Goal: Task Accomplishment & Management: Use online tool/utility

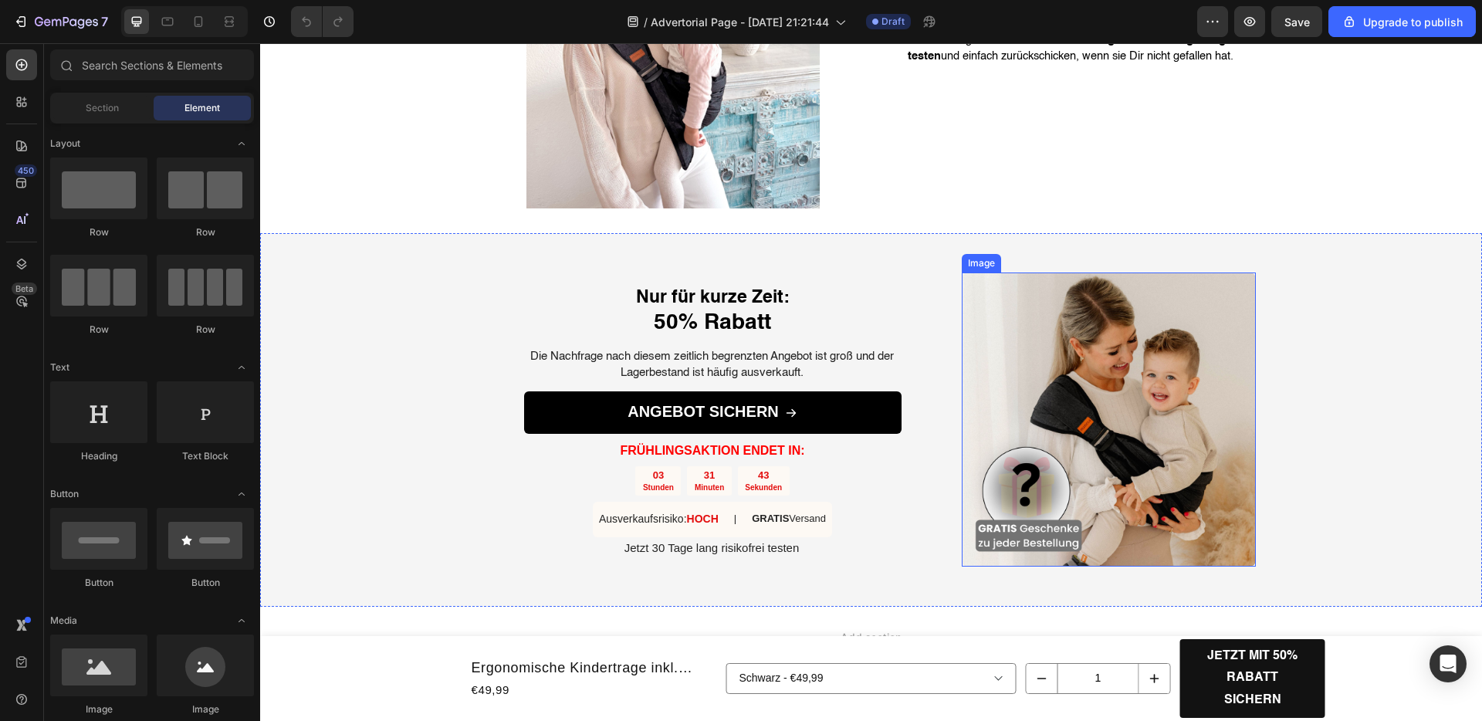
scroll to position [2731, 0]
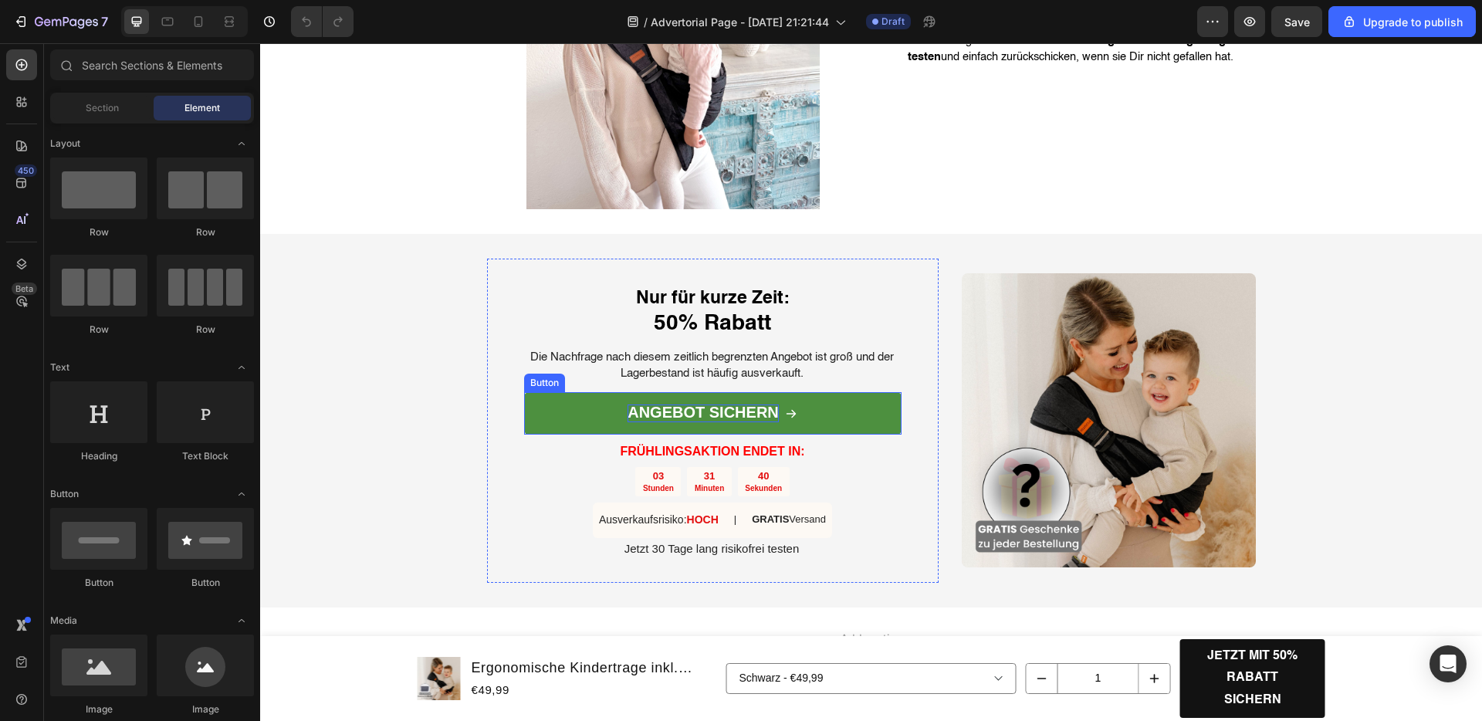
click at [701, 415] on strong "ANGEBOT SICHERN" at bounding box center [703, 412] width 151 height 17
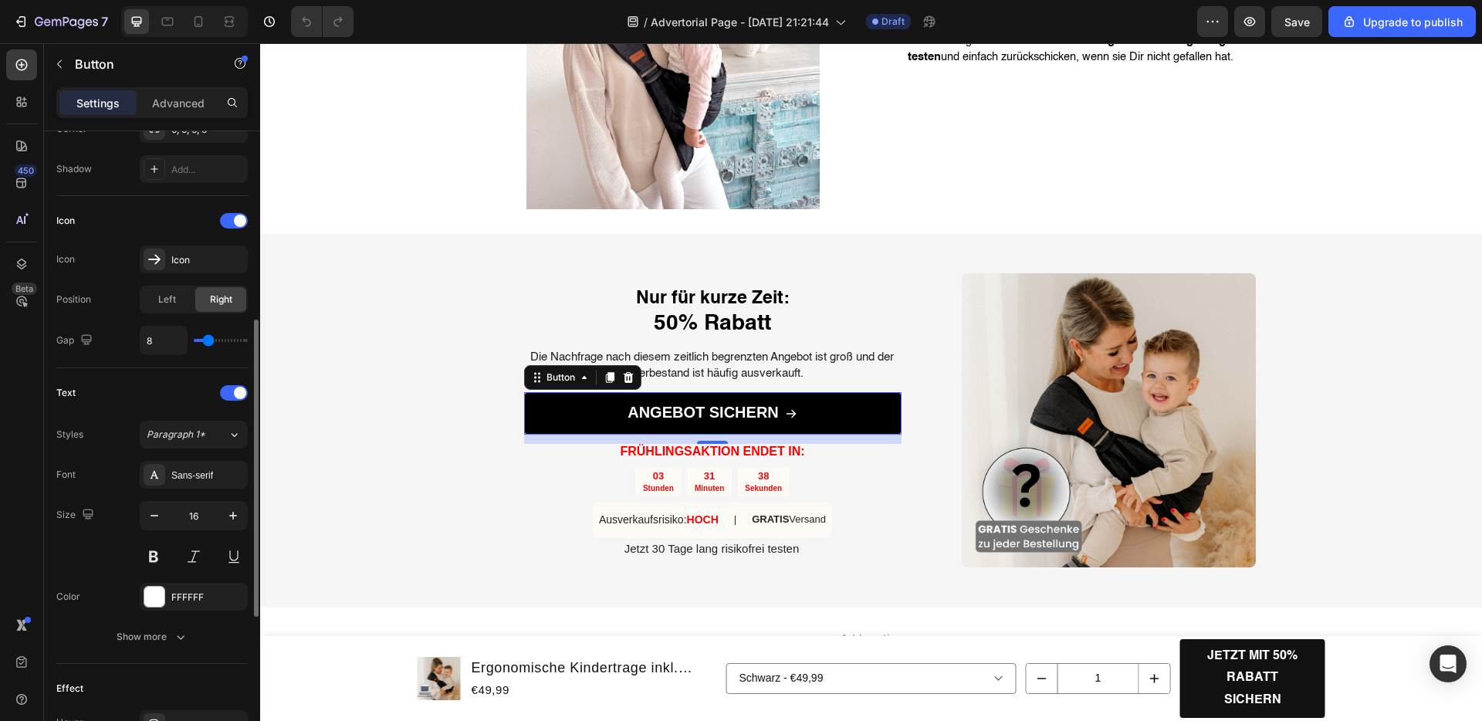
scroll to position [496, 0]
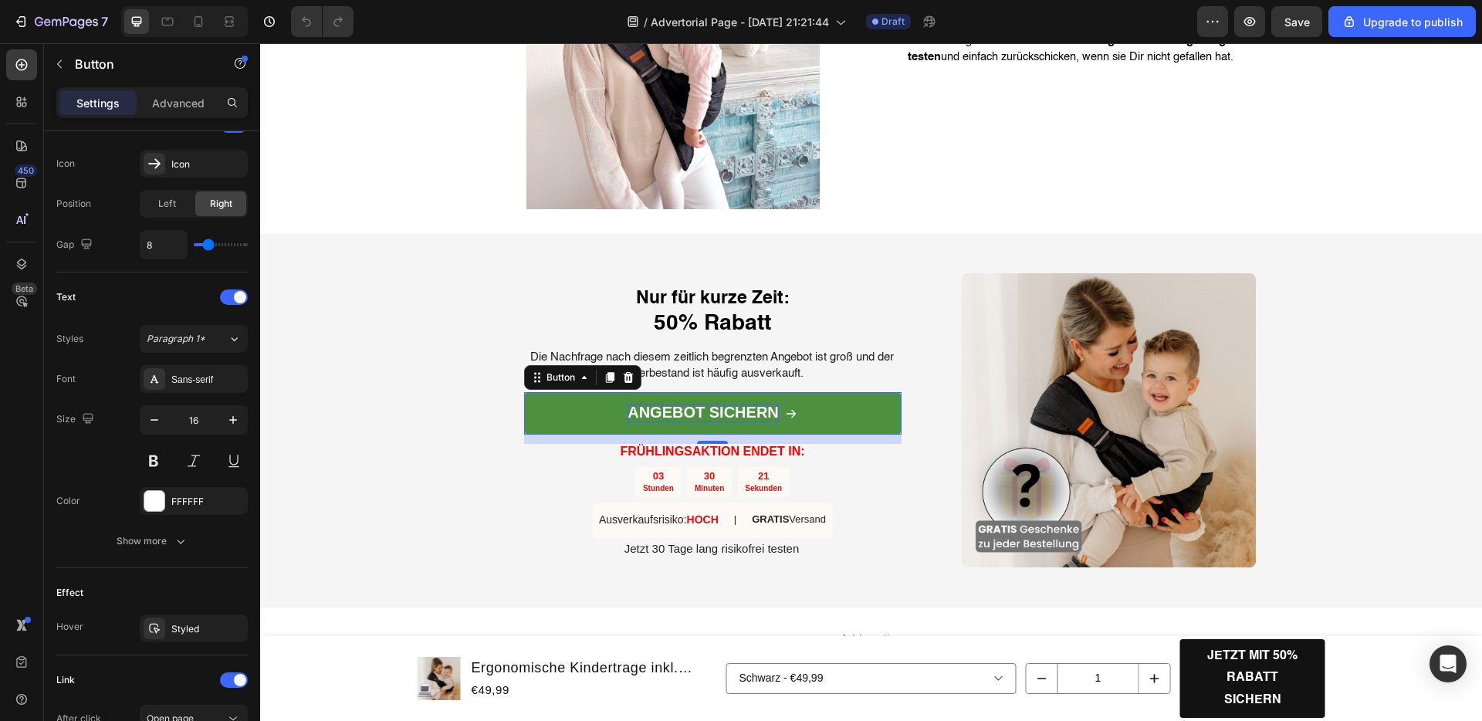
click at [753, 415] on strong "ANGEBOT SICHERN" at bounding box center [703, 412] width 151 height 17
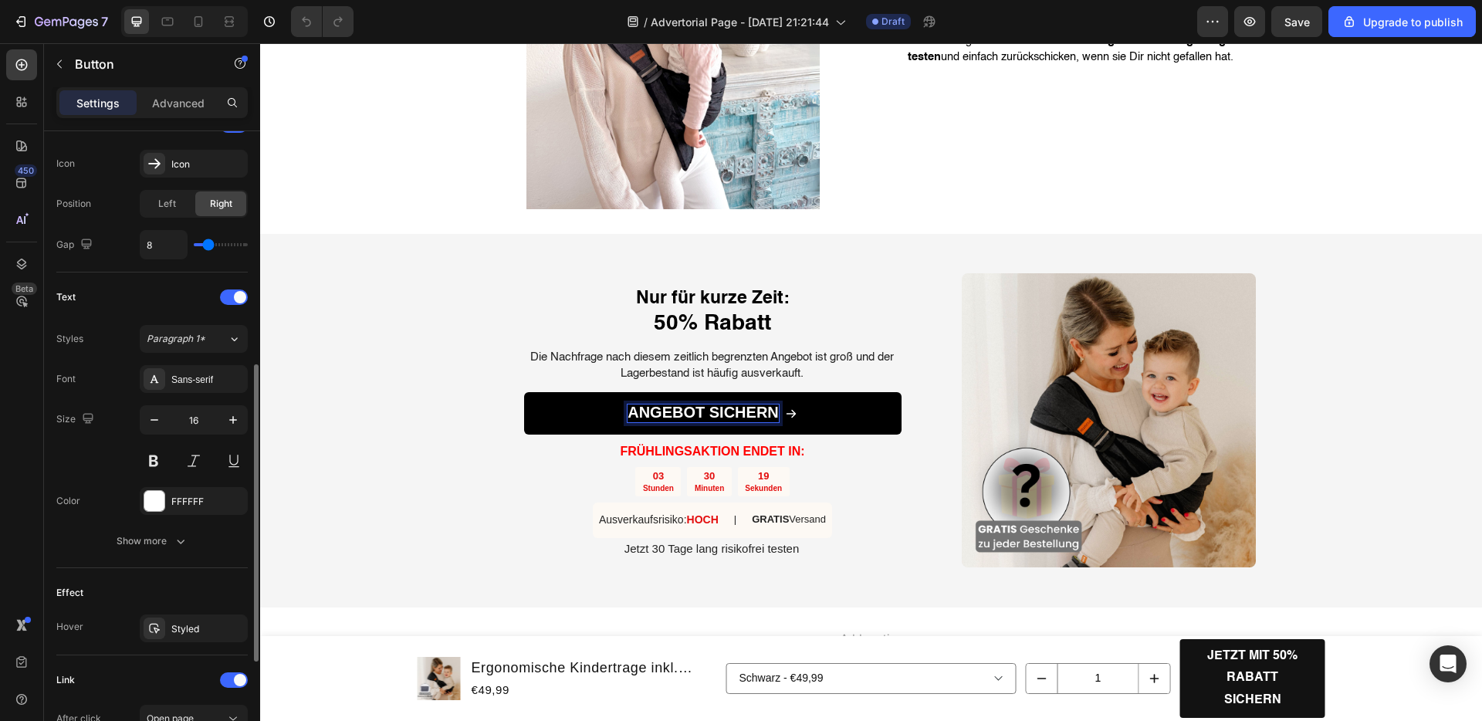
scroll to position [320, 0]
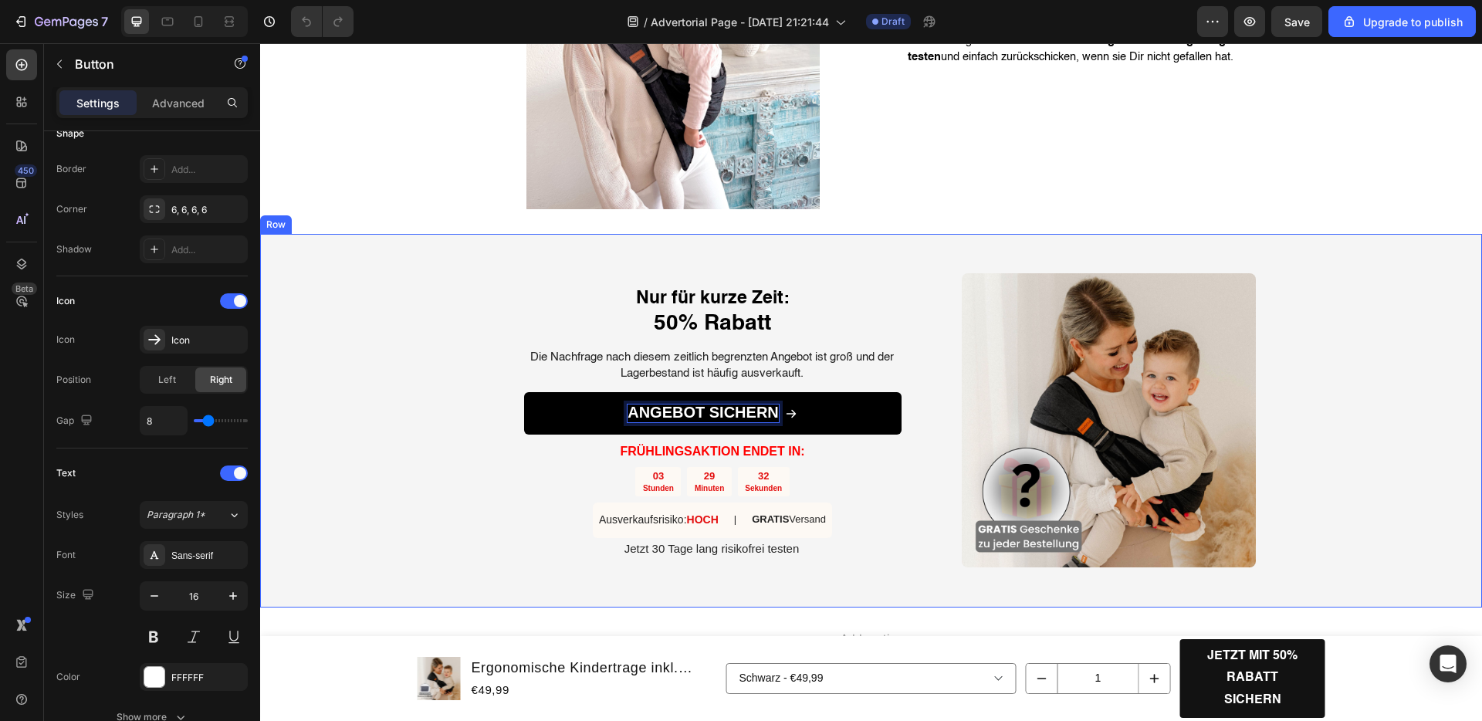
click at [476, 451] on div "Nur für kurze Zeit: 50% Rabatt Heading Die Nachfrage nach diesem zeitlich begre…" at bounding box center [871, 421] width 1222 height 374
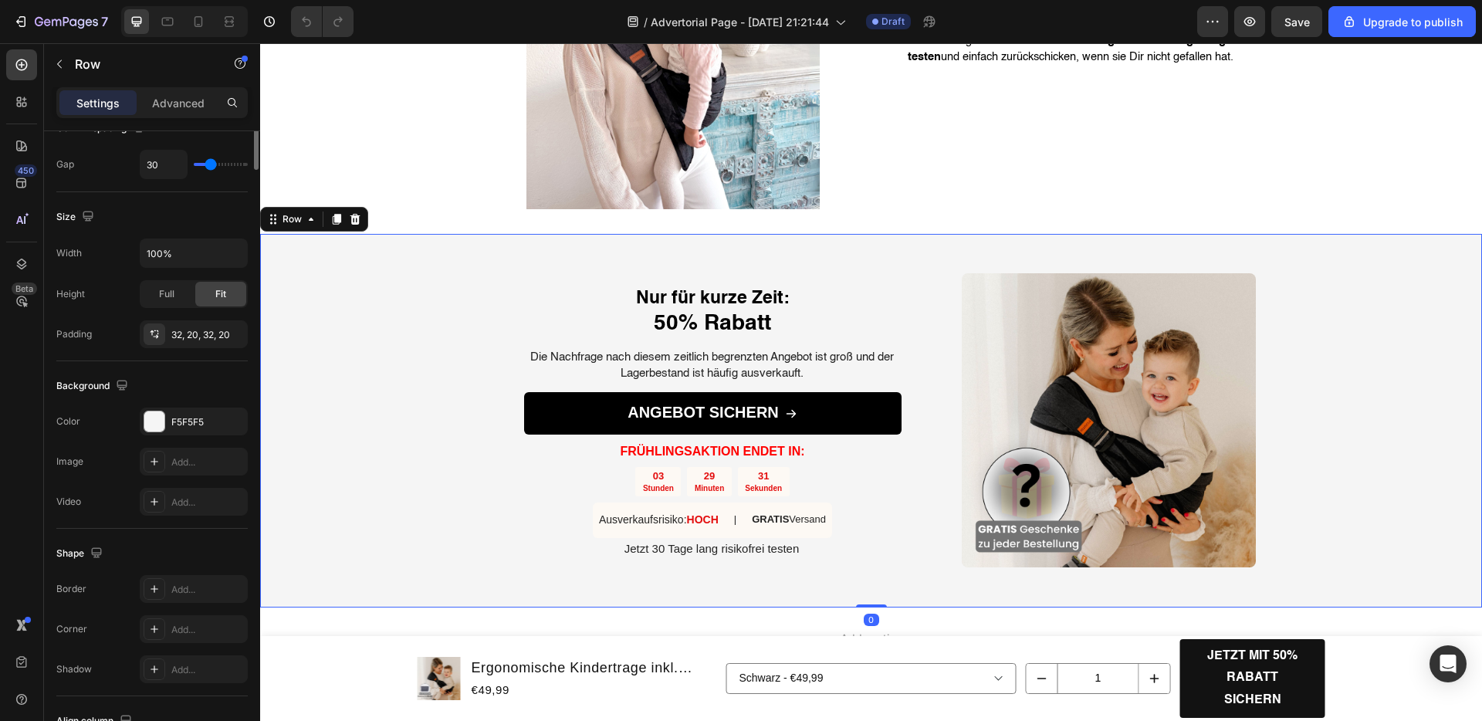
scroll to position [0, 0]
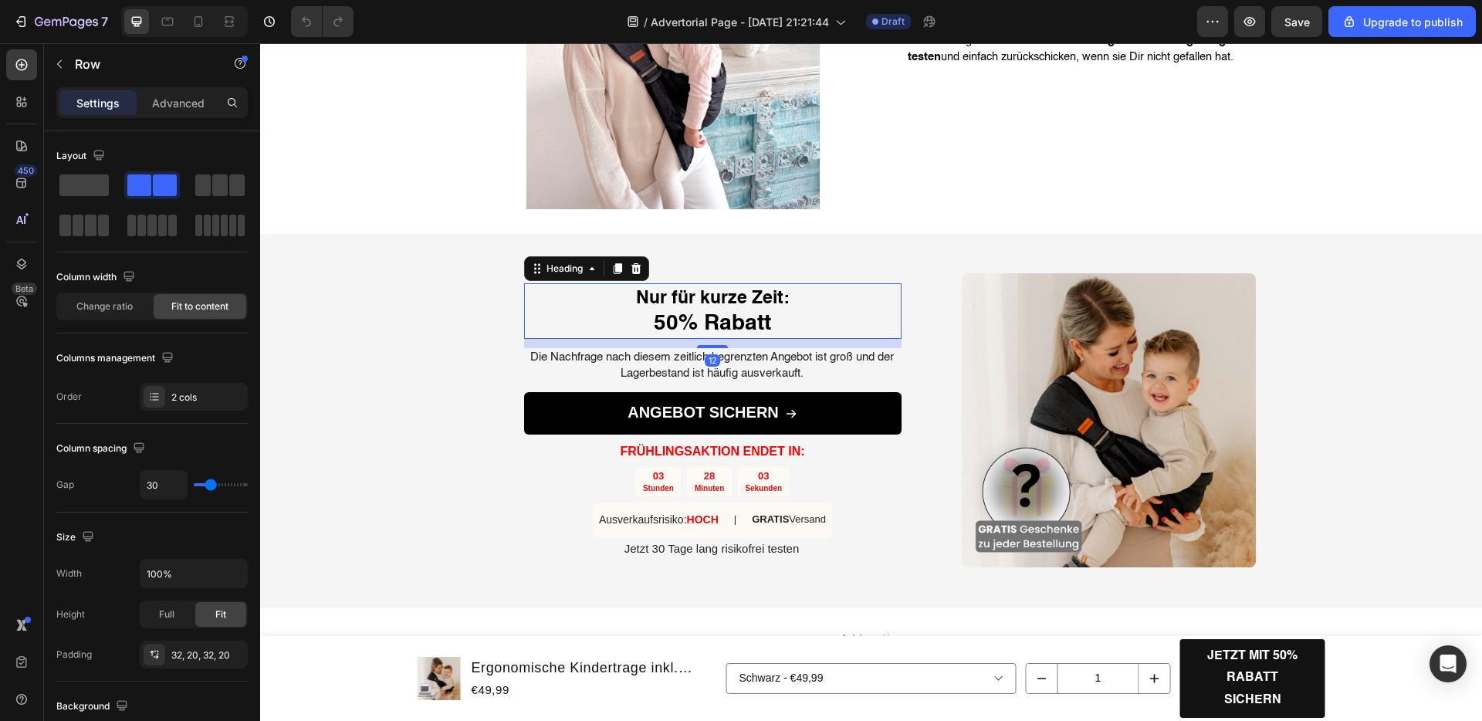
click at [706, 317] on h2 "Nur für kurze Zeit: 50% Rabatt" at bounding box center [712, 311] width 377 height 56
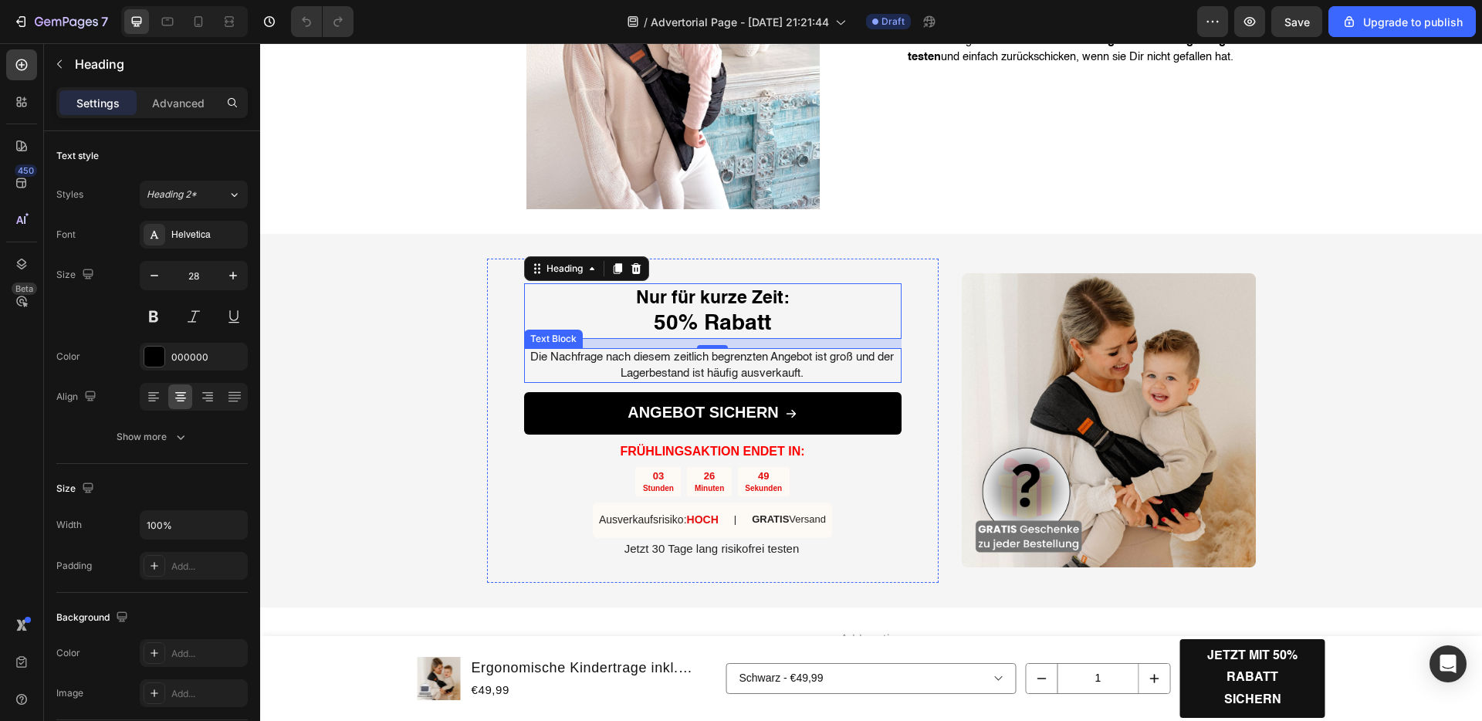
click at [689, 367] on span "Die Nachfrage nach diesem zeitlich begrenzten Angebot ist groß und der Lagerbes…" at bounding box center [712, 365] width 364 height 28
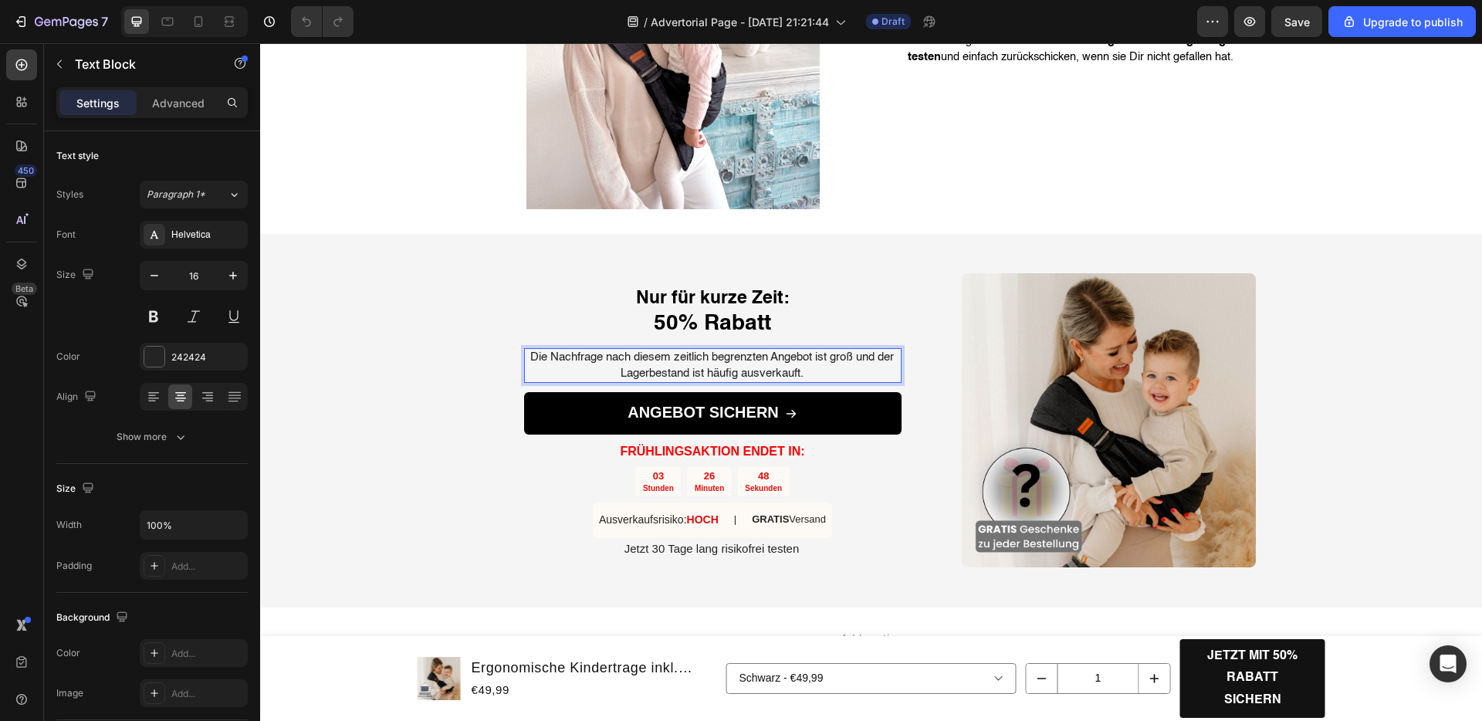
click at [689, 367] on span "Die Nachfrage nach diesem zeitlich begrenzten Angebot ist groß und der Lagerbes…" at bounding box center [712, 365] width 364 height 28
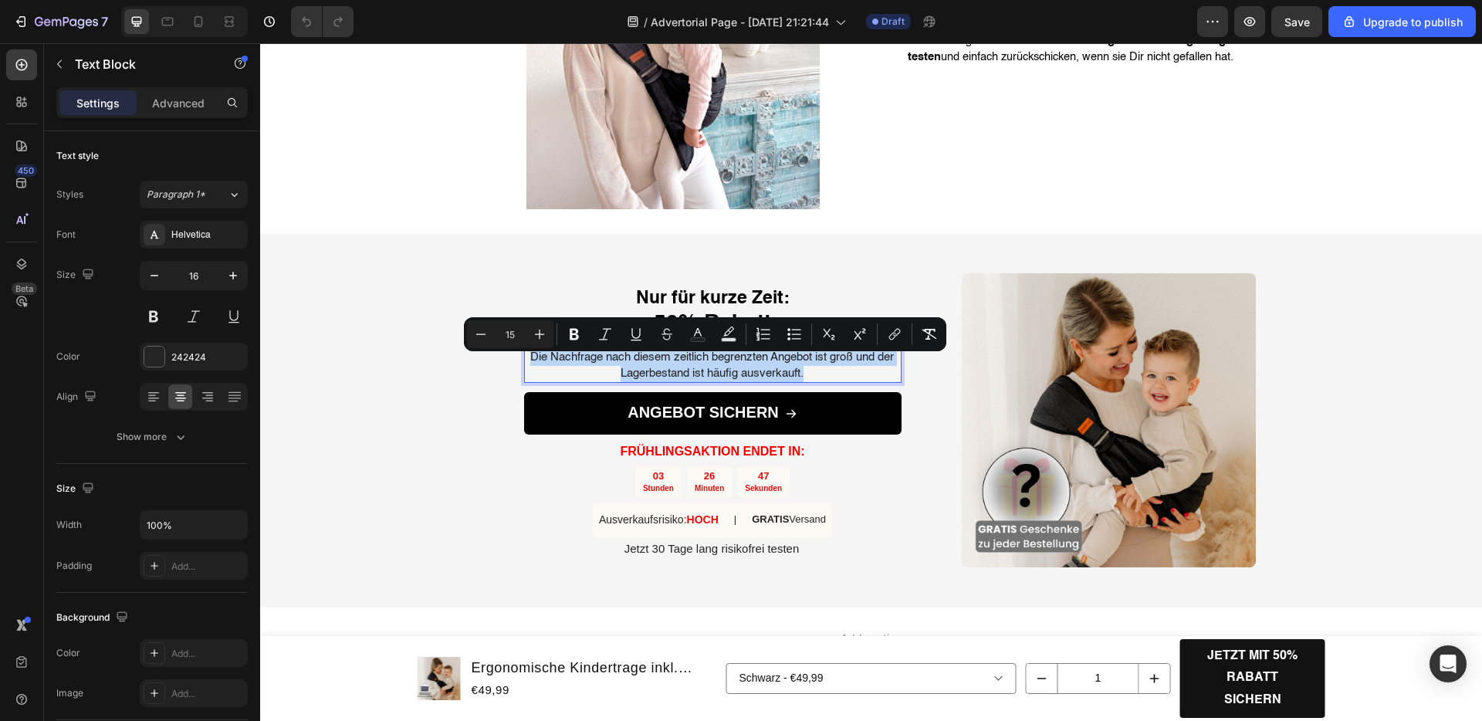
copy span "Die Nachfrage nach diesem zeitlich begrenzten Angebot ist groß und der Lagerbes…"
click at [620, 379] on span "Die Nachfrage nach diesem zeitlich begrenzten Angebot ist groß und der Lagerbes…" at bounding box center [712, 365] width 364 height 28
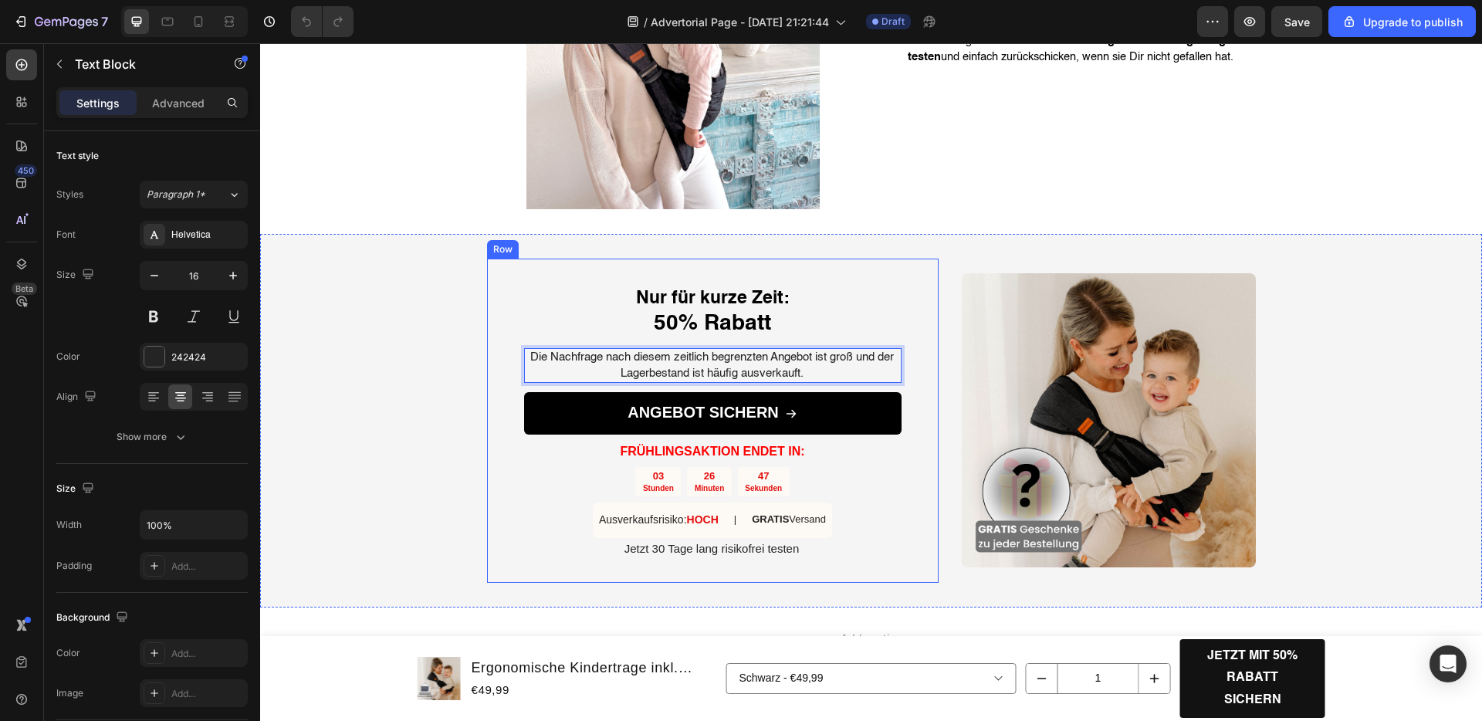
click at [461, 372] on div "Nur für kurze Zeit: 50% Rabatt Heading Die Nachfrage nach diesem zeitlich begre…" at bounding box center [871, 421] width 1222 height 374
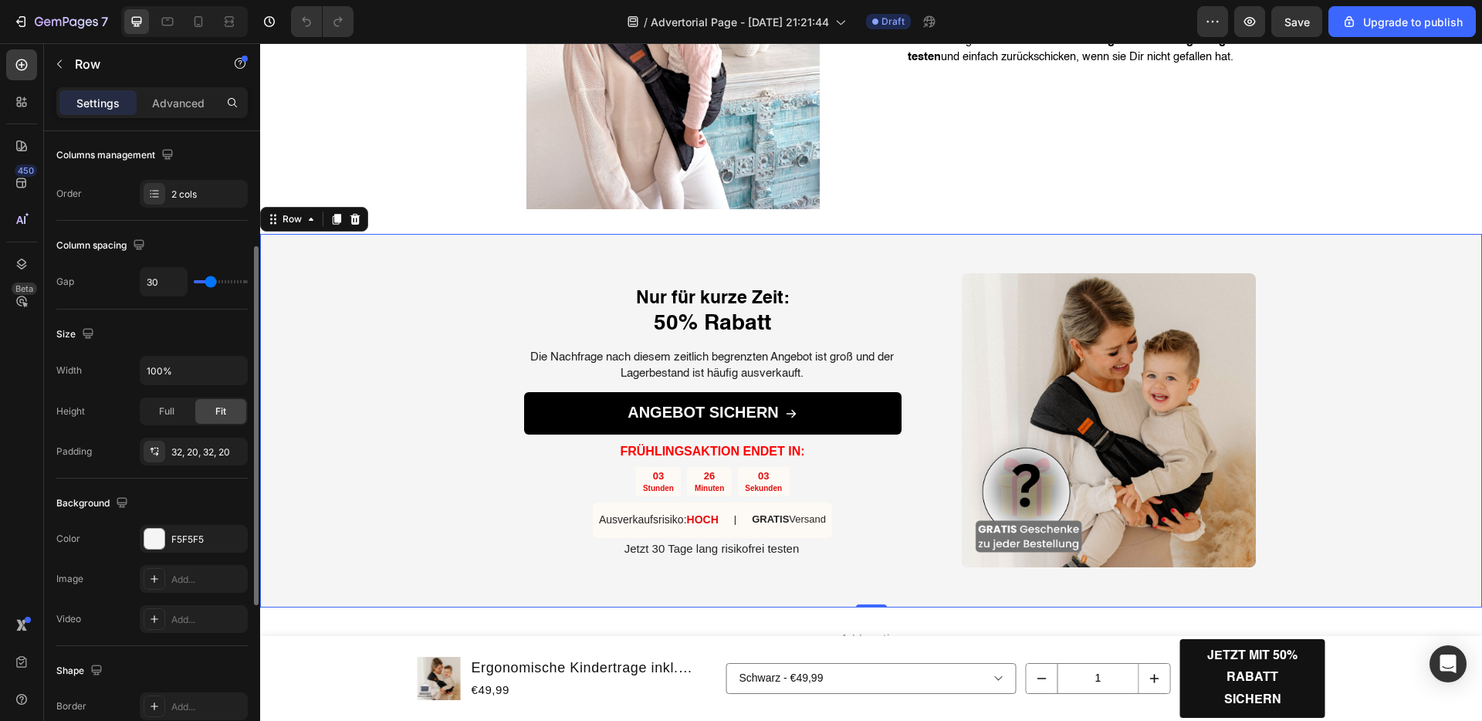
scroll to position [223, 0]
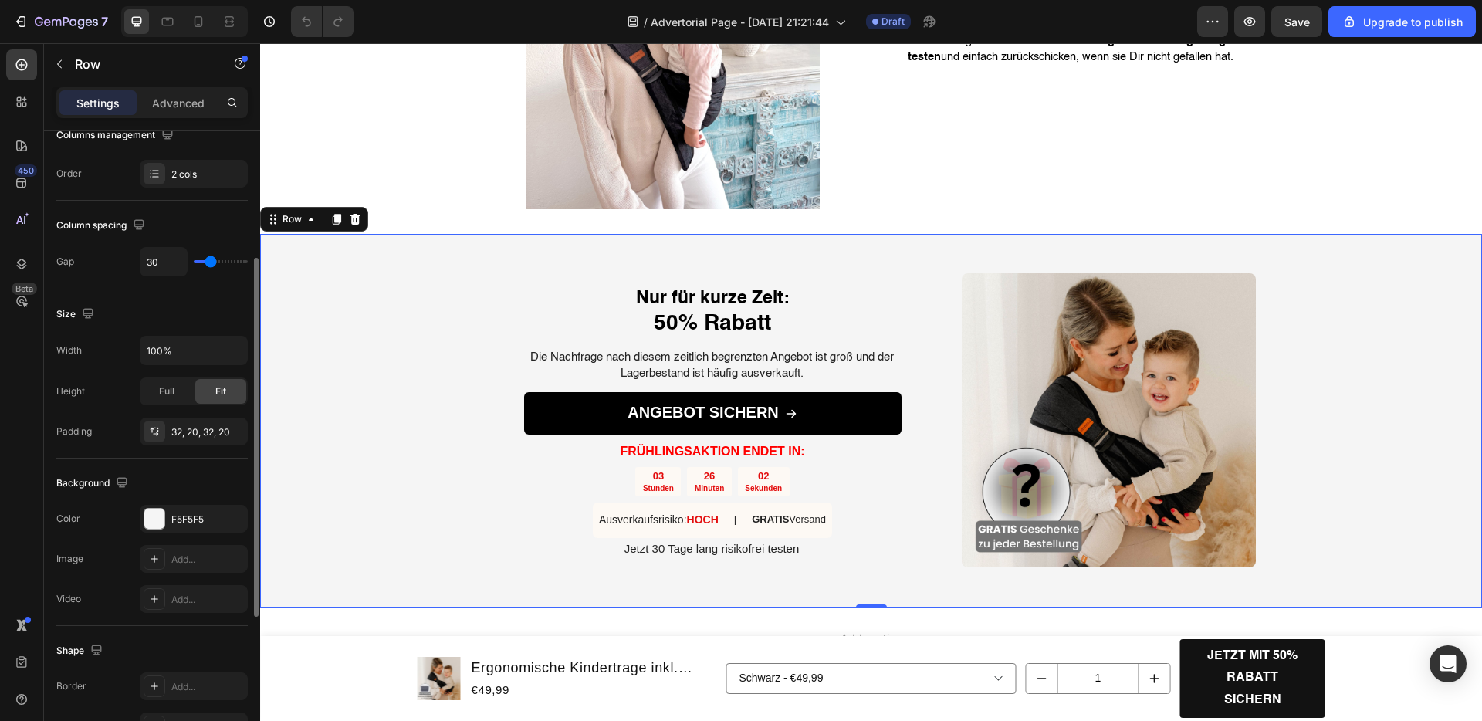
click at [180, 503] on div "Background The changes might be hidden by the video. Color F5F5F5 Image Add... …" at bounding box center [151, 543] width 191 height 168
click at [179, 506] on div "Background The changes might be hidden by the video. Color F5F5F5 Image Add... …" at bounding box center [151, 543] width 191 height 168
click at [179, 518] on div "F5F5F5" at bounding box center [193, 520] width 45 height 14
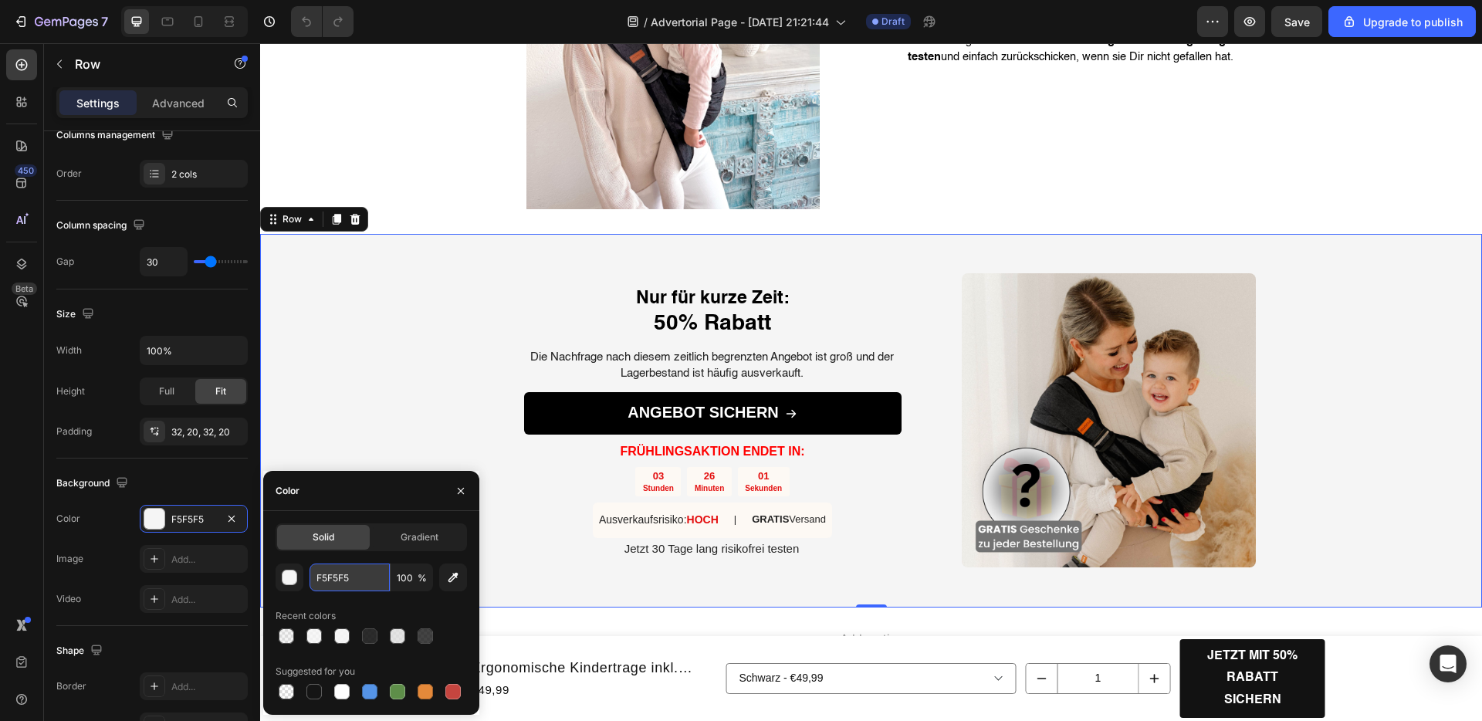
click at [351, 570] on input "F5F5F5" at bounding box center [350, 578] width 80 height 28
click at [344, 574] on input "F5F5F5" at bounding box center [350, 578] width 80 height 28
click at [341, 575] on input "F5F5F5" at bounding box center [350, 578] width 80 height 28
click at [415, 330] on div "Nur für kurze Zeit: 50% Rabatt Heading Die Nachfrage nach diesem zeitlich begre…" at bounding box center [871, 421] width 1222 height 374
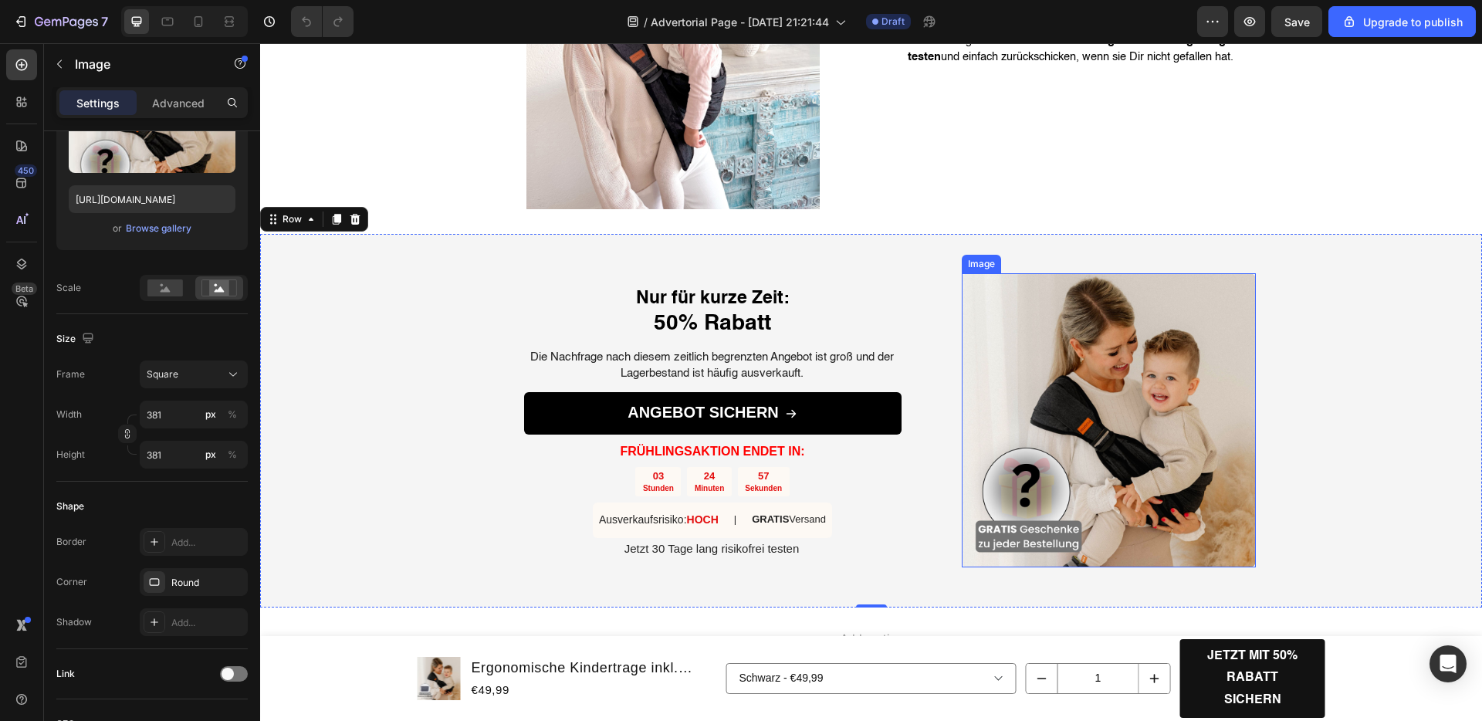
click at [1085, 416] on img at bounding box center [1109, 420] width 294 height 294
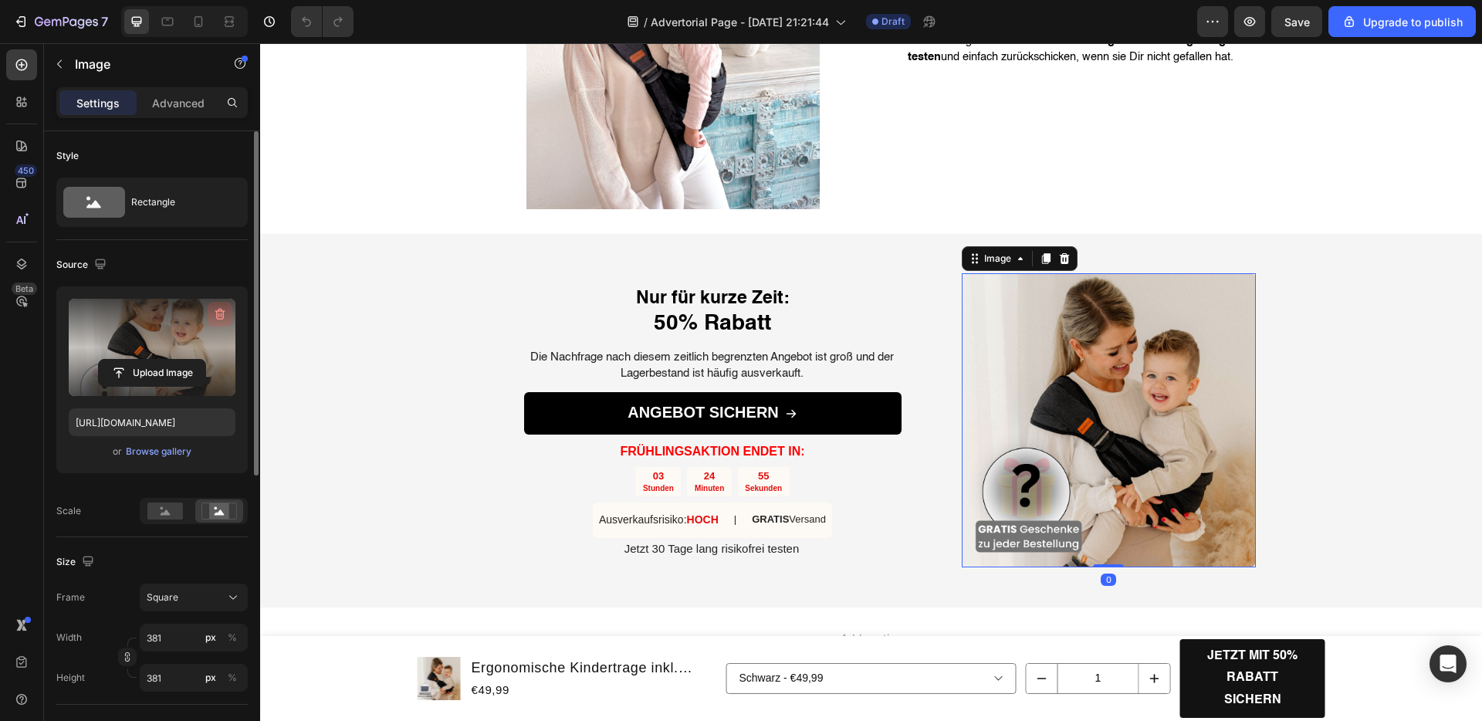
click at [212, 307] on icon "button" at bounding box center [219, 313] width 15 height 15
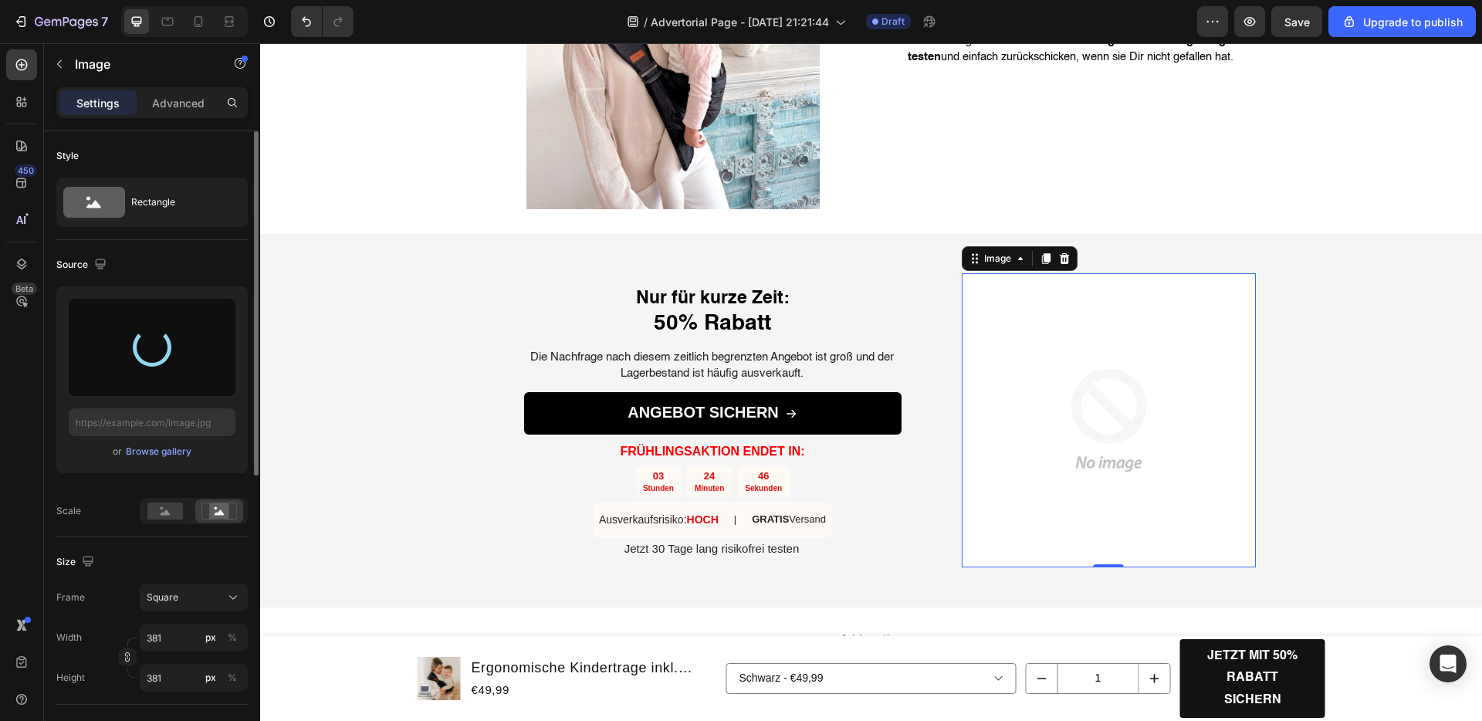
type input "https://cdn.shopify.com/s/files/1/0821/0143/6743/files/gempages_559648904186954…"
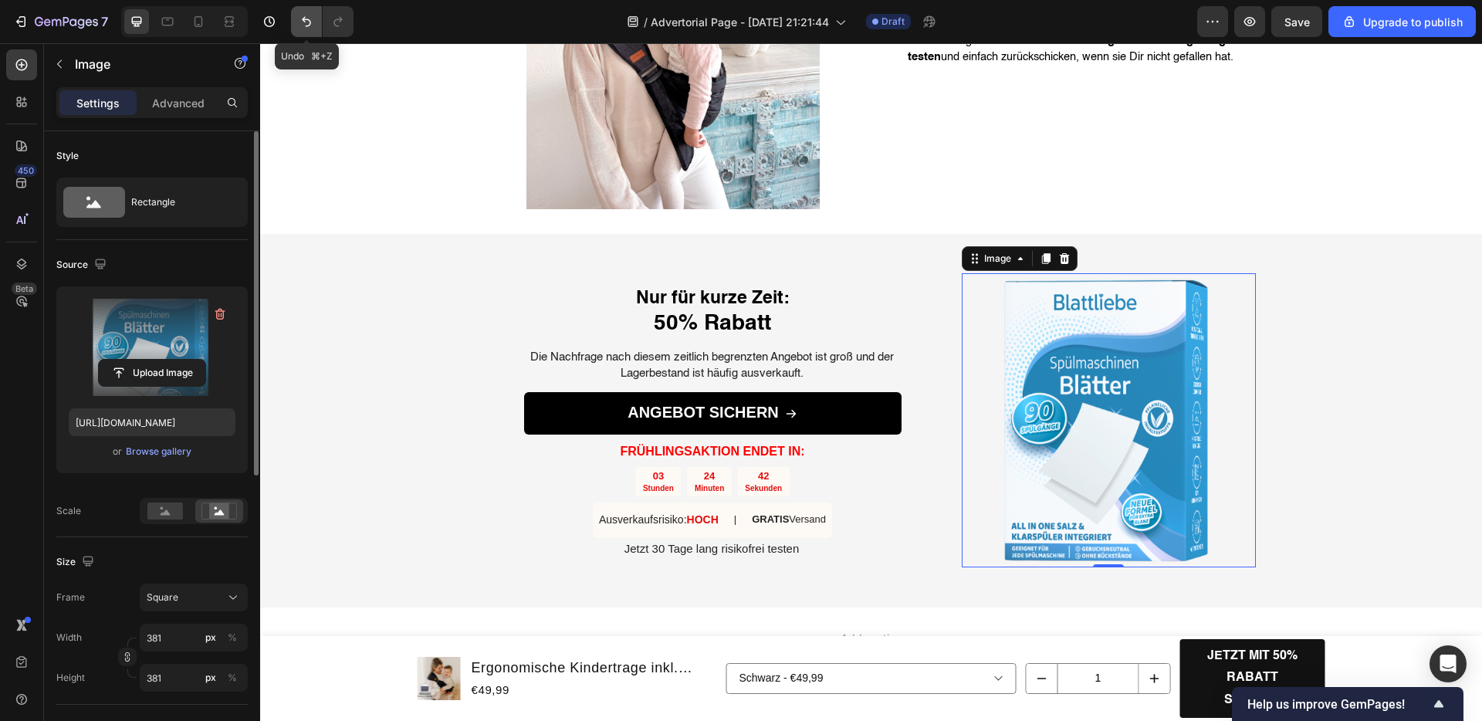
click at [308, 29] on button "Undo/Redo" at bounding box center [306, 21] width 31 height 31
click at [441, 264] on div "Nur für kurze Zeit: 50% Rabatt Heading Die Nachfrage nach diesem zeitlich begre…" at bounding box center [871, 421] width 1222 height 374
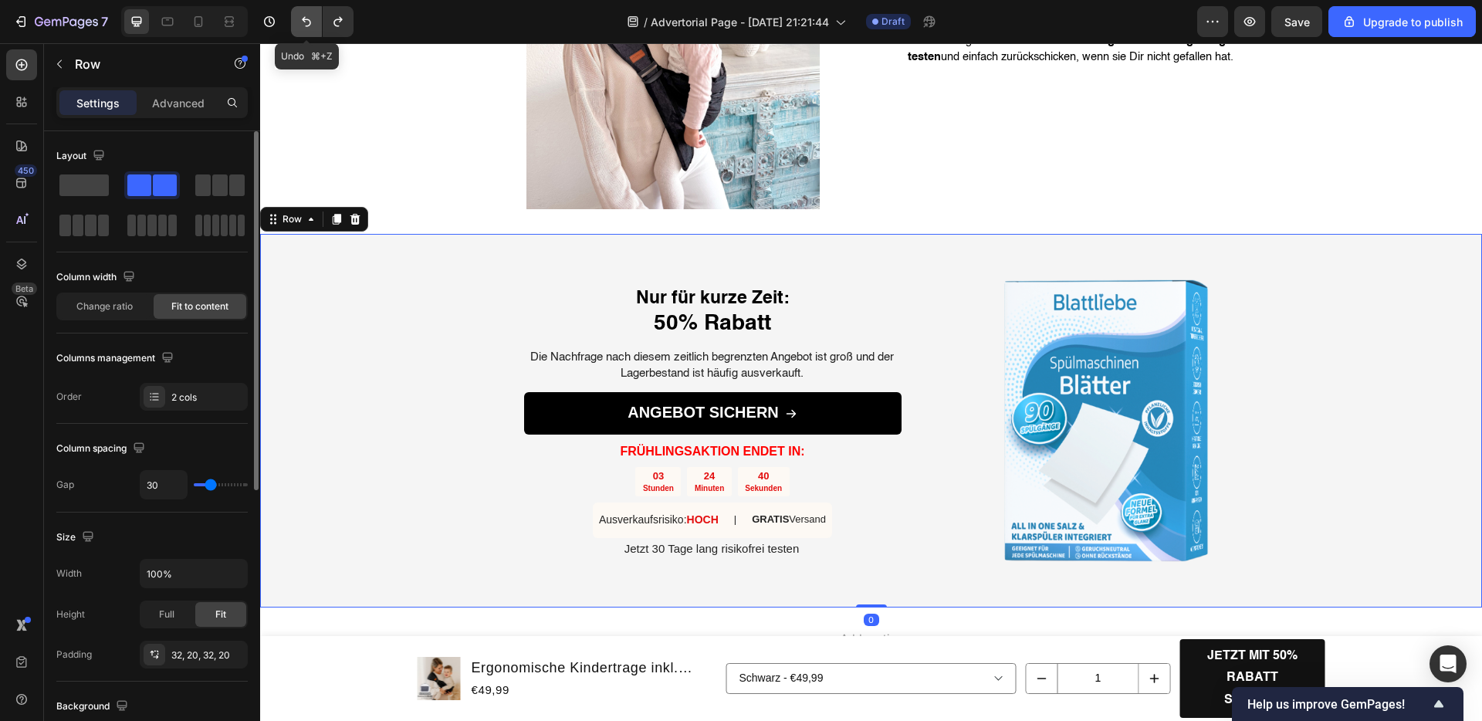
click at [306, 21] on icon "Undo/Redo" at bounding box center [306, 21] width 15 height 15
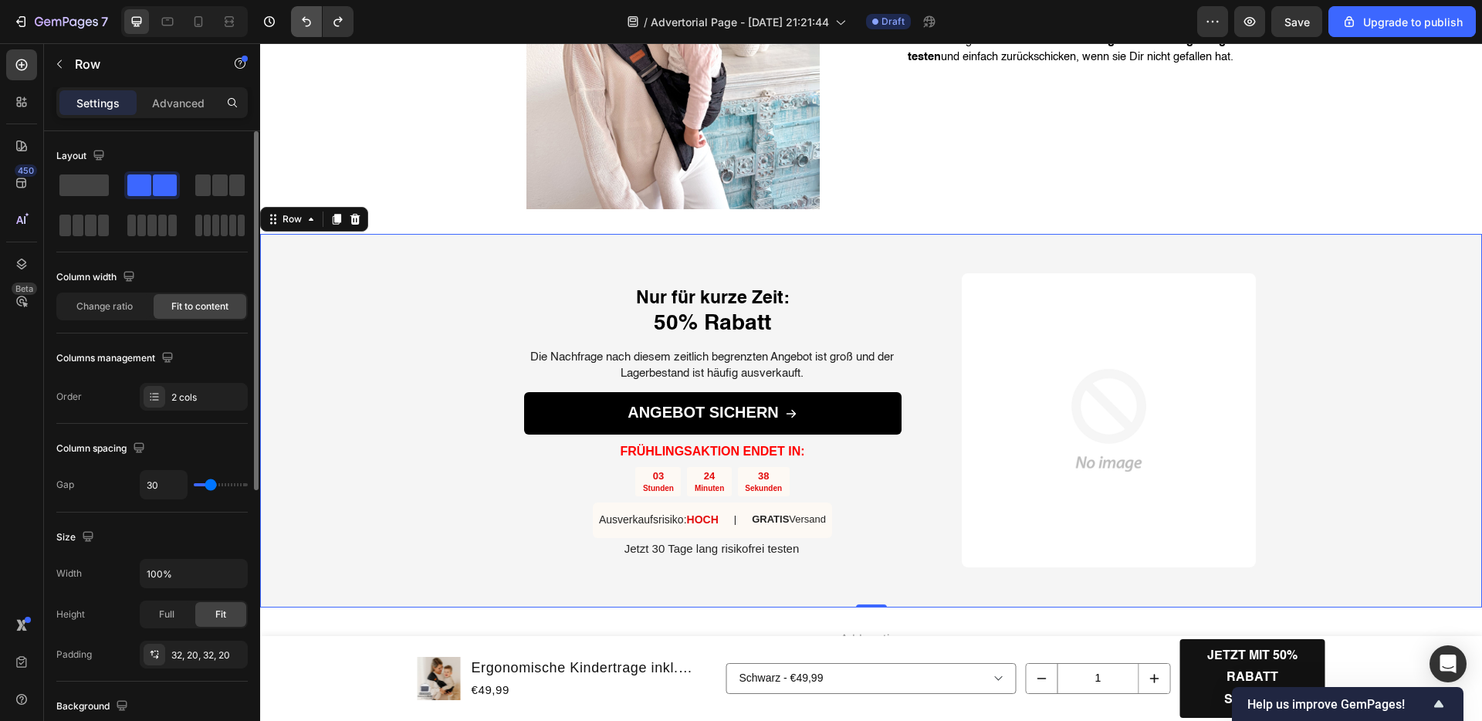
click at [315, 26] on button "Undo/Redo" at bounding box center [306, 21] width 31 height 31
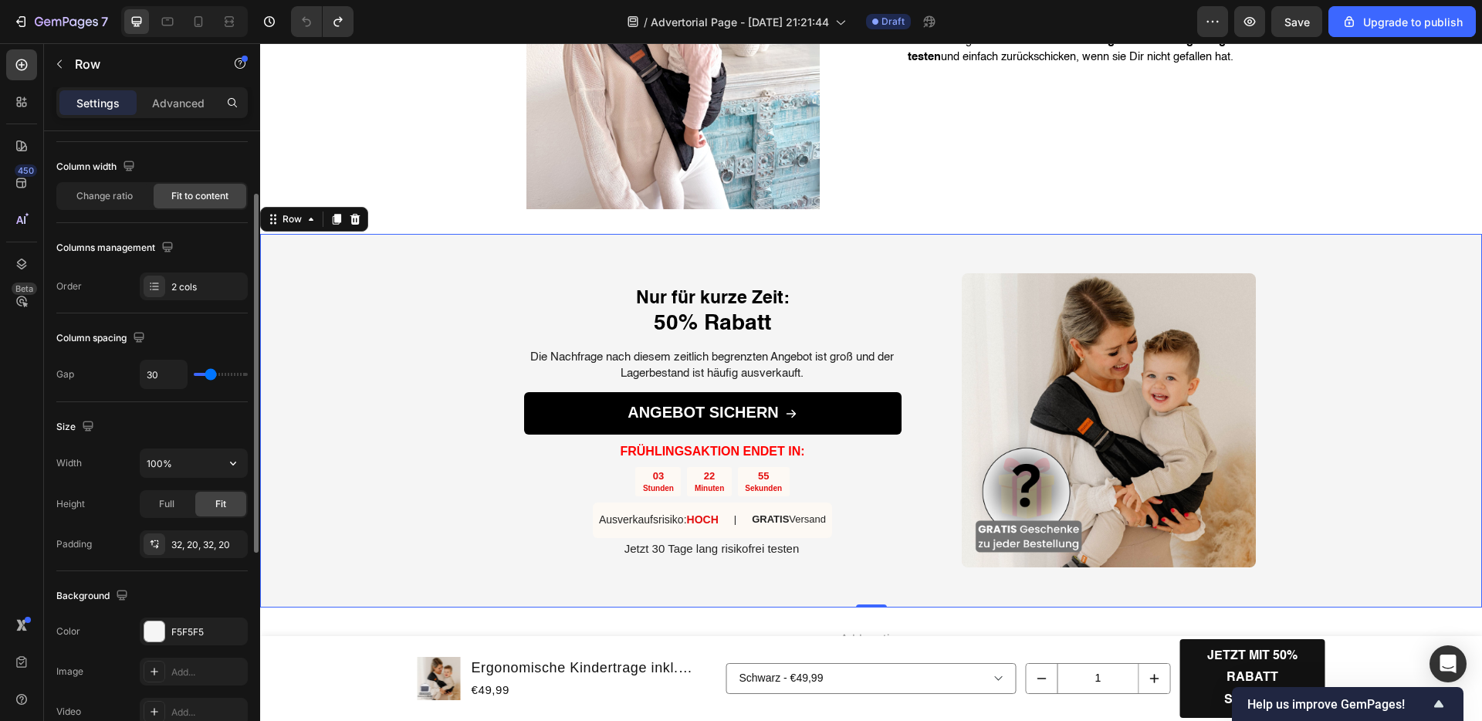
scroll to position [211, 0]
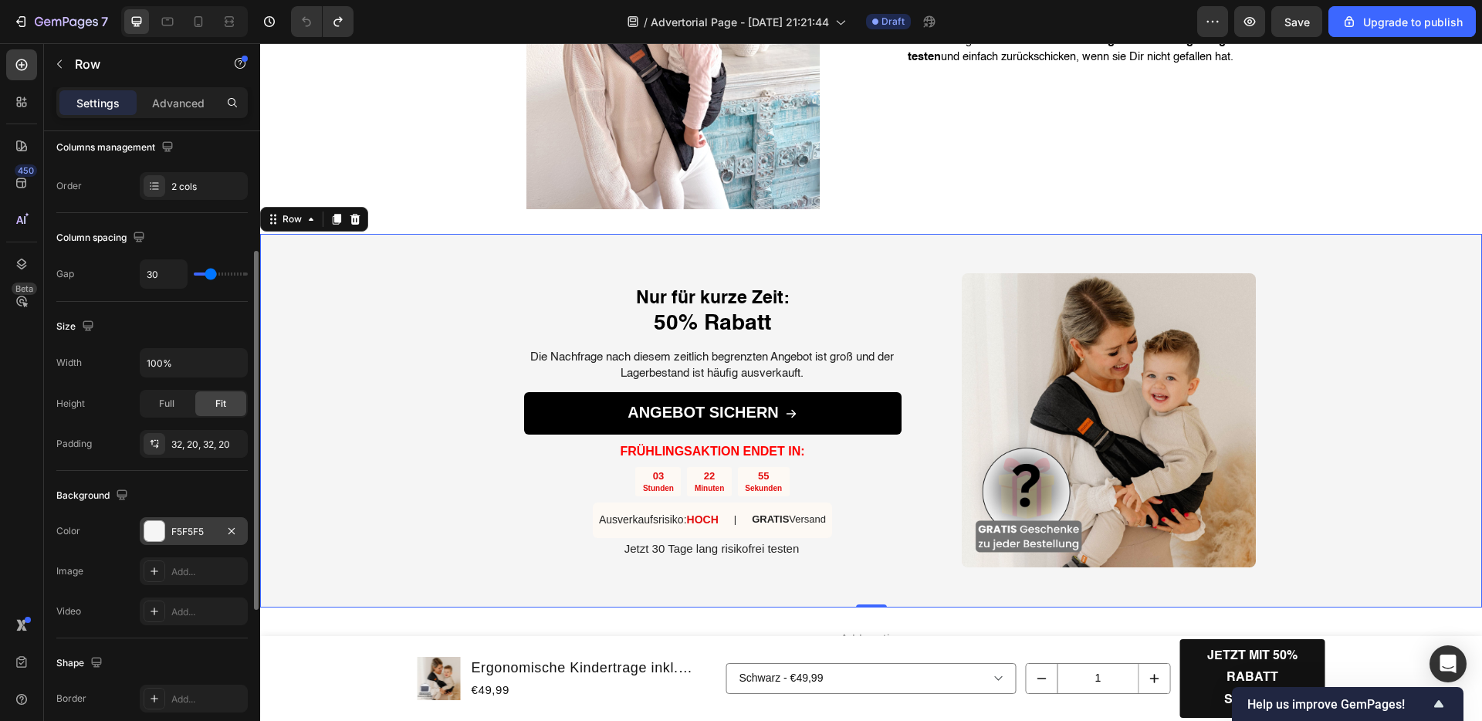
click at [184, 533] on div "F5F5F5" at bounding box center [193, 532] width 45 height 14
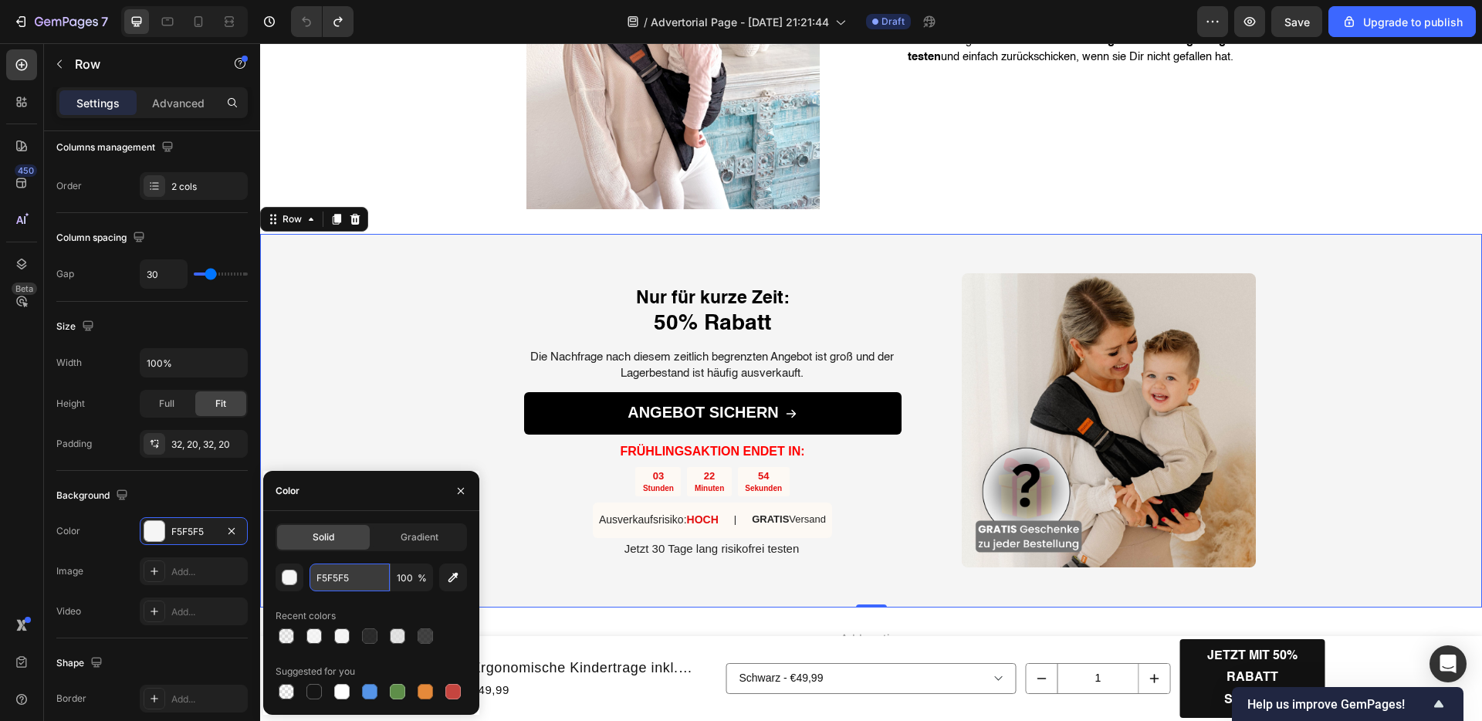
click at [327, 570] on input "F5F5F5" at bounding box center [350, 578] width 80 height 28
click at [402, 367] on div "Nur für kurze Zeit: 50% Rabatt Heading Die Nachfrage nach diesem zeitlich begre…" at bounding box center [871, 421] width 1222 height 374
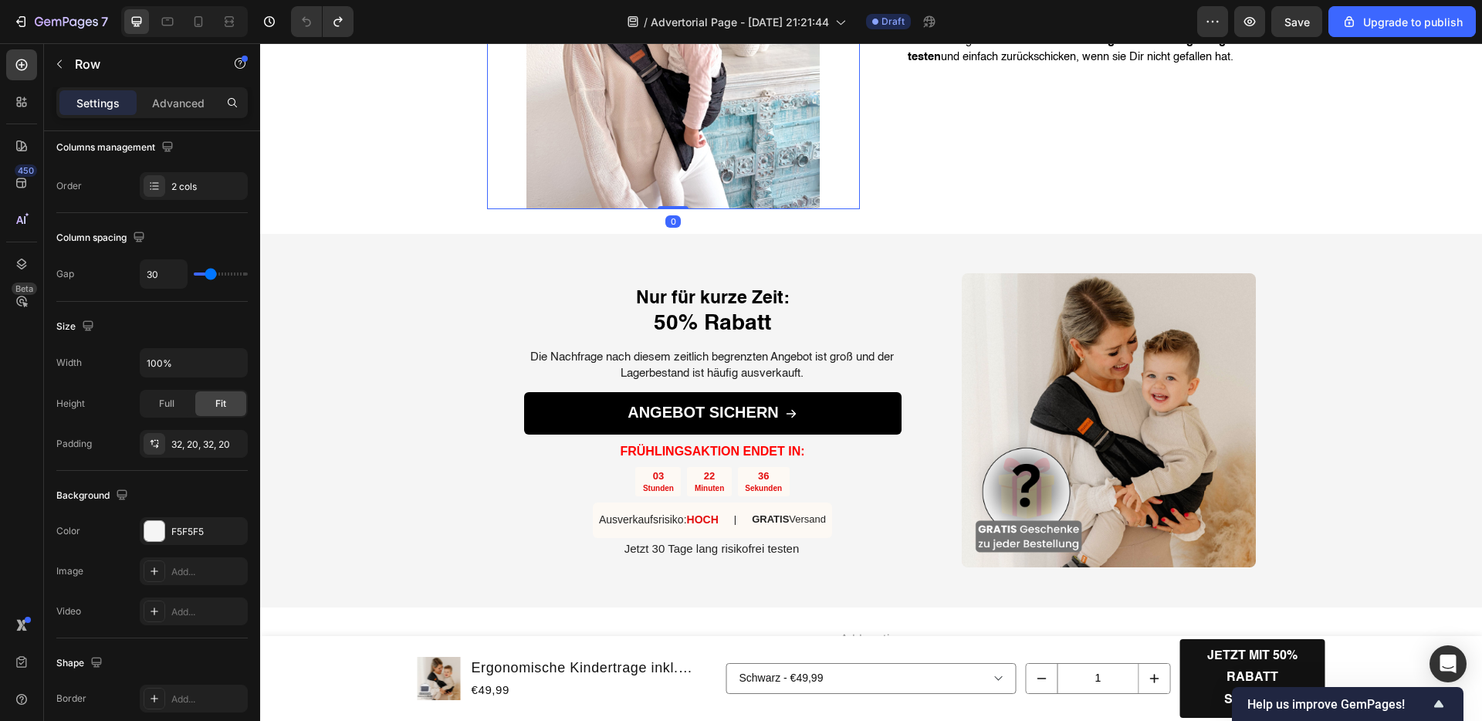
click at [517, 169] on img at bounding box center [673, 62] width 373 height 293
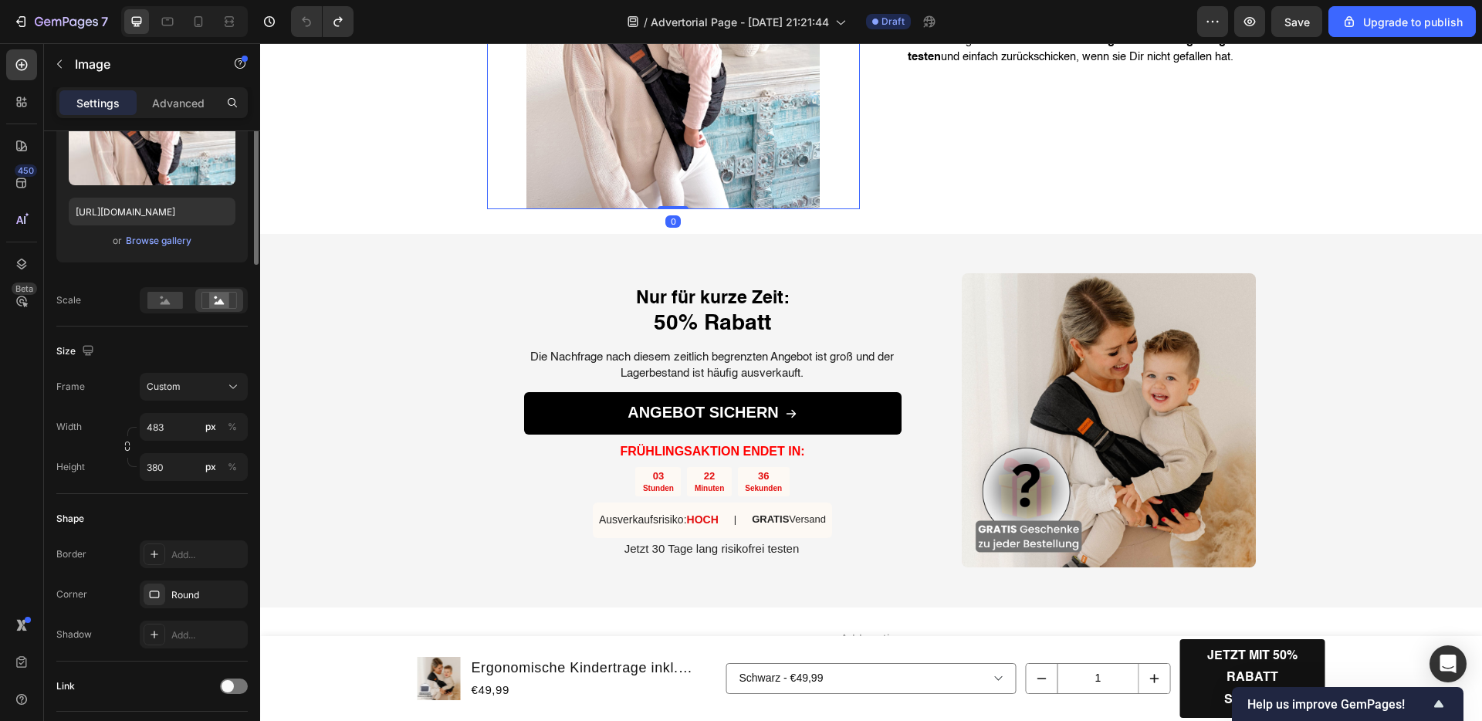
scroll to position [0, 0]
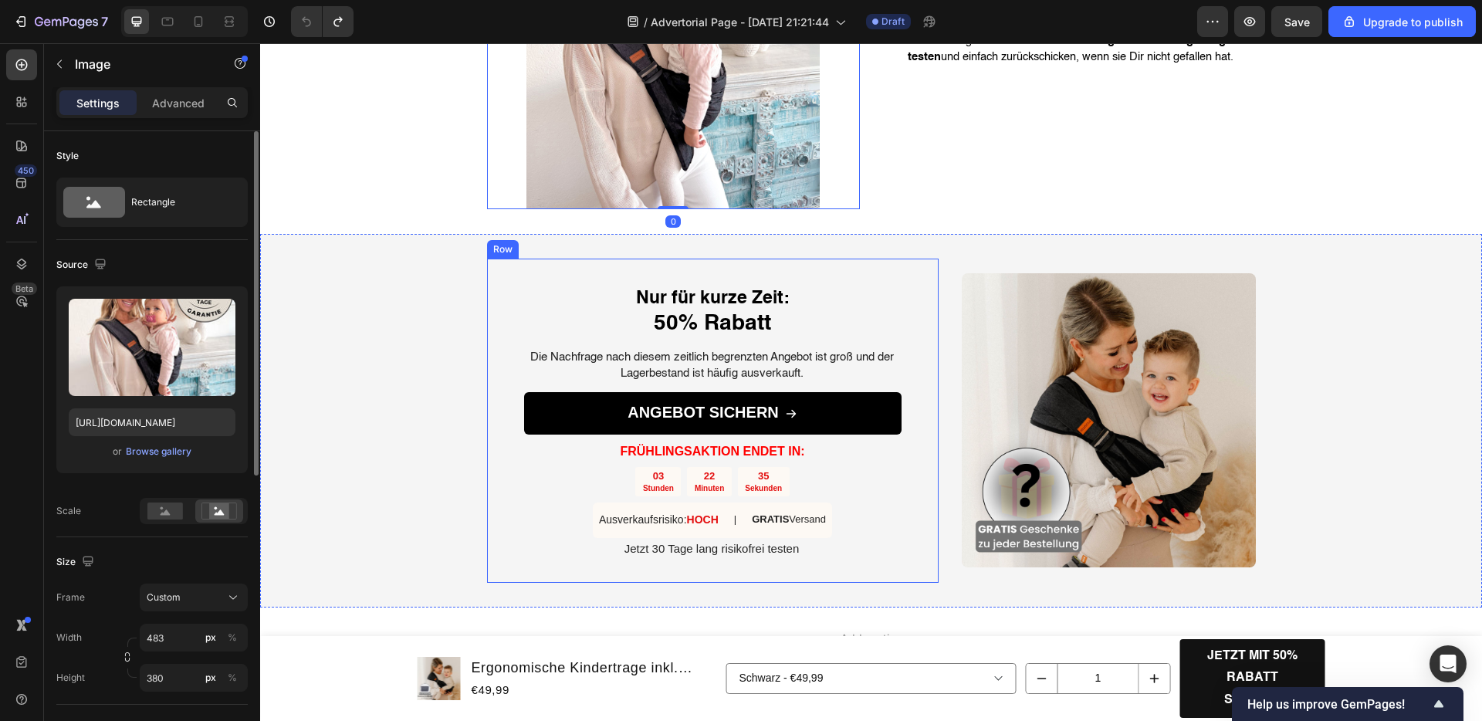
click at [504, 283] on div "Nur für kurze Zeit: 50% Rabatt Heading Die Nachfrage nach diesem zeitlich begre…" at bounding box center [713, 421] width 452 height 324
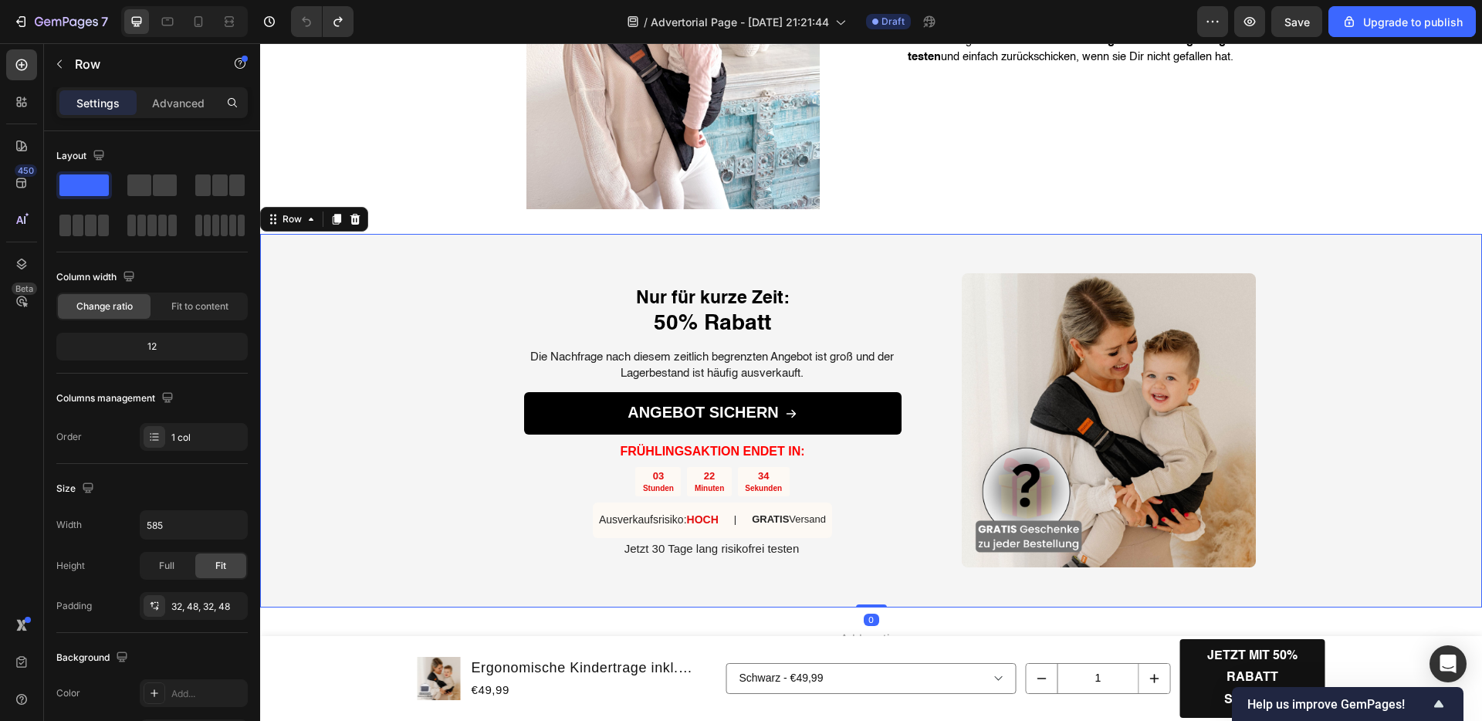
click at [385, 331] on div "Nur für kurze Zeit: 50% Rabatt Heading Die Nachfrage nach diesem zeitlich begre…" at bounding box center [871, 421] width 1222 height 374
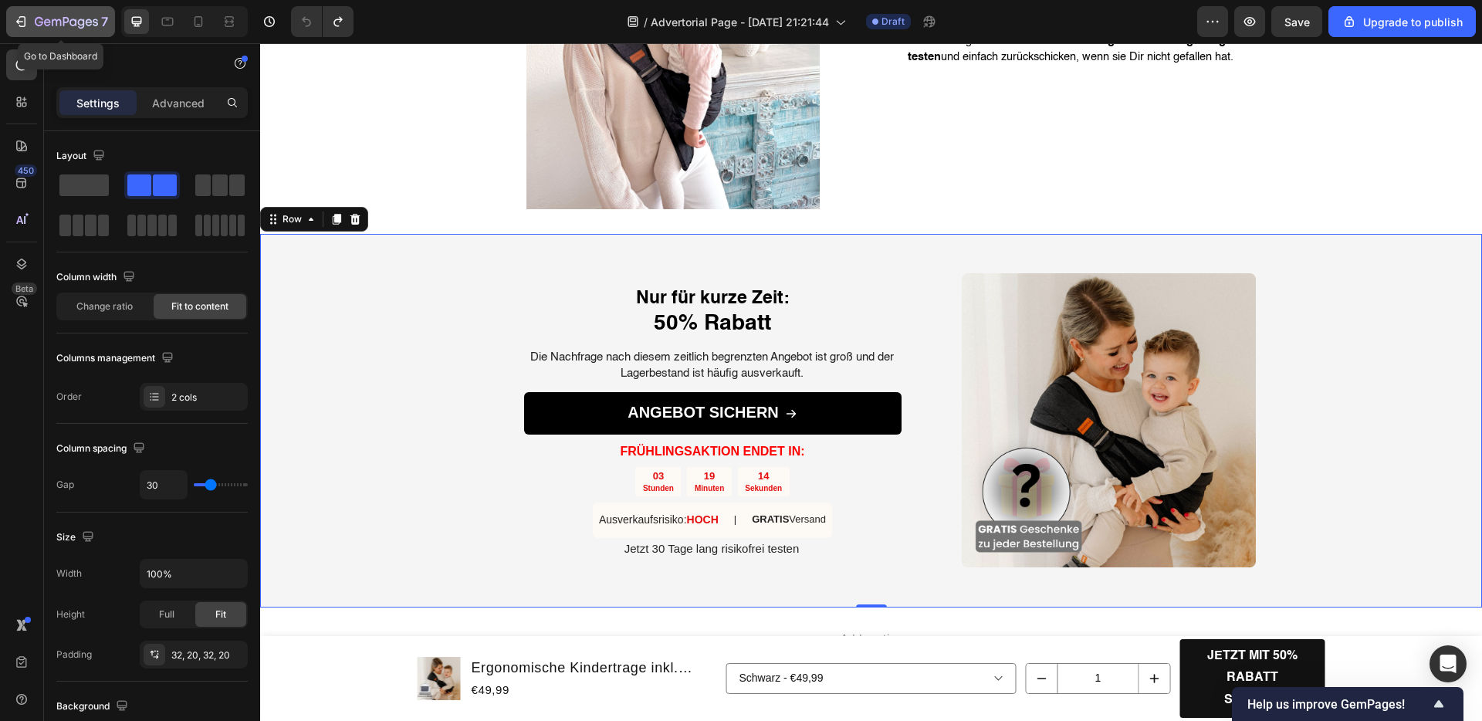
click at [30, 22] on div "7" at bounding box center [60, 21] width 95 height 19
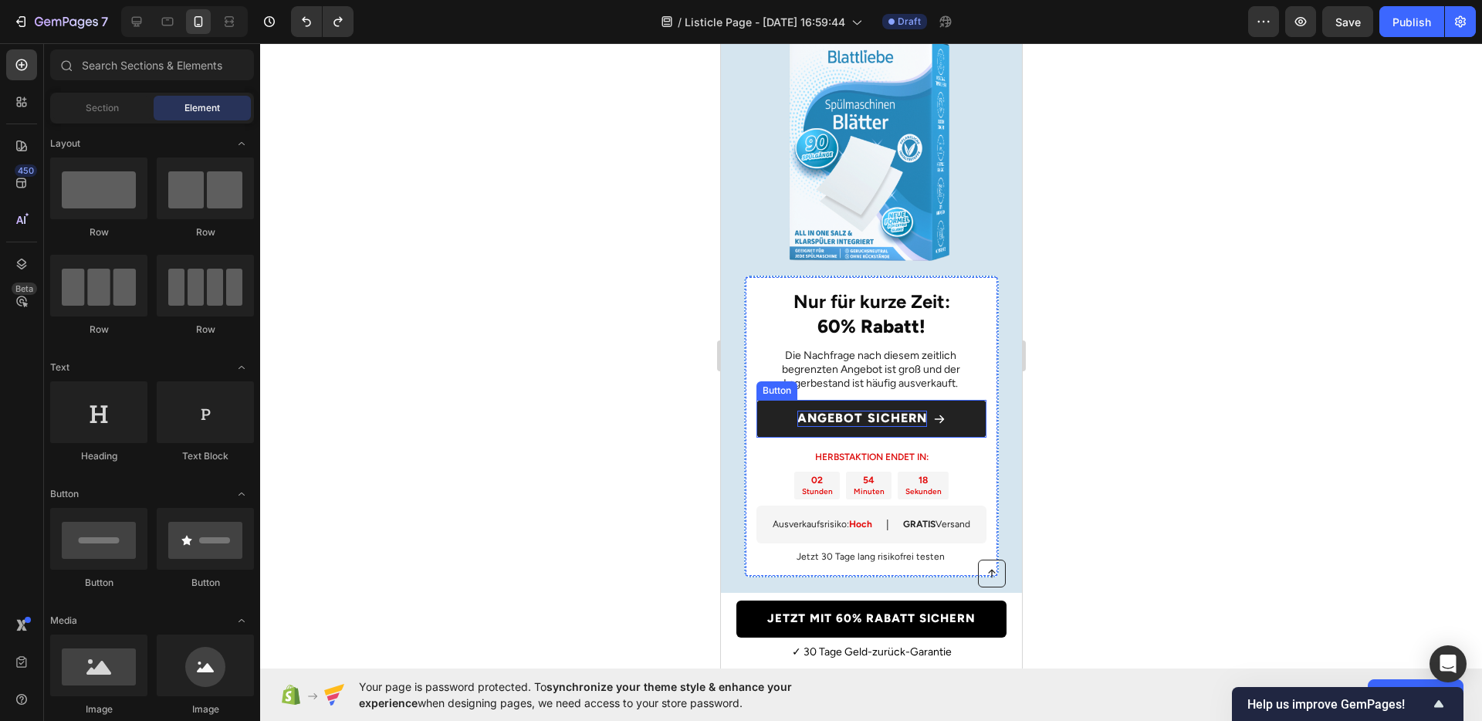
click at [854, 427] on p "ANGEBOT SICHERN" at bounding box center [862, 419] width 130 height 16
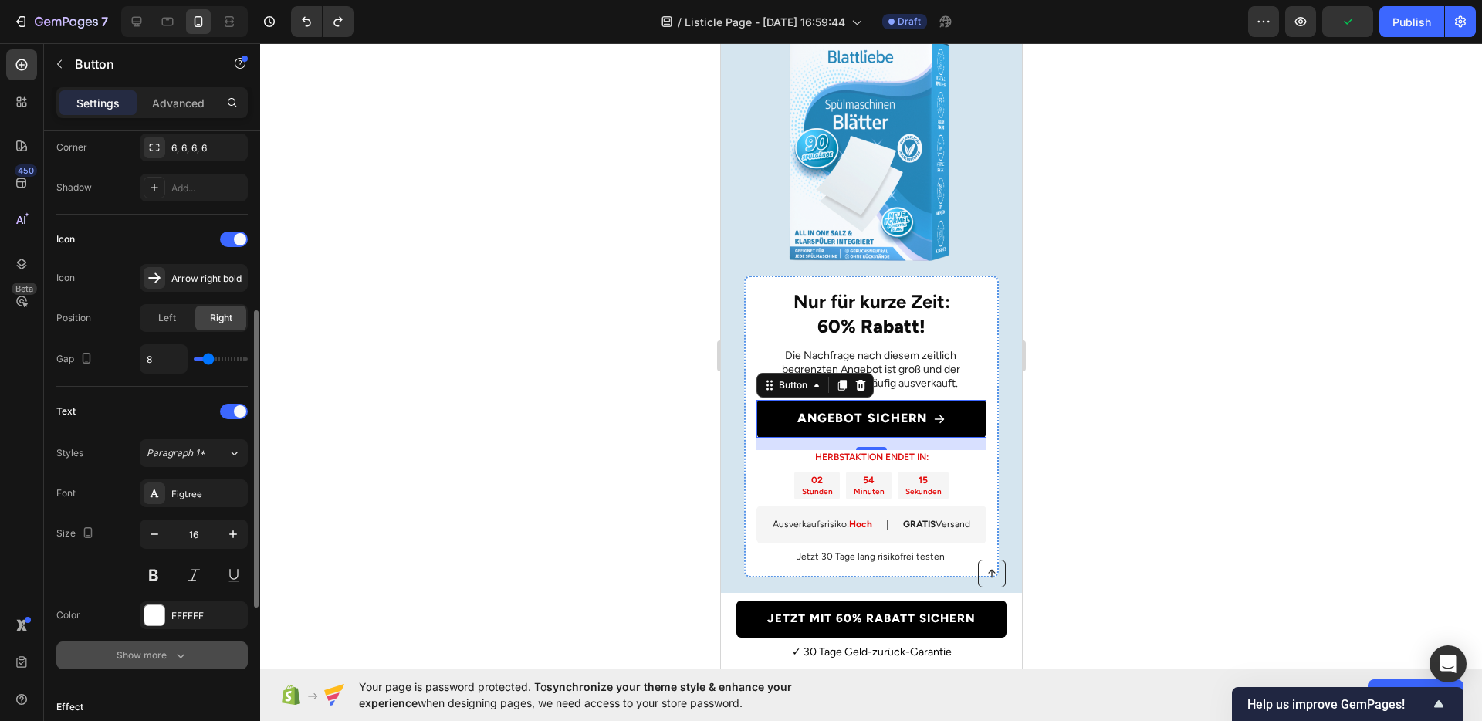
click at [161, 648] on div "Show more" at bounding box center [153, 655] width 72 height 15
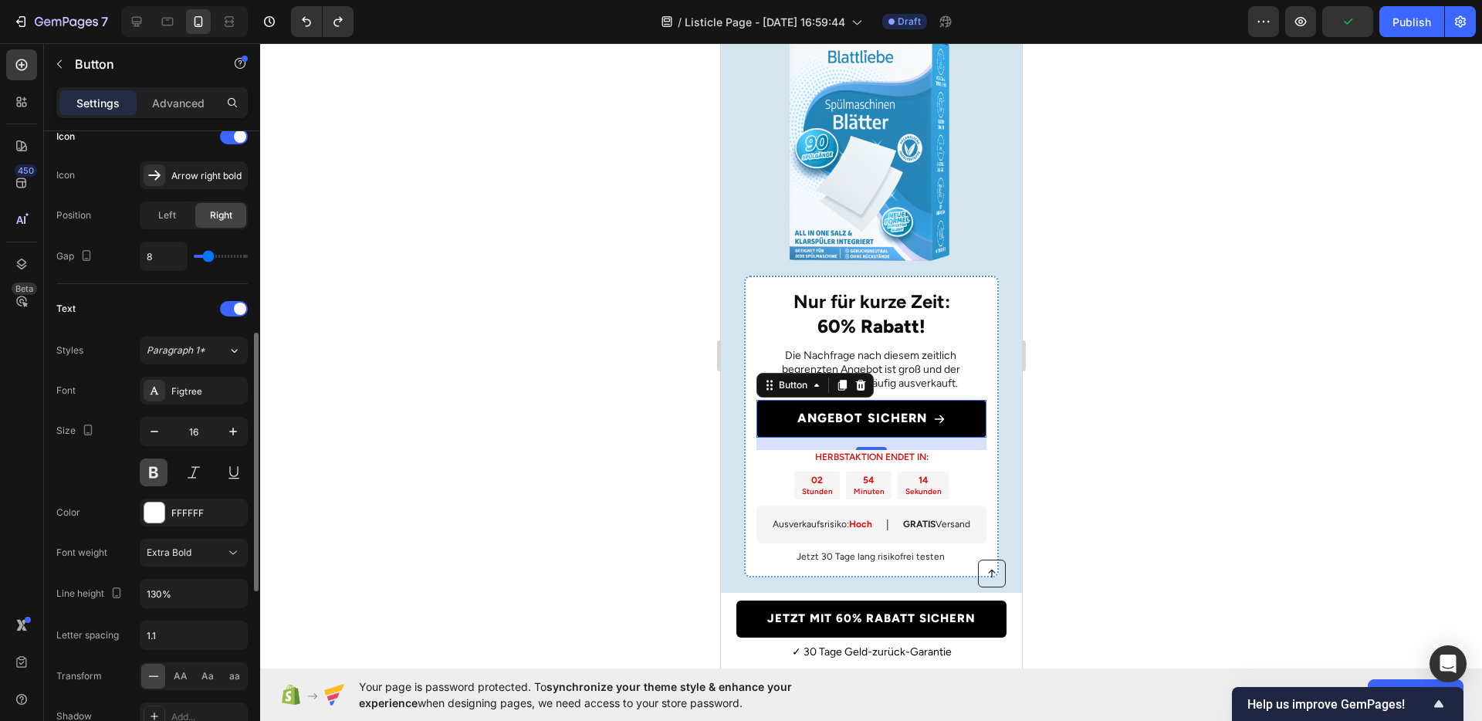
scroll to position [509, 0]
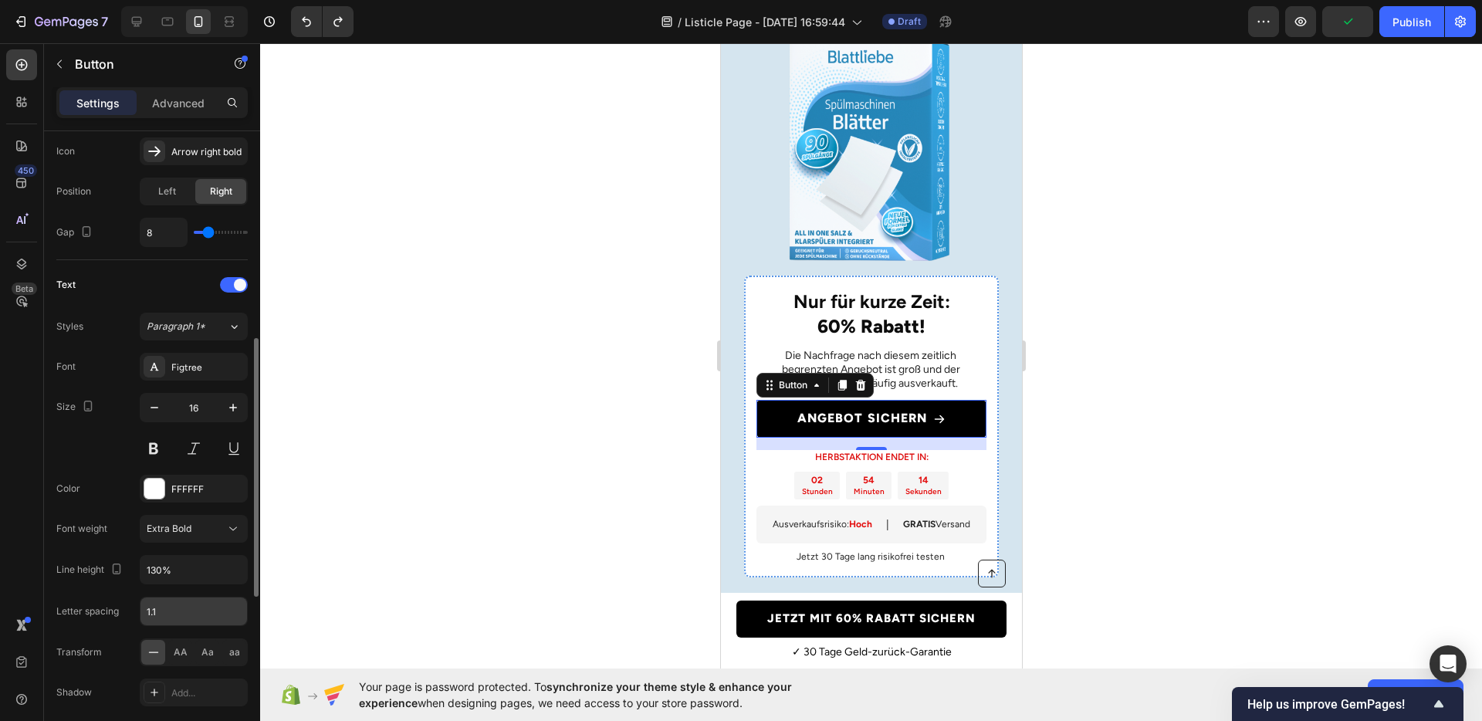
click at [195, 610] on input "1.1" at bounding box center [193, 611] width 107 height 28
type input "1.05"
click at [124, 592] on div "Font Figtree Size 16 Color FFFFFF Font weight Extra Bold Line height 130% Lette…" at bounding box center [151, 550] width 191 height 394
click at [544, 508] on div at bounding box center [871, 382] width 1222 height 678
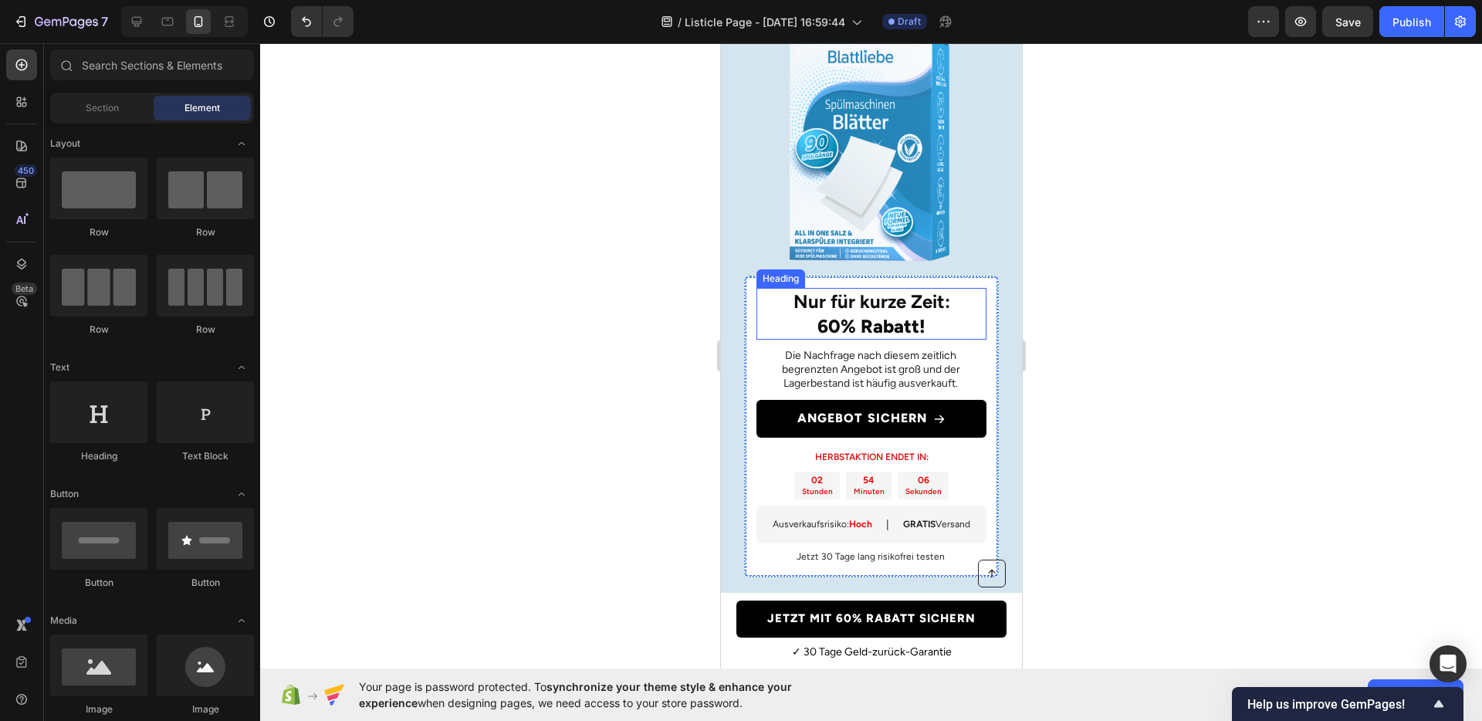
click at [910, 339] on h2 "Nur für kurze Zeit: 60% Rabatt!" at bounding box center [871, 313] width 230 height 51
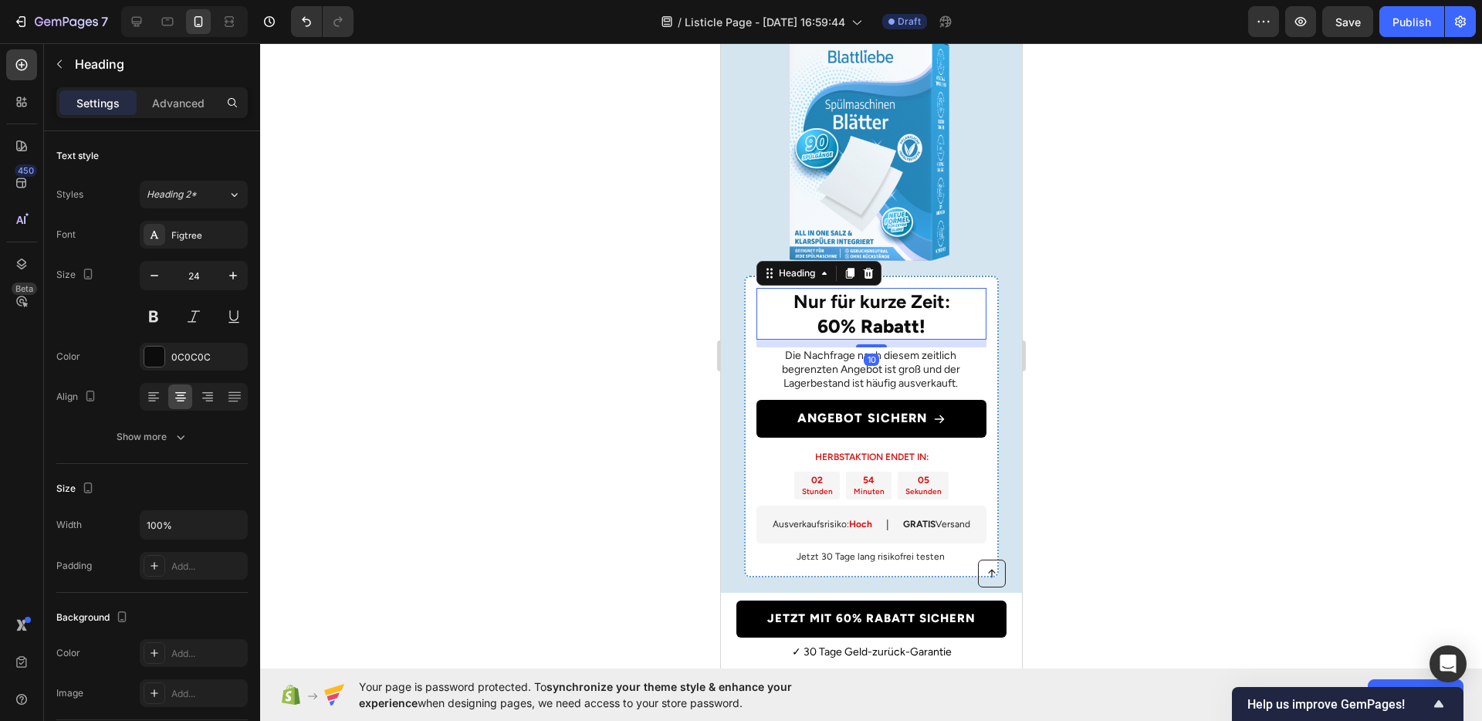
click at [1163, 414] on div at bounding box center [871, 382] width 1222 height 678
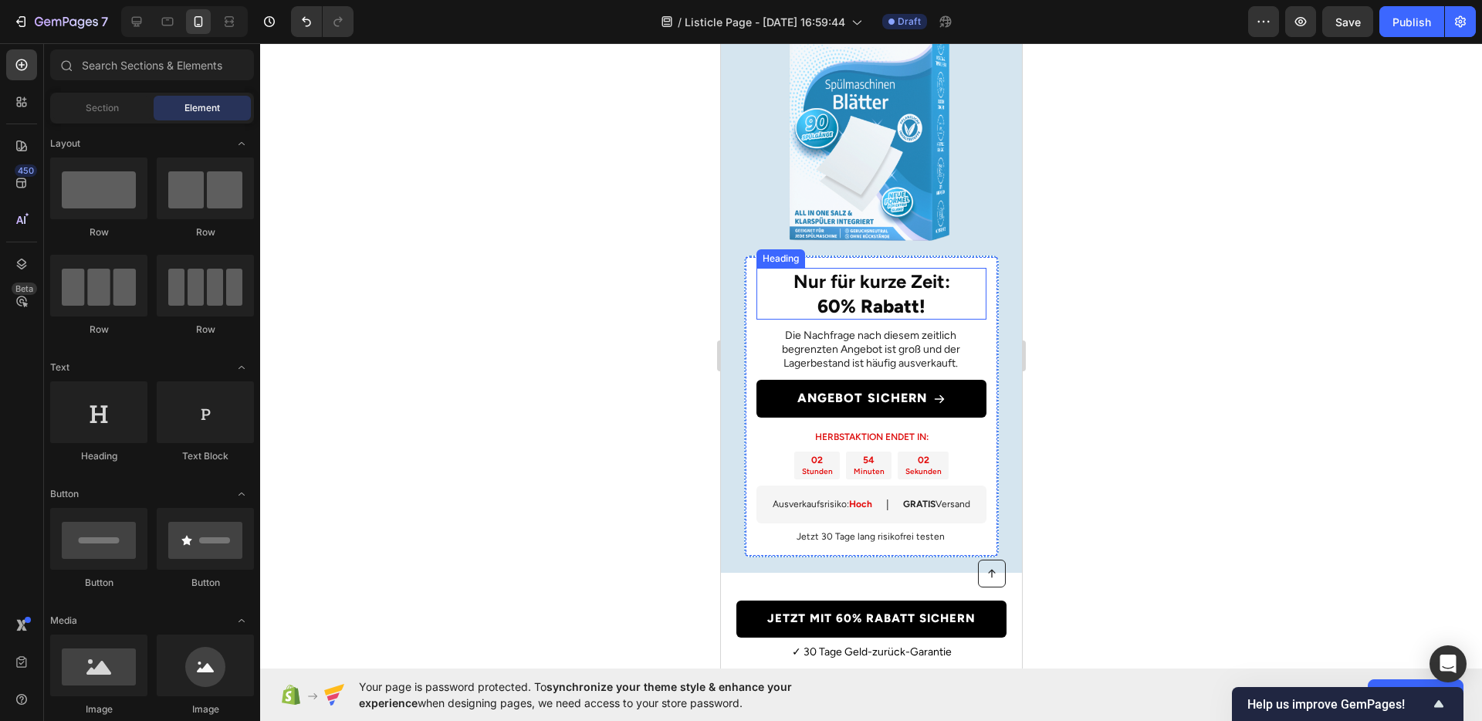
scroll to position [6173, 0]
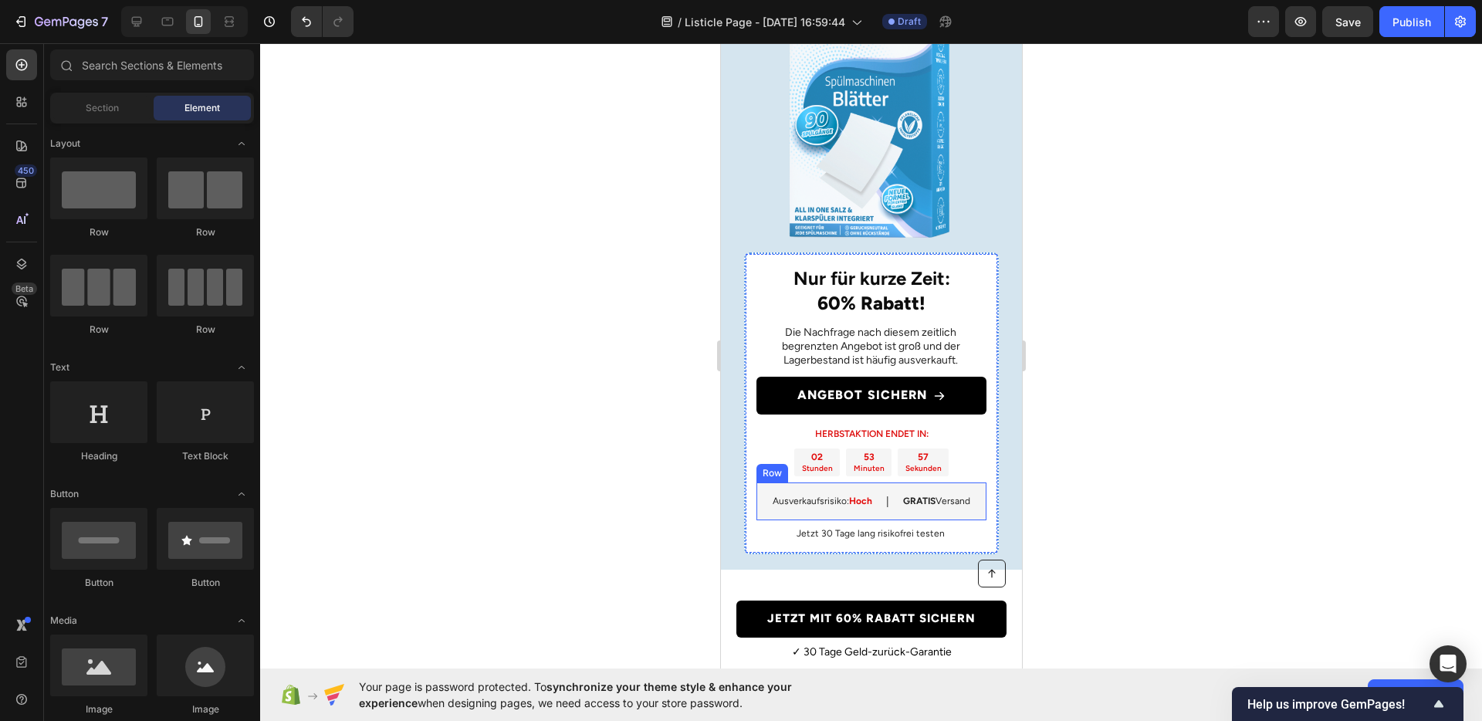
click at [890, 520] on div "Ausverkaufsrisiko: Hoch Text Block | Text Block GRATIS Versand Text Block Row" at bounding box center [871, 501] width 230 height 38
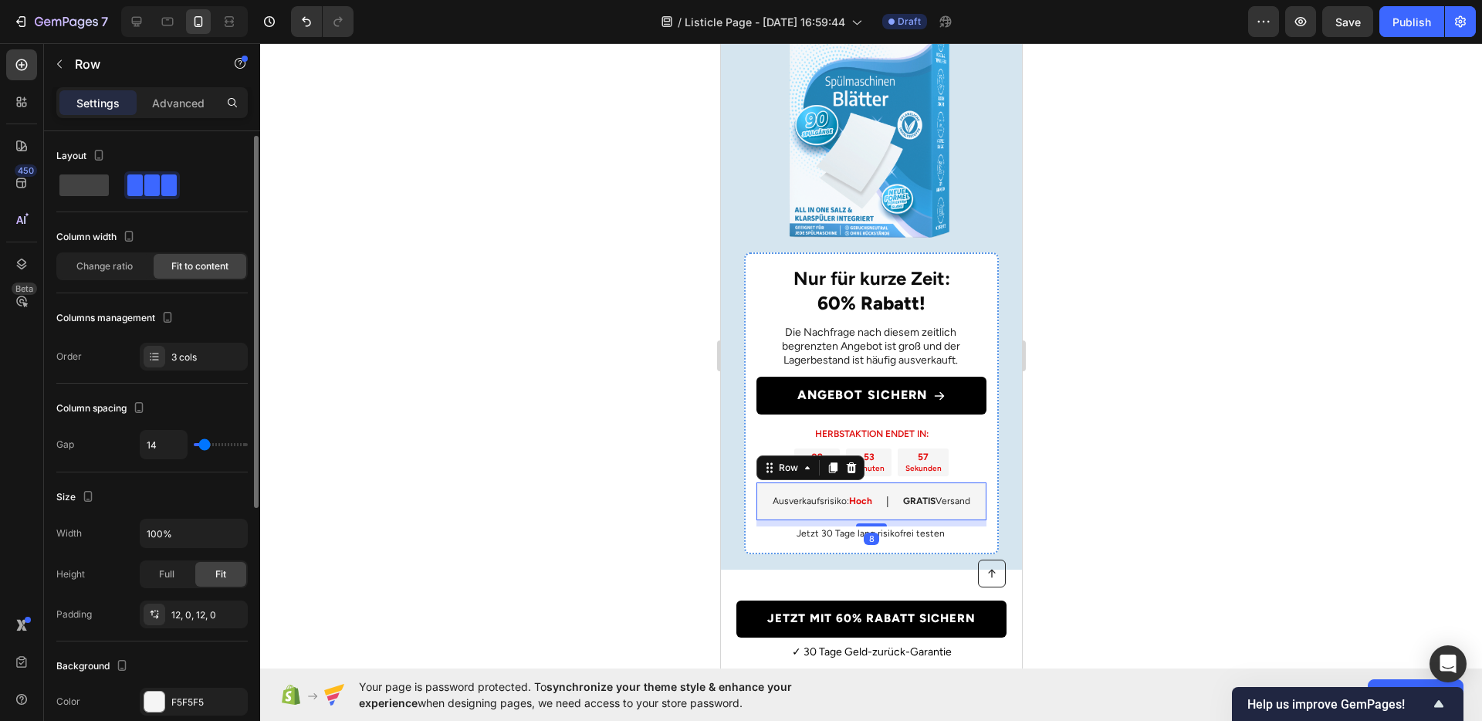
scroll to position [93, 0]
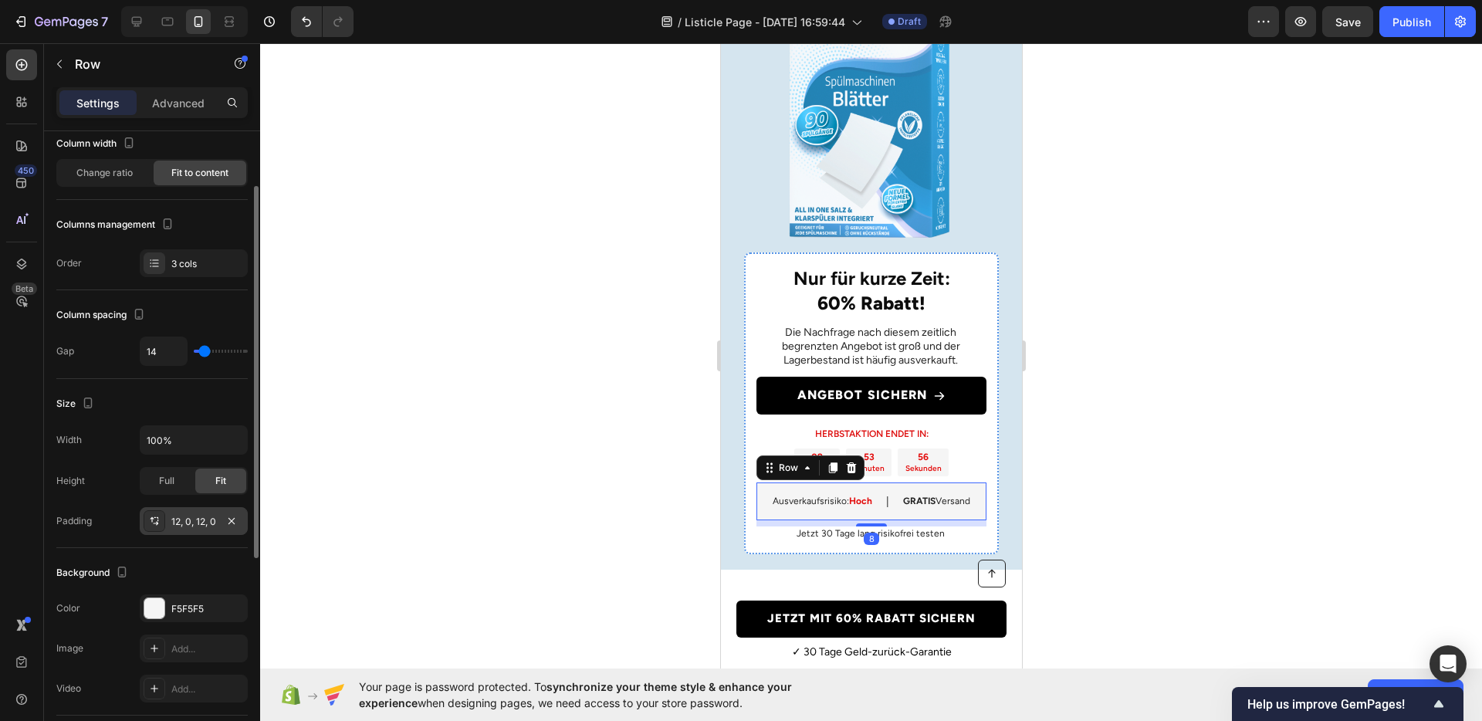
click at [190, 516] on div "12, 0, 12, 0" at bounding box center [193, 522] width 45 height 14
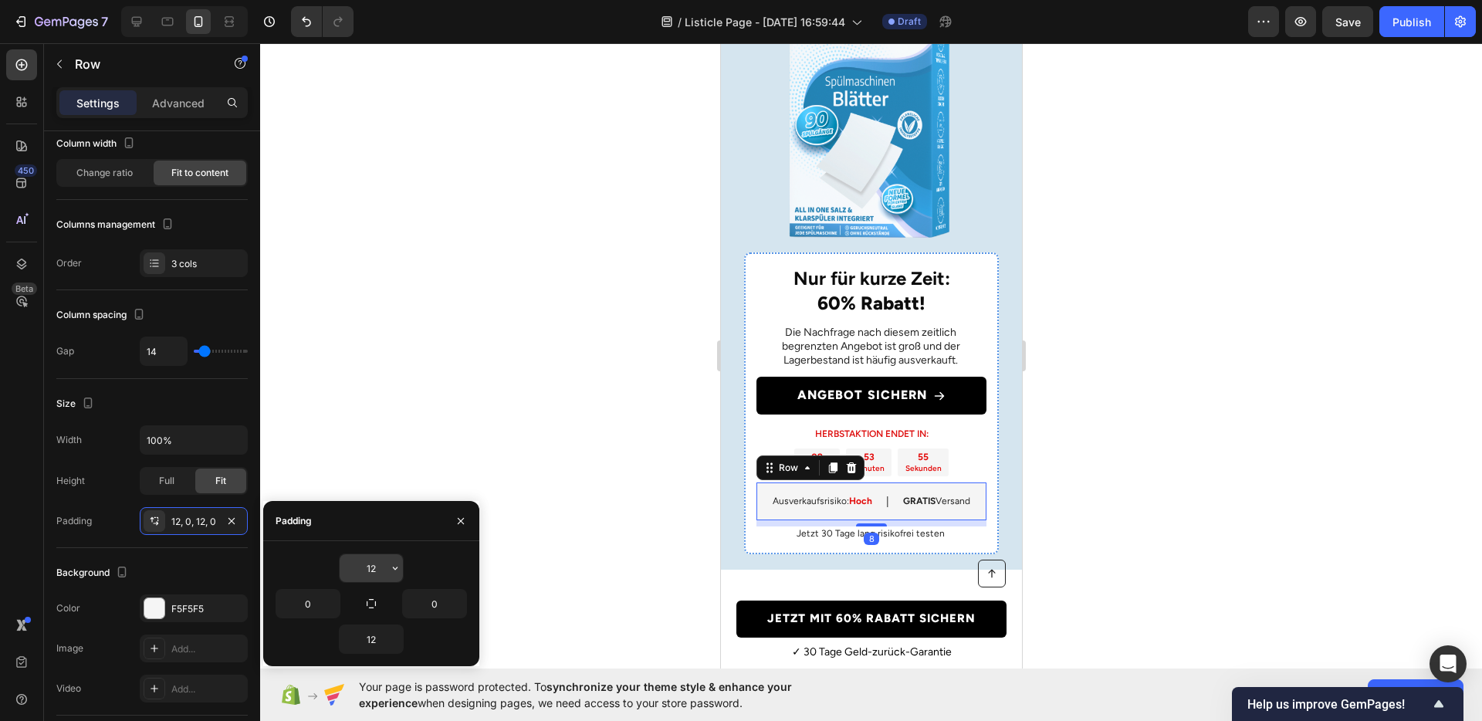
click at [364, 557] on input "12" at bounding box center [371, 568] width 63 height 28
type input "10"
click at [373, 628] on input "12" at bounding box center [371, 639] width 63 height 28
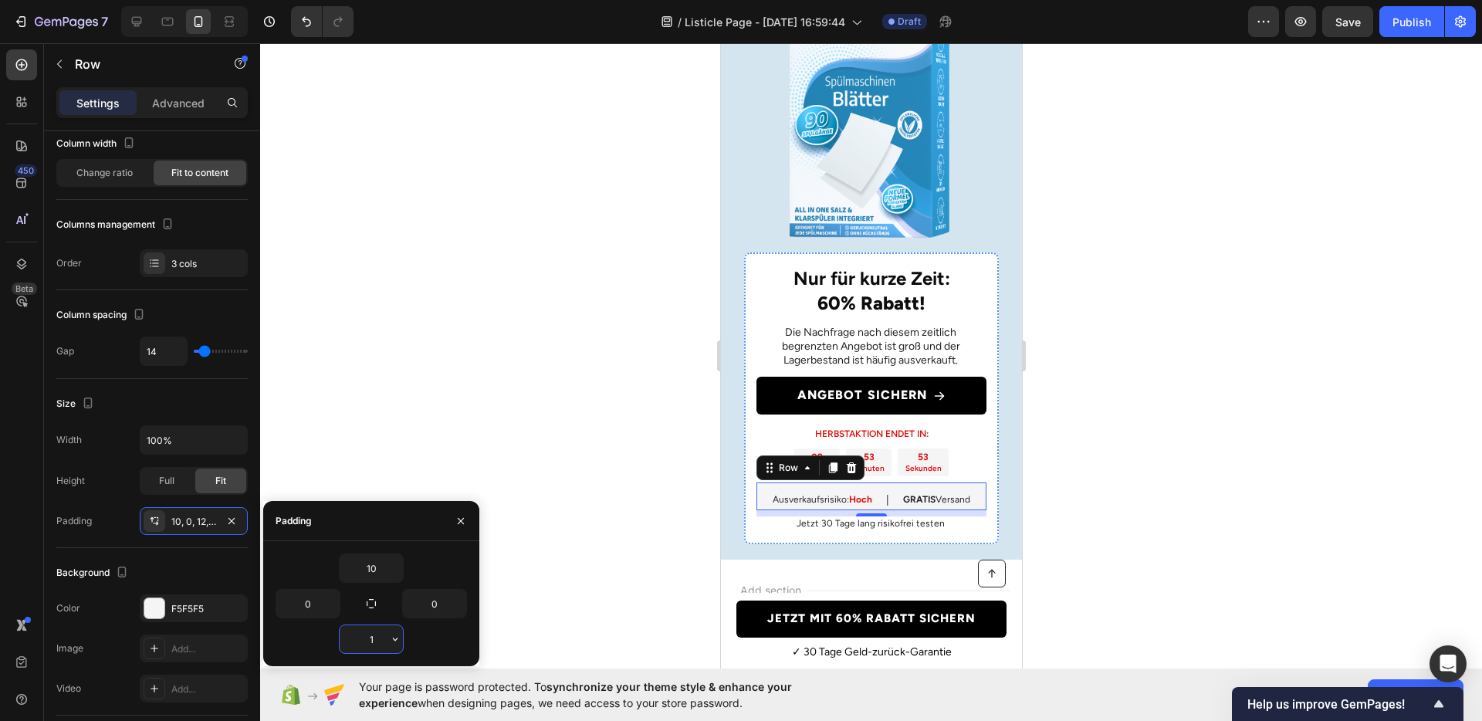
type input "10"
click at [1244, 543] on div at bounding box center [871, 382] width 1222 height 678
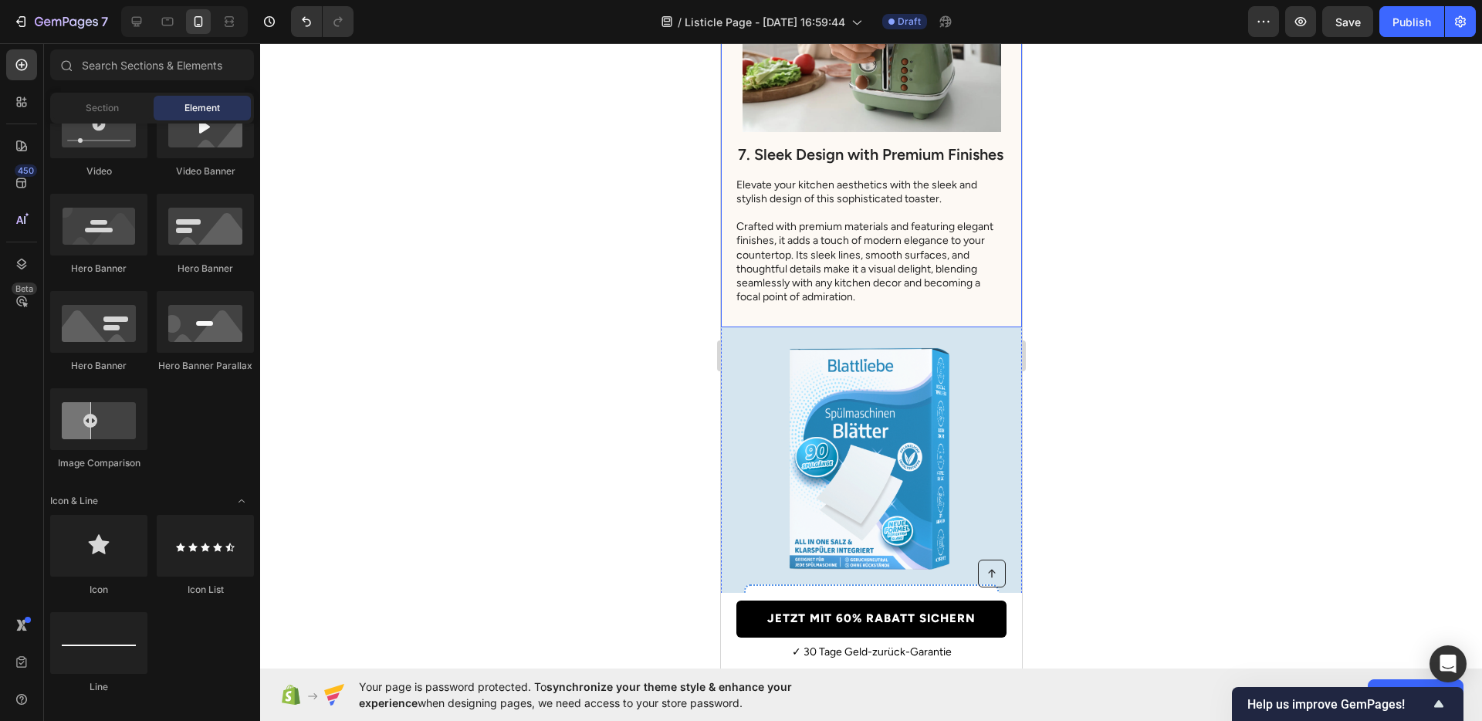
scroll to position [5636, 0]
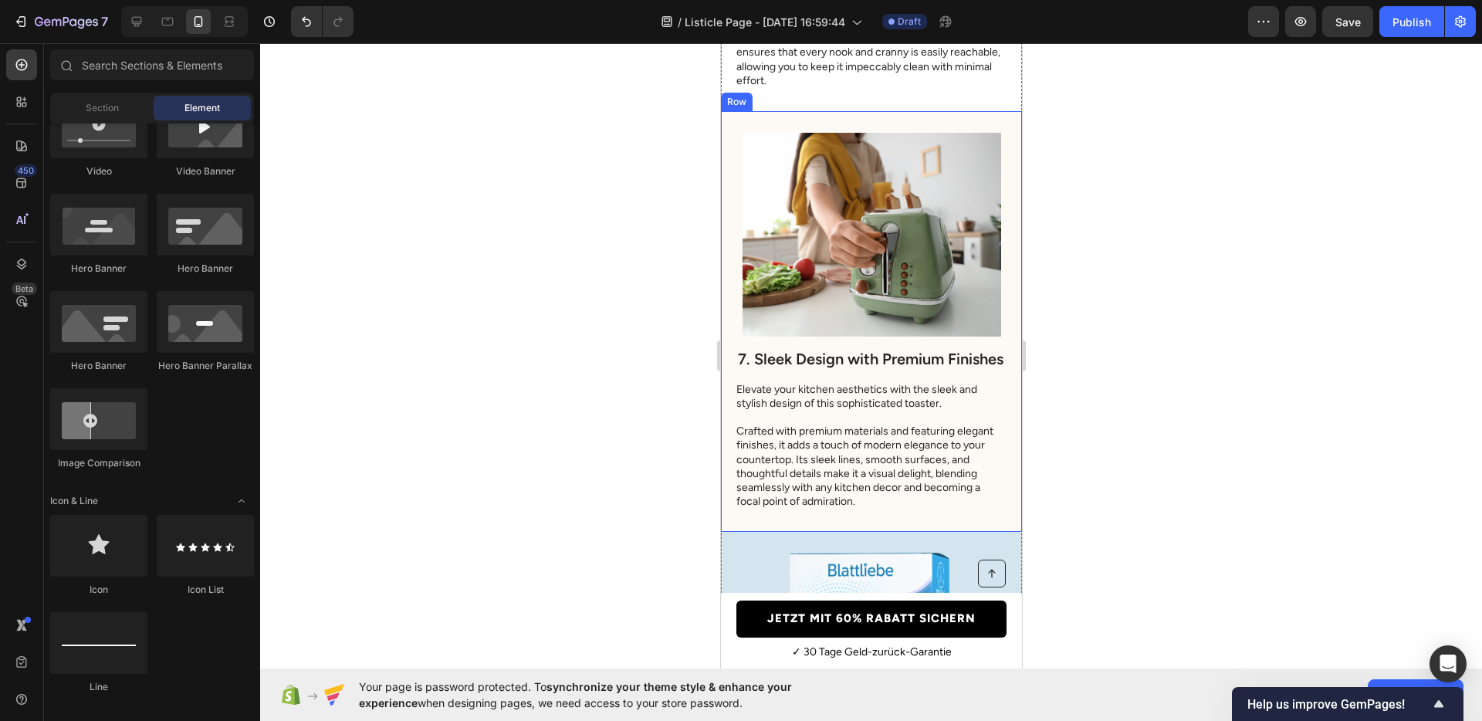
click at [999, 431] on div "7. Sleek Design with Premium Finishes Heading Elevate your kitchen aesthetics w…" at bounding box center [870, 321] width 301 height 421
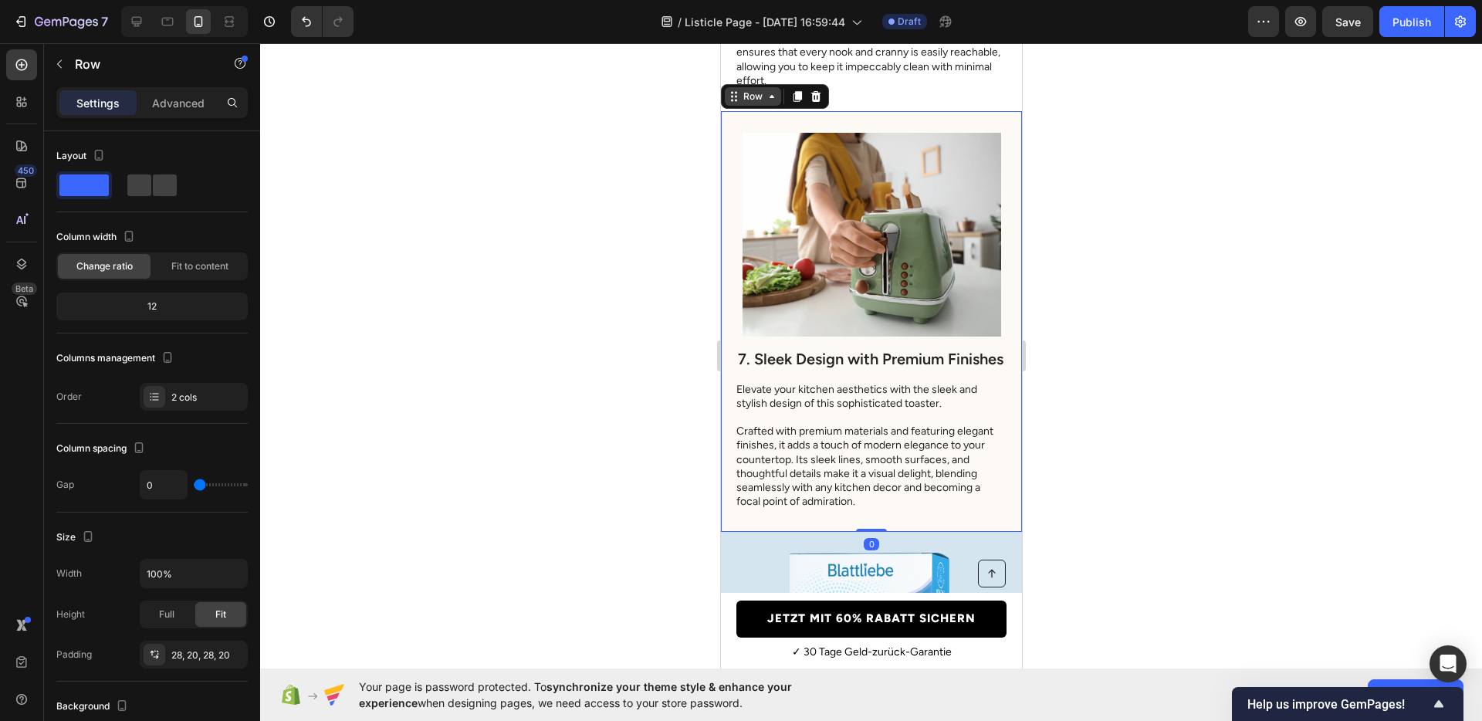
click at [761, 93] on div "Row" at bounding box center [752, 97] width 25 height 14
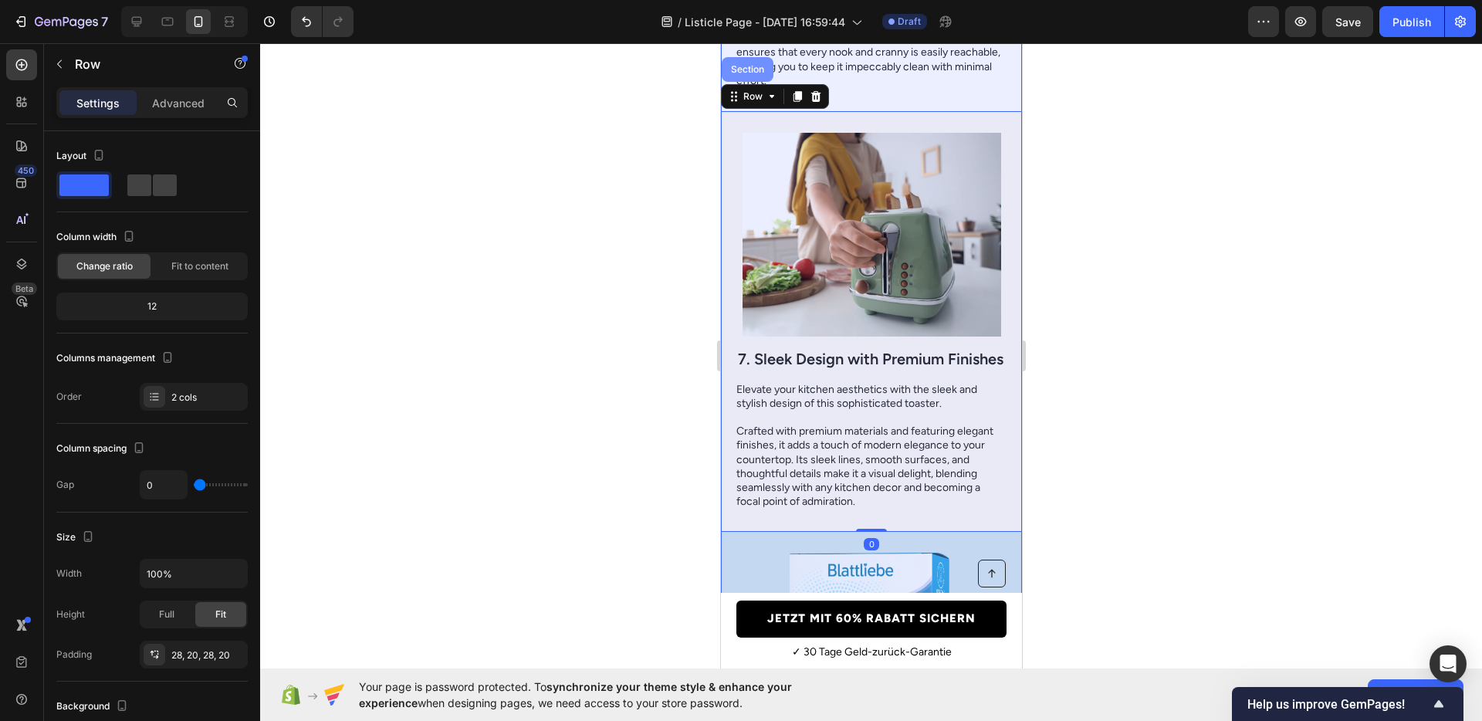
click at [740, 76] on div "Section" at bounding box center [747, 69] width 52 height 25
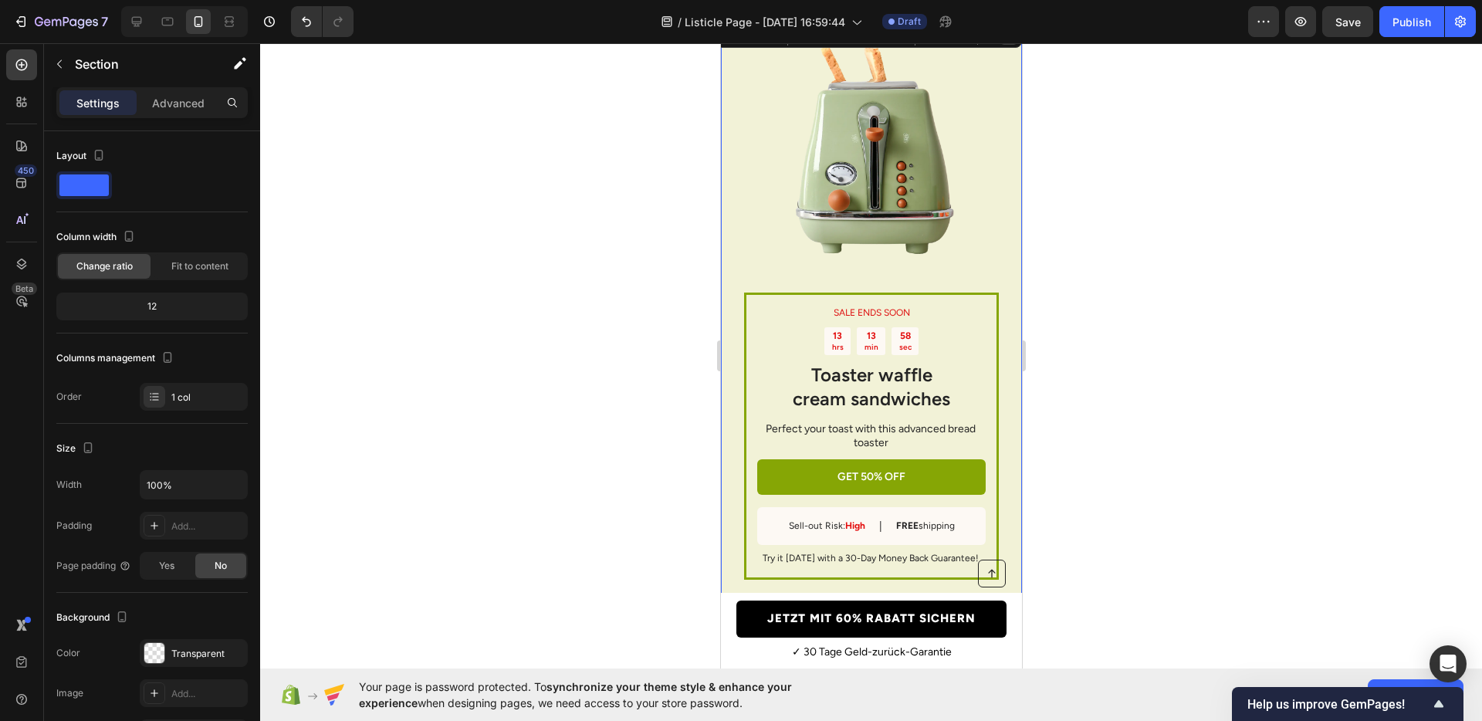
click at [1004, 41] on icon at bounding box center [1009, 35] width 10 height 11
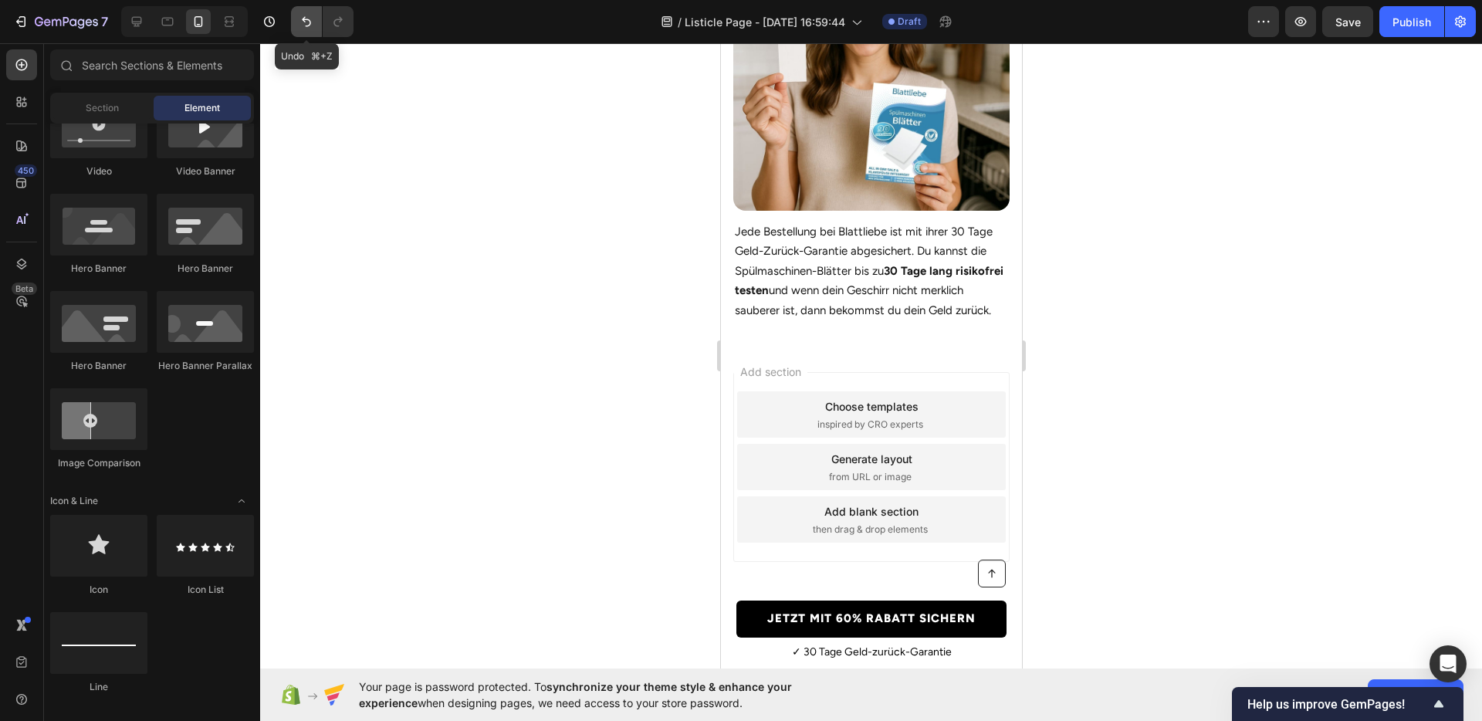
click at [303, 25] on icon "Undo/Redo" at bounding box center [306, 21] width 15 height 15
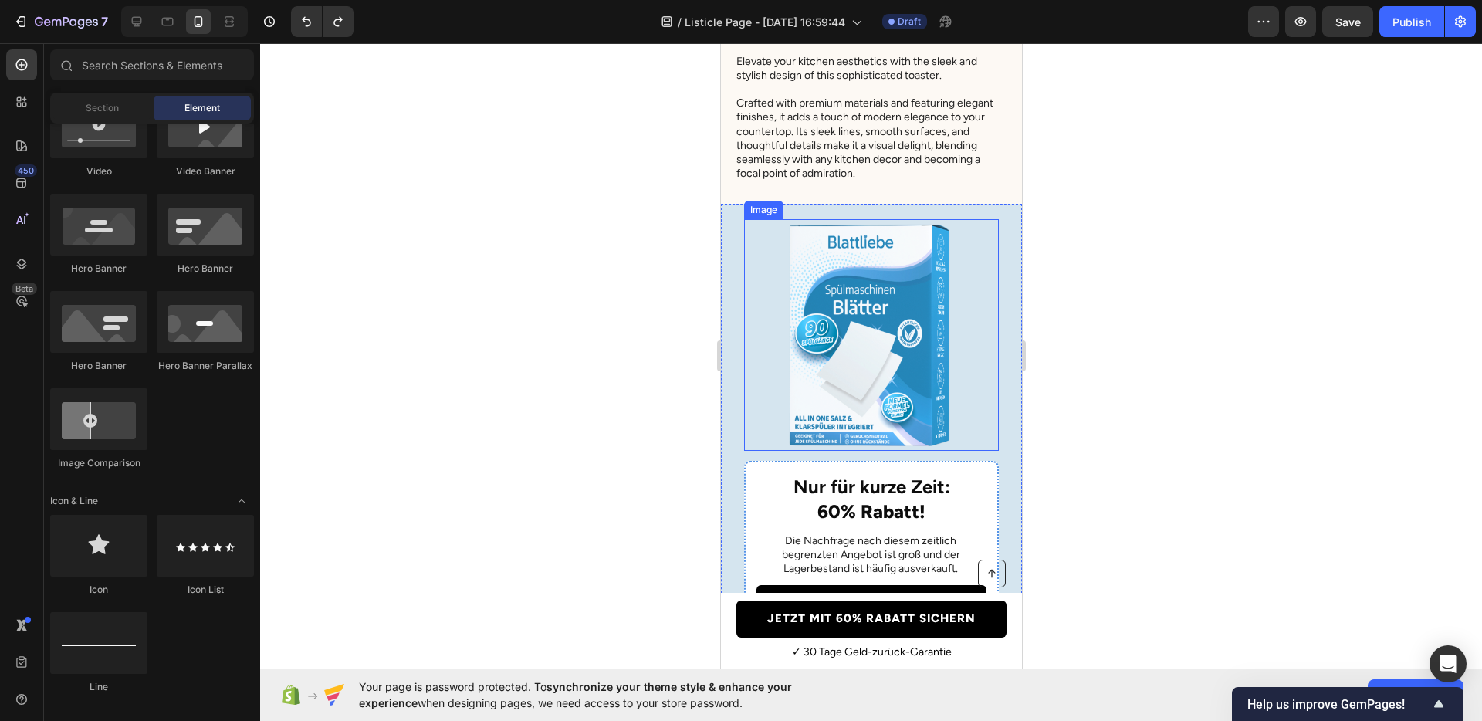
scroll to position [5966, 0]
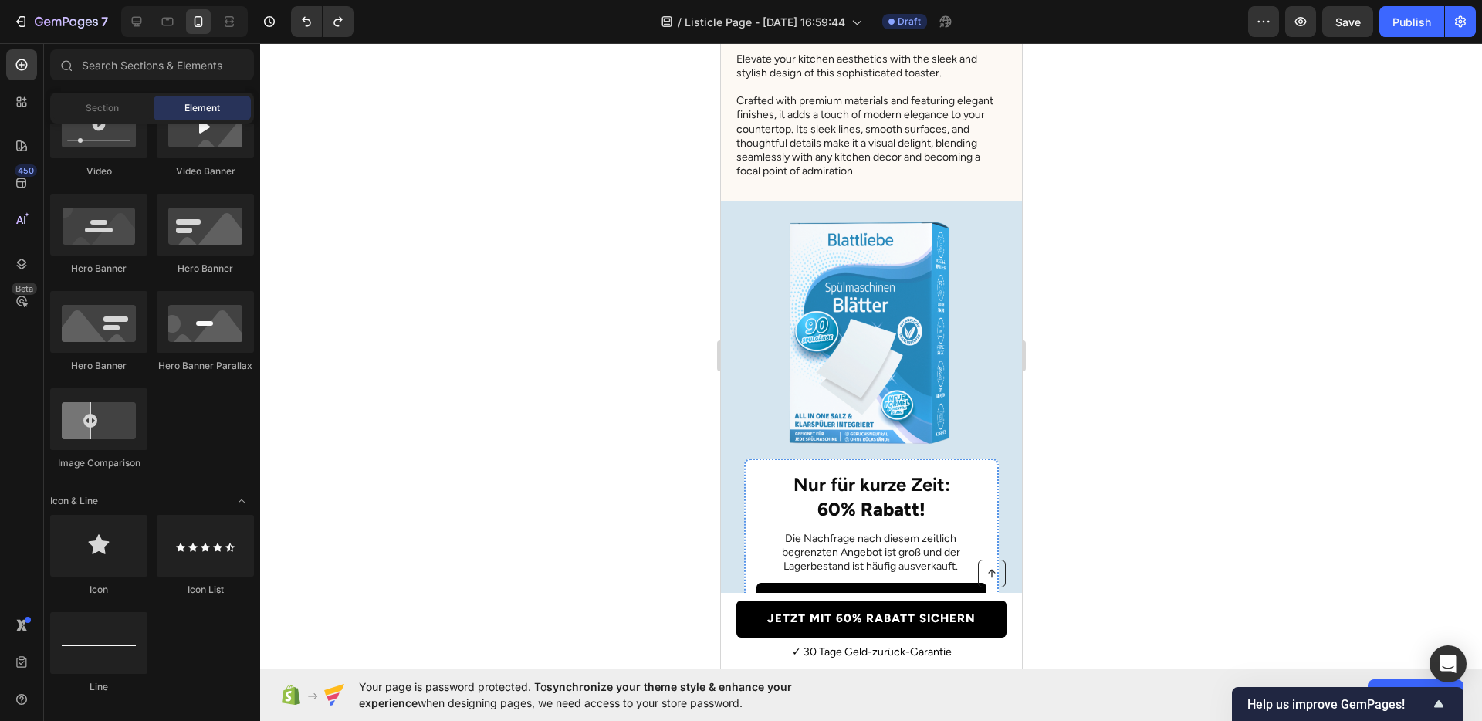
click at [999, 354] on div "Nur für kurze Zeit: 60% Rabatt! Heading Die Nachfrage nach diesem zeitlich begr…" at bounding box center [870, 486] width 301 height 571
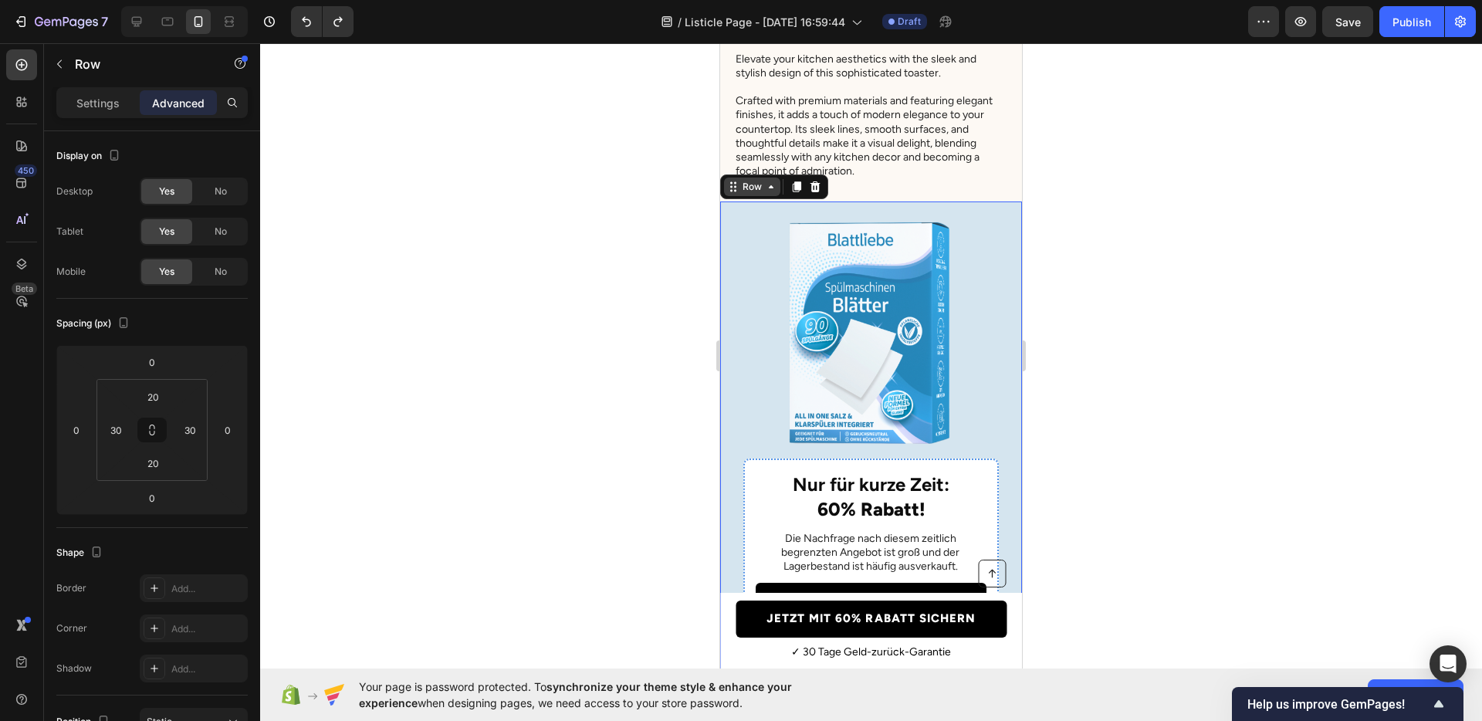
click at [752, 196] on div "Row" at bounding box center [752, 187] width 56 height 19
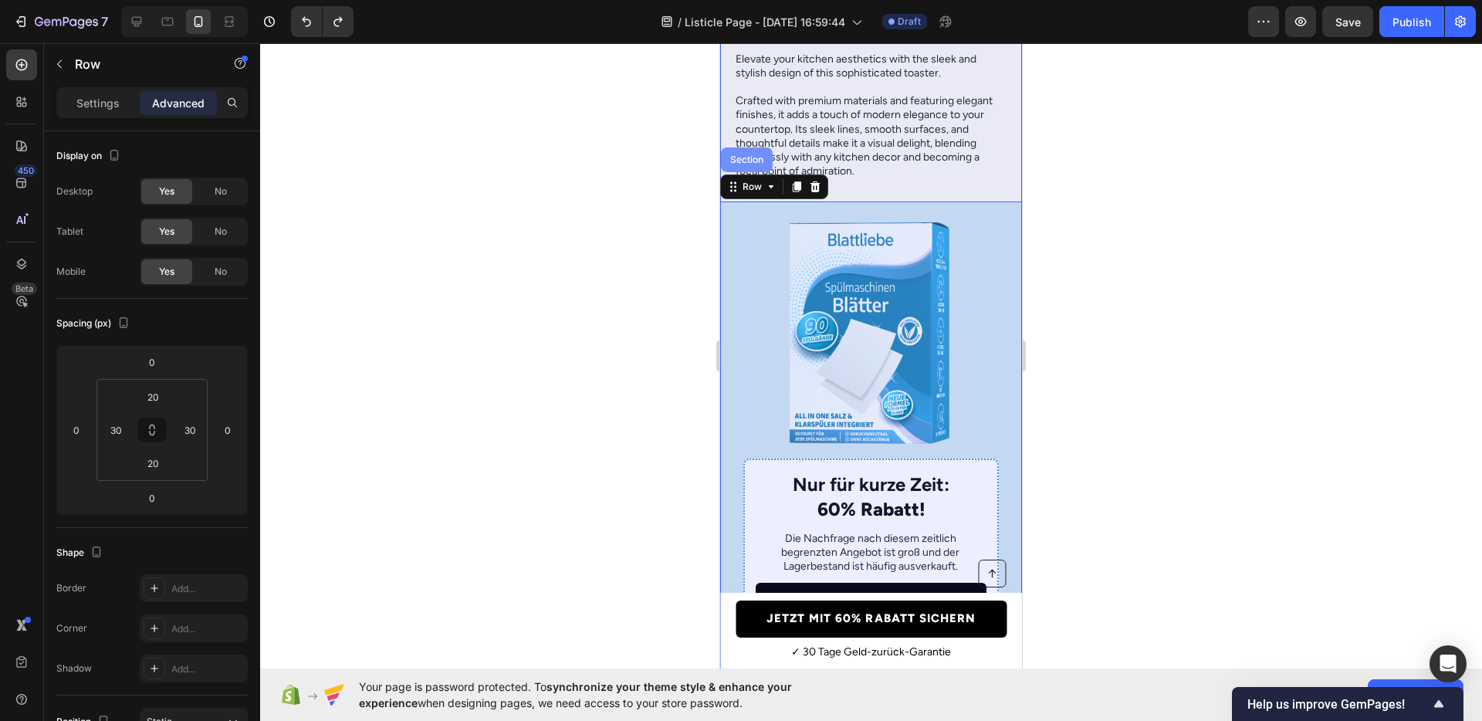
click at [744, 172] on div "Section" at bounding box center [747, 159] width 52 height 25
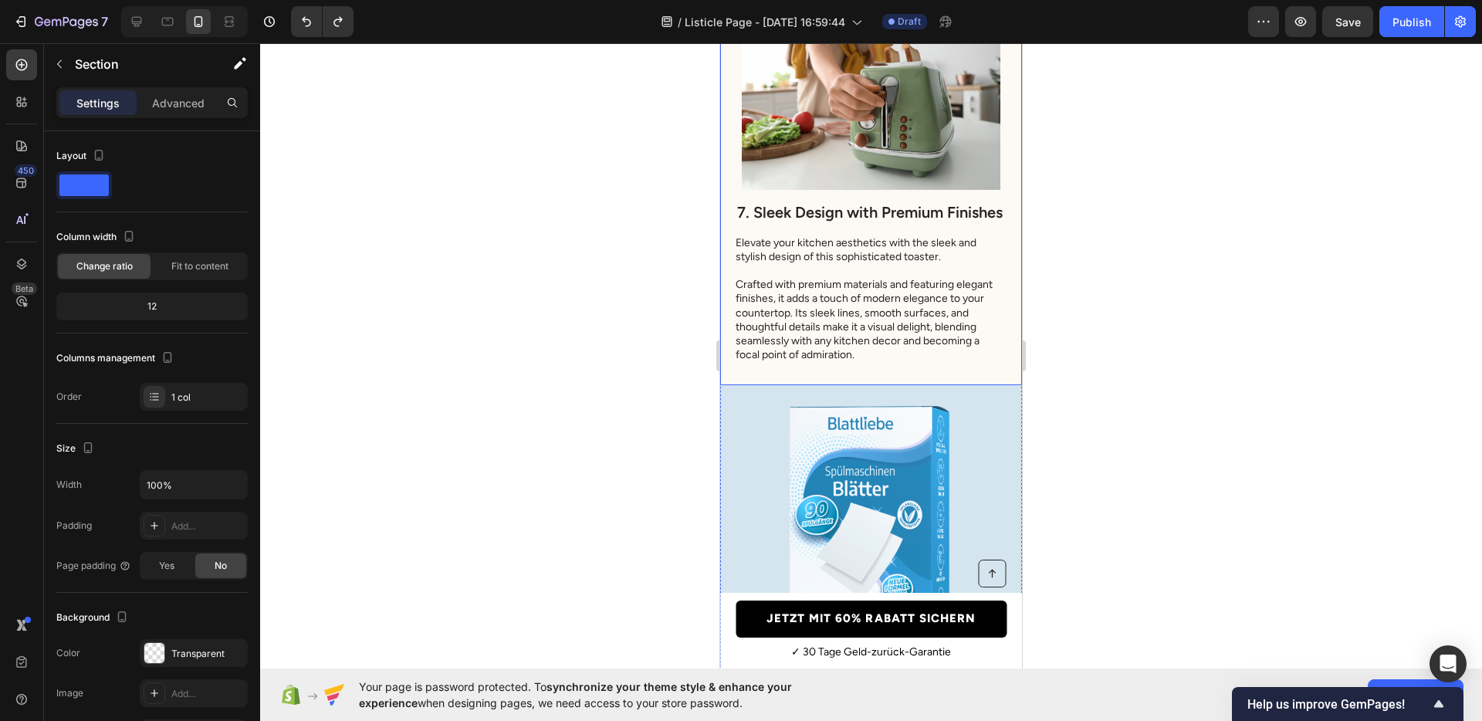
scroll to position [5768, 0]
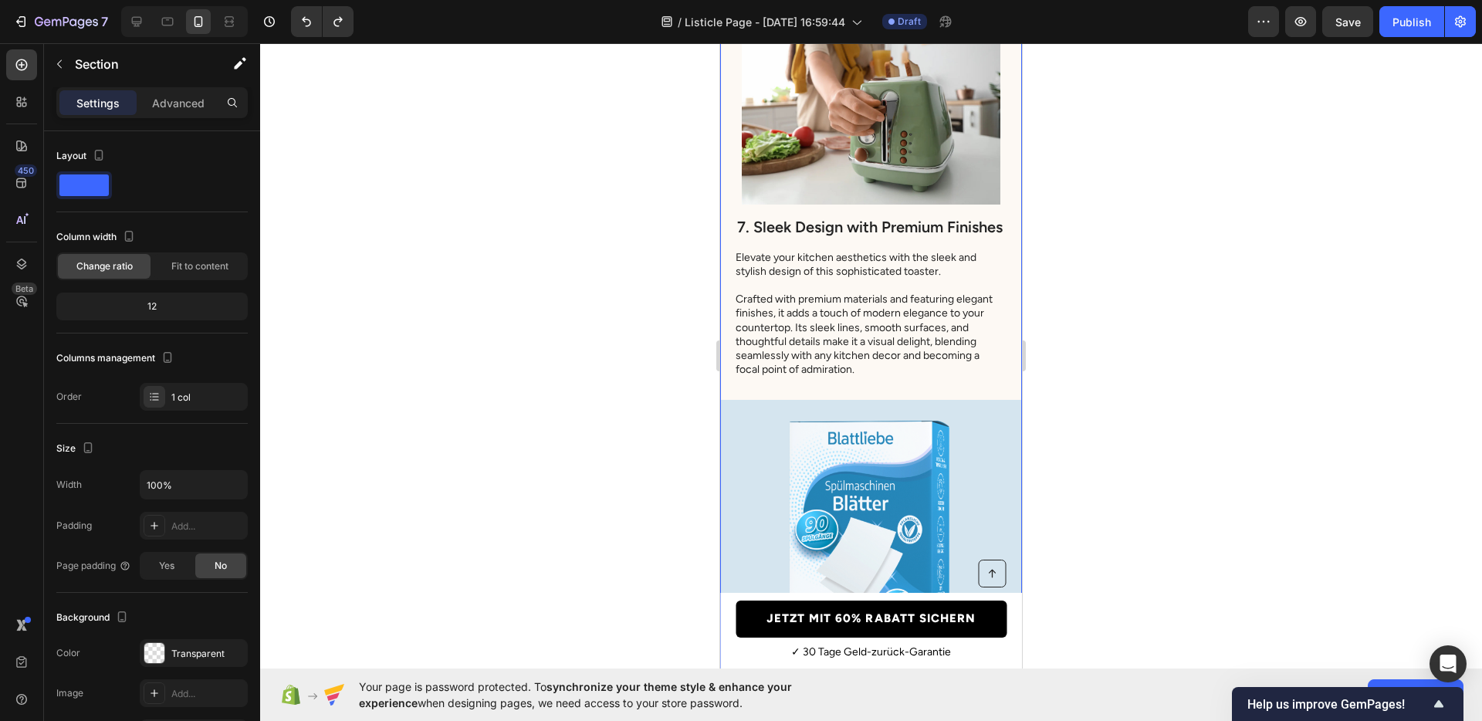
click at [1136, 310] on div at bounding box center [871, 382] width 1222 height 678
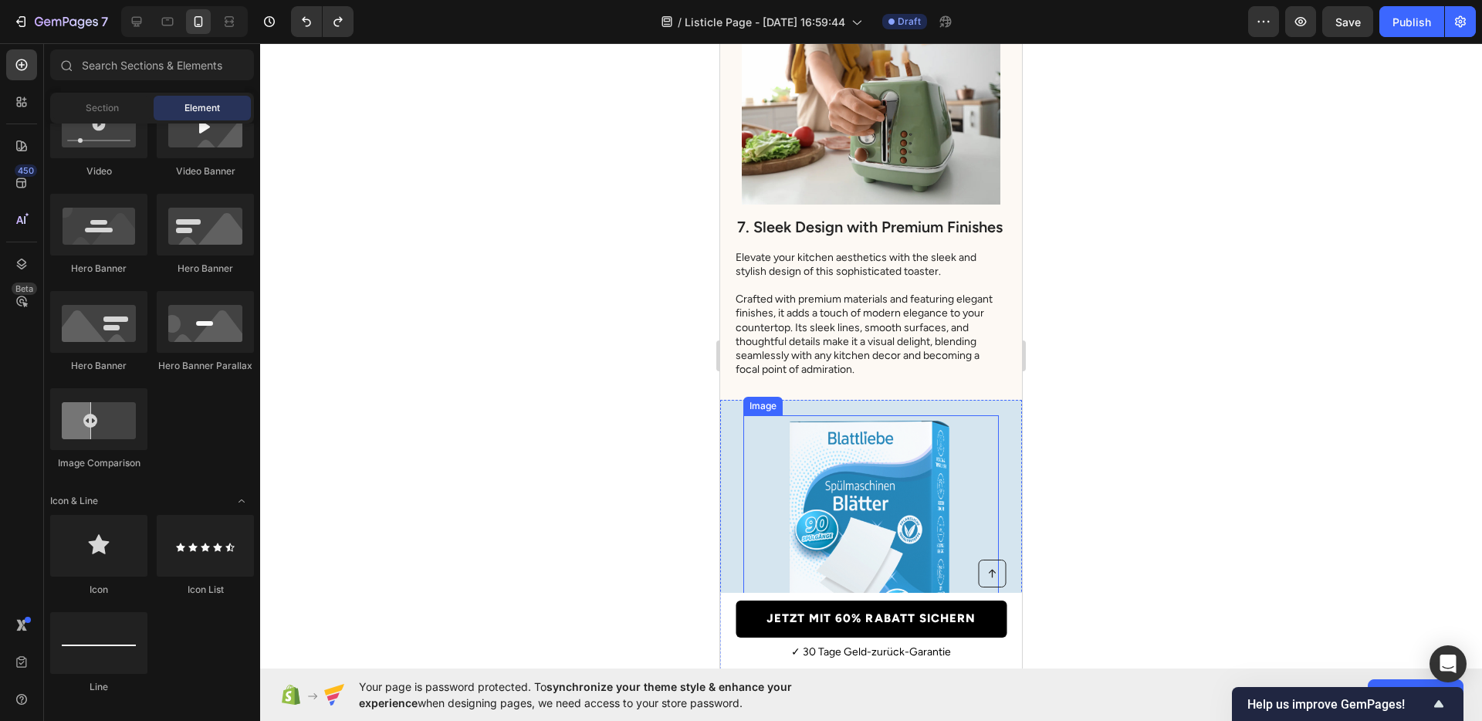
click at [960, 441] on img at bounding box center [872, 531] width 232 height 232
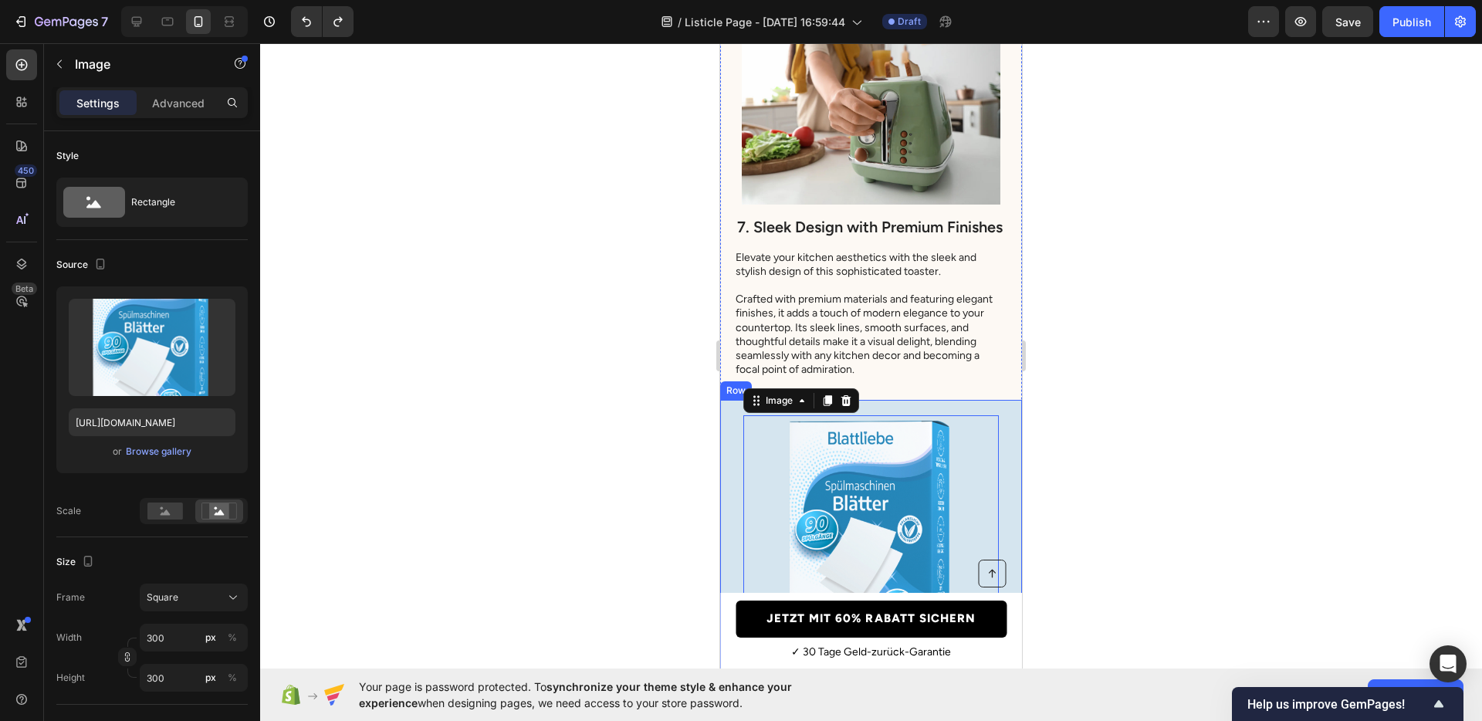
click at [736, 432] on div "Nur für kurze Zeit: 60% Rabatt! Heading Die Nachfrage nach diesem zeitlich begr…" at bounding box center [871, 685] width 302 height 571
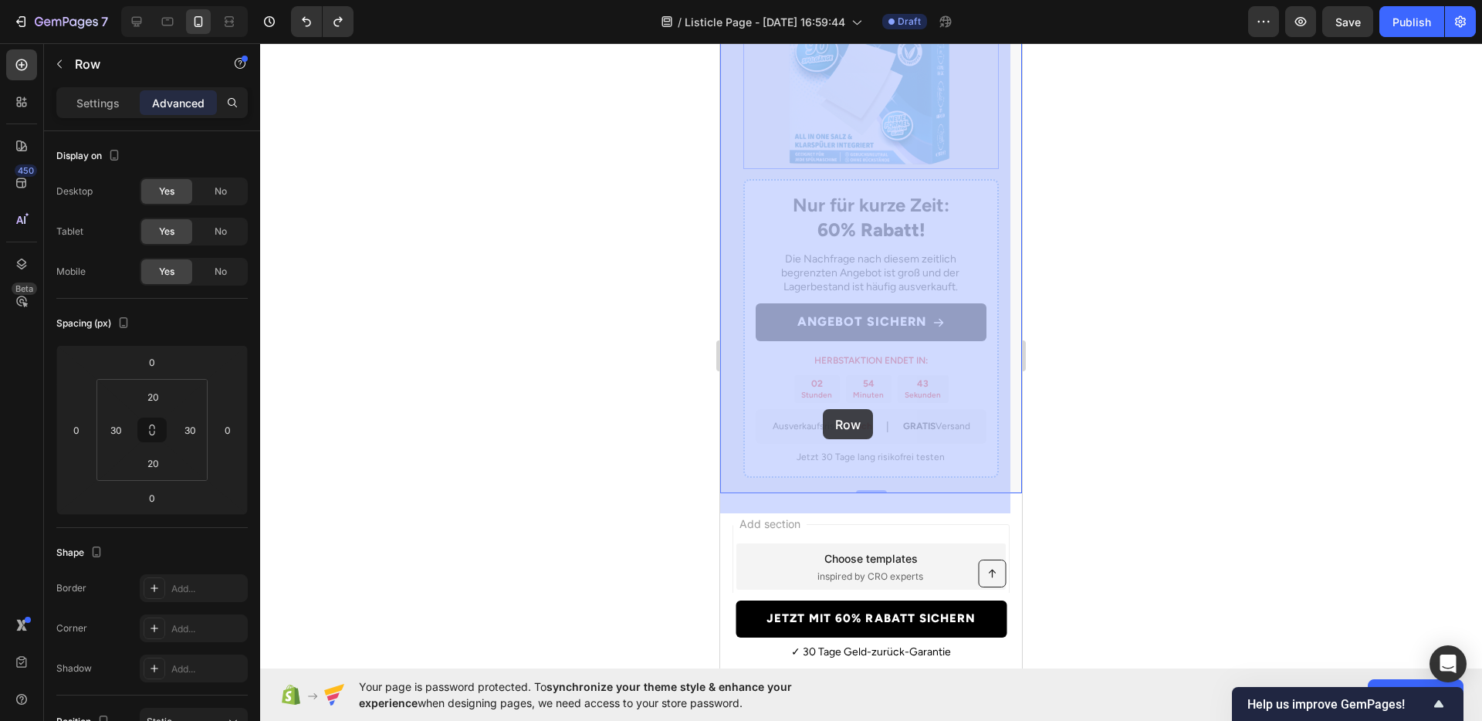
scroll to position [6418, 0]
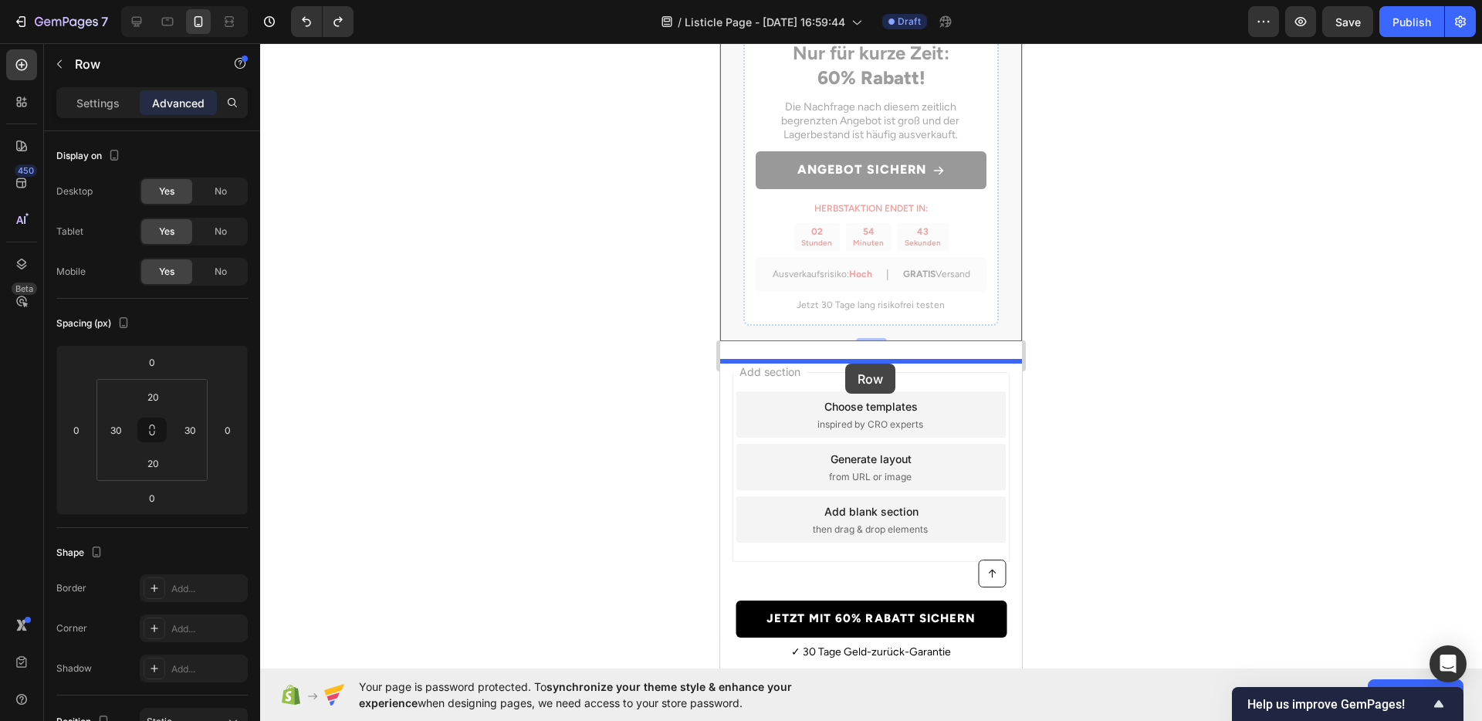
drag, startPoint x: 735, startPoint y: 215, endPoint x: 846, endPoint y: 364, distance: 185.9
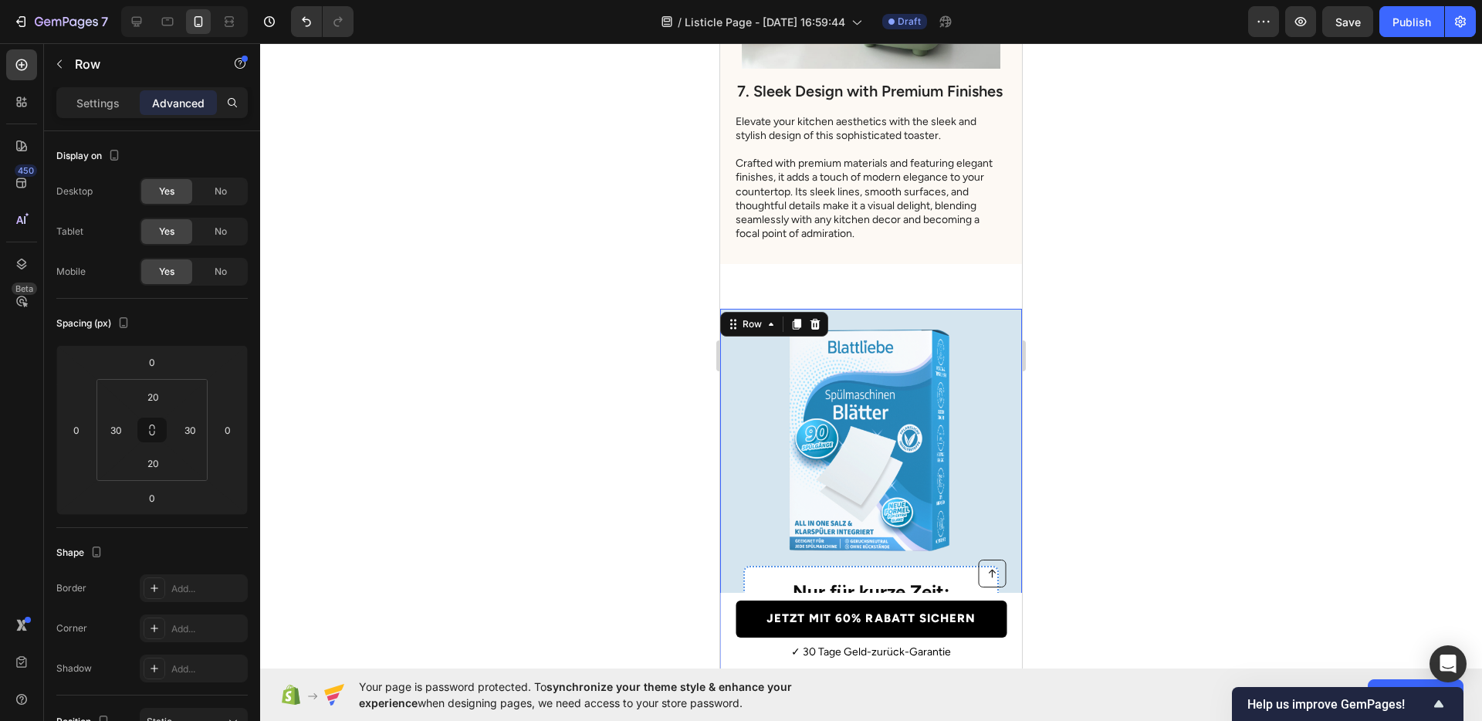
scroll to position [5851, 0]
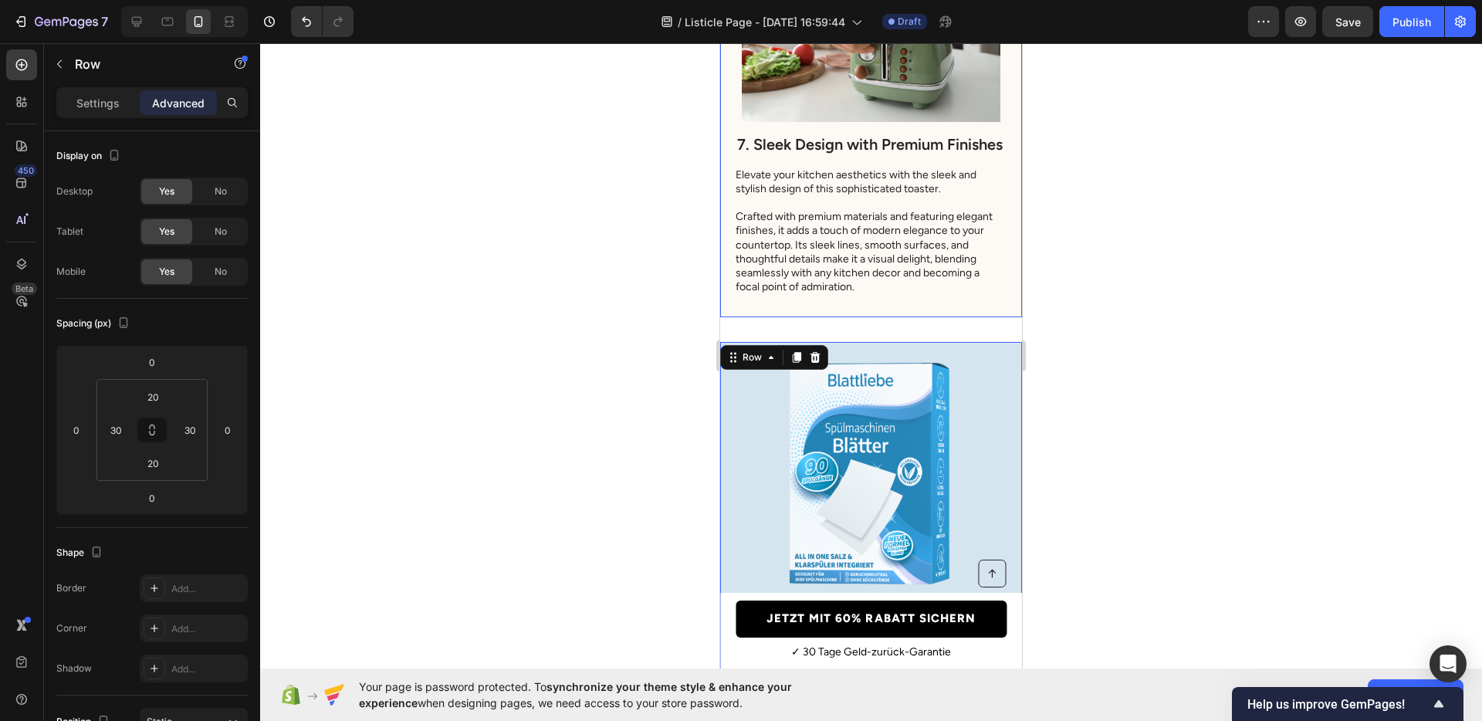
click at [992, 318] on div "7. Sleek Design with Premium Finishes Heading Elevate your kitchen aesthetics w…" at bounding box center [871, 107] width 302 height 421
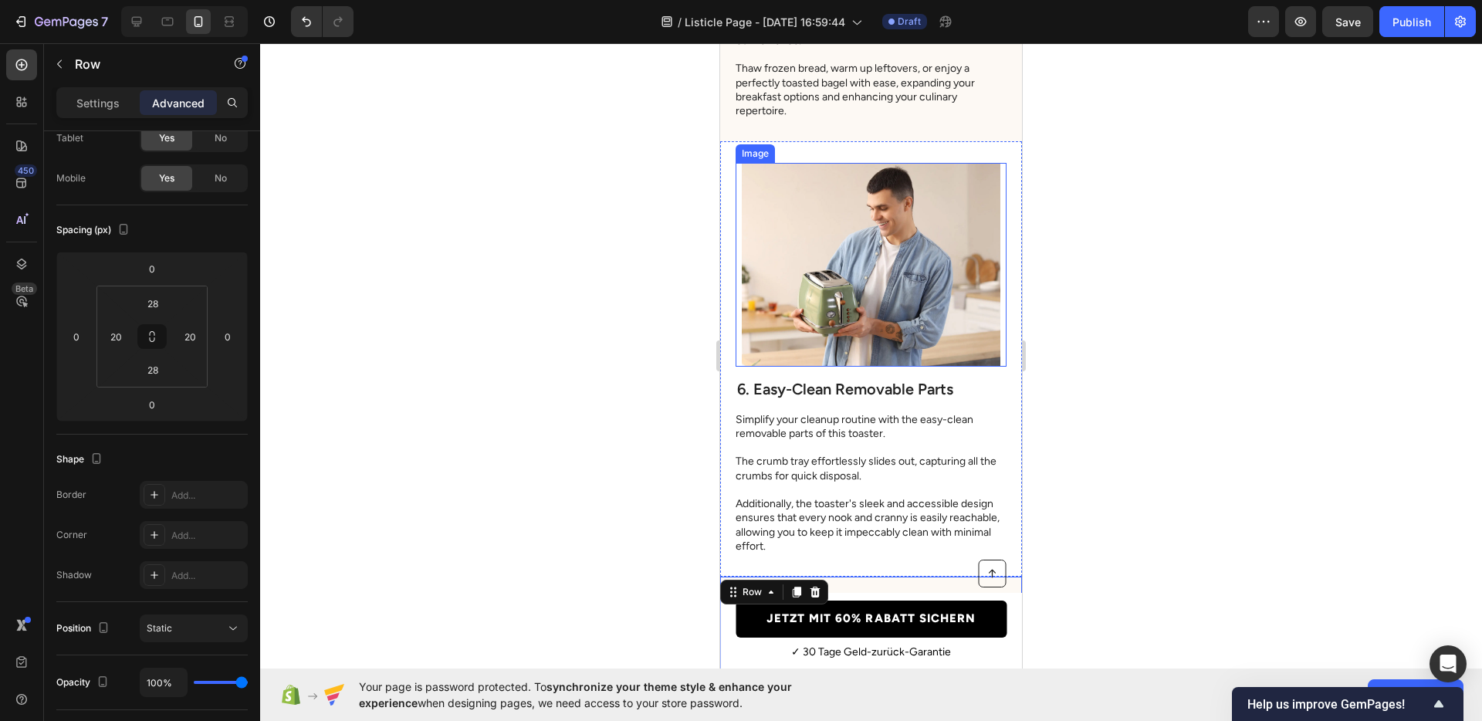
scroll to position [5320, 0]
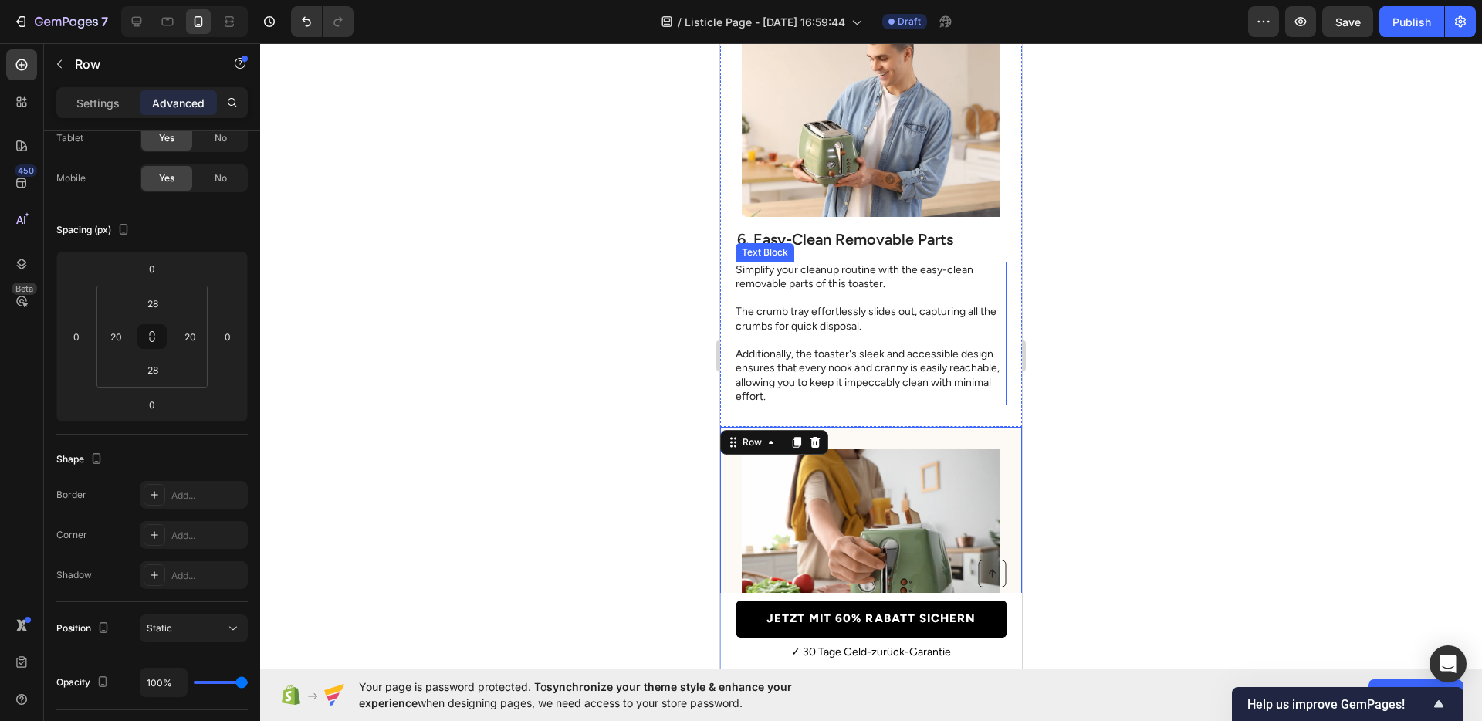
click at [846, 320] on p "Simplify your cleanup routine with the easy-clean removable parts of this toast…" at bounding box center [870, 333] width 269 height 140
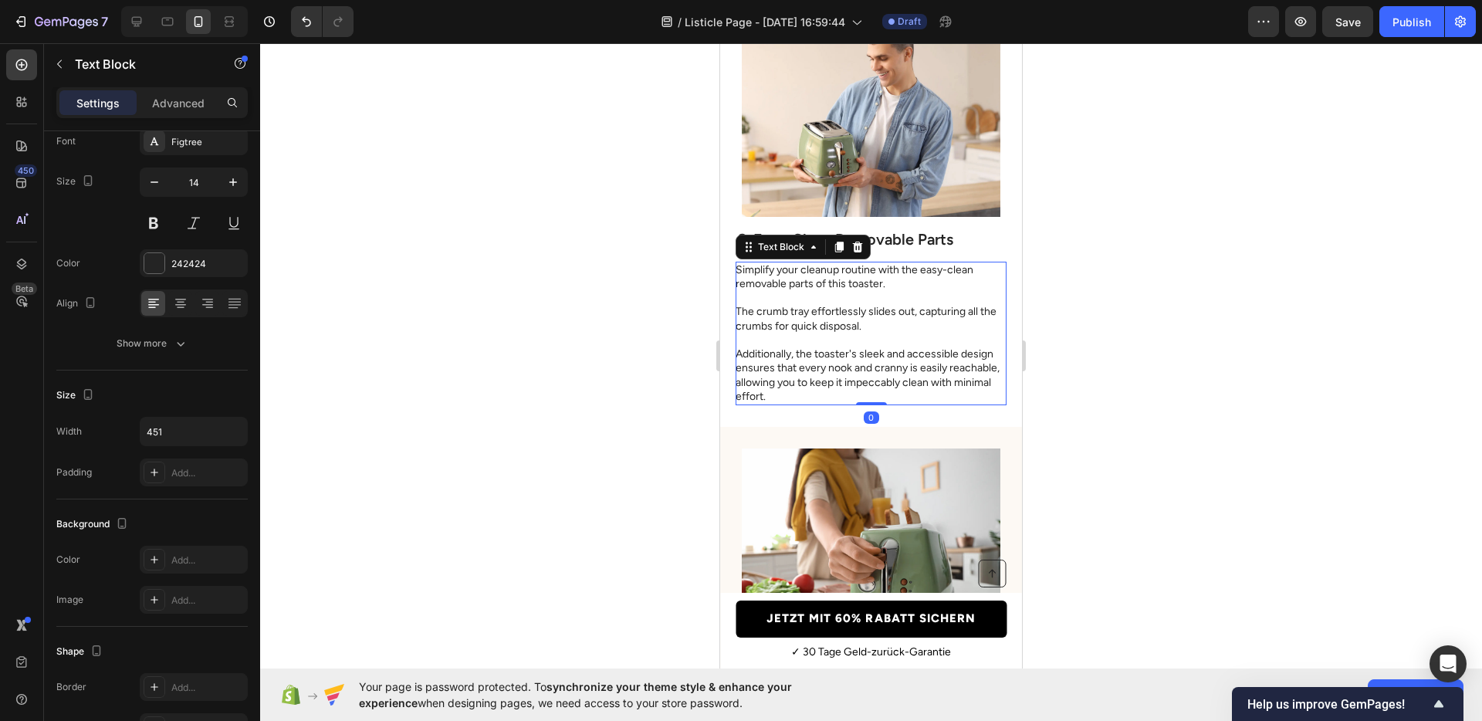
scroll to position [0, 0]
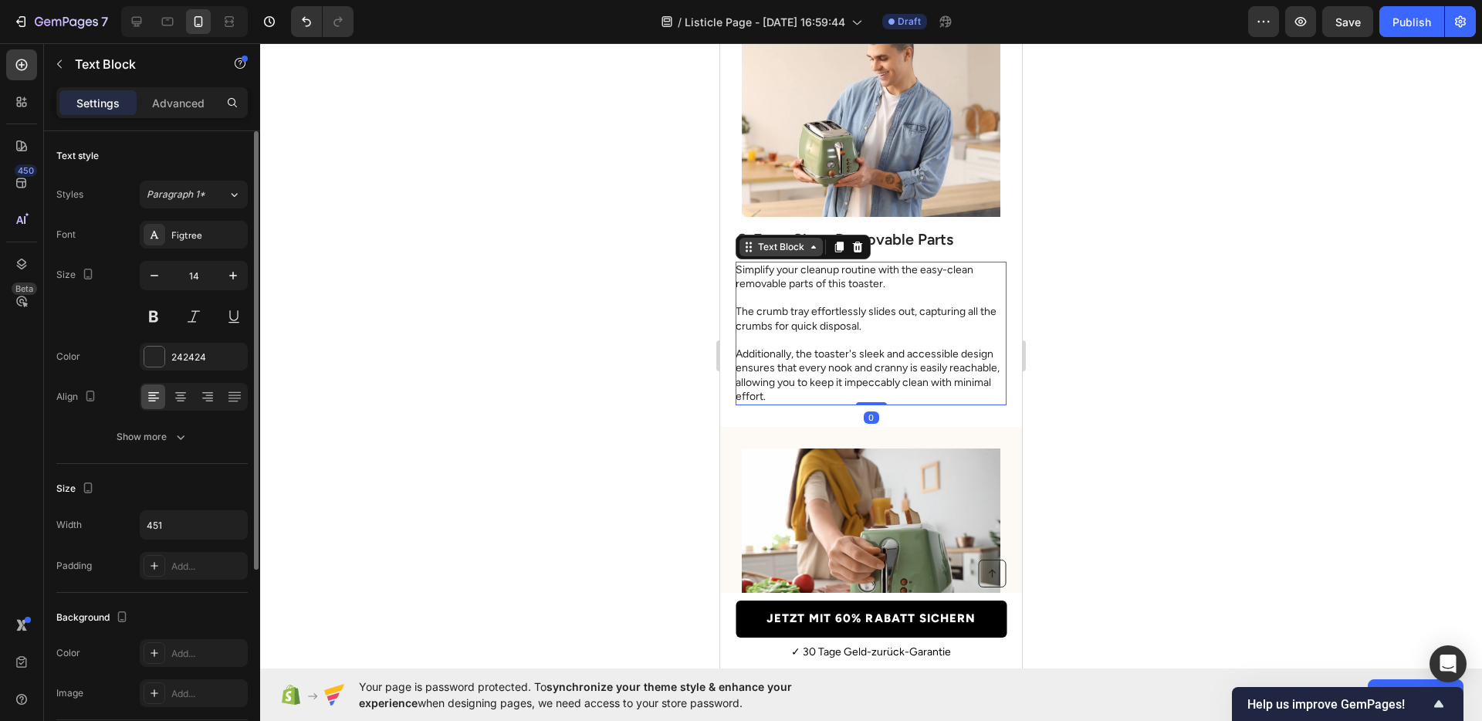
click at [767, 246] on div "Text Block" at bounding box center [781, 247] width 52 height 14
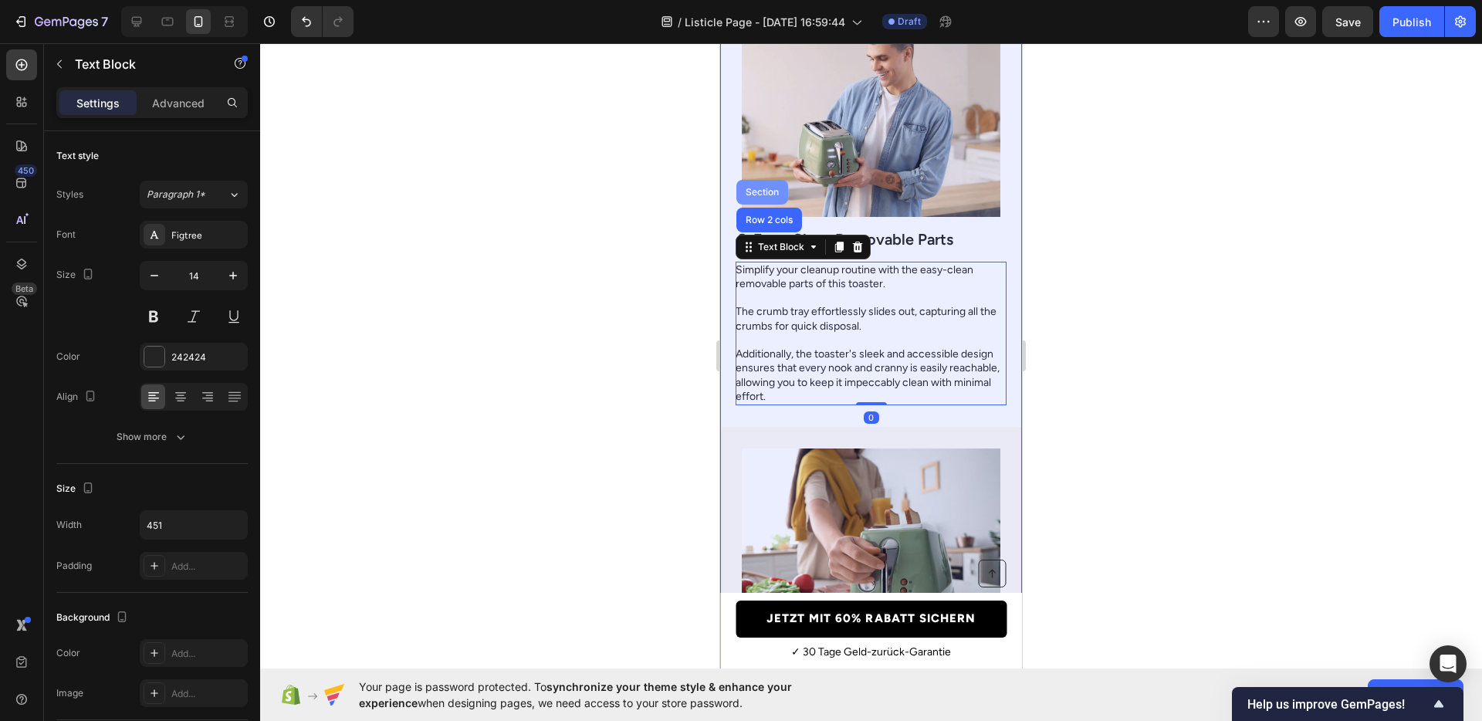
click at [755, 185] on div "Section" at bounding box center [762, 192] width 52 height 25
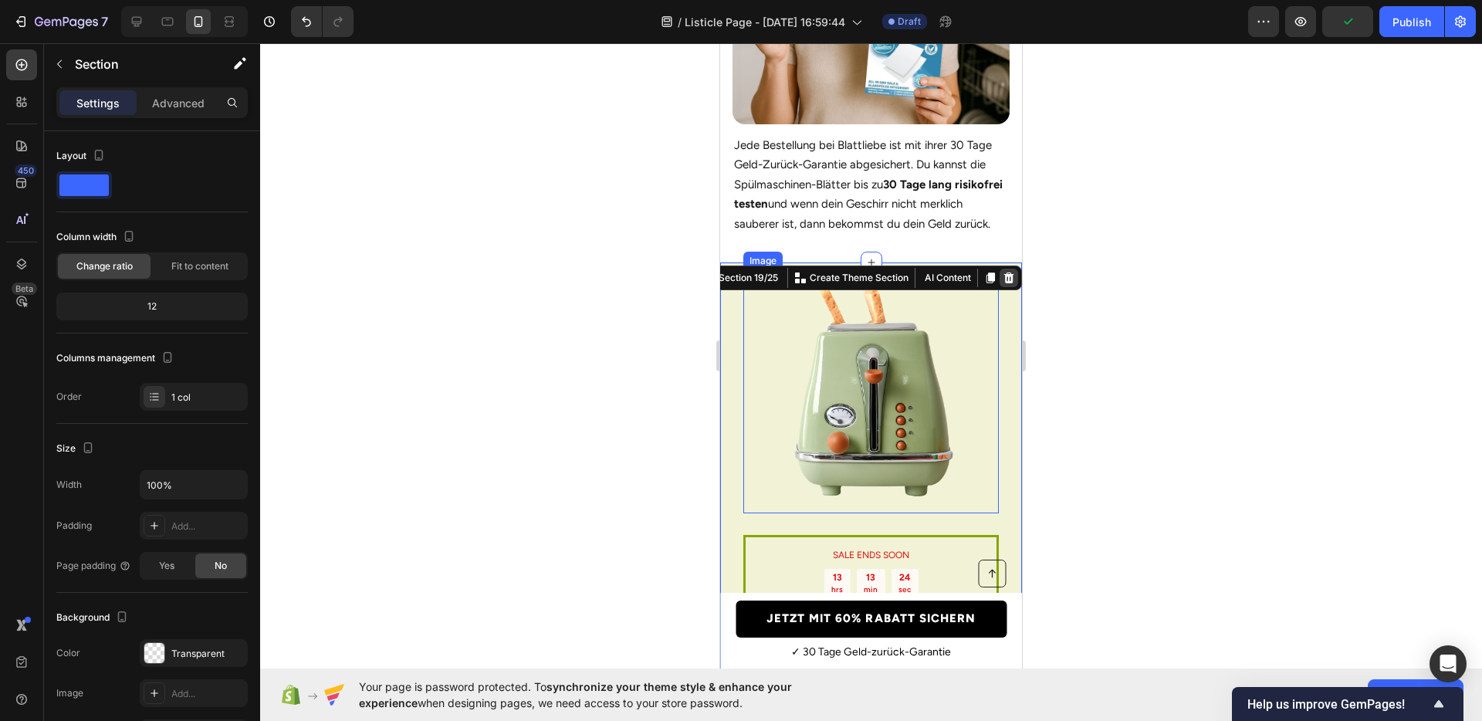
scroll to position [4025, 0]
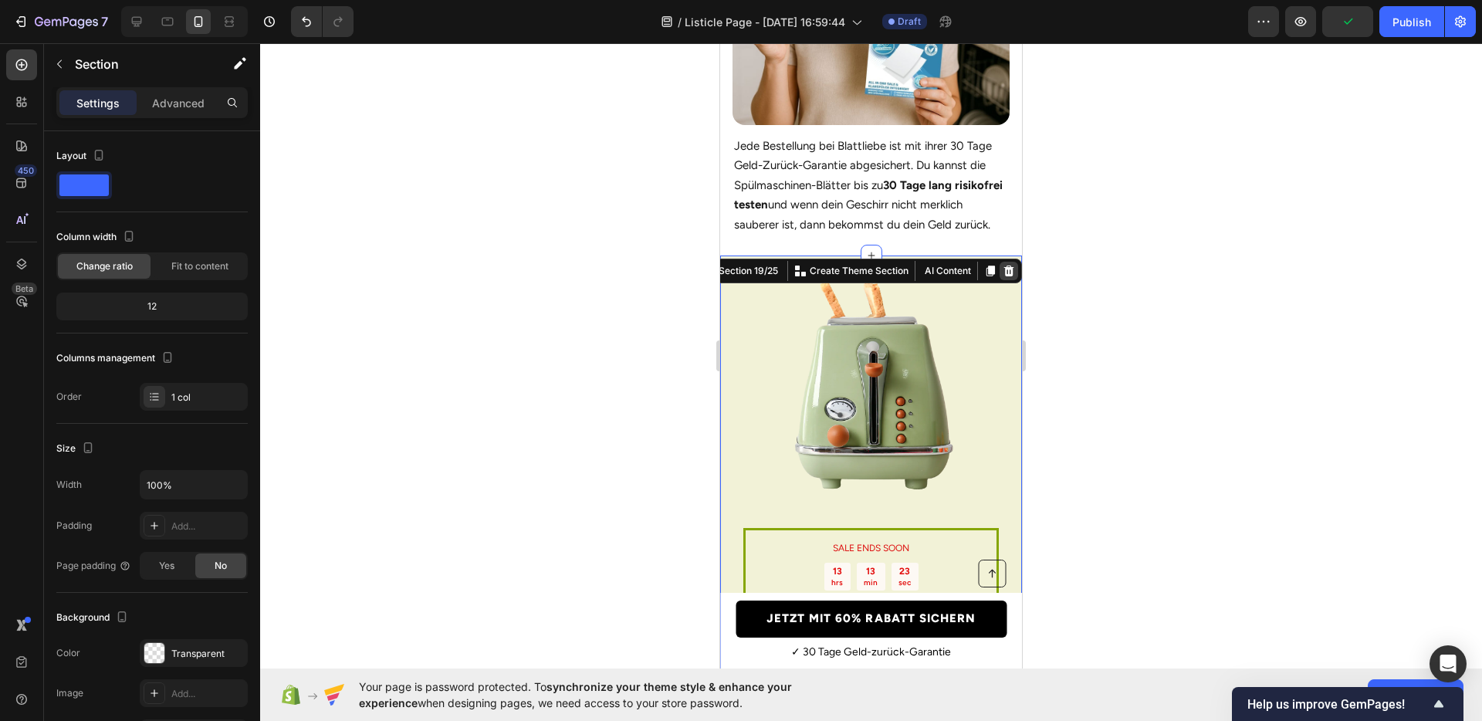
click at [1003, 274] on icon at bounding box center [1009, 271] width 12 height 12
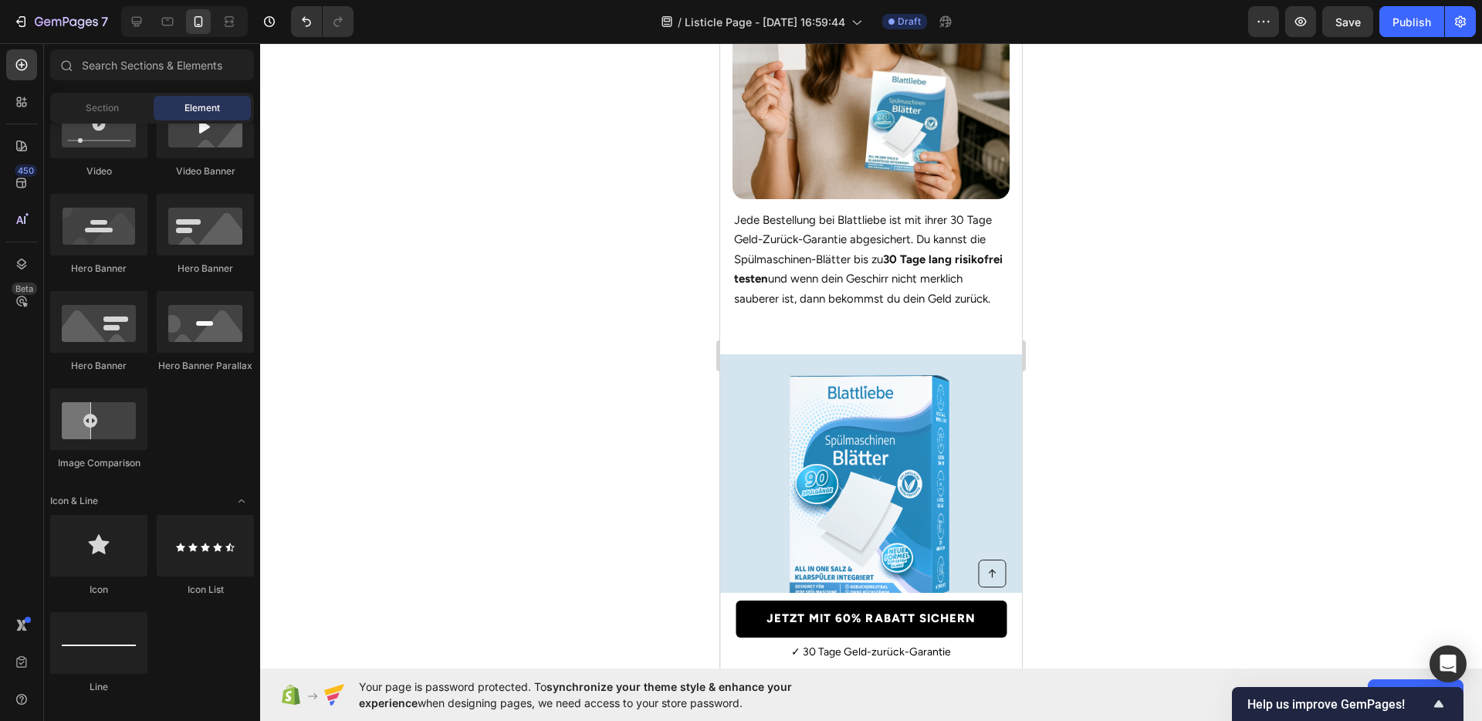
scroll to position [3938, 0]
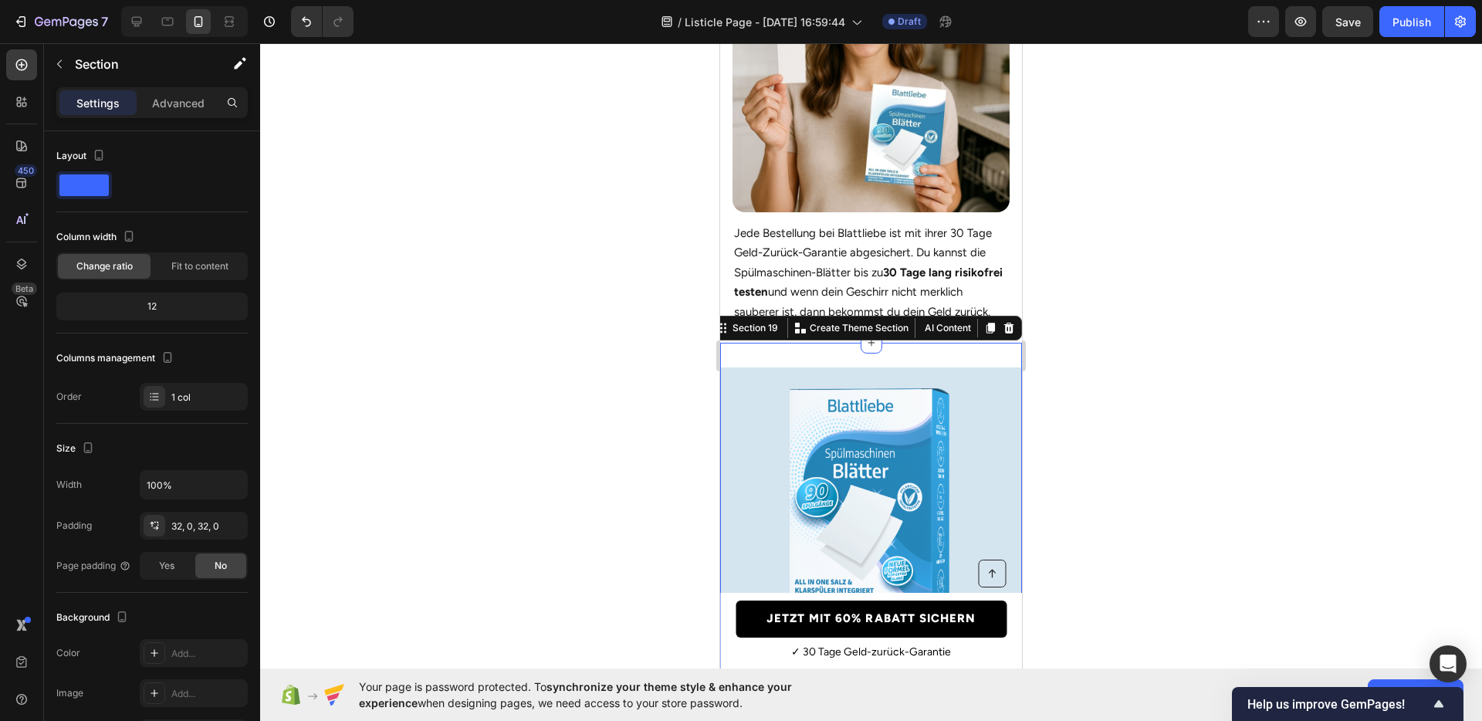
click at [828, 354] on div "Nur für kurze Zeit: 60% Rabatt! Heading Die Nachfrage nach diesem zeitlich begr…" at bounding box center [871, 653] width 302 height 621
click at [201, 93] on div "Advanced" at bounding box center [178, 102] width 77 height 25
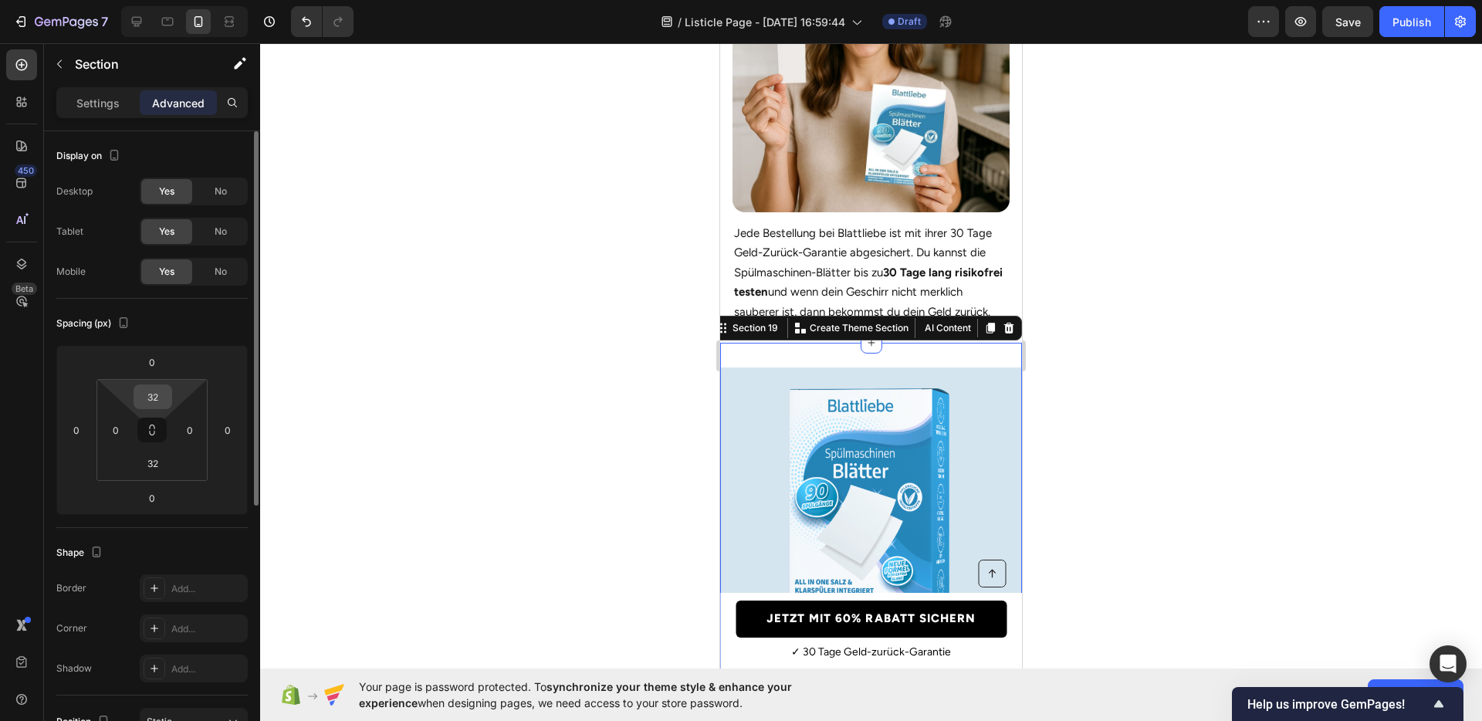
click at [150, 388] on input "32" at bounding box center [152, 396] width 31 height 23
type input "0"
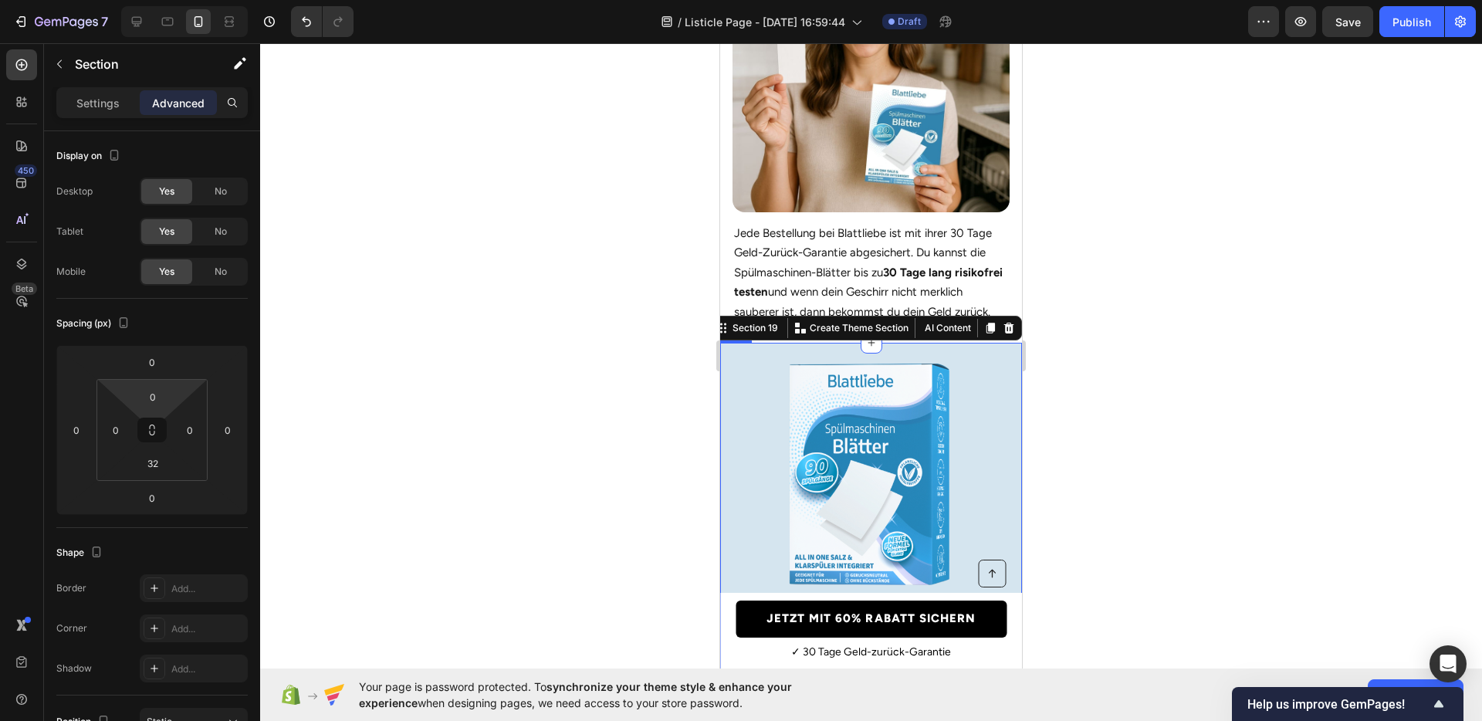
click at [1193, 368] on div at bounding box center [871, 382] width 1222 height 678
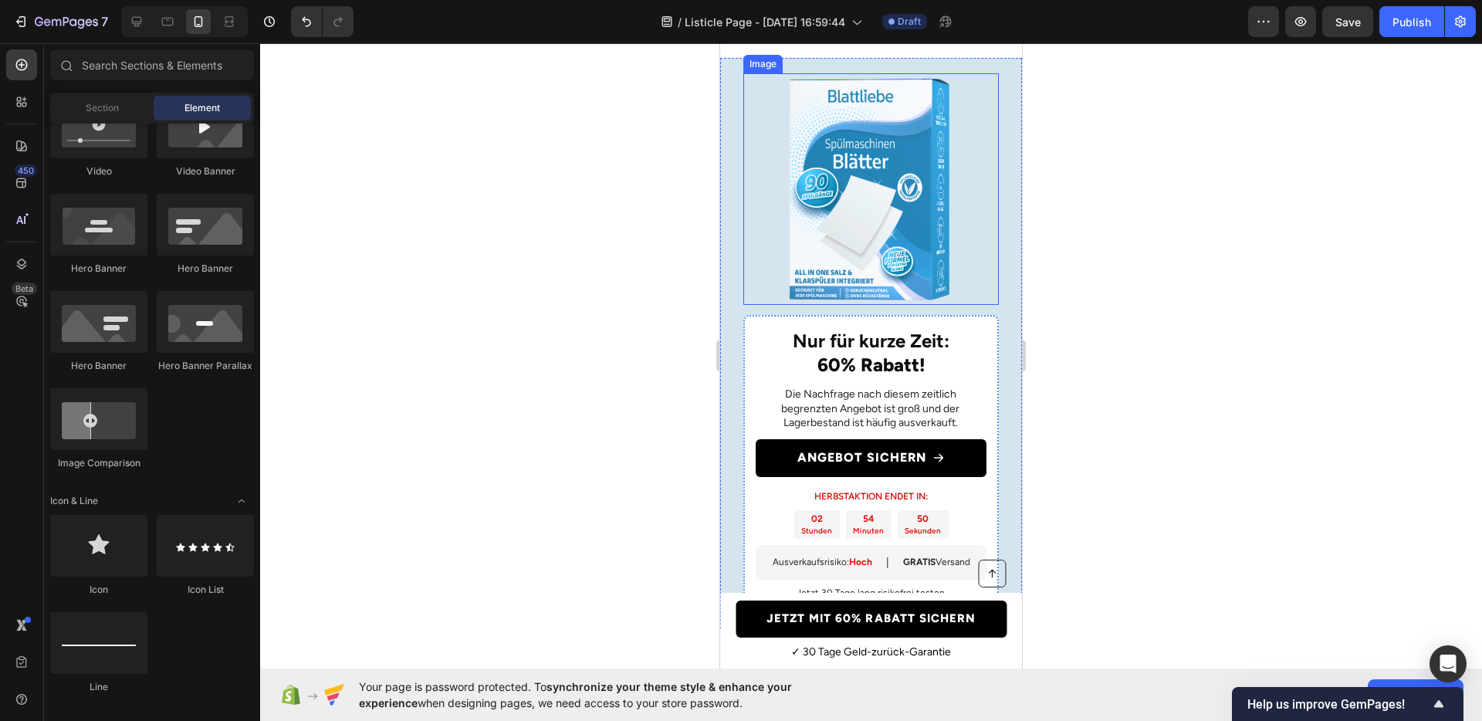
scroll to position [4326, 0]
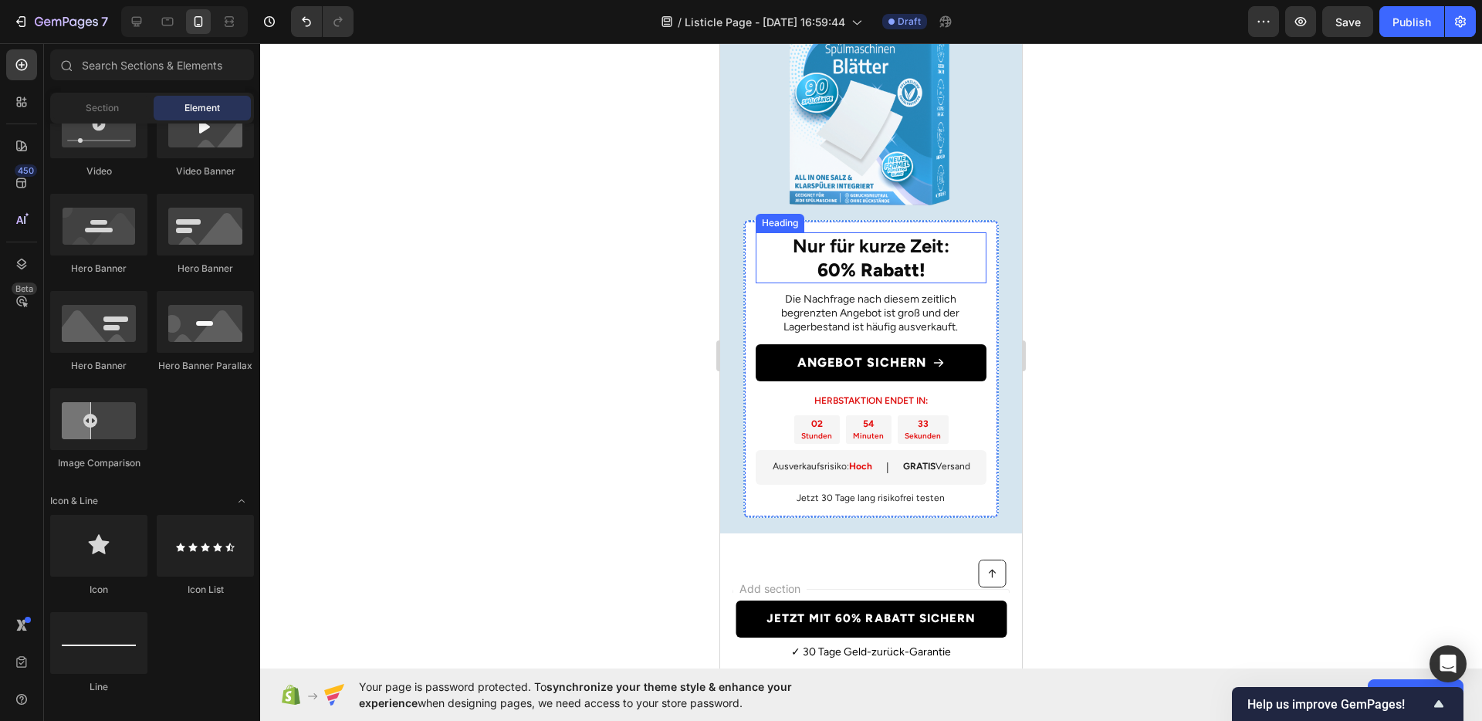
click at [881, 269] on h2 "Nur für kurze Zeit: 60% Rabatt!" at bounding box center [871, 257] width 231 height 51
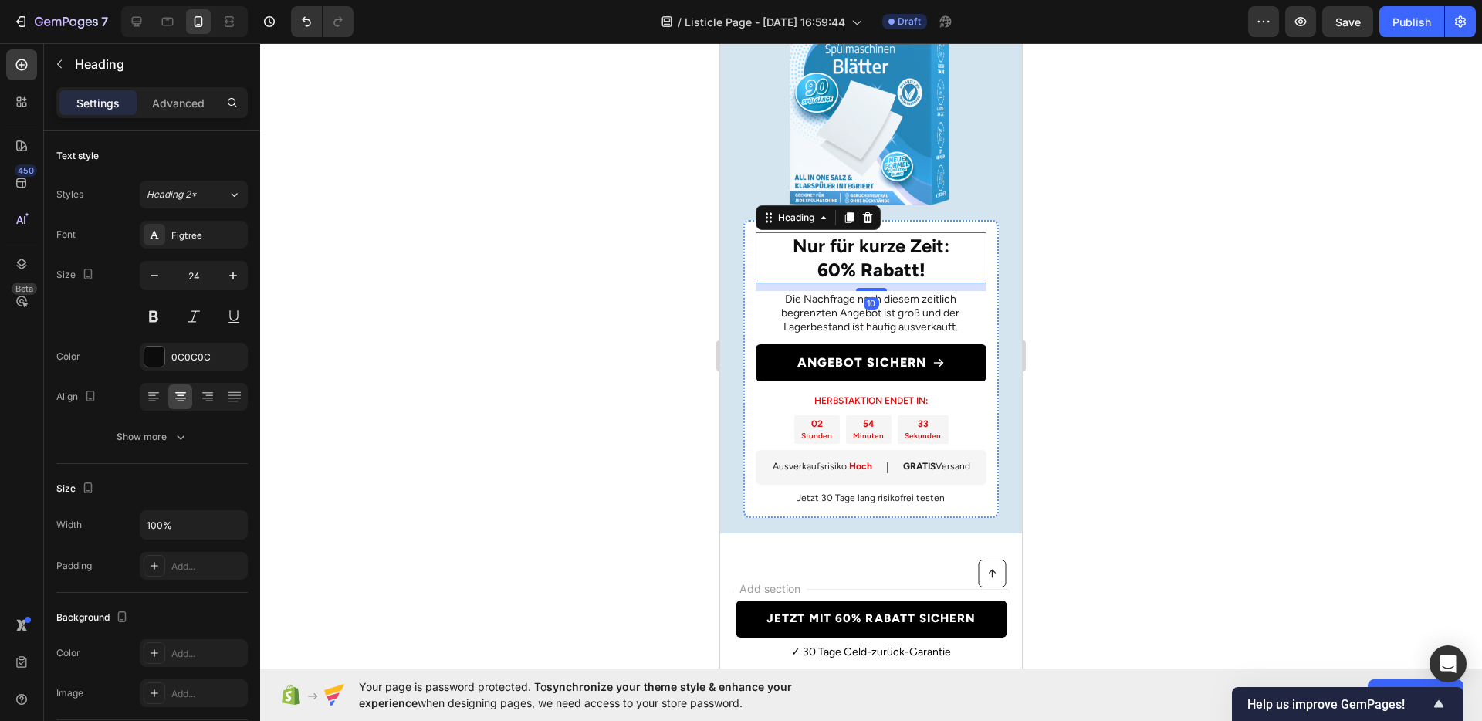
click at [881, 269] on h2 "Nur für kurze Zeit: 60% Rabatt!" at bounding box center [871, 257] width 231 height 51
click at [881, 269] on p "Nur für kurze Zeit: 60% Rabatt!" at bounding box center [871, 258] width 228 height 48
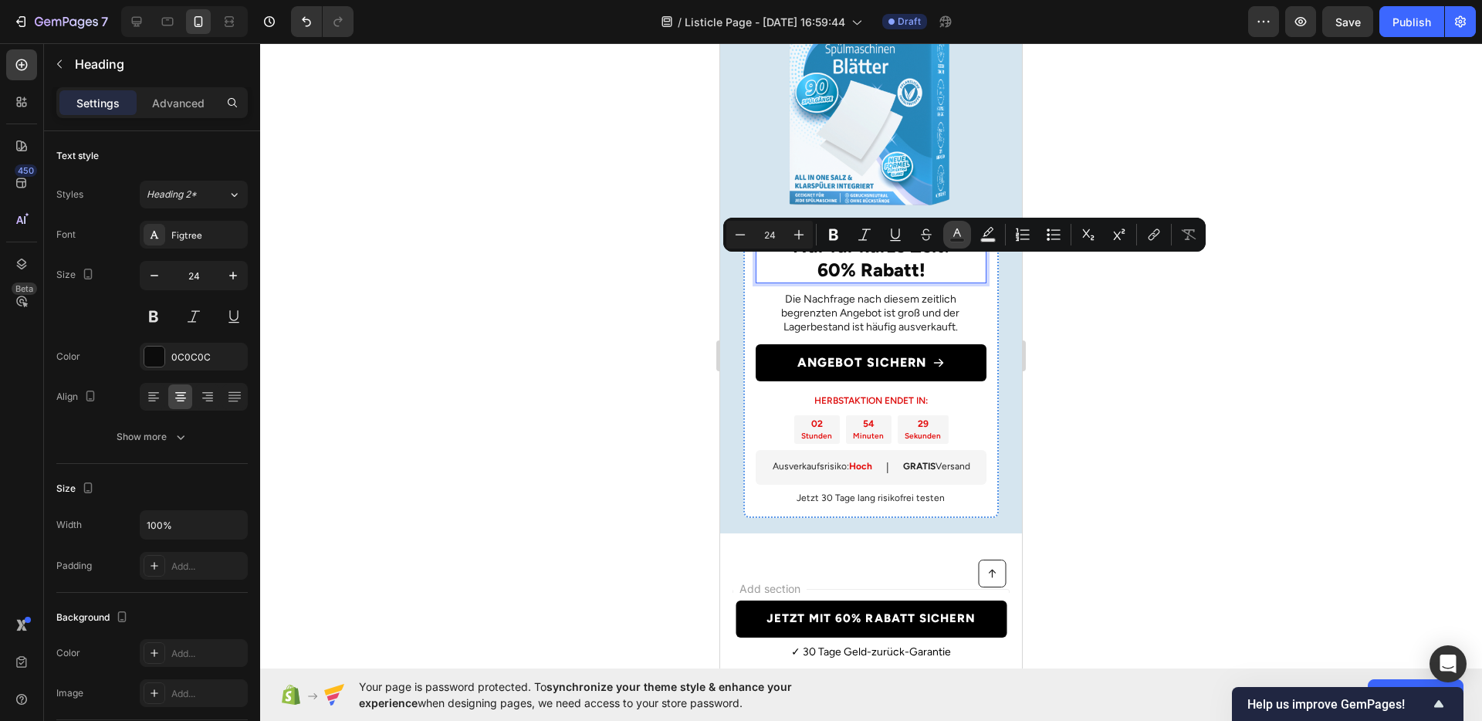
click at [953, 239] on rect "Editor contextual toolbar" at bounding box center [957, 241] width 15 height 4
type input "0C0C0C"
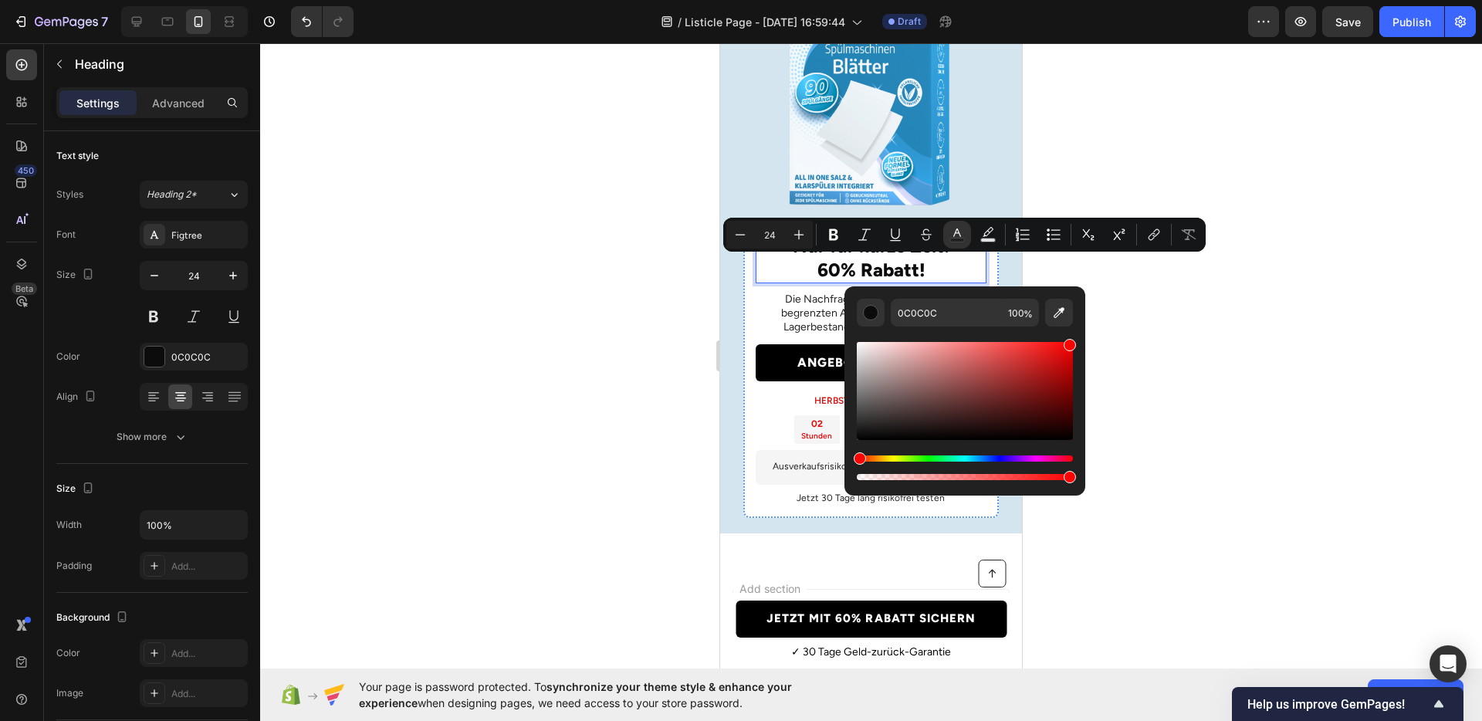
drag, startPoint x: 1051, startPoint y: 356, endPoint x: 1084, endPoint y: 322, distance: 47.0
click at [1084, 322] on div "0C0C0C 100 %" at bounding box center [965, 384] width 241 height 197
type input "FF0000"
click at [1183, 323] on div at bounding box center [871, 382] width 1222 height 678
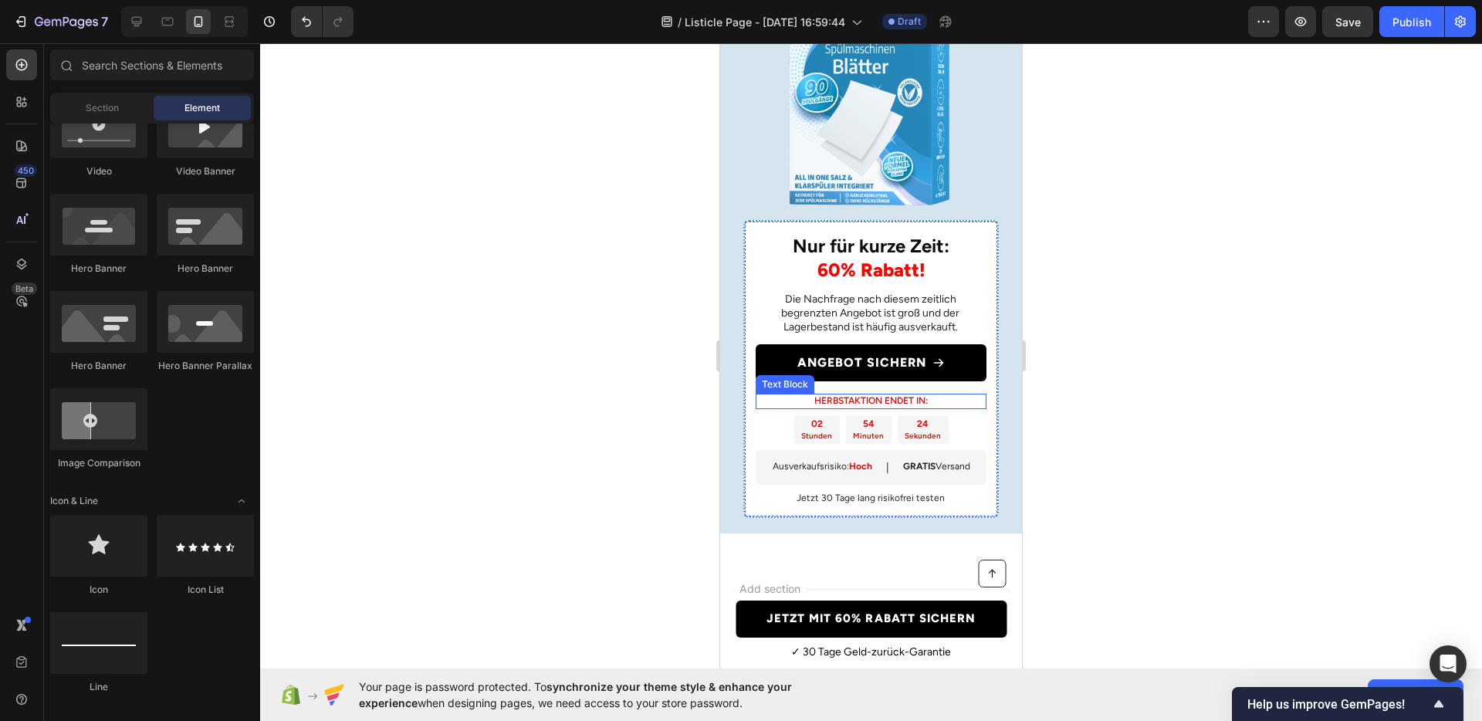
click at [872, 401] on p "HERBSTAKTION ENDET IN:" at bounding box center [871, 401] width 228 height 12
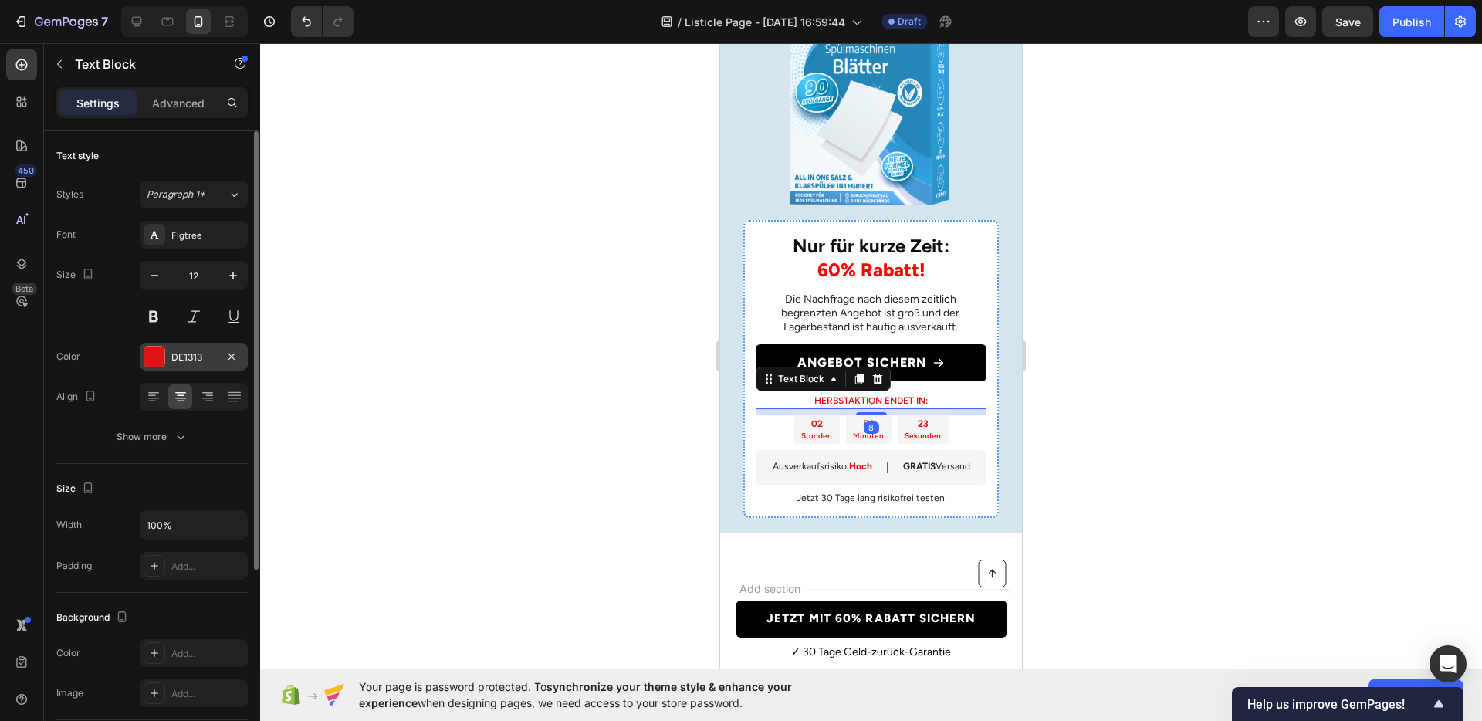
click at [193, 363] on div "DE1313" at bounding box center [193, 357] width 45 height 14
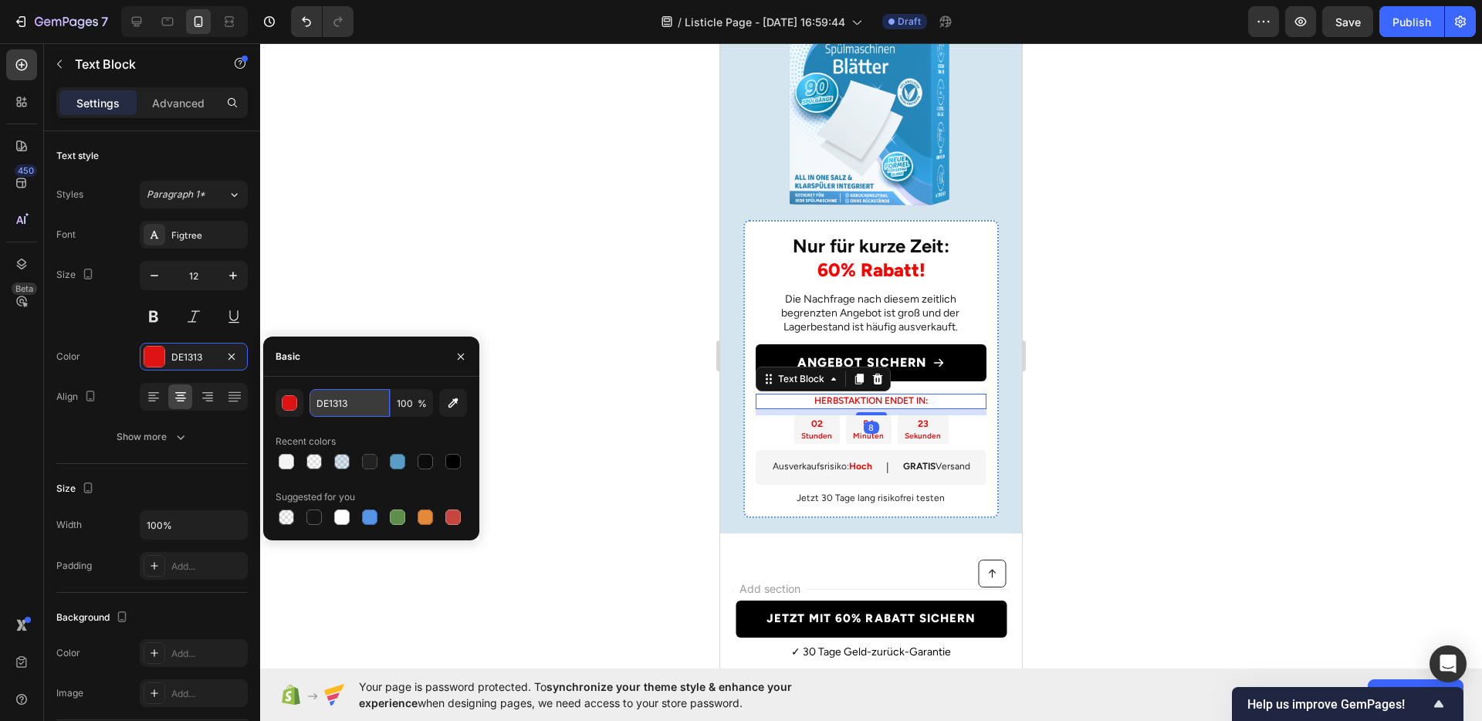
click at [348, 405] on input "DE1313" at bounding box center [350, 403] width 80 height 28
click at [1255, 364] on div at bounding box center [871, 382] width 1222 height 678
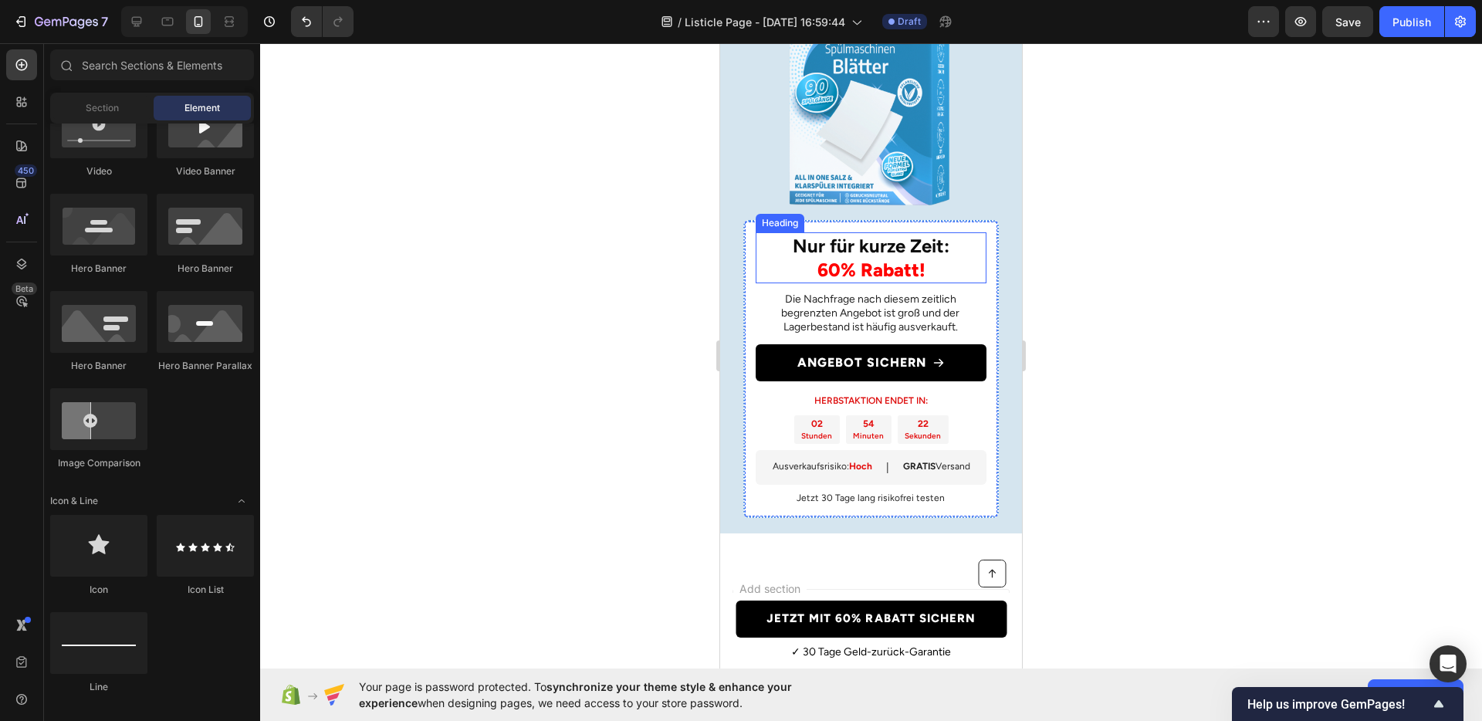
click at [894, 276] on span "60% Rabatt!" at bounding box center [871, 270] width 108 height 22
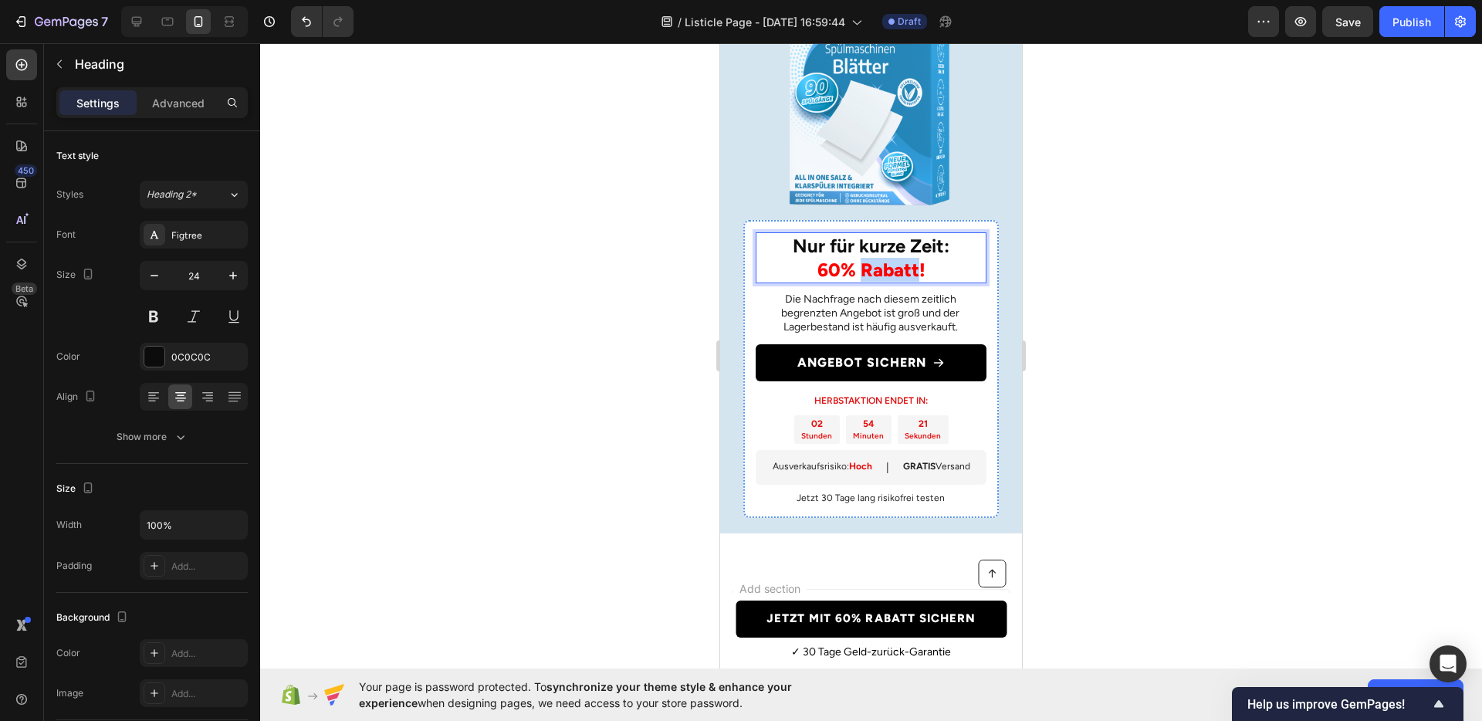
click at [875, 269] on span "60% Rabatt!" at bounding box center [871, 270] width 108 height 22
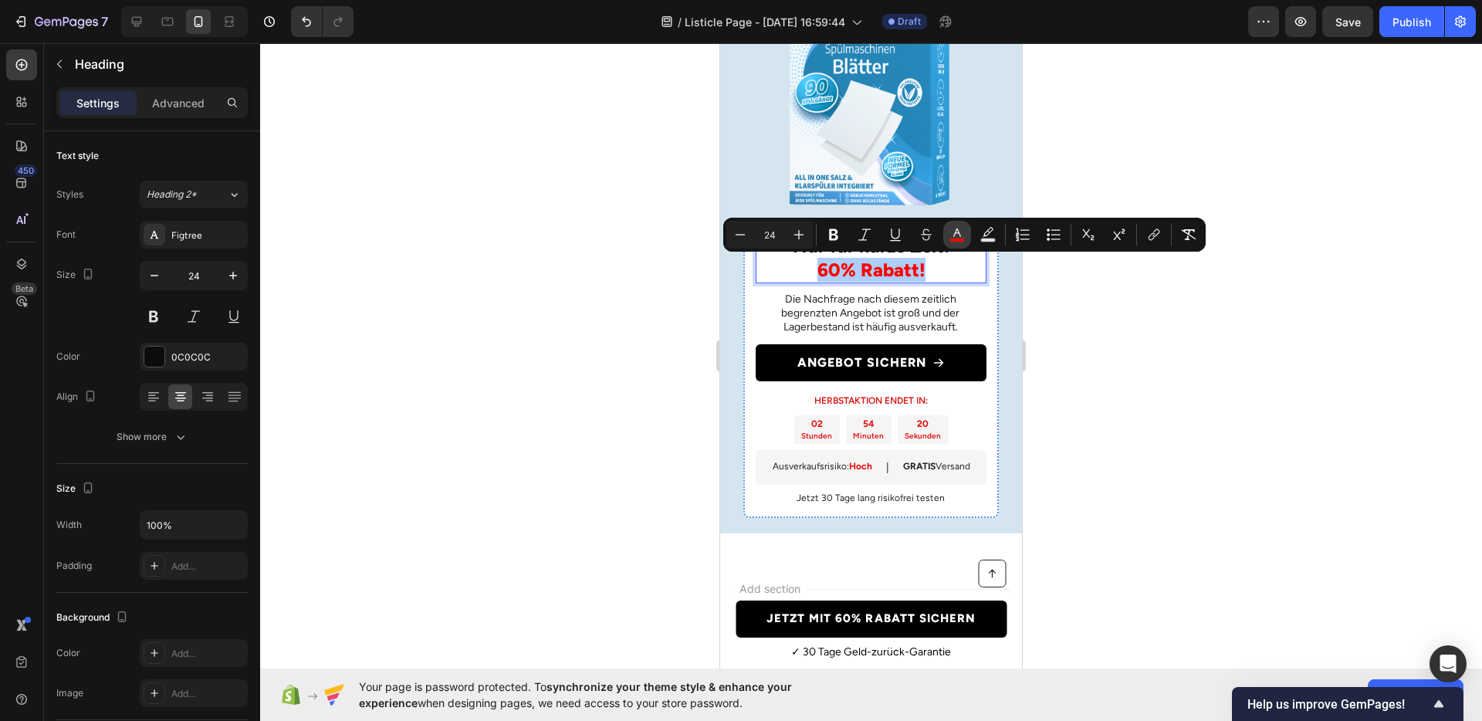
click at [958, 241] on rect "Editor contextual toolbar" at bounding box center [957, 241] width 15 height 4
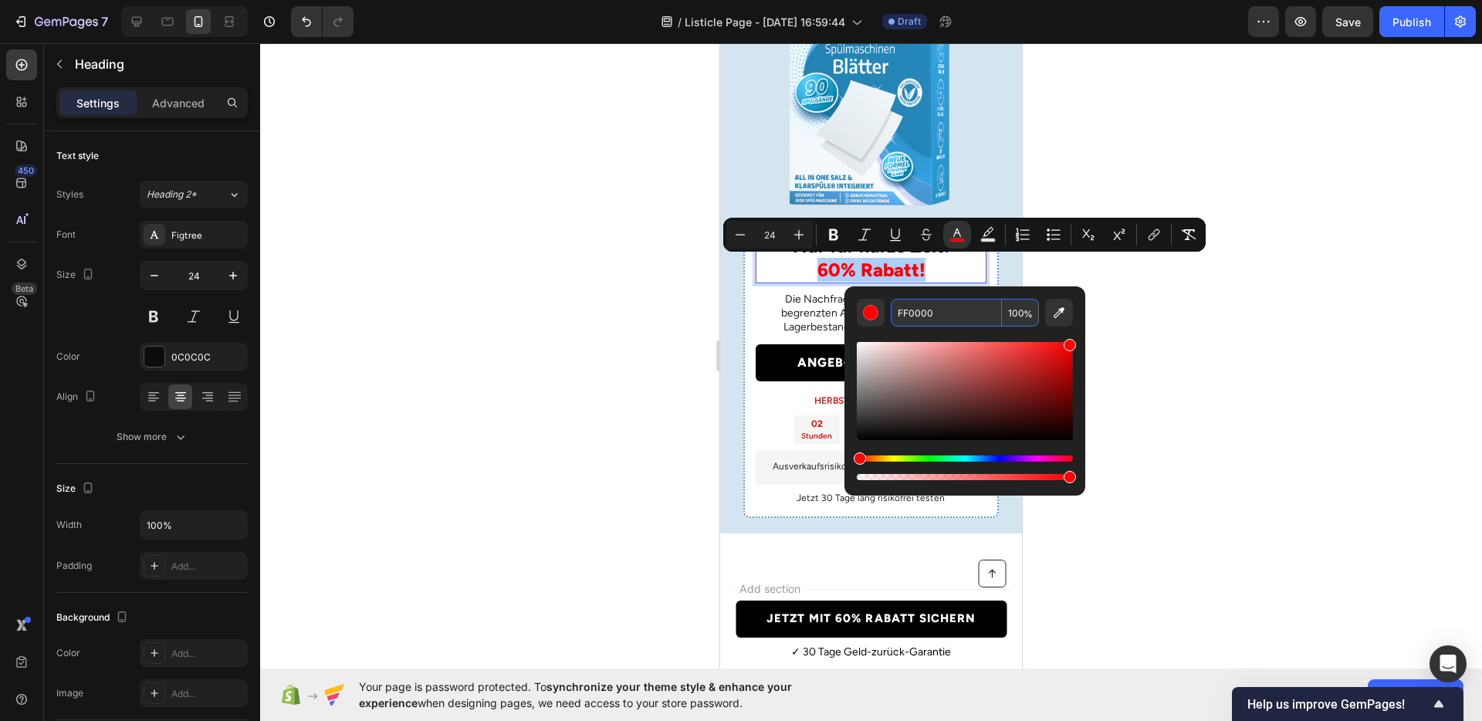
click at [910, 301] on input "FF0000" at bounding box center [946, 313] width 111 height 28
paste input "DE1313"
type input "DE1313"
click at [906, 333] on div "Editor contextual toolbar" at bounding box center [965, 405] width 216 height 157
click at [799, 321] on p "Die Nachfrage nach diesem zeitlich begrenzten Angebot ist groß und der Lagerbes…" at bounding box center [870, 314] width 229 height 42
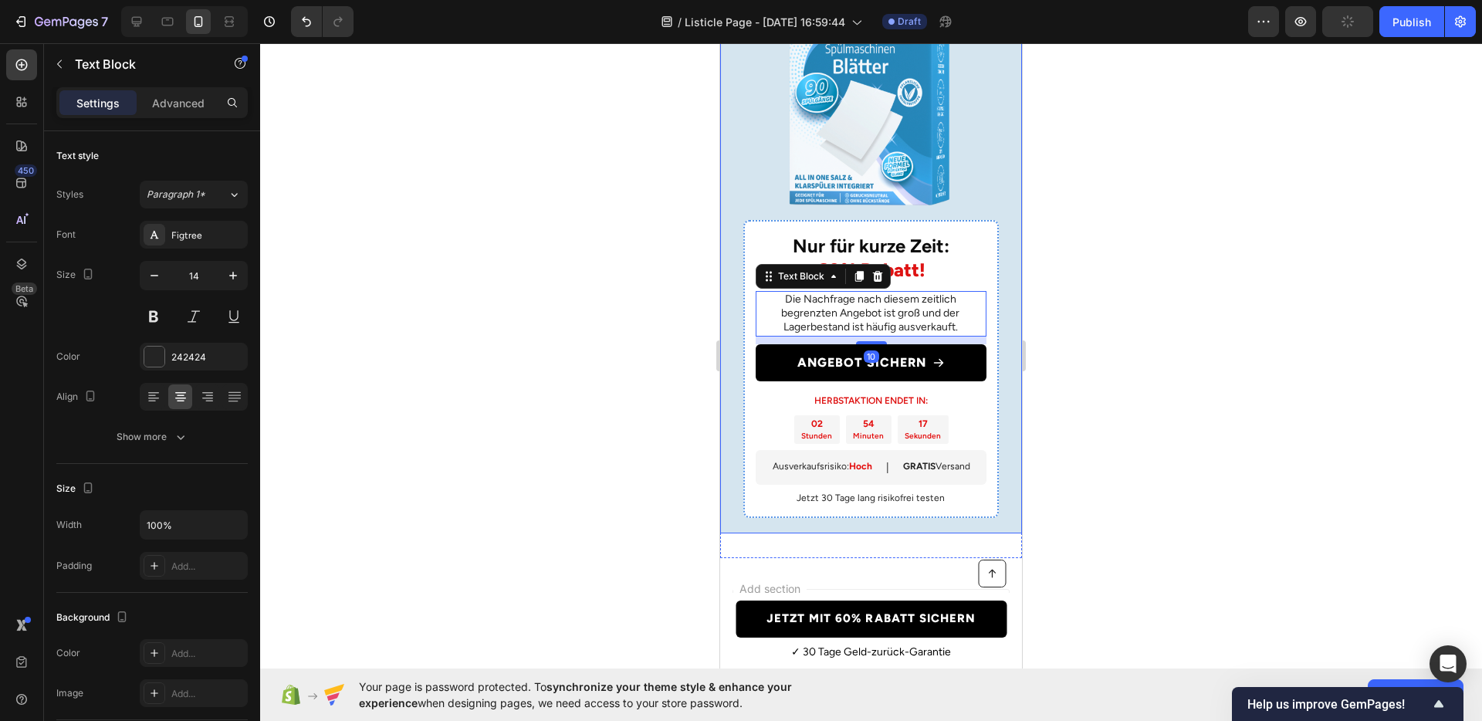
click at [579, 303] on div at bounding box center [871, 382] width 1222 height 678
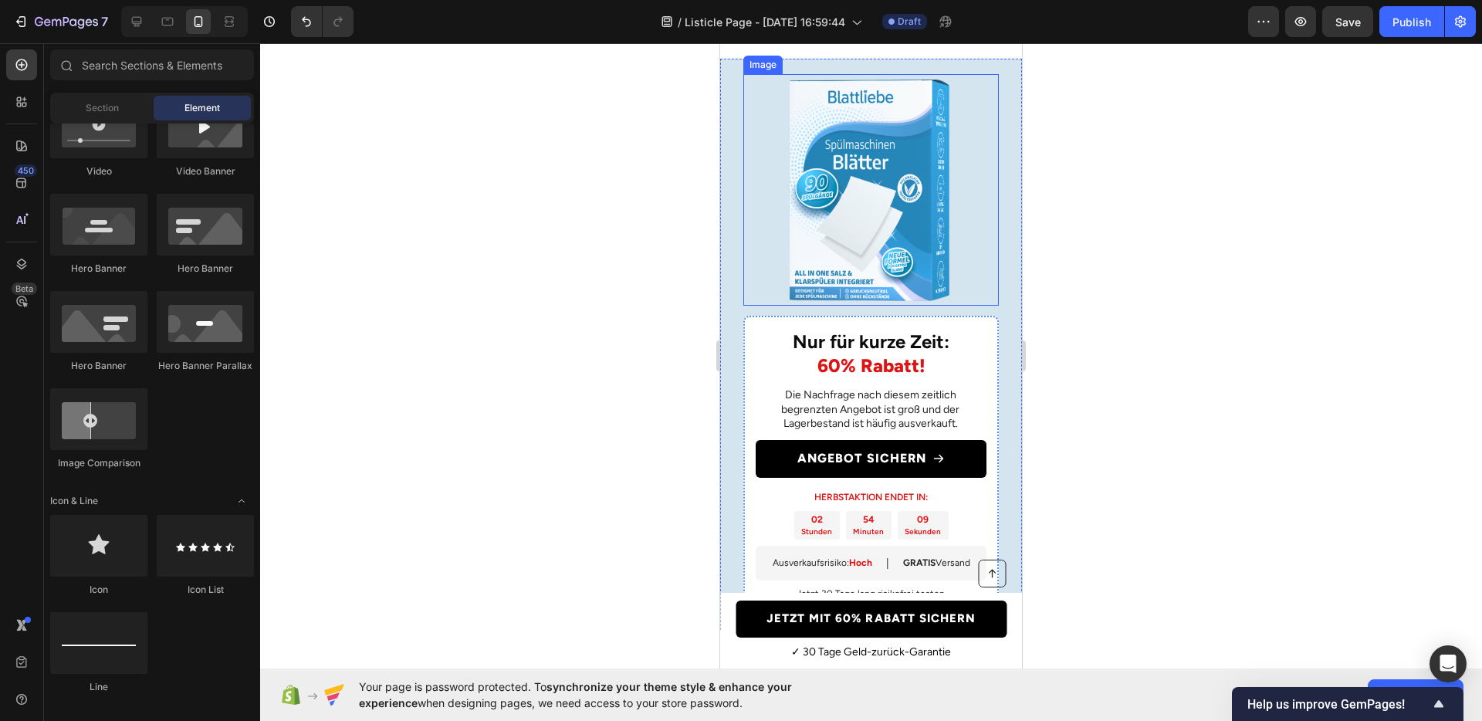
scroll to position [4224, 0]
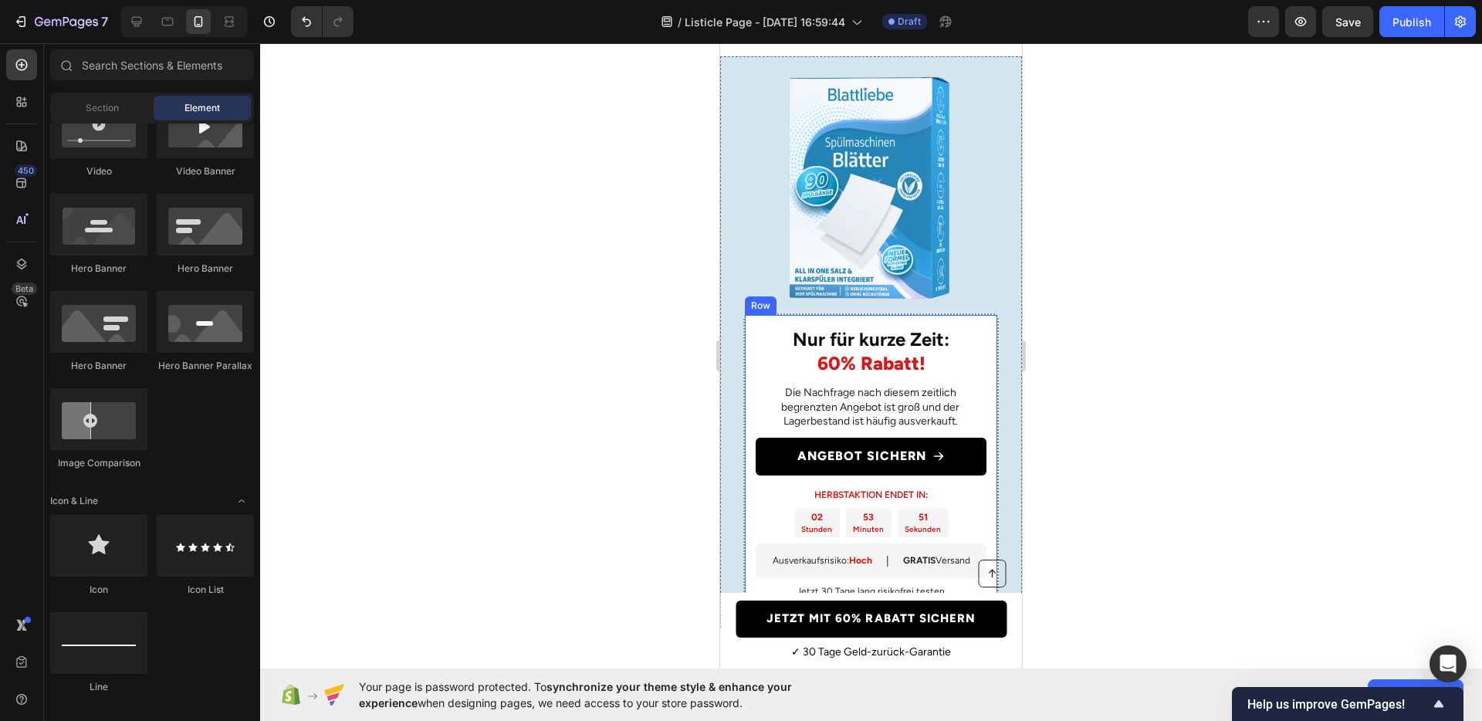
click at [948, 330] on div "⁠⁠⁠⁠⁠⁠⁠ Nur für kurze Zeit: 60% Rabatt! Heading Die Nachfrage nach diesem zeitl…" at bounding box center [871, 462] width 256 height 299
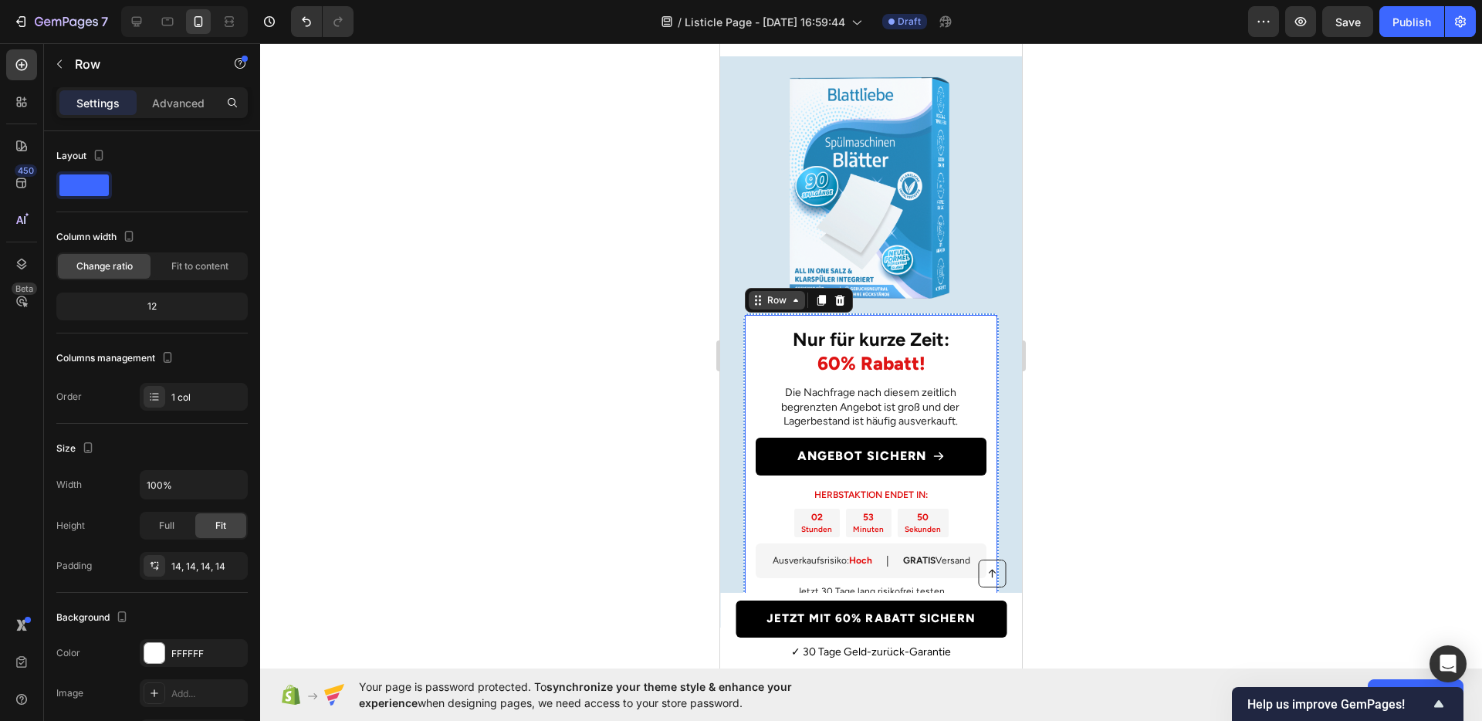
click at [793, 310] on div "Row" at bounding box center [777, 300] width 56 height 19
click at [1186, 329] on div at bounding box center [871, 382] width 1222 height 678
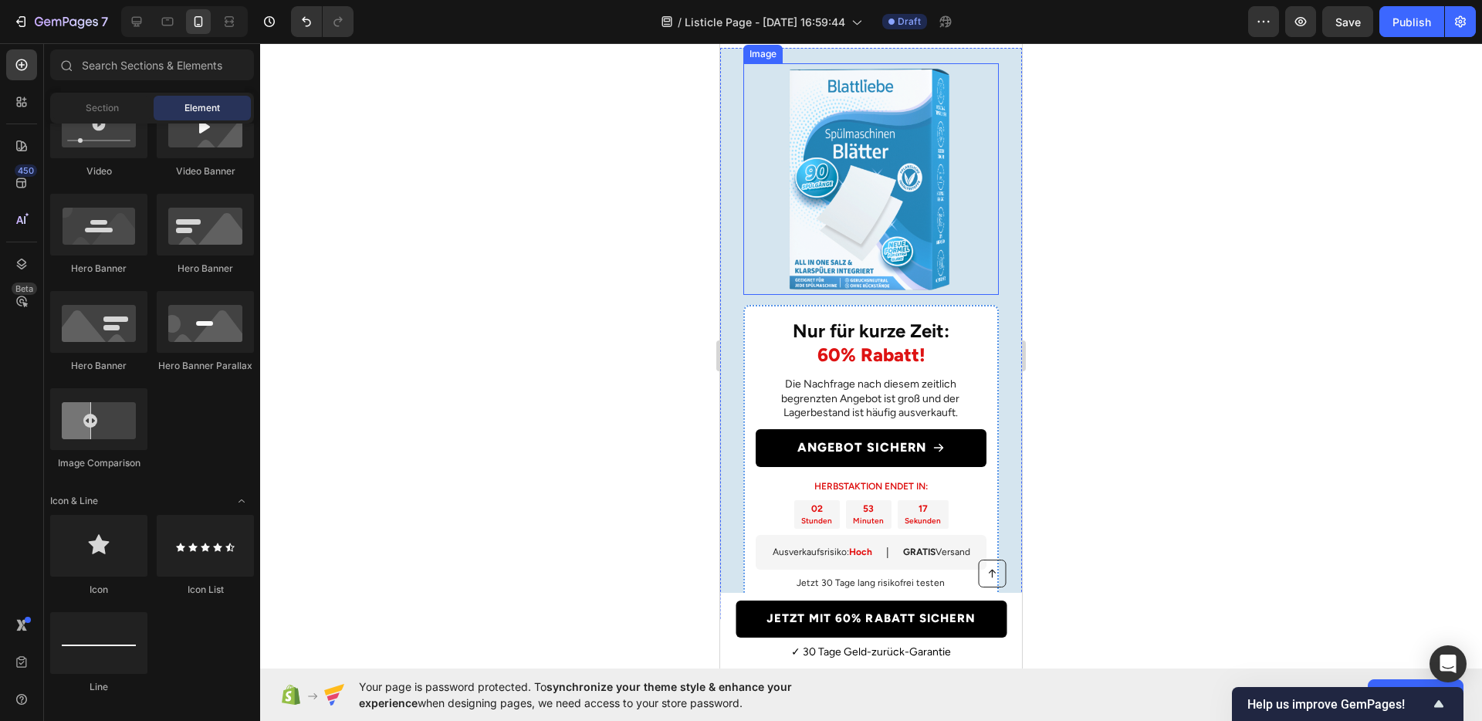
scroll to position [4247, 0]
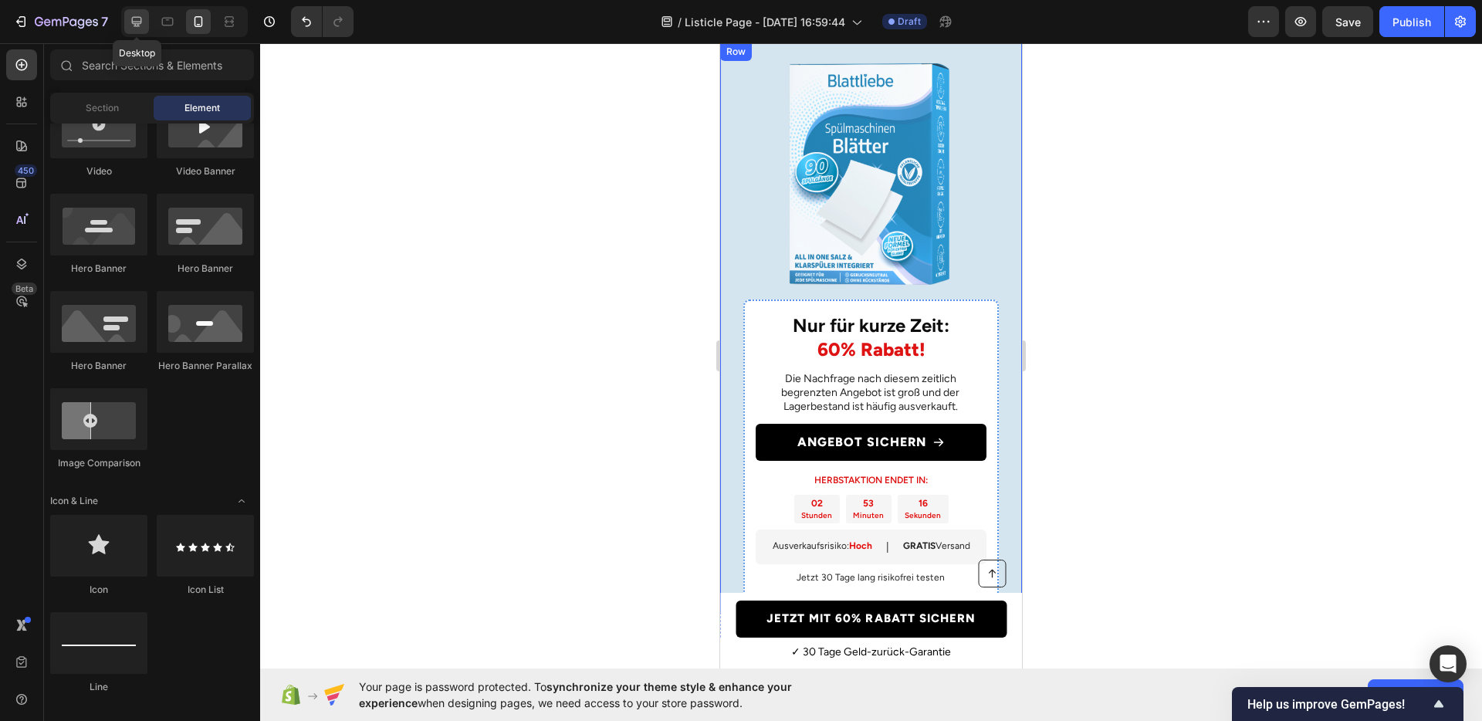
click at [142, 28] on icon at bounding box center [136, 21] width 15 height 15
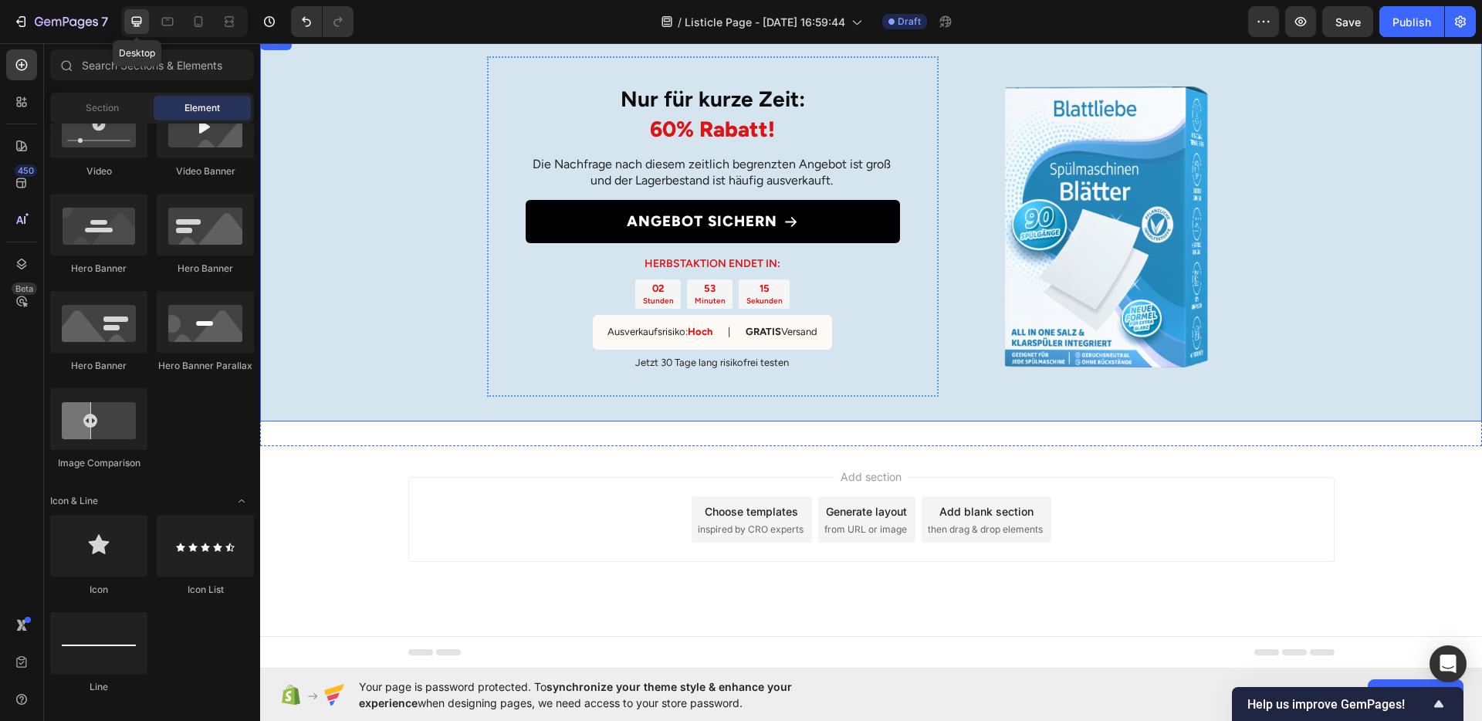
scroll to position [2889, 0]
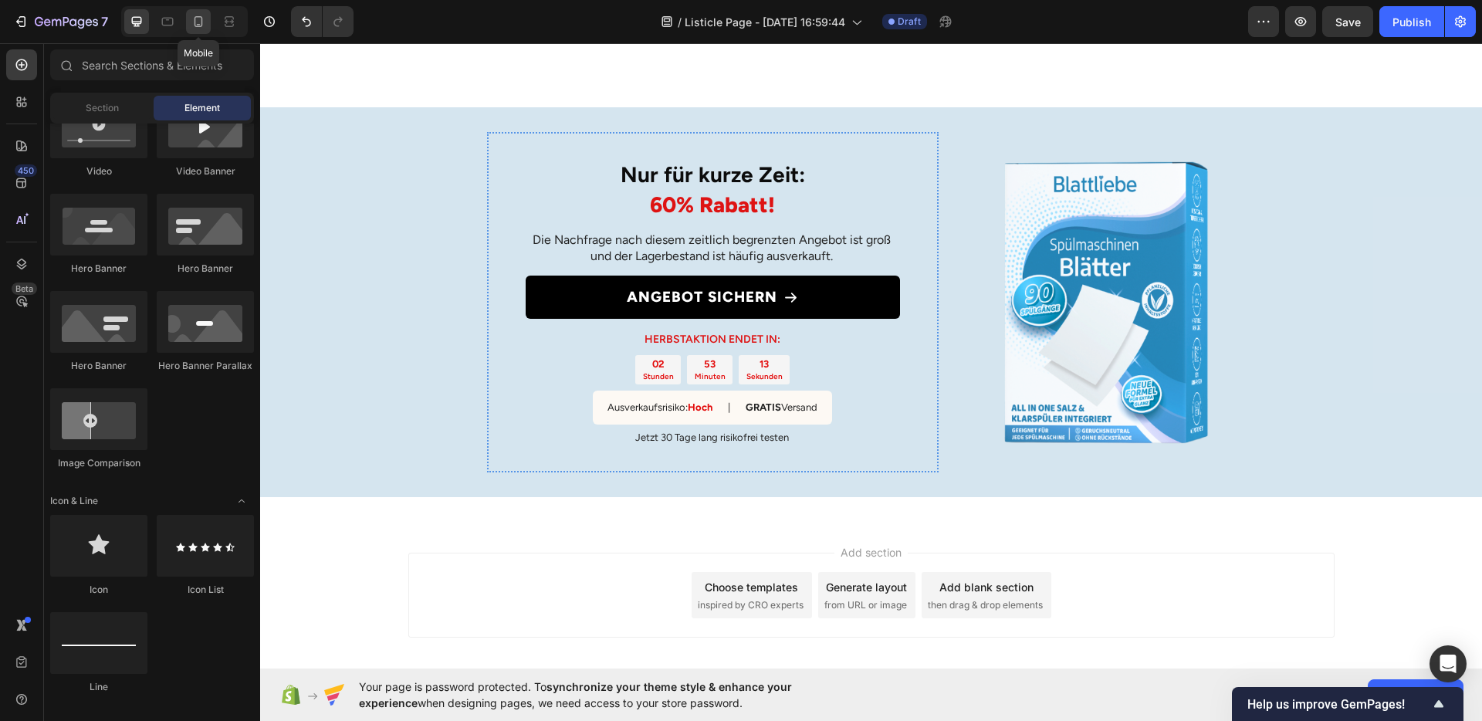
click at [193, 26] on icon at bounding box center [198, 21] width 15 height 15
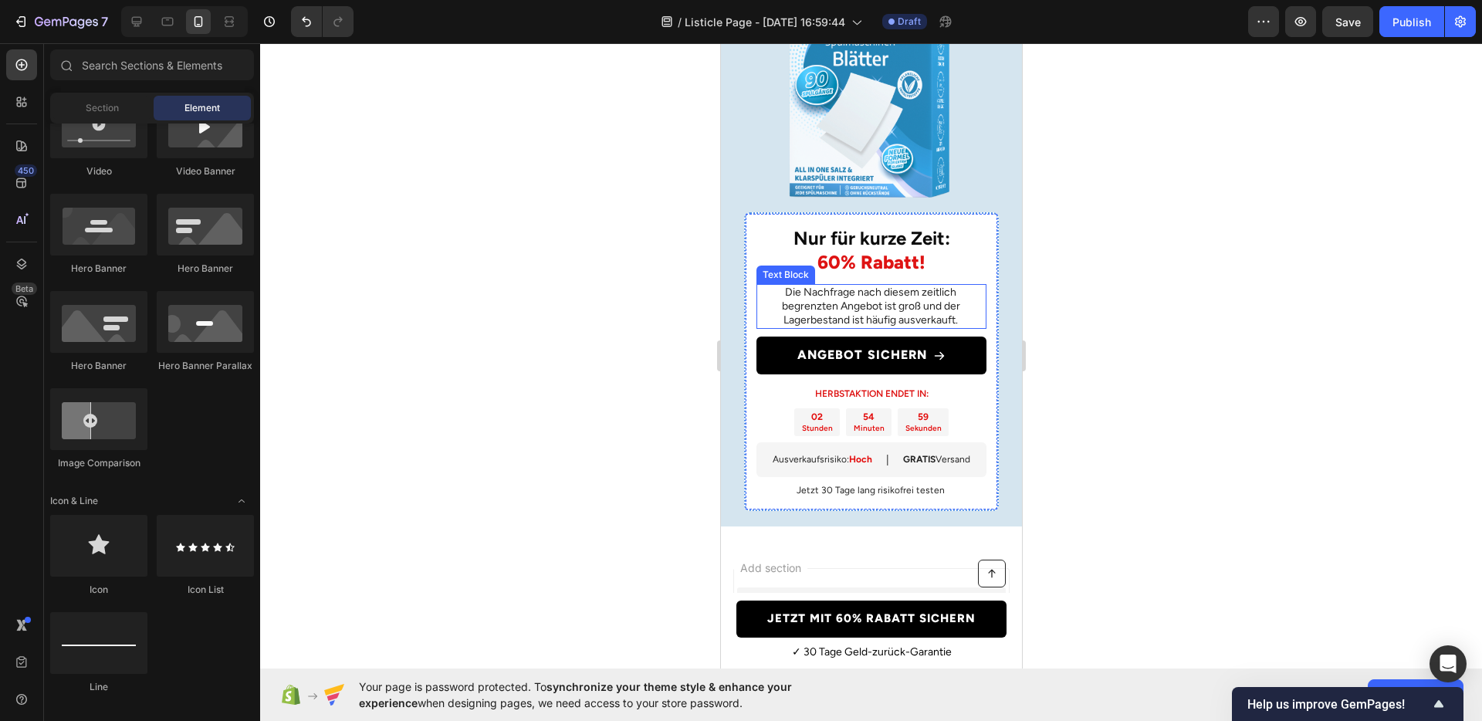
scroll to position [4744, 0]
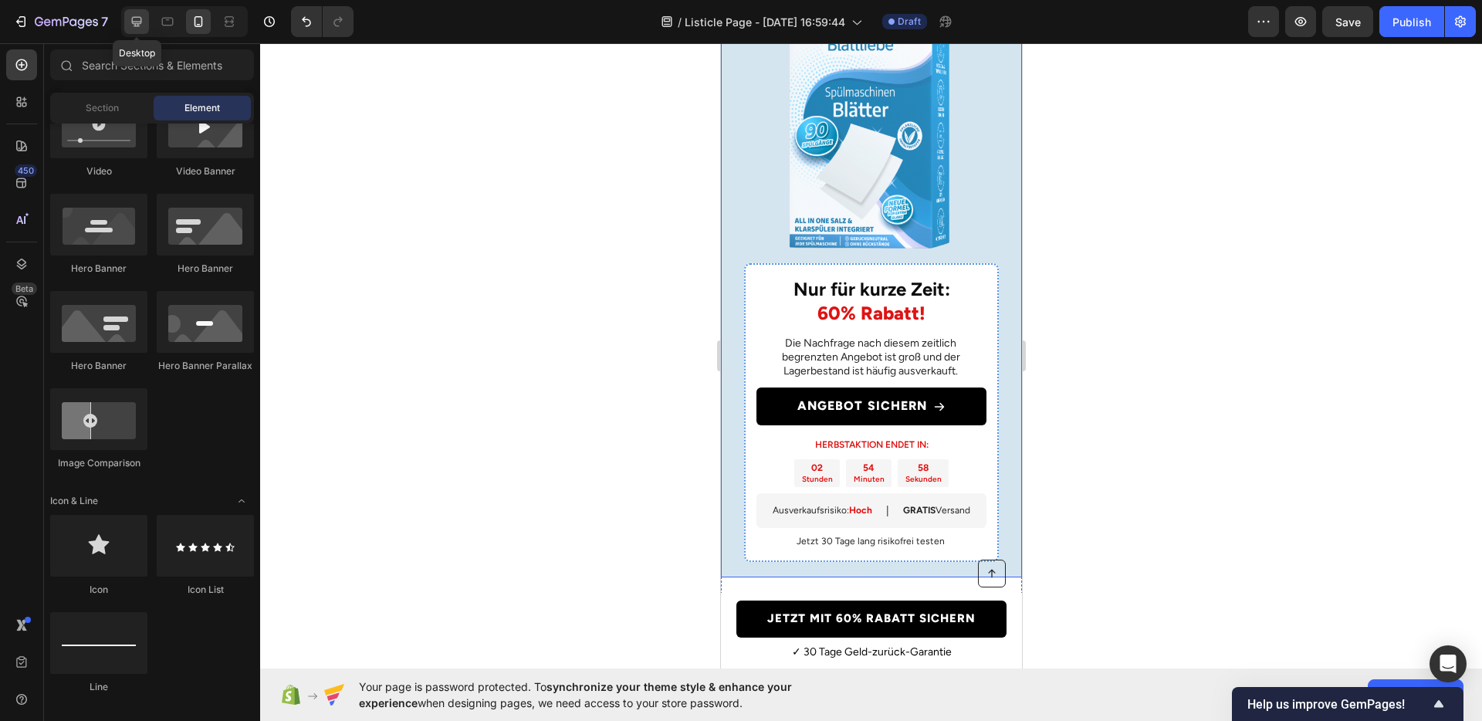
click at [147, 25] on div at bounding box center [136, 21] width 25 height 25
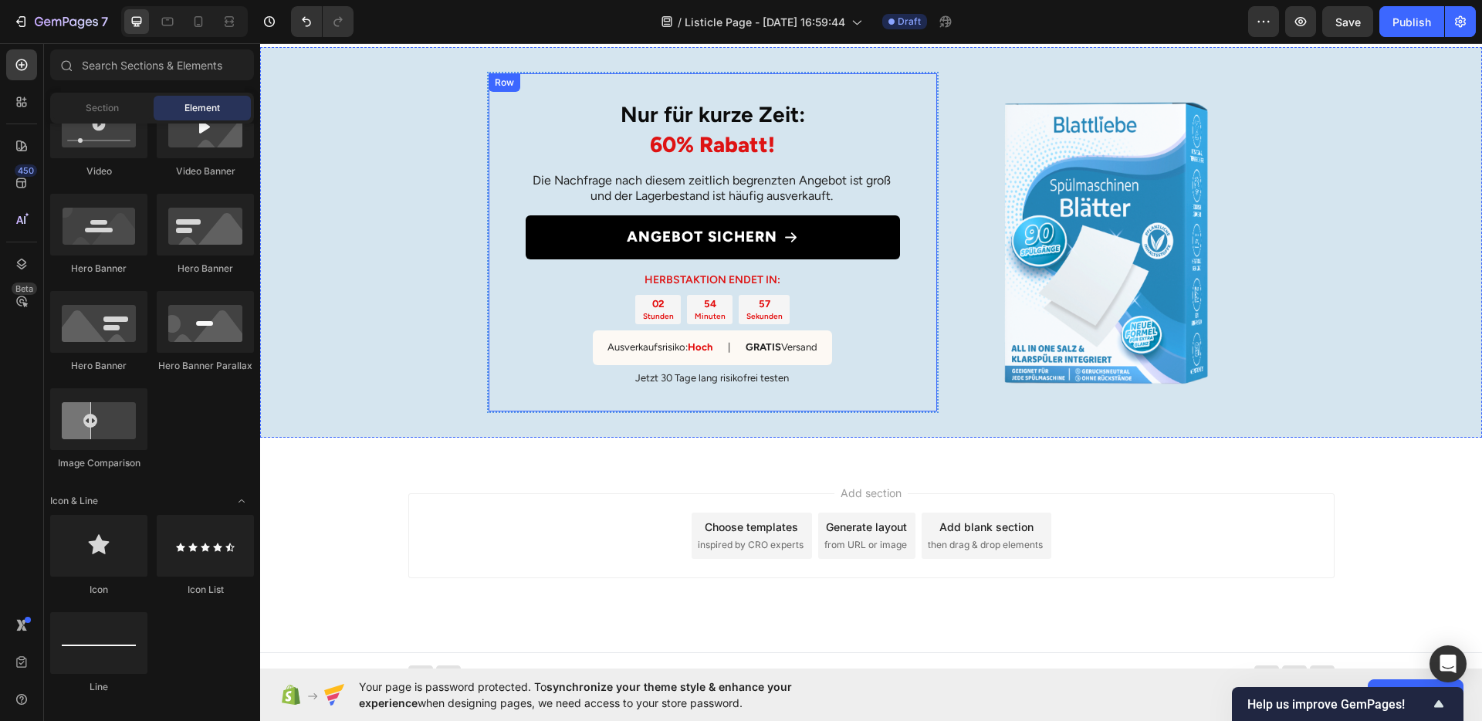
scroll to position [2788, 0]
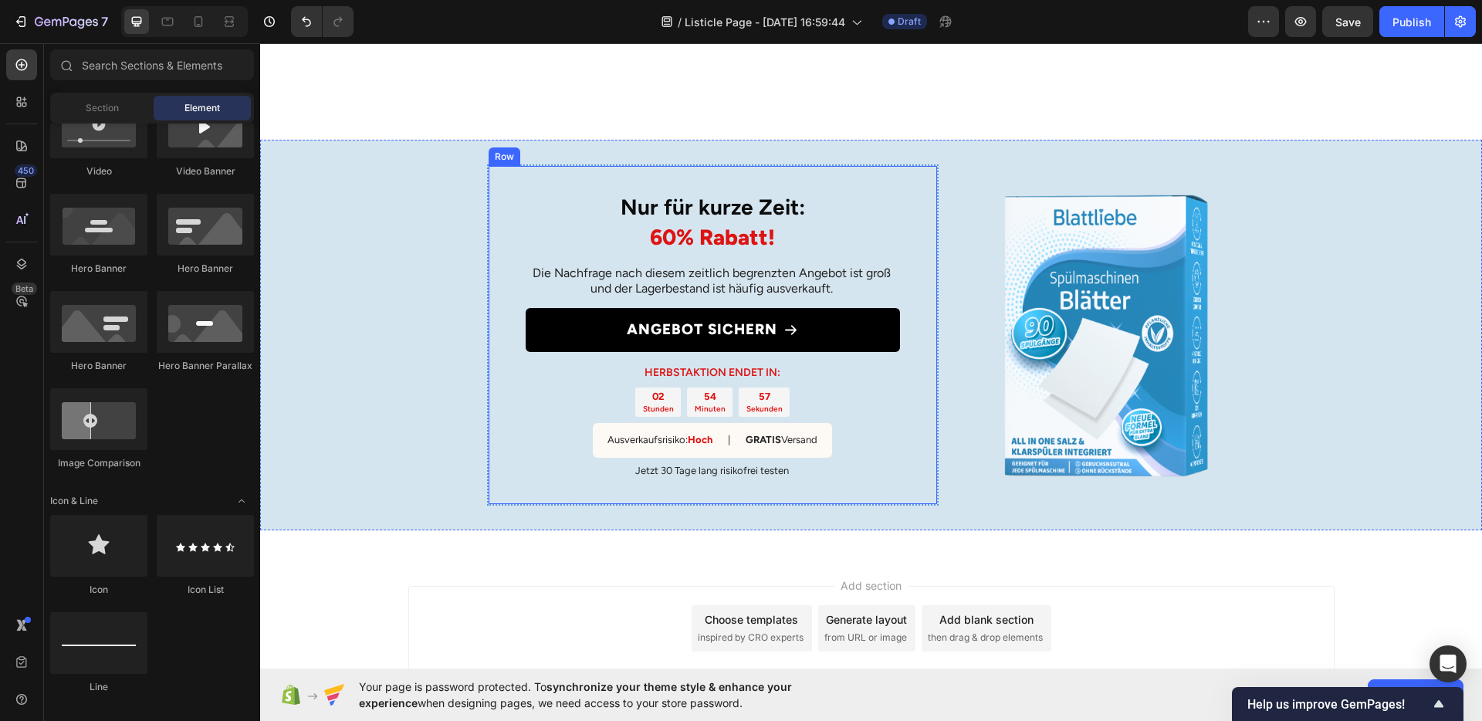
click at [508, 237] on div "Nur für kurze Zeit: 60% Rabatt! Heading Die Nachfrage nach diesem zeitlich begr…" at bounding box center [713, 334] width 452 height 341
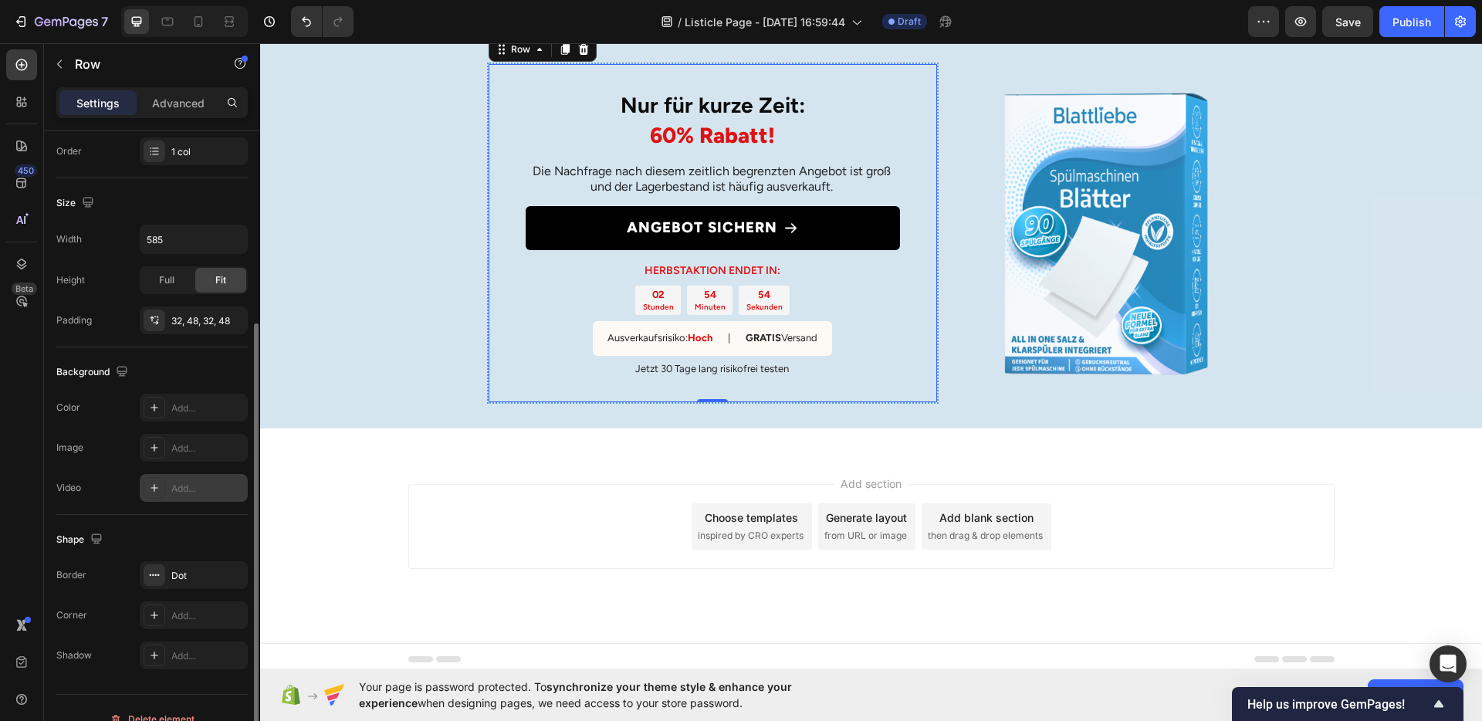
scroll to position [235, 0]
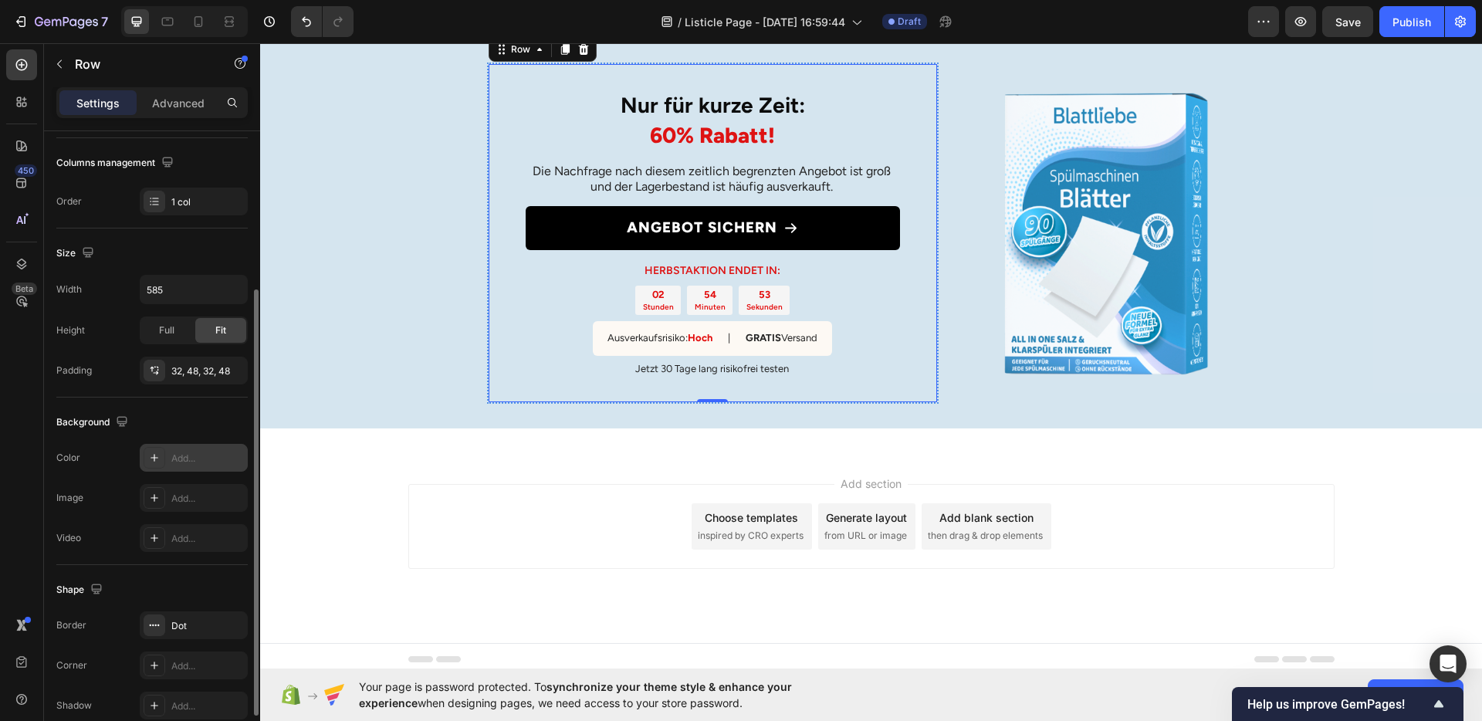
click at [174, 464] on div "Add..." at bounding box center [207, 459] width 73 height 14
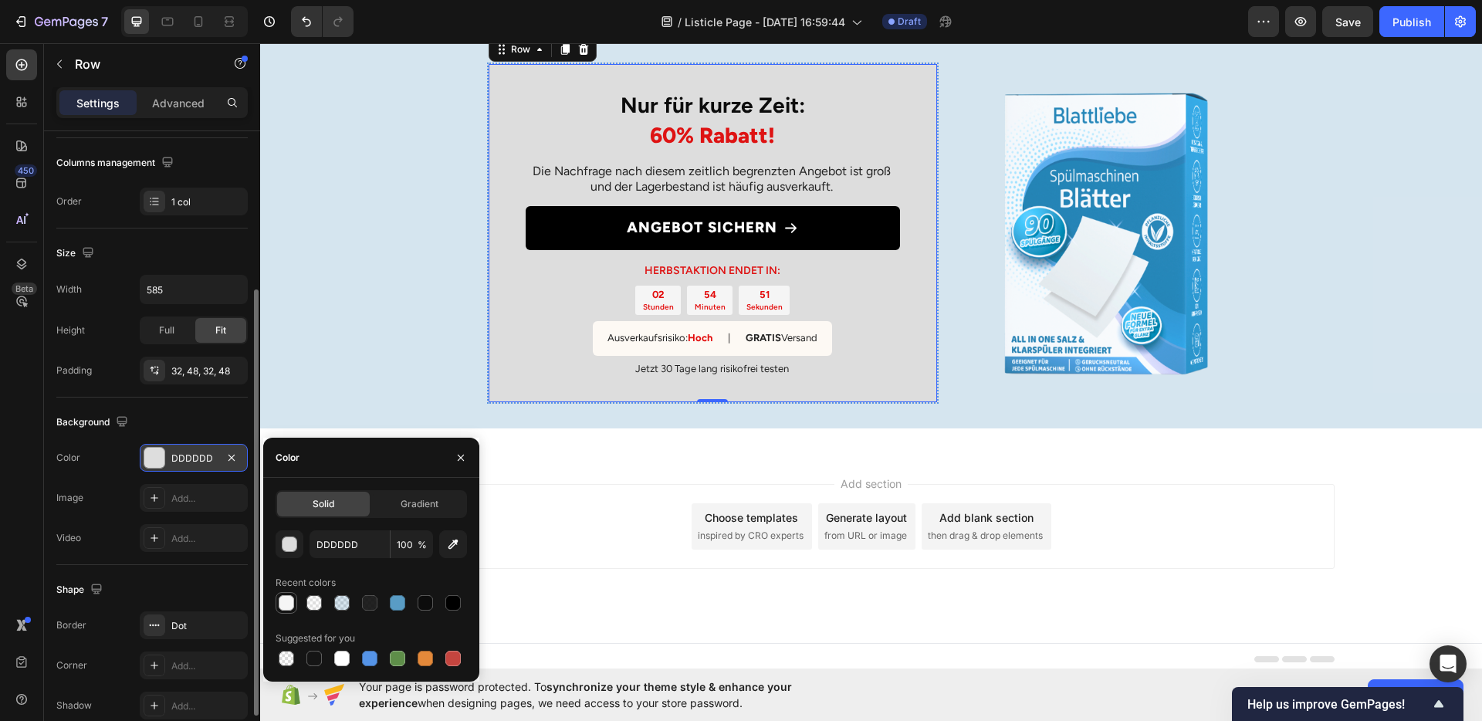
click at [286, 605] on div at bounding box center [286, 602] width 15 height 15
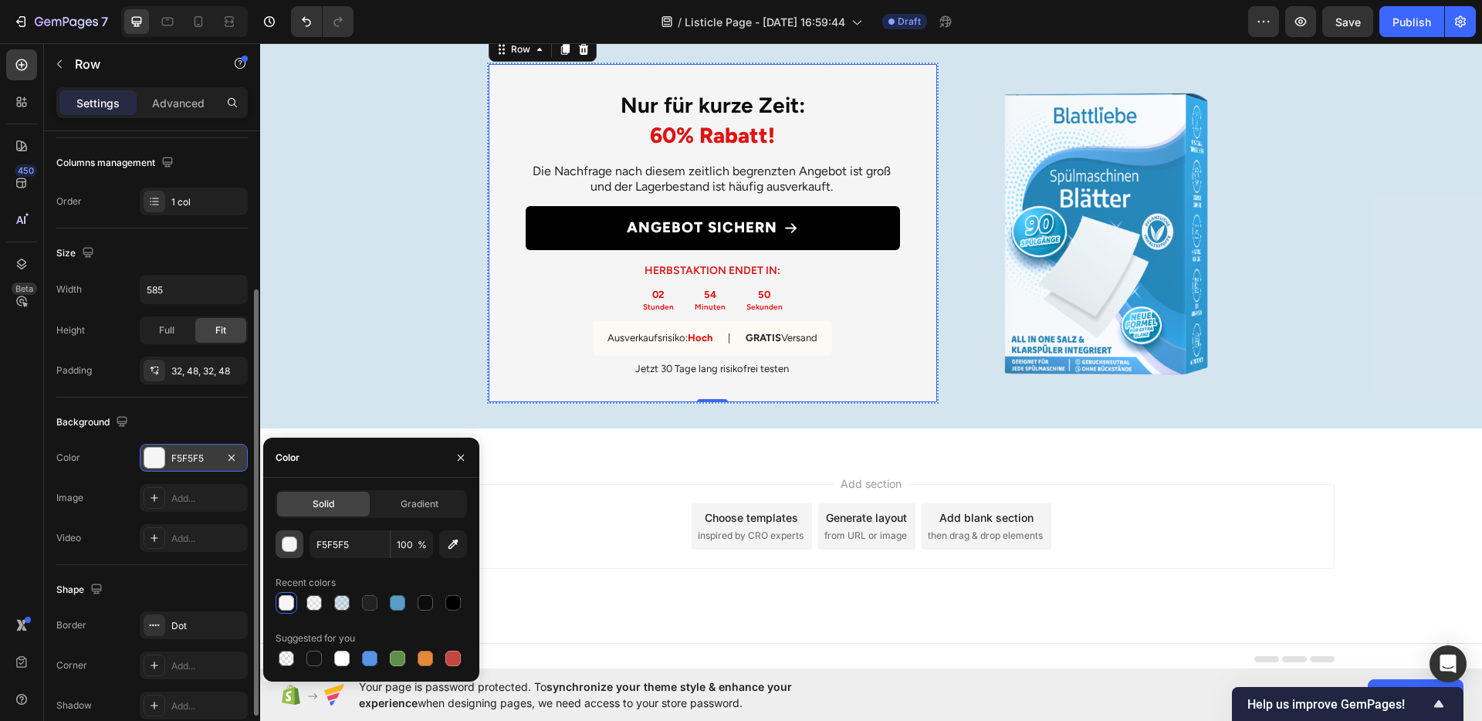
click at [280, 533] on button "button" at bounding box center [290, 544] width 28 height 28
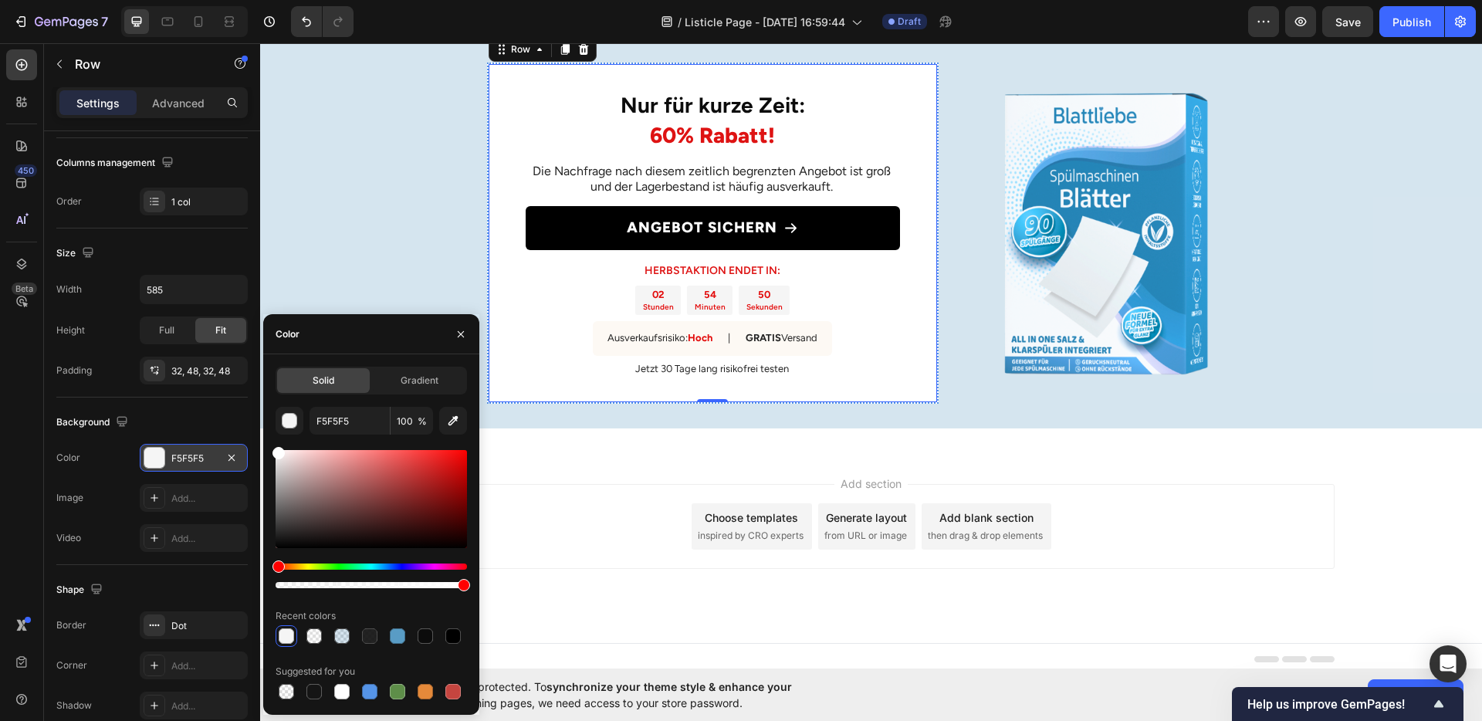
click at [244, 425] on div "450 Beta Sections(18) Elements(83) Section Element Hero Section Product Detail …" at bounding box center [130, 382] width 260 height 678
type input "FFFFFF"
click at [195, 624] on div "Dot" at bounding box center [193, 626] width 45 height 14
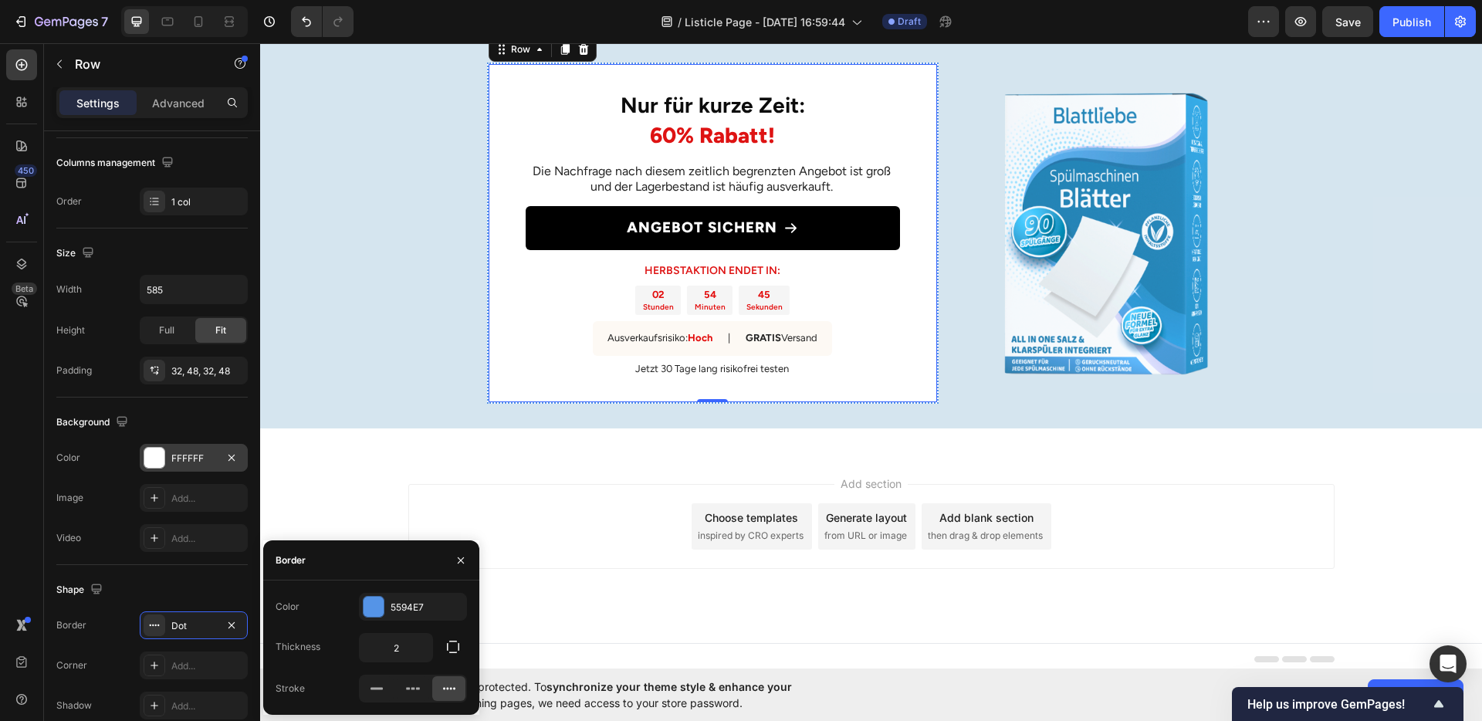
click at [184, 651] on div "Border Dot Corner Add... Shadow Add..." at bounding box center [151, 665] width 191 height 108
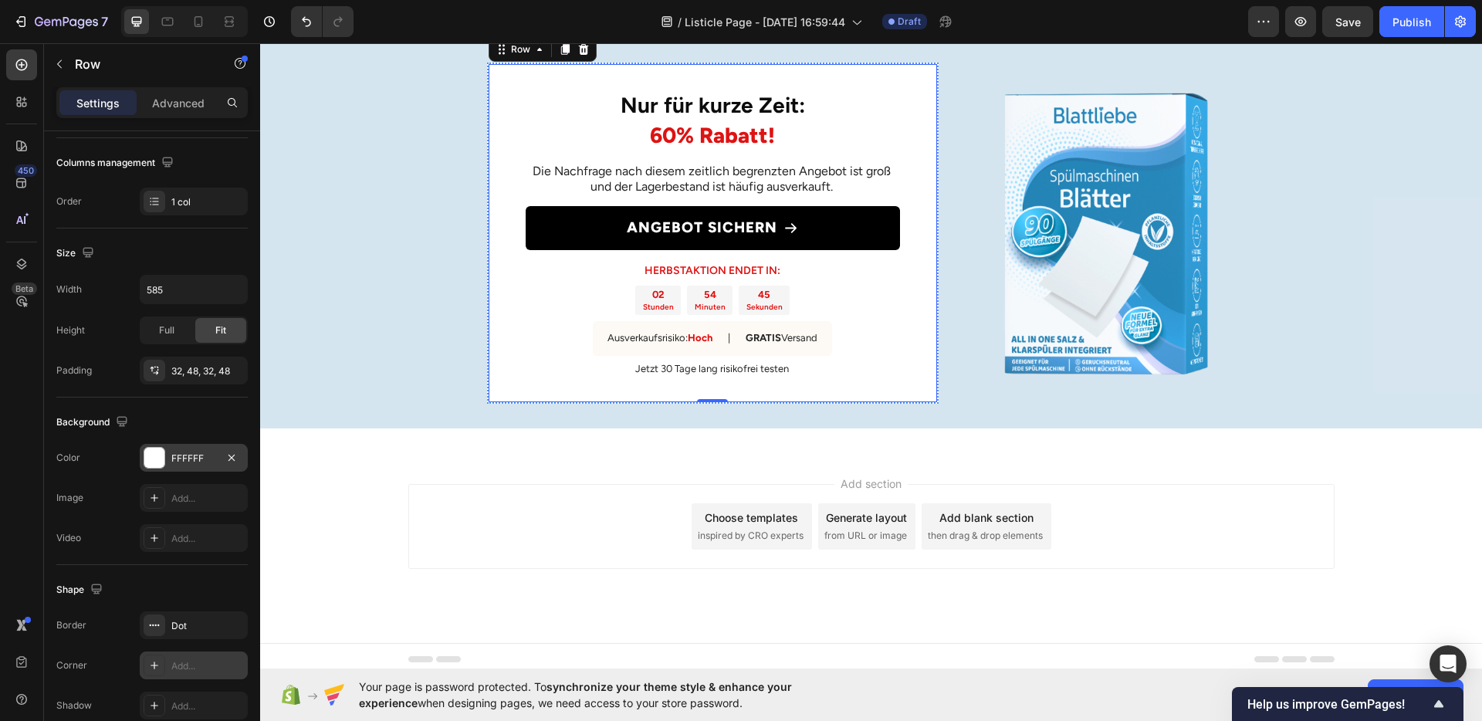
click at [186, 654] on div "Add..." at bounding box center [194, 666] width 108 height 28
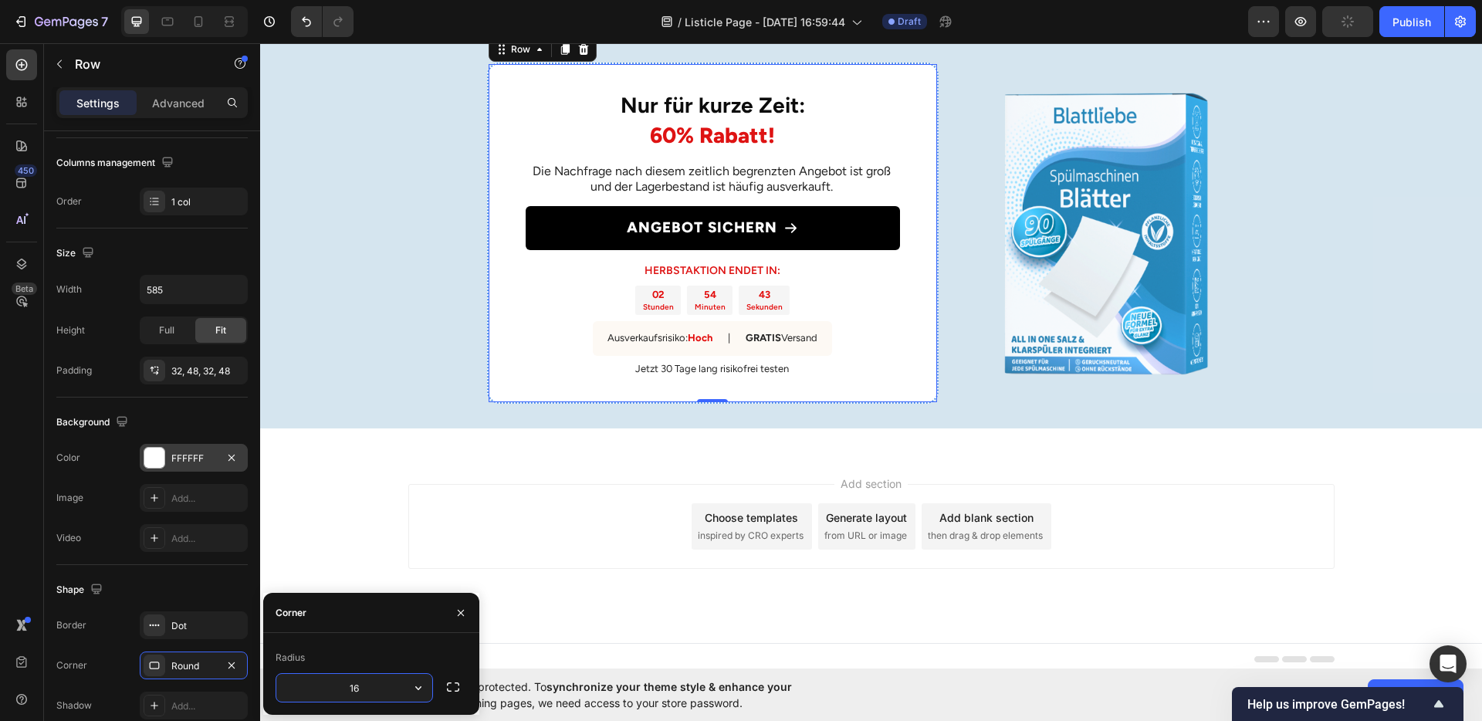
type input "16"
click at [342, 641] on div "Radius 16" at bounding box center [371, 674] width 216 height 82
click at [194, 586] on div "Shape" at bounding box center [151, 589] width 191 height 25
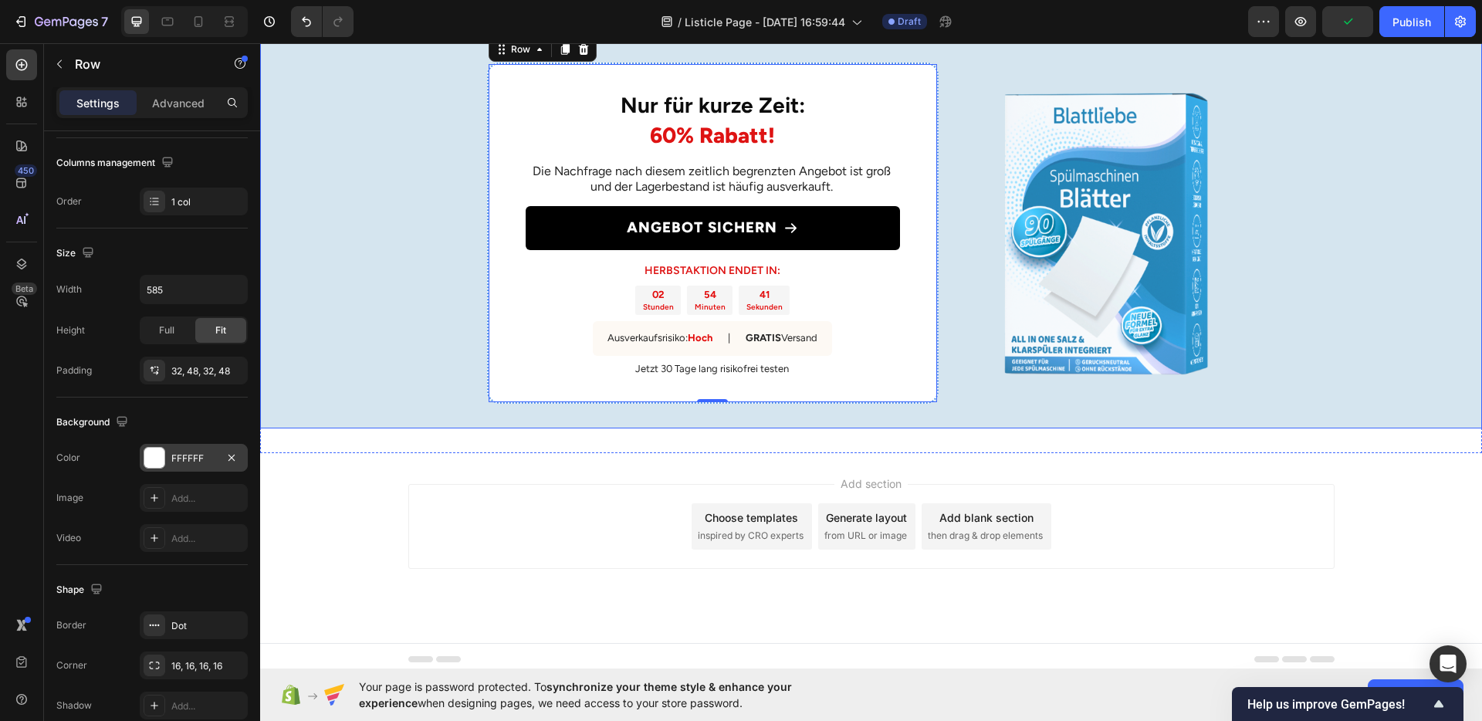
click at [1334, 428] on div "Nur für kurze Zeit: 60% Rabatt! Heading Die Nachfrage nach diesem zeitlich begr…" at bounding box center [871, 233] width 1222 height 391
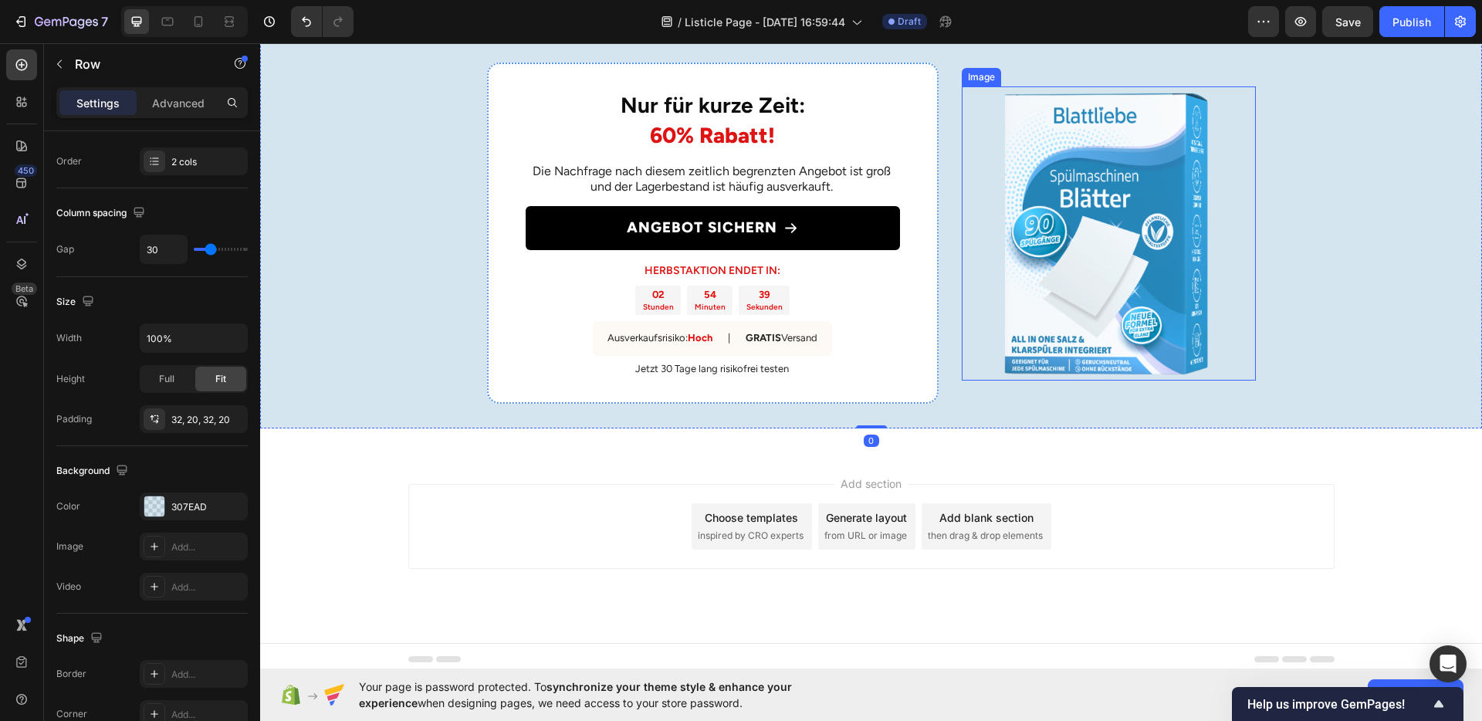
click at [1183, 381] on img at bounding box center [1109, 233] width 294 height 294
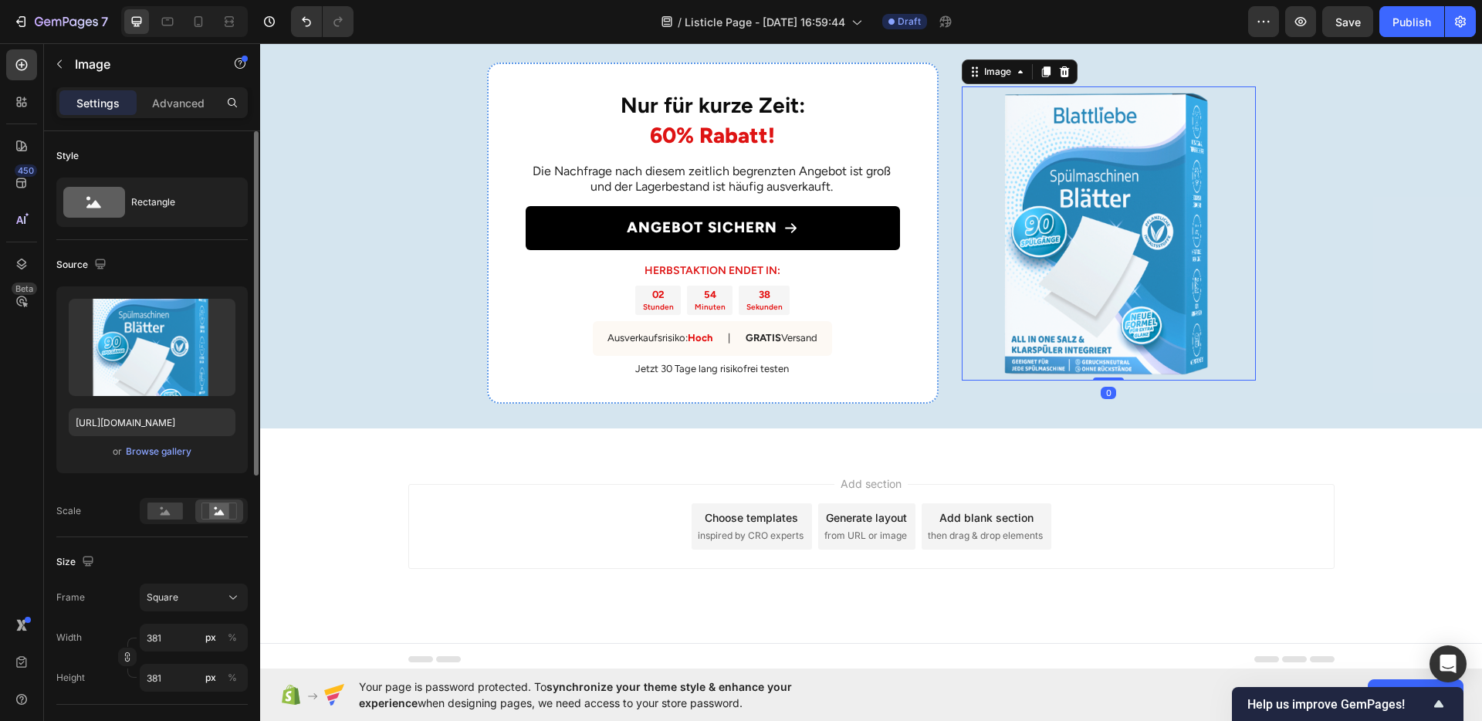
scroll to position [20, 0]
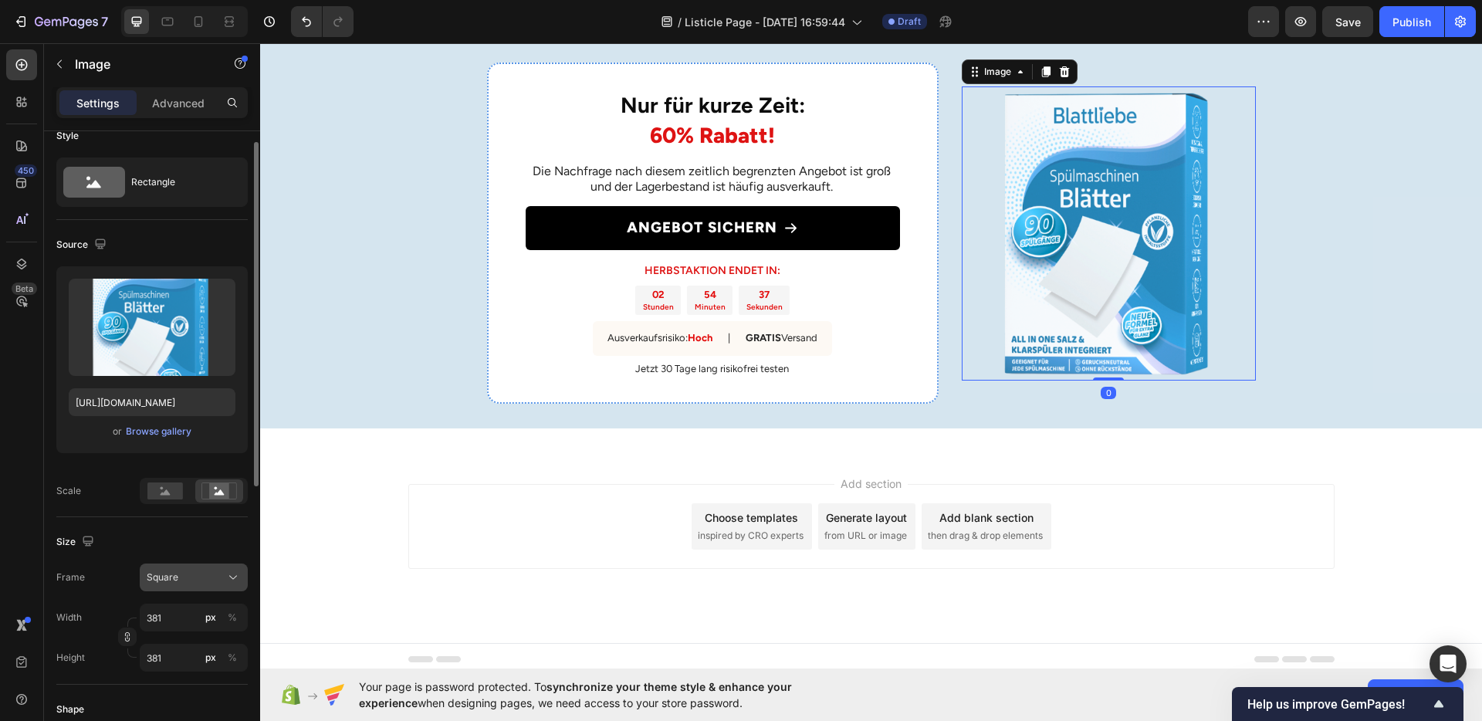
click at [178, 570] on div "Square" at bounding box center [185, 577] width 76 height 14
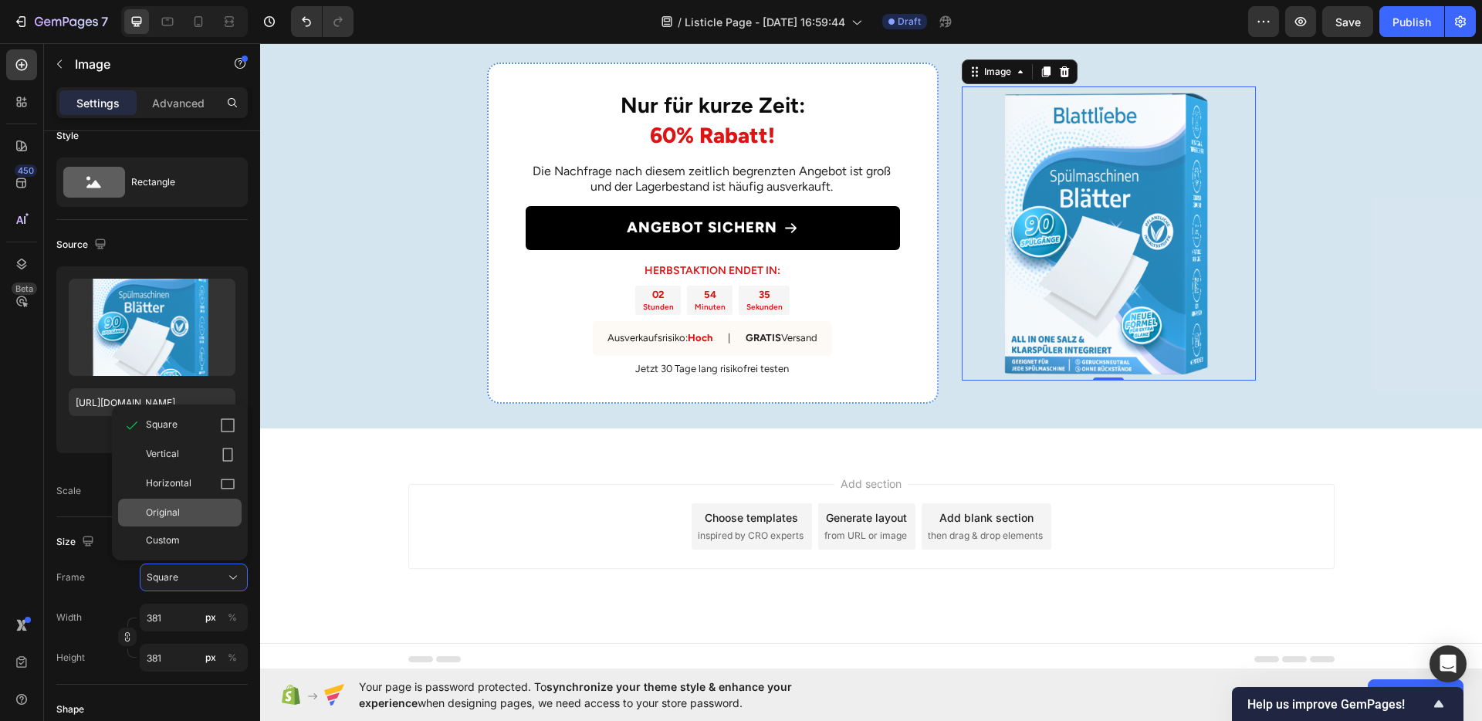
click at [175, 518] on span "Original" at bounding box center [163, 513] width 34 height 14
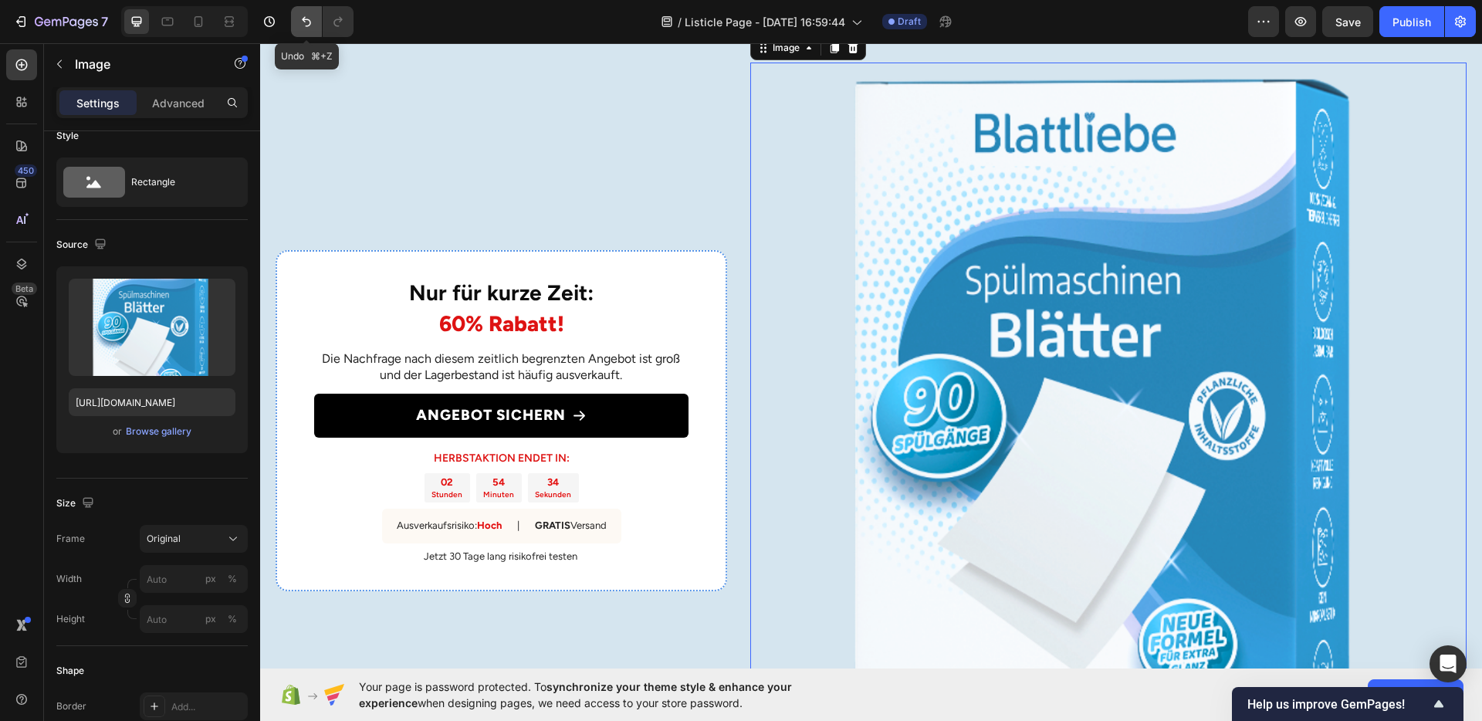
click at [299, 29] on icon "Undo/Redo" at bounding box center [306, 21] width 15 height 15
type input "381"
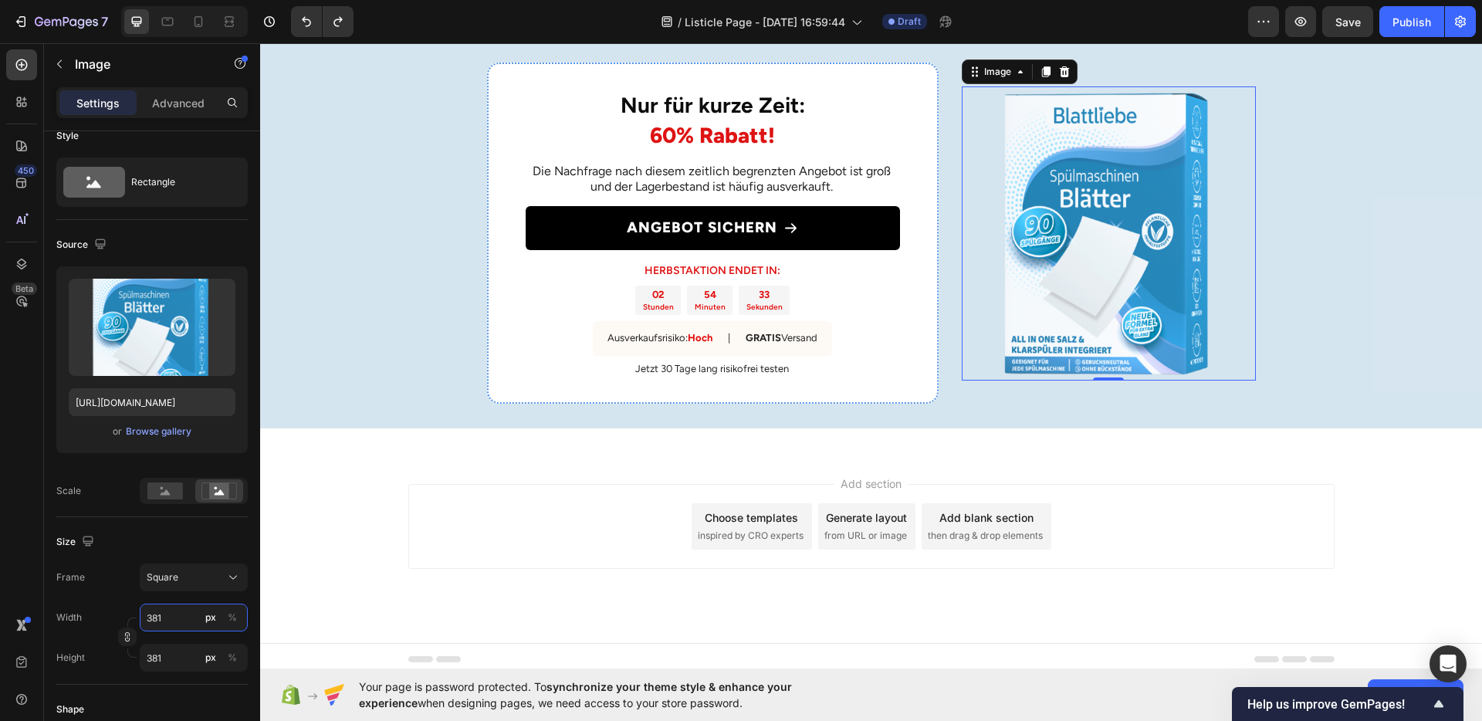
click at [157, 608] on input "381" at bounding box center [194, 618] width 108 height 28
type input "4"
type input "40"
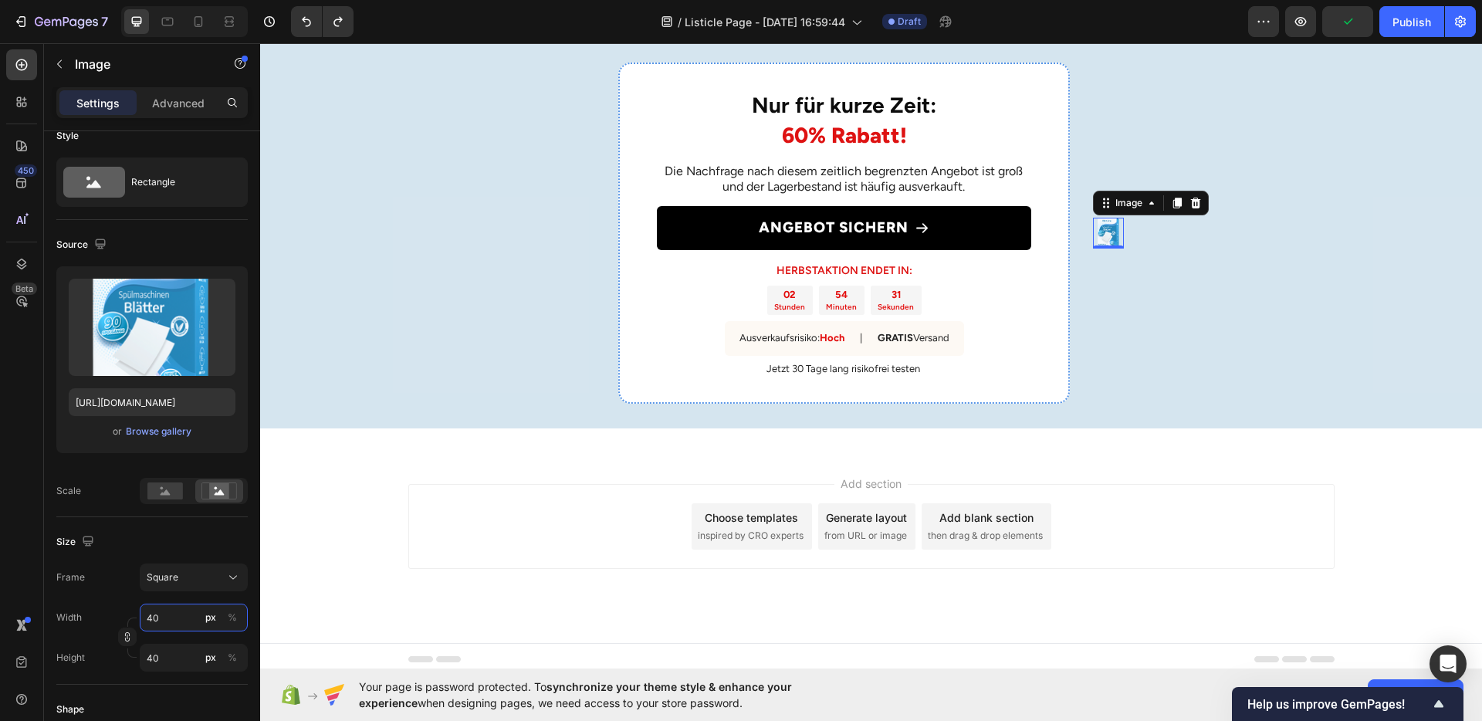
type input "400"
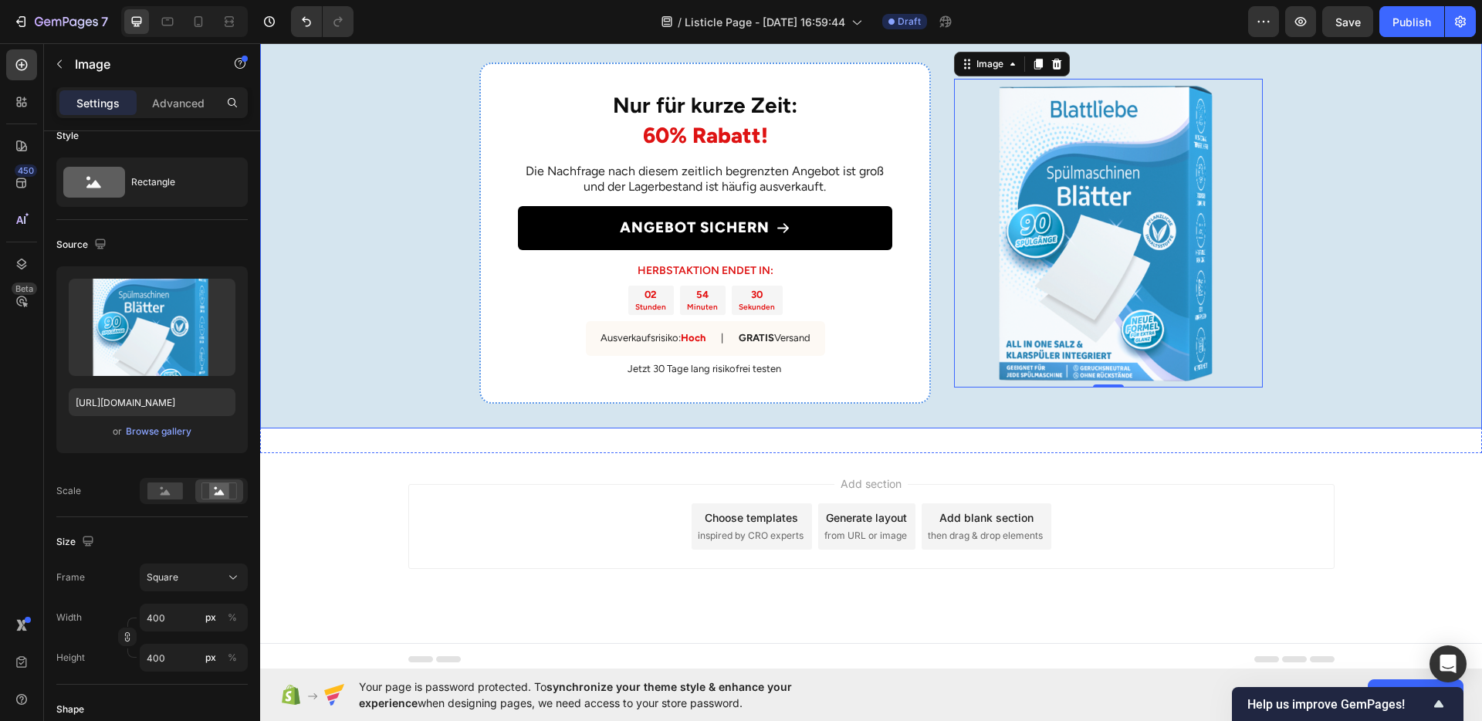
click at [385, 428] on div "Nur für kurze Zeit: 60% Rabatt! Heading Die Nachfrage nach diesem zeitlich begr…" at bounding box center [871, 233] width 1222 height 391
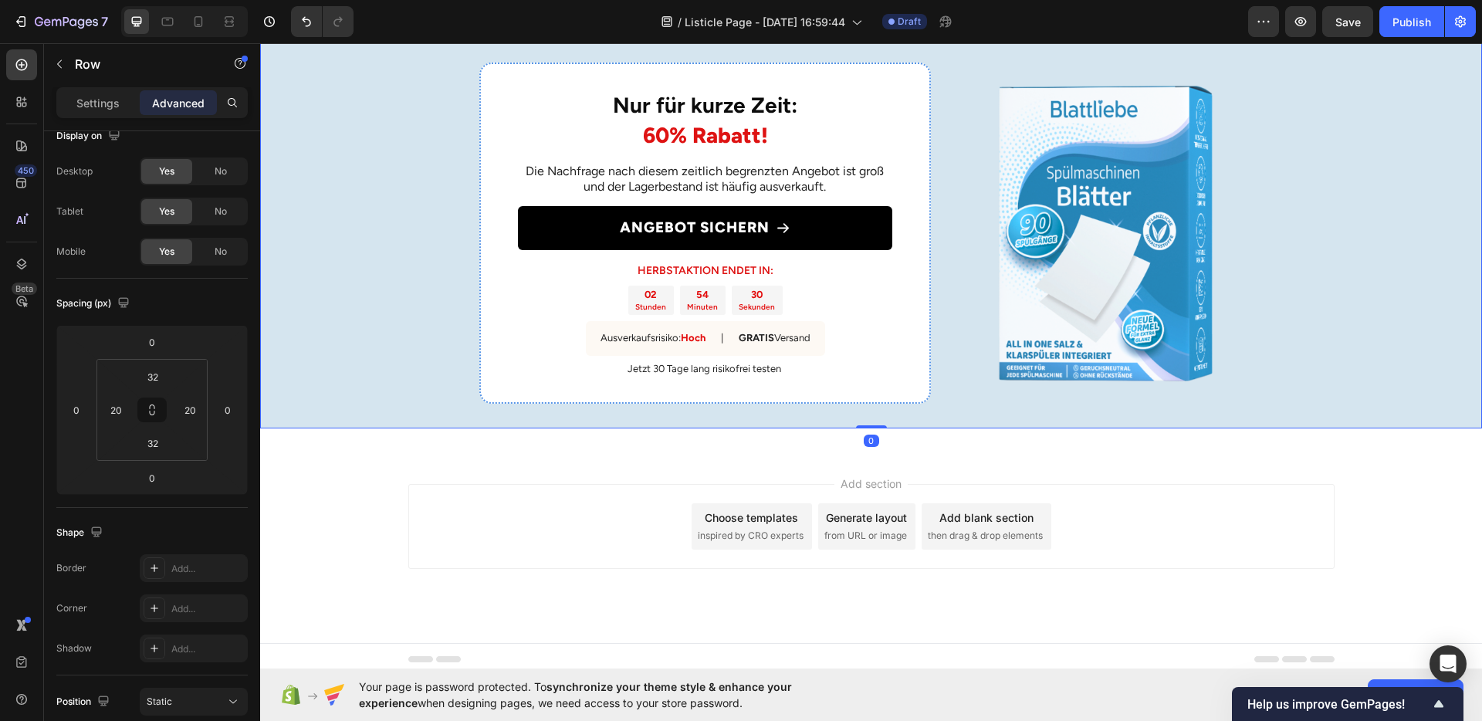
scroll to position [0, 0]
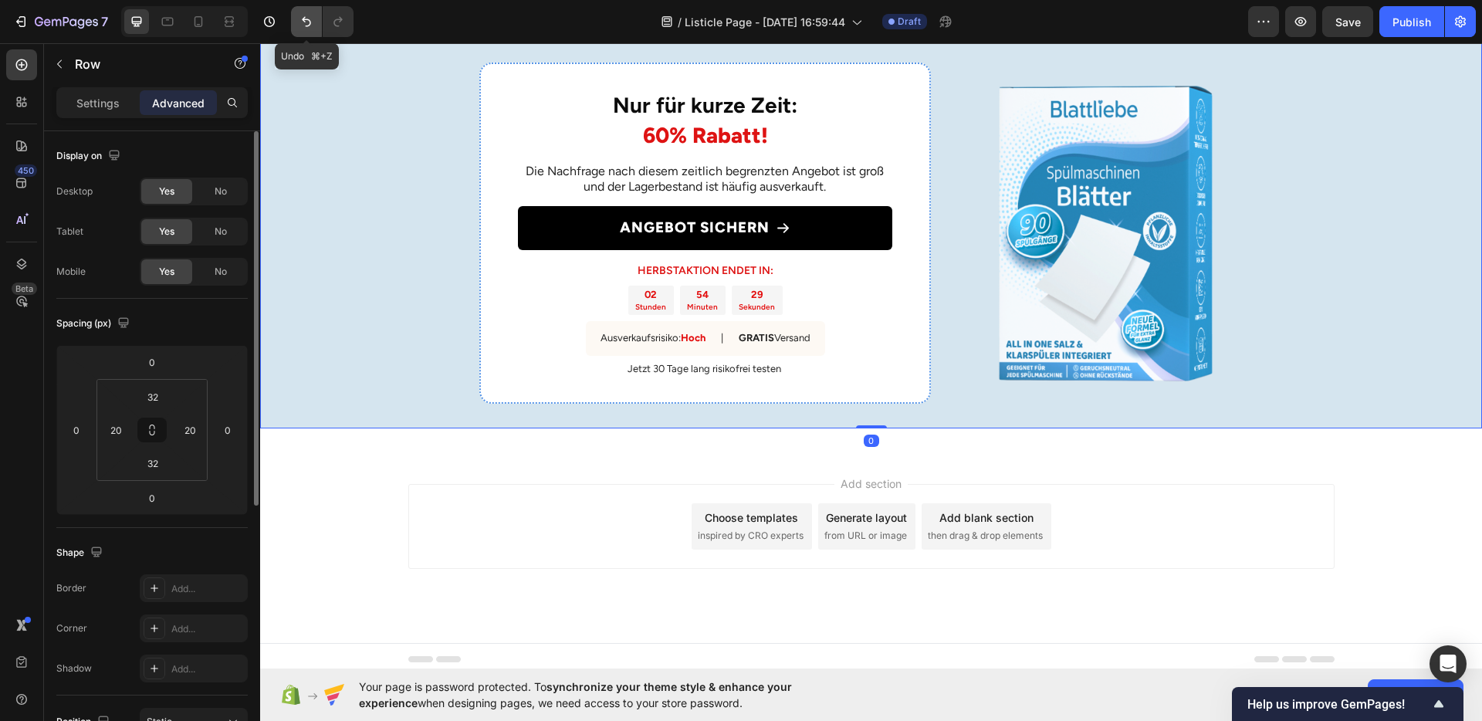
click at [306, 19] on icon "Undo/Redo" at bounding box center [306, 21] width 15 height 15
click at [334, 22] on icon "Undo/Redo" at bounding box center [337, 22] width 8 height 10
click at [302, 19] on icon "Undo/Redo" at bounding box center [306, 21] width 15 height 15
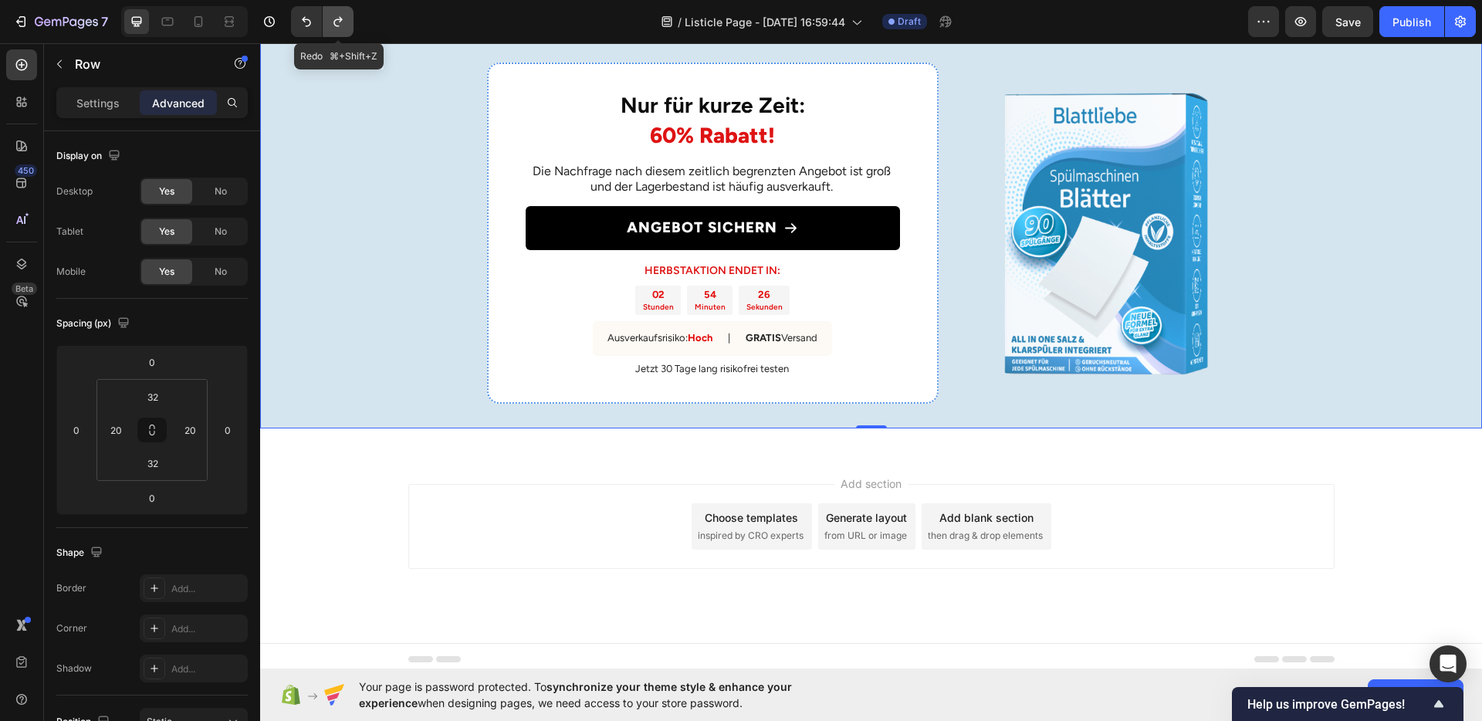
click at [330, 23] on icon "Undo/Redo" at bounding box center [337, 21] width 15 height 15
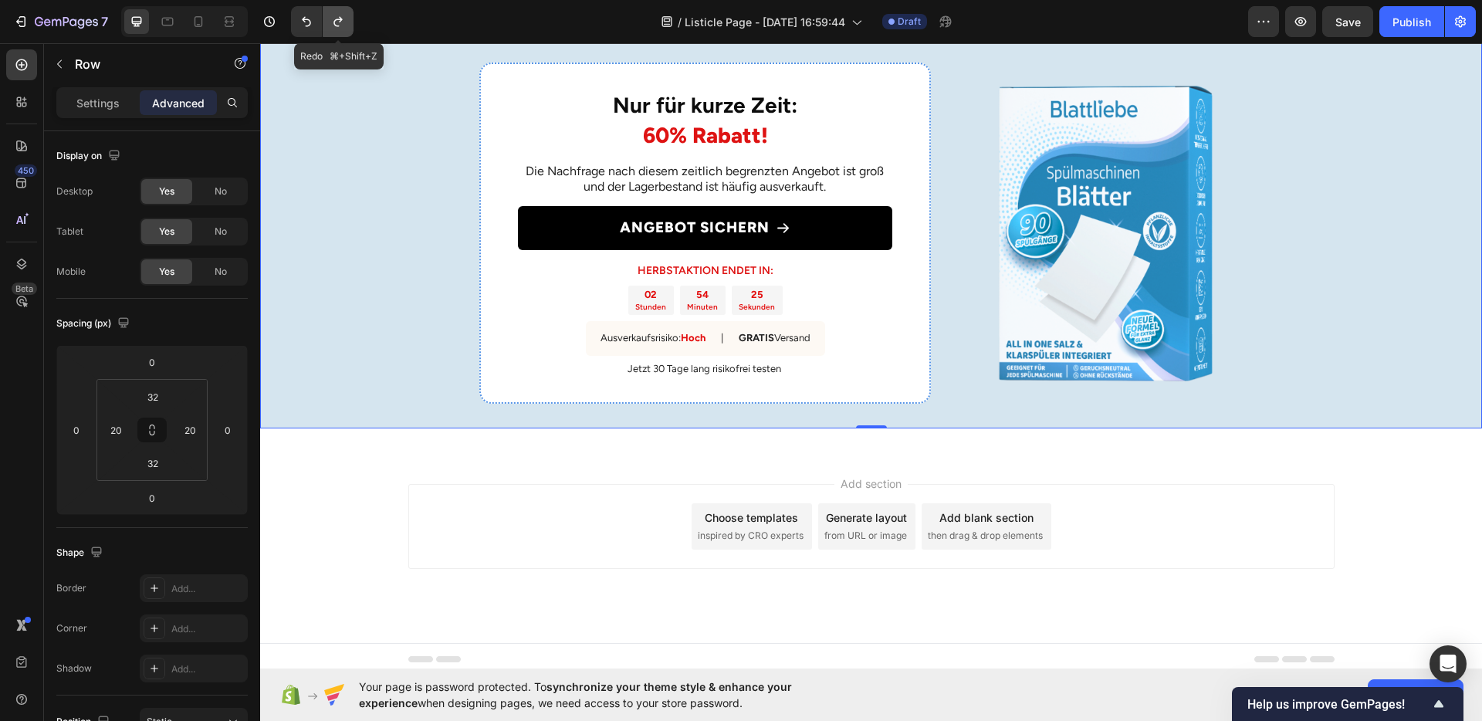
click at [330, 23] on icon "Undo/Redo" at bounding box center [337, 21] width 15 height 15
click at [1125, 388] on img at bounding box center [1108, 233] width 309 height 309
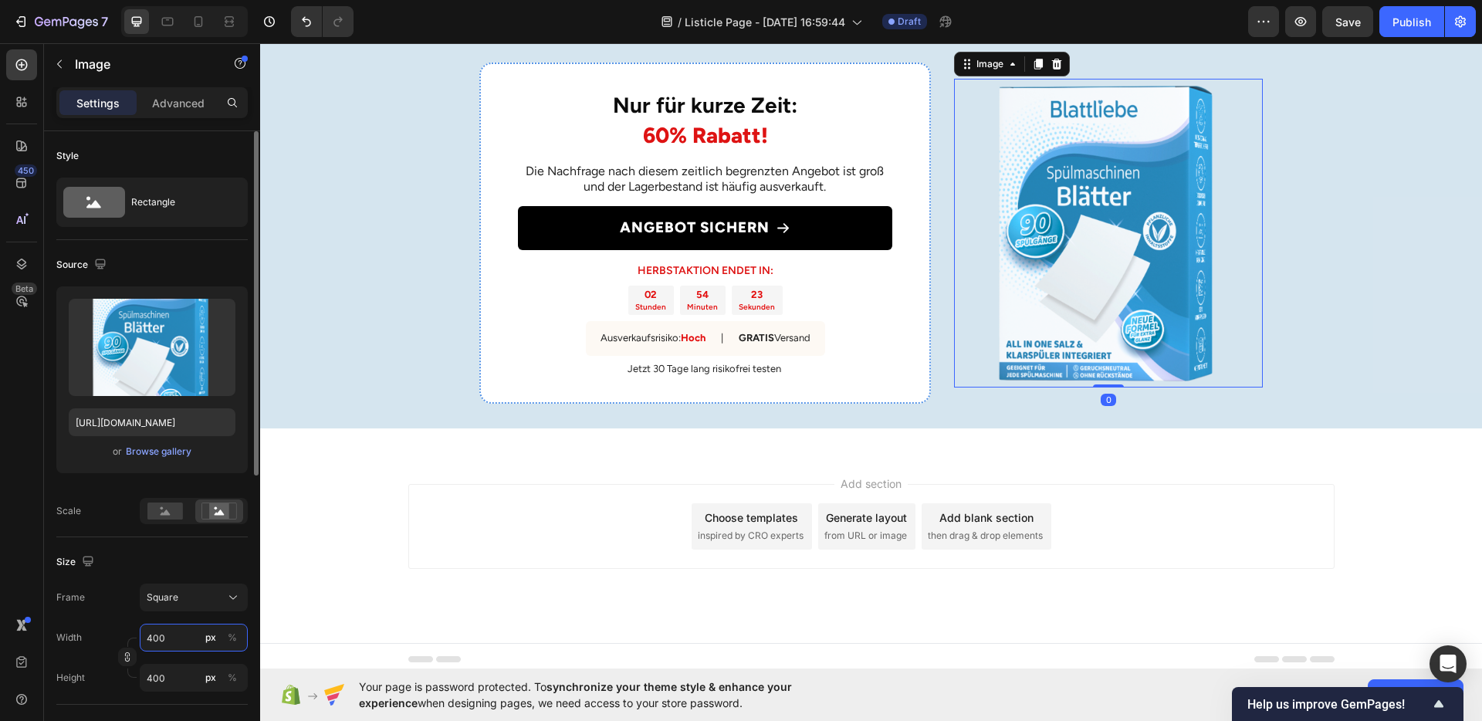
click at [195, 631] on input "400" at bounding box center [194, 638] width 108 height 28
type input "4"
type input "45"
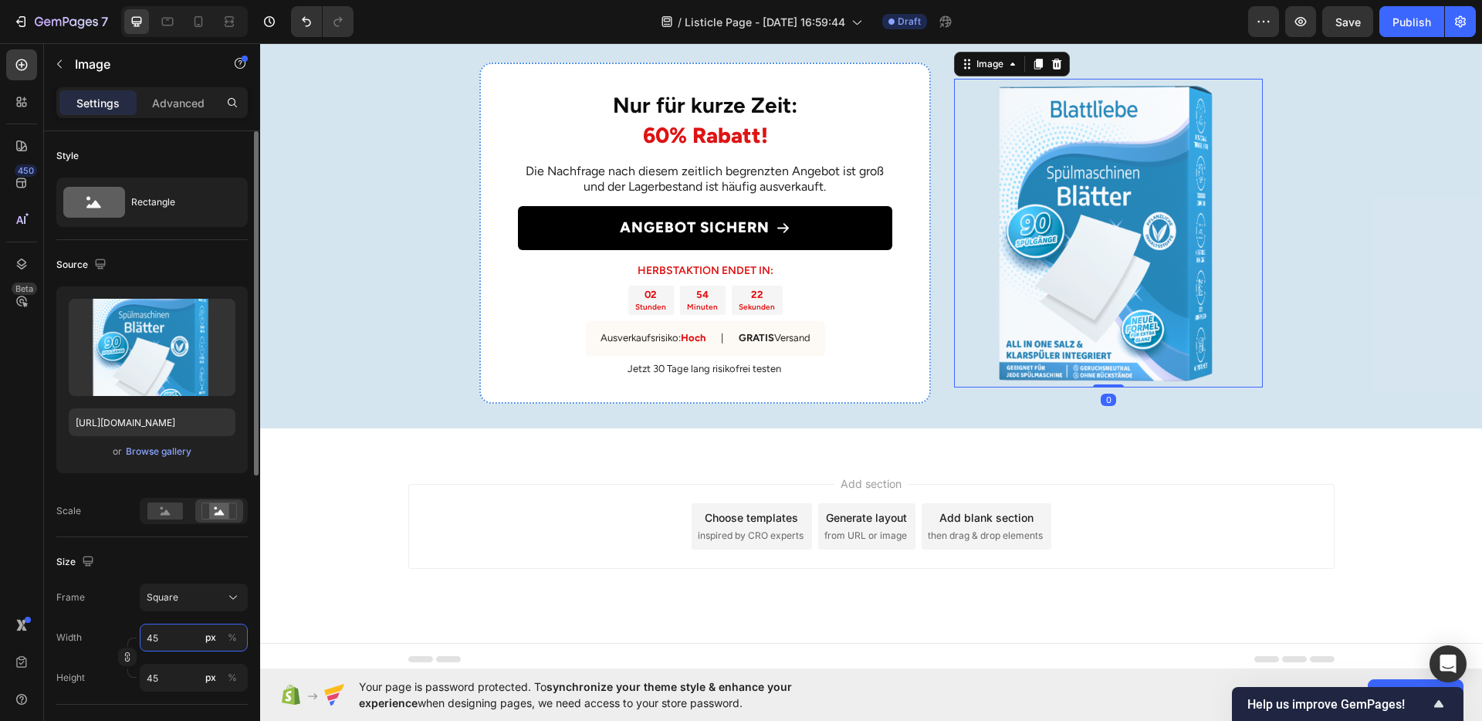
type input "450"
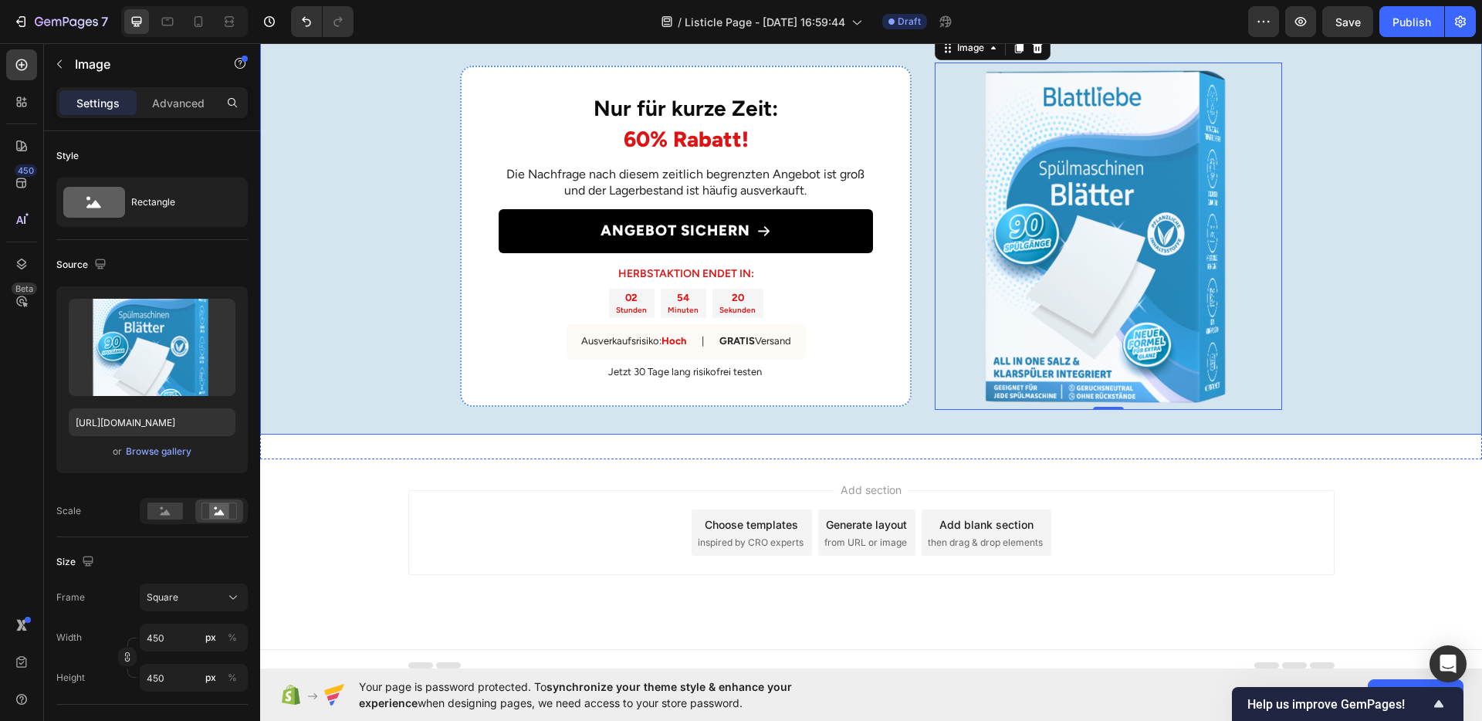
click at [393, 435] on div "Nur für kurze Zeit: 60% Rabatt! Heading Die Nachfrage nach diesem zeitlich begr…" at bounding box center [871, 236] width 1222 height 397
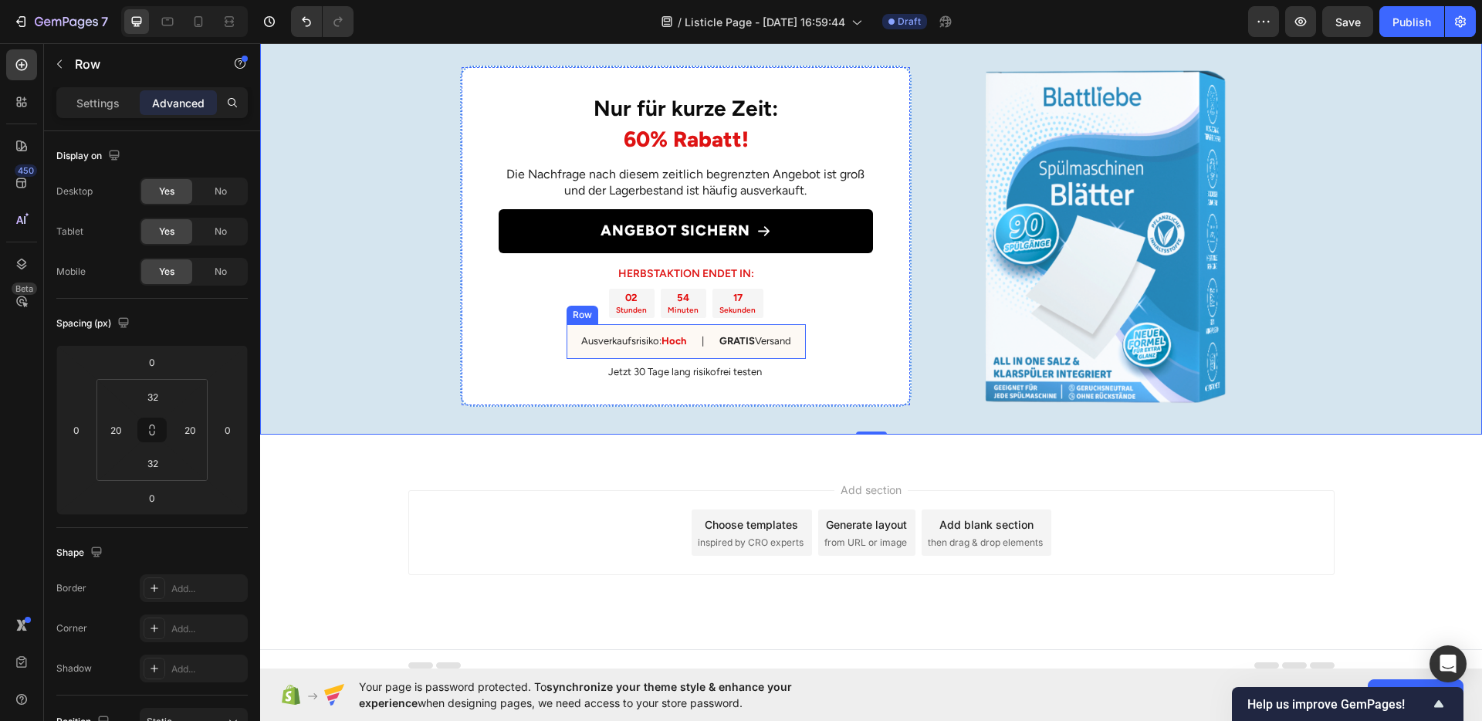
click at [567, 359] on div "Ausverkaufsrisiko: Hoch Text Block | Text Block GRATIS Versand Text Block Row" at bounding box center [686, 341] width 239 height 35
click at [93, 107] on p "Settings" at bounding box center [97, 103] width 43 height 16
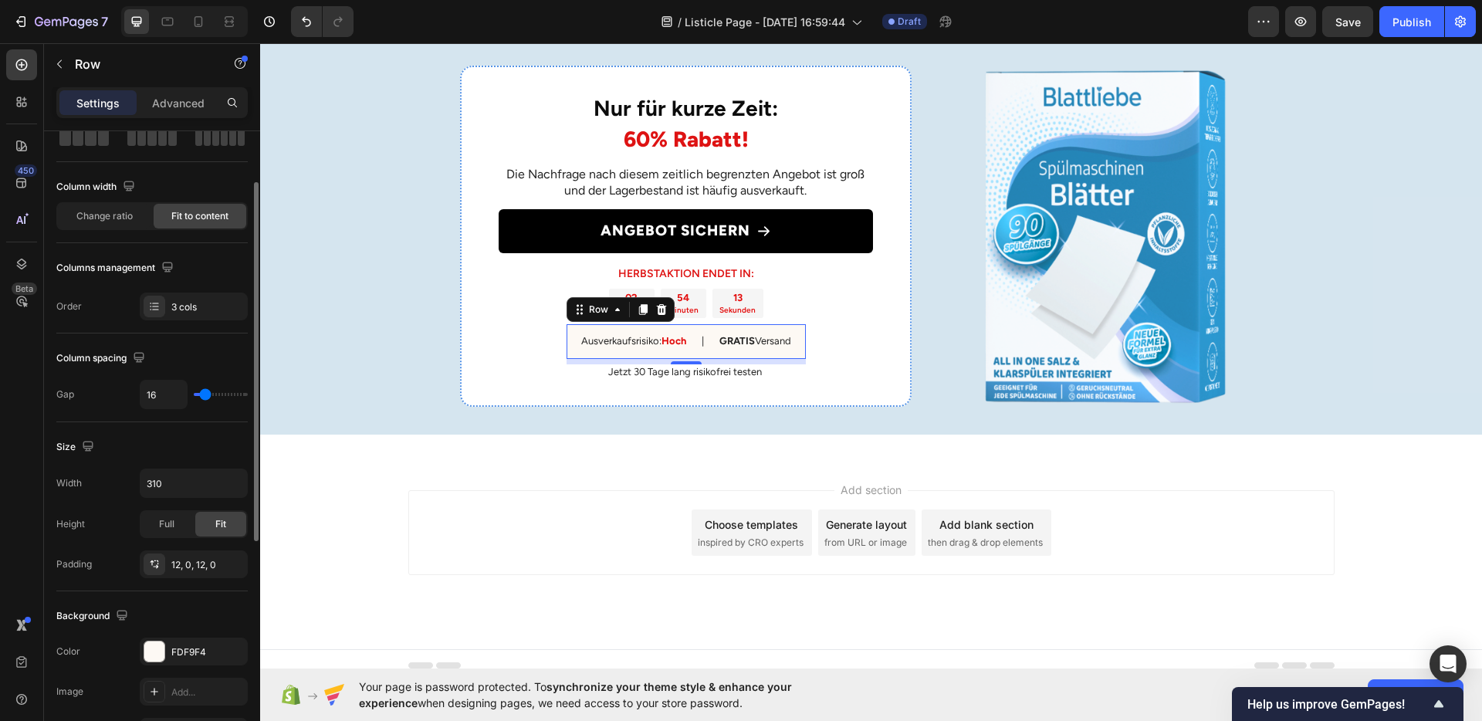
scroll to position [232, 0]
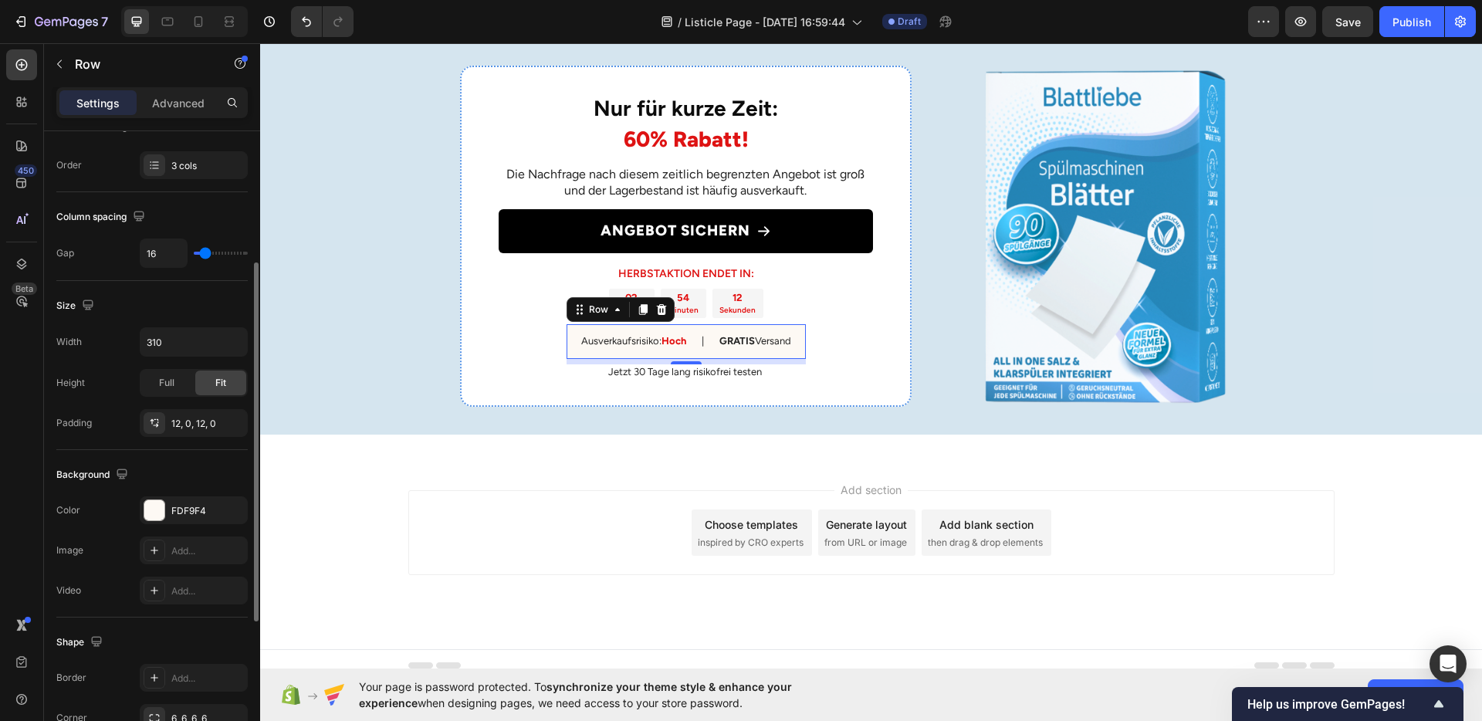
click at [164, 528] on div "The changes might be hidden by the video. Color FDF9F4 Image Add... Video Add..." at bounding box center [151, 550] width 191 height 108
click at [168, 520] on div "FDF9F4" at bounding box center [194, 510] width 108 height 28
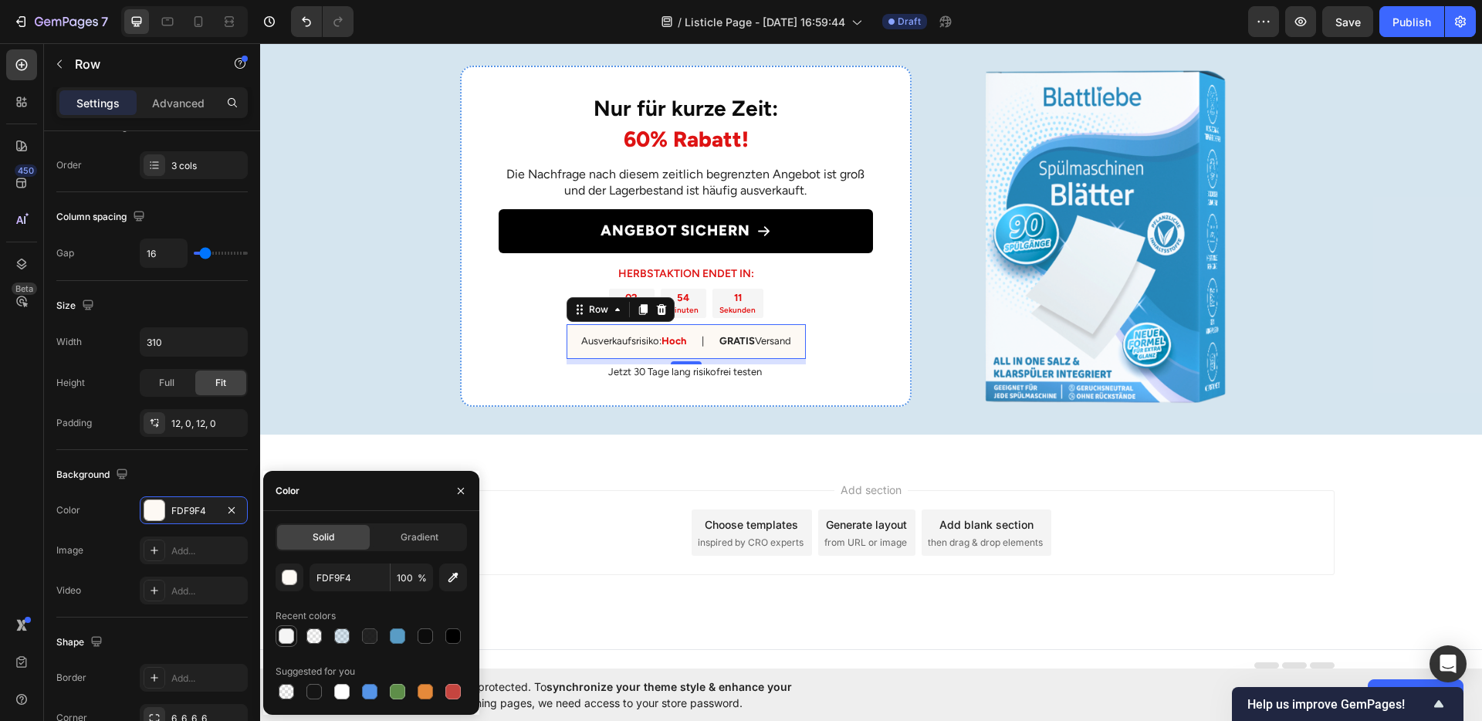
click at [289, 637] on div at bounding box center [286, 635] width 15 height 15
type input "F5F5F5"
click at [885, 407] on div "Nur für kurze Zeit: 60% Rabatt! Heading Die Nachfrage nach diesem zeitlich begr…" at bounding box center [686, 236] width 452 height 341
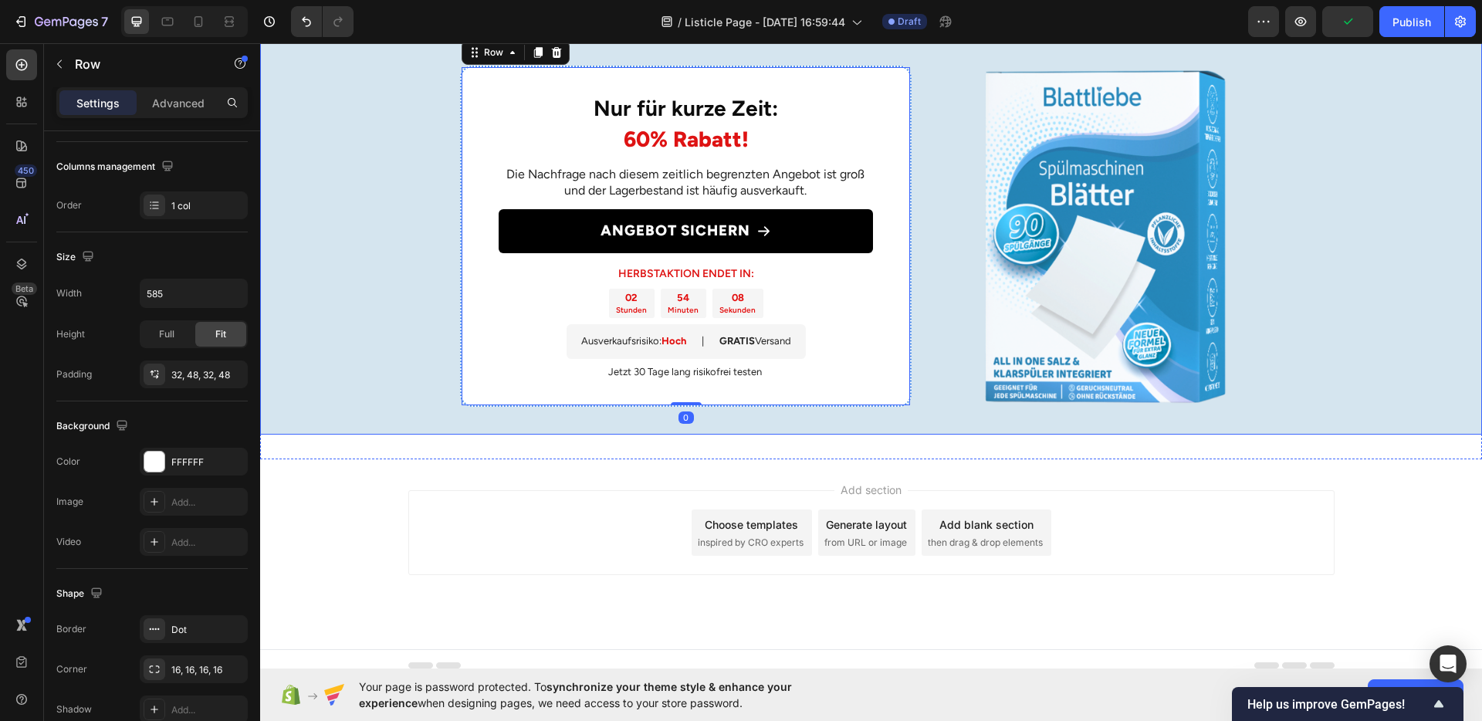
click at [1291, 435] on div "Nur für kurze Zeit: 60% Rabatt! Heading Die Nachfrage nach diesem zeitlich begr…" at bounding box center [871, 236] width 1222 height 397
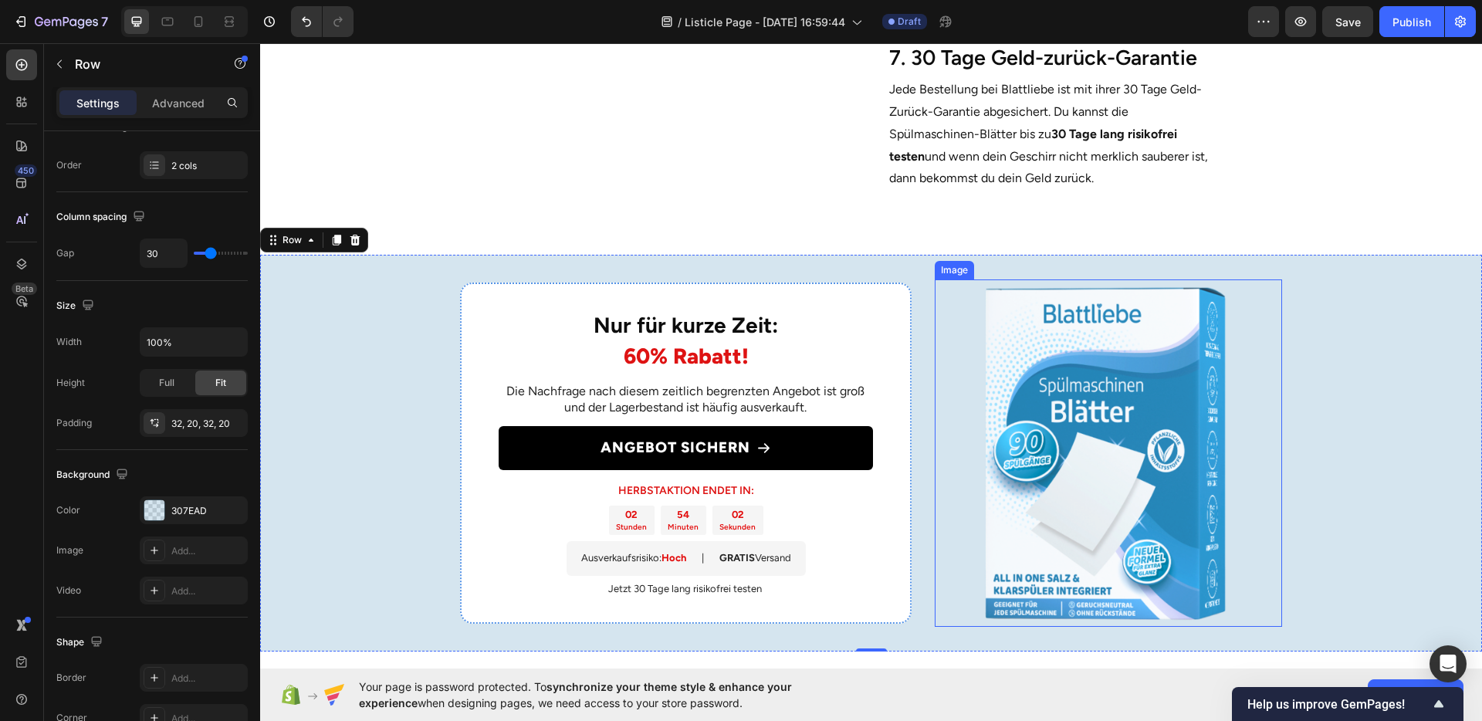
scroll to position [2569, 0]
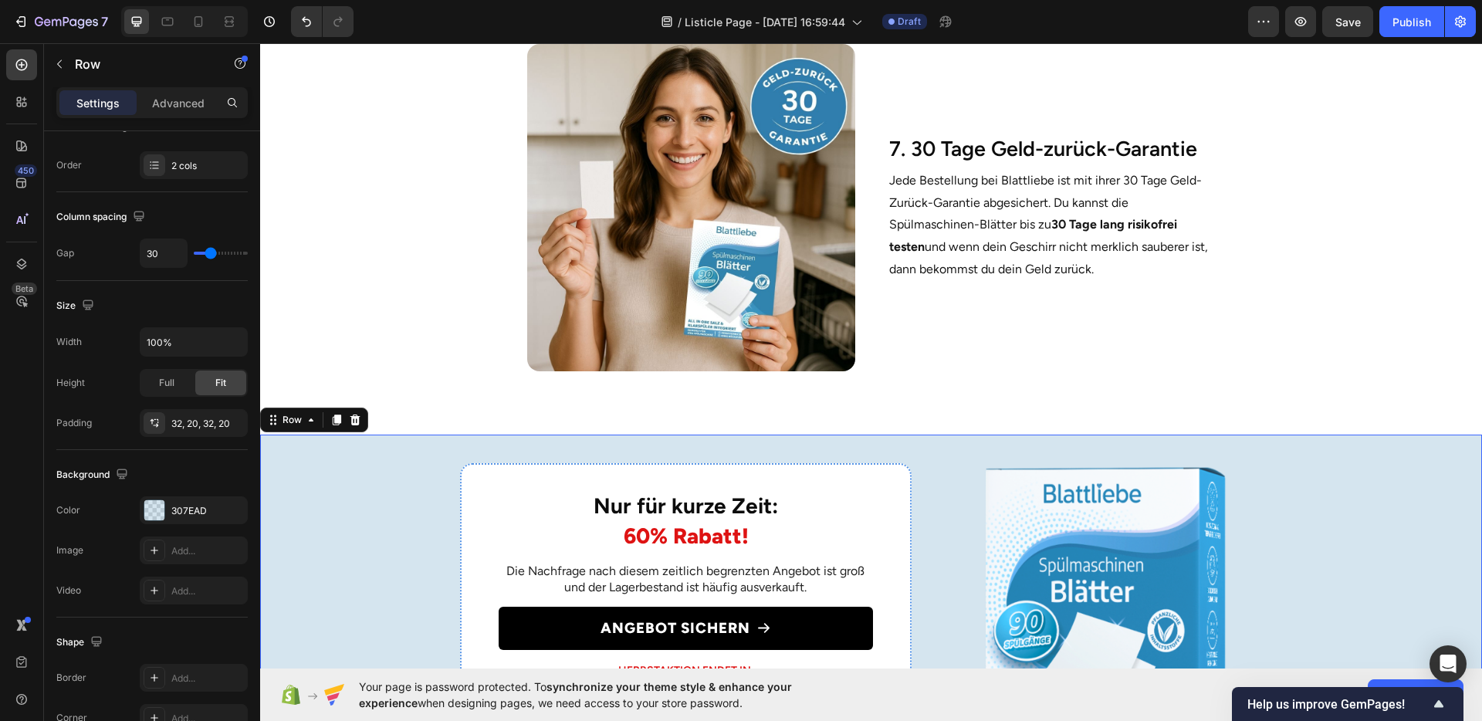
click at [1285, 286] on section "Image 7. 30 Tage Geld-zurück-Garantie Heading Jede Bestellung bei Blattliebe is…" at bounding box center [871, 214] width 941 height 391
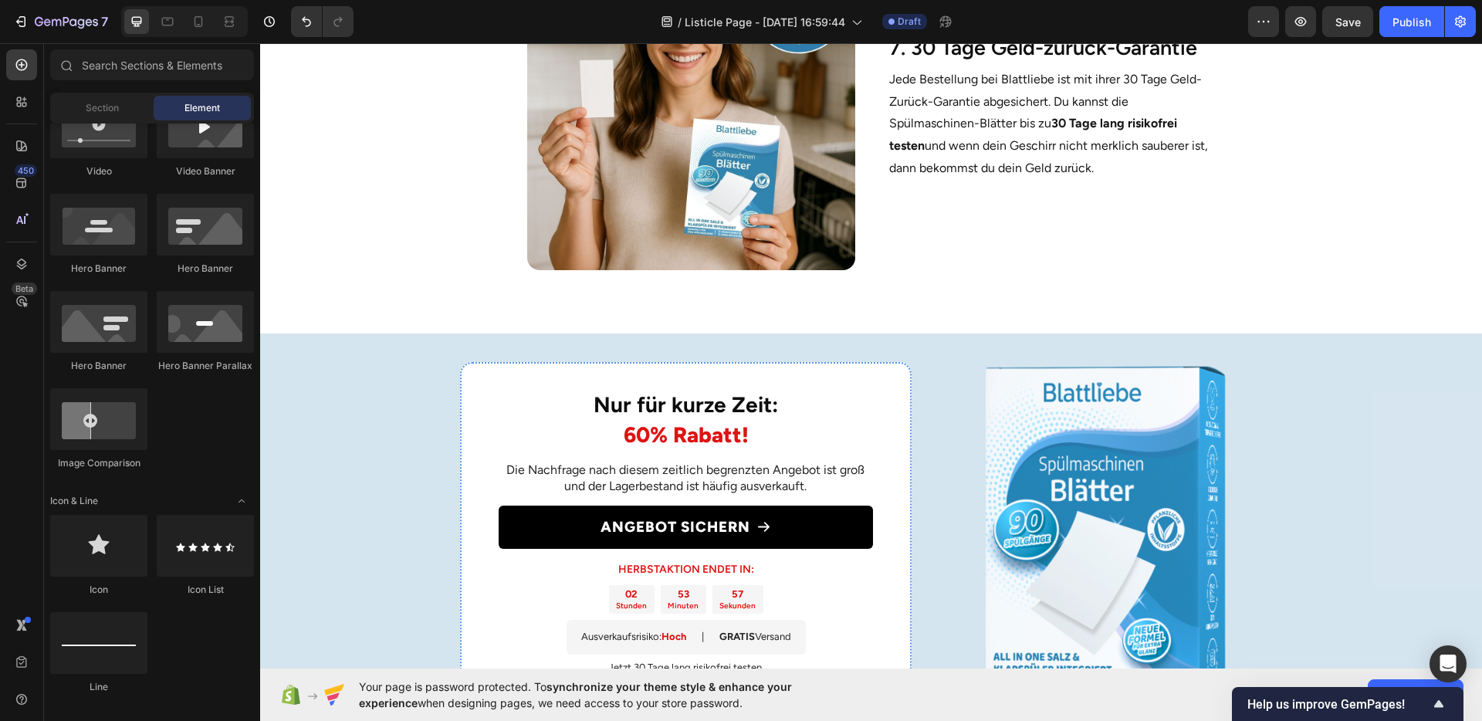
scroll to position [2666, 0]
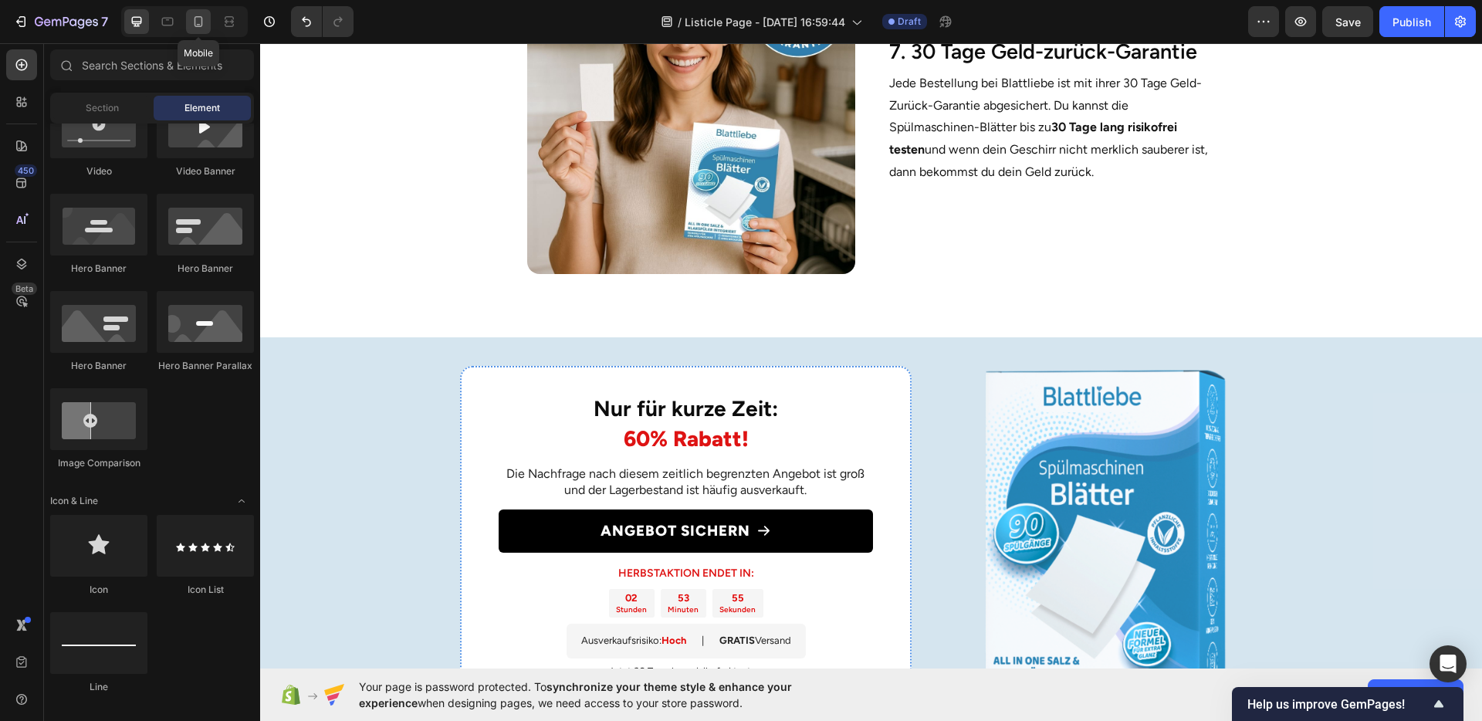
click at [208, 31] on div at bounding box center [198, 21] width 25 height 25
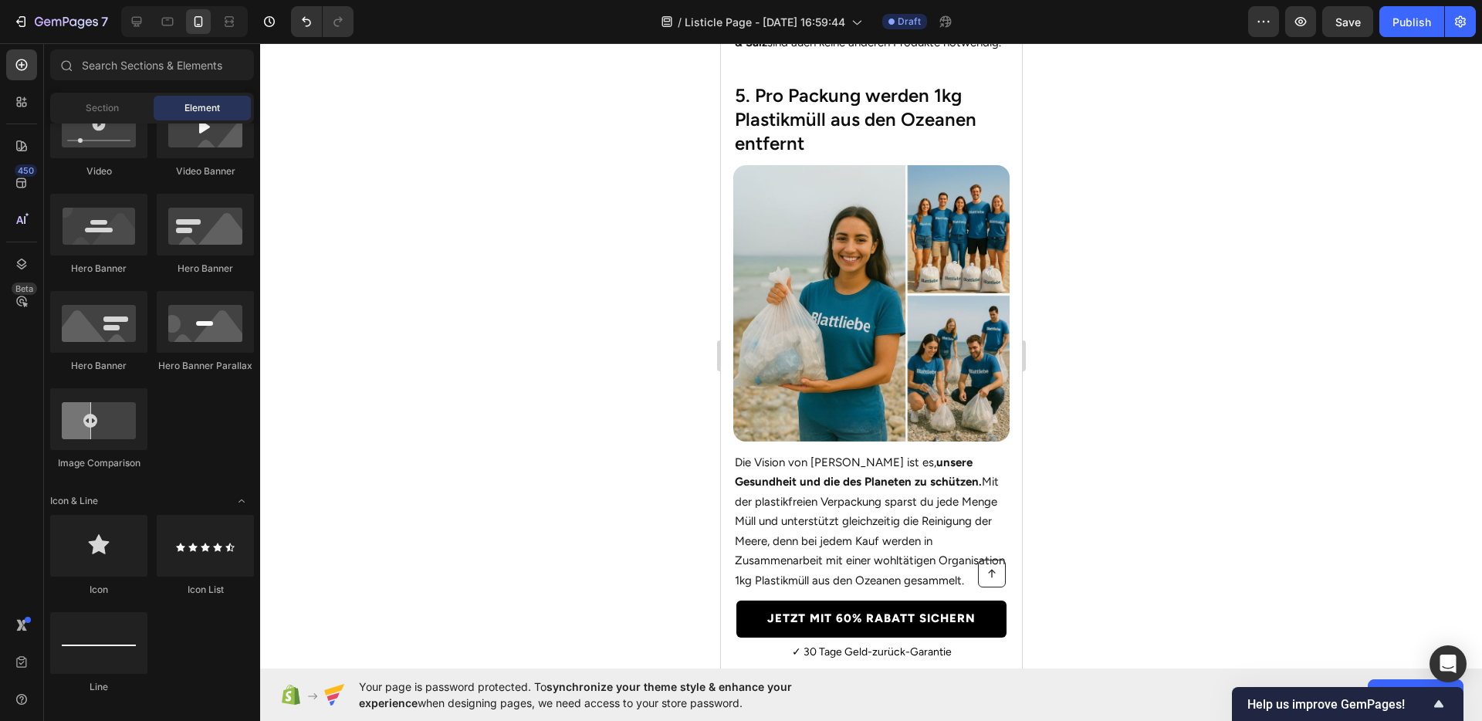
click at [1210, 320] on div at bounding box center [871, 382] width 1222 height 678
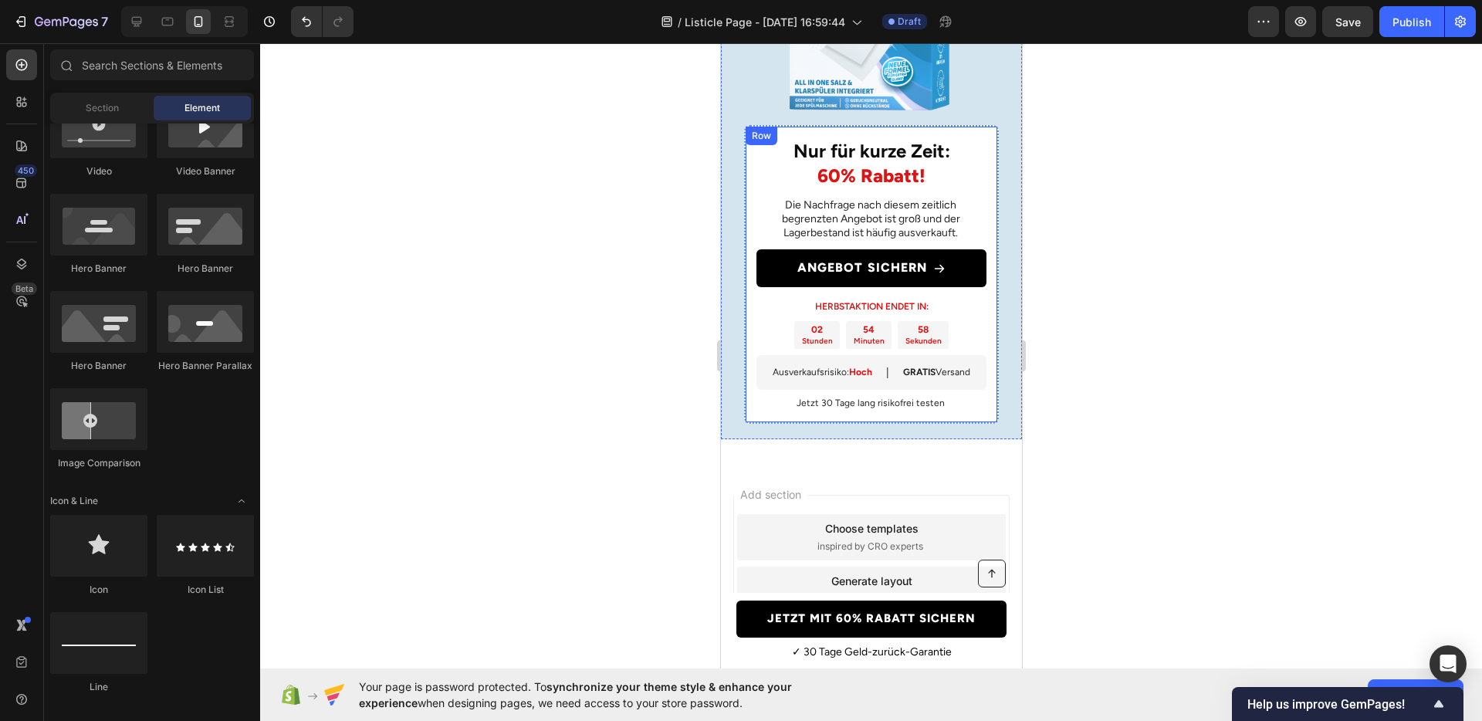
scroll to position [4572, 0]
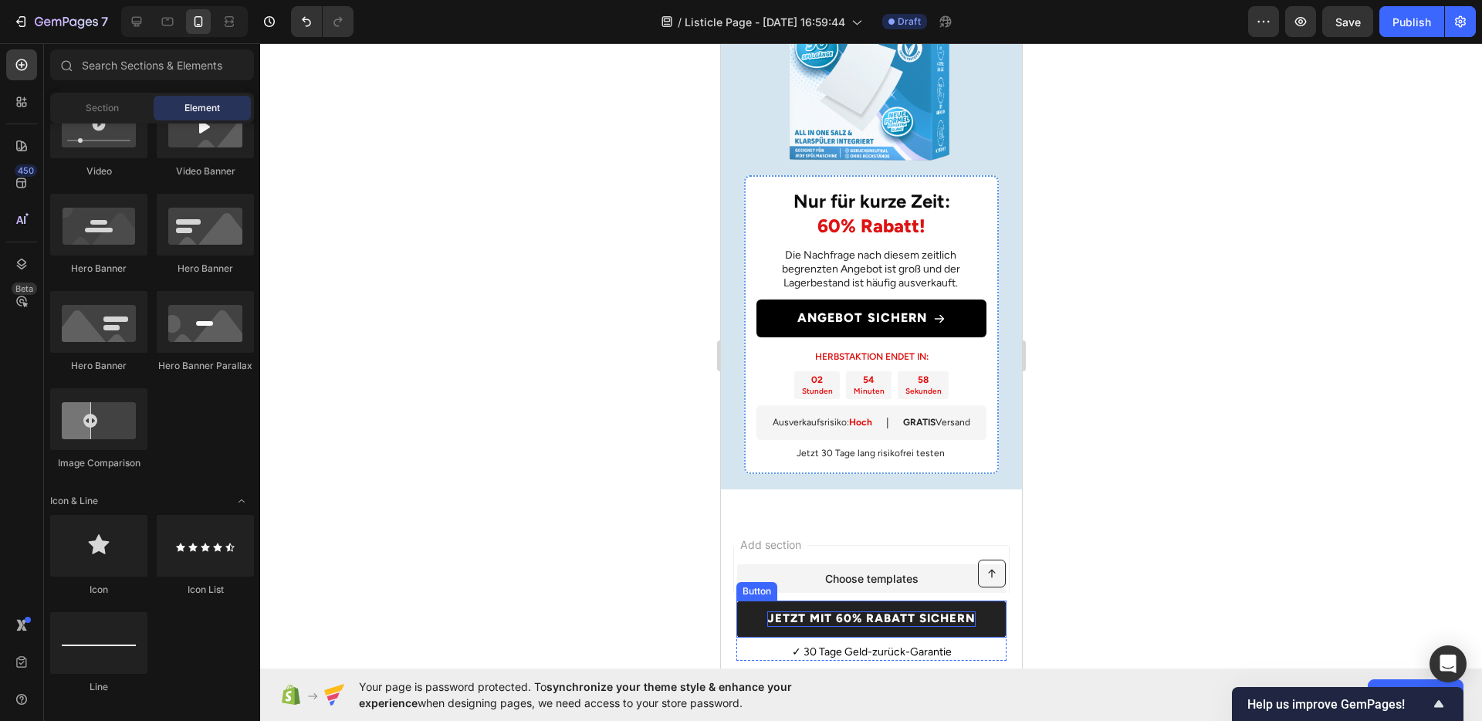
click at [864, 621] on p "JETZT MIT 60% RABATT SICHERN" at bounding box center [871, 618] width 208 height 15
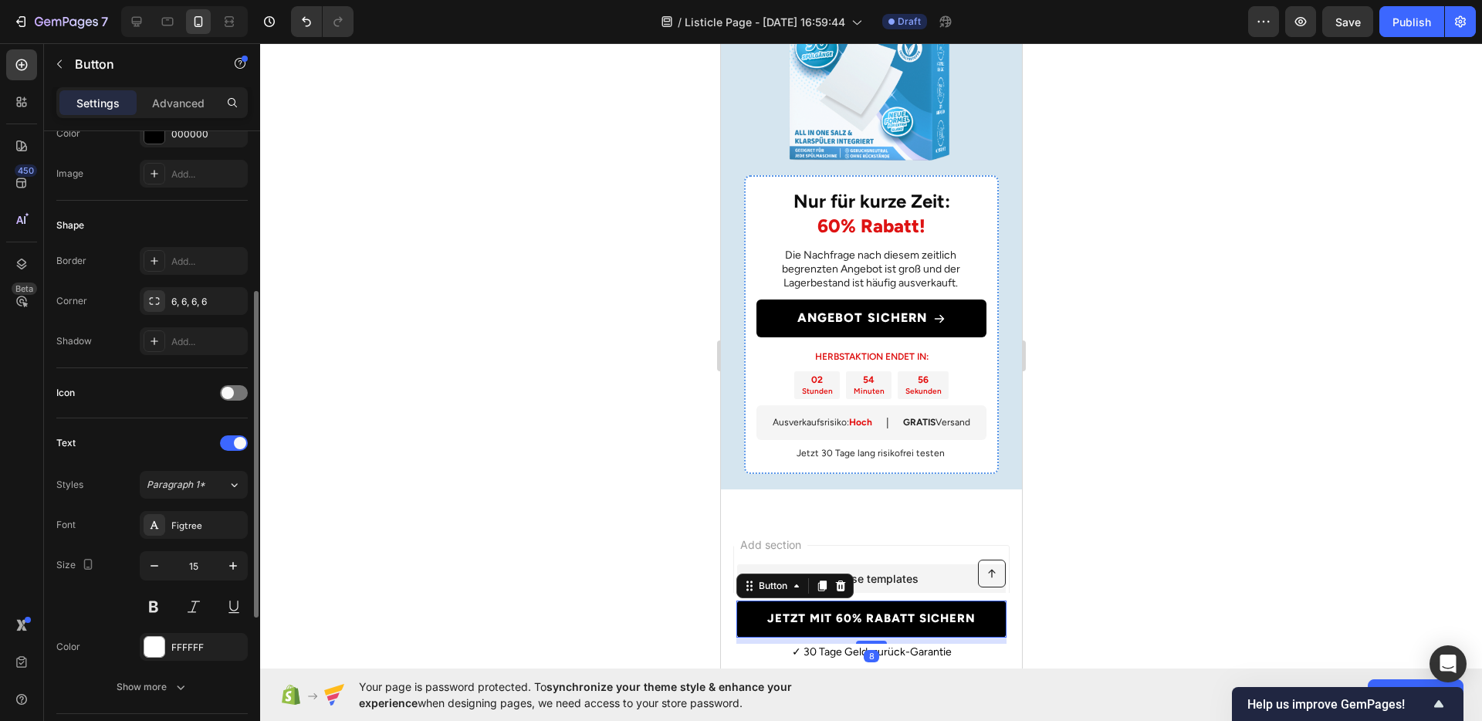
scroll to position [472, 0]
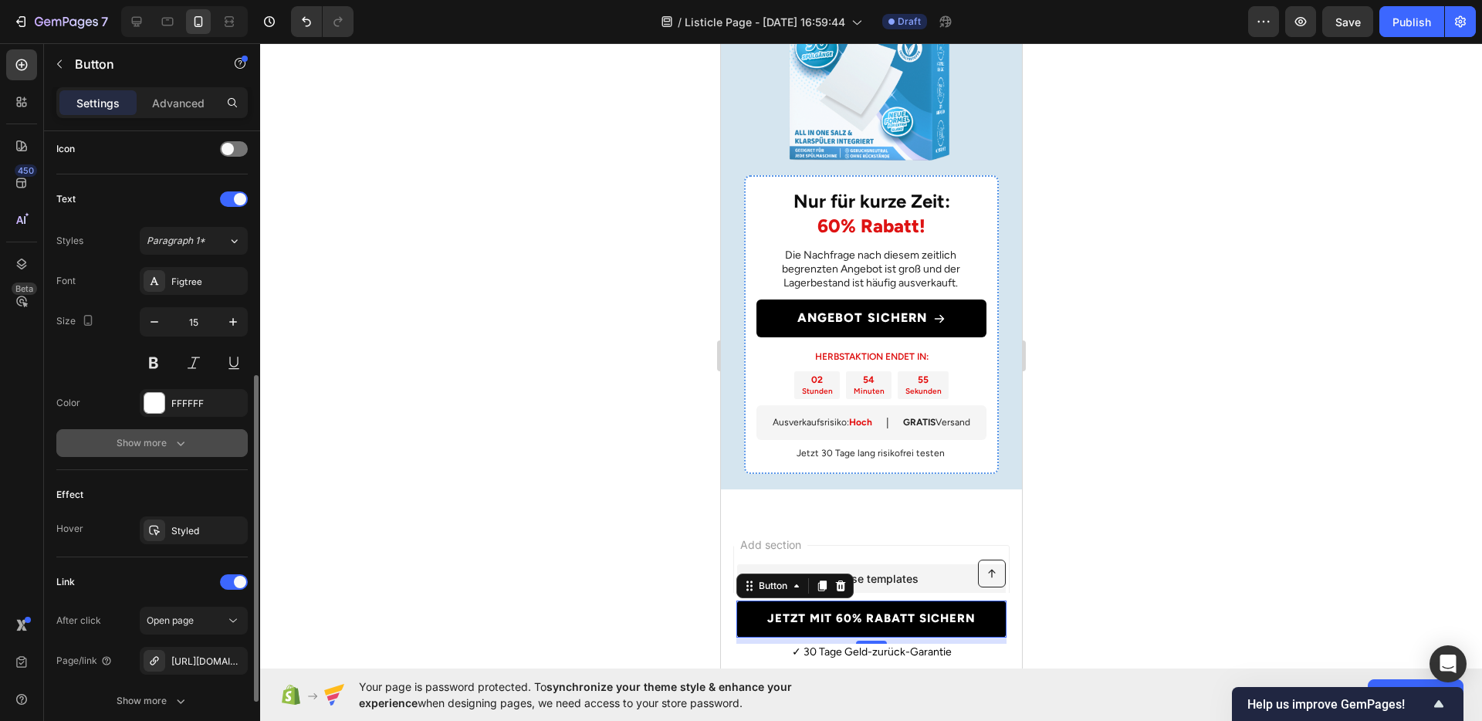
click at [181, 452] on button "Show more" at bounding box center [151, 443] width 191 height 28
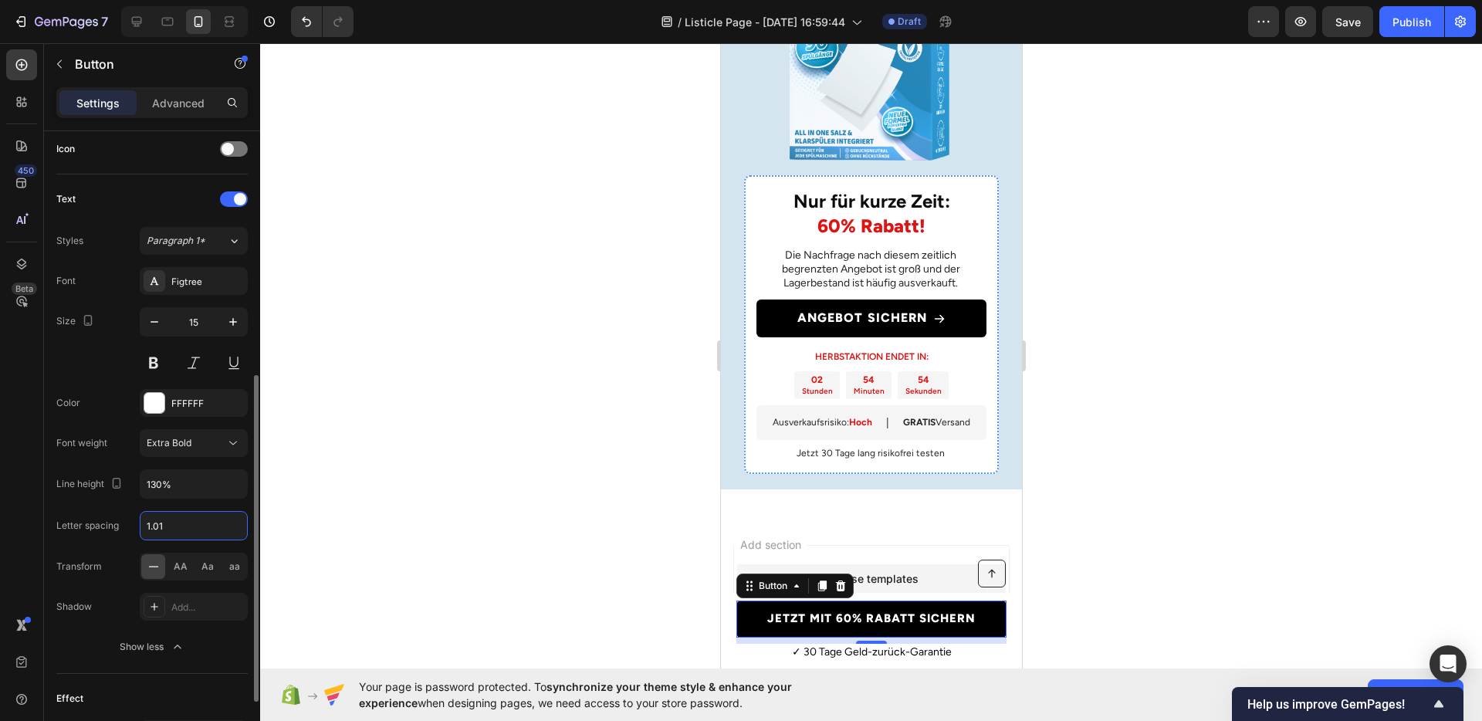
click at [182, 518] on input "1.01" at bounding box center [193, 526] width 107 height 28
click at [1161, 512] on div at bounding box center [871, 382] width 1222 height 678
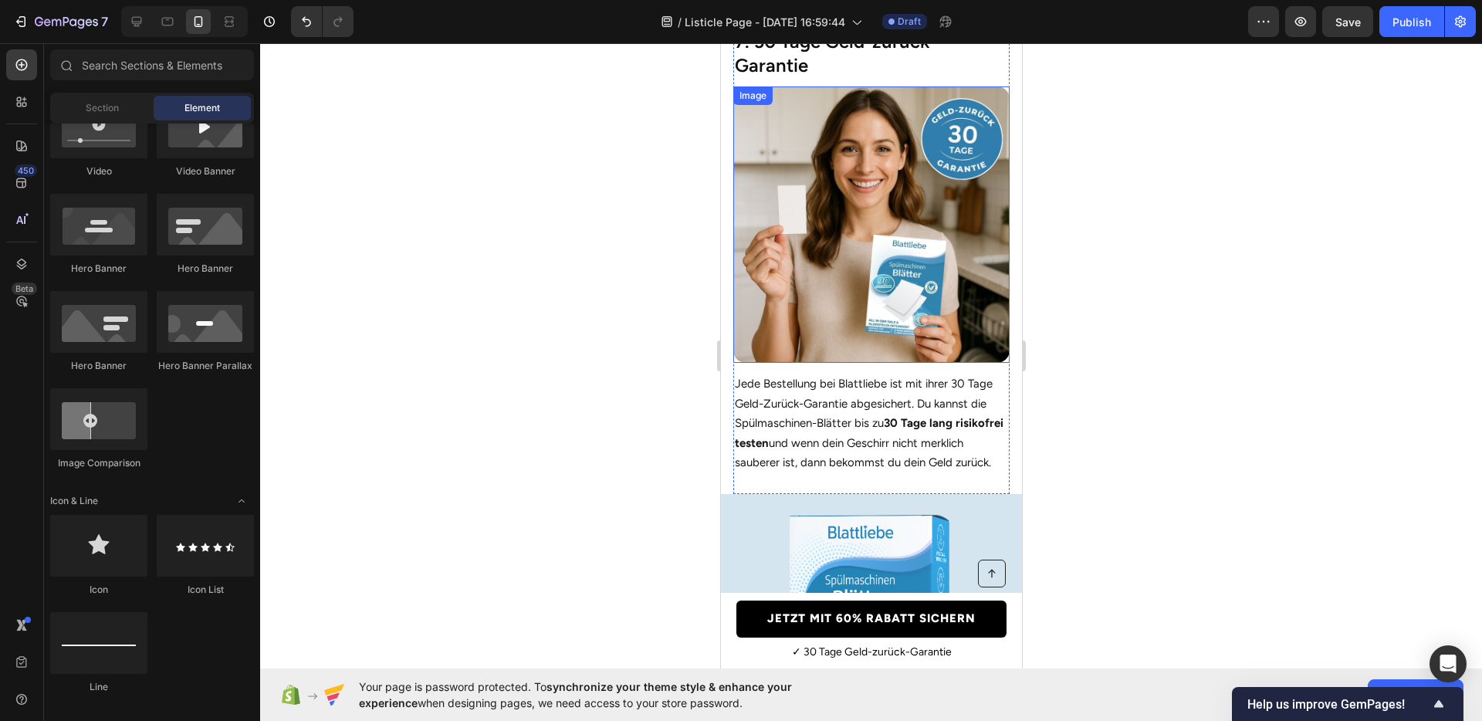
scroll to position [3921, 0]
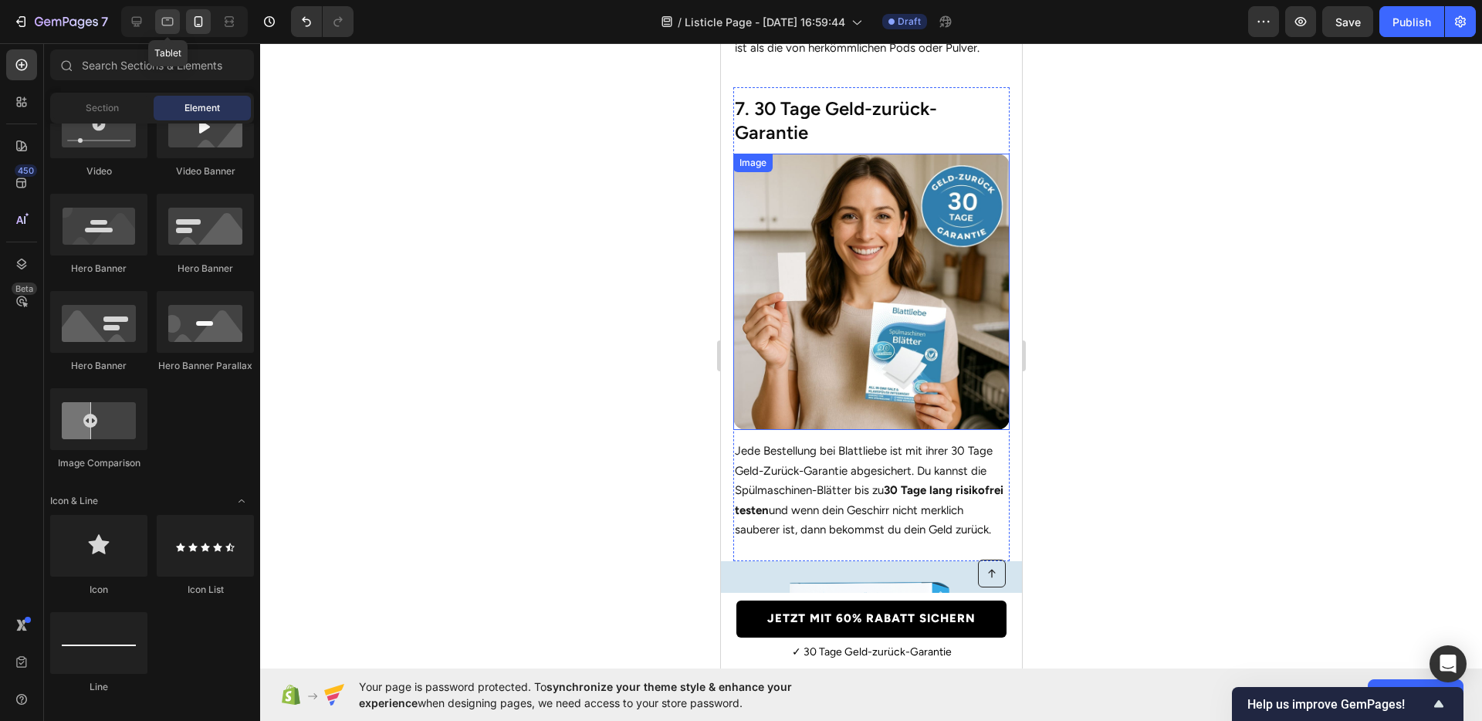
click at [174, 27] on icon at bounding box center [167, 21] width 15 height 15
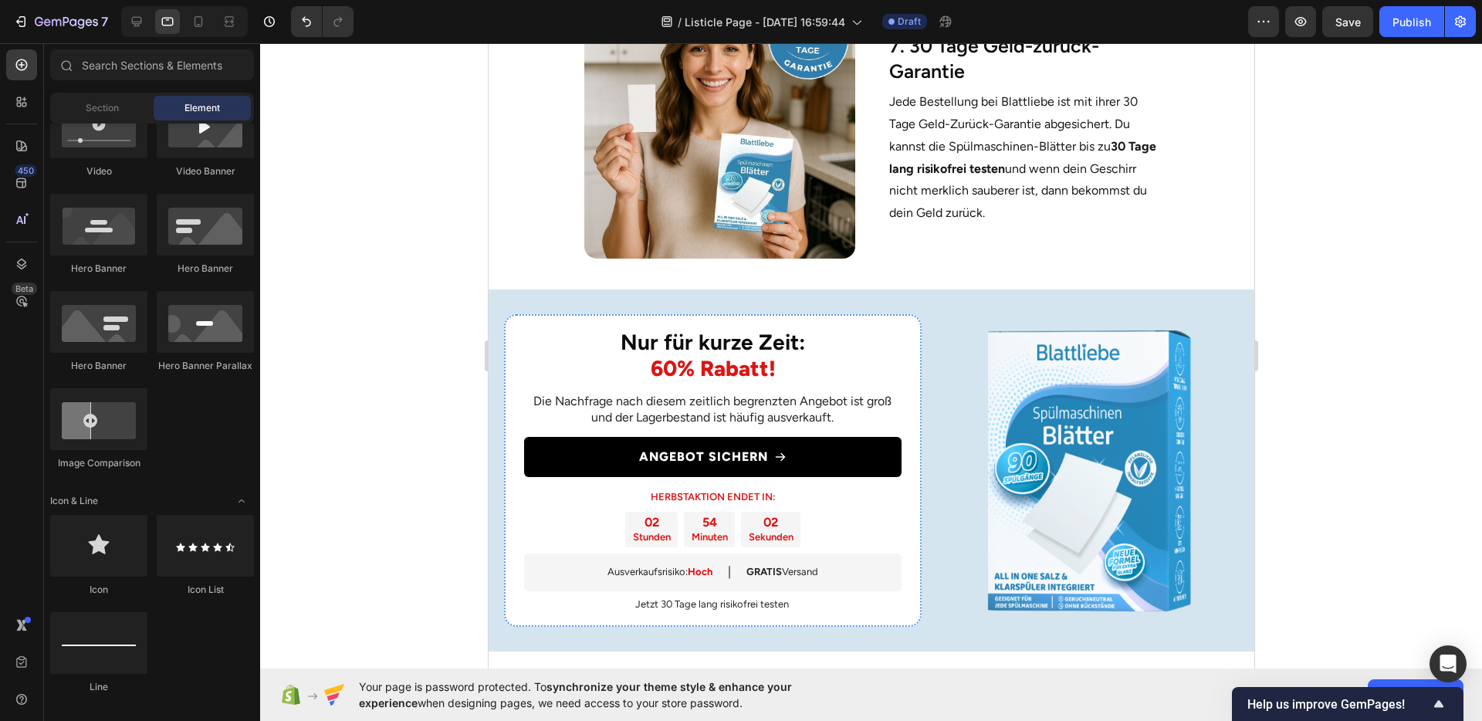
scroll to position [2826, 0]
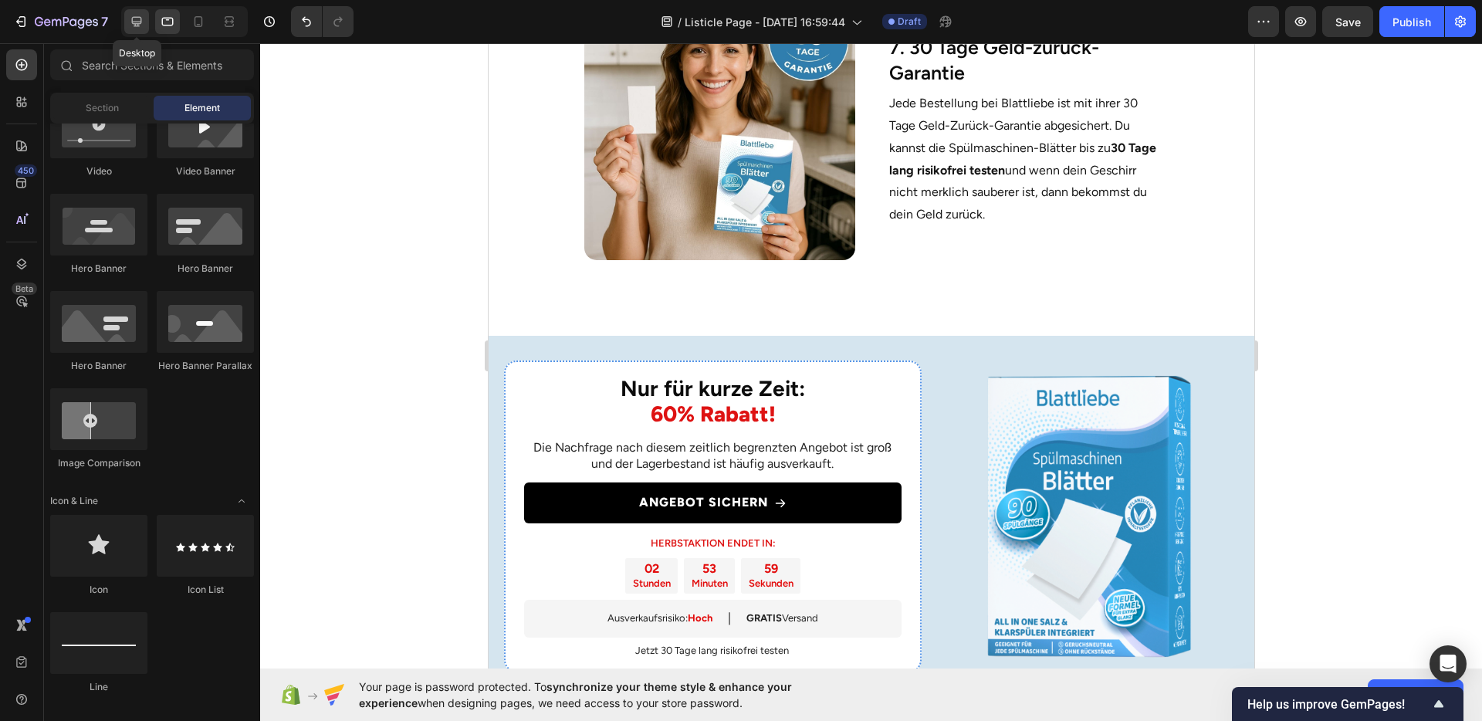
click at [140, 32] on div at bounding box center [136, 21] width 25 height 25
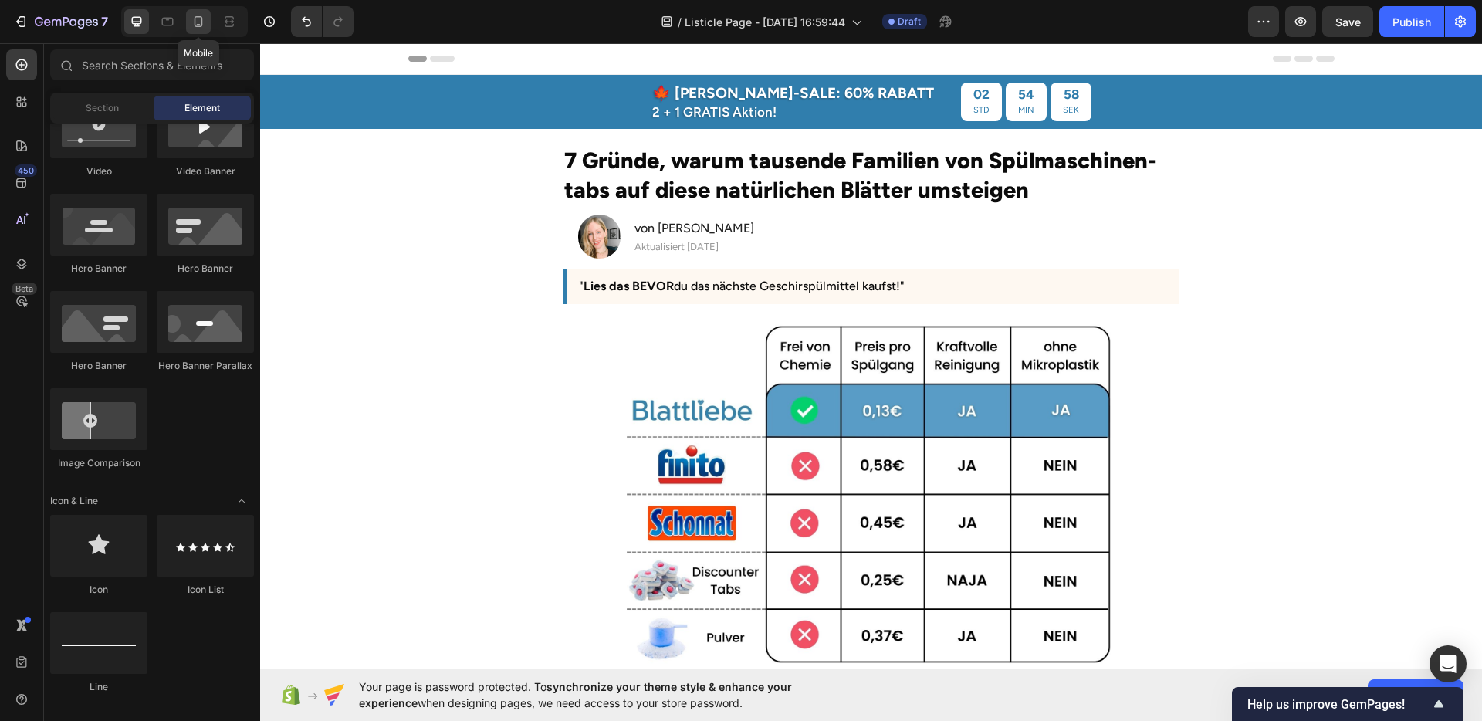
click at [205, 23] on icon at bounding box center [198, 21] width 15 height 15
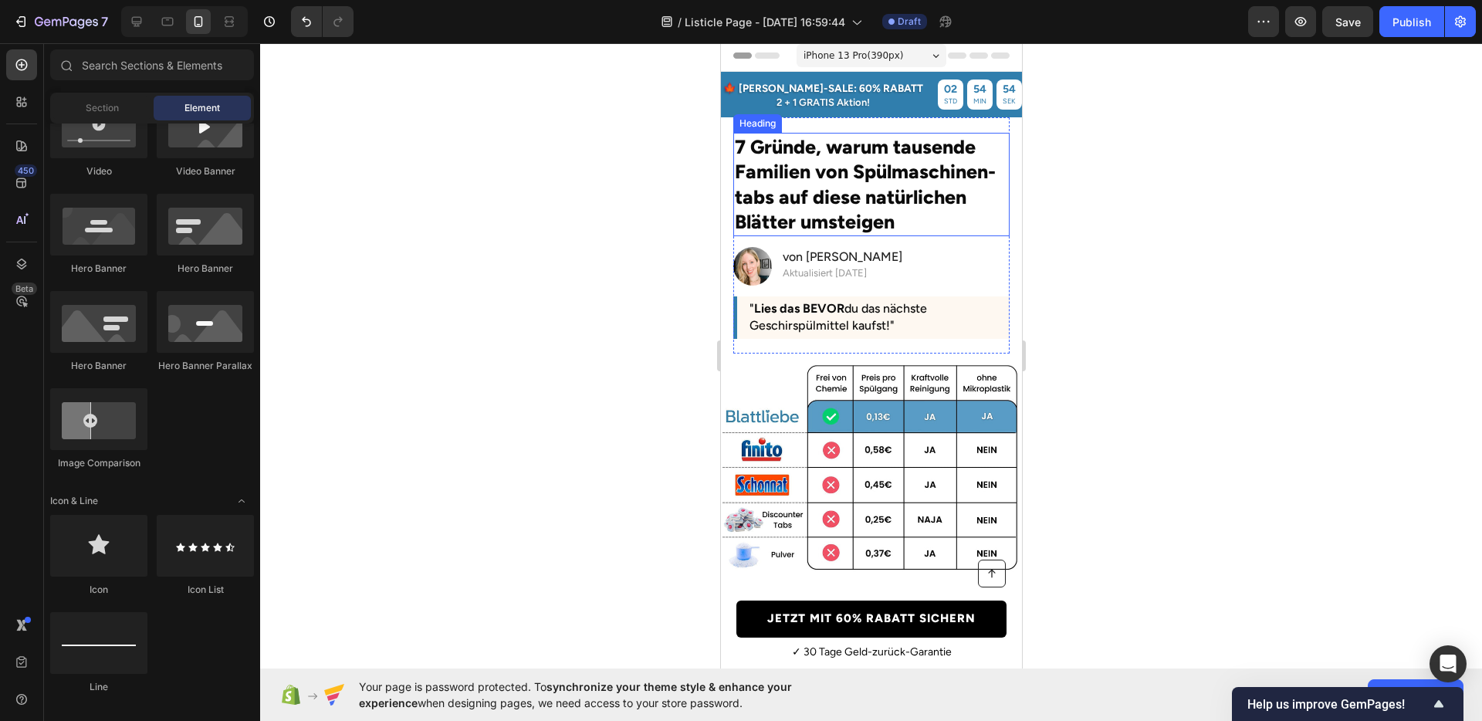
scroll to position [15, 0]
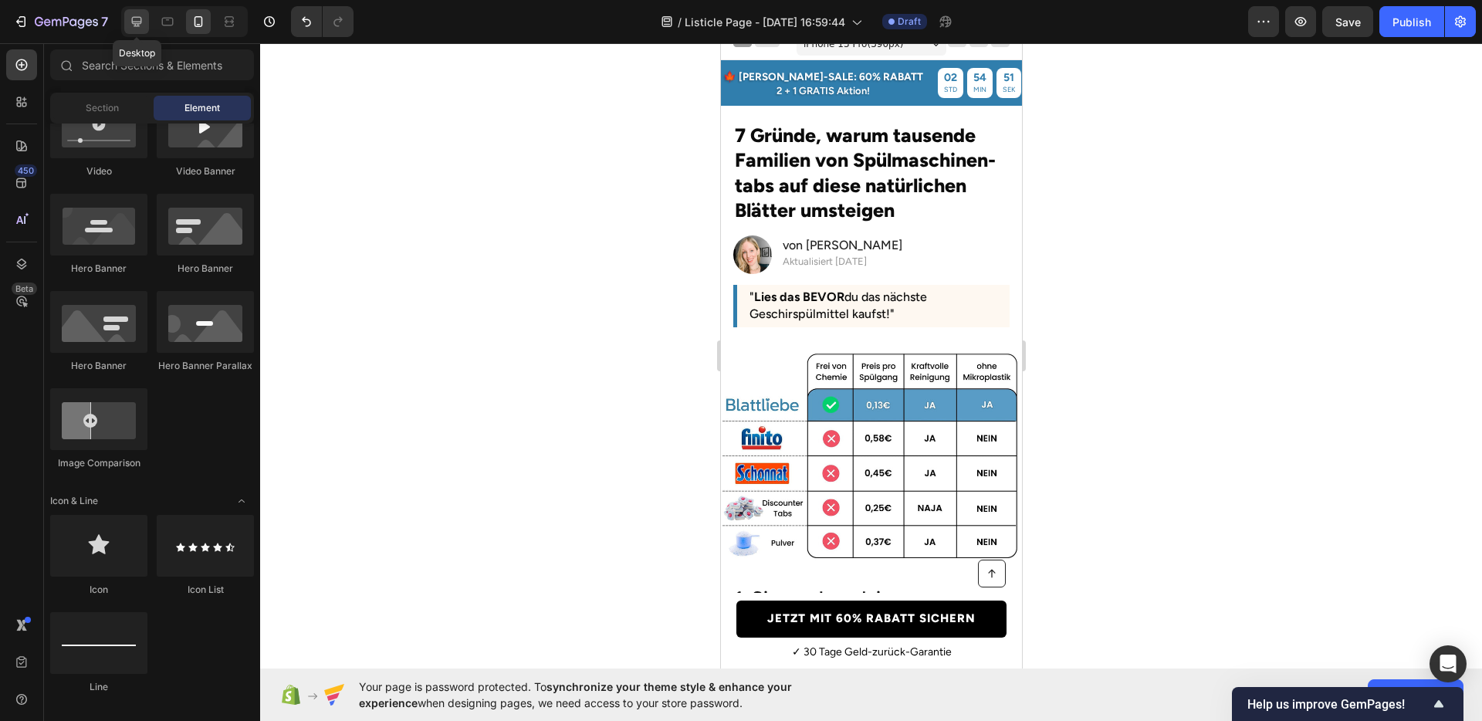
drag, startPoint x: 144, startPoint y: 29, endPoint x: 401, endPoint y: 142, distance: 280.7
click at [144, 29] on div at bounding box center [136, 21] width 25 height 25
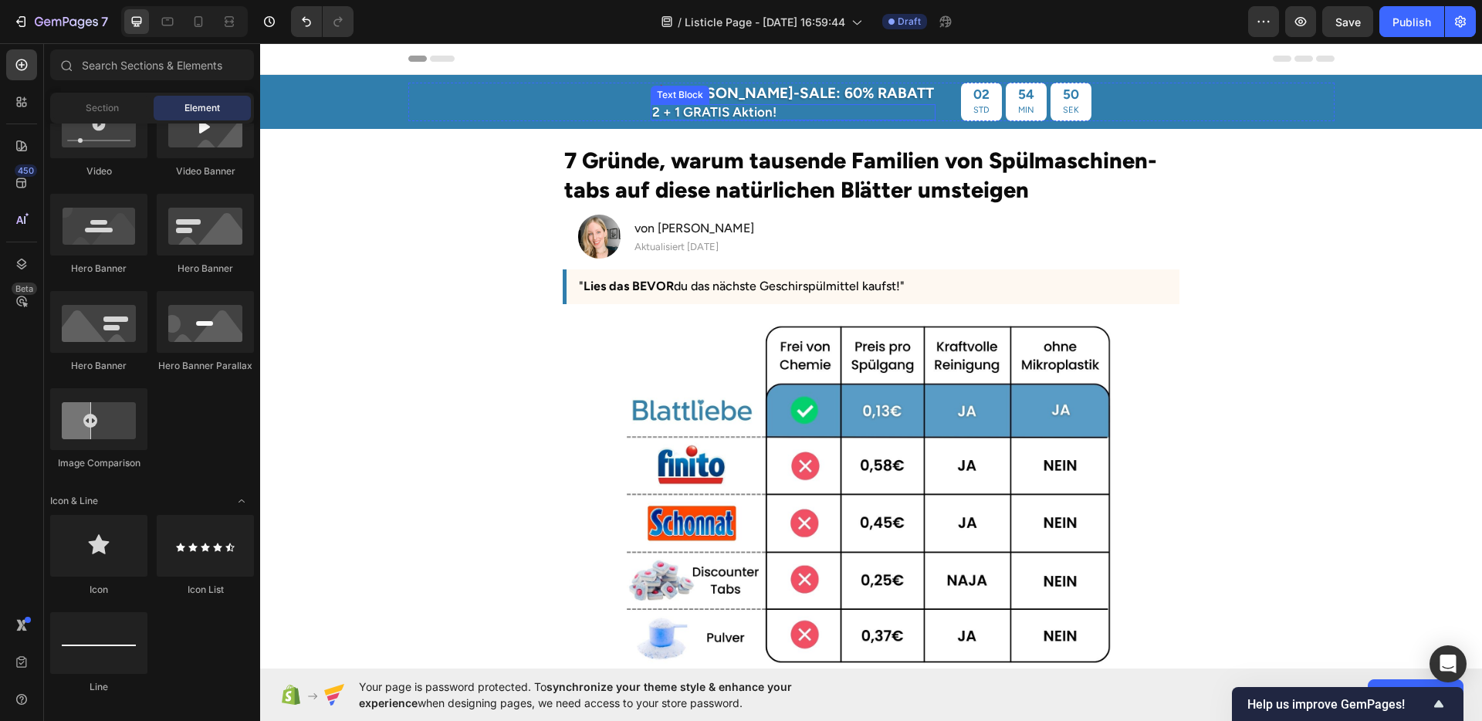
click at [752, 113] on p "2 + 1 GRATIS Aktion!" at bounding box center [793, 112] width 282 height 13
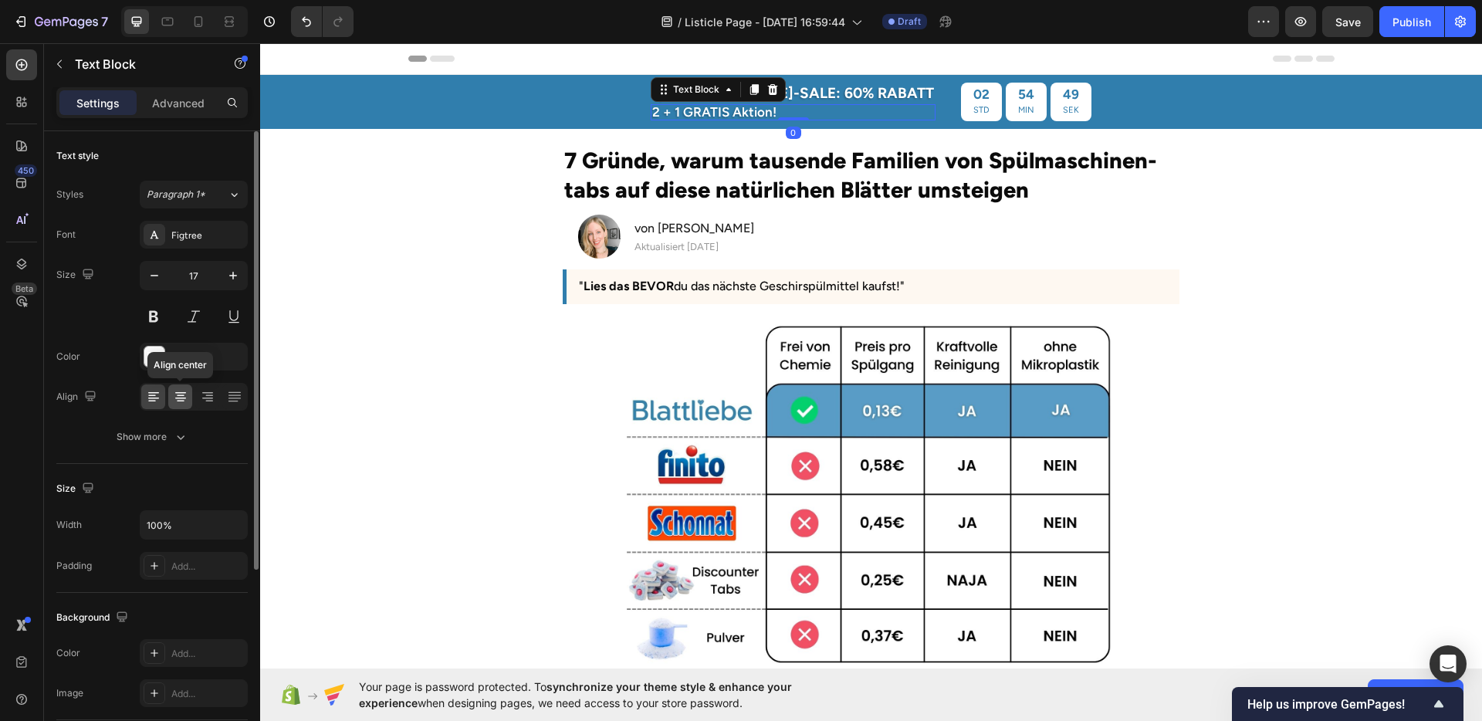
scroll to position [21, 0]
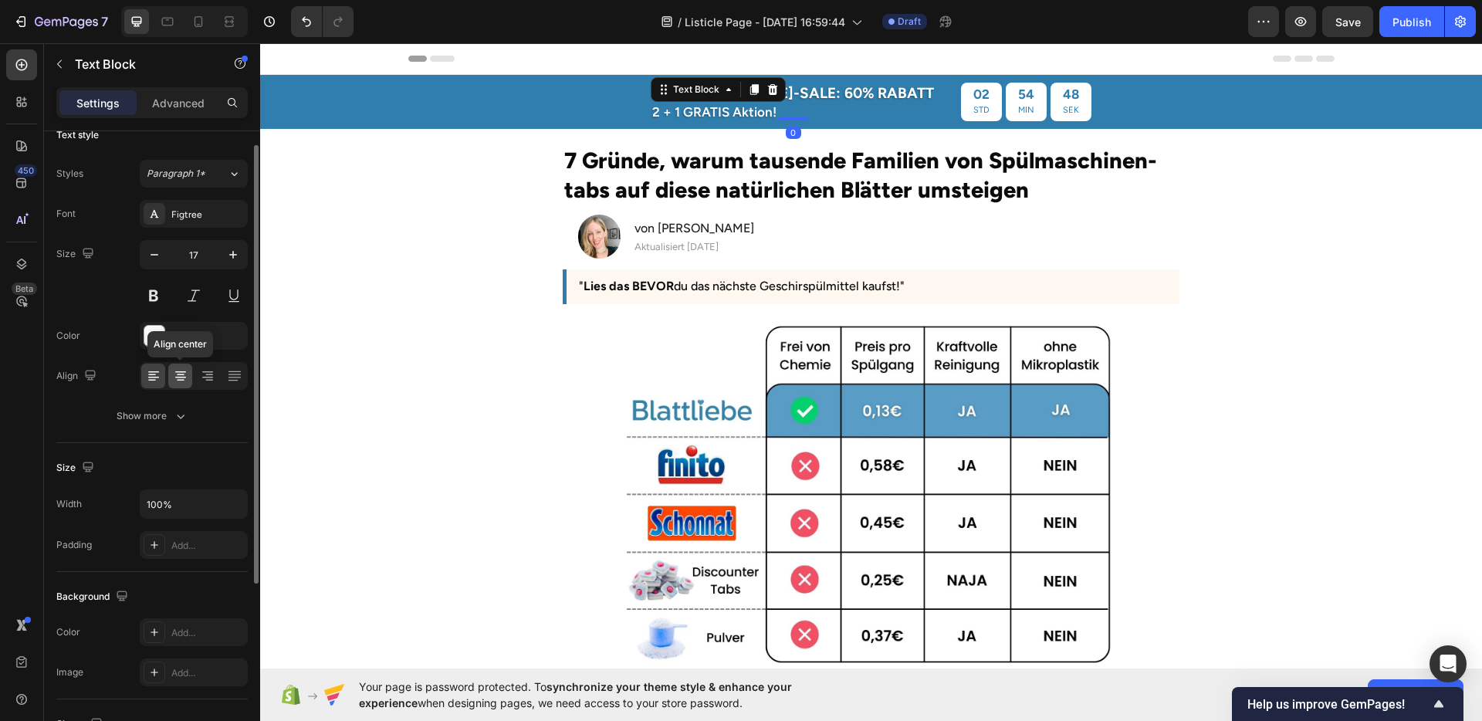
click at [178, 376] on icon at bounding box center [180, 375] width 15 height 15
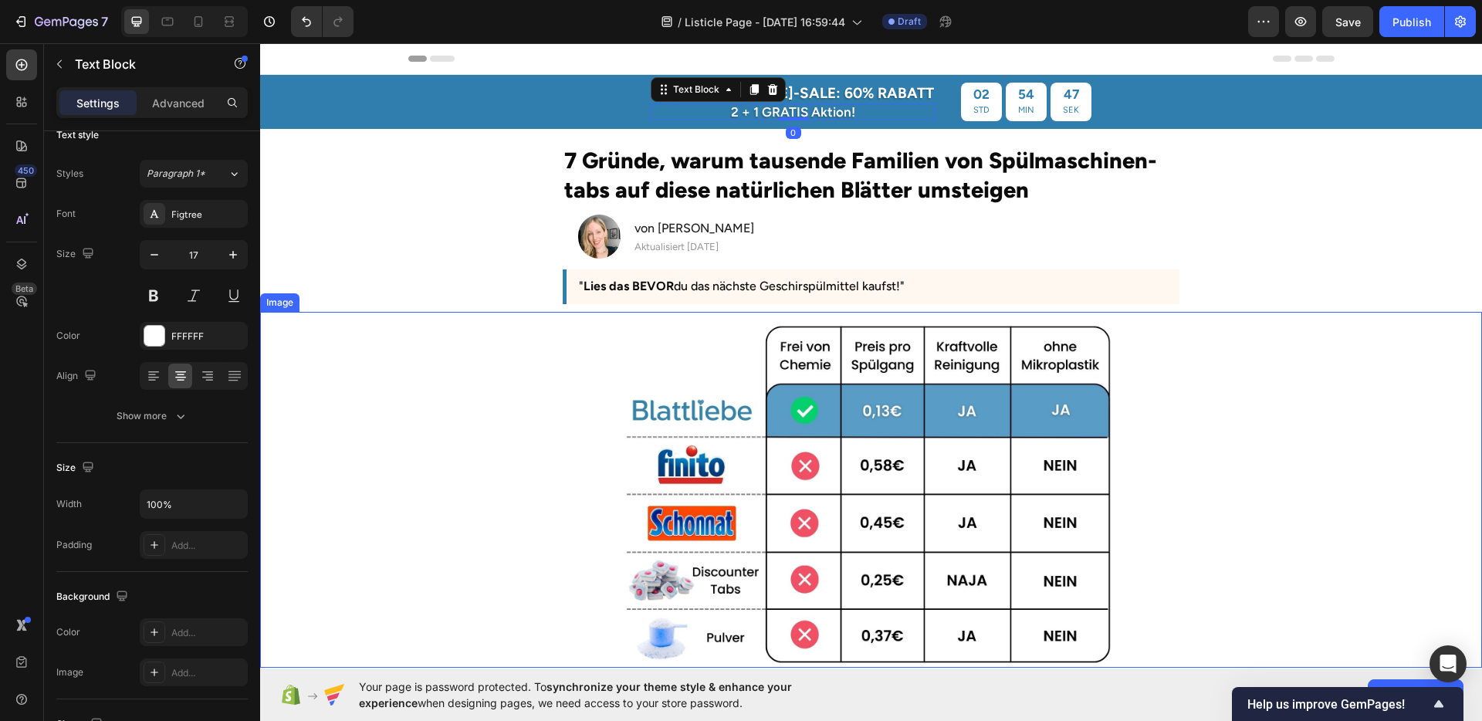
click at [1254, 331] on div at bounding box center [871, 493] width 1222 height 347
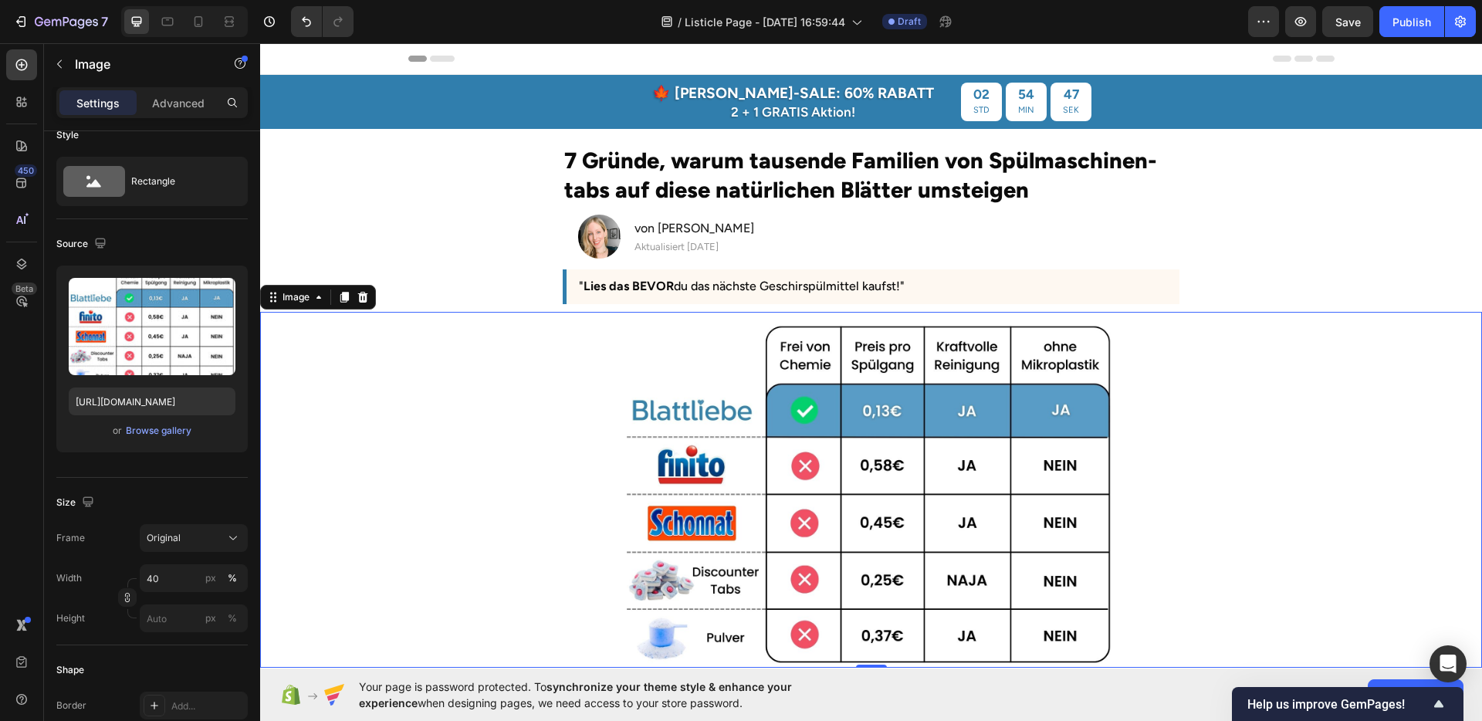
scroll to position [0, 0]
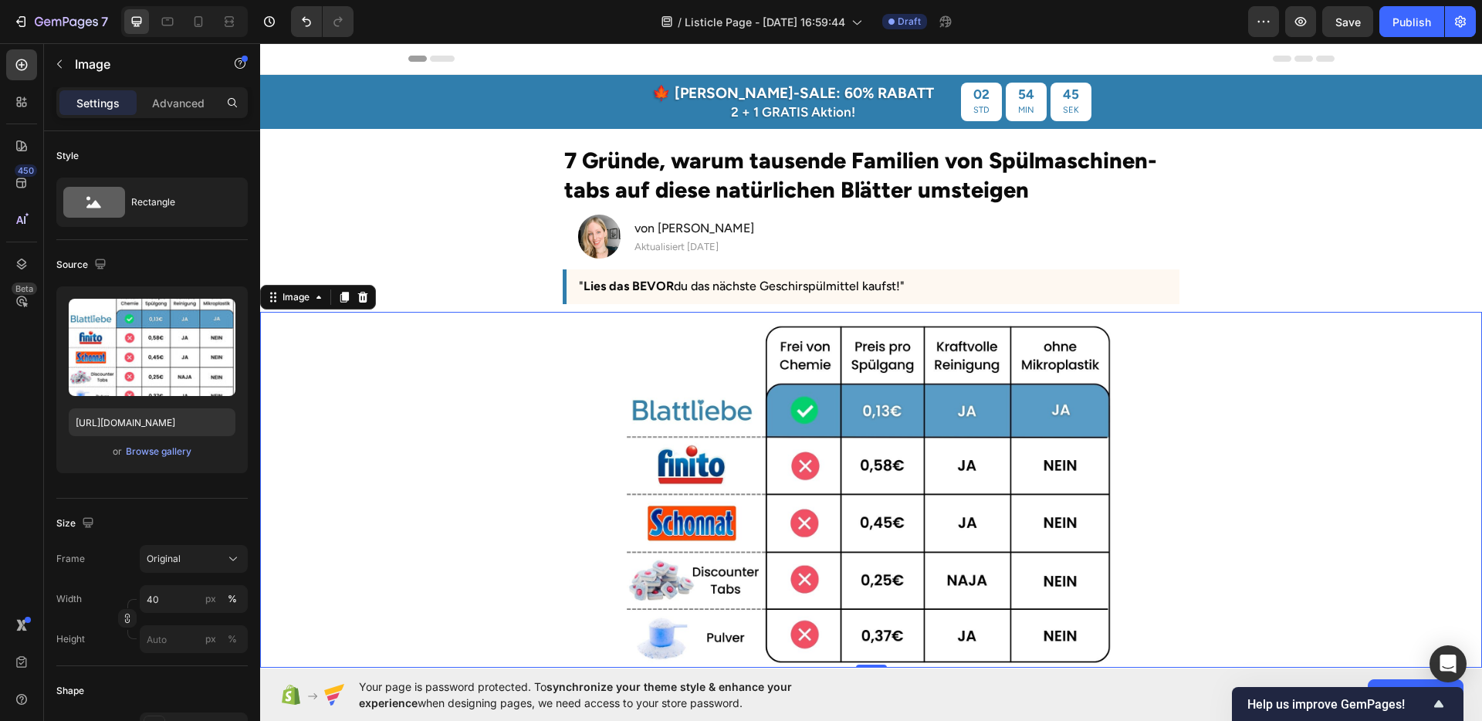
click at [520, 233] on section "7 Gründe, warum tausende Familien von Spülmaschinen-tabs auf diese natürlichen …" at bounding box center [871, 220] width 880 height 183
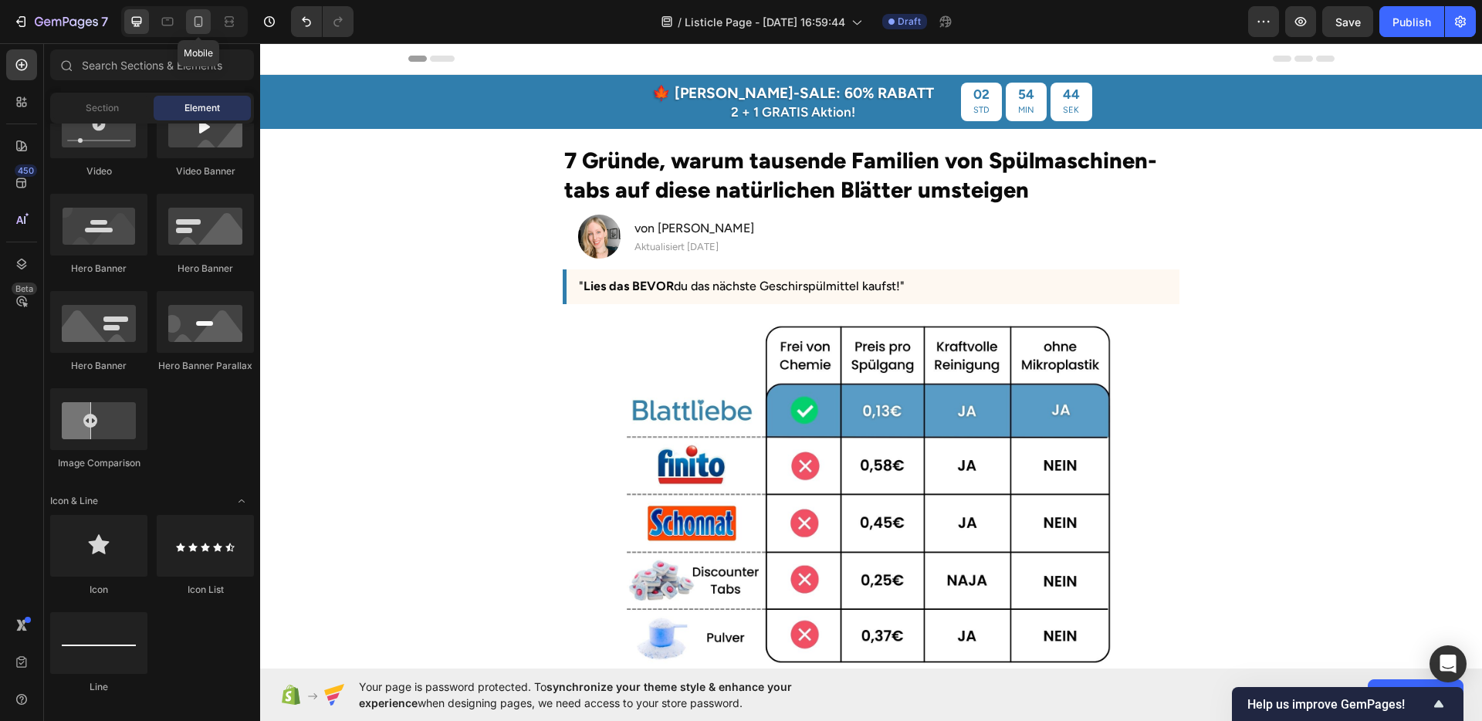
click at [205, 15] on icon at bounding box center [198, 21] width 15 height 15
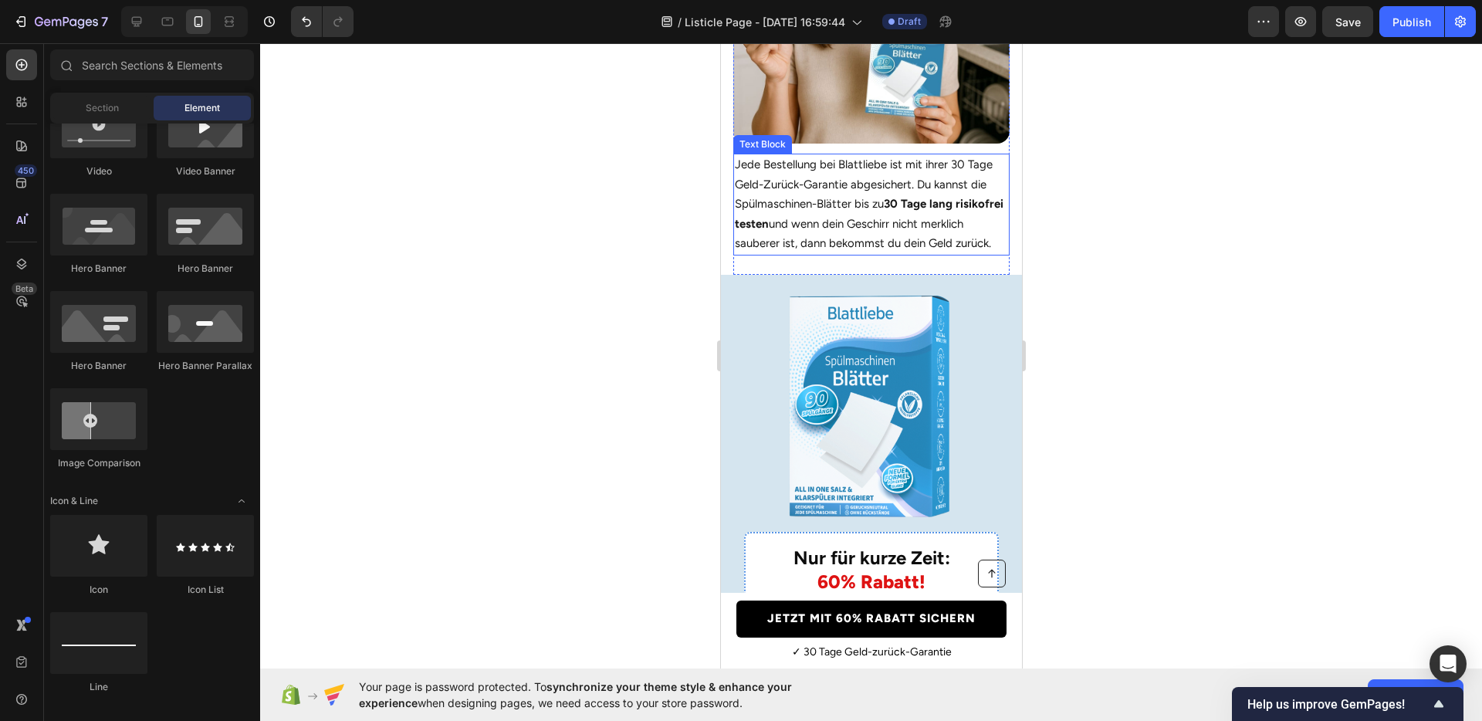
scroll to position [3791, 0]
click at [993, 298] on div "Nur für kurze Zeit: 60% Rabatt! Heading Die Nachfrage nach diesem zeitlich begr…" at bounding box center [870, 559] width 301 height 571
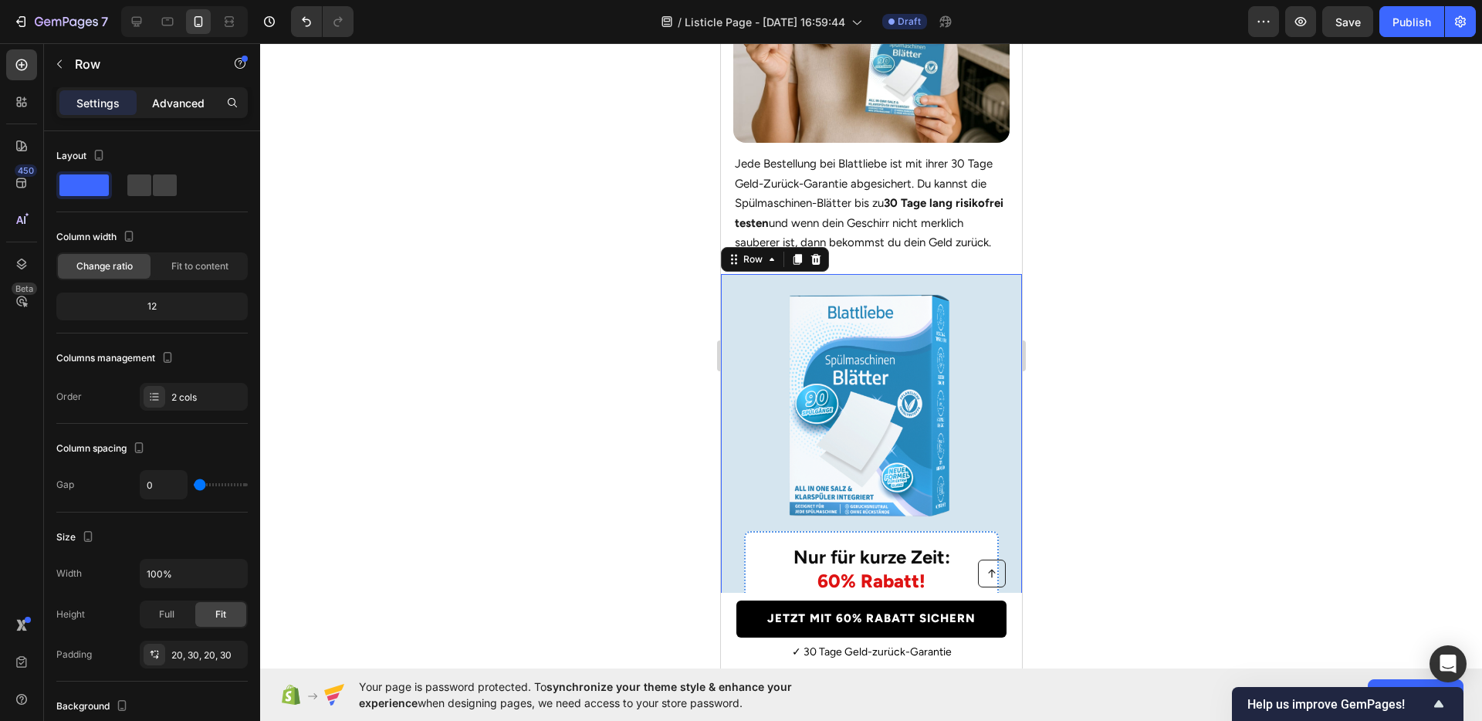
click at [188, 114] on div "Advanced" at bounding box center [178, 102] width 77 height 25
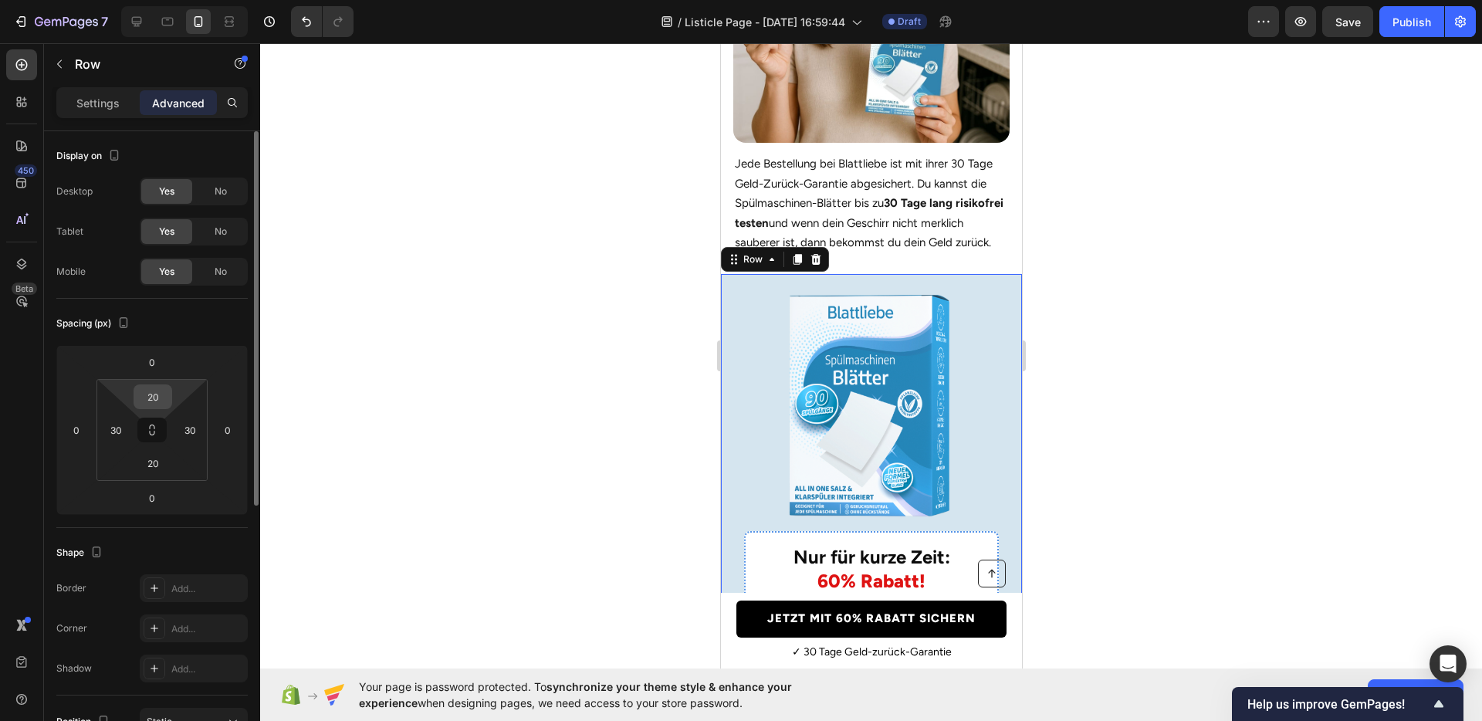
click at [154, 401] on input "20" at bounding box center [152, 396] width 31 height 23
type input "30"
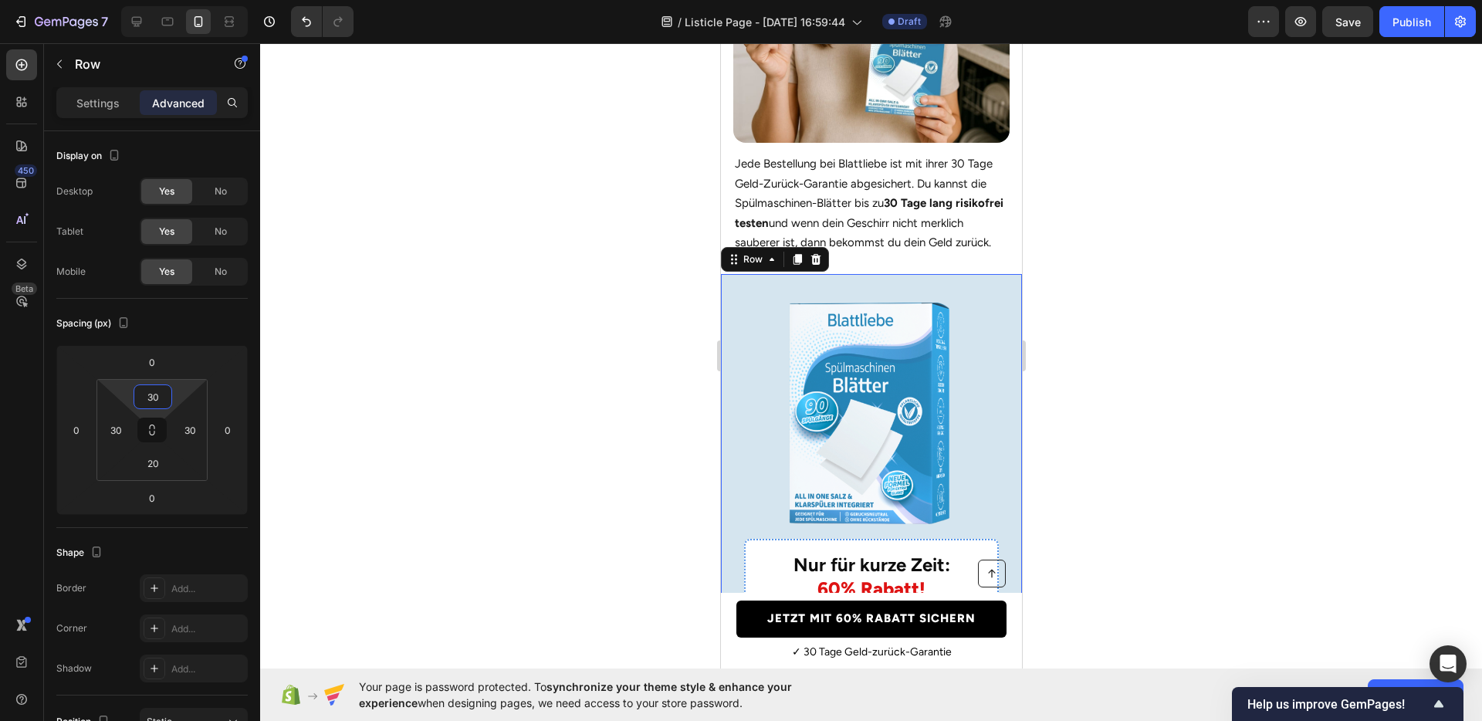
click at [573, 360] on div at bounding box center [871, 382] width 1222 height 678
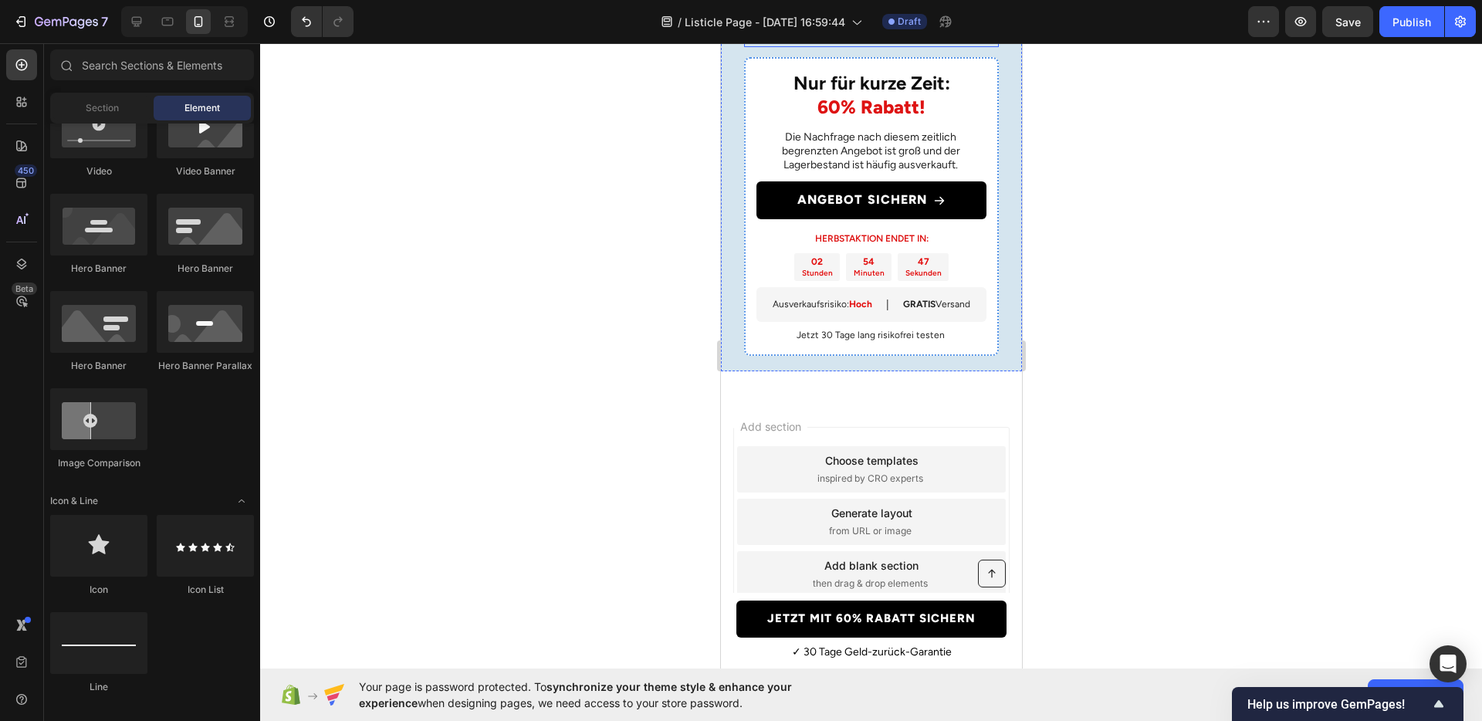
scroll to position [4309, 0]
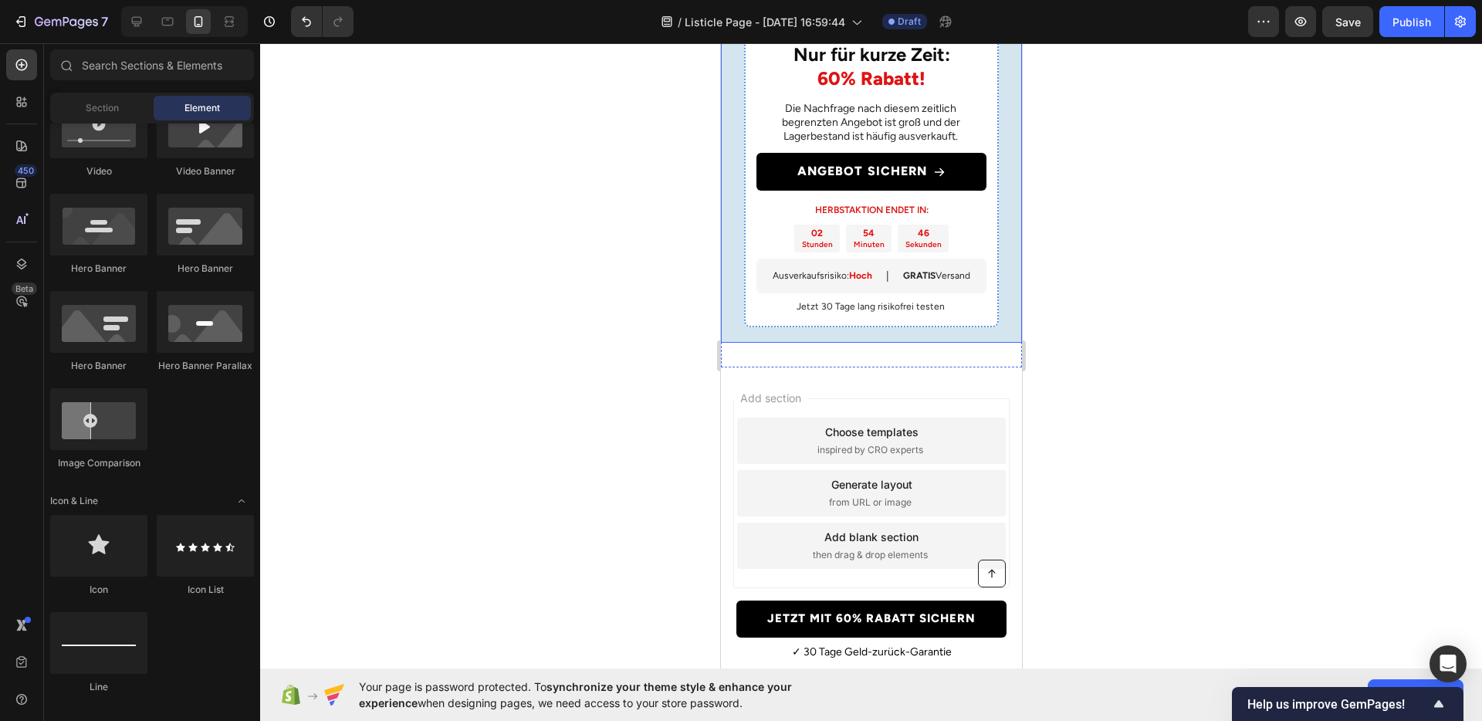
click at [1000, 316] on div "Nur für kurze Zeit: 60% Rabatt! Heading Die Nachfrage nach diesem zeitlich begr…" at bounding box center [870, 53] width 301 height 579
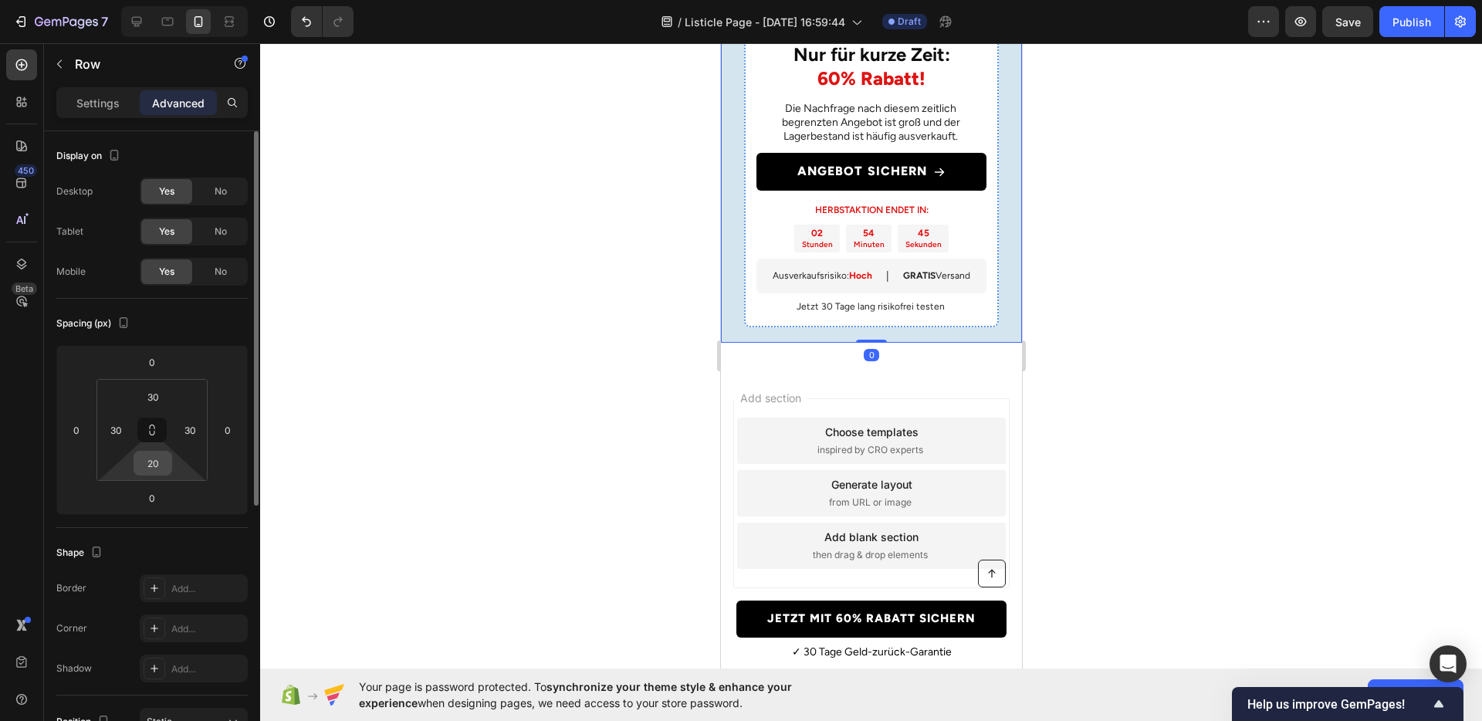
click at [155, 465] on input "20" at bounding box center [152, 463] width 31 height 23
type input "40"
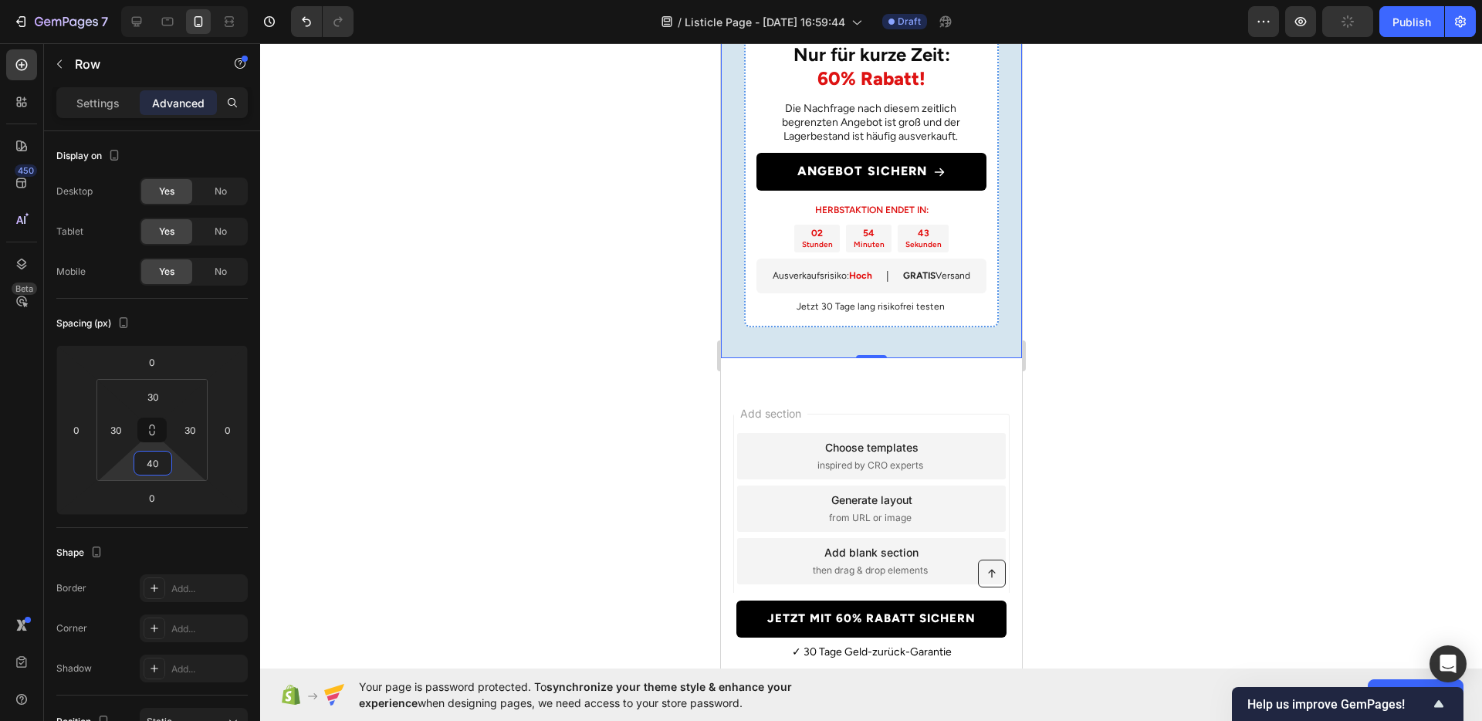
click at [605, 413] on div at bounding box center [871, 382] width 1222 height 678
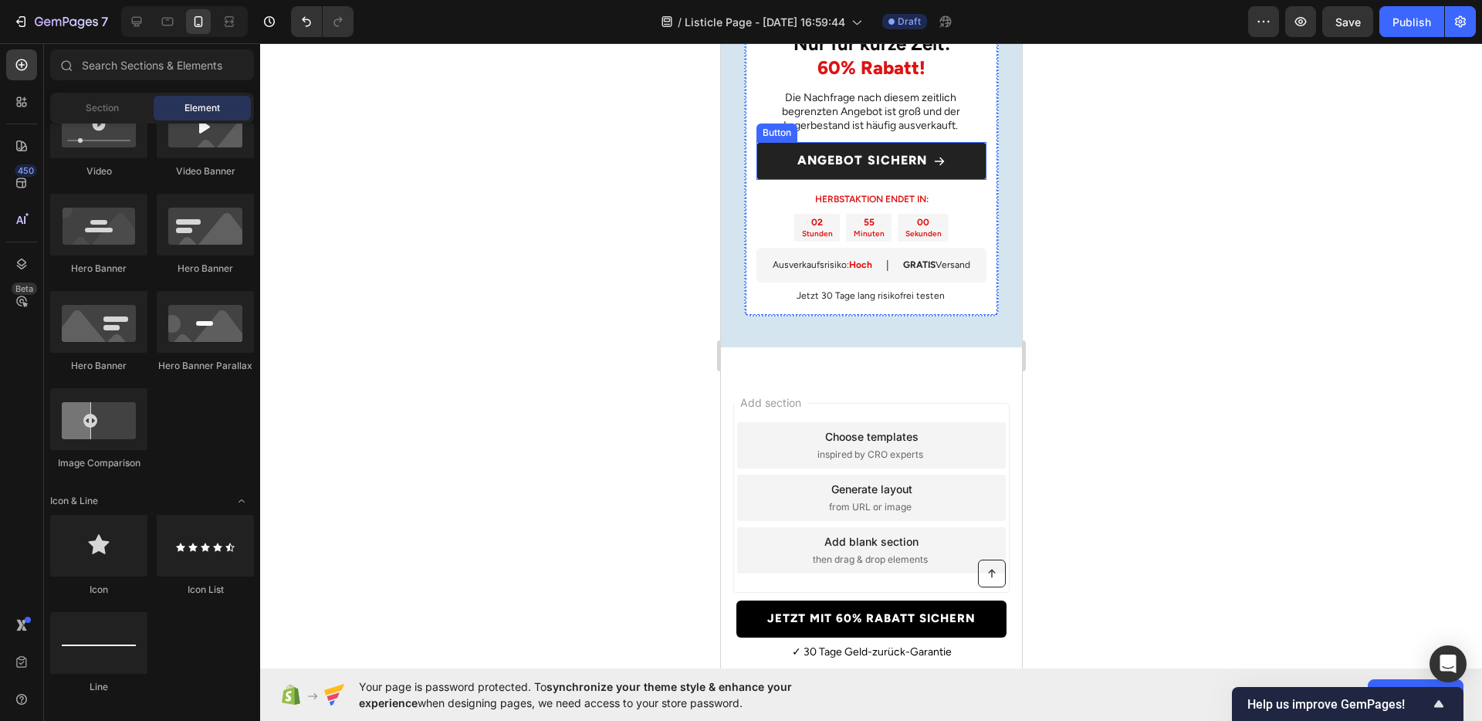
scroll to position [4351, 0]
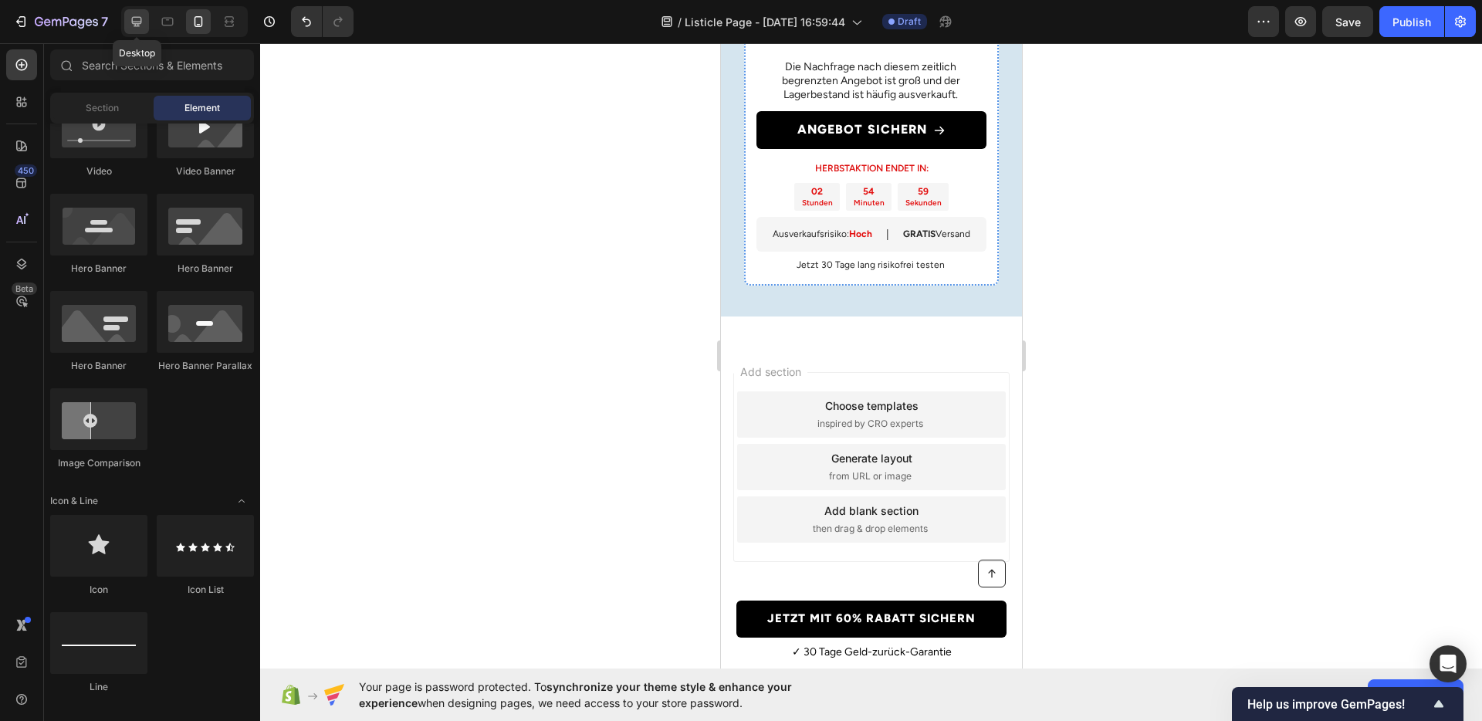
click at [140, 25] on icon at bounding box center [136, 21] width 15 height 15
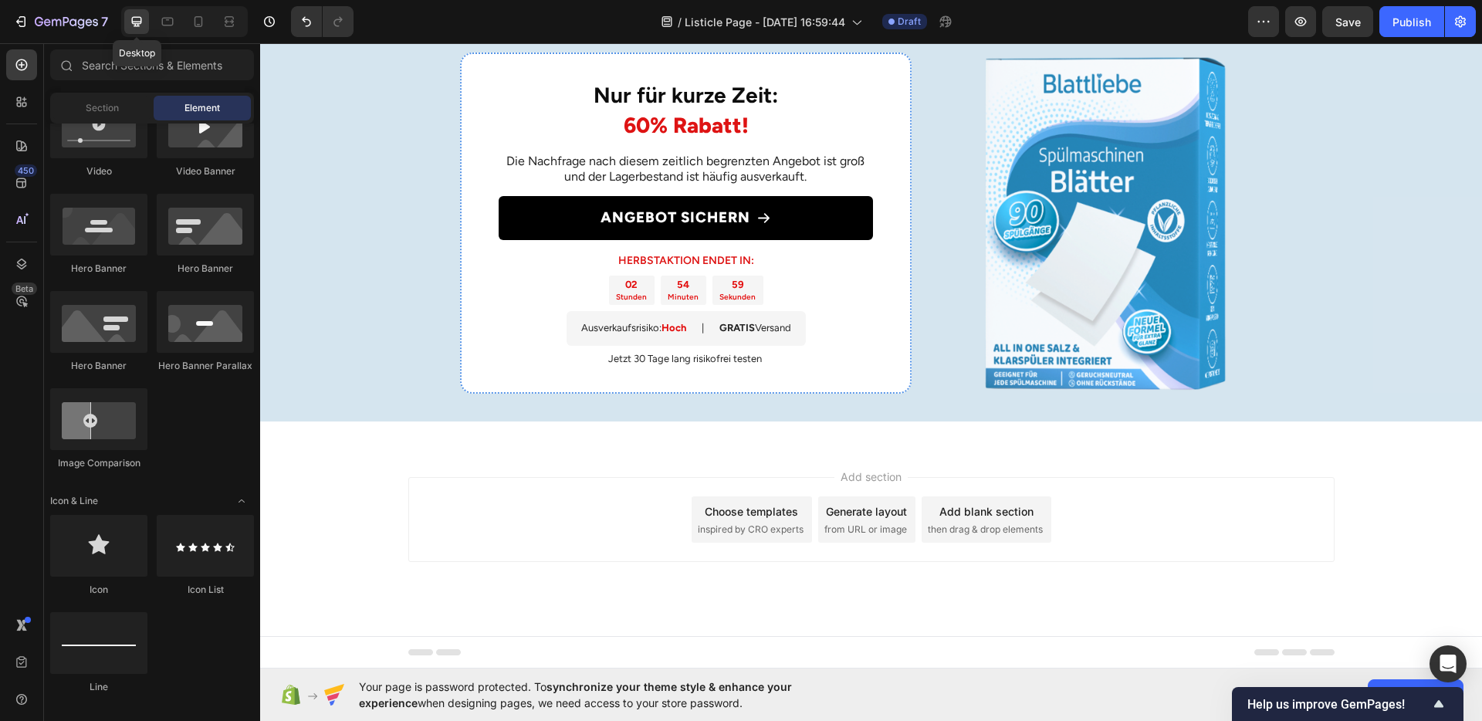
scroll to position [2796, 0]
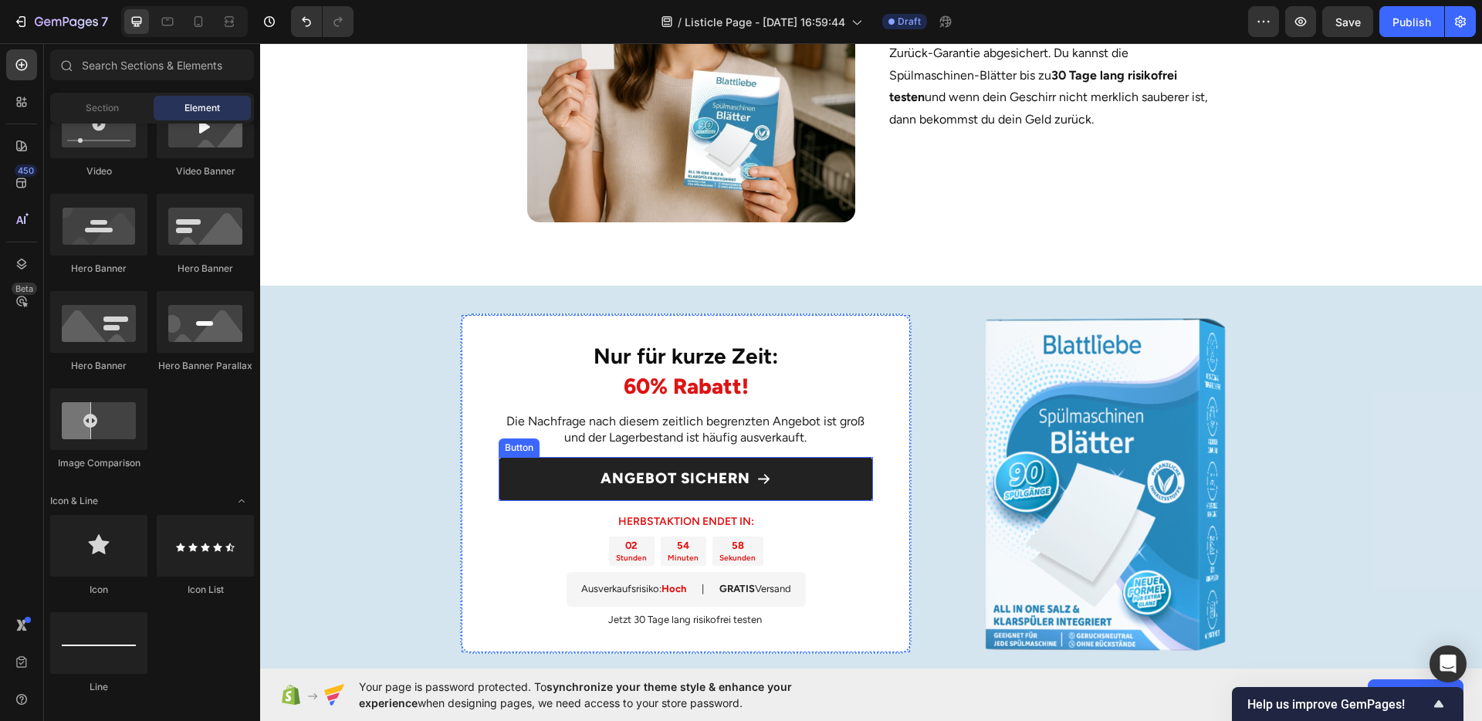
click at [536, 473] on link "ANGEBOT SICHERN" at bounding box center [686, 479] width 374 height 44
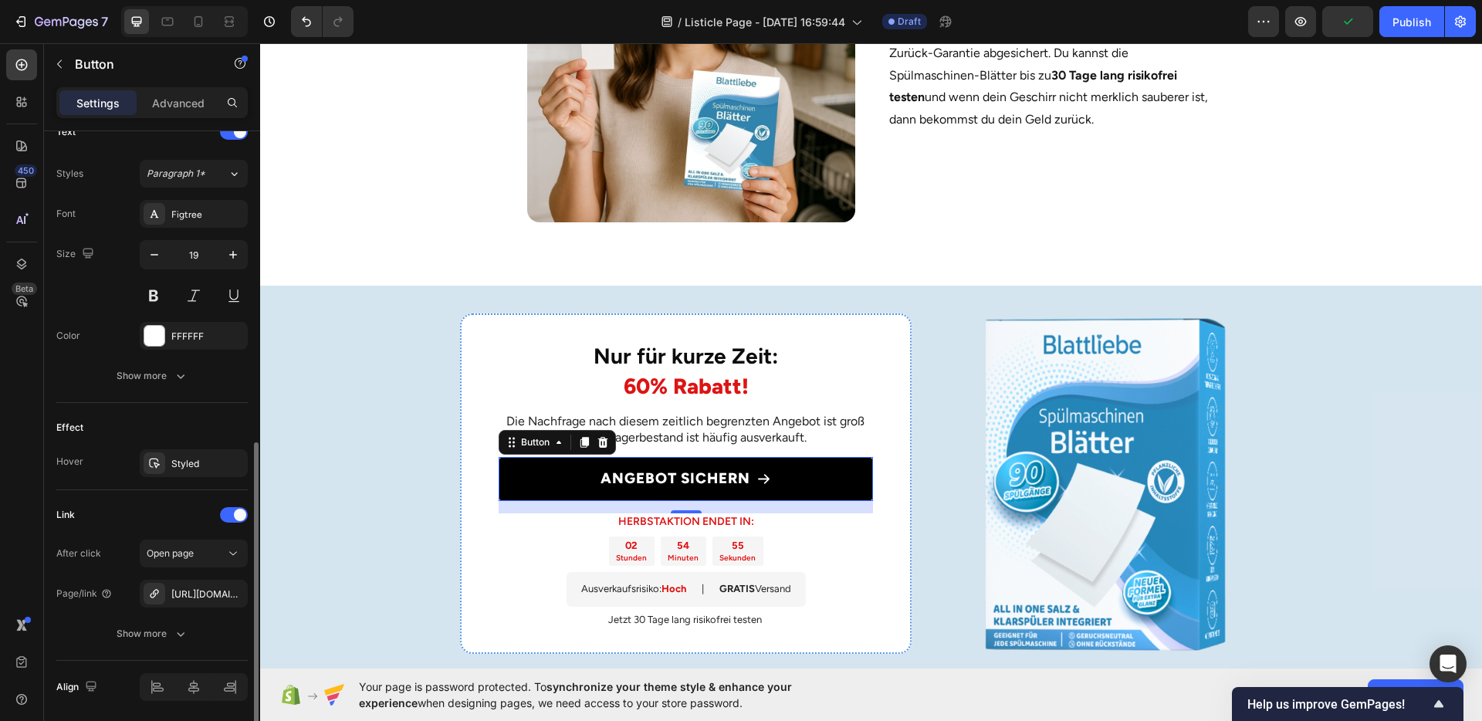
scroll to position [676, 0]
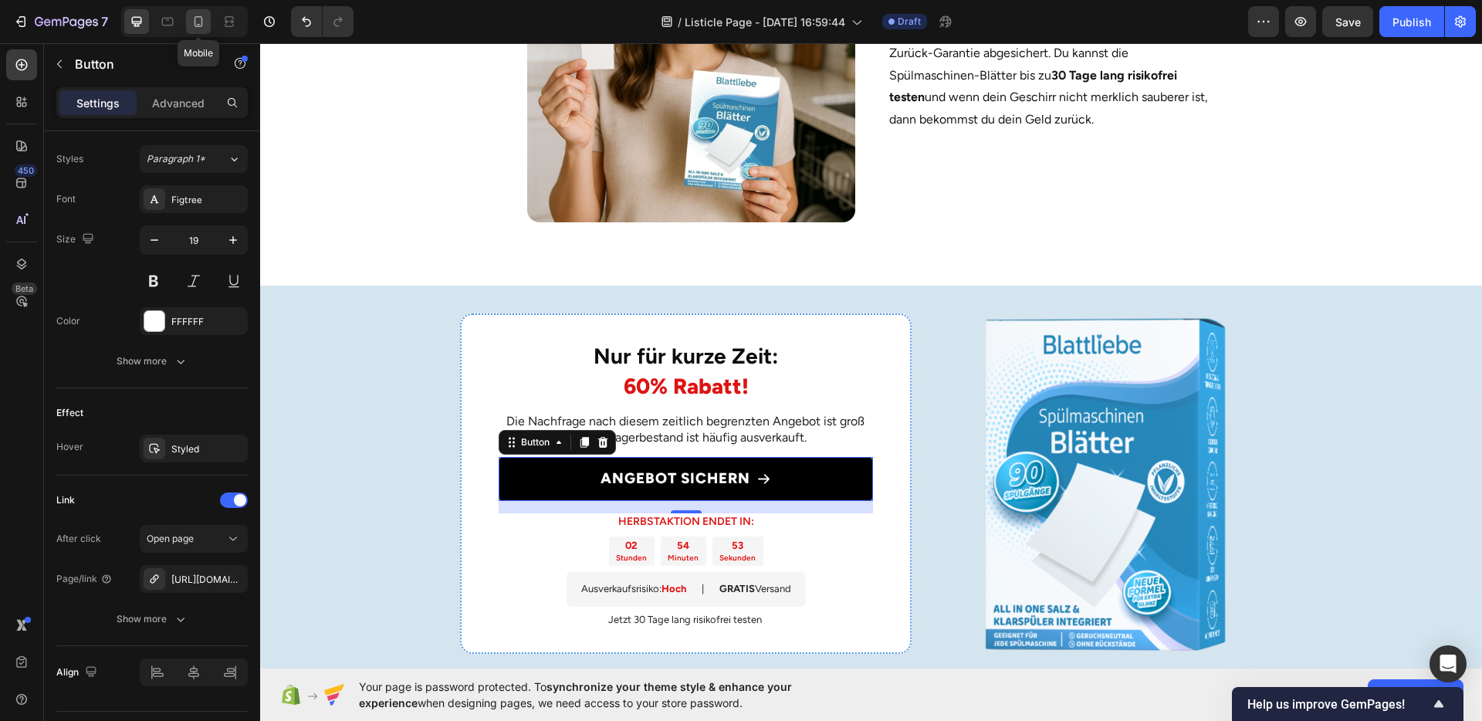
click at [201, 22] on icon at bounding box center [199, 21] width 8 height 11
type input "16"
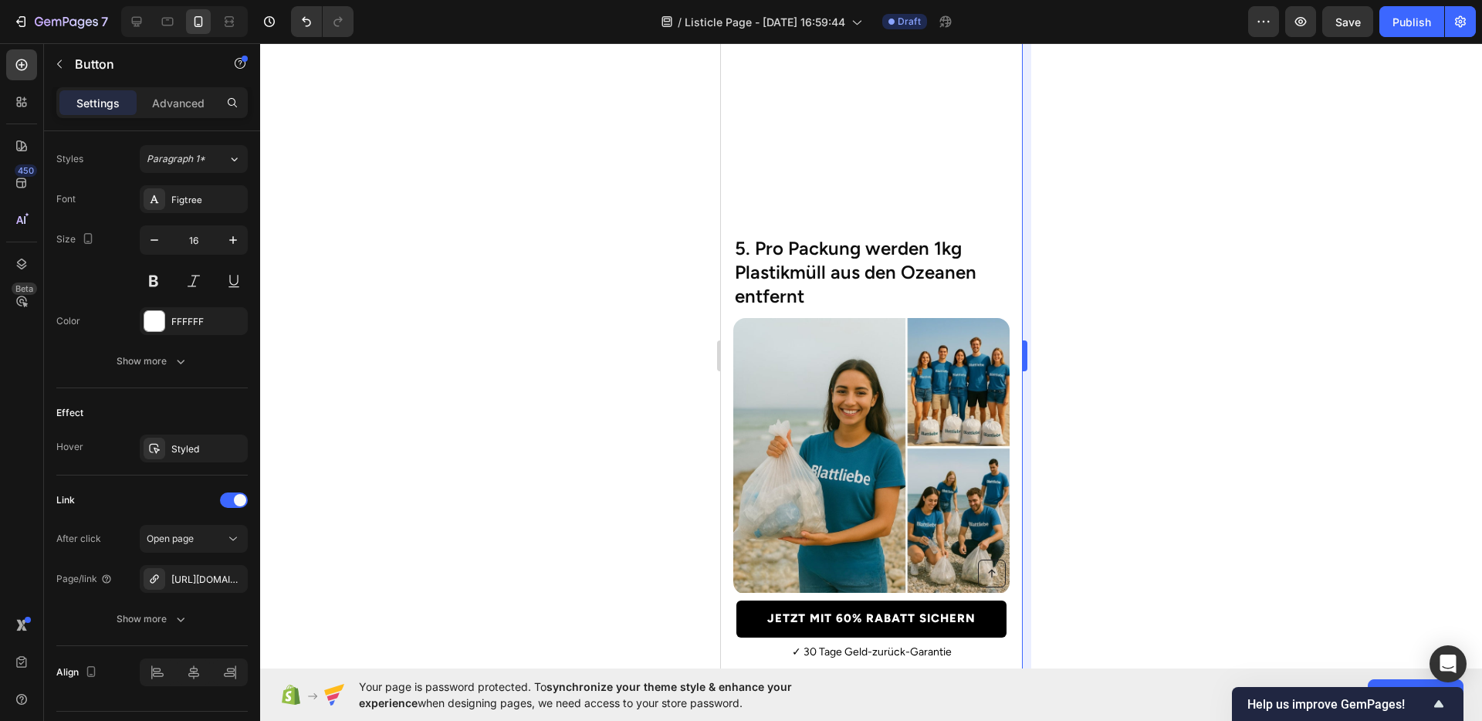
scroll to position [3189, 0]
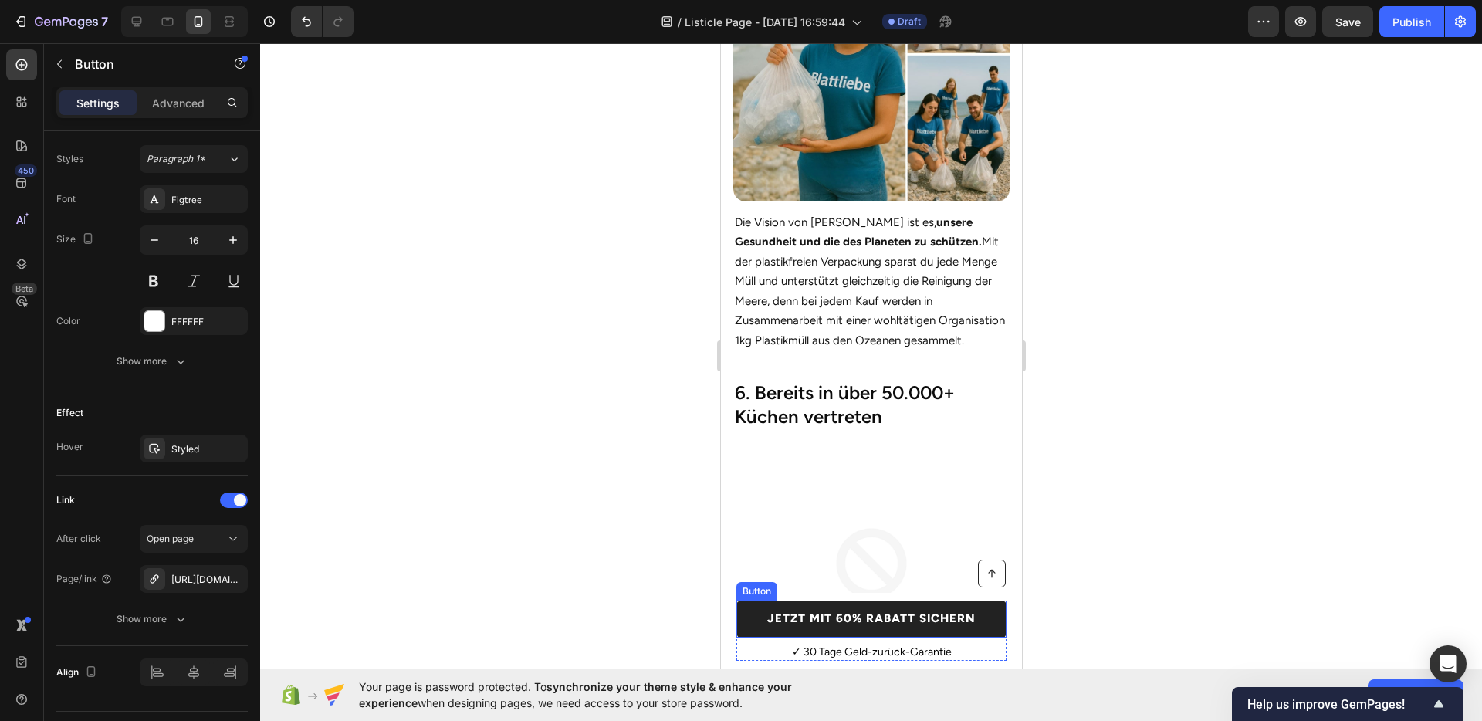
click at [755, 607] on link "JETZT MIT 60% RABATT SICHERN" at bounding box center [871, 619] width 270 height 37
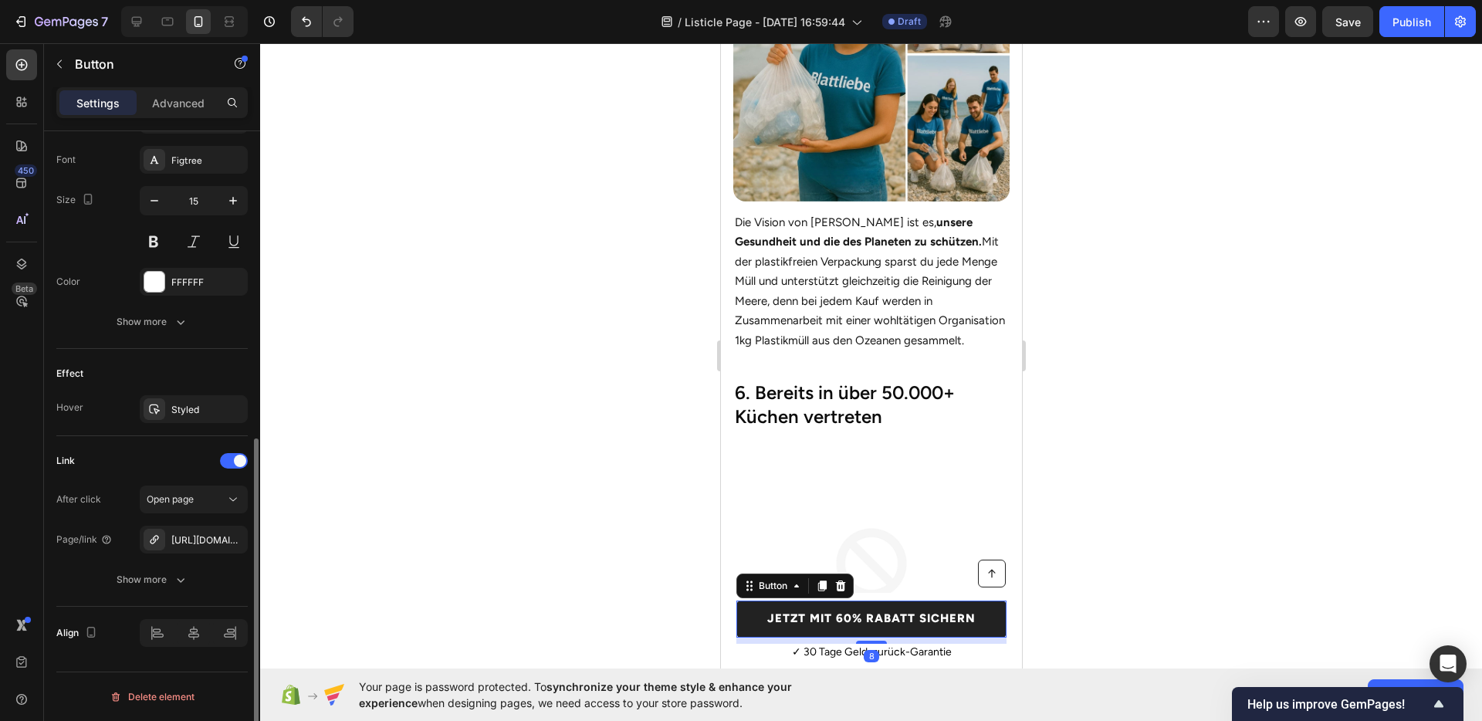
scroll to position [594, 0]
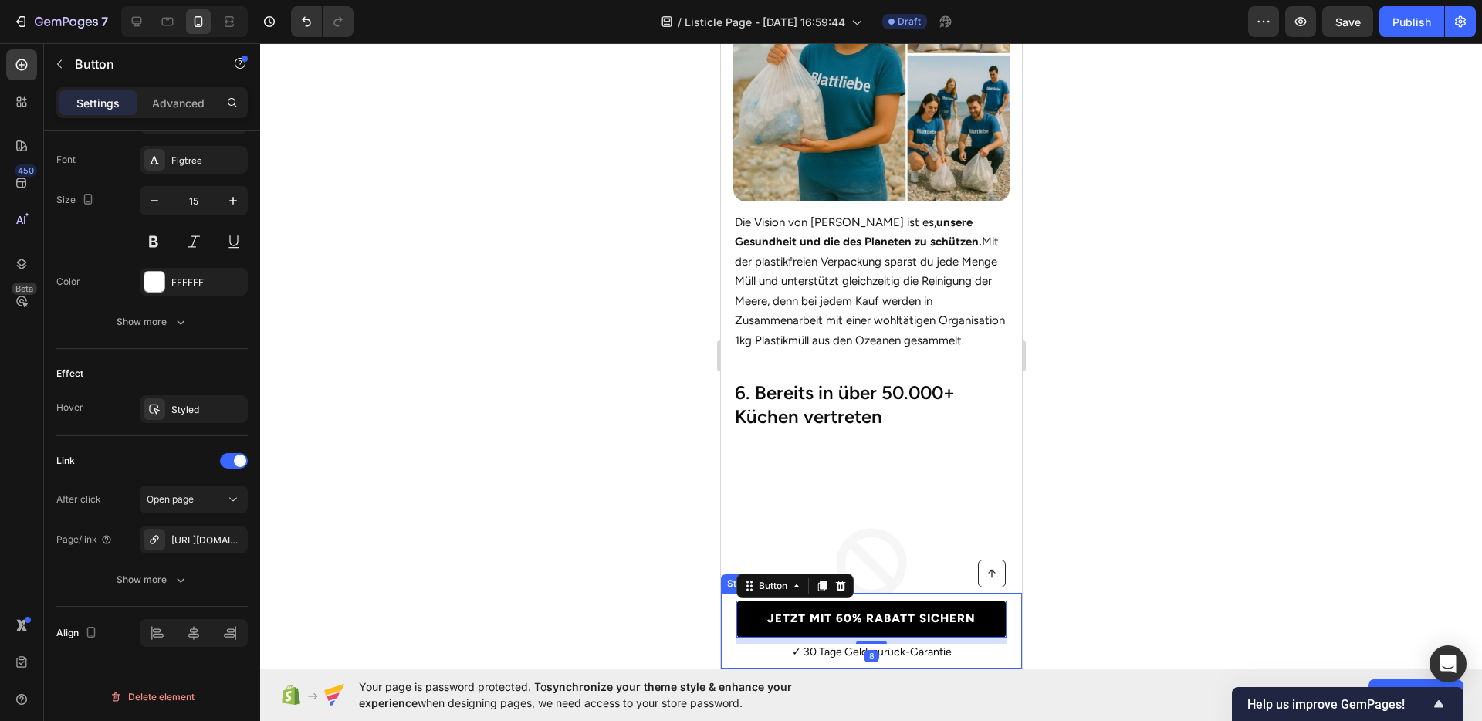
click at [567, 456] on div at bounding box center [871, 382] width 1222 height 678
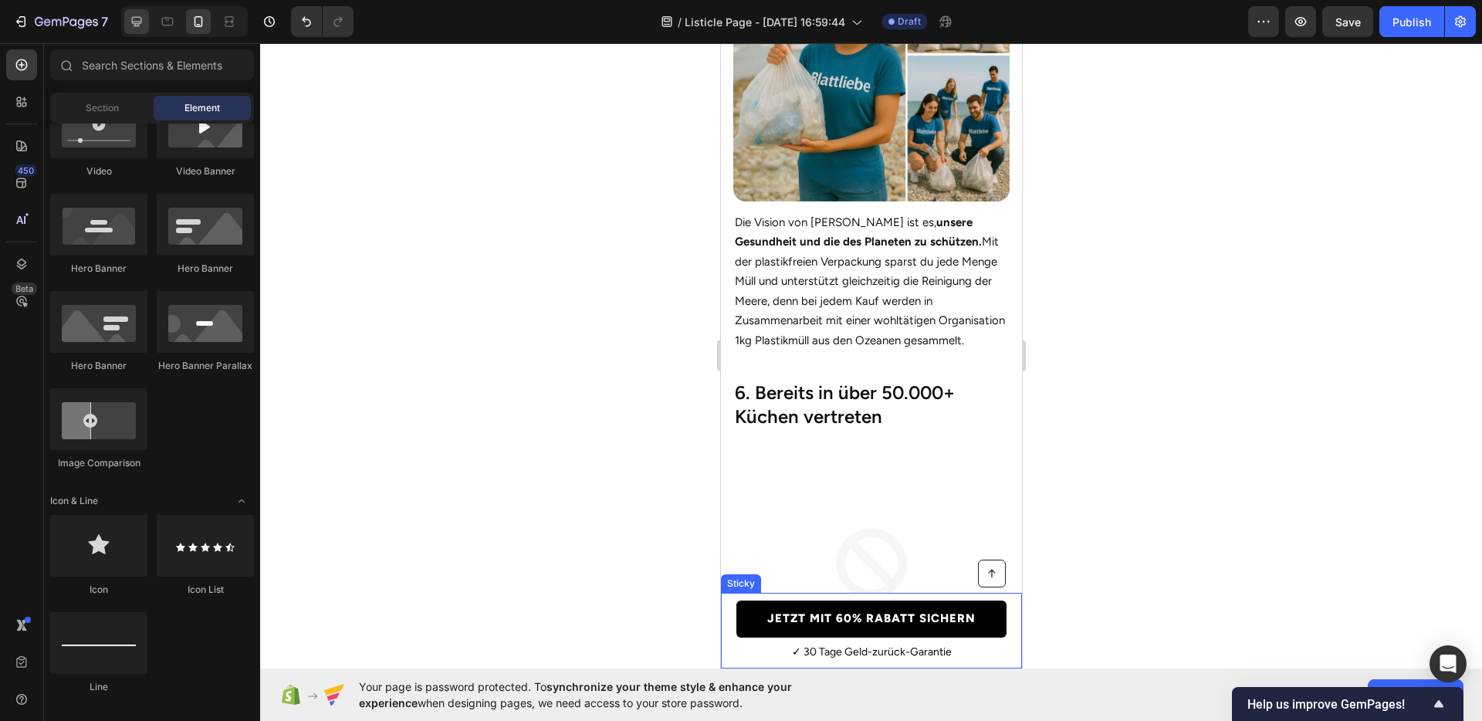
click at [137, 19] on icon at bounding box center [136, 21] width 15 height 15
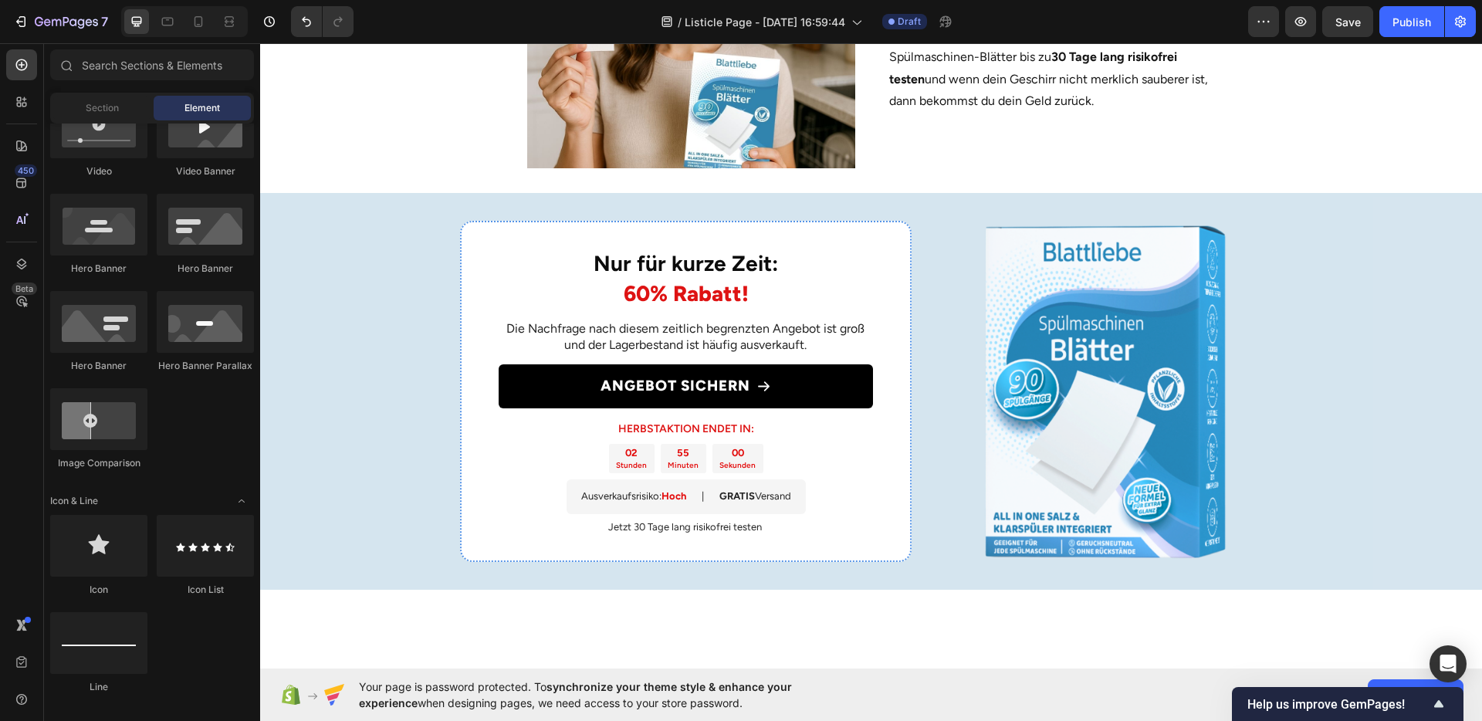
scroll to position [2925, 0]
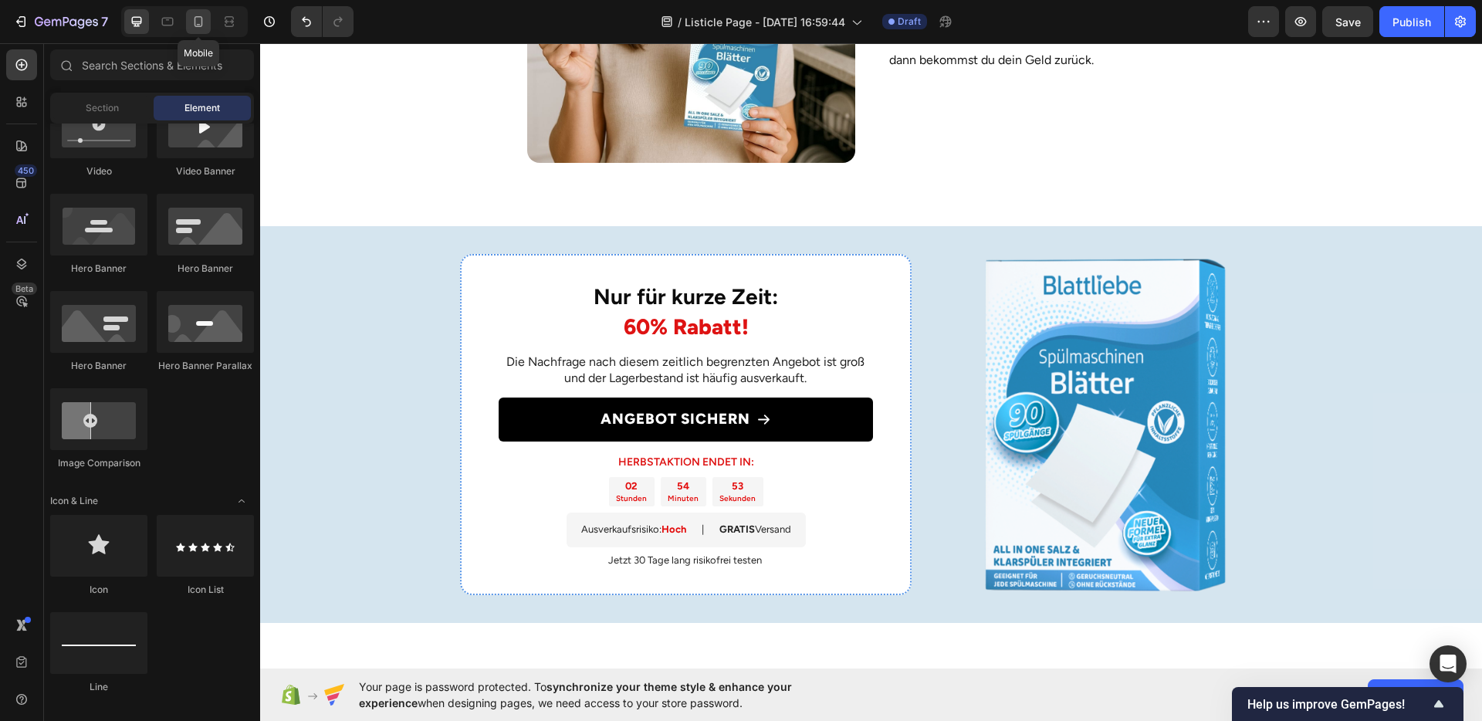
click at [204, 24] on icon at bounding box center [198, 21] width 15 height 15
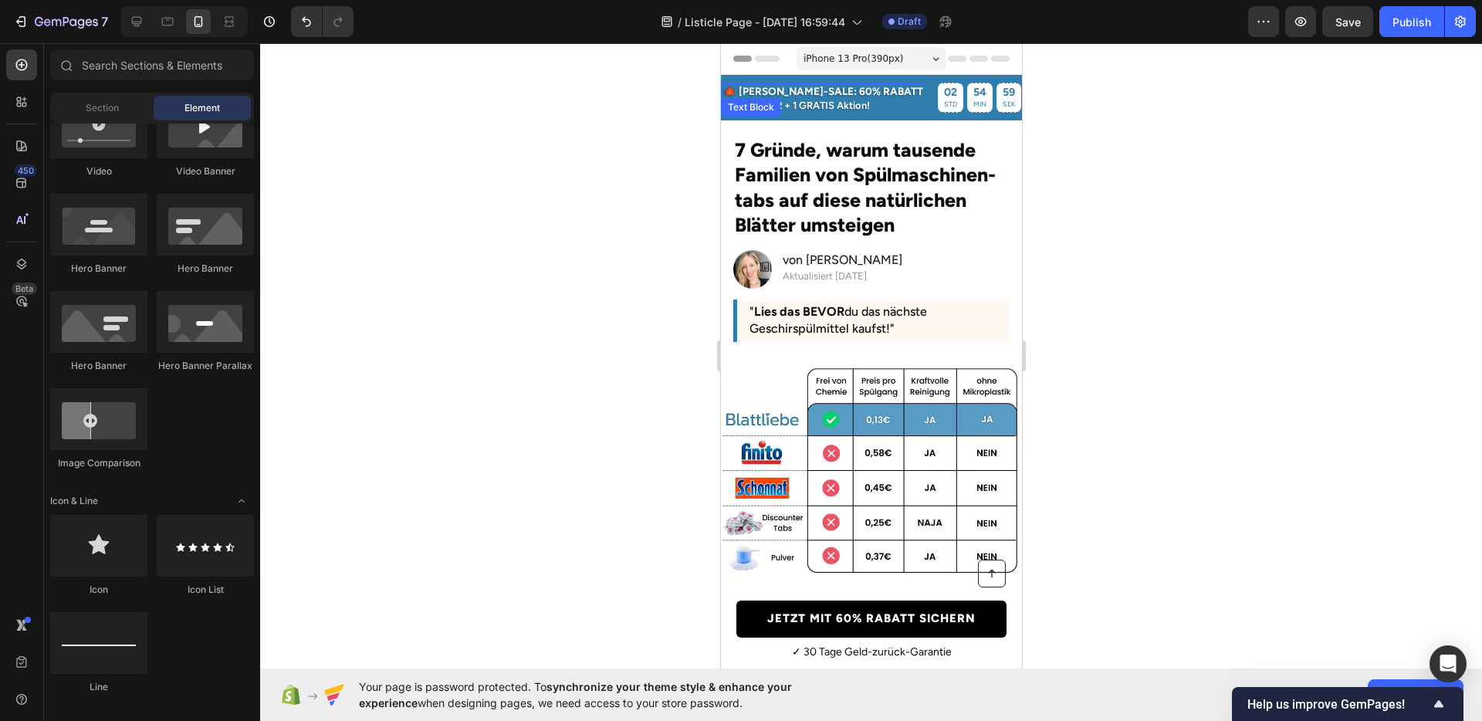
click at [845, 91] on p "🍁 [PERSON_NAME]-SALE: 60% RABATT" at bounding box center [823, 91] width 200 height 12
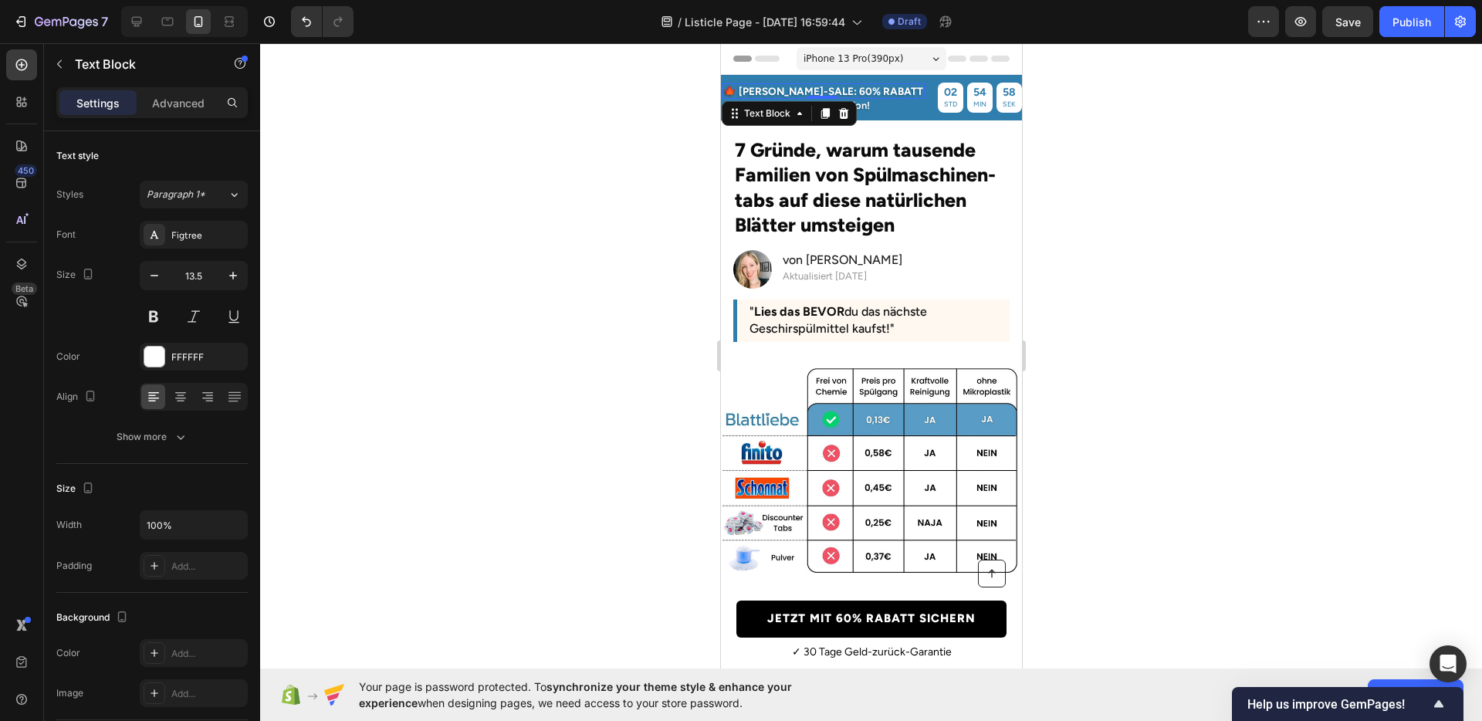
click at [840, 92] on p "🍁 [PERSON_NAME]-SALE: 60% RABATT" at bounding box center [823, 91] width 200 height 12
click at [838, 92] on p "🍁 [PERSON_NAME]-SALE: 60% RABATT" at bounding box center [823, 91] width 200 height 12
click at [850, 103] on p "2 + 1 GRATIS Aktion!" at bounding box center [823, 105] width 201 height 10
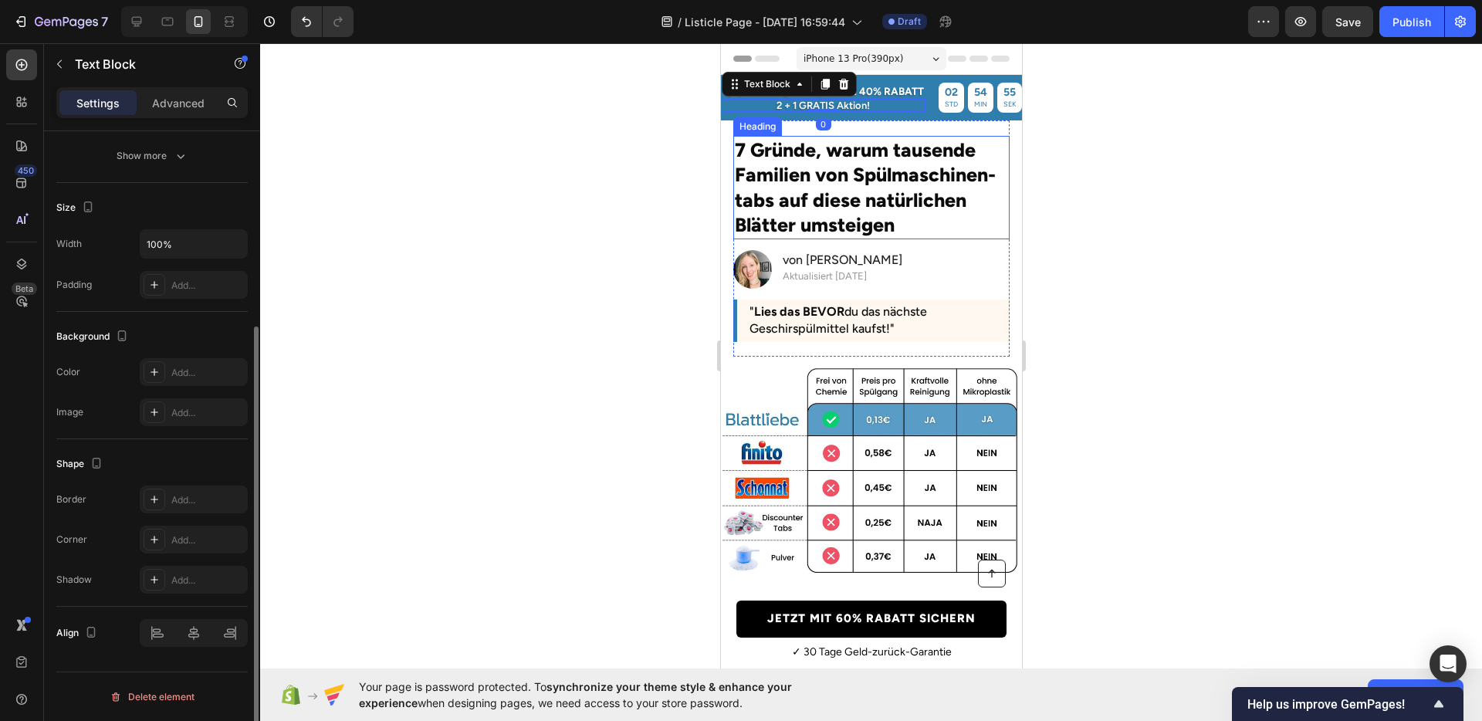
click at [914, 242] on div "7 Gründe, warum tausende Familien von Spülmaschinen-tabs auf diese natürlichen …" at bounding box center [871, 244] width 276 height 217
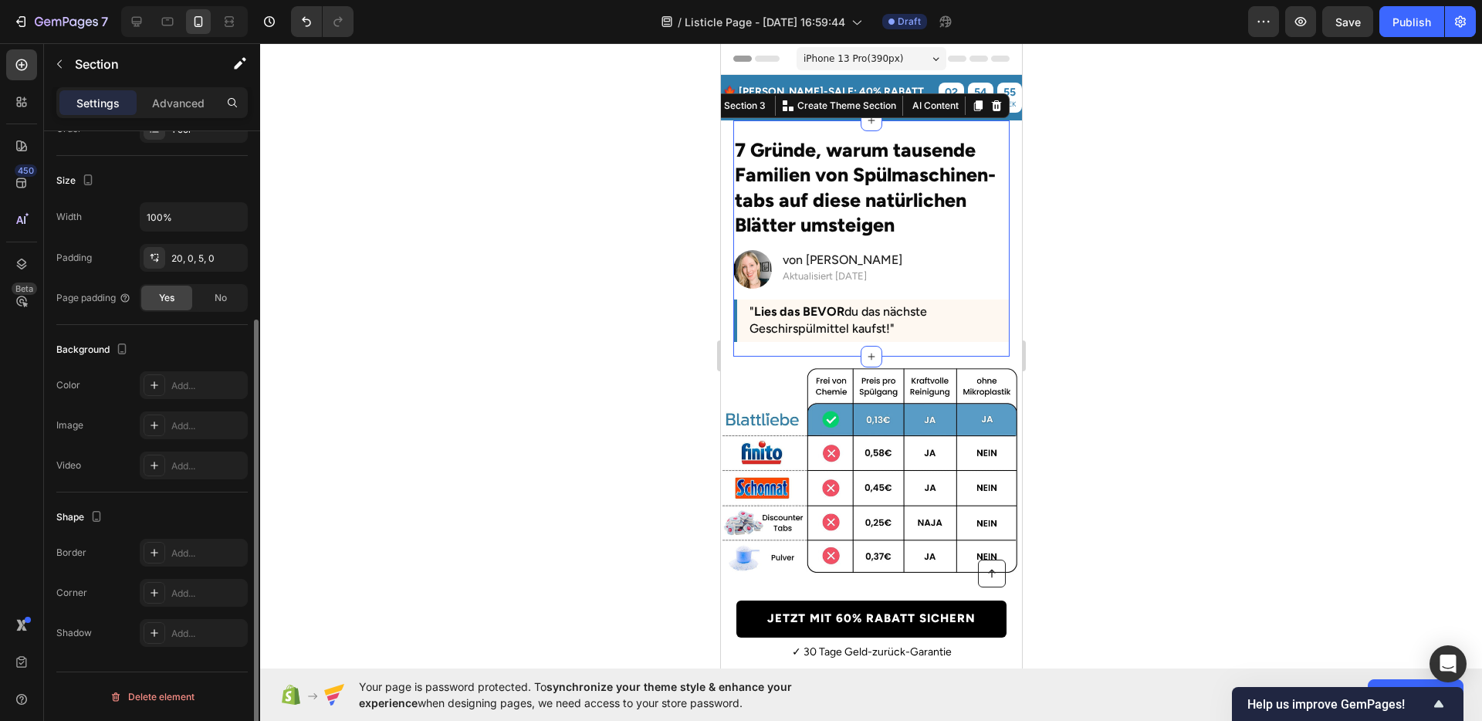
scroll to position [0, 0]
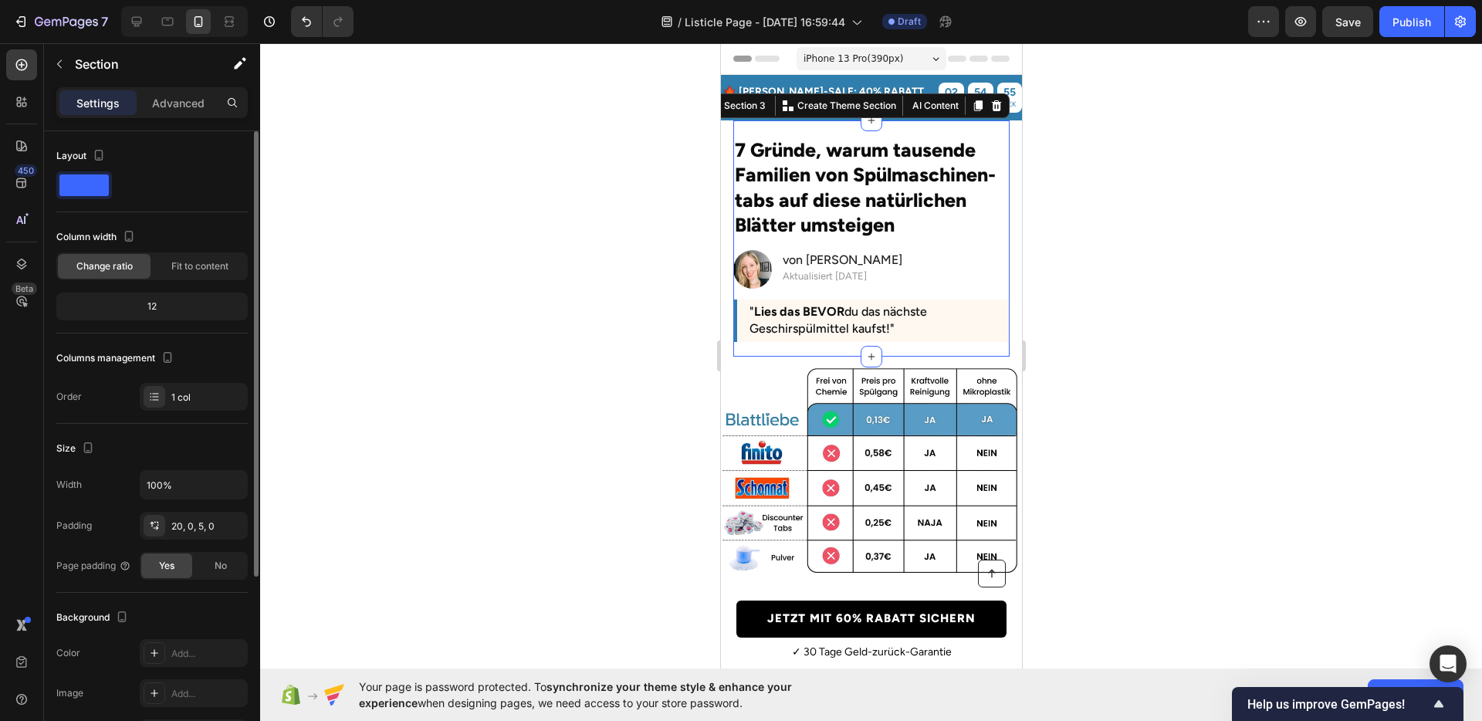
click at [1155, 267] on div at bounding box center [871, 382] width 1222 height 678
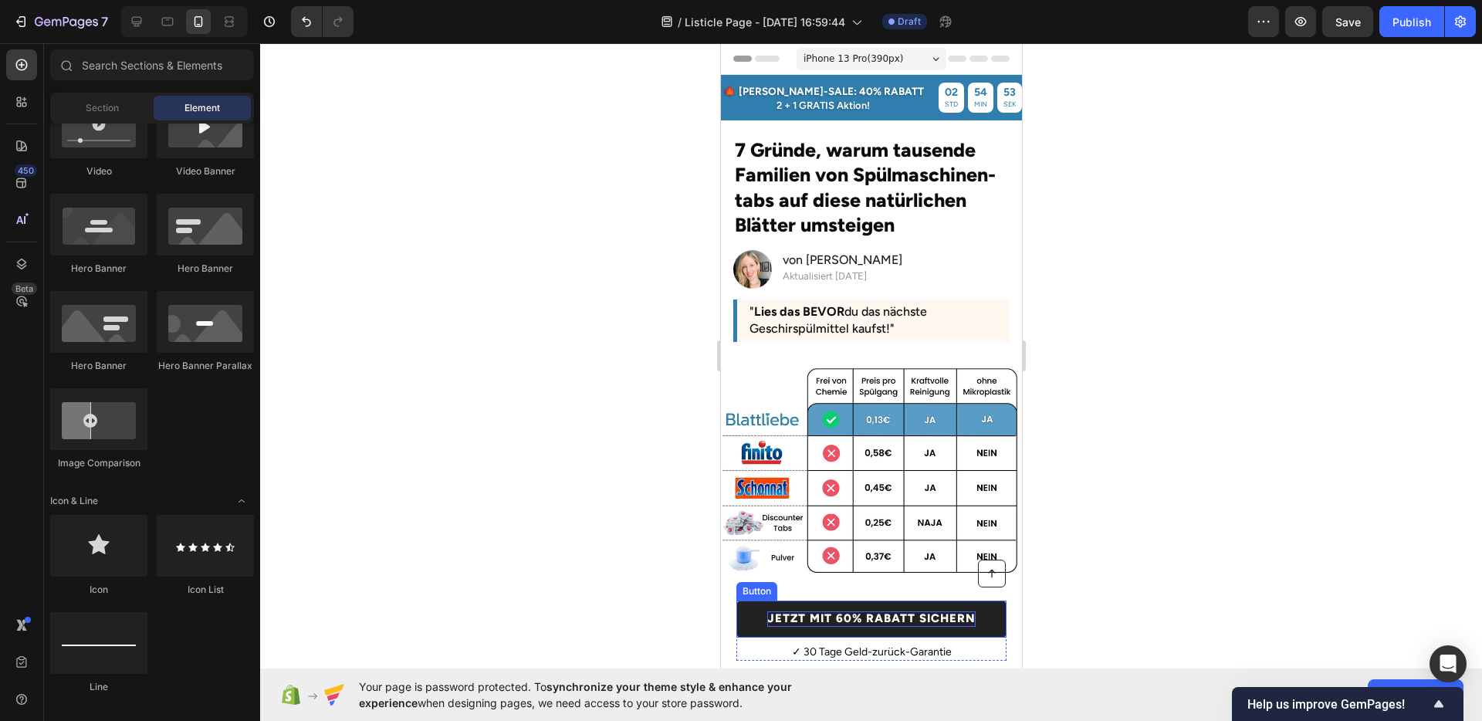
click at [846, 614] on p "JETZT MIT 60% RABATT SICHERN" at bounding box center [871, 618] width 208 height 15
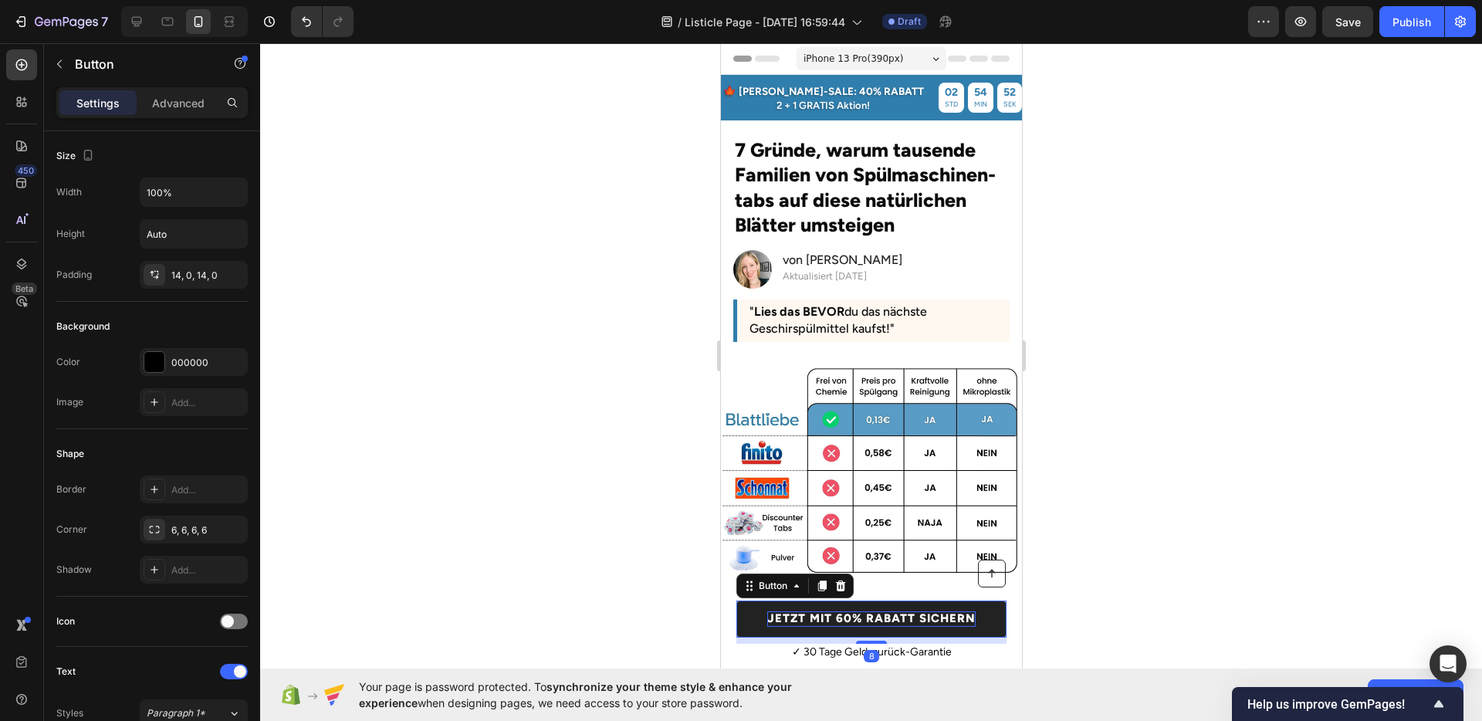
click at [838, 618] on p "JETZT MIT 60% RABATT SICHERN" at bounding box center [871, 618] width 208 height 15
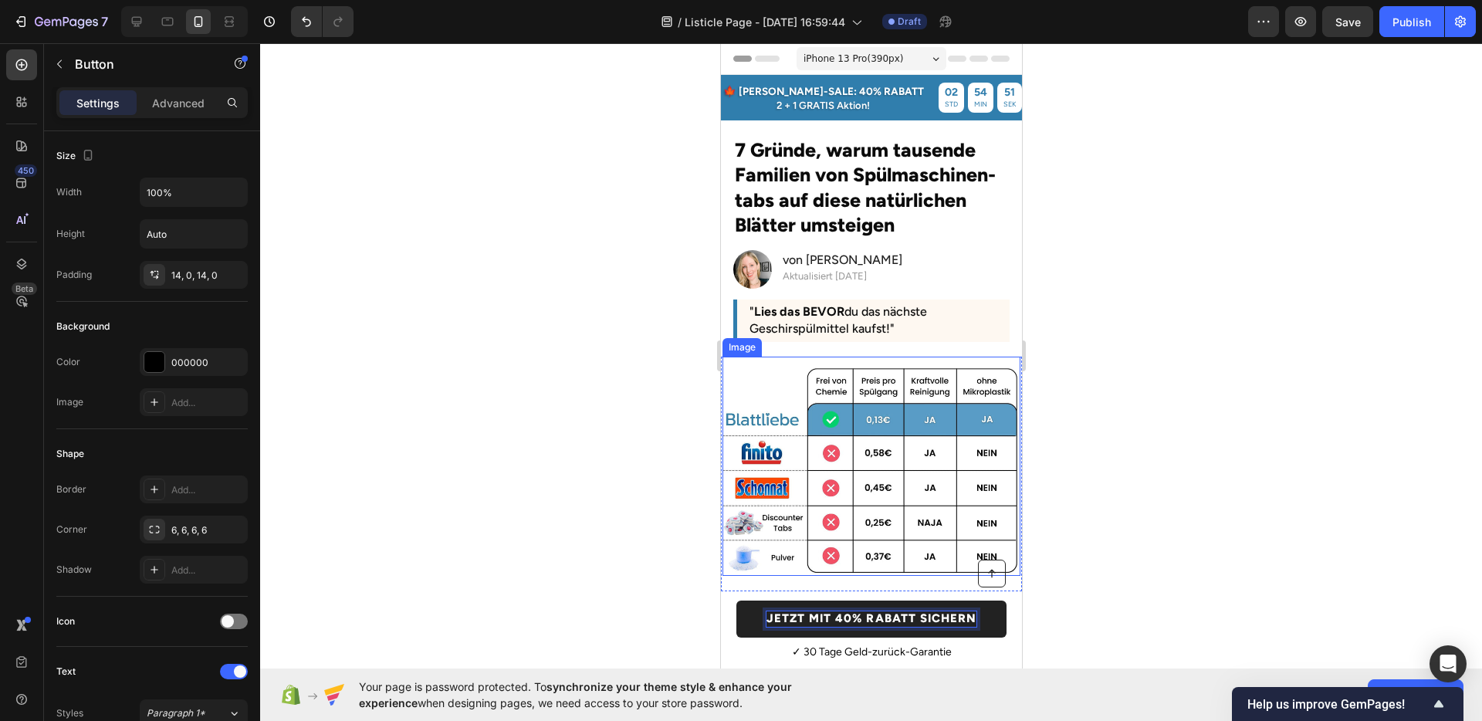
click at [929, 518] on img at bounding box center [871, 470] width 298 height 212
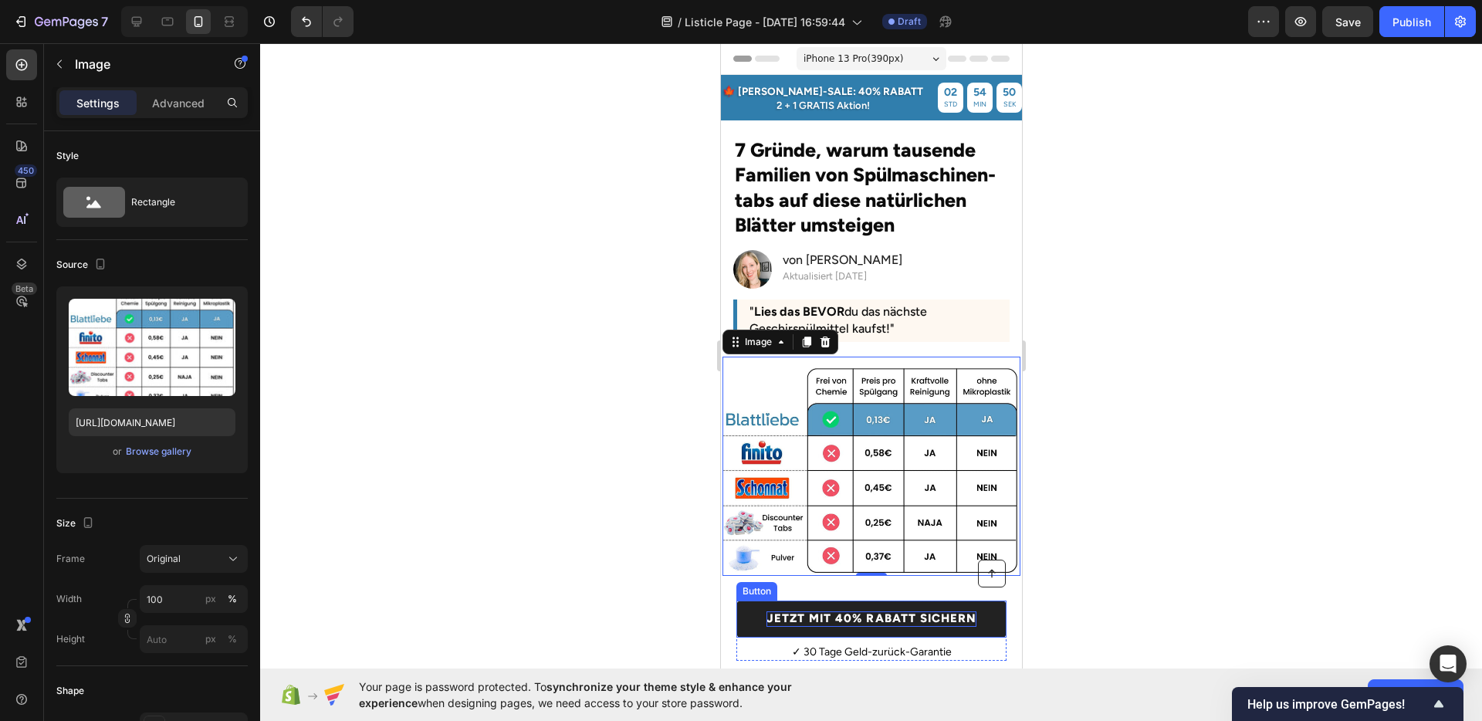
click at [893, 611] on p "JETZT MIT 40% RABATT SICHERN" at bounding box center [870, 618] width 209 height 15
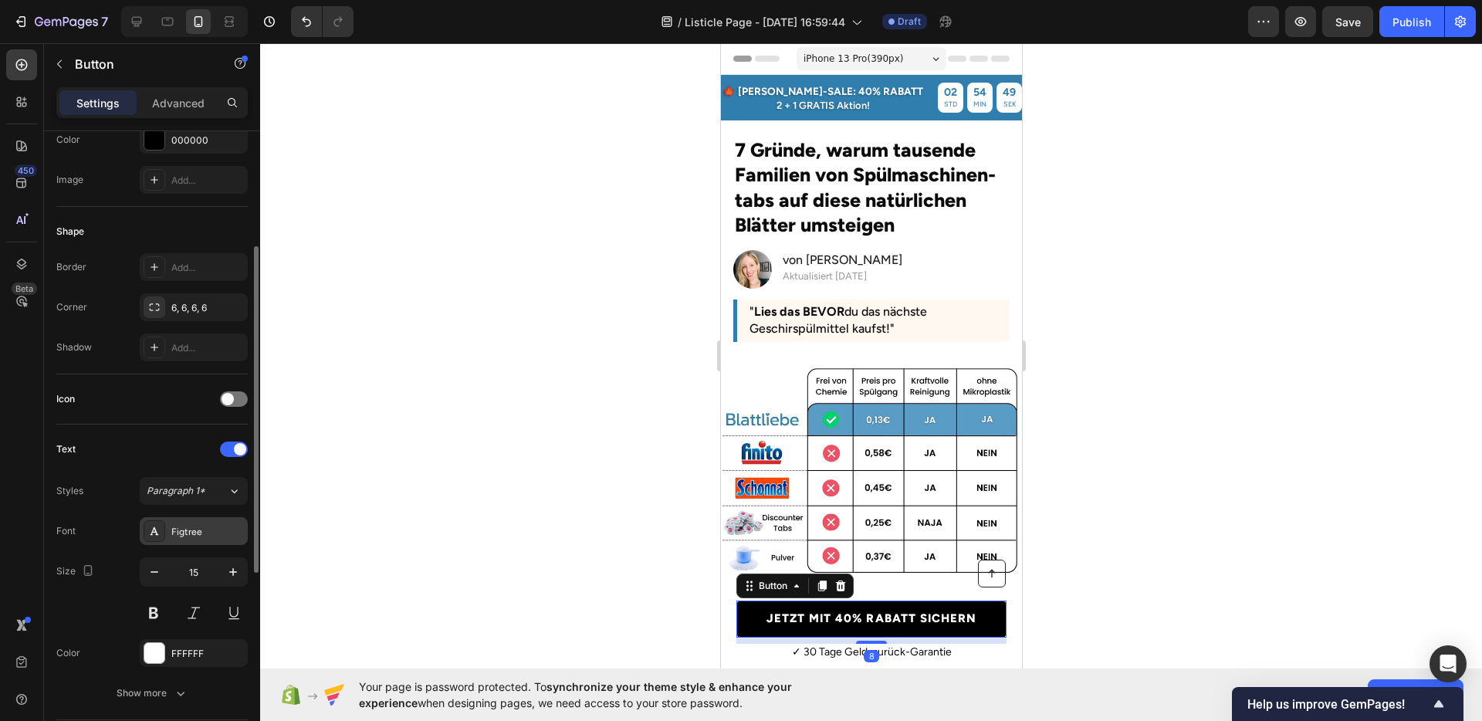
scroll to position [336, 0]
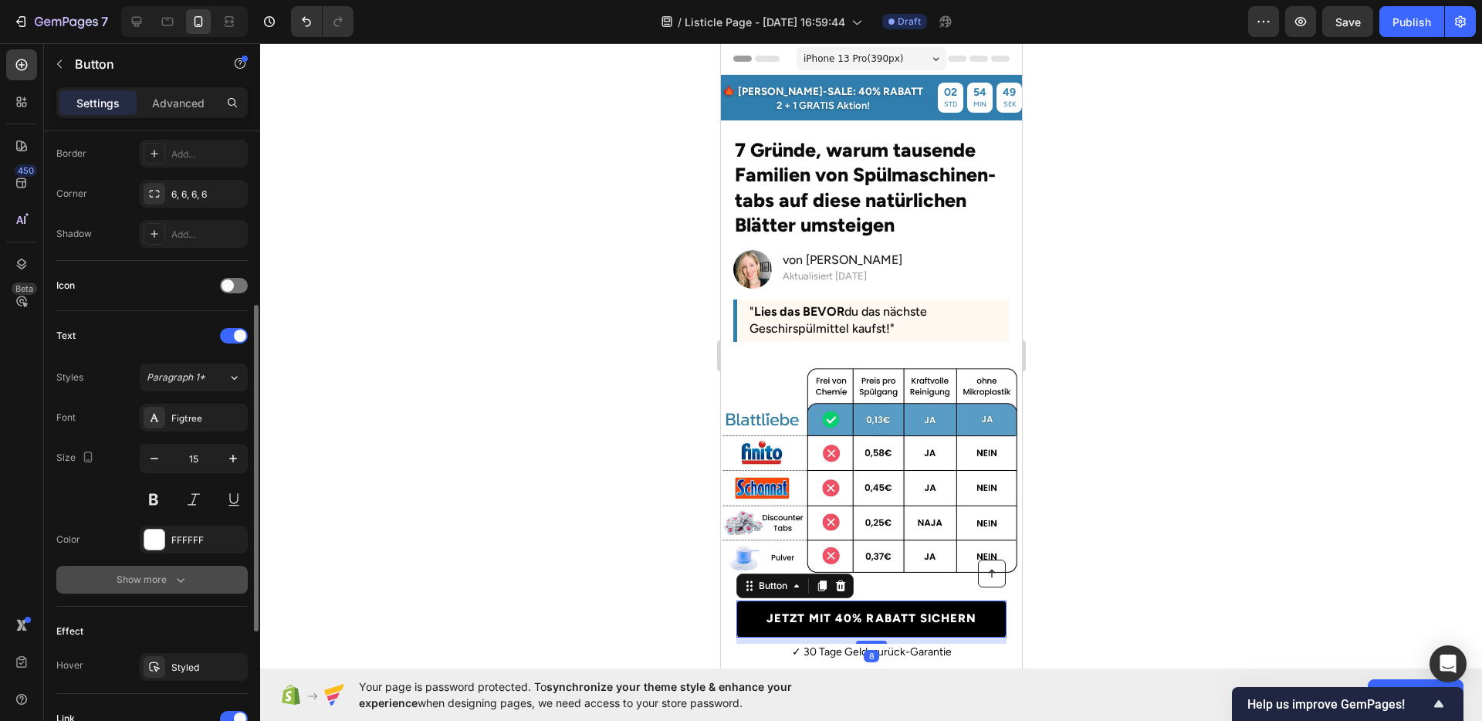
click at [154, 575] on div "Show more" at bounding box center [153, 579] width 72 height 15
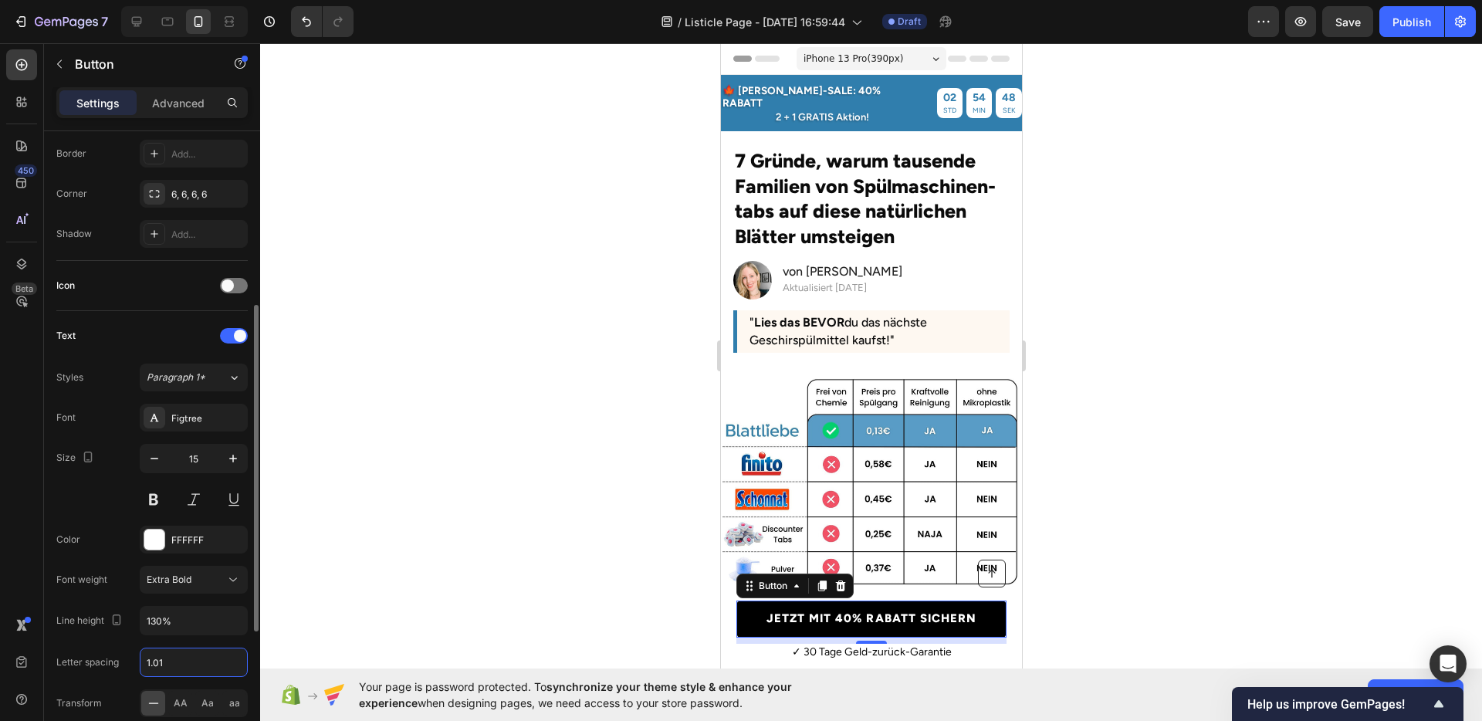
click at [191, 664] on input "1.01" at bounding box center [193, 662] width 107 height 28
click at [106, 648] on div "Letter spacing 1" at bounding box center [151, 662] width 191 height 29
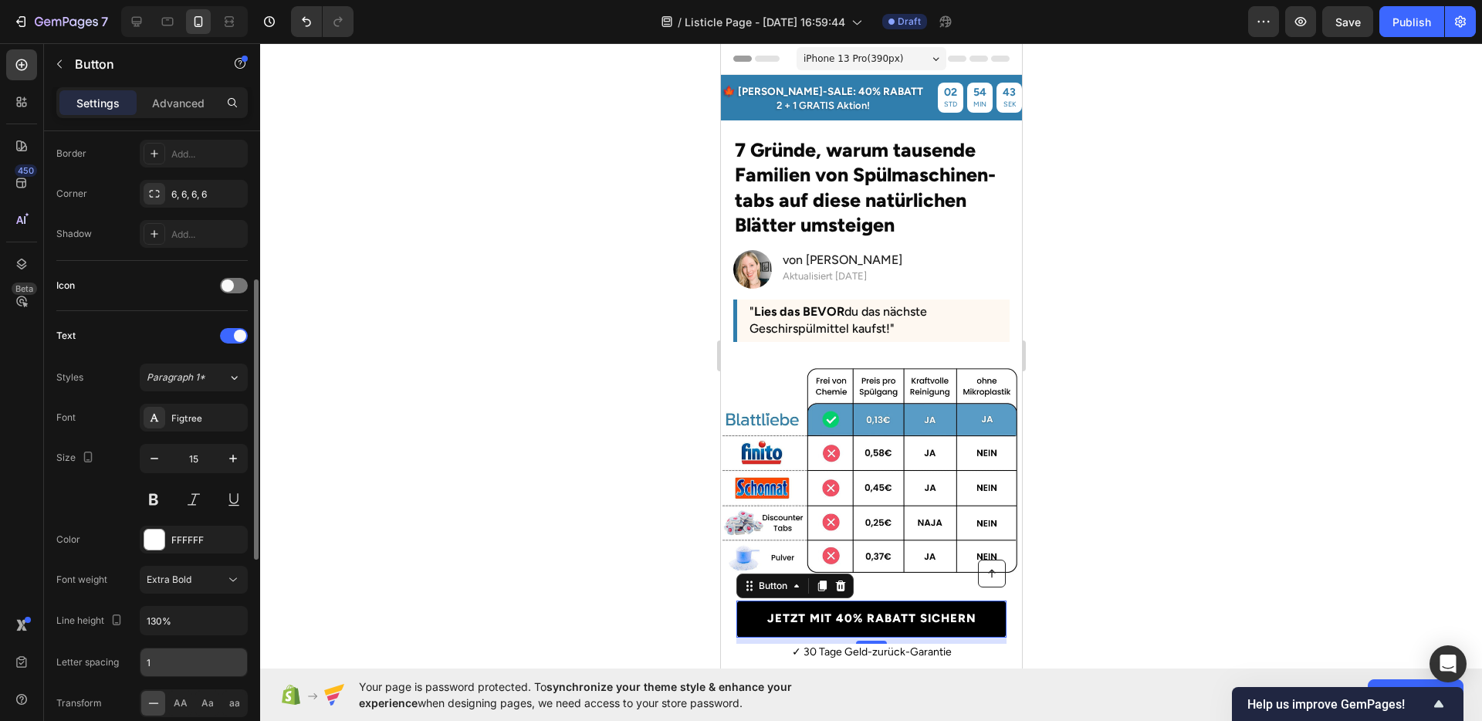
click at [170, 658] on input "1" at bounding box center [193, 662] width 107 height 28
type input "0"
type input "1"
click at [135, 645] on div "Font Figtree Size 15 Color FFFFFF Font weight Extra Bold Line height 130% Lette…" at bounding box center [151, 601] width 191 height 394
click at [1225, 468] on div at bounding box center [871, 382] width 1222 height 678
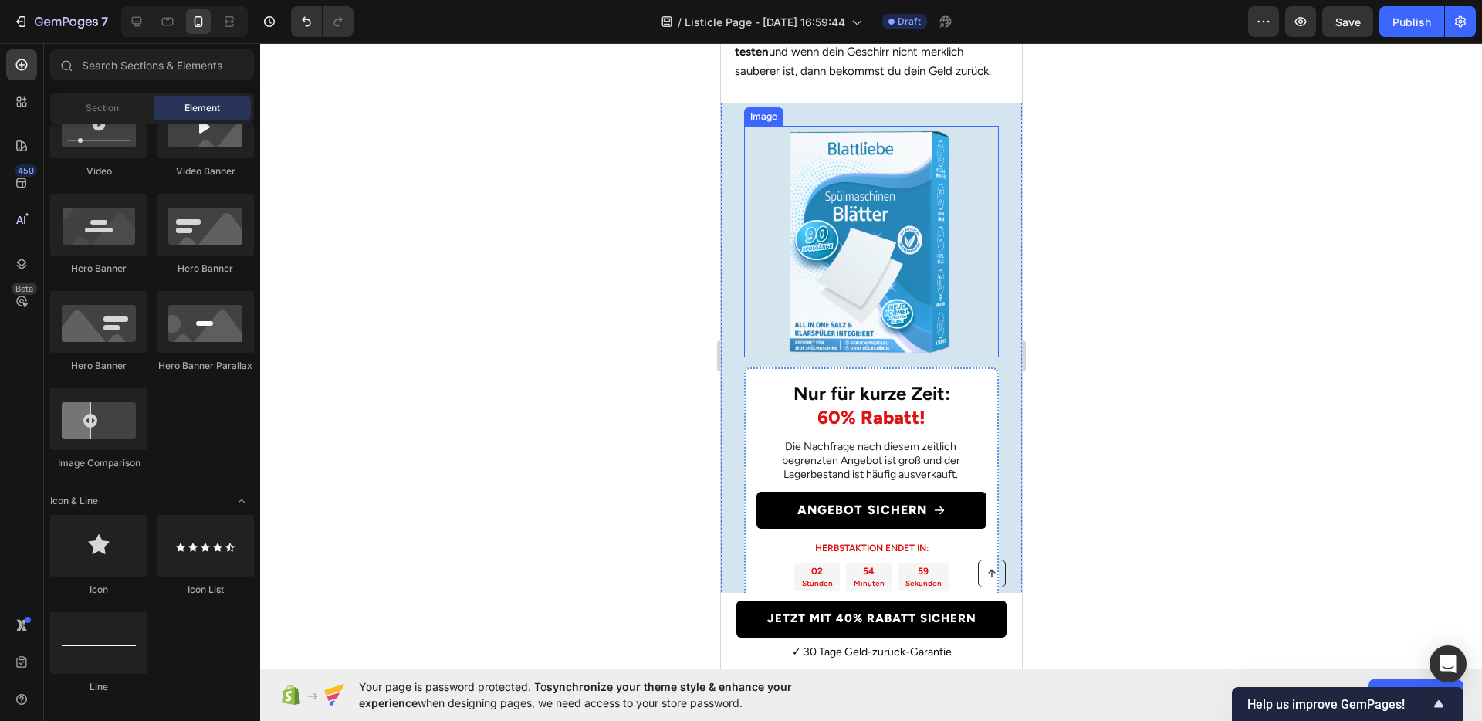
scroll to position [4058, 0]
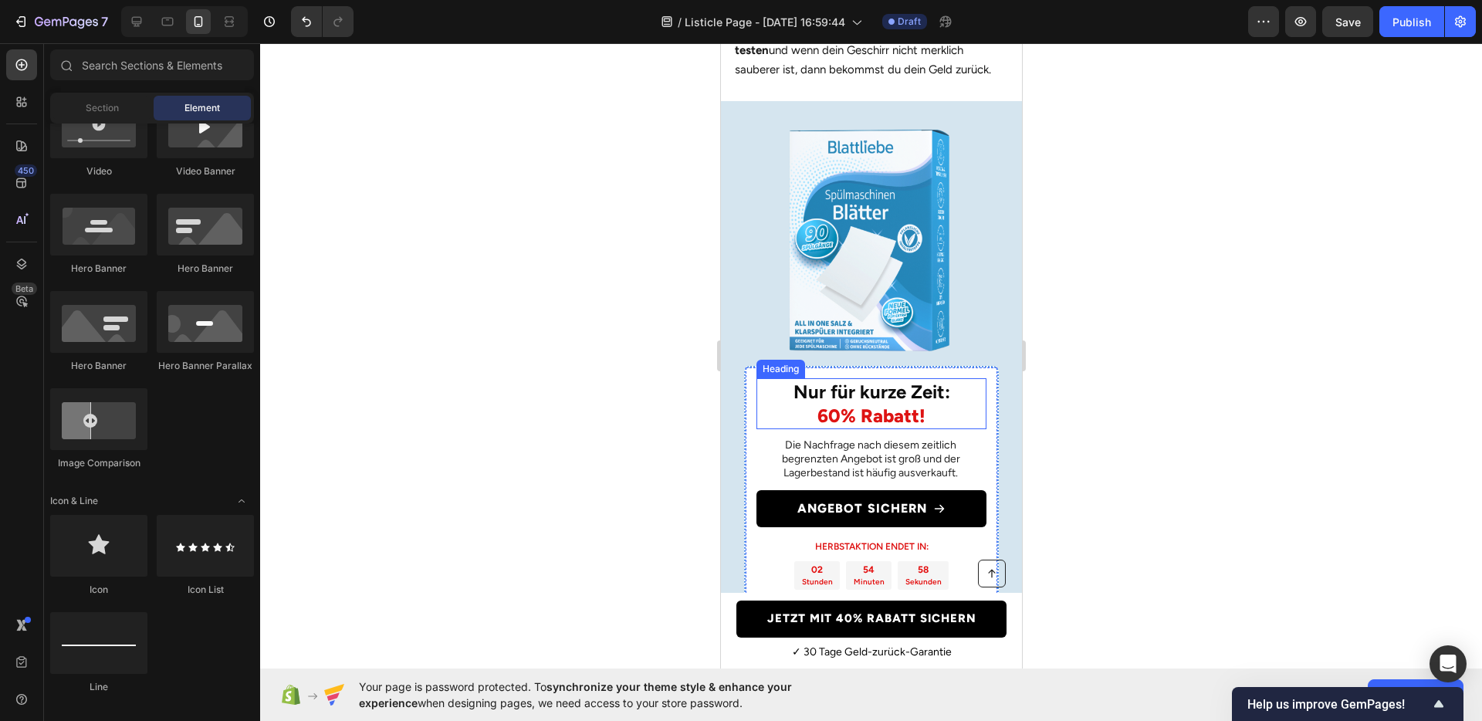
click at [830, 425] on span "60% Rabatt!" at bounding box center [871, 416] width 108 height 22
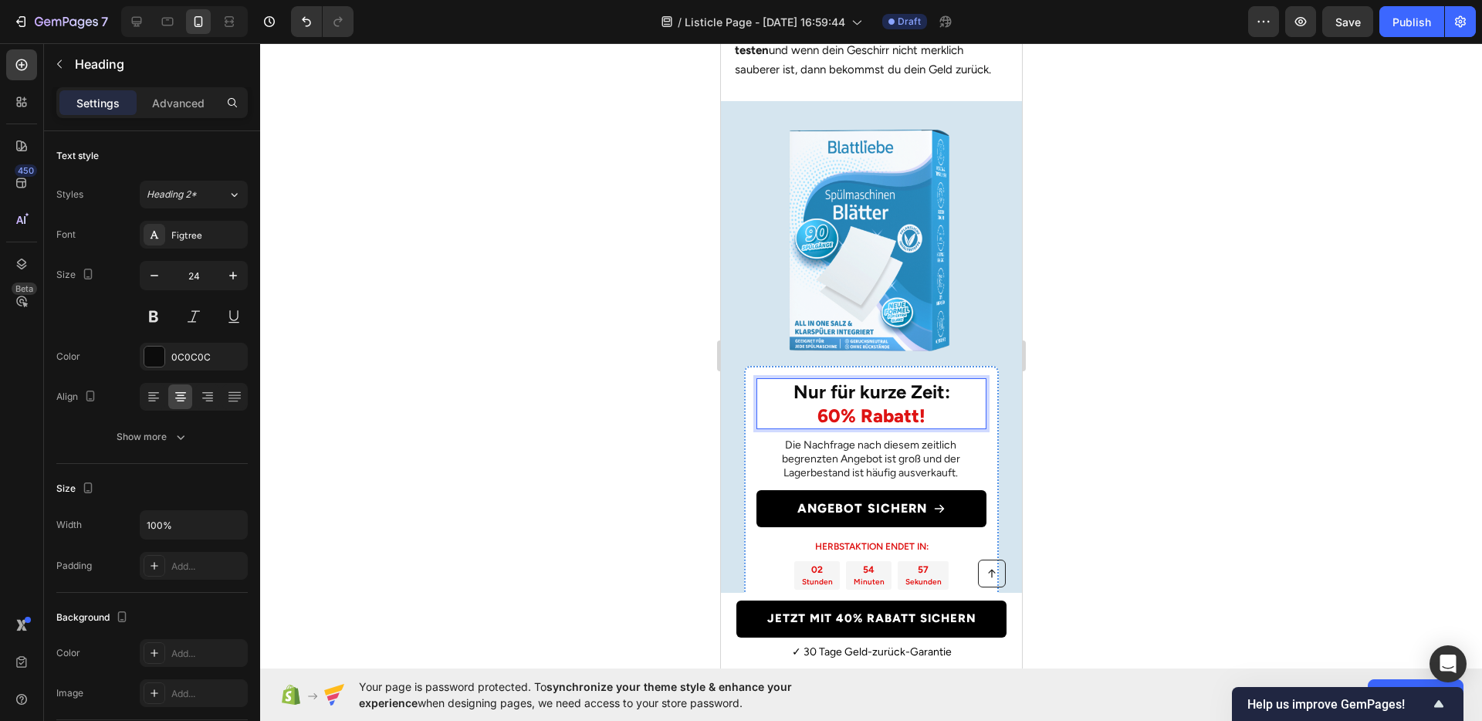
click at [825, 423] on span "60% Rabatt!" at bounding box center [871, 416] width 108 height 22
click at [1111, 447] on div at bounding box center [871, 382] width 1222 height 678
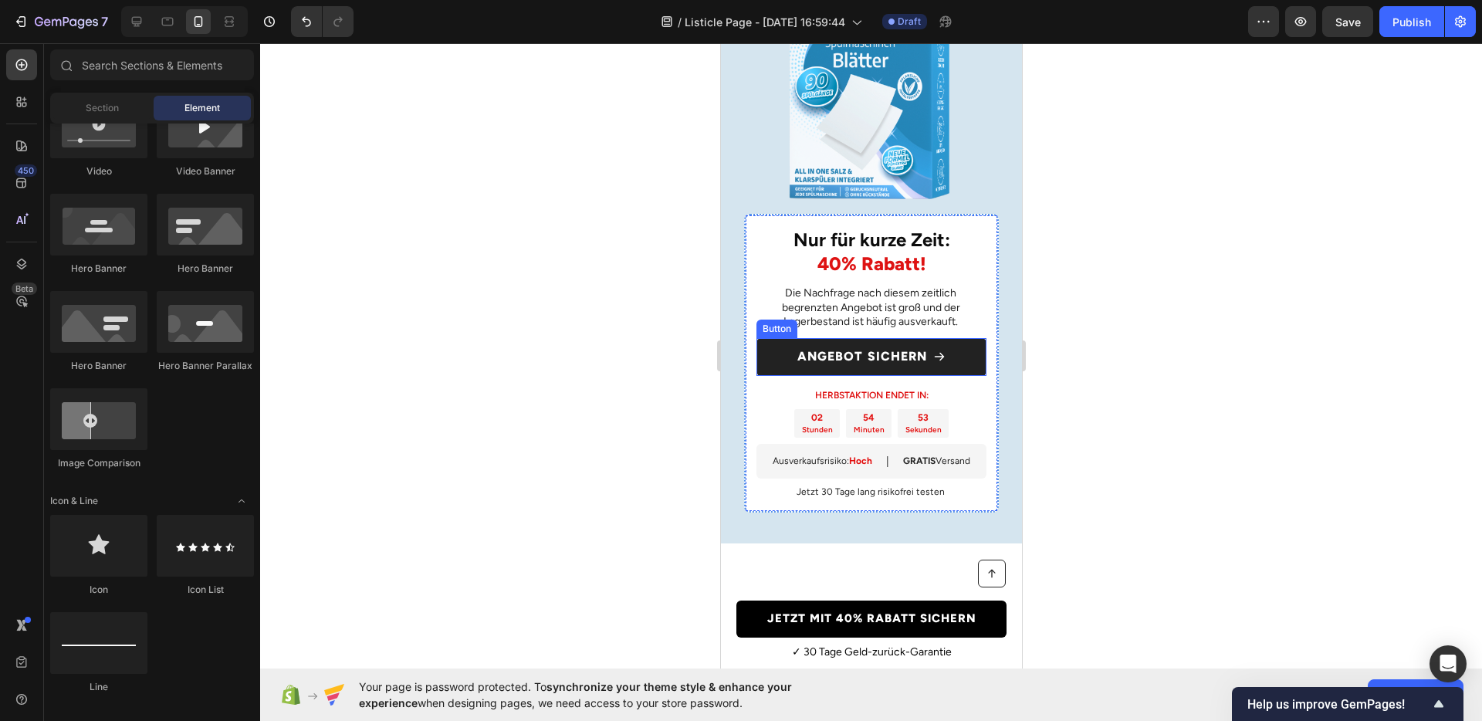
scroll to position [4219, 0]
click at [1205, 317] on div at bounding box center [871, 382] width 1222 height 678
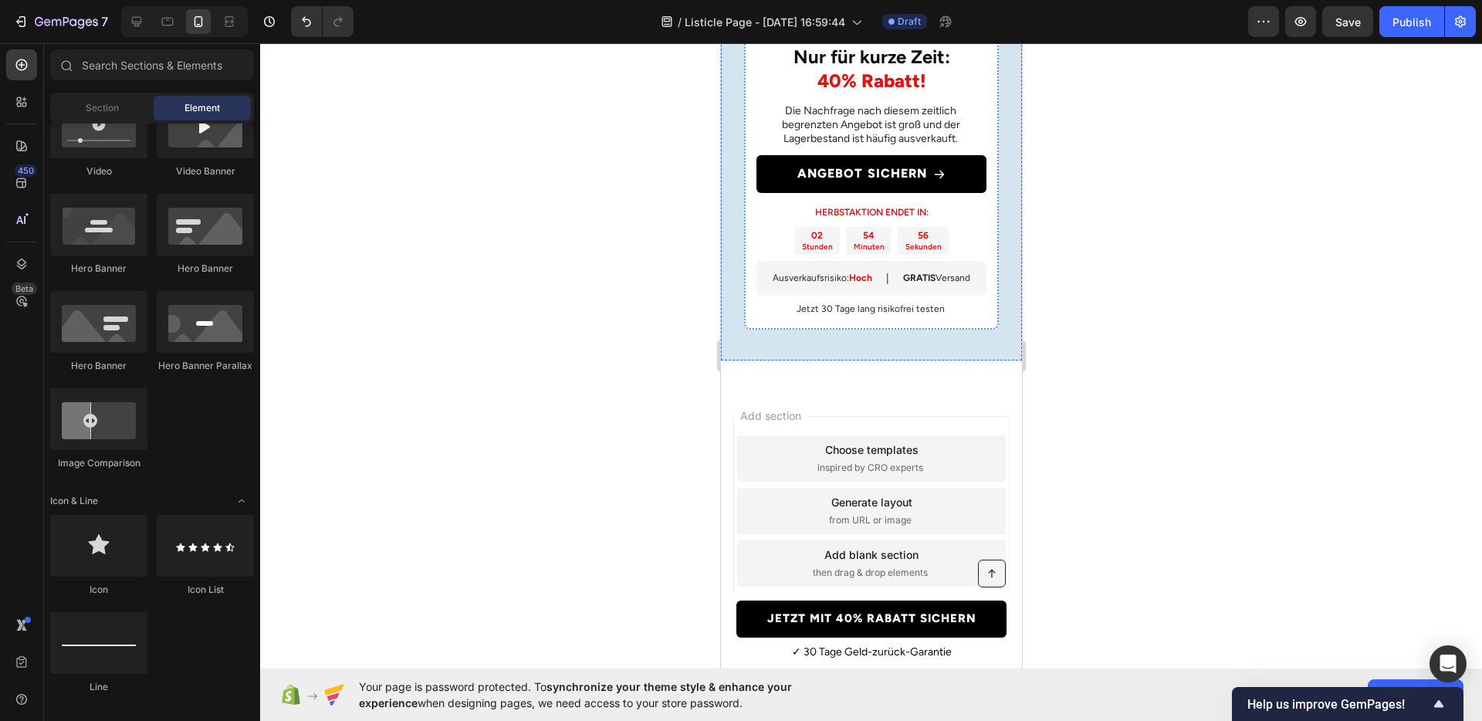
scroll to position [4351, 0]
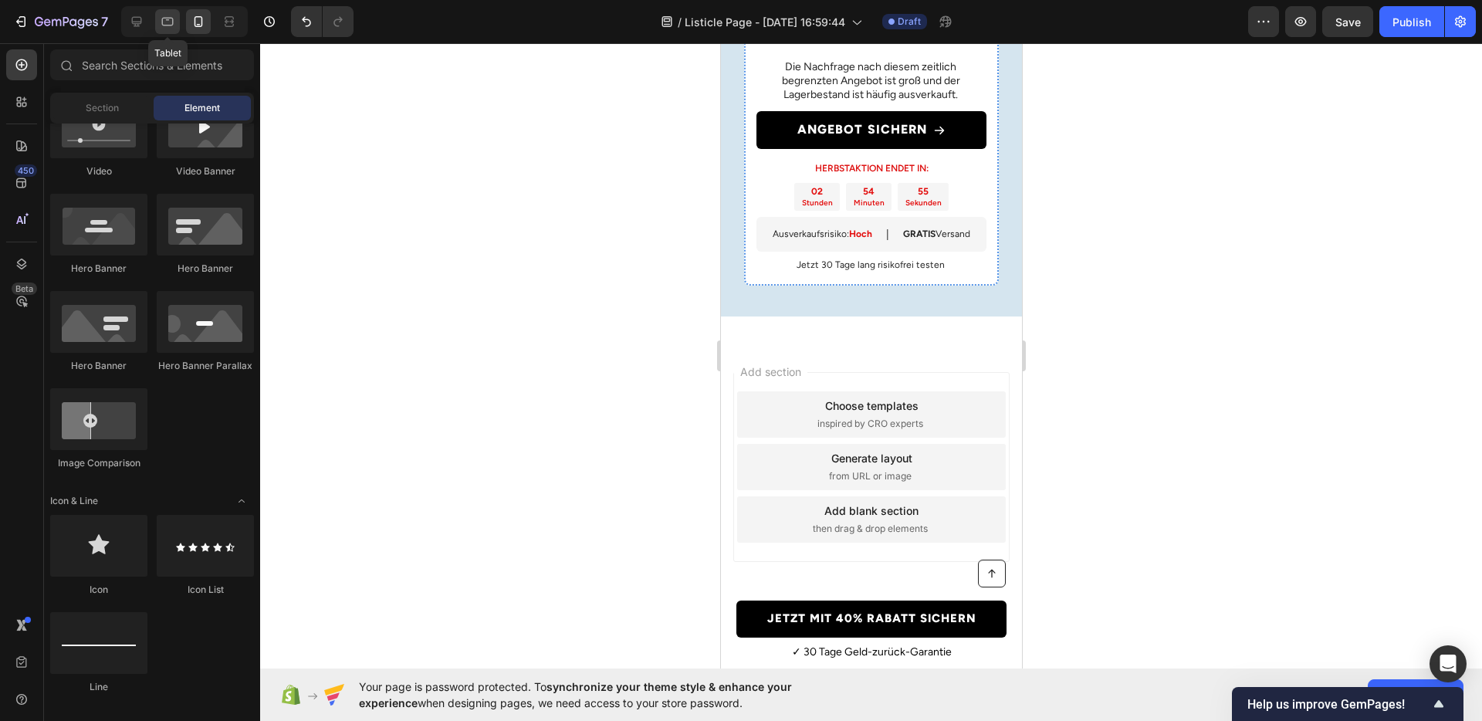
drag, startPoint x: 164, startPoint y: 31, endPoint x: 526, endPoint y: 286, distance: 443.1
click at [164, 31] on div at bounding box center [167, 21] width 25 height 25
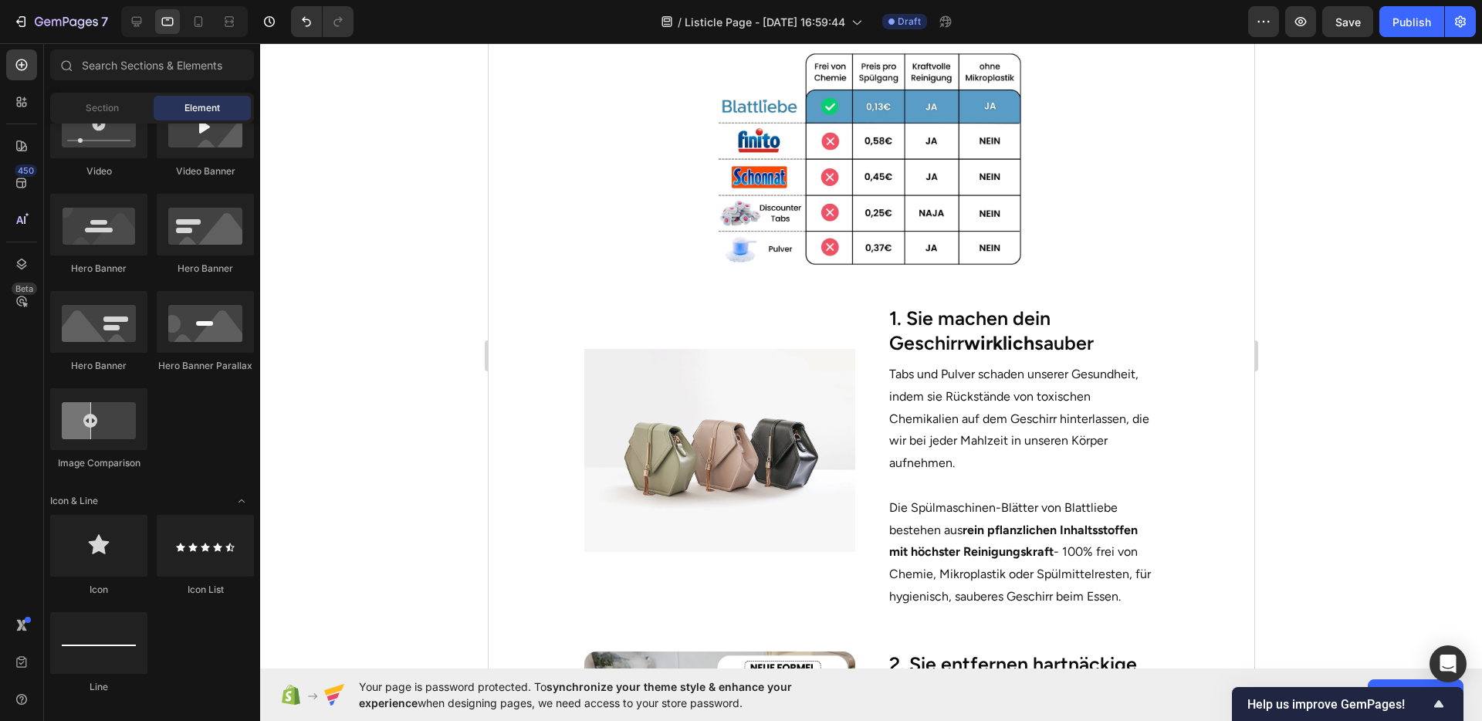
scroll to position [296, 0]
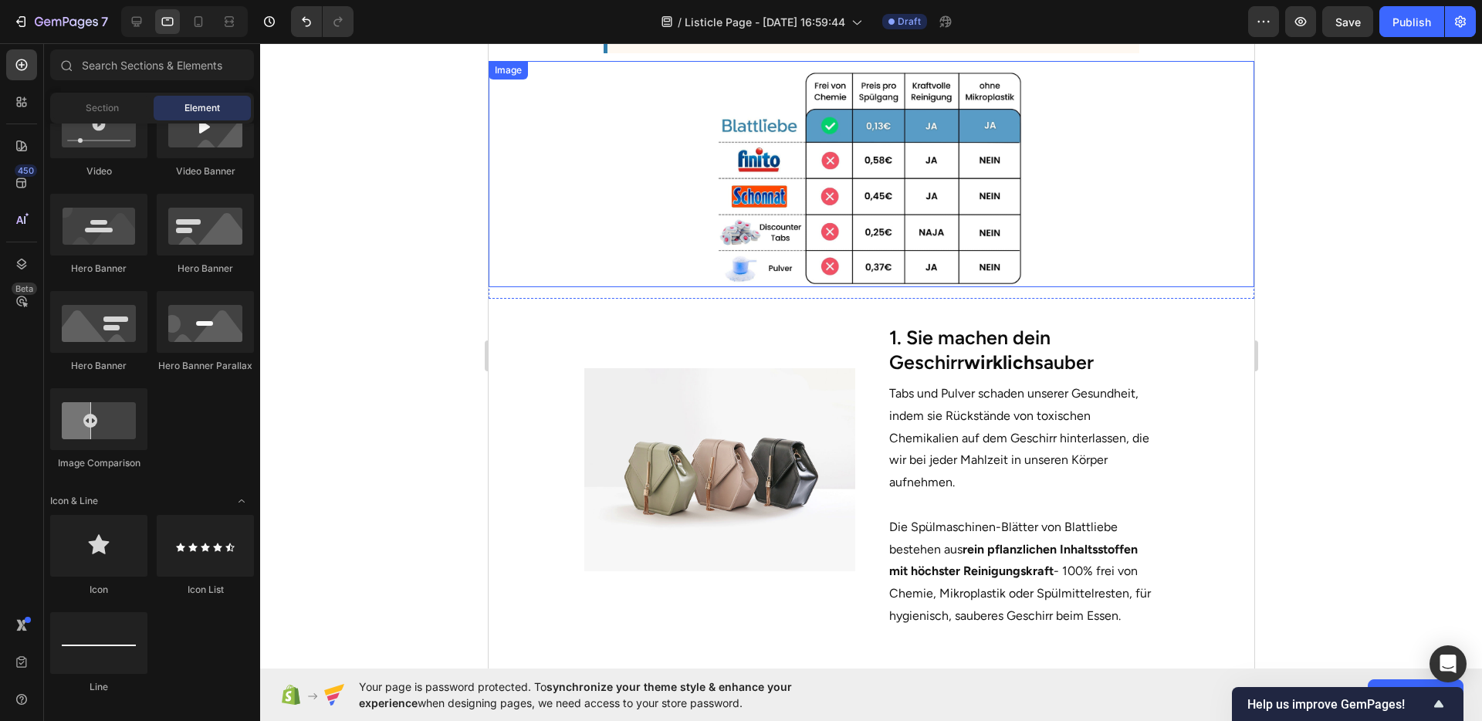
click at [989, 222] on img at bounding box center [871, 178] width 306 height 218
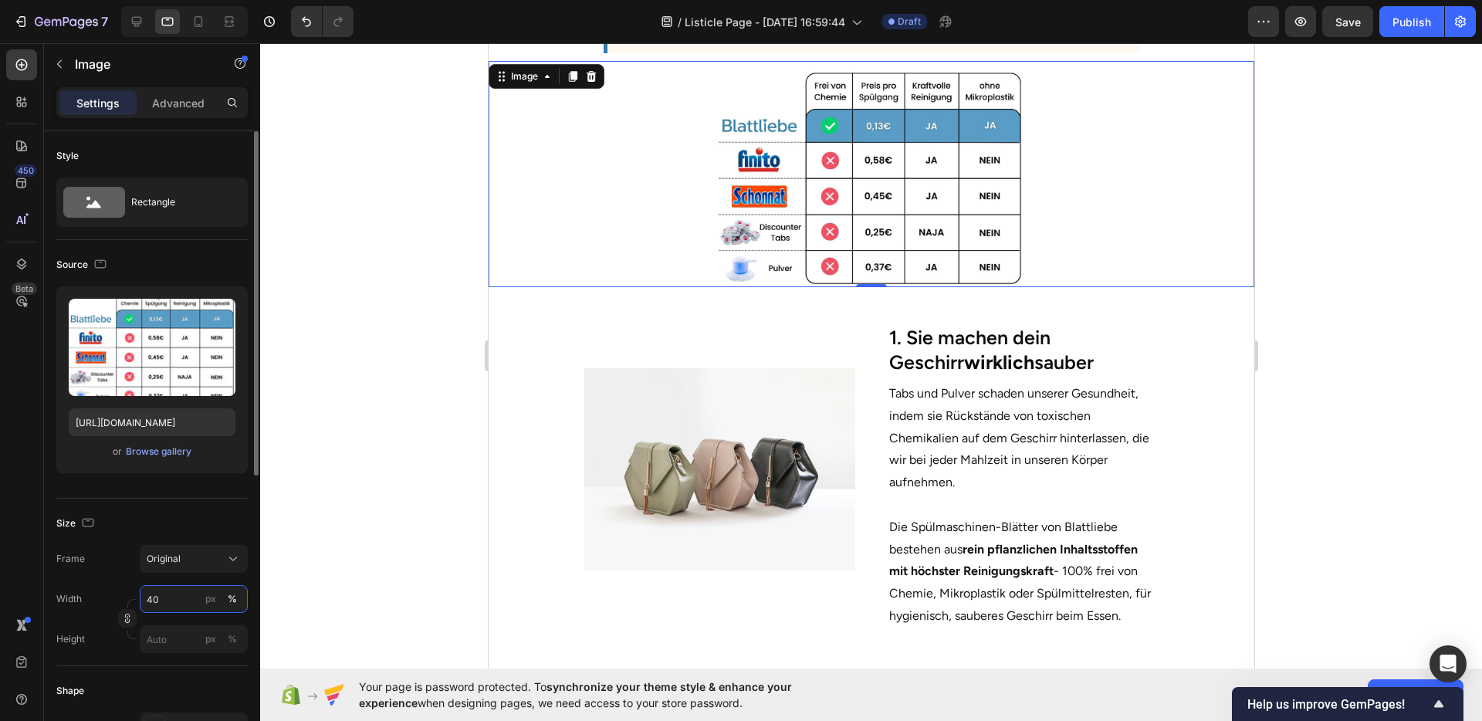
click at [169, 591] on input "40" at bounding box center [194, 599] width 108 height 28
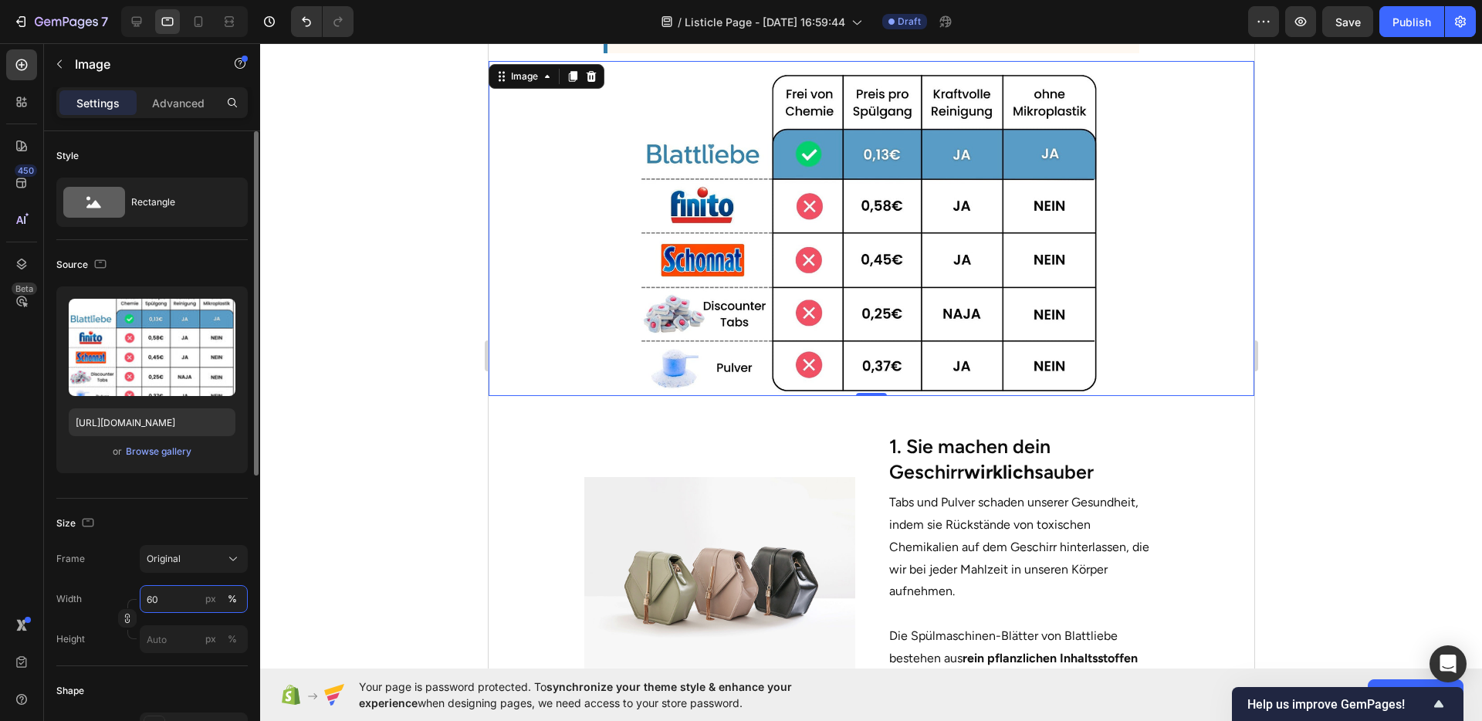
click at [161, 595] on input "60" at bounding box center [194, 599] width 108 height 28
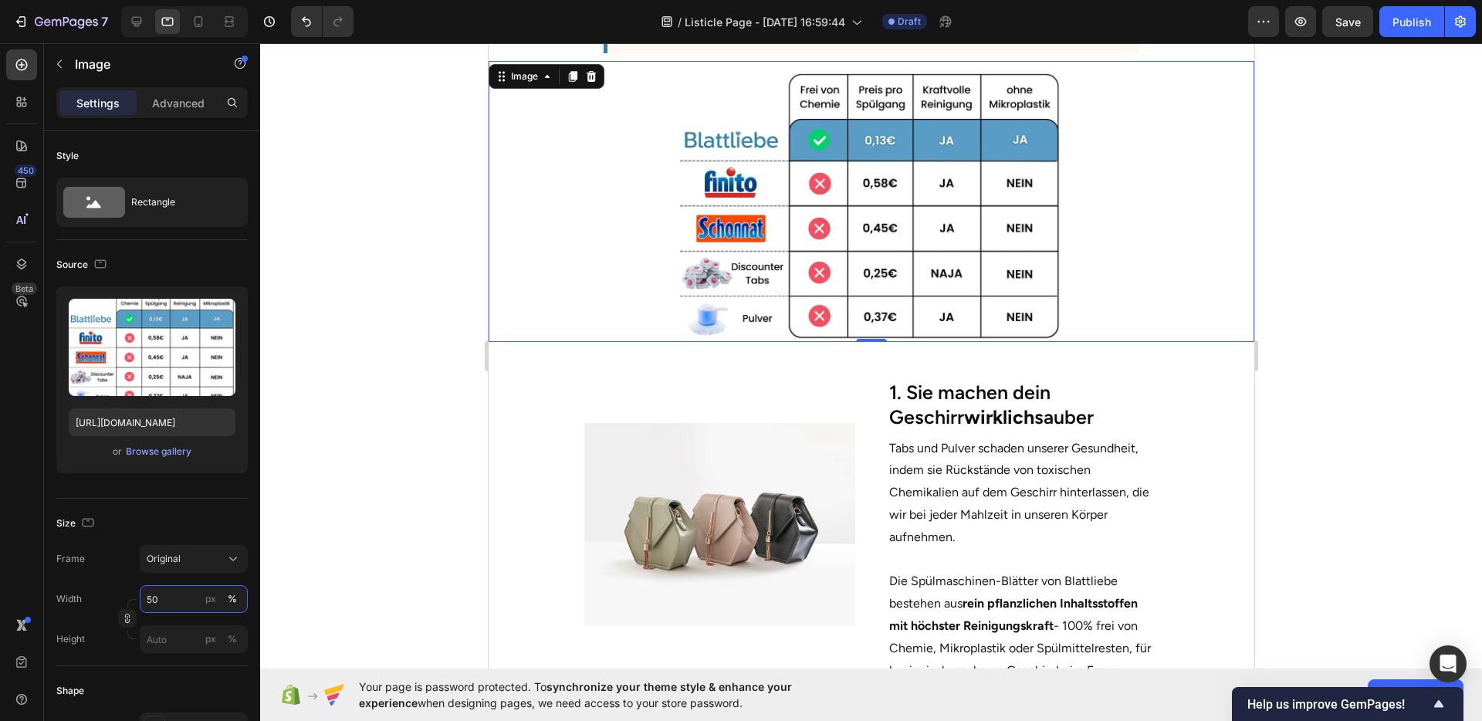
type input "50"
click at [403, 485] on div at bounding box center [871, 382] width 1222 height 678
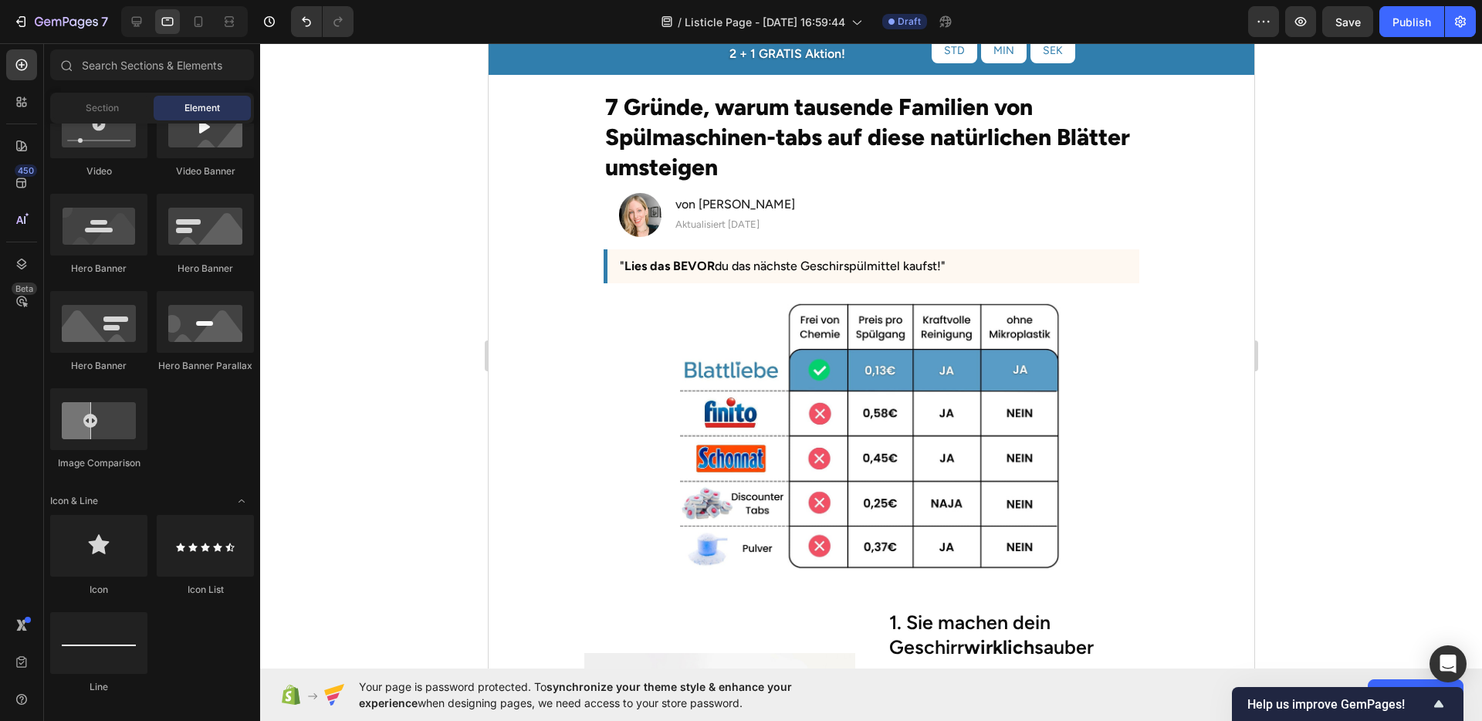
scroll to position [68, 0]
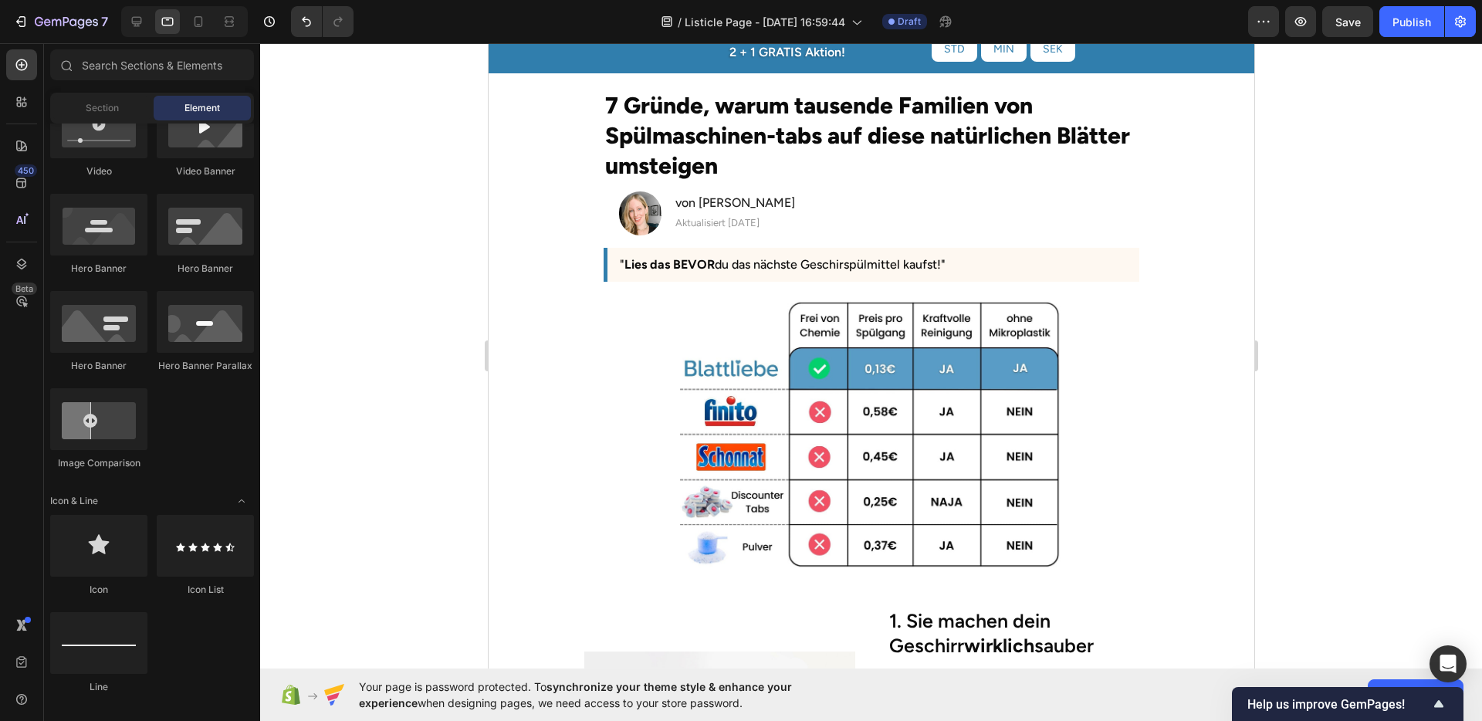
click at [201, 34] on div at bounding box center [184, 21] width 127 height 31
click at [201, 31] on div at bounding box center [198, 21] width 25 height 25
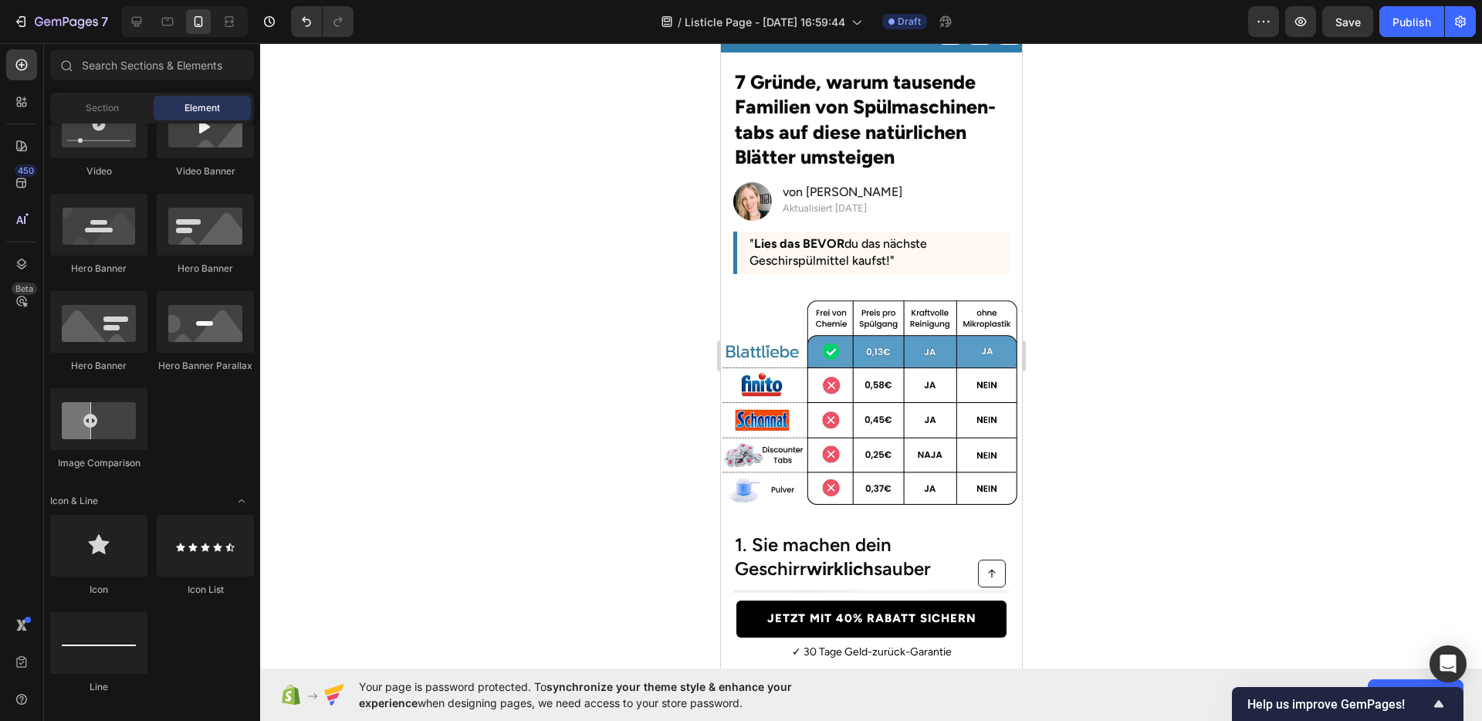
scroll to position [55, 0]
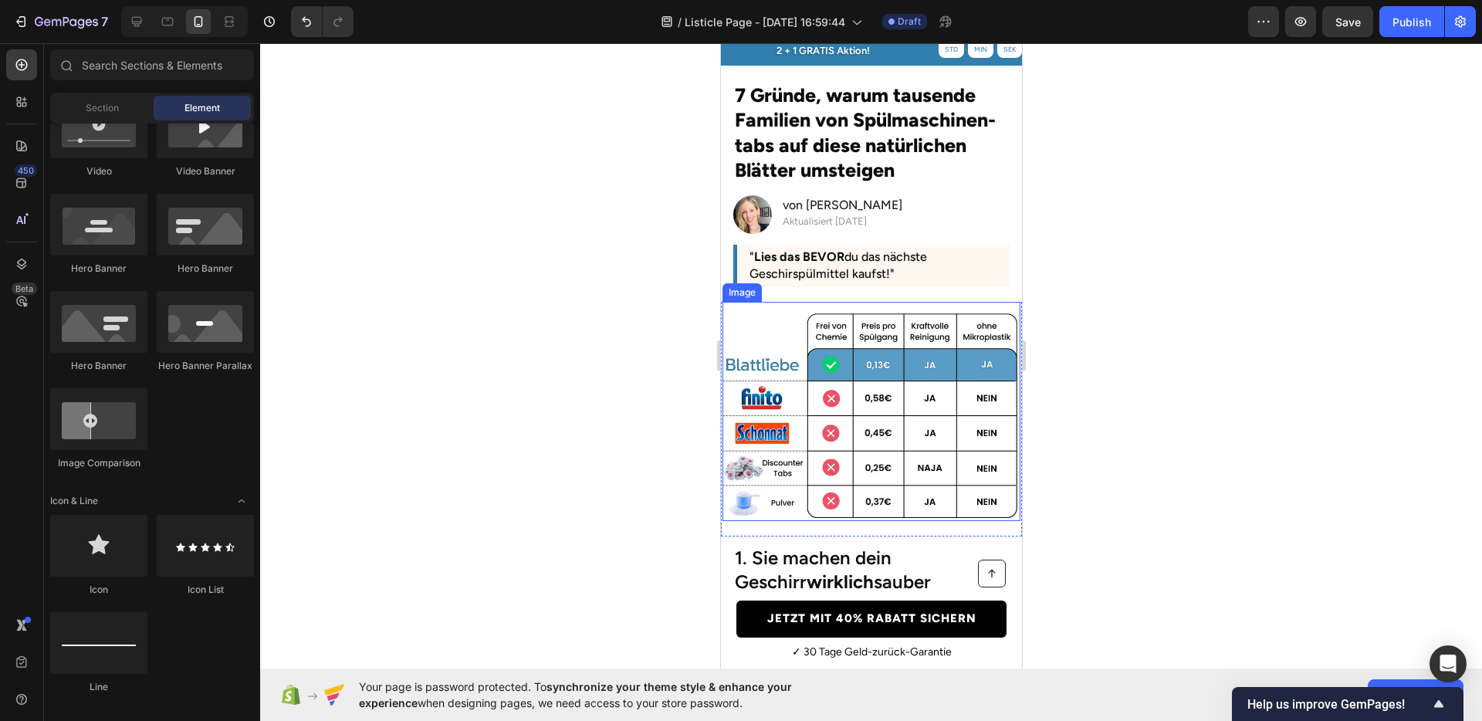
click at [834, 384] on img at bounding box center [871, 416] width 298 height 212
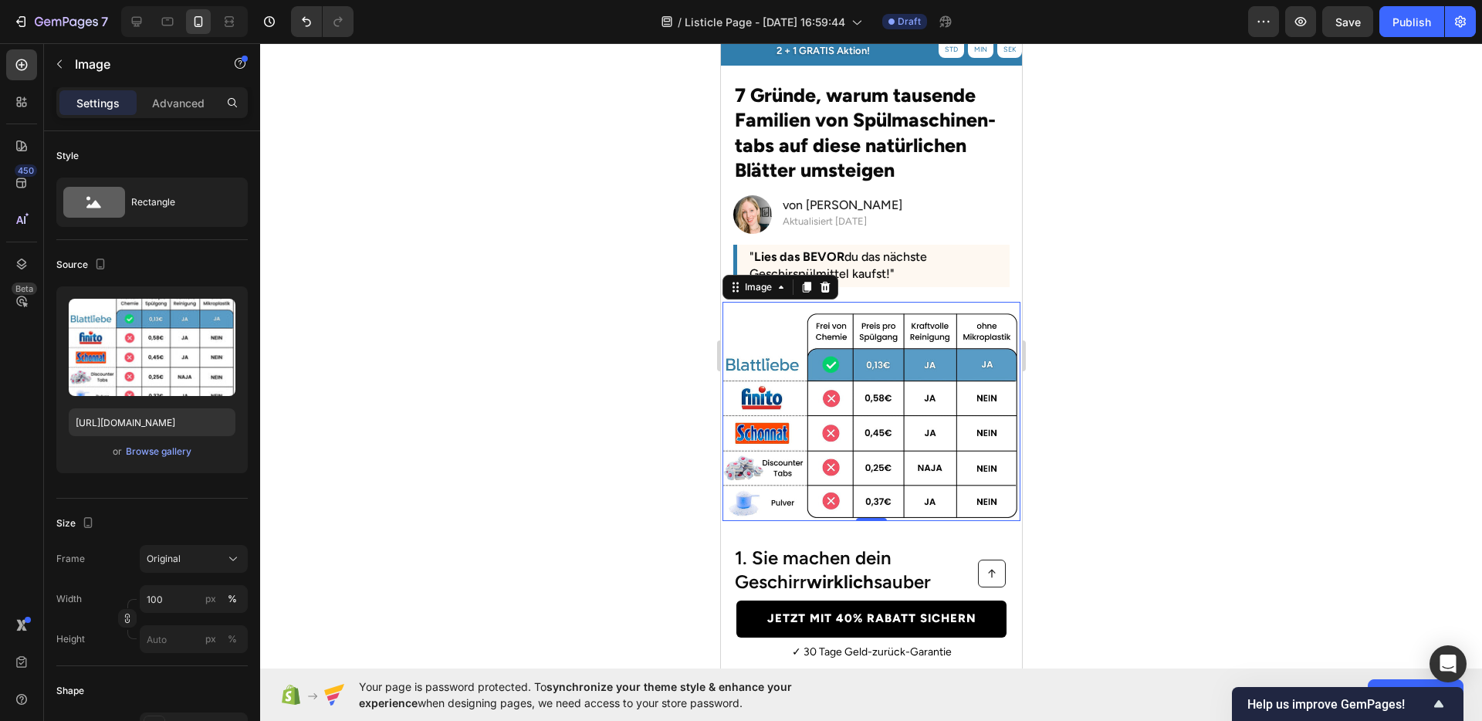
click at [543, 408] on div at bounding box center [871, 382] width 1222 height 678
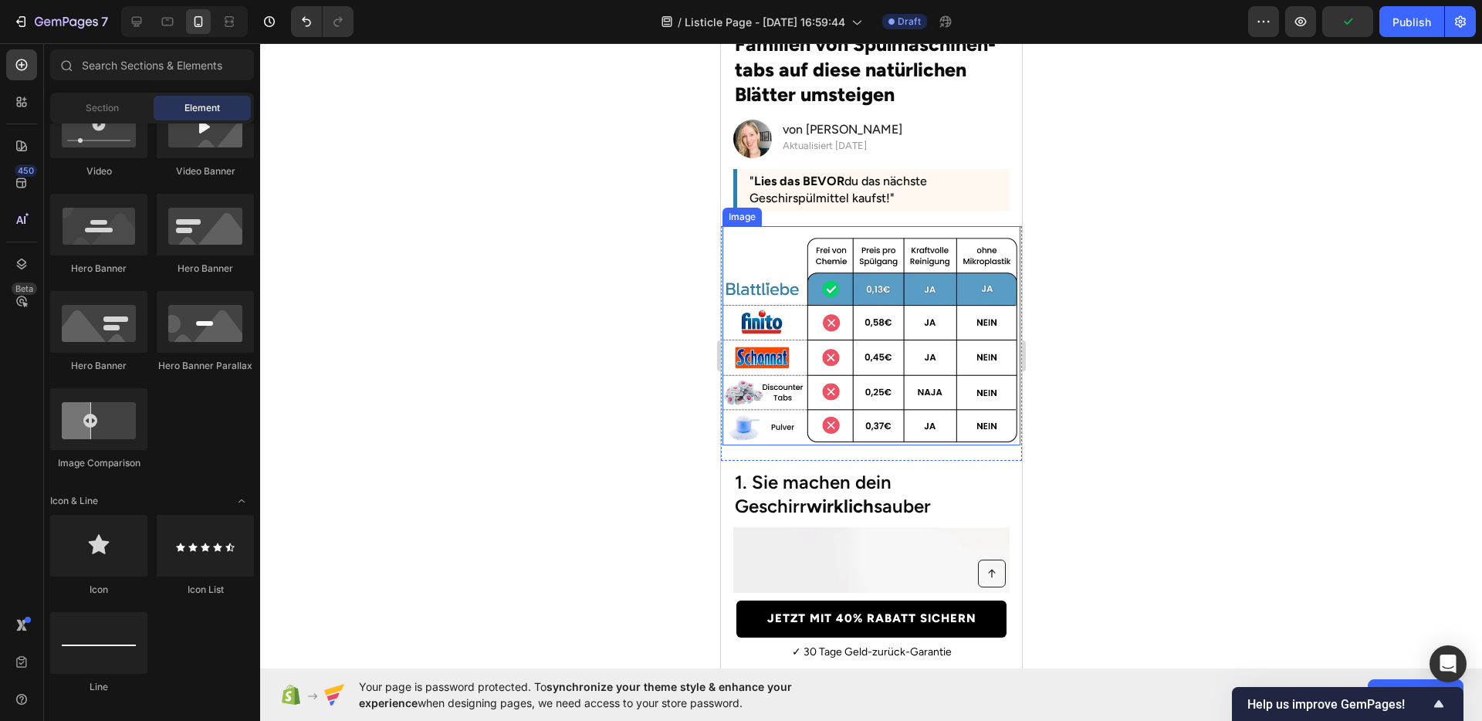
scroll to position [149, 0]
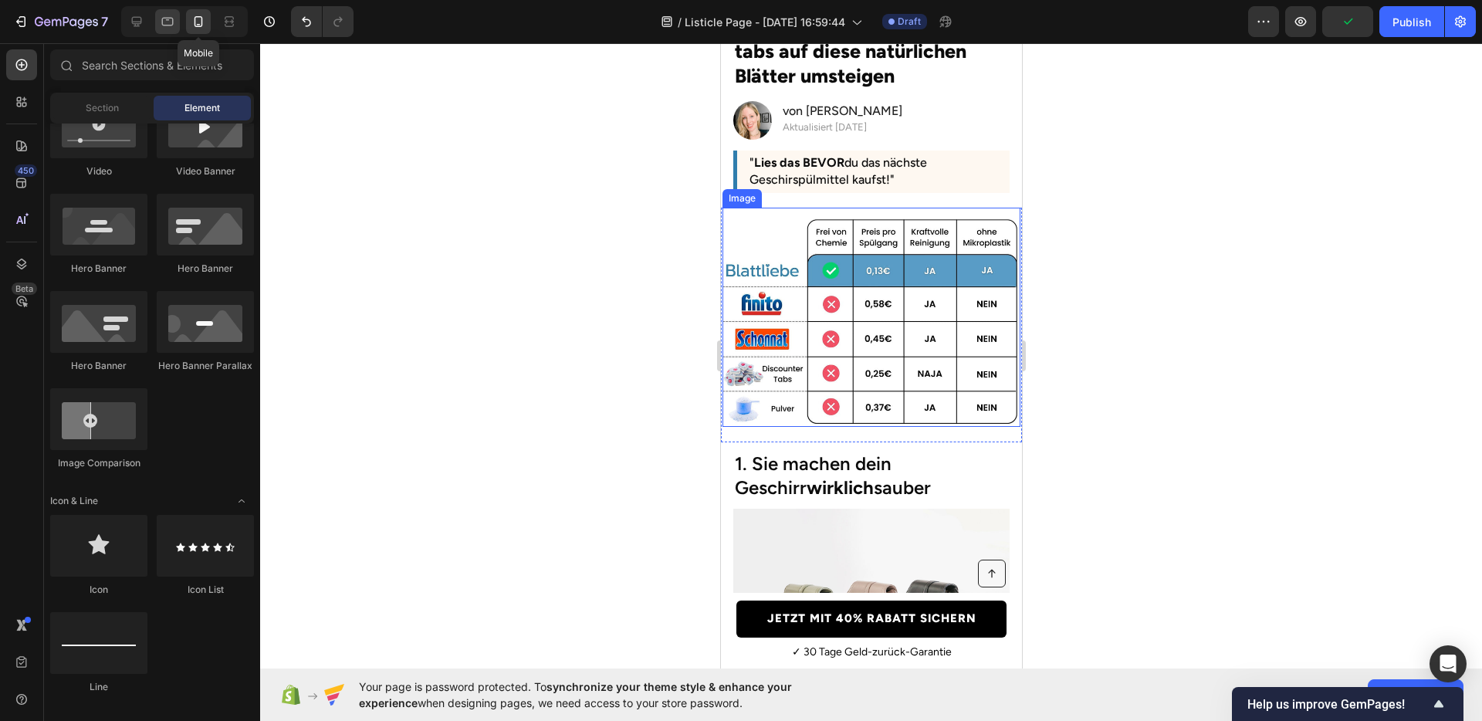
click at [176, 26] on div at bounding box center [167, 21] width 25 height 25
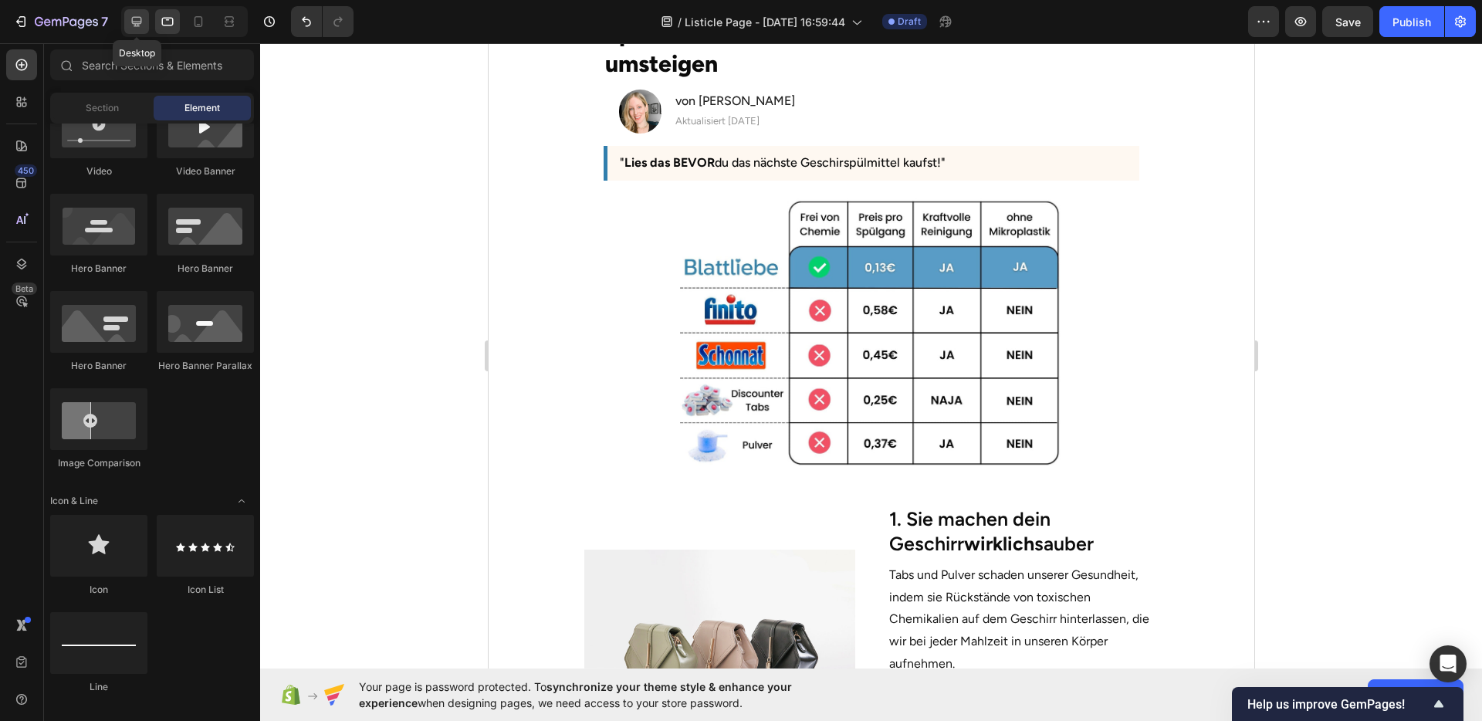
click at [126, 29] on div at bounding box center [136, 21] width 25 height 25
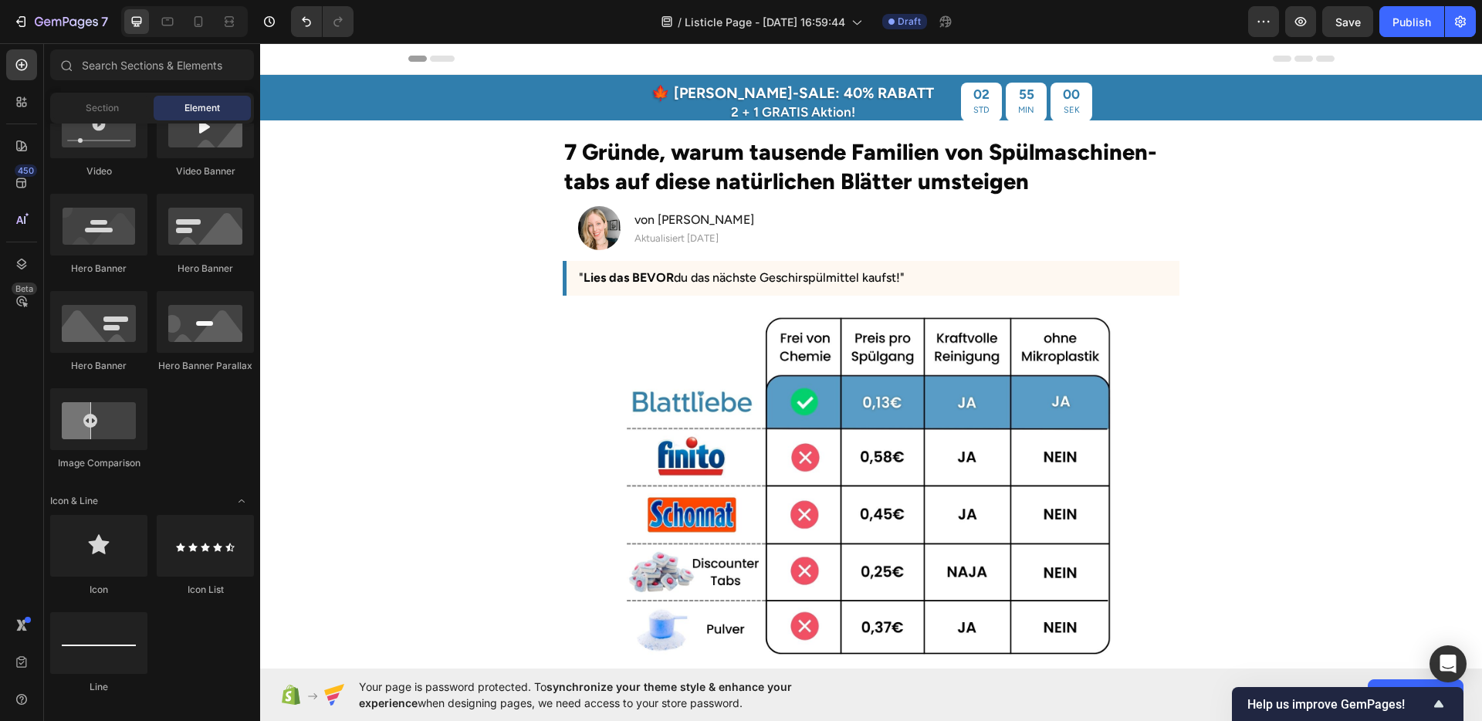
click at [1246, 239] on section "7 Gründe, warum tausende Familien von Spülmaschinen-tabs auf diese natürlichen …" at bounding box center [871, 211] width 880 height 183
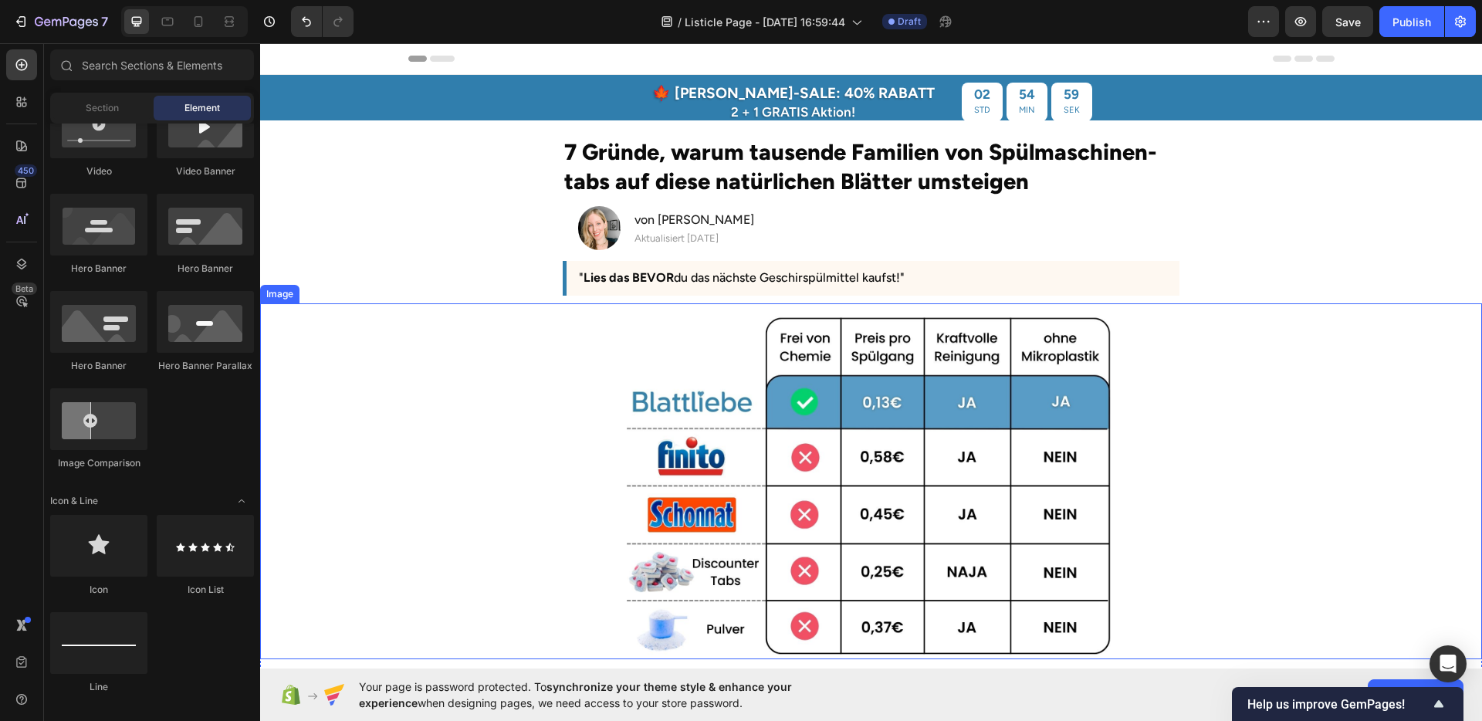
click at [1027, 418] on img at bounding box center [871, 484] width 489 height 347
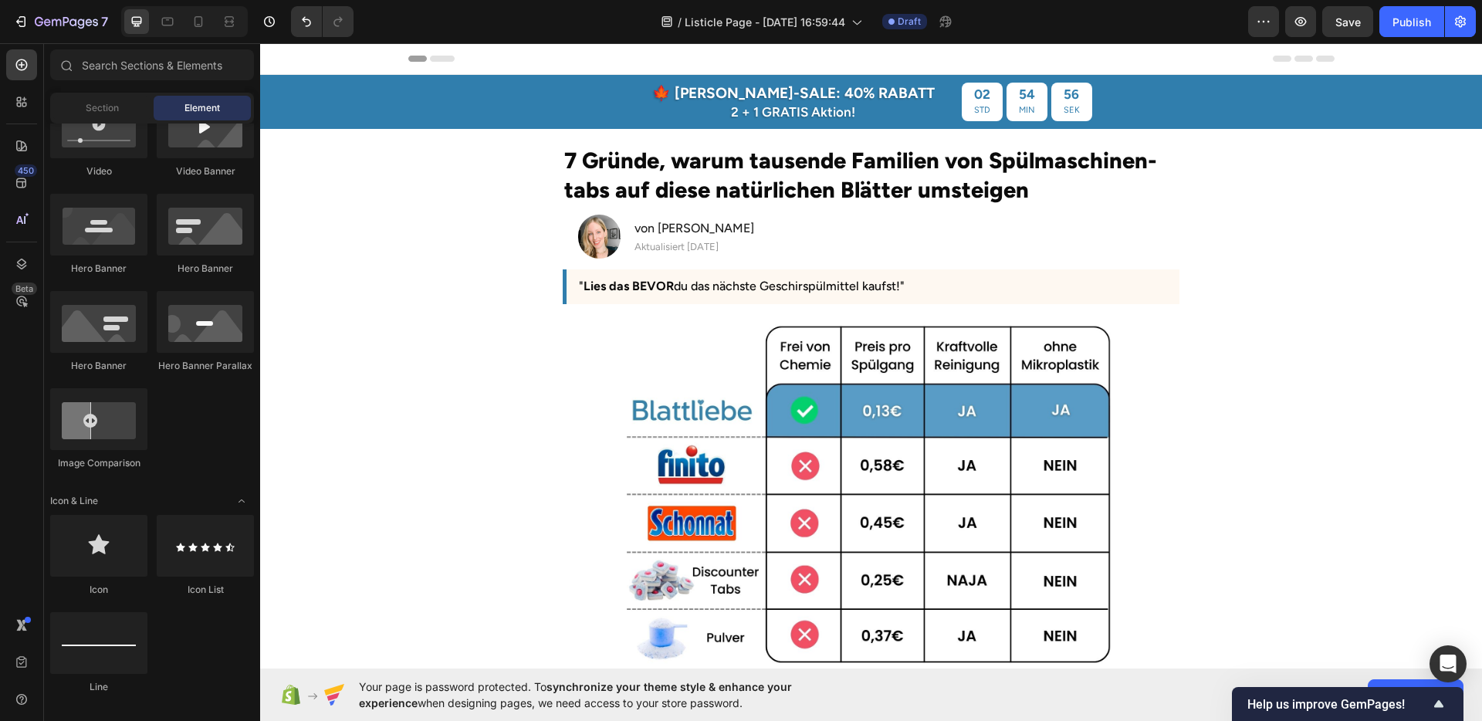
click at [1224, 277] on section "7 Gründe, warum tausende Familien von Spülmaschinen-tabs auf diese natürlichen …" at bounding box center [871, 220] width 880 height 183
click at [304, 25] on icon "Undo/Redo" at bounding box center [306, 21] width 15 height 15
click at [342, 24] on icon "Undo/Redo" at bounding box center [337, 21] width 15 height 15
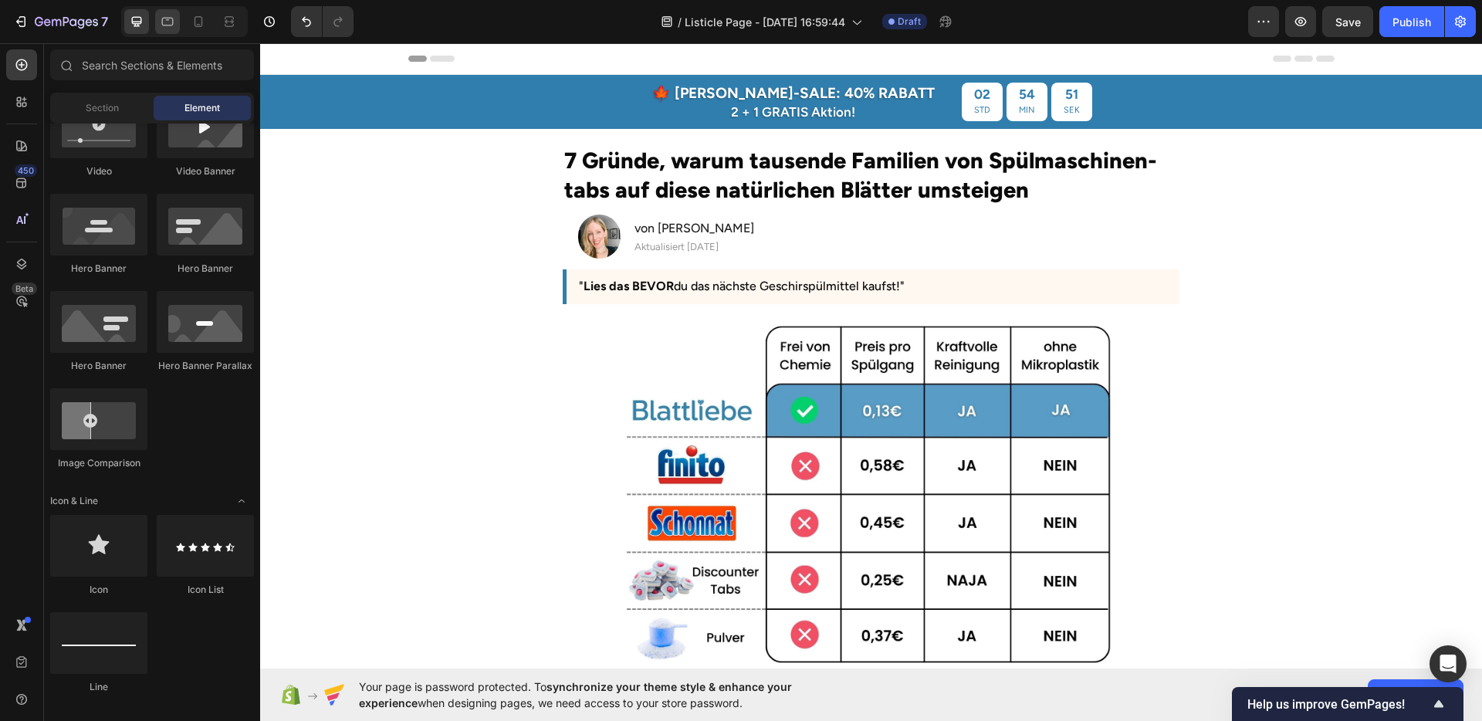
click at [174, 25] on icon at bounding box center [167, 21] width 15 height 15
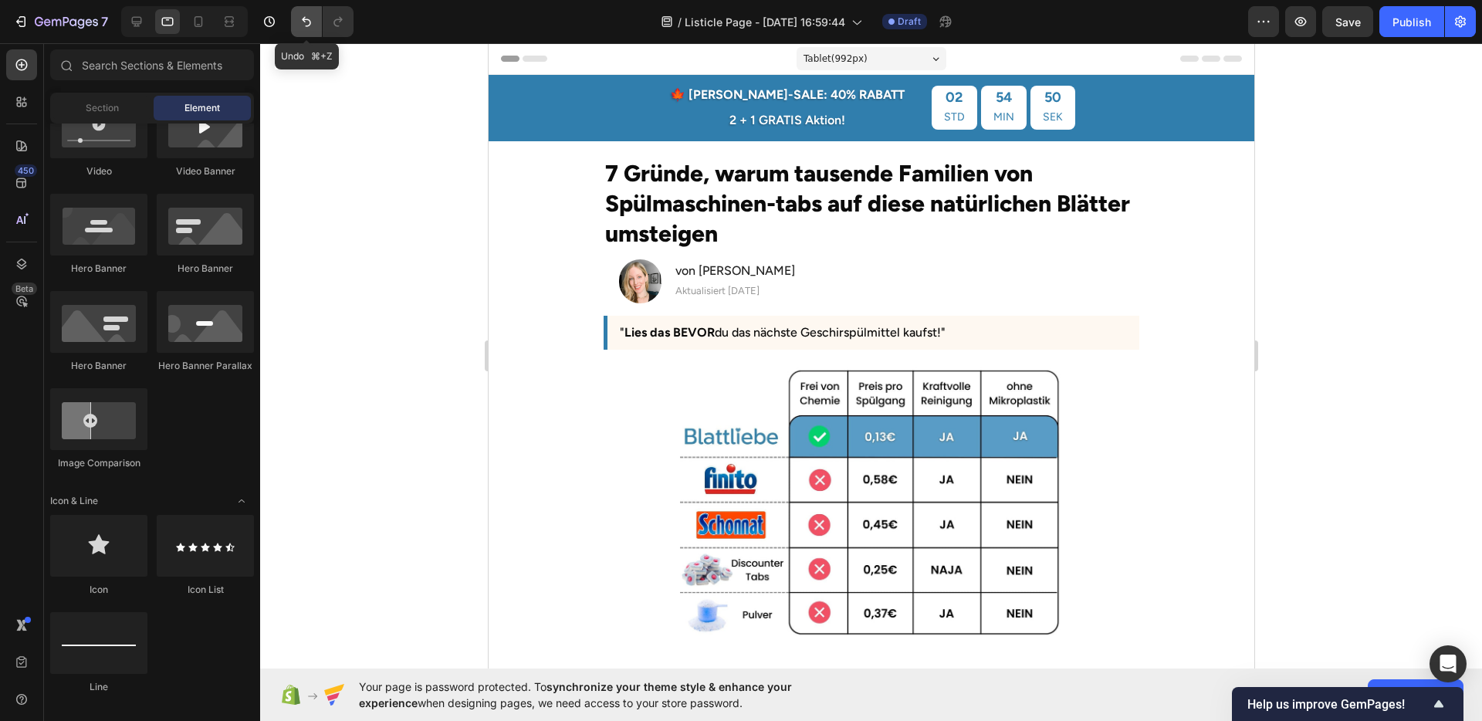
click at [302, 26] on icon "Undo/Redo" at bounding box center [306, 21] width 15 height 15
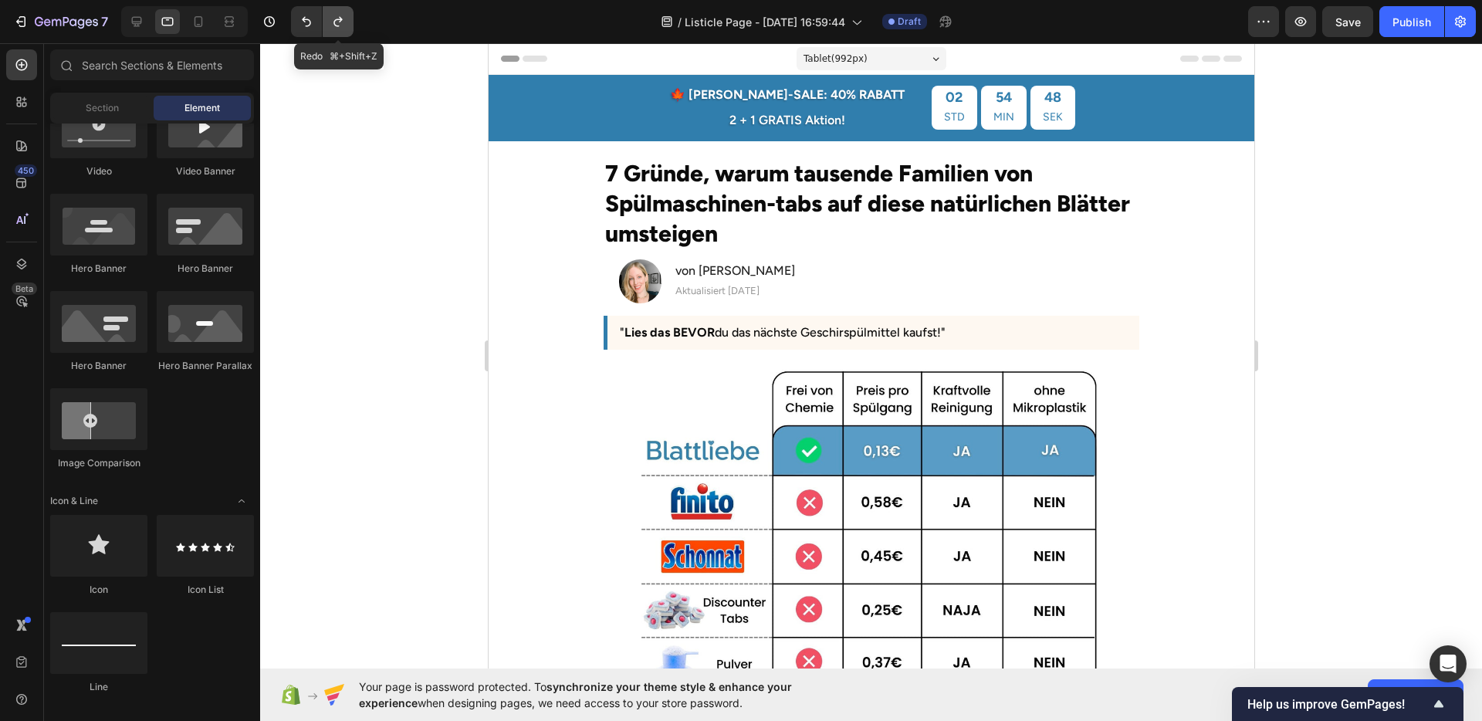
click at [328, 26] on button "Undo/Redo" at bounding box center [338, 21] width 31 height 31
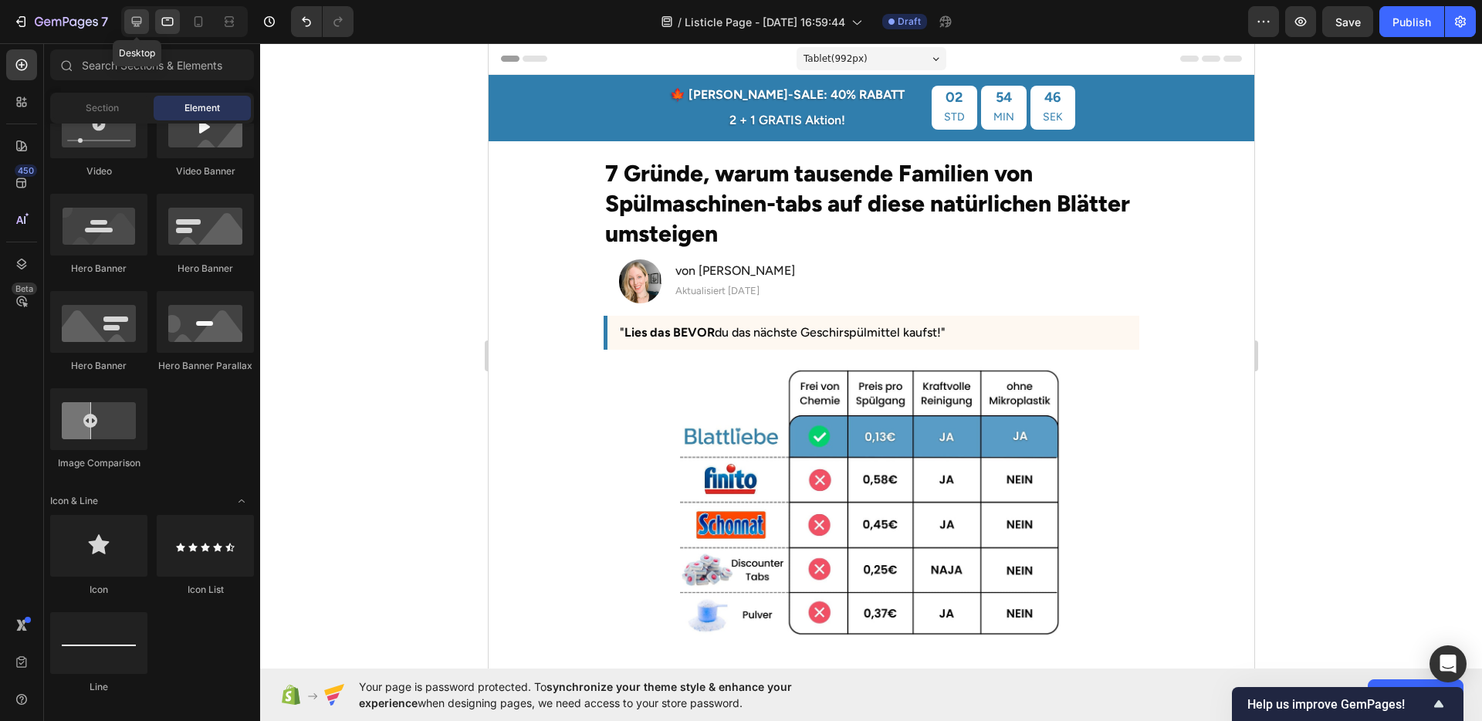
click at [144, 23] on icon at bounding box center [136, 21] width 15 height 15
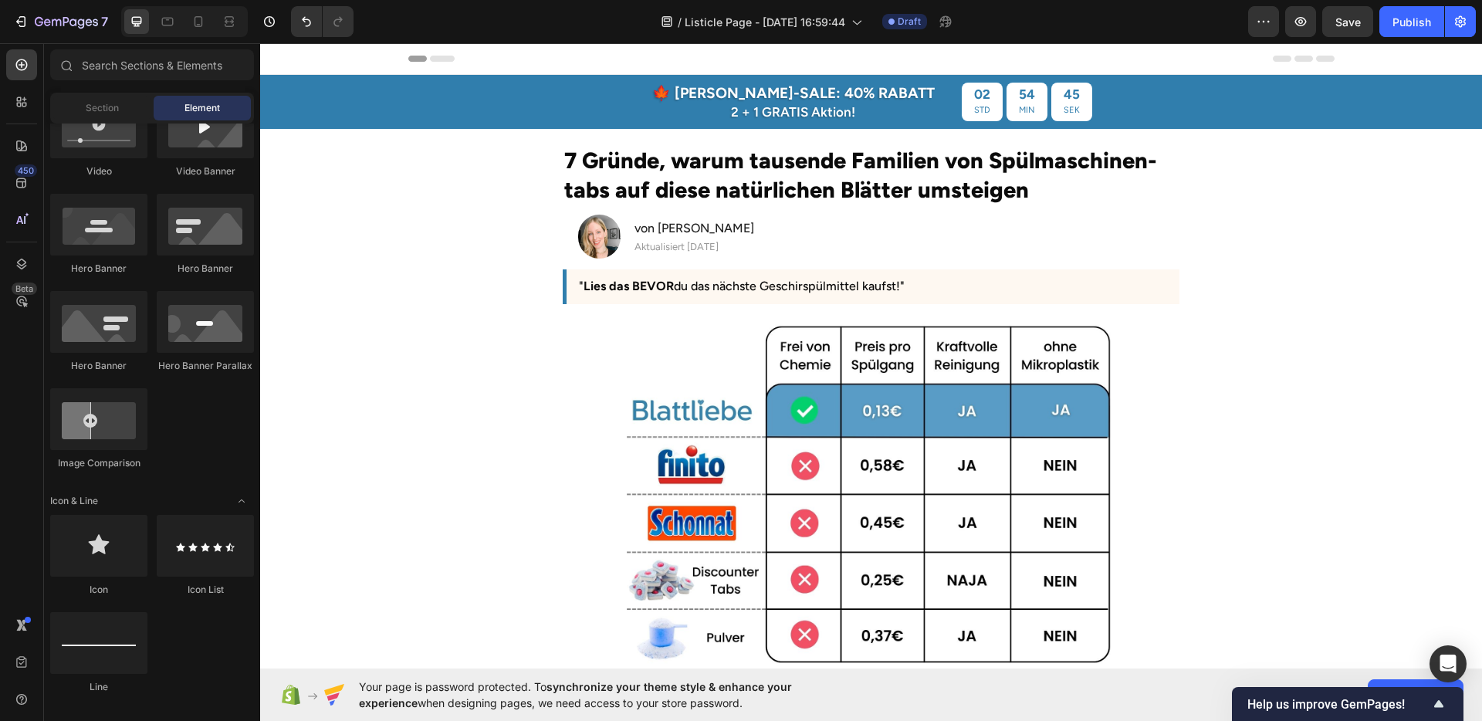
click at [1235, 215] on section "7 Gründe, warum tausende Familien von Spülmaschinen-tabs auf diese natürlichen …" at bounding box center [871, 220] width 880 height 183
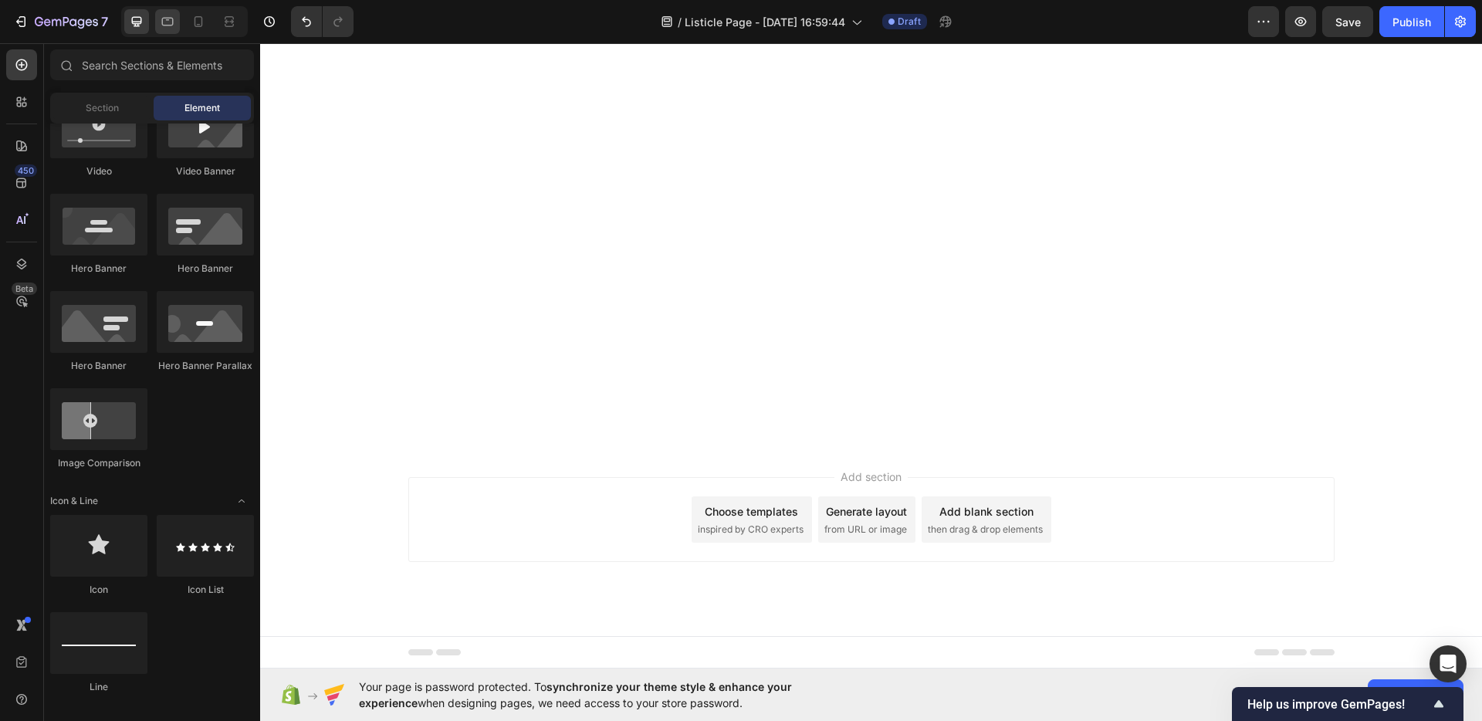
scroll to position [1302, 0]
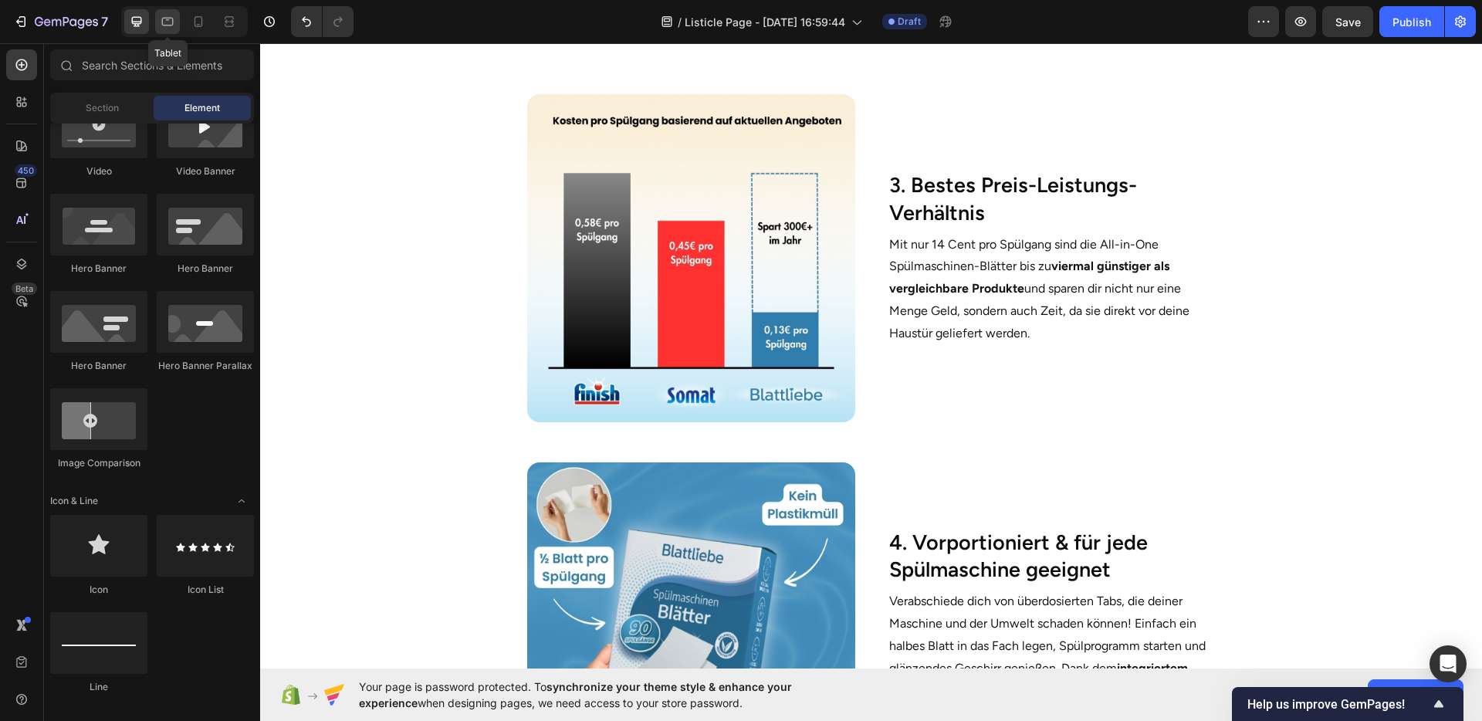
click at [165, 26] on icon at bounding box center [167, 21] width 15 height 15
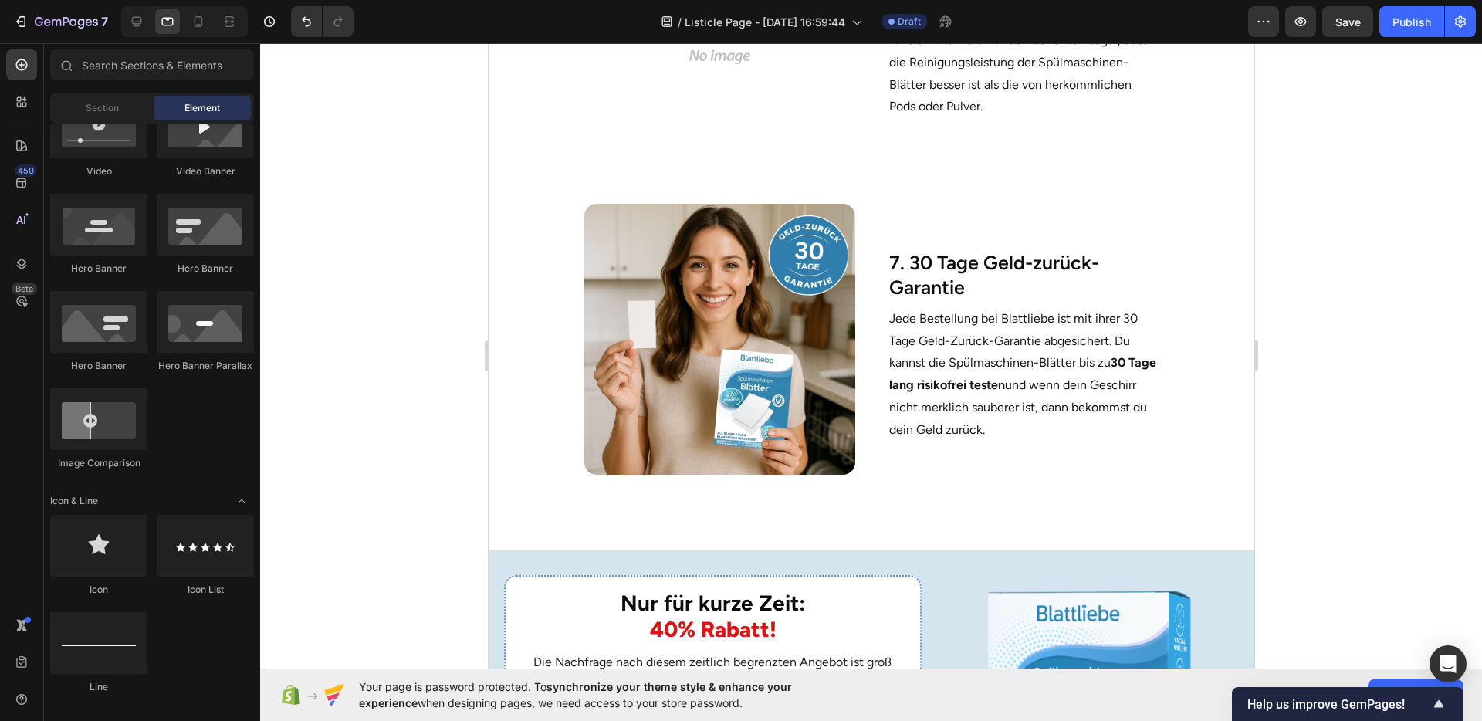
scroll to position [2510, 0]
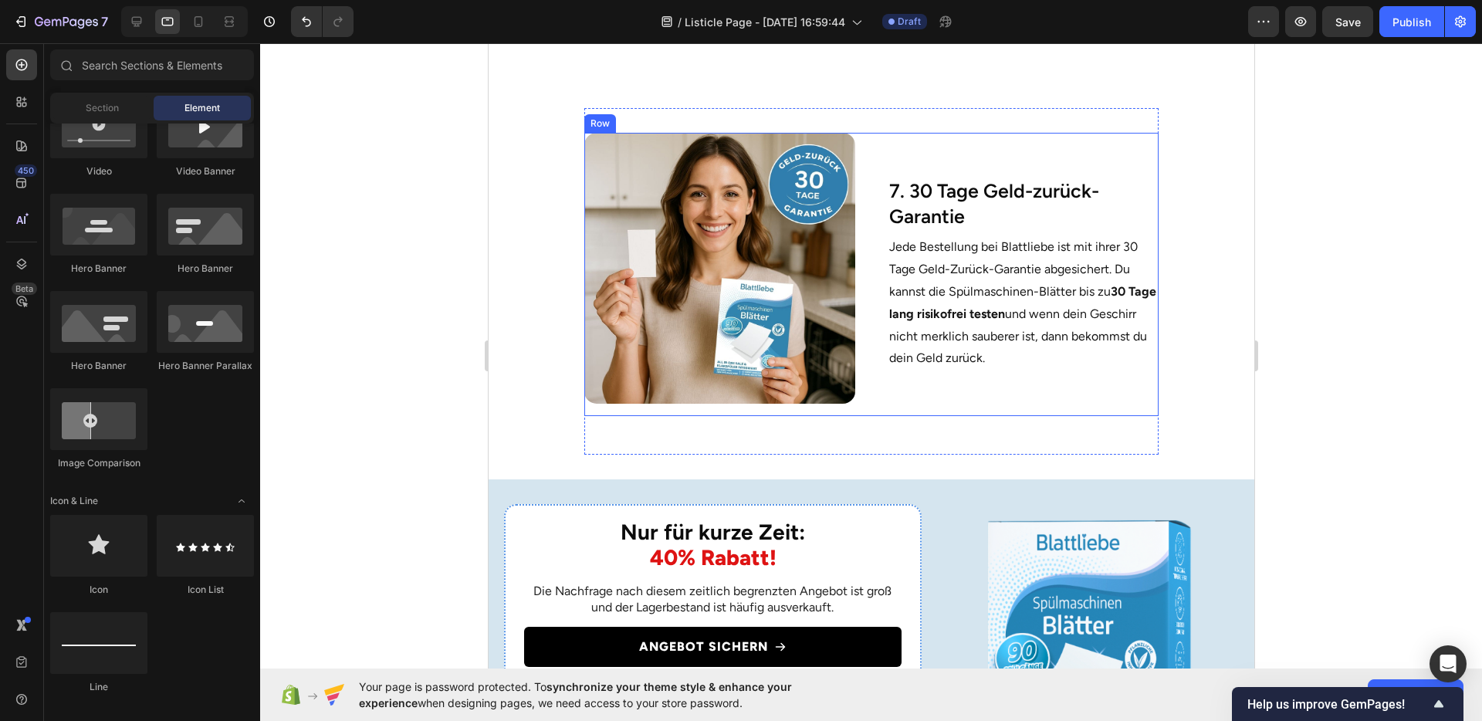
click at [887, 389] on div "7. 30 Tage Geld-zurück-Garantie Heading Jede Bestellung bei Blattliebe ist mit …" at bounding box center [1022, 274] width 271 height 283
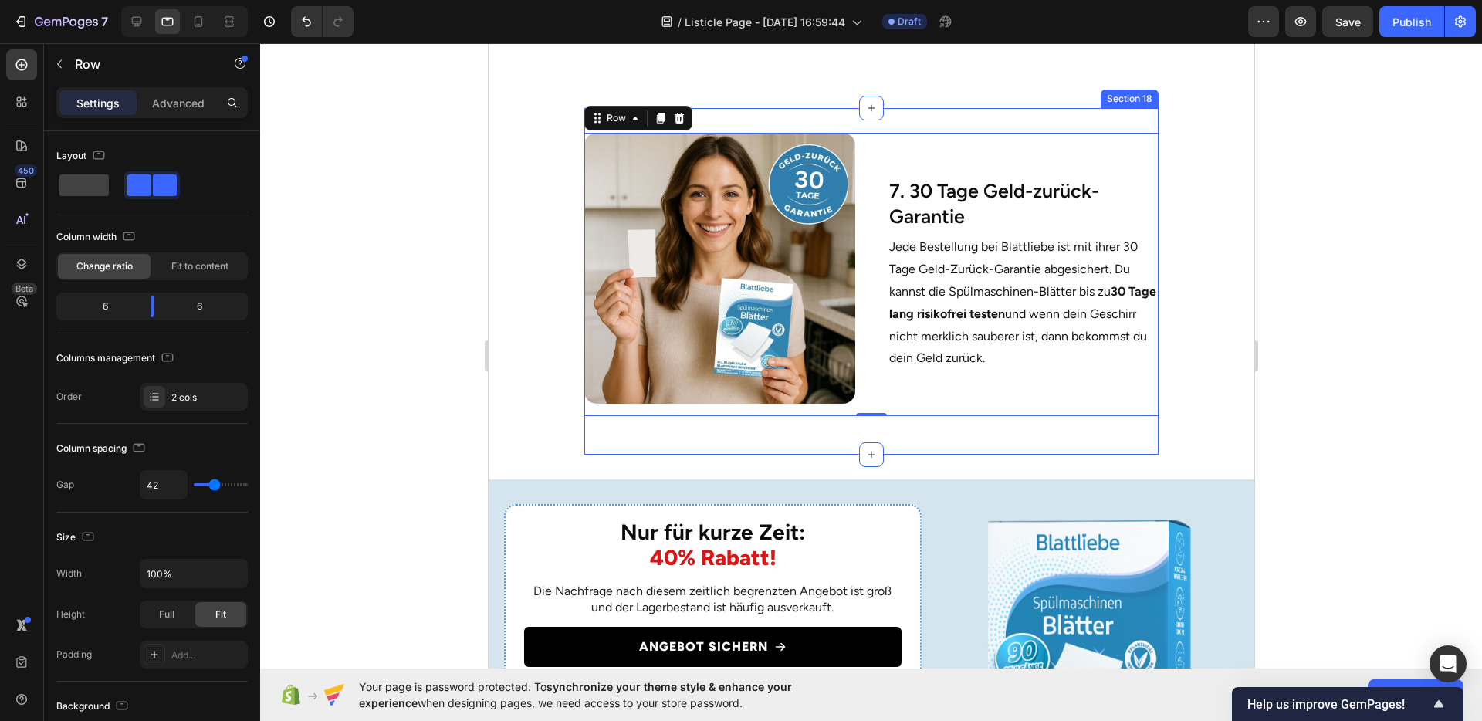
click at [851, 429] on div "Image 7. 30 Tage Geld-zurück-Garantie Heading Jede Bestellung bei Blattliebe is…" at bounding box center [871, 281] width 574 height 347
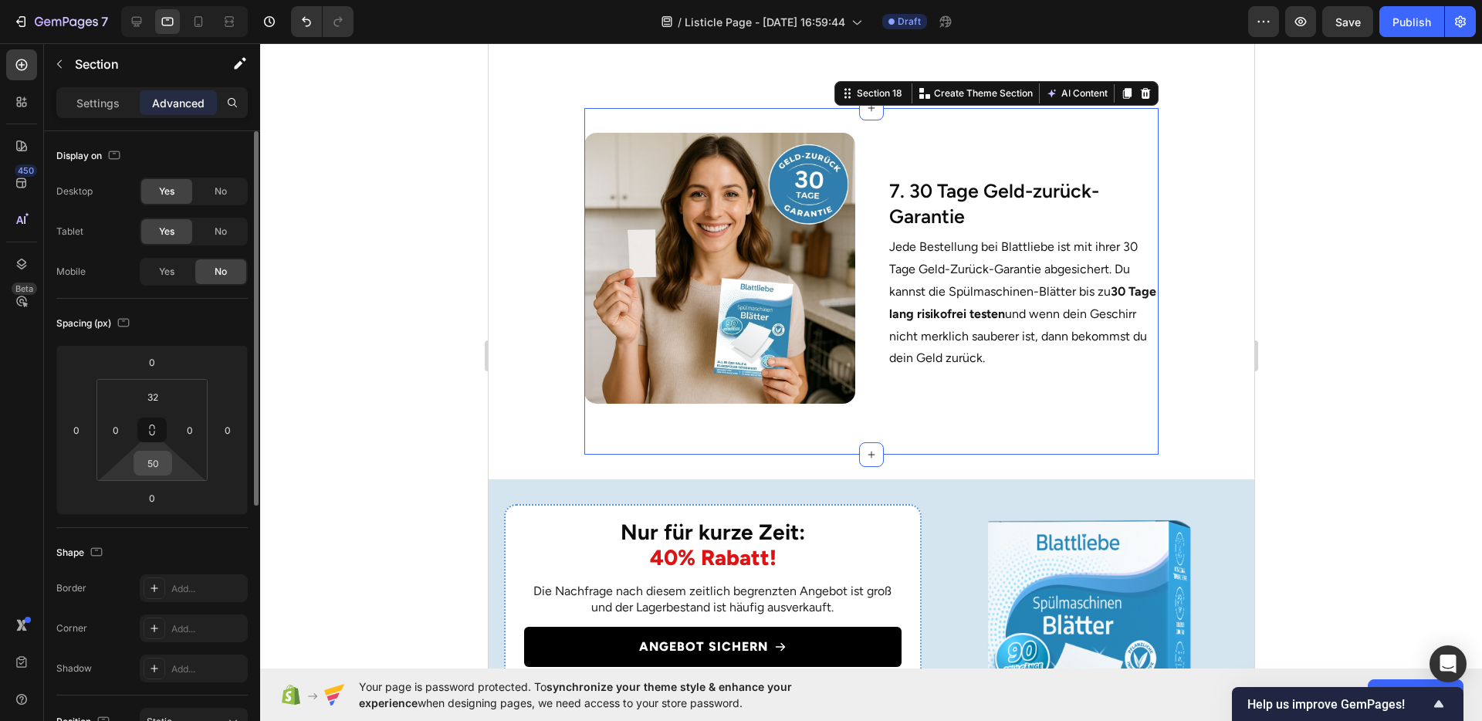
click at [160, 455] on input "50" at bounding box center [152, 463] width 31 height 23
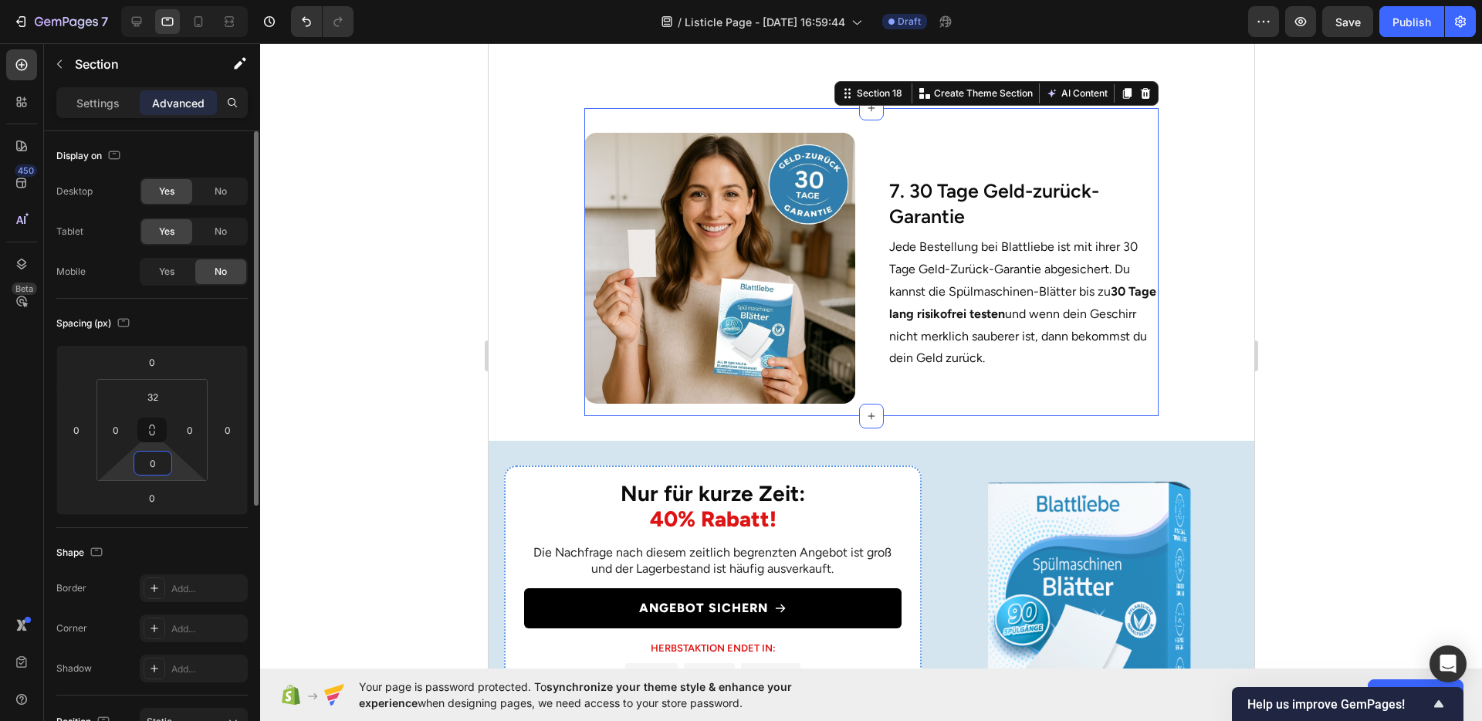
click at [153, 463] on input "0" at bounding box center [152, 463] width 31 height 23
click at [154, 463] on input "0" at bounding box center [152, 463] width 31 height 23
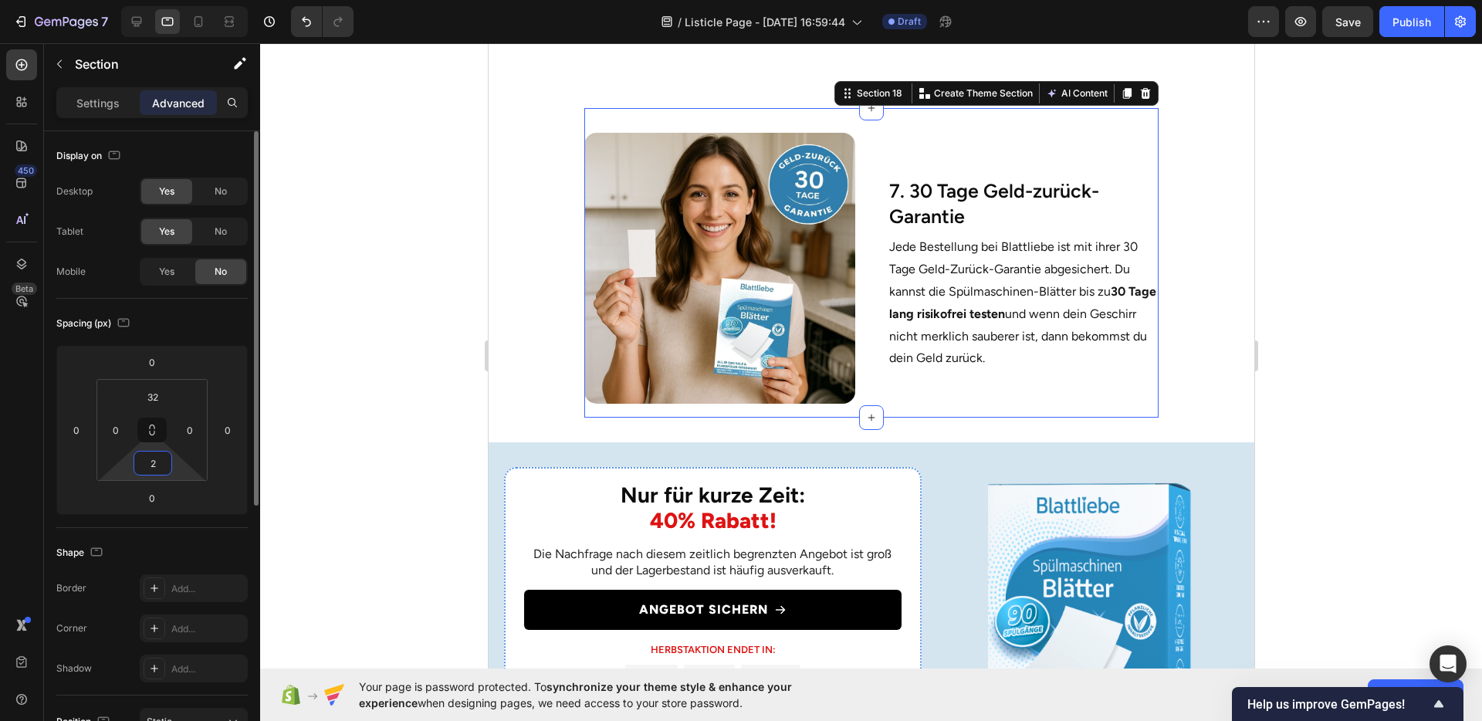
type input "20"
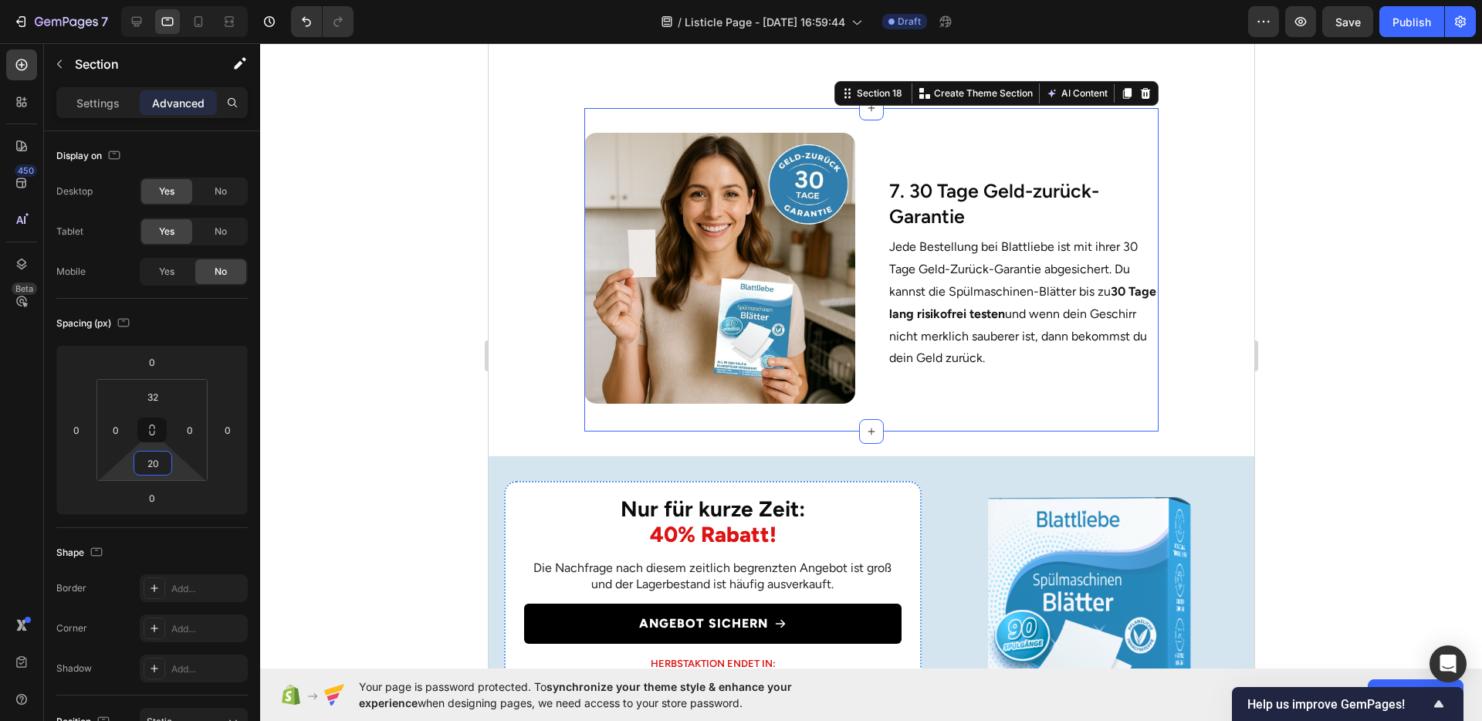
click at [1284, 435] on div at bounding box center [871, 382] width 1222 height 678
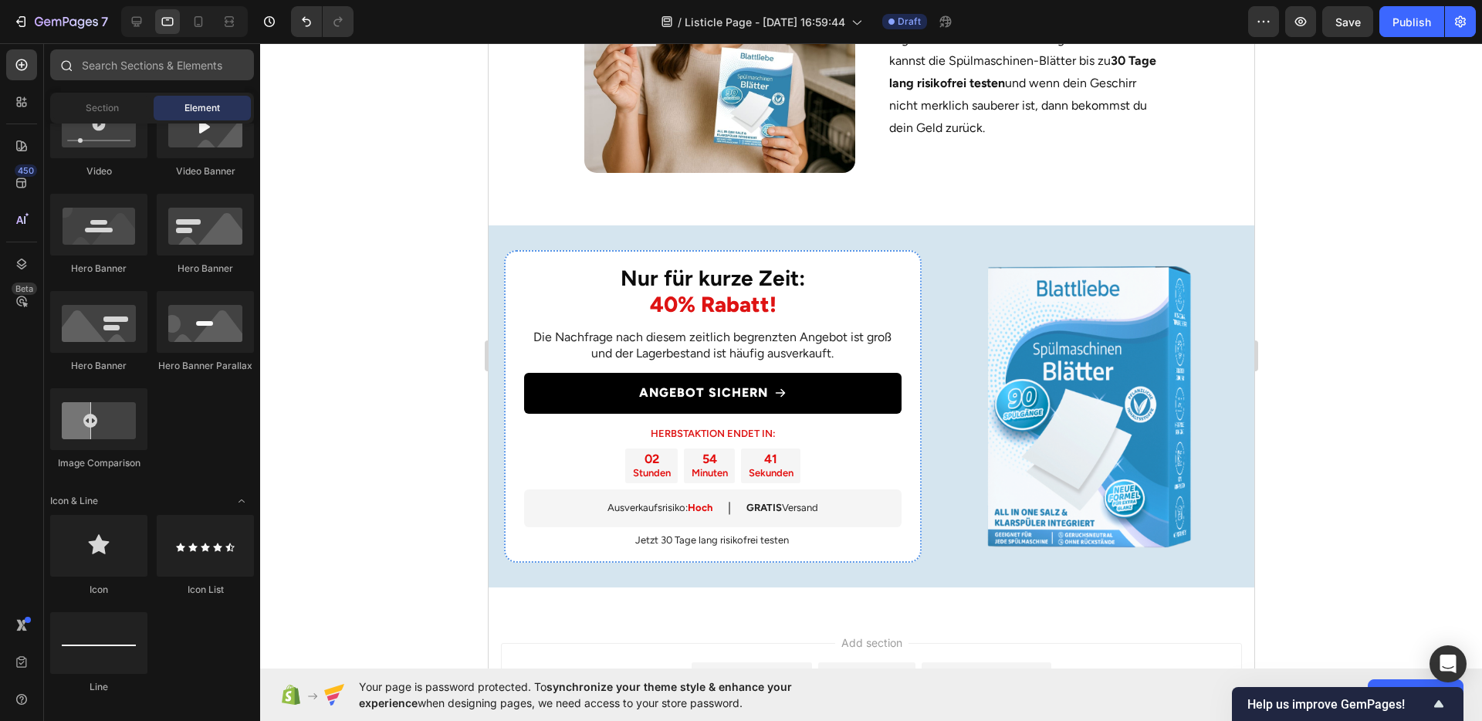
scroll to position [2507, 0]
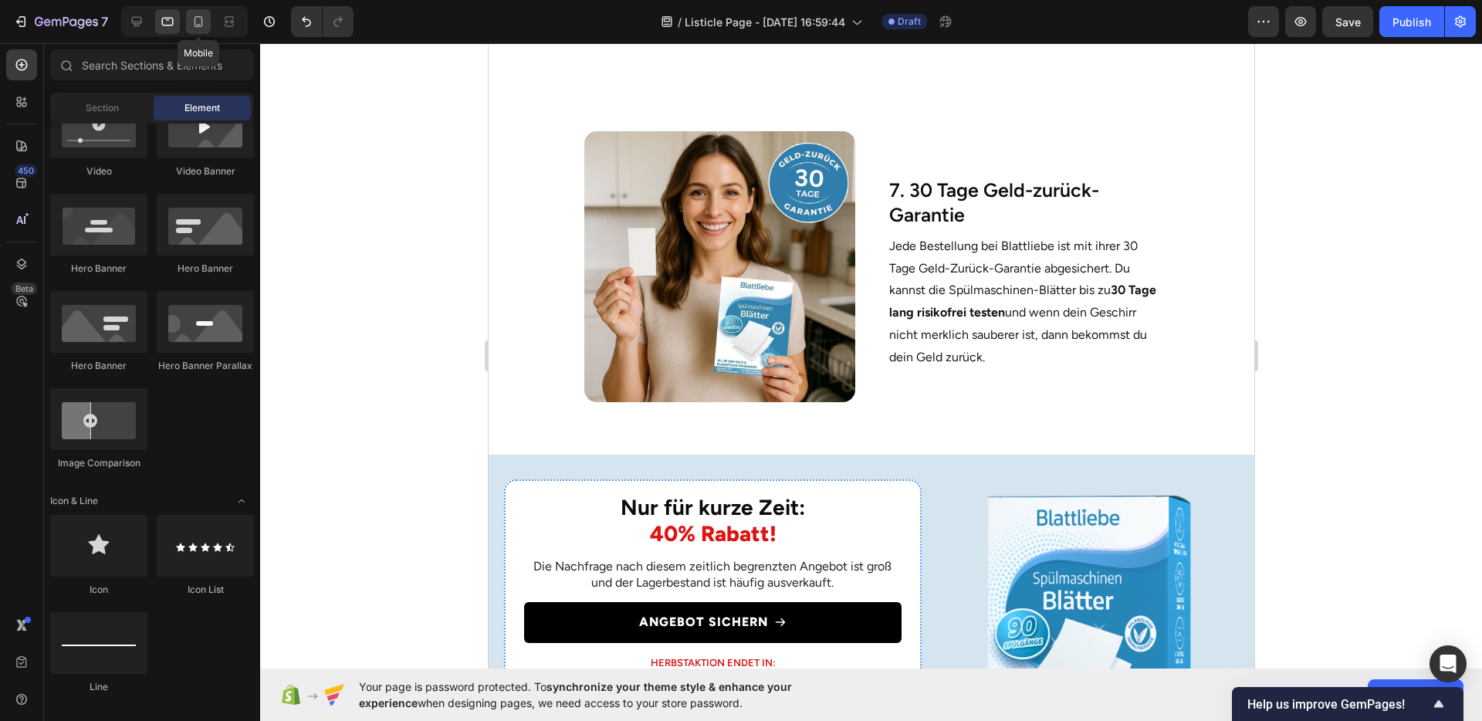
click at [202, 24] on icon at bounding box center [199, 21] width 8 height 11
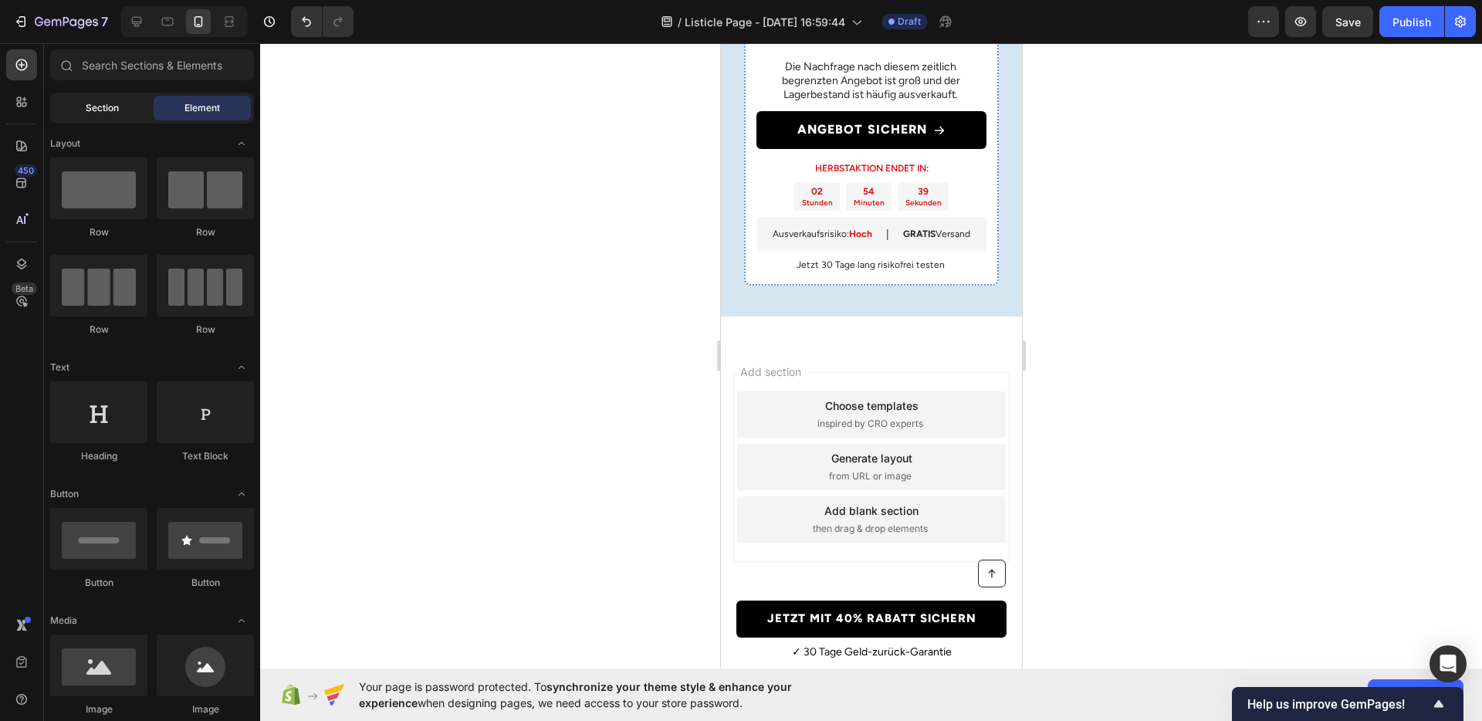
click at [118, 115] on div "Section" at bounding box center [101, 108] width 97 height 25
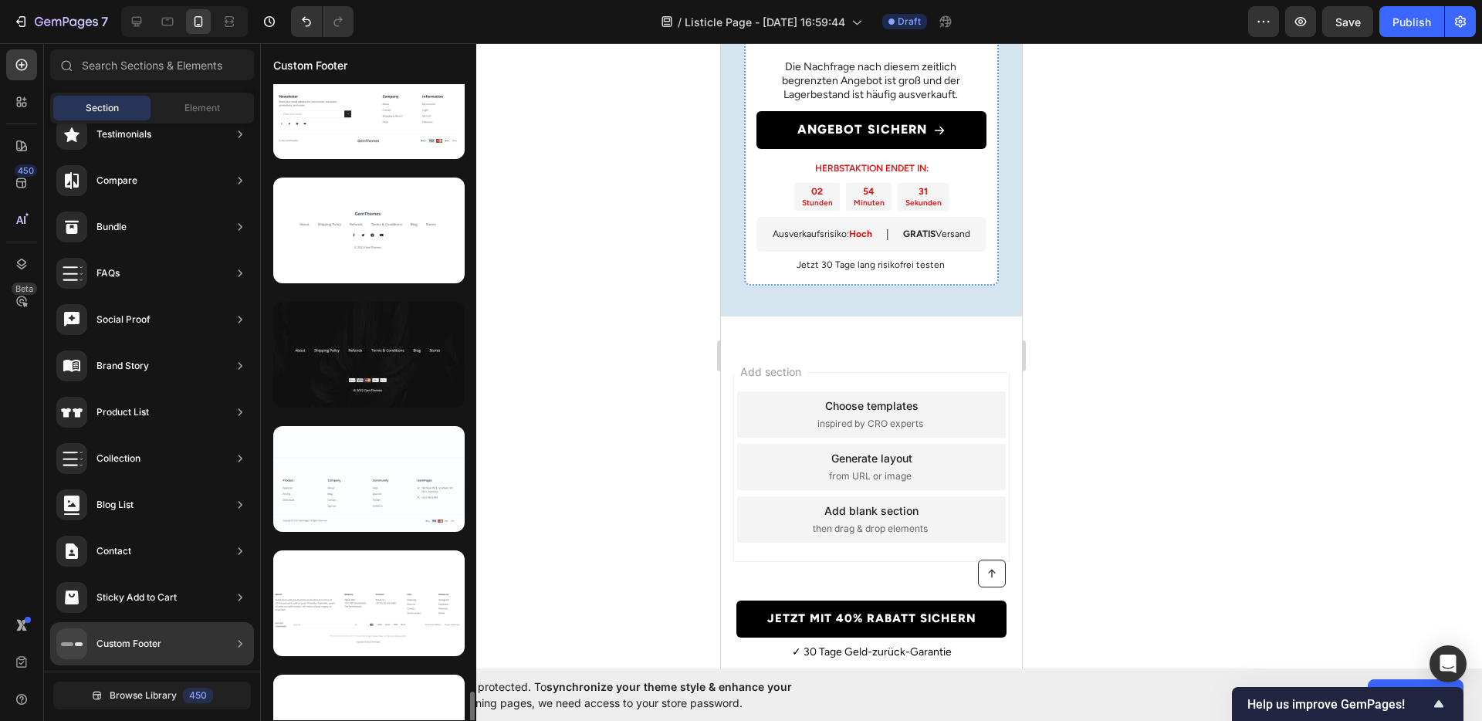
scroll to position [1219, 0]
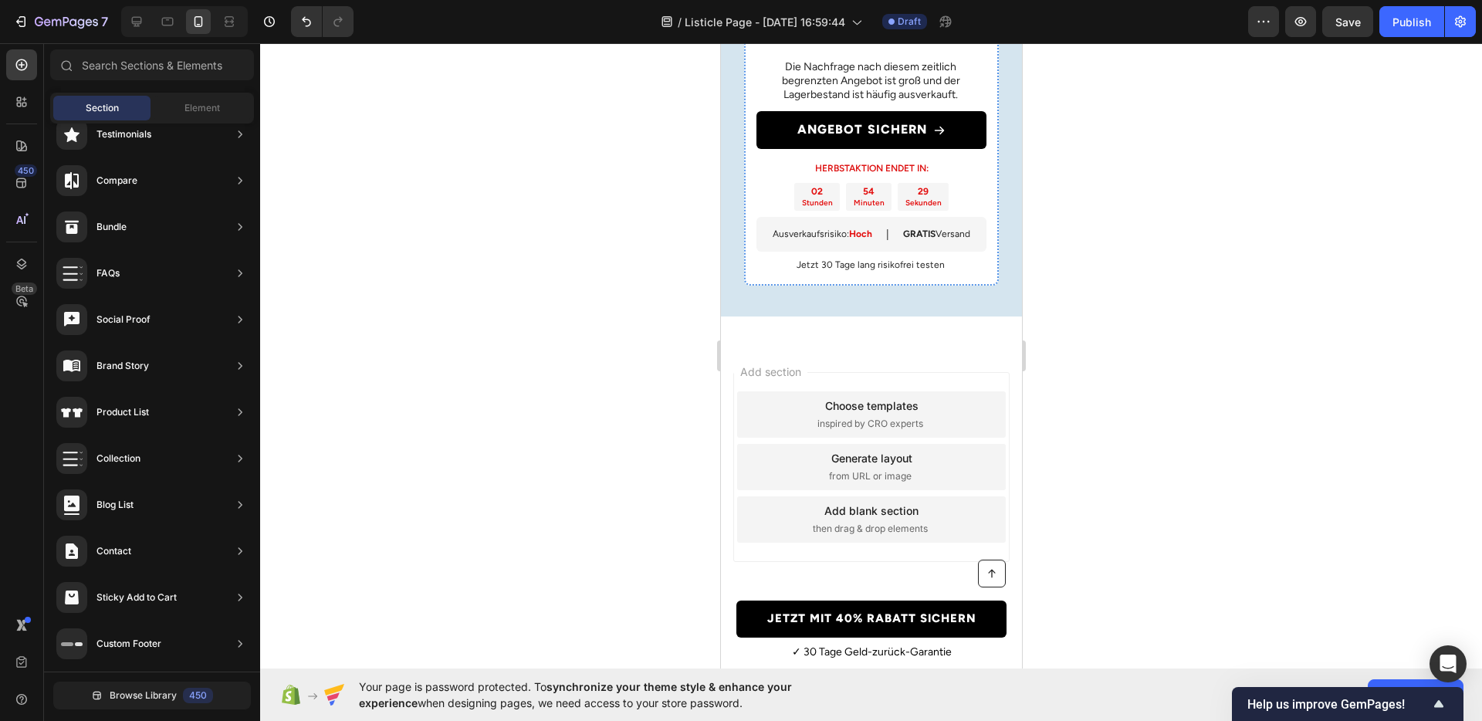
click at [1150, 459] on div at bounding box center [871, 382] width 1222 height 678
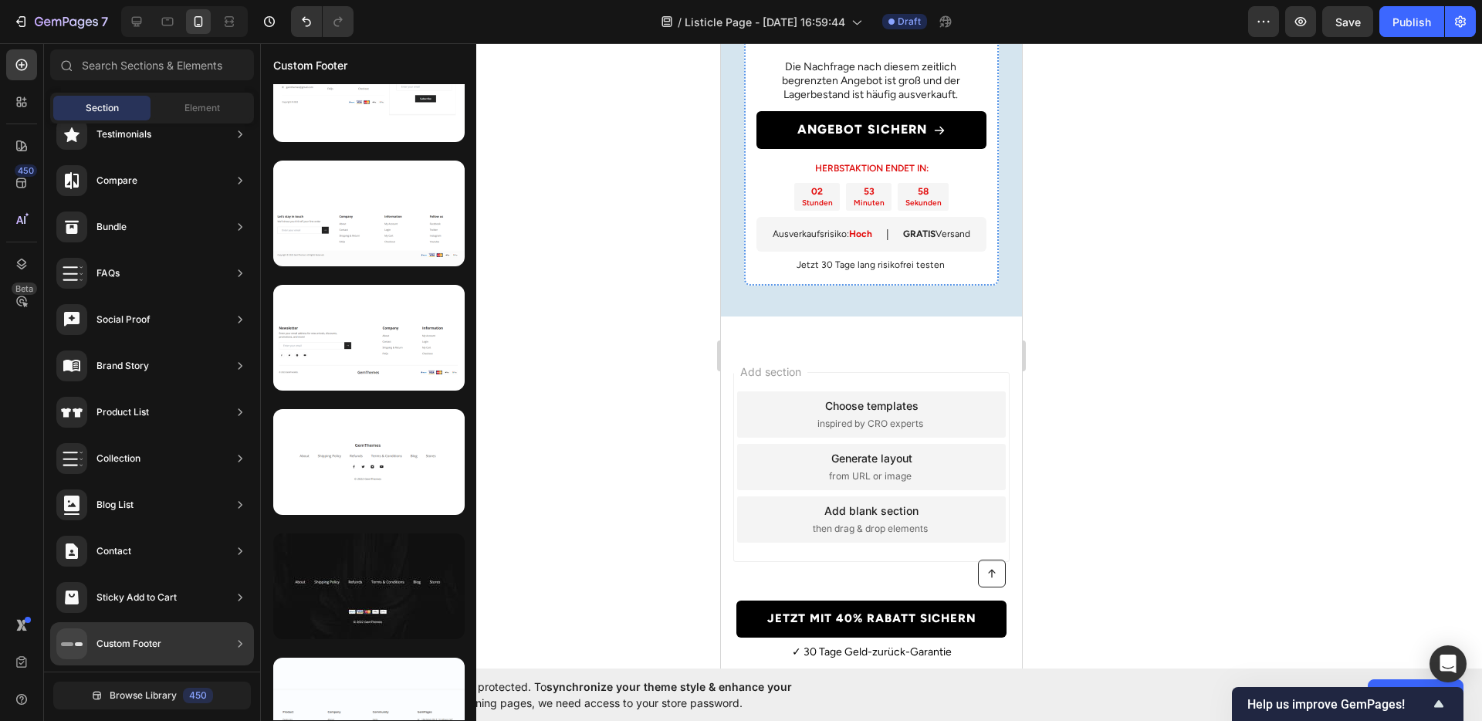
scroll to position [0, 0]
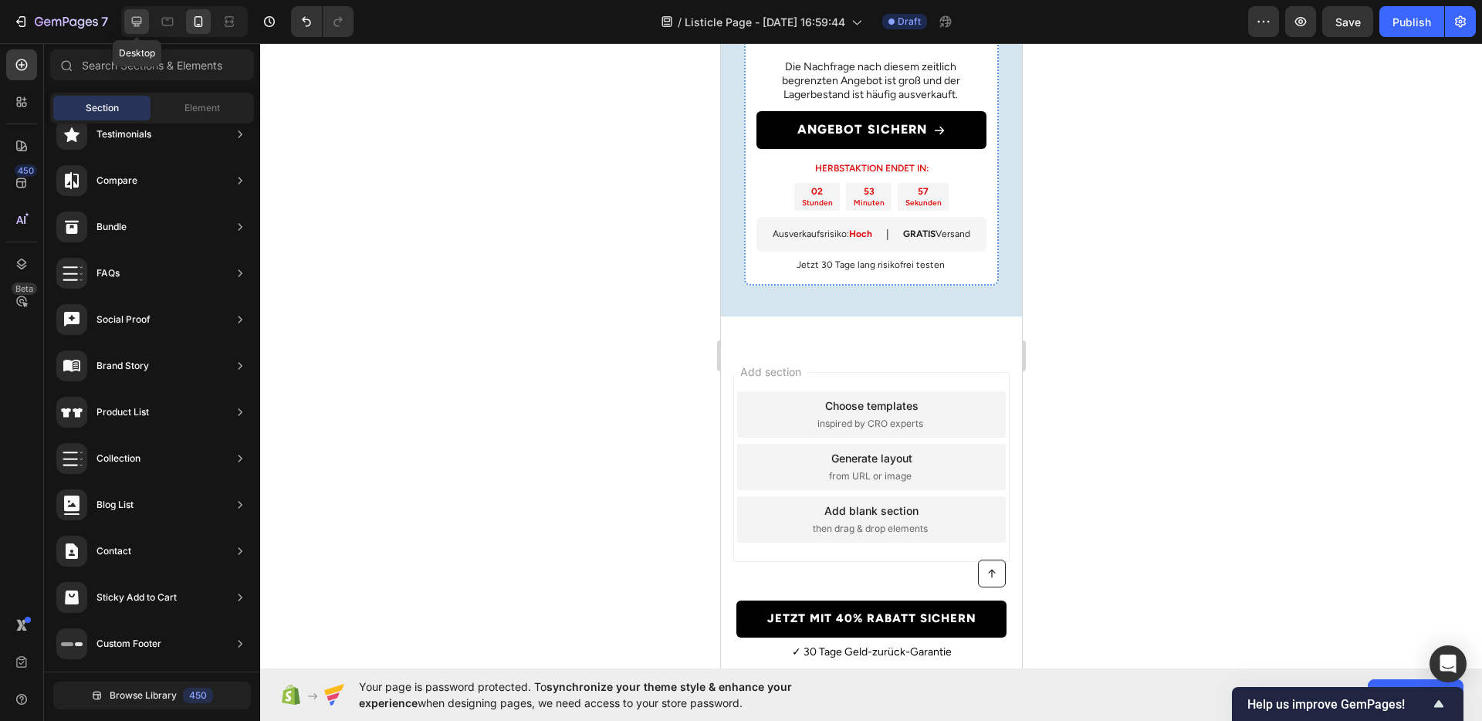
click at [139, 26] on icon at bounding box center [136, 21] width 15 height 15
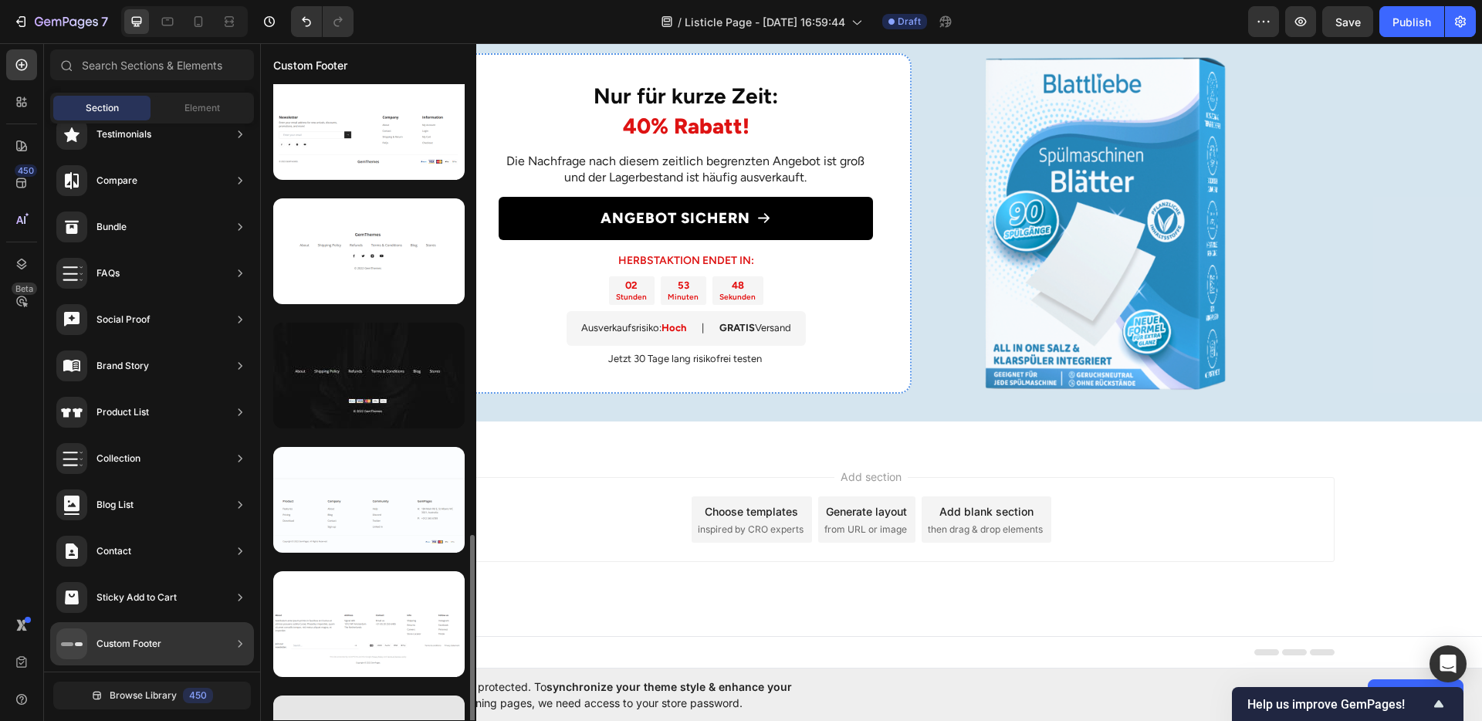
scroll to position [949, 0]
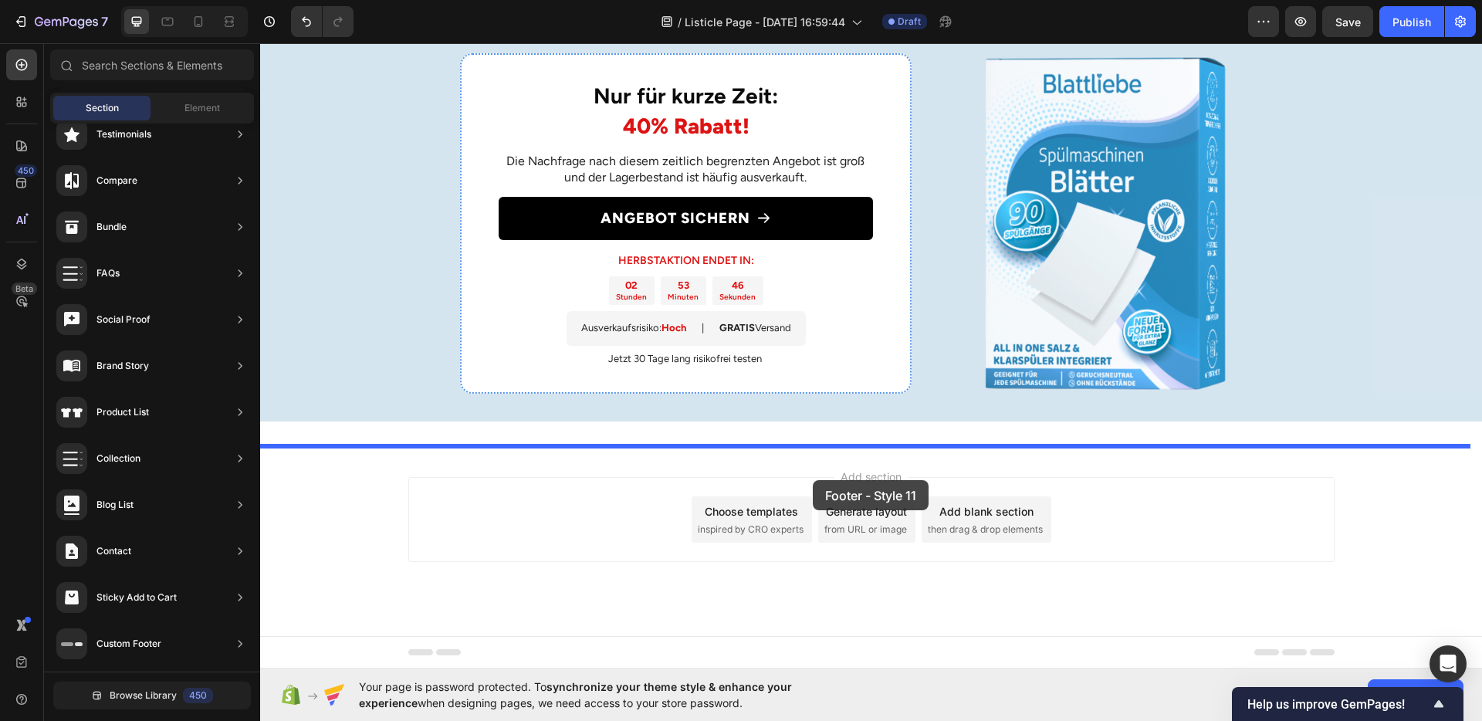
drag, startPoint x: 634, startPoint y: 375, endPoint x: 813, endPoint y: 480, distance: 207.6
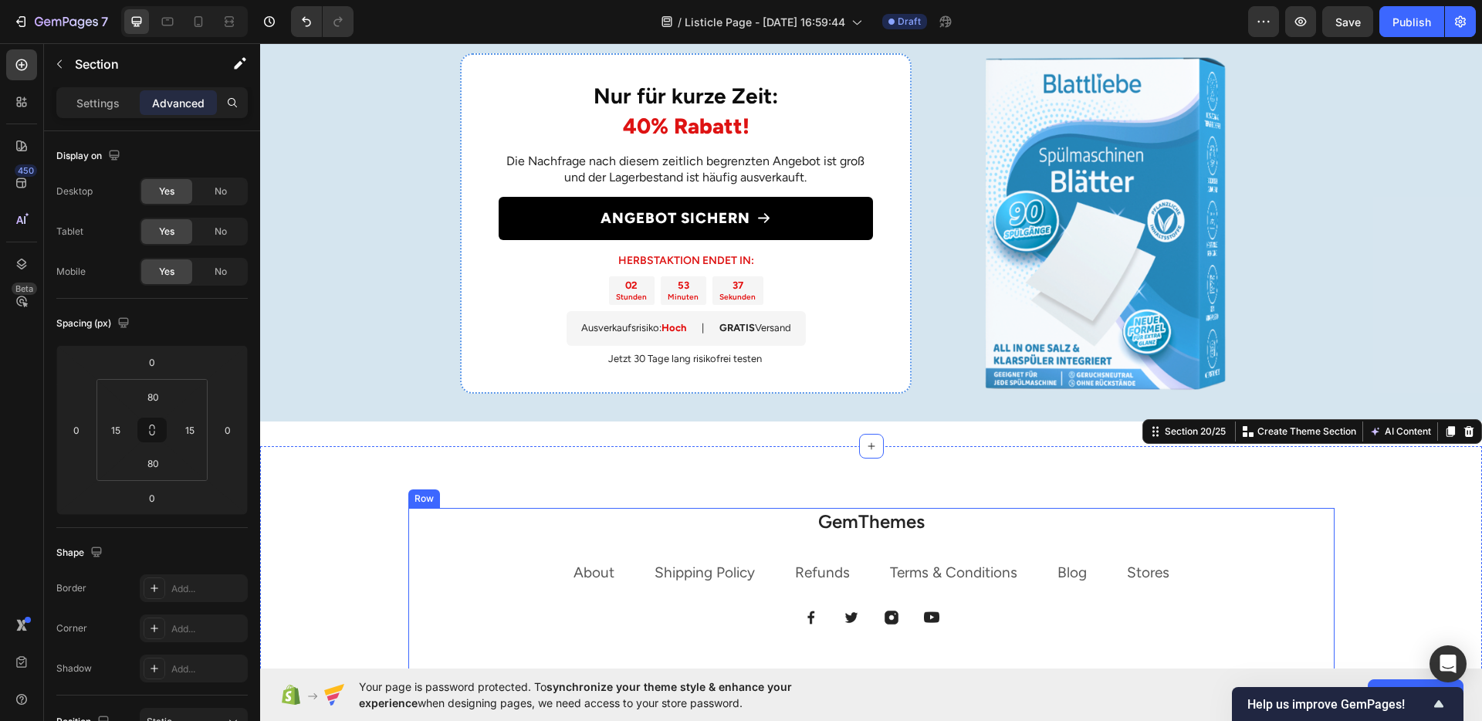
scroll to position [3020, 0]
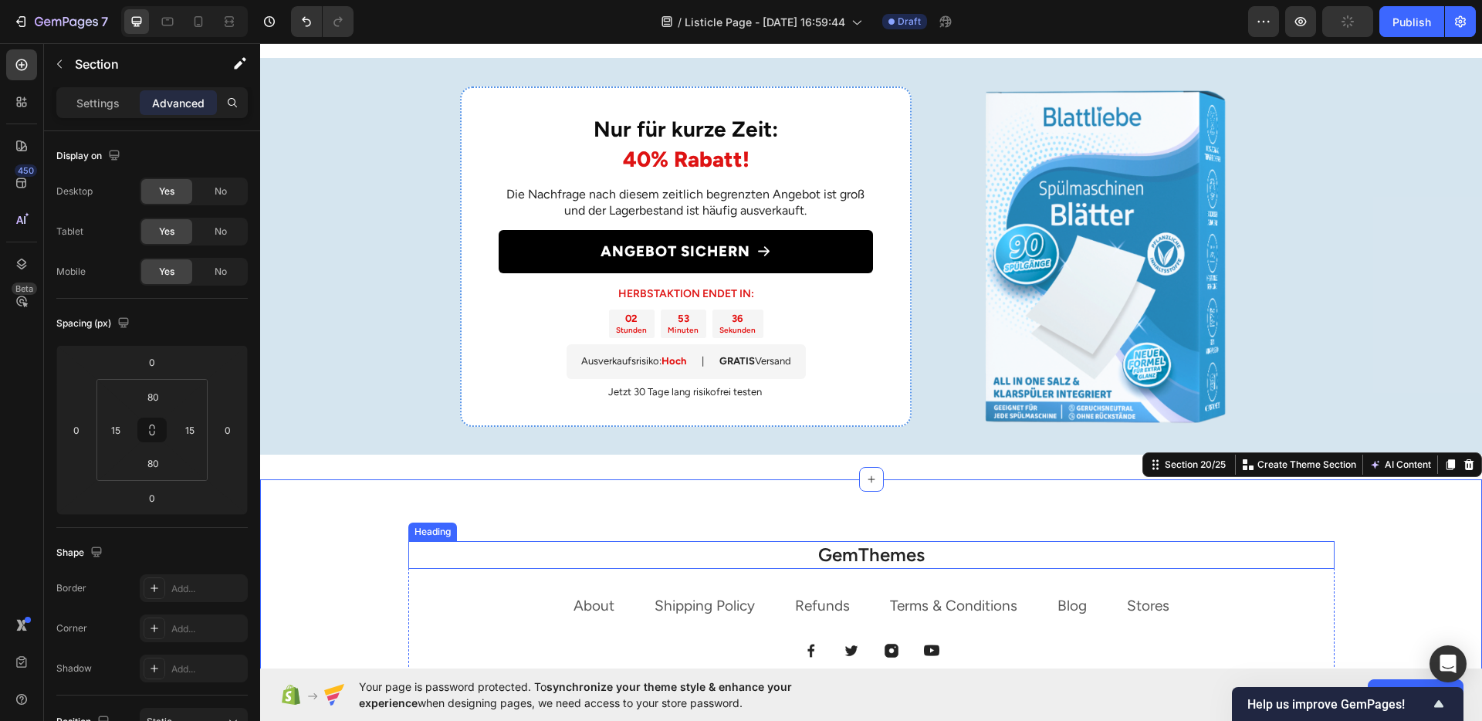
click at [893, 552] on p "GemThemes" at bounding box center [871, 555] width 923 height 24
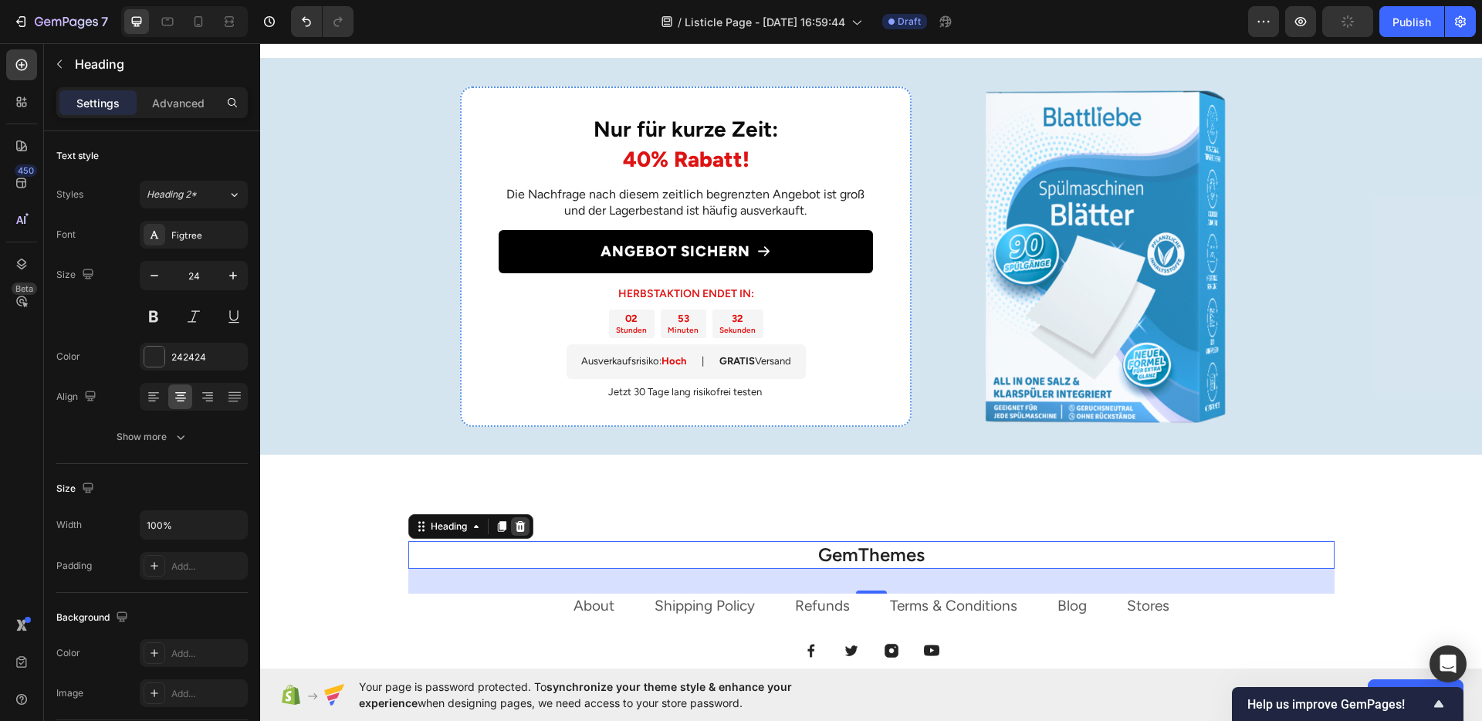
click at [519, 526] on icon at bounding box center [520, 526] width 12 height 12
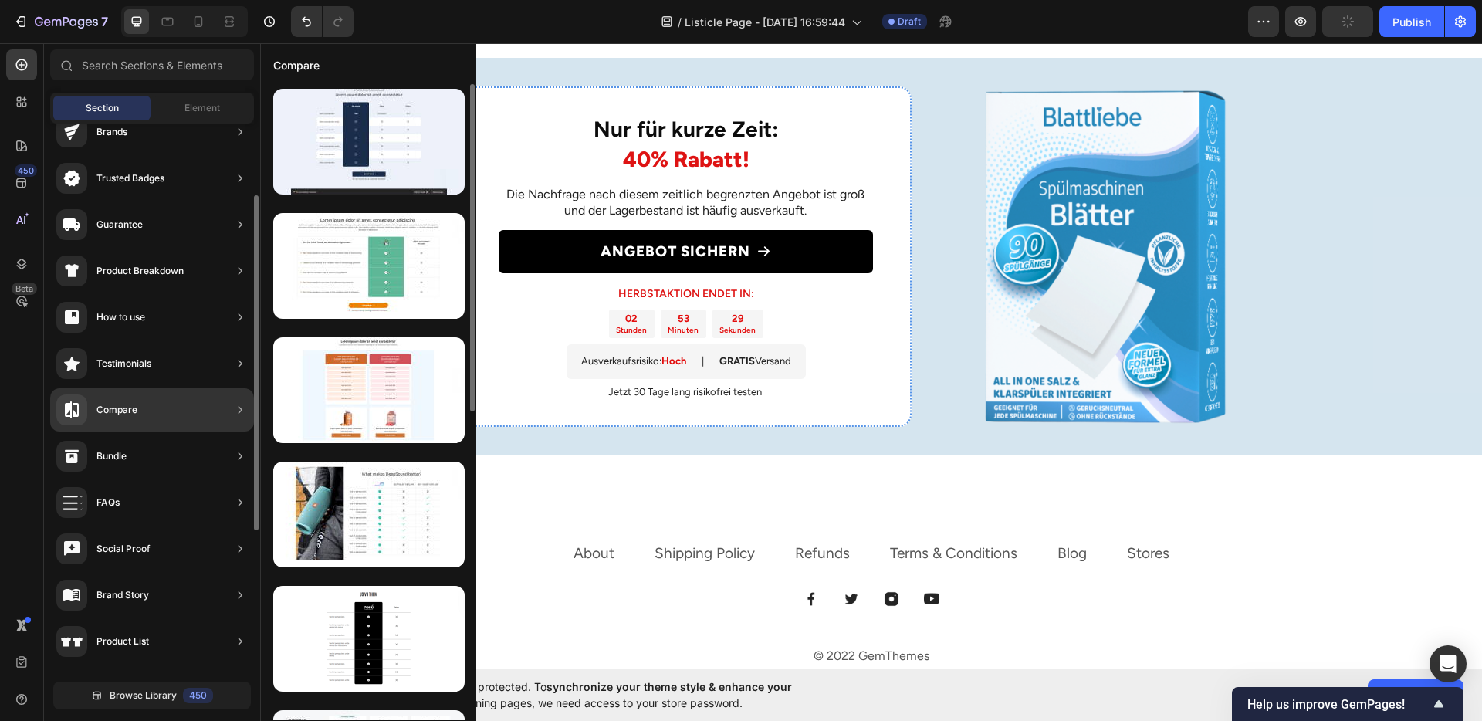
scroll to position [0, 0]
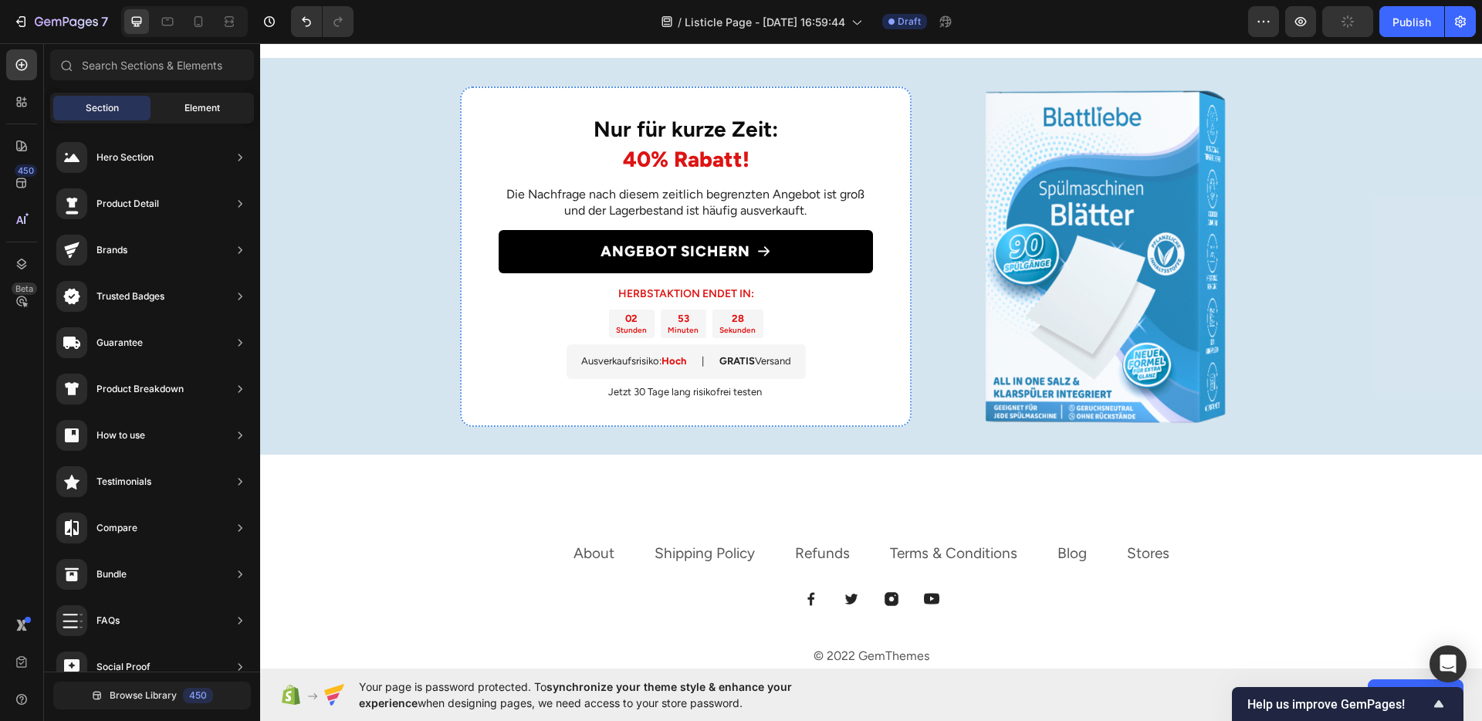
click at [196, 114] on span "Element" at bounding box center [202, 108] width 36 height 14
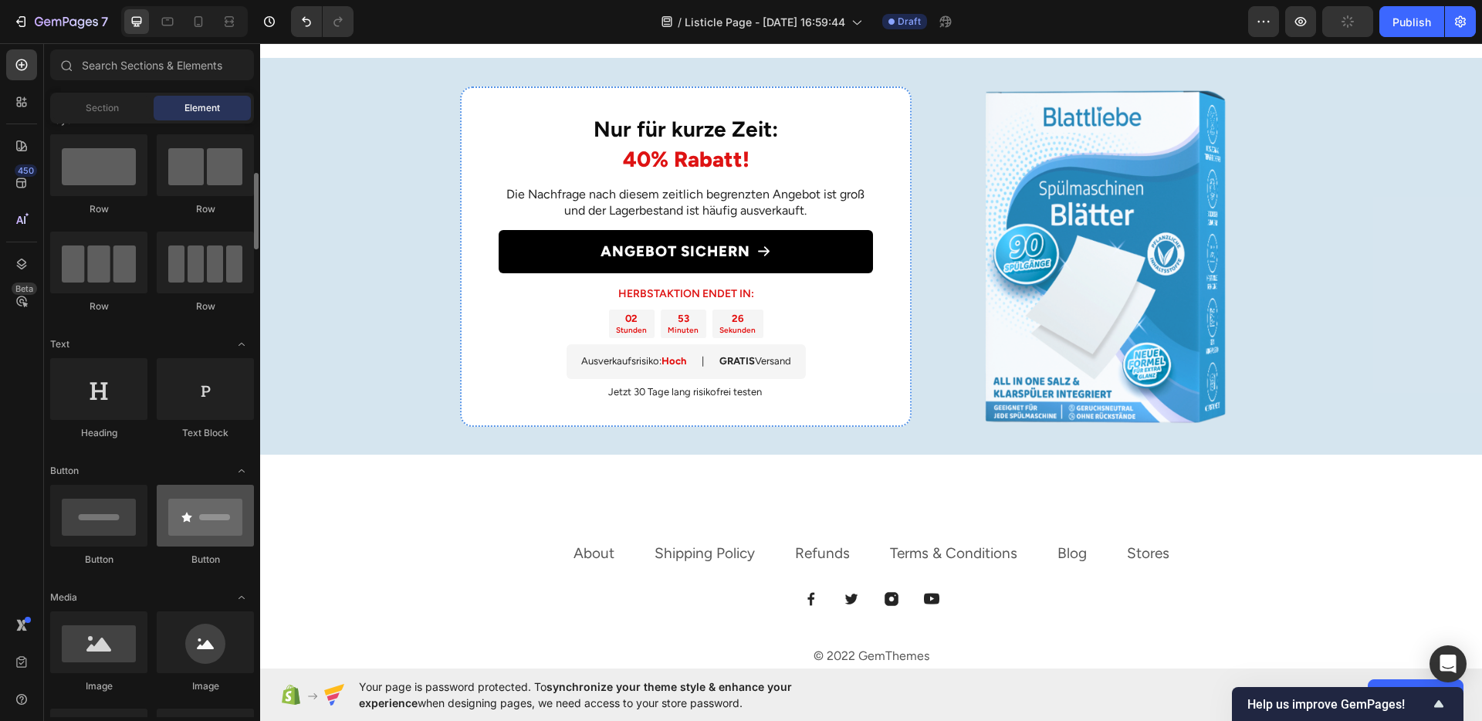
scroll to position [65, 0]
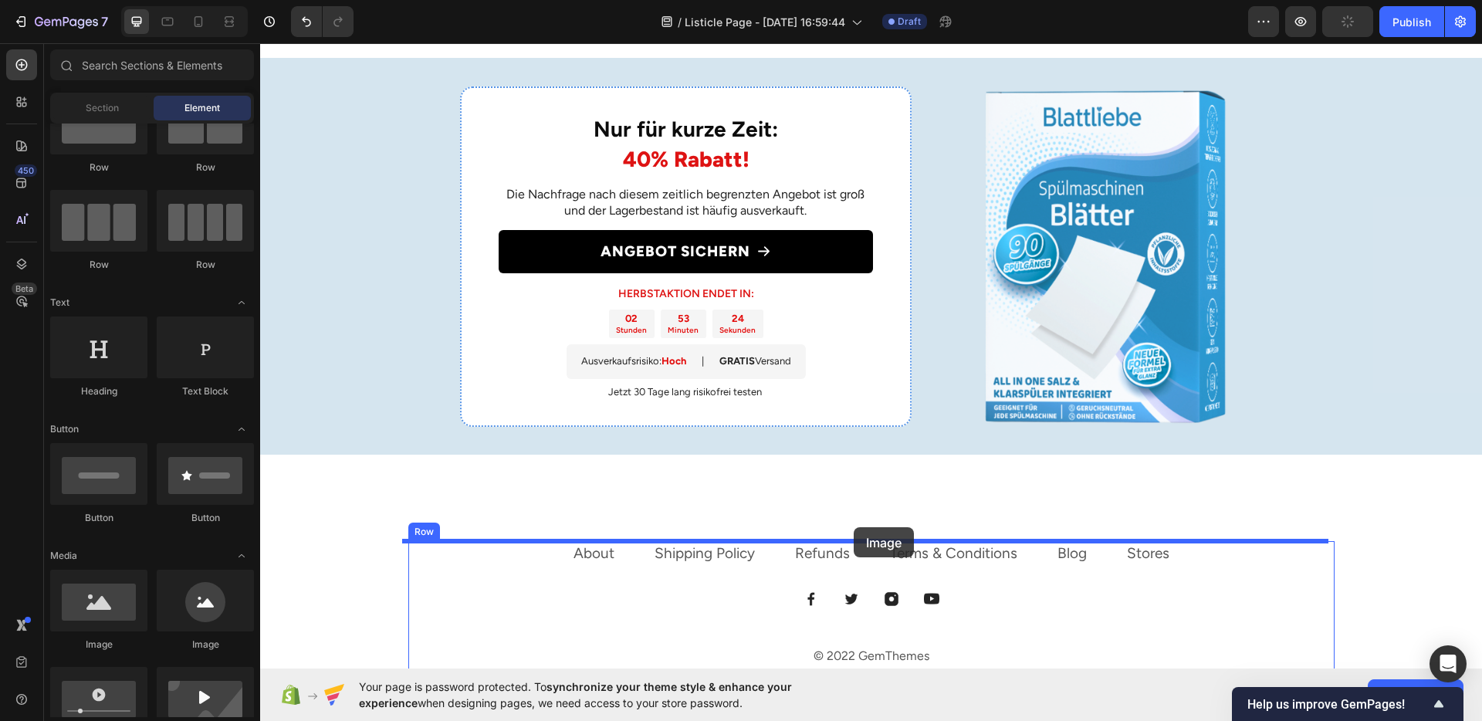
drag, startPoint x: 382, startPoint y: 628, endPoint x: 854, endPoint y: 527, distance: 482.2
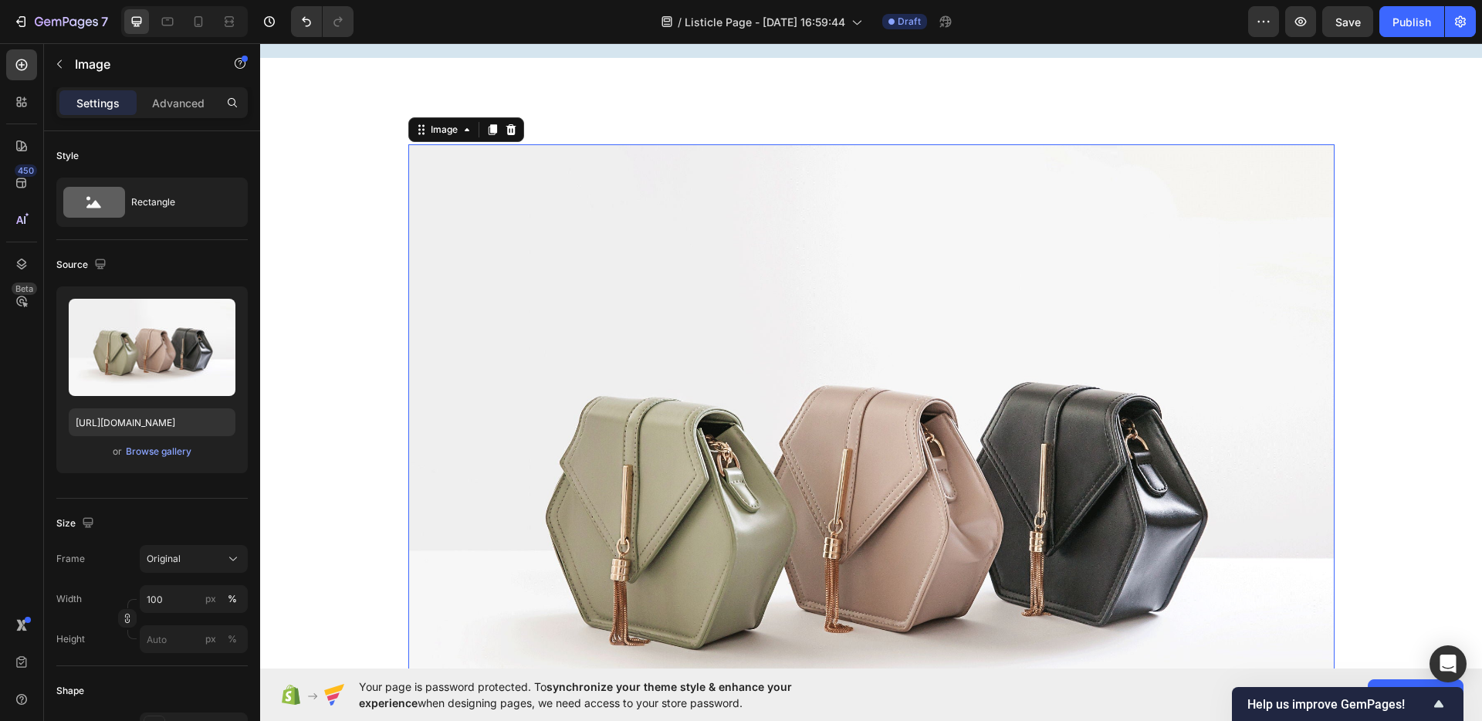
scroll to position [3416, 0]
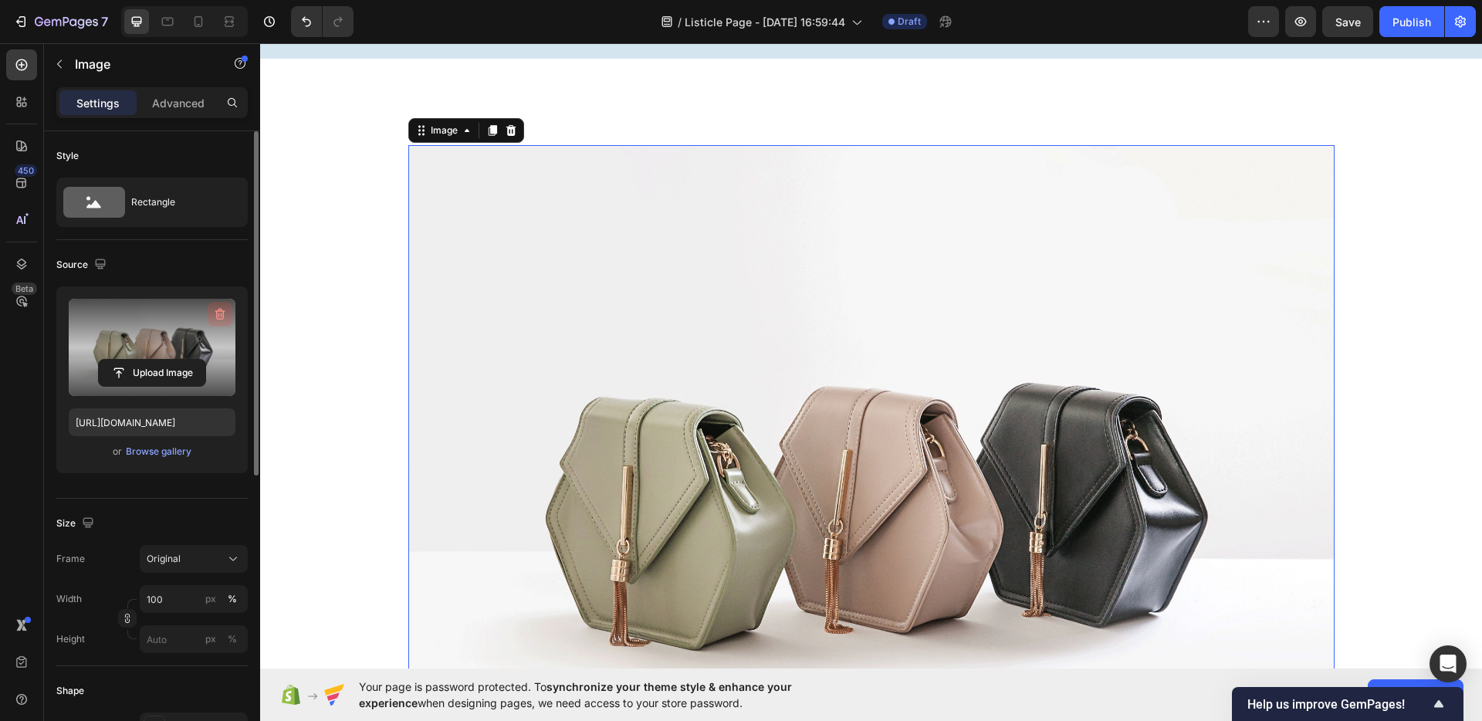
click at [215, 310] on icon "button" at bounding box center [220, 315] width 10 height 12
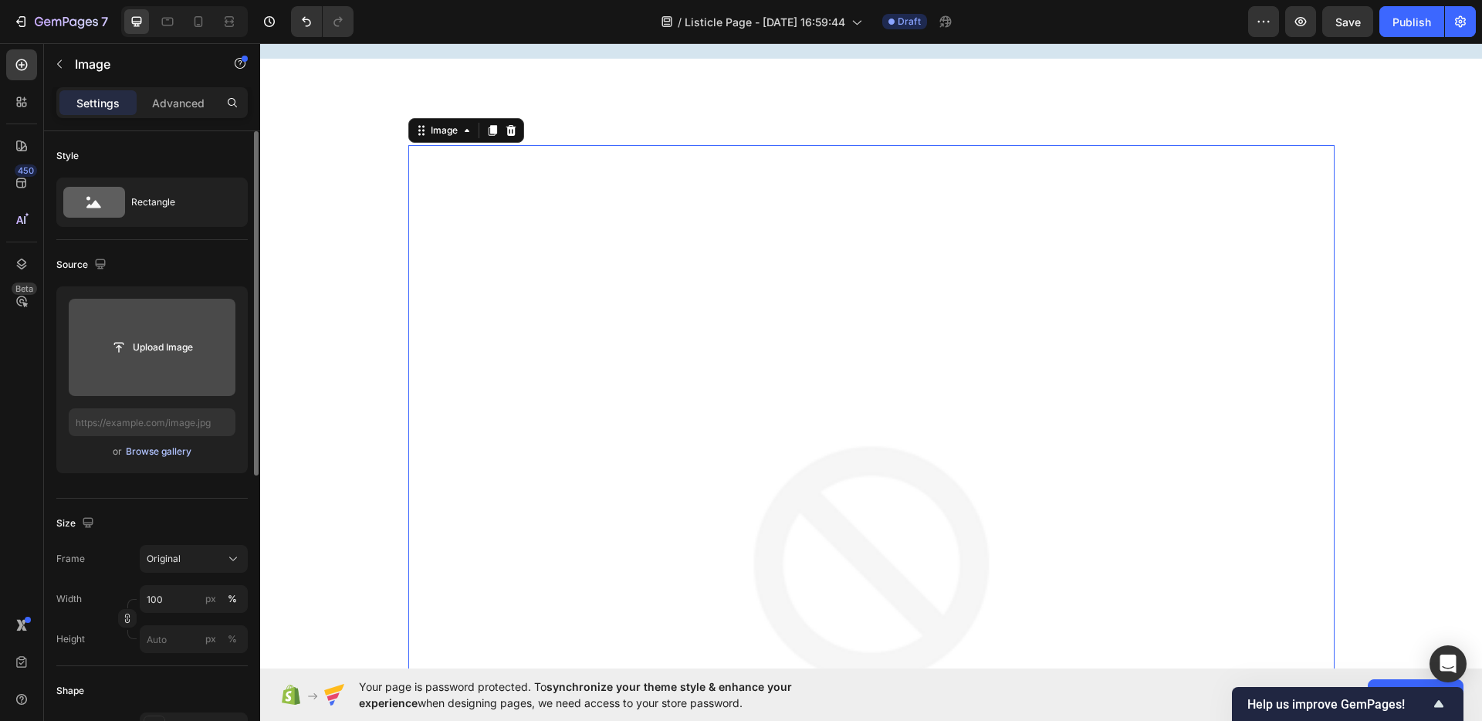
click at [171, 449] on div "Browse gallery" at bounding box center [159, 452] width 66 height 14
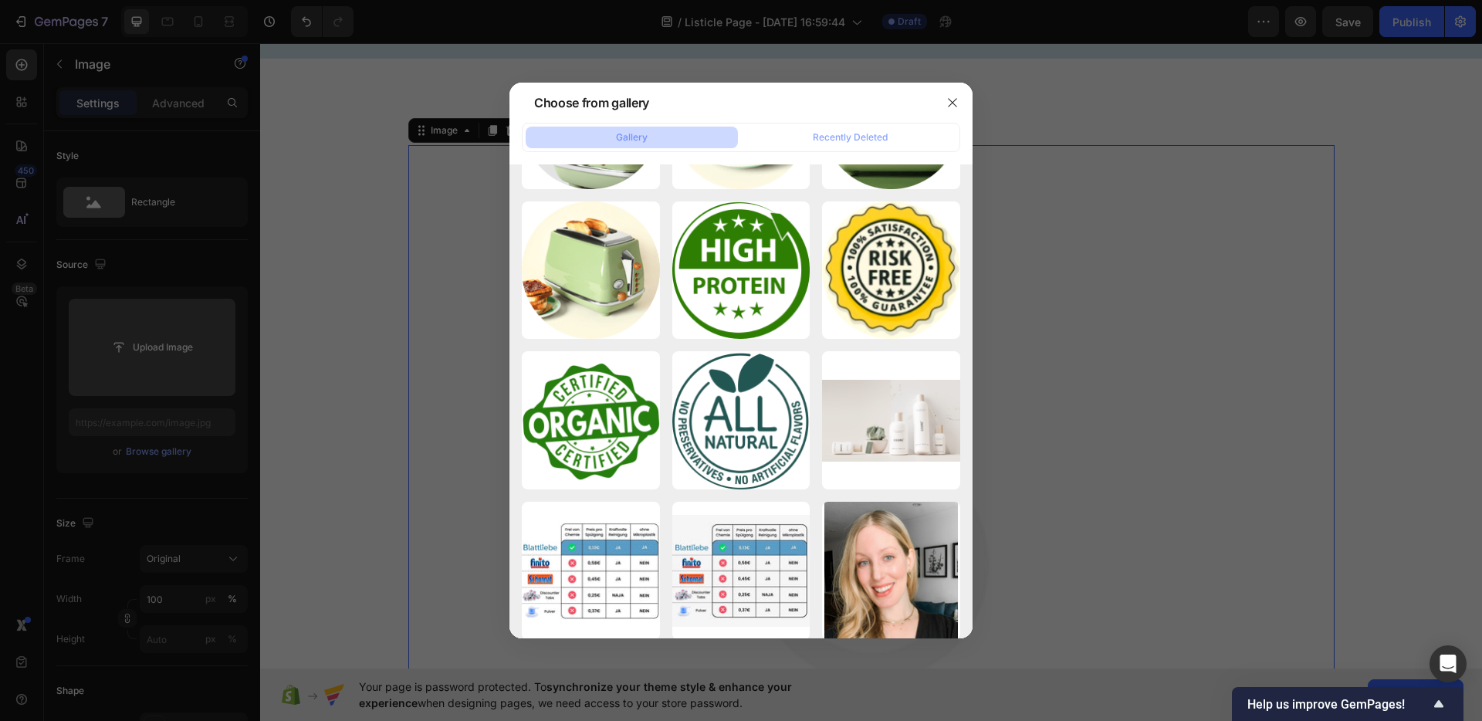
scroll to position [0, 0]
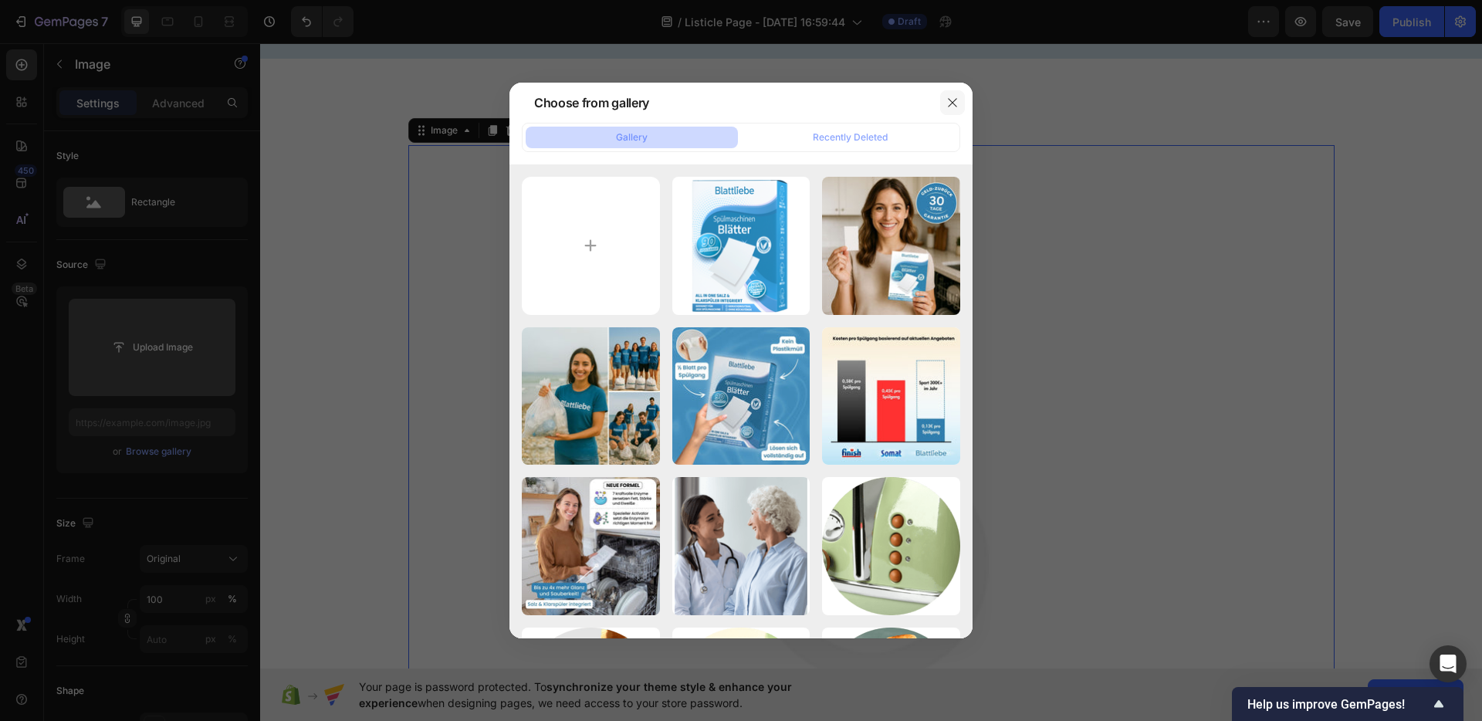
click at [953, 110] on button "button" at bounding box center [952, 102] width 25 height 25
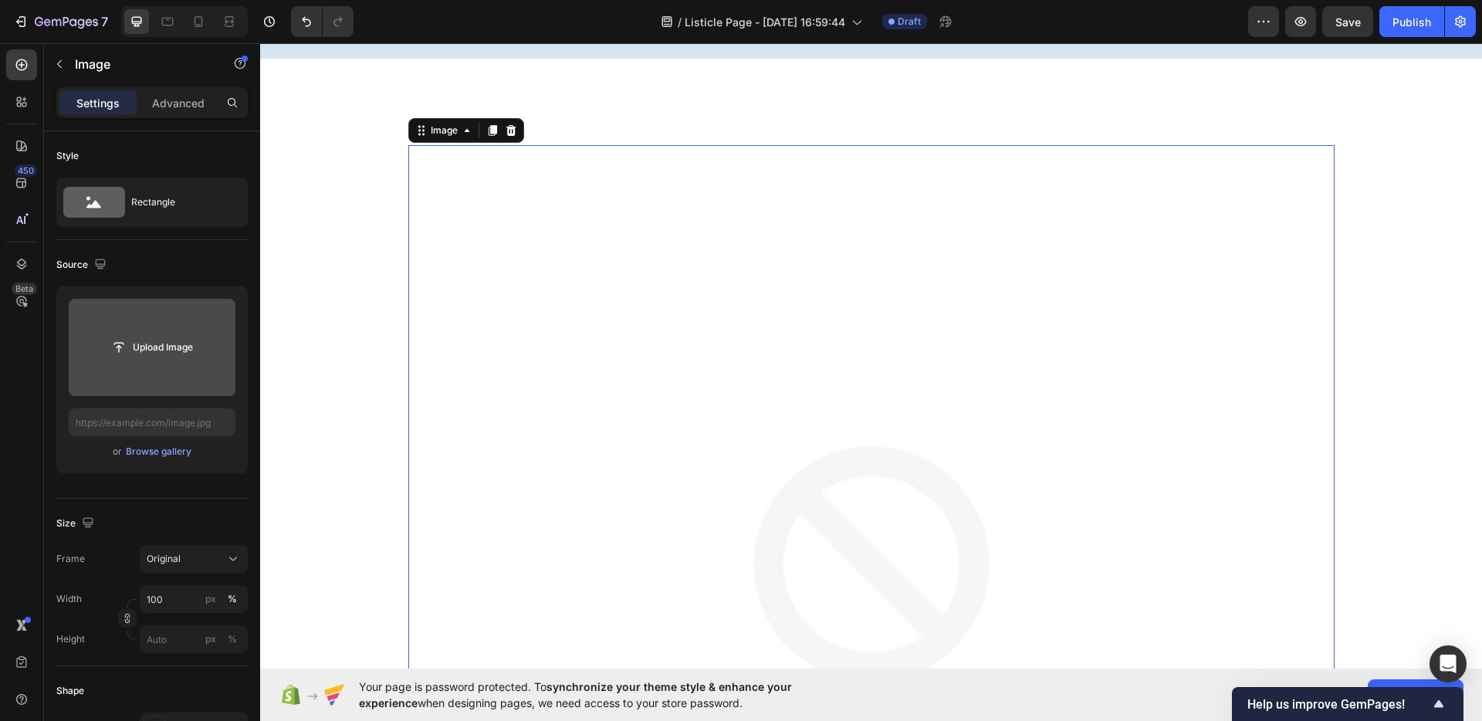
click at [192, 349] on input "file" at bounding box center [152, 347] width 107 height 26
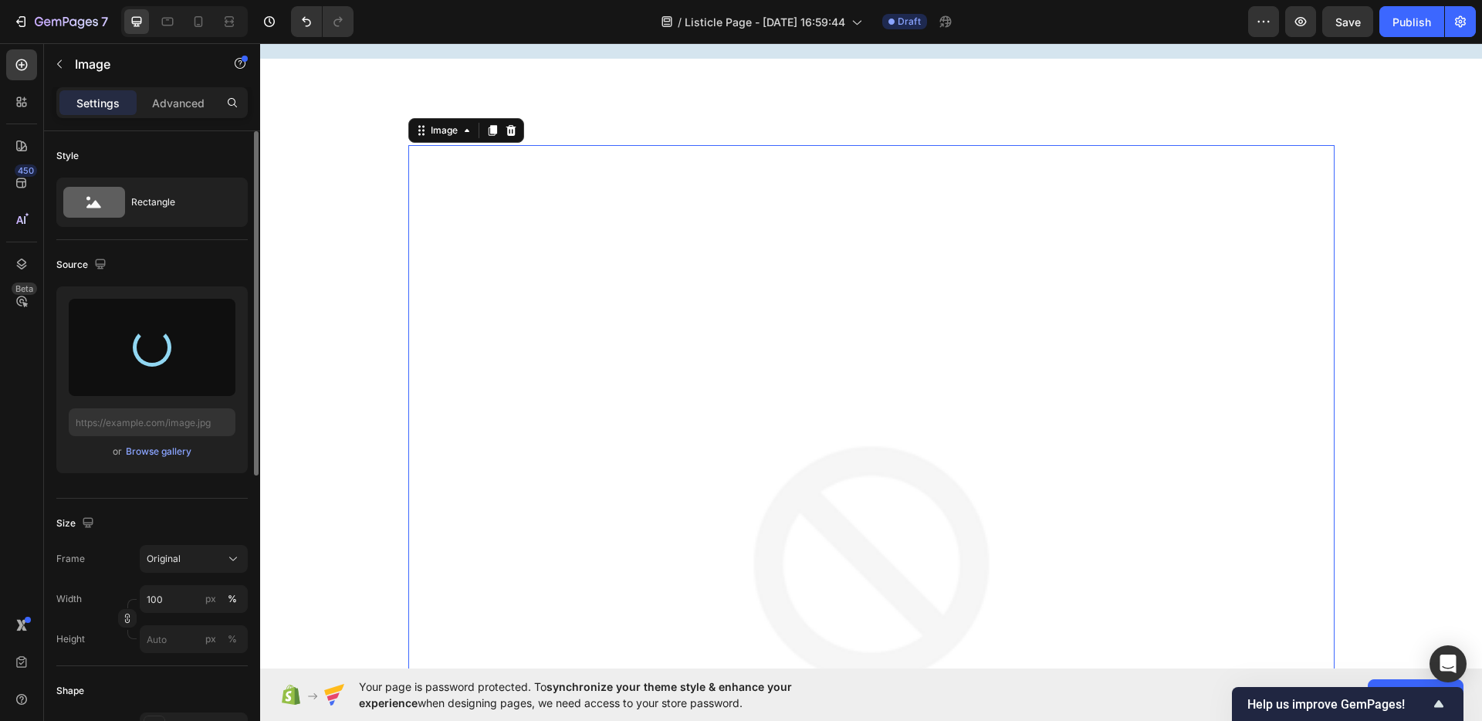
type input "[URL][DOMAIN_NAME]"
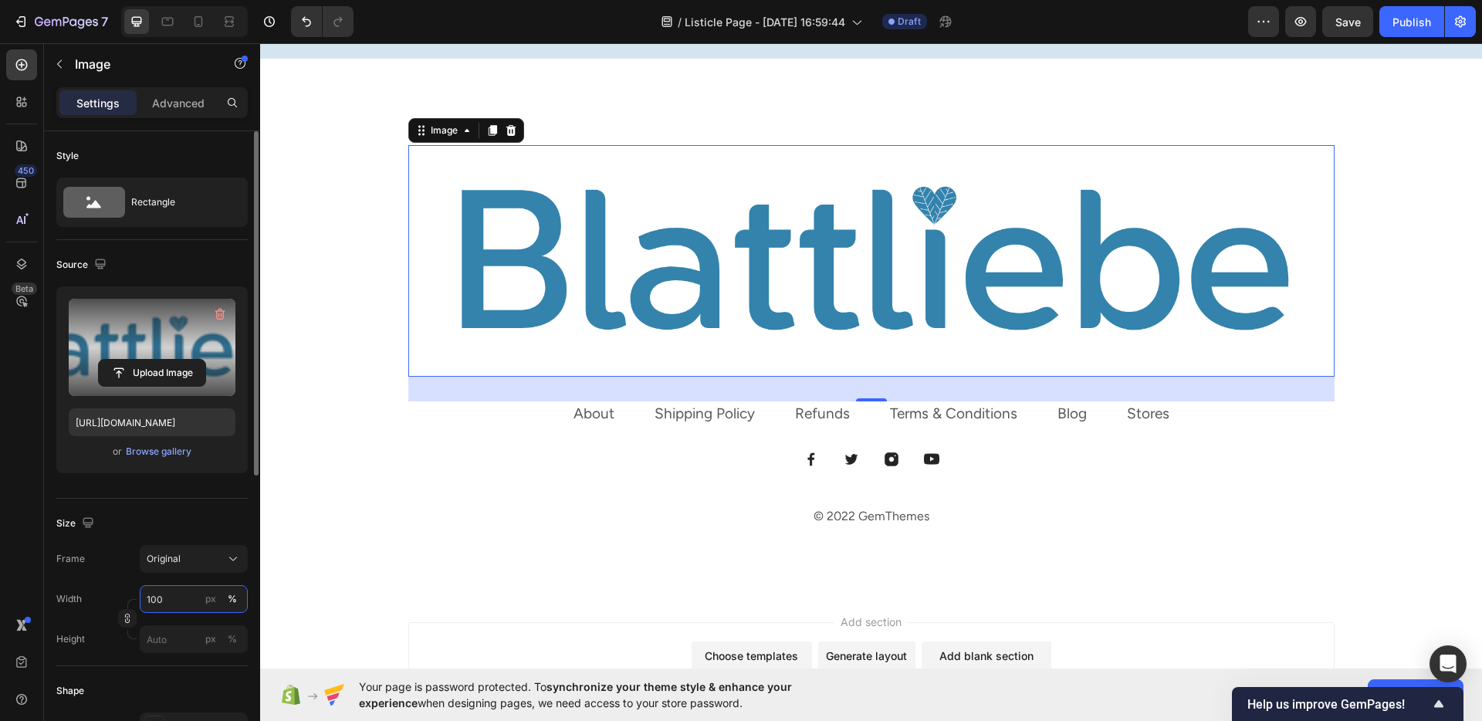
click at [163, 600] on input "100" at bounding box center [194, 599] width 108 height 28
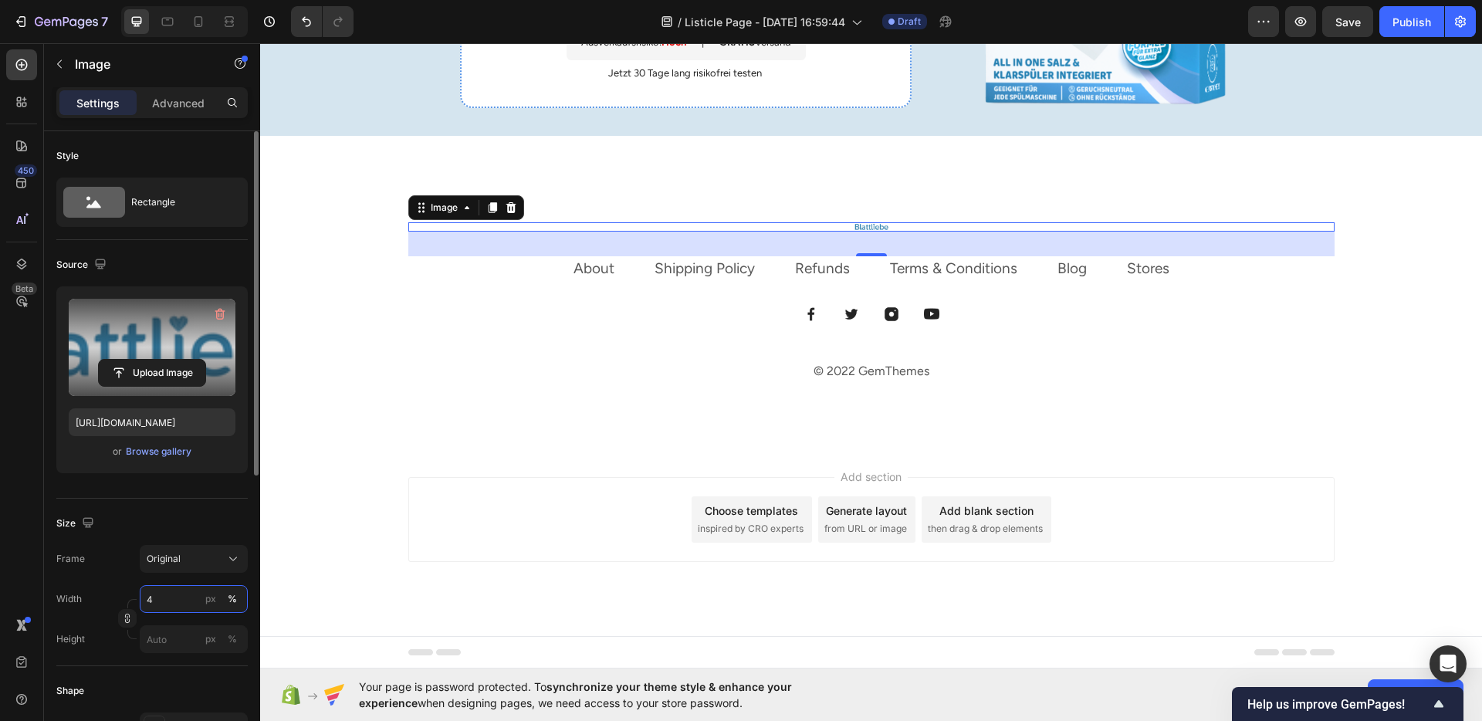
scroll to position [3416, 0]
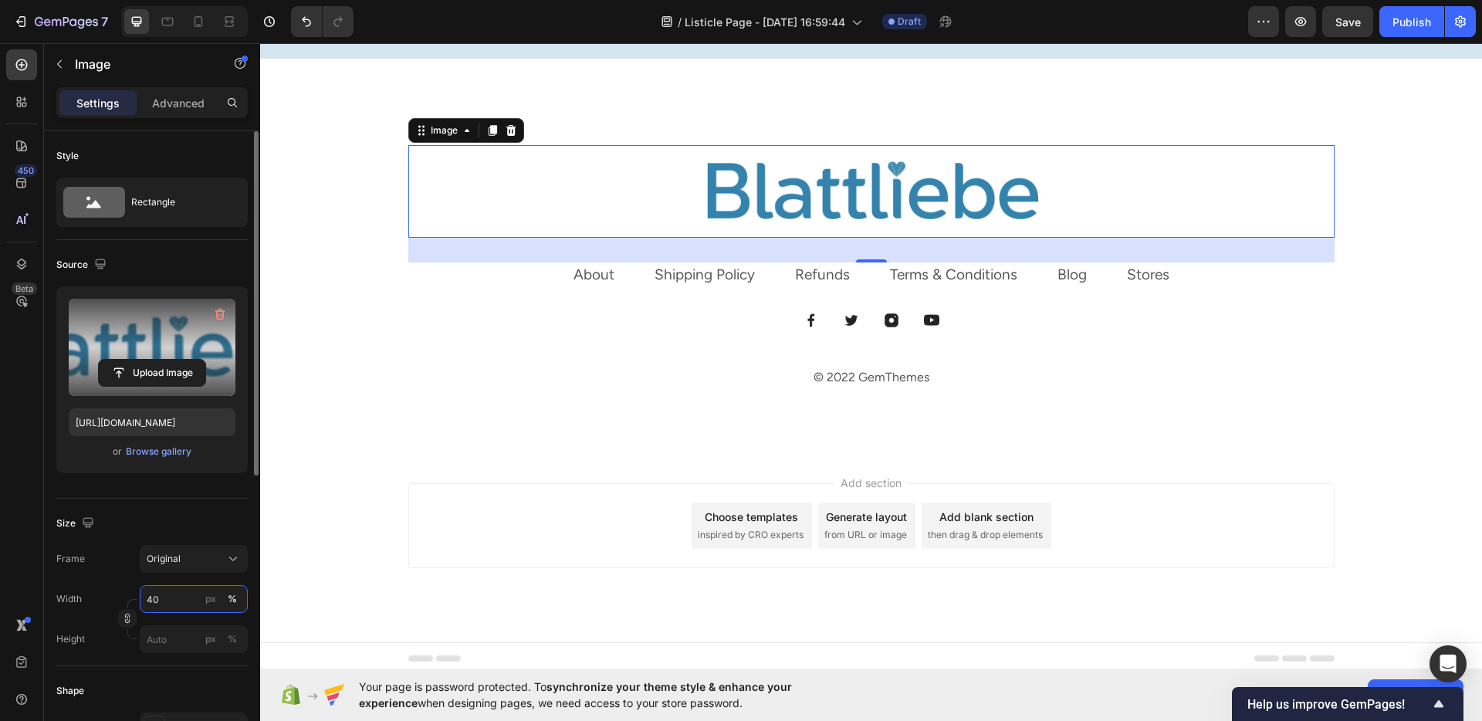
click at [162, 598] on input "40" at bounding box center [194, 599] width 108 height 28
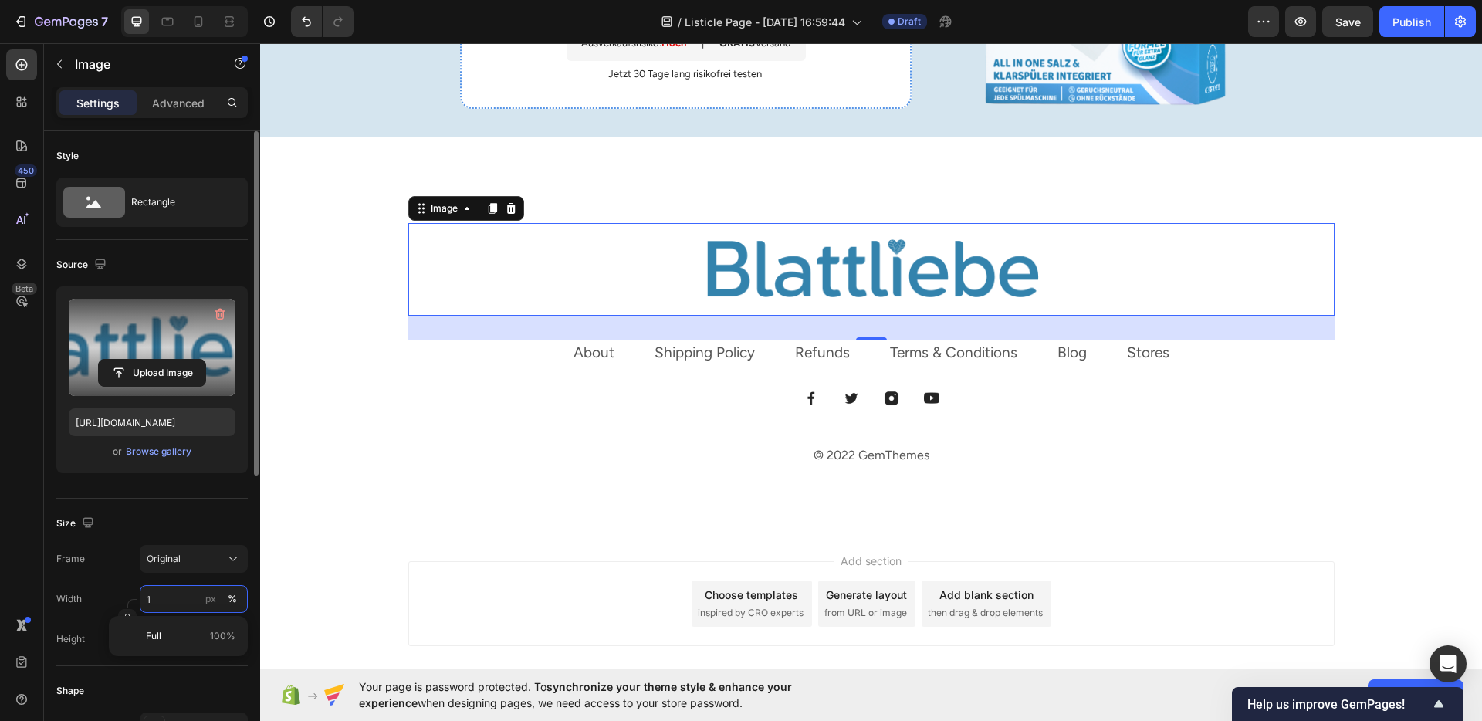
type input "10"
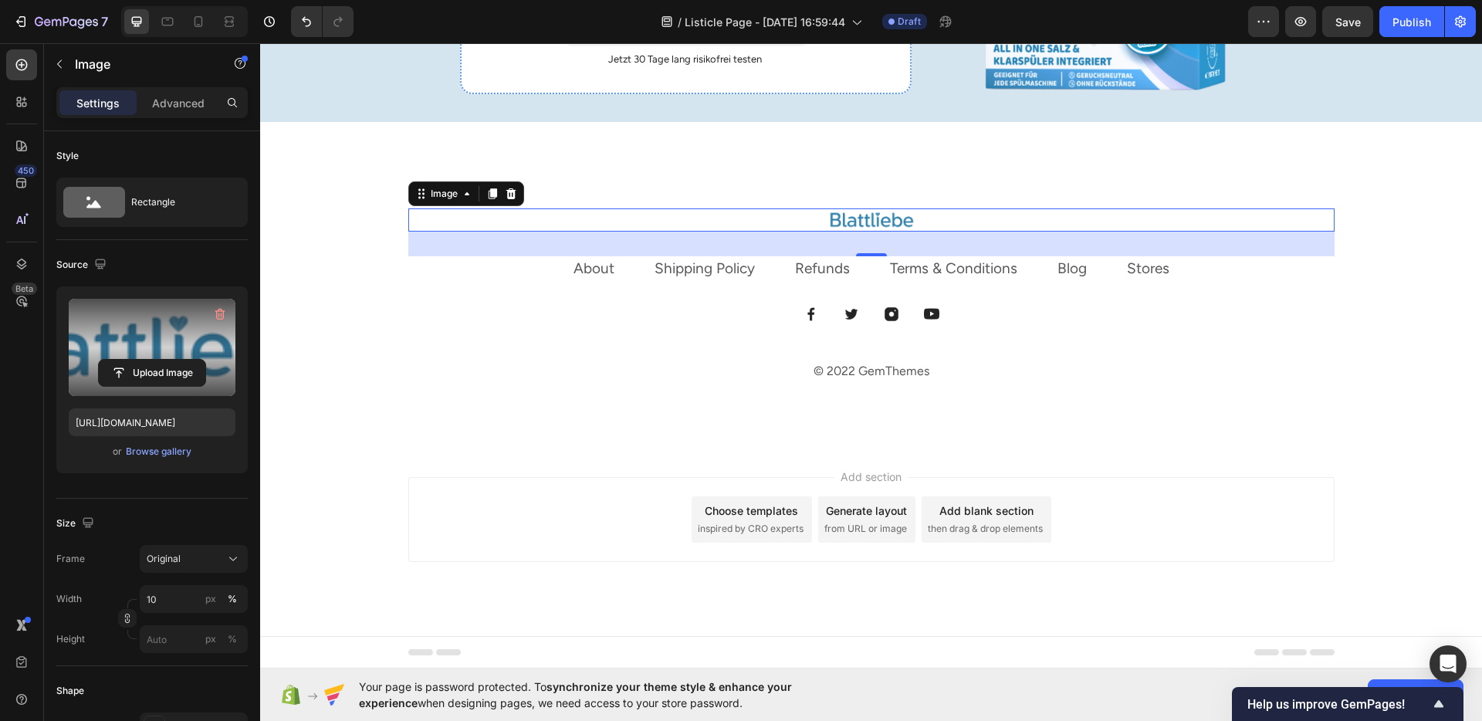
click at [622, 455] on div "Add section Choose templates inspired by CRO experts Generate layout from URL o…" at bounding box center [871, 541] width 1222 height 190
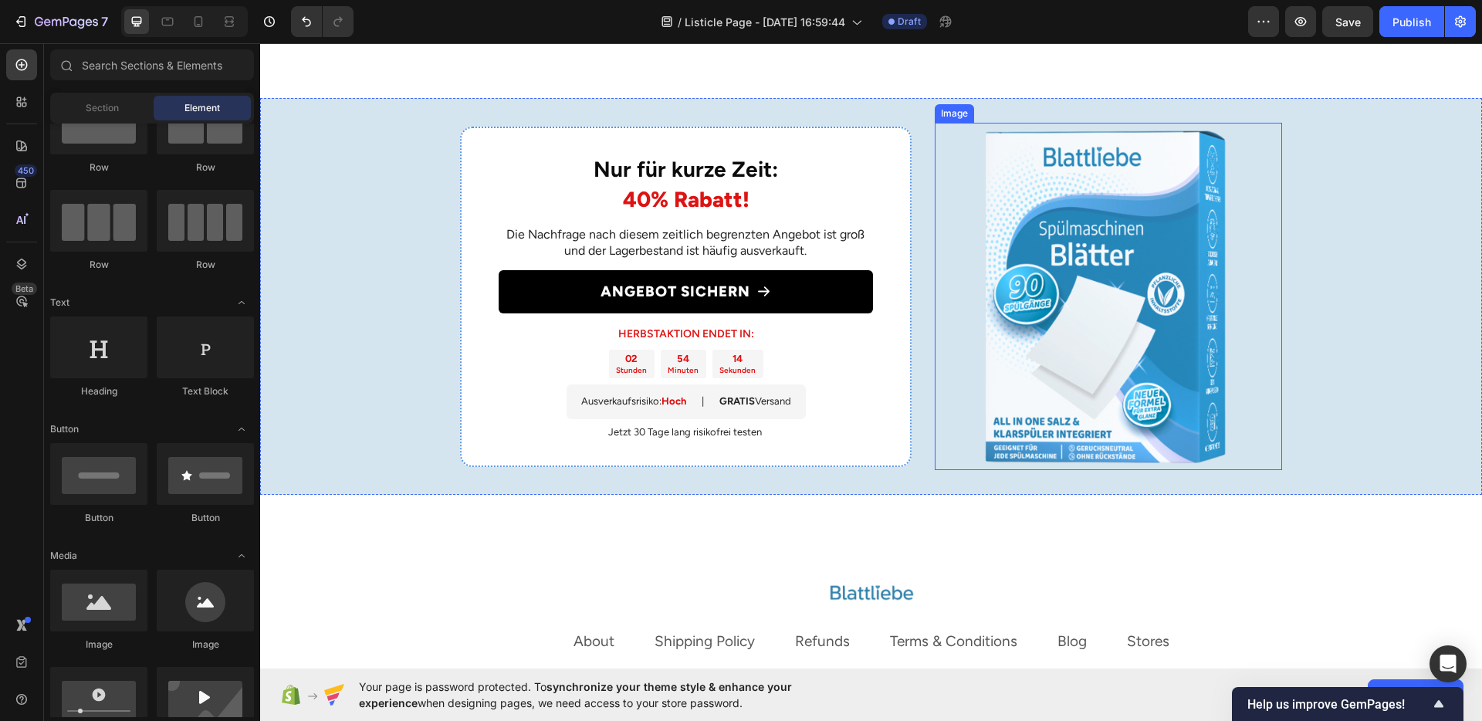
scroll to position [2981, 0]
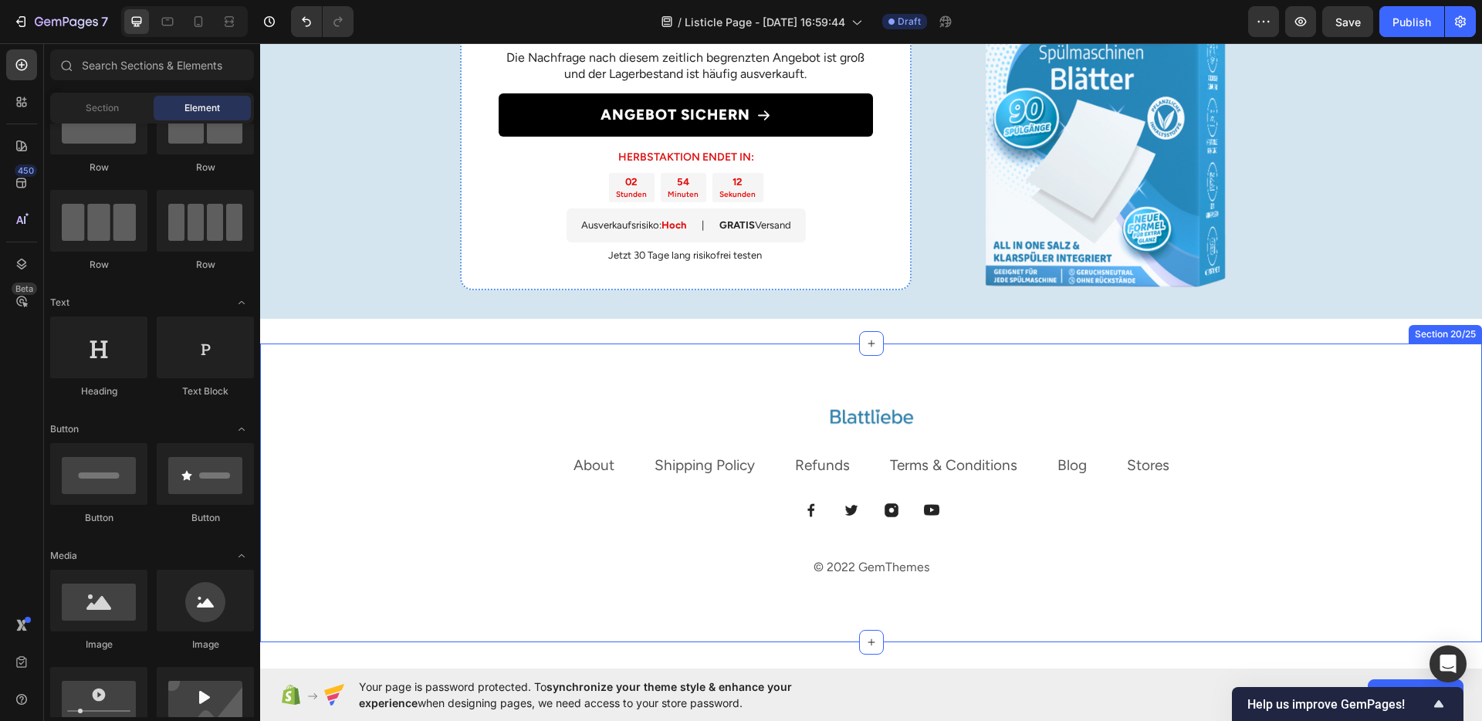
click at [784, 558] on div "Image About Text block Shipping Policy Text block Refunds Text block Terms & Co…" at bounding box center [871, 493] width 1222 height 299
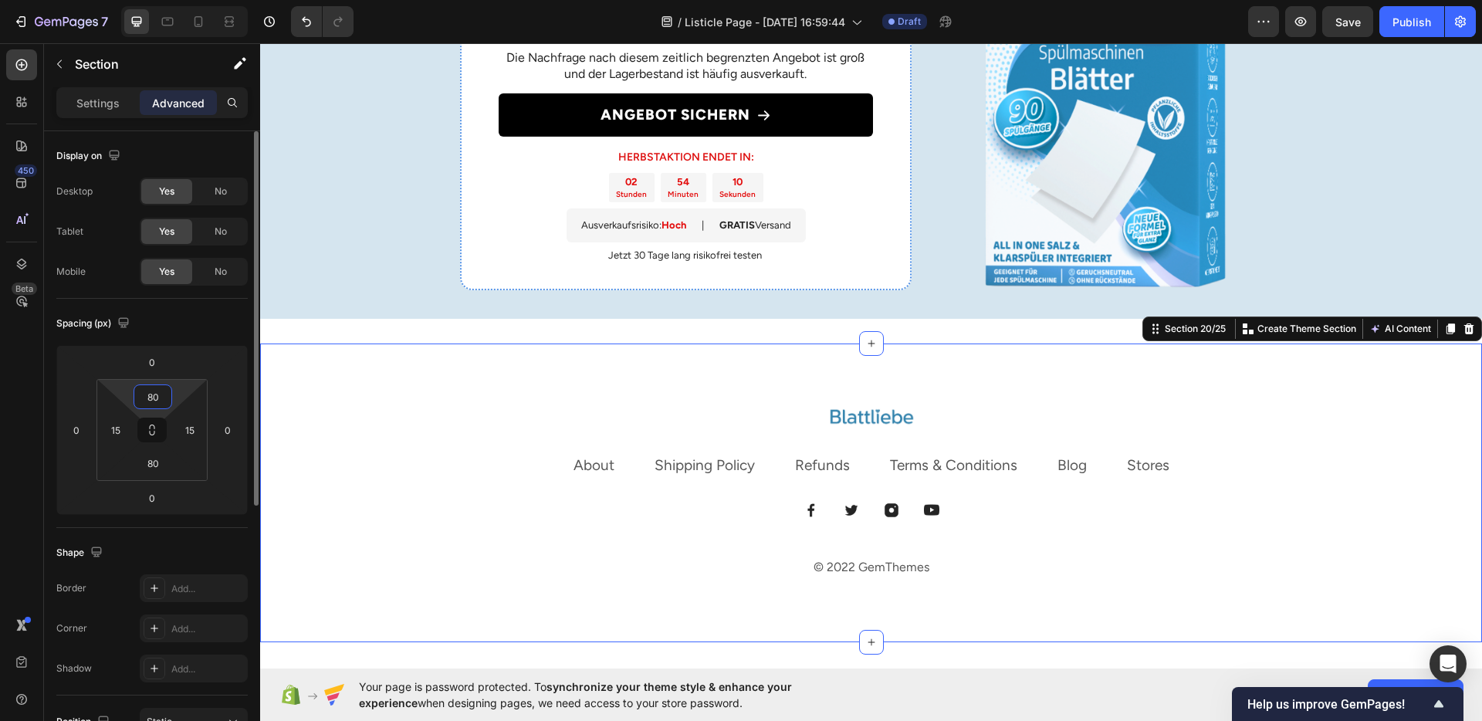
click at [152, 392] on input "80" at bounding box center [152, 396] width 31 height 23
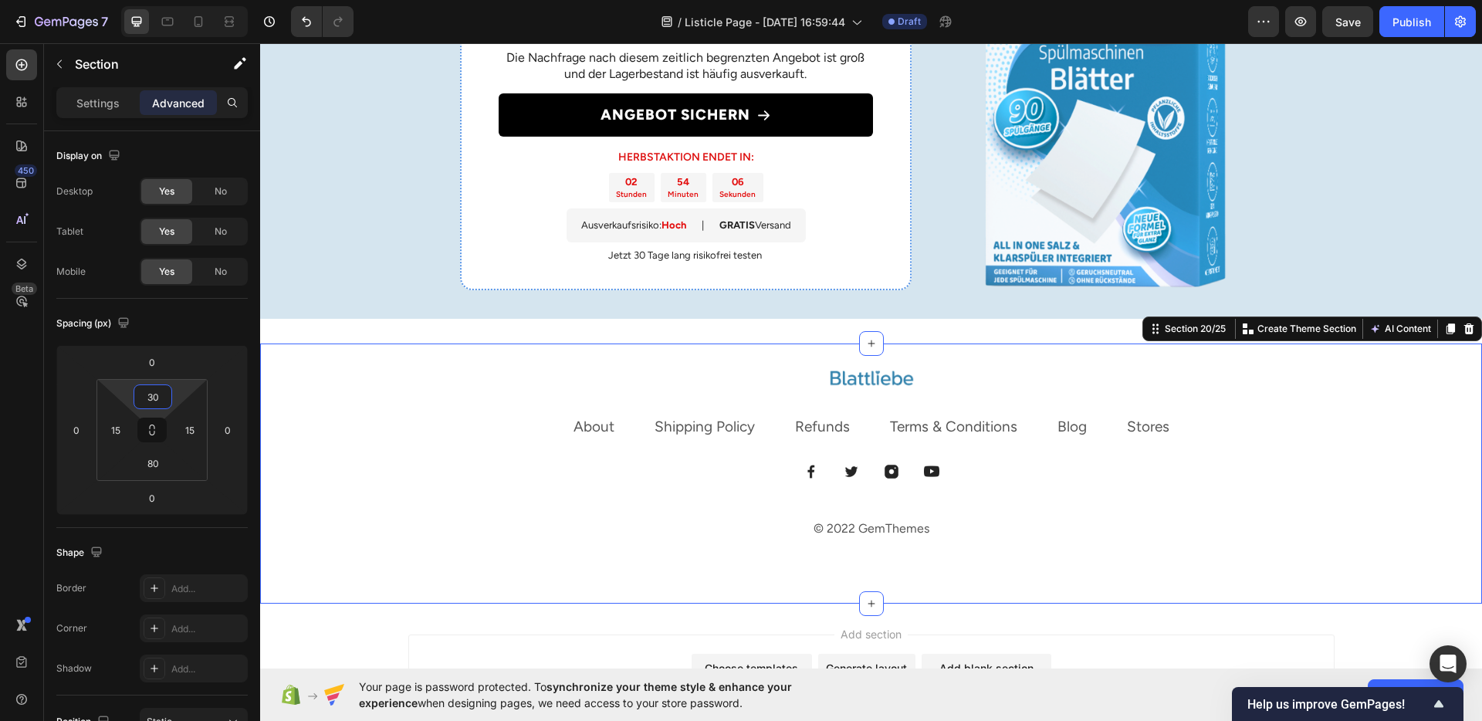
type input "30"
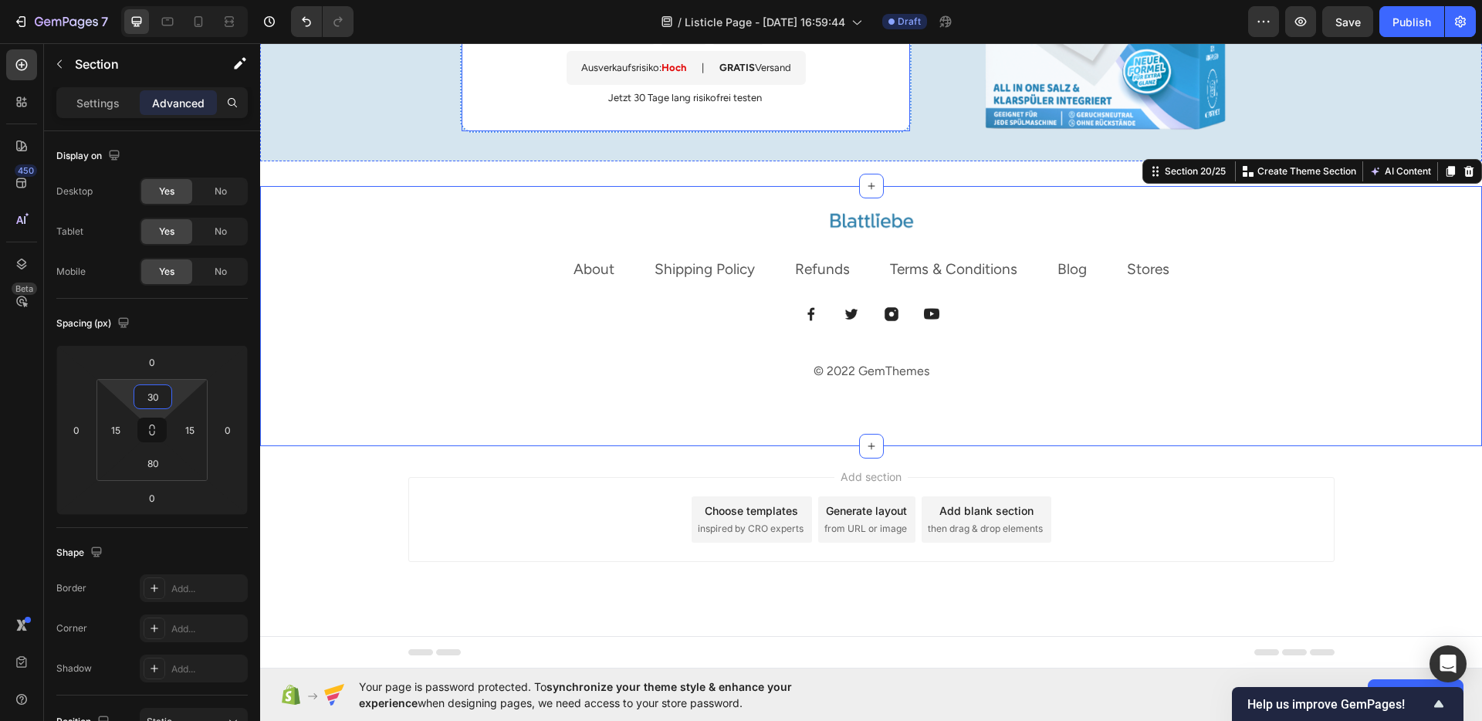
scroll to position [3314, 0]
click at [843, 364] on p "© 2022 GemThemes" at bounding box center [871, 372] width 923 height 22
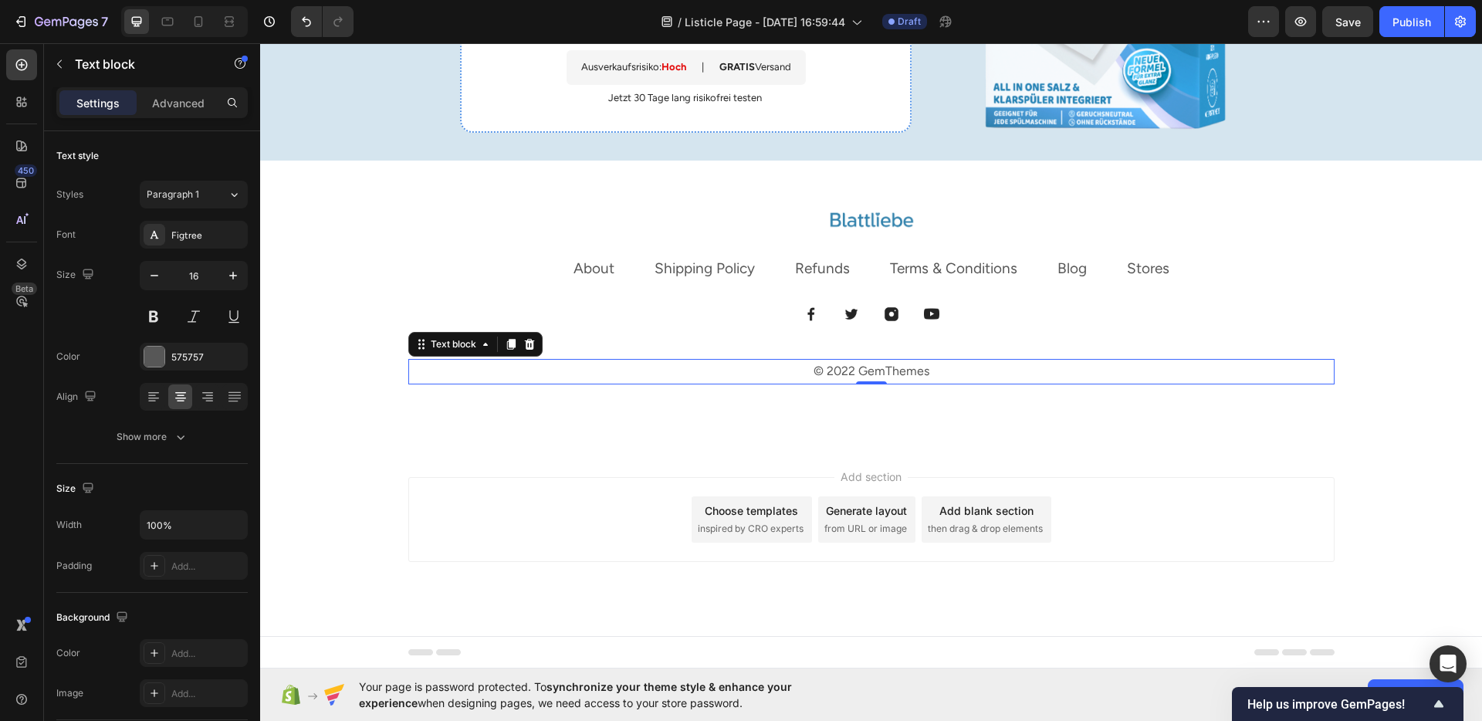
click at [848, 367] on p "© 2022 GemThemes" at bounding box center [871, 372] width 923 height 22
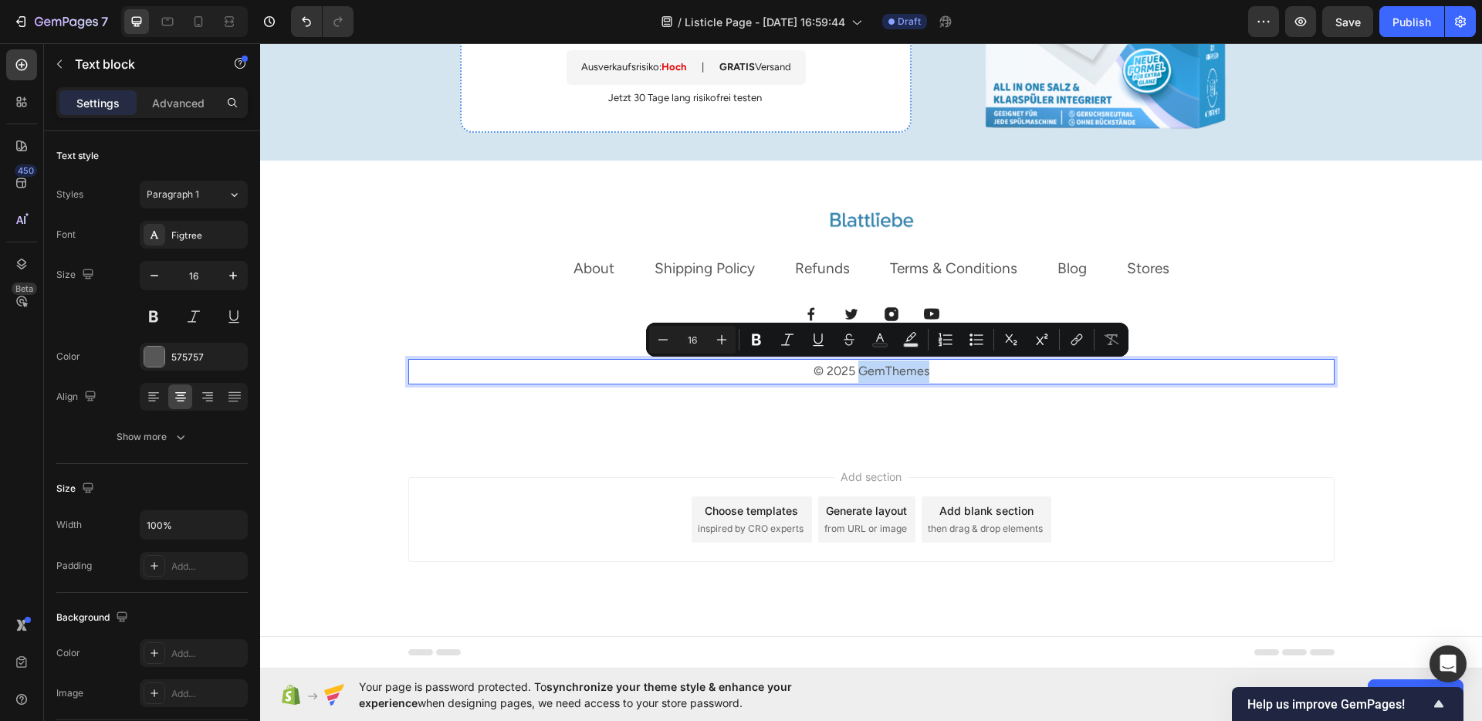
drag, startPoint x: 853, startPoint y: 374, endPoint x: 933, endPoint y: 374, distance: 79.5
click at [933, 374] on p "© 2025 GemThemes" at bounding box center [871, 372] width 923 height 22
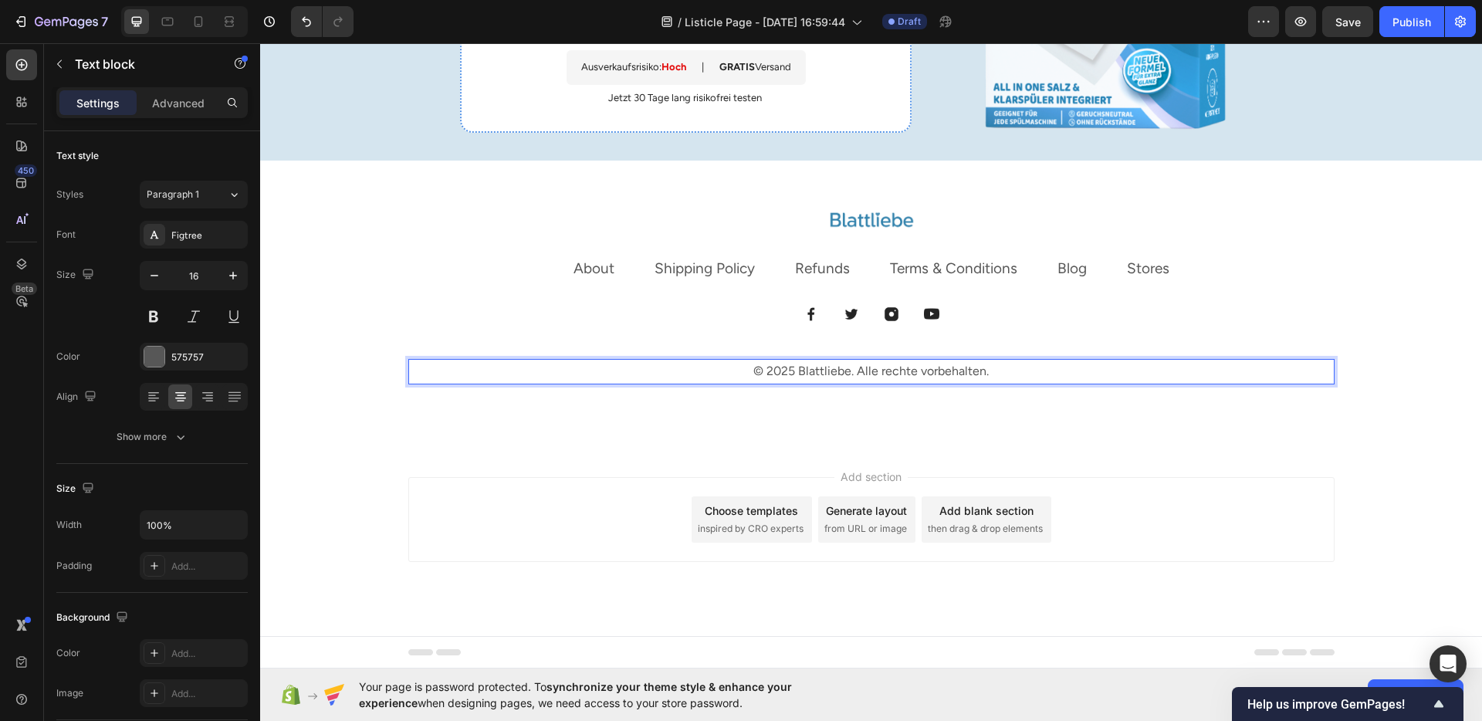
click at [877, 371] on p "© 2025 Blattliebe. Alle rechte vorbehalten." at bounding box center [871, 372] width 923 height 22
click at [1065, 430] on div "Image About Text block Shipping Policy Text block Refunds Text block Terms & Co…" at bounding box center [871, 315] width 1222 height 260
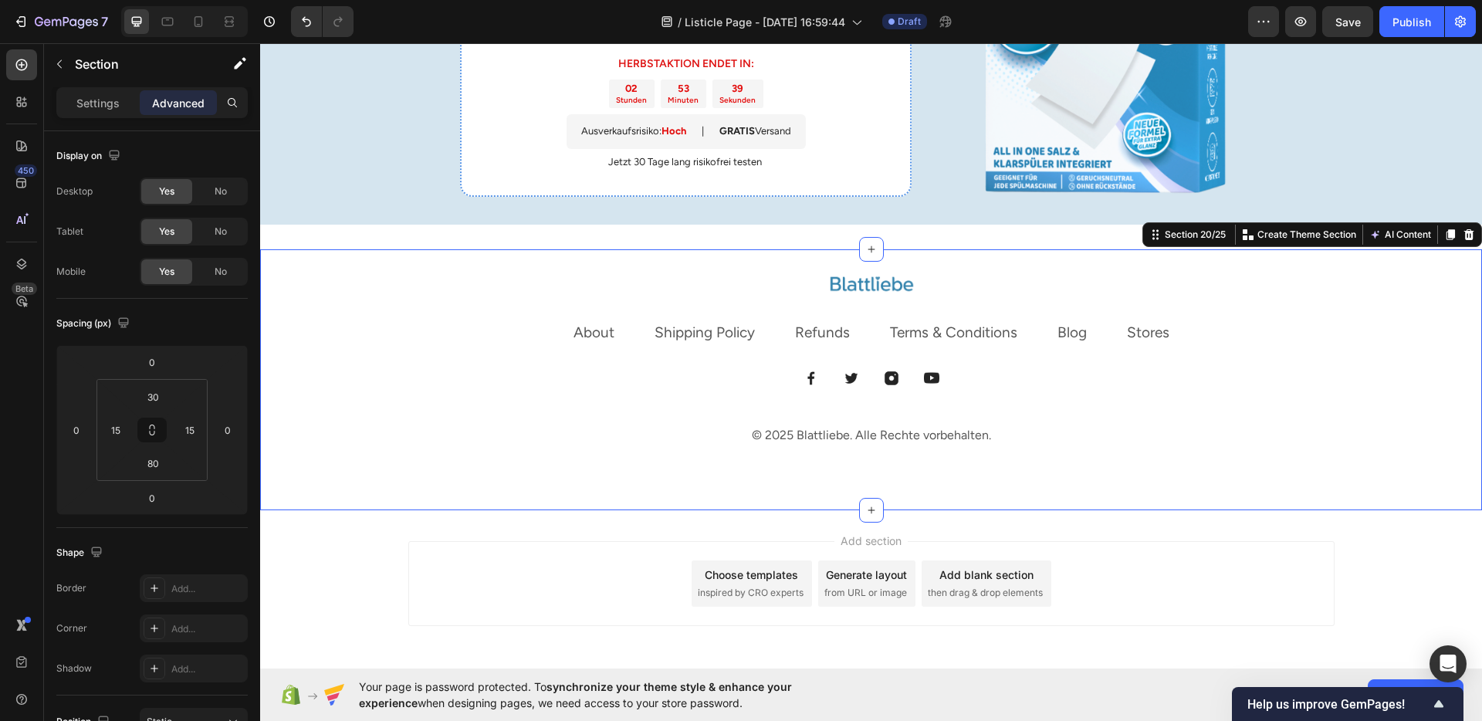
scroll to position [3242, 0]
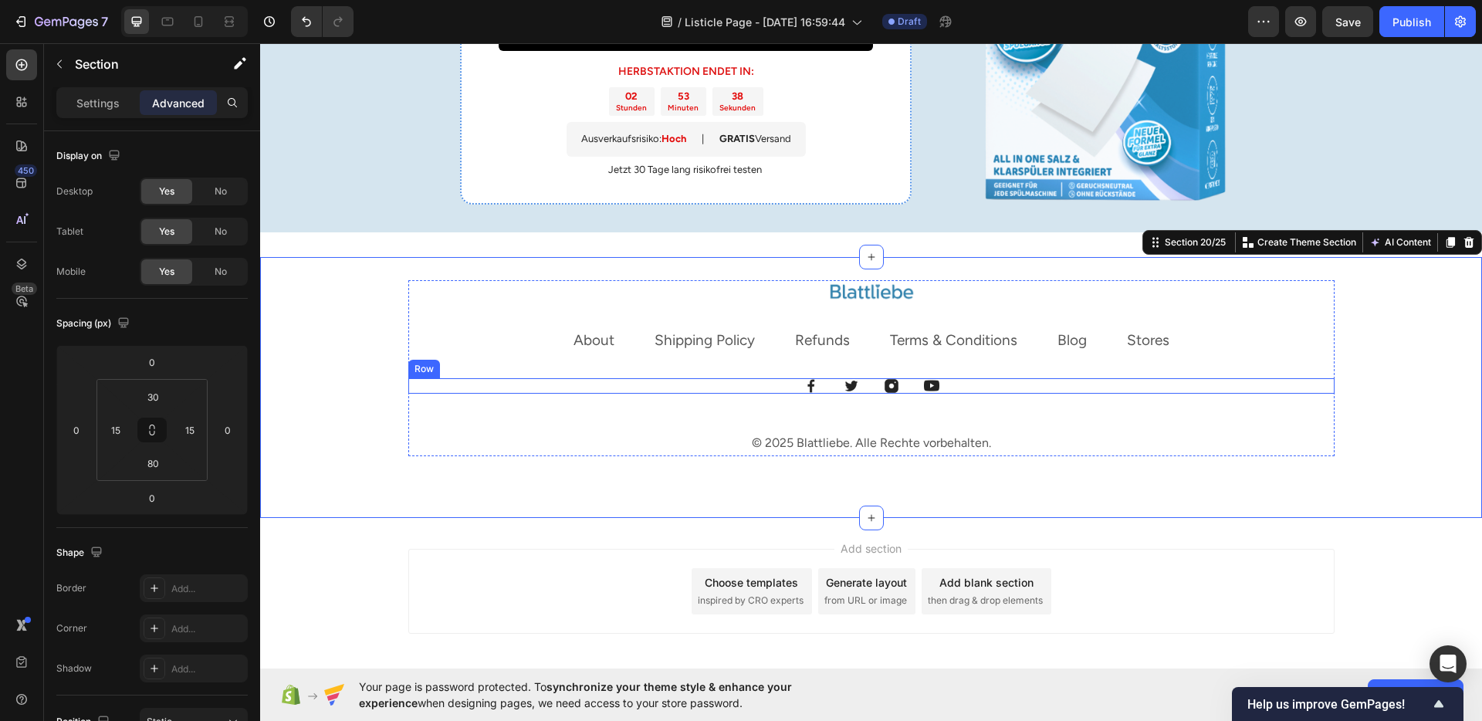
click at [955, 387] on div "Image Image Image Image Row" at bounding box center [871, 385] width 926 height 15
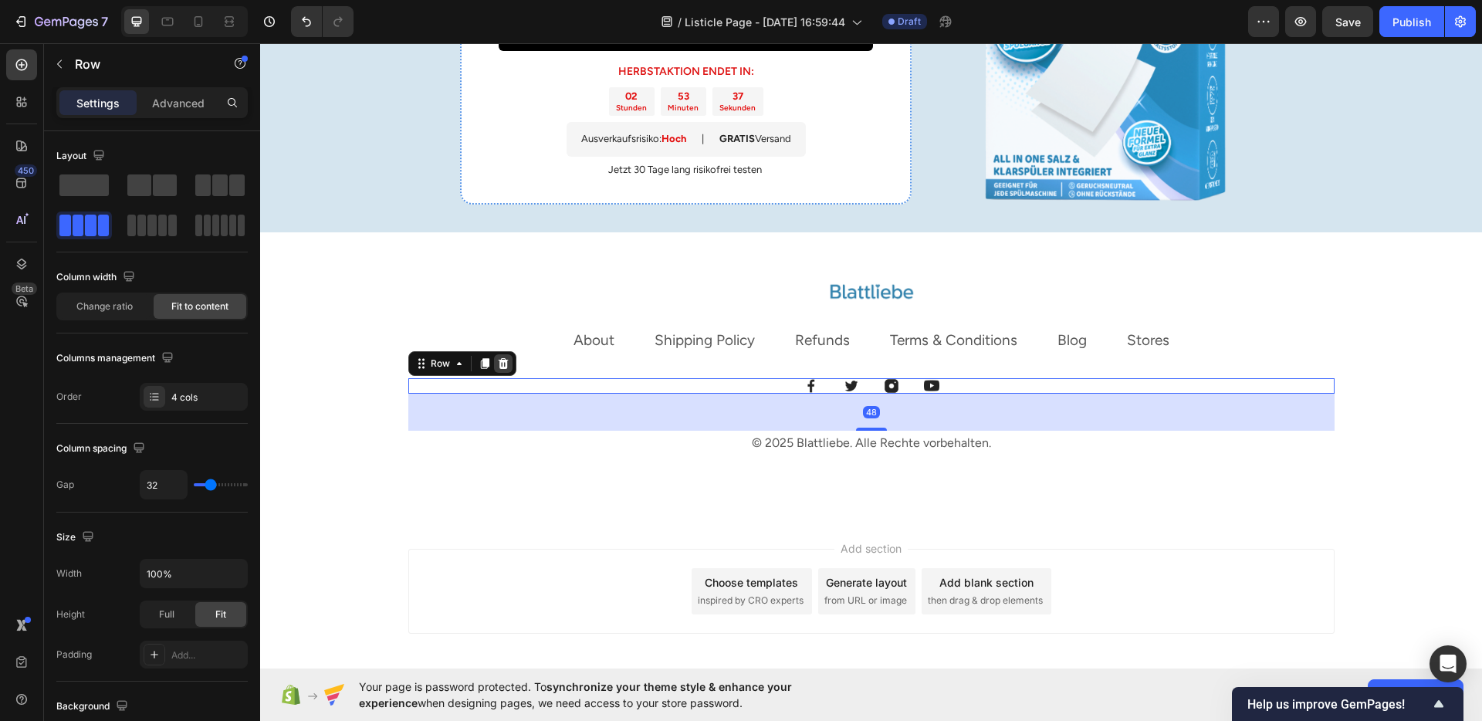
click at [499, 362] on icon at bounding box center [503, 363] width 10 height 11
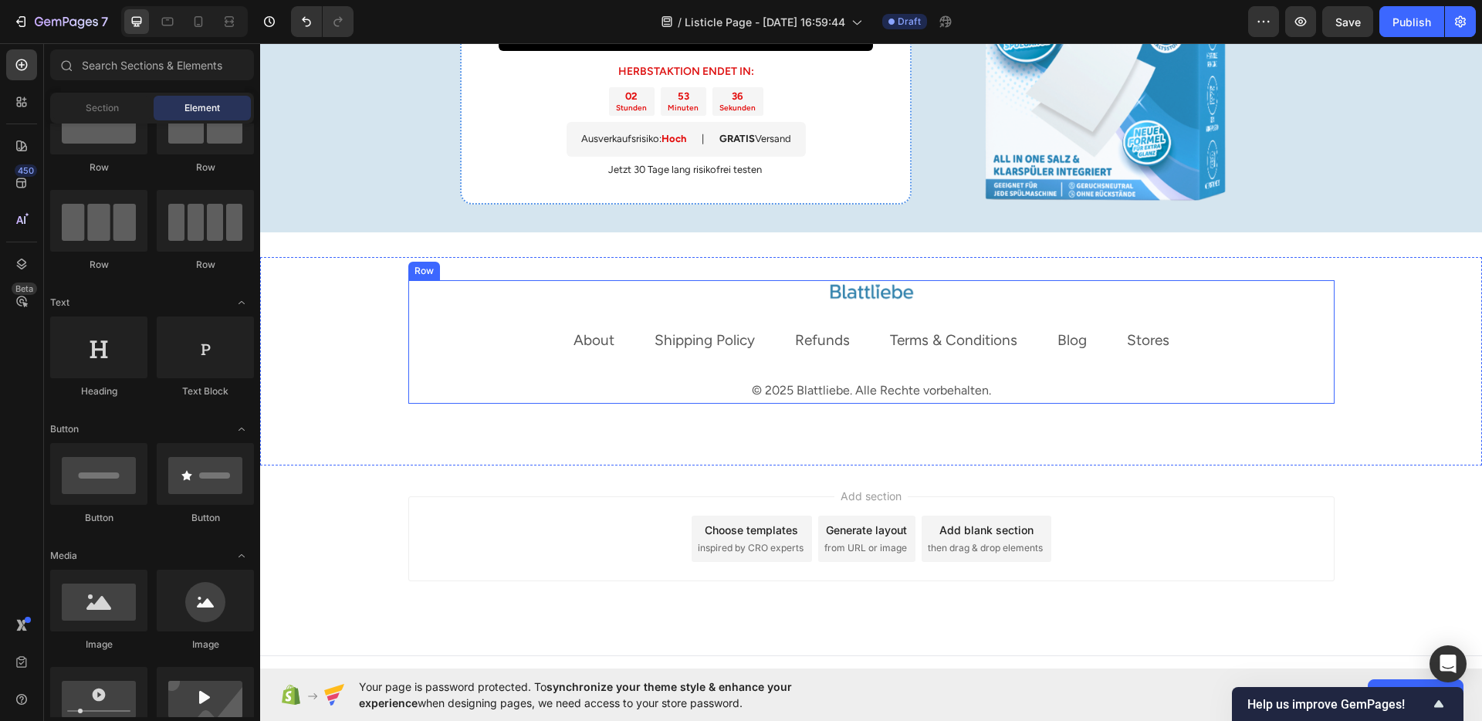
click at [904, 367] on div "Image About Text block Shipping Policy Text block Refunds Text block Terms & Co…" at bounding box center [871, 341] width 926 height 123
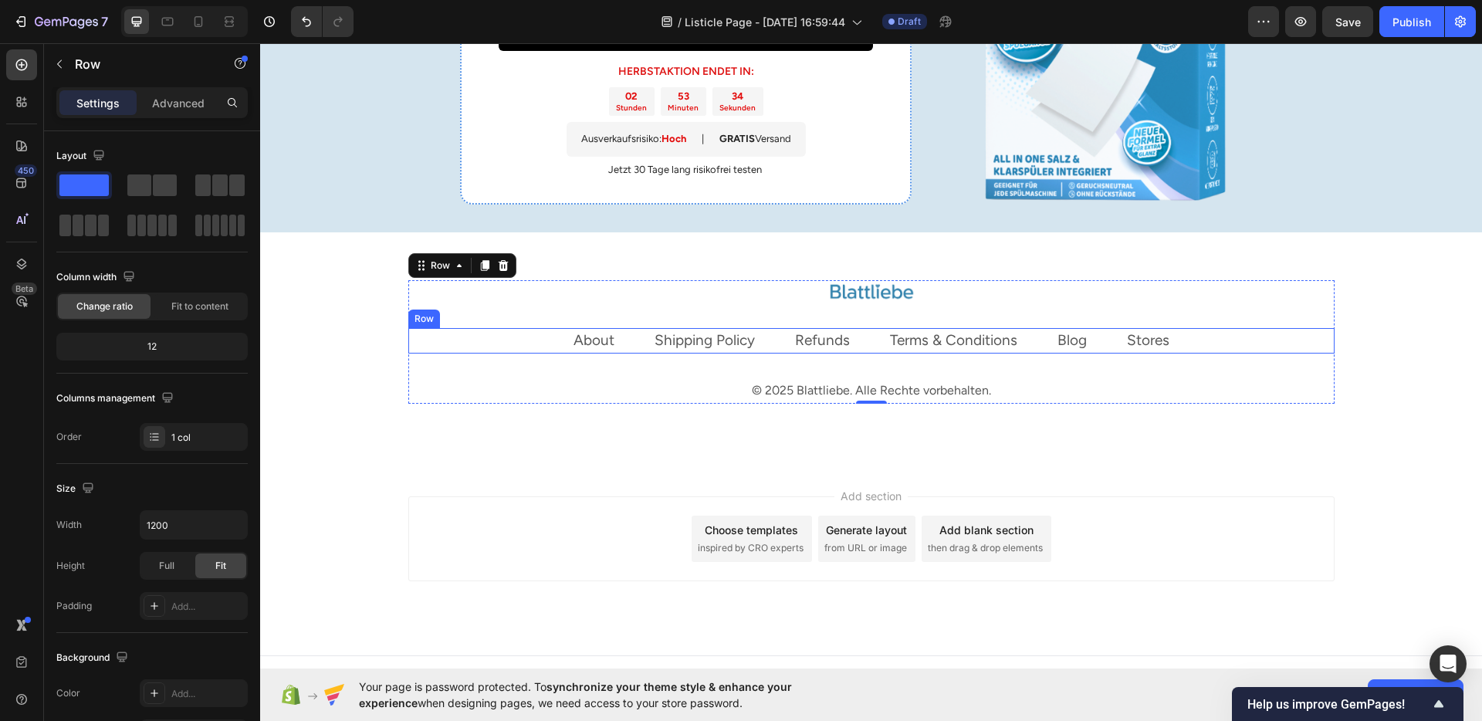
click at [767, 340] on div "About Text block Shipping Policy Text block Refunds Text block Terms & Conditio…" at bounding box center [871, 340] width 926 height 25
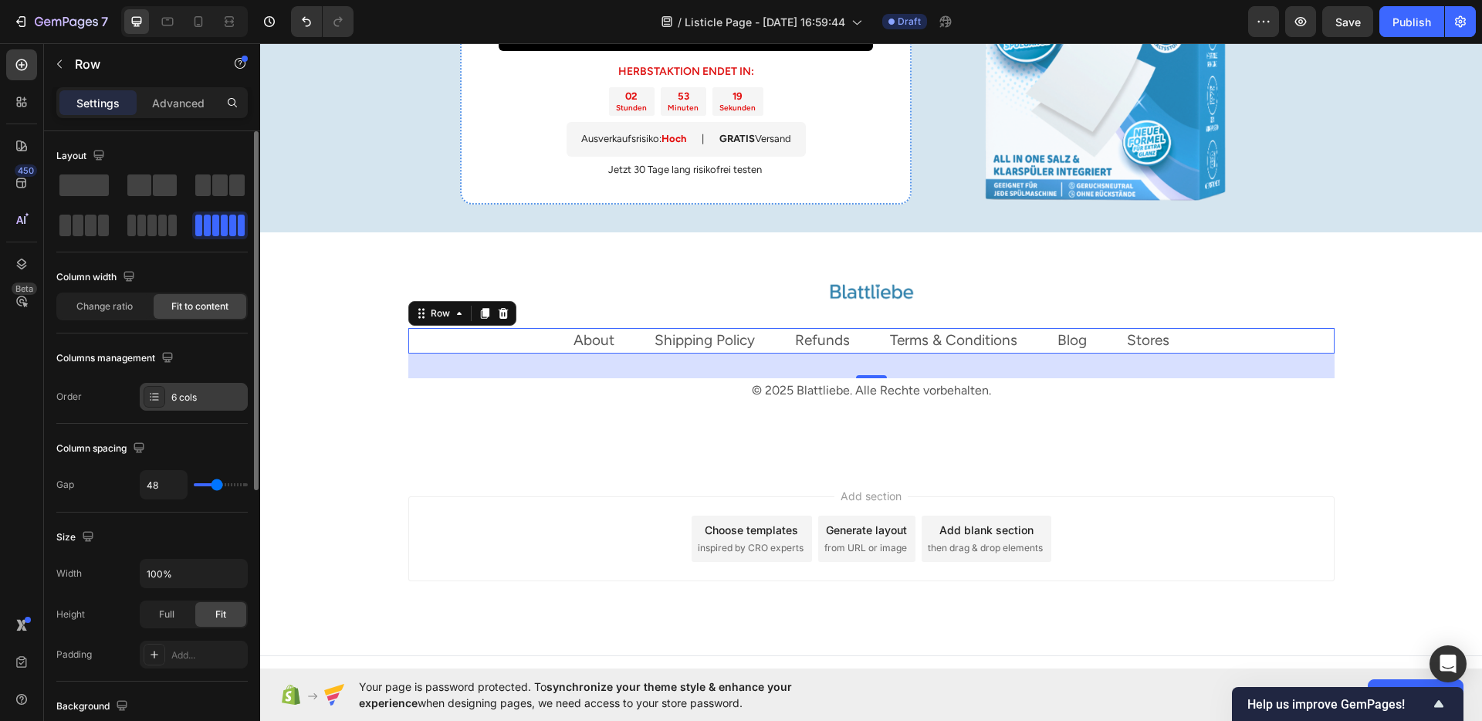
click at [144, 394] on div at bounding box center [155, 397] width 22 height 22
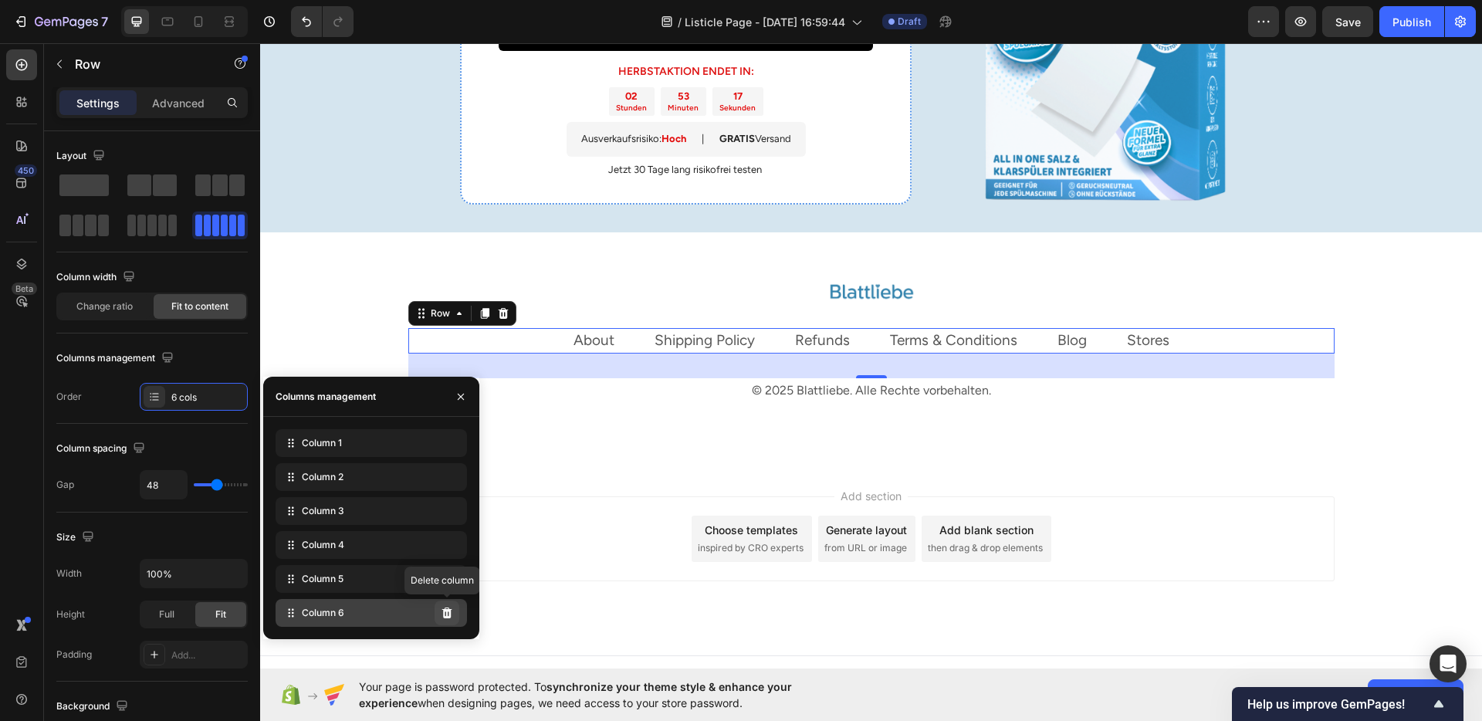
click at [442, 611] on icon at bounding box center [447, 613] width 12 height 12
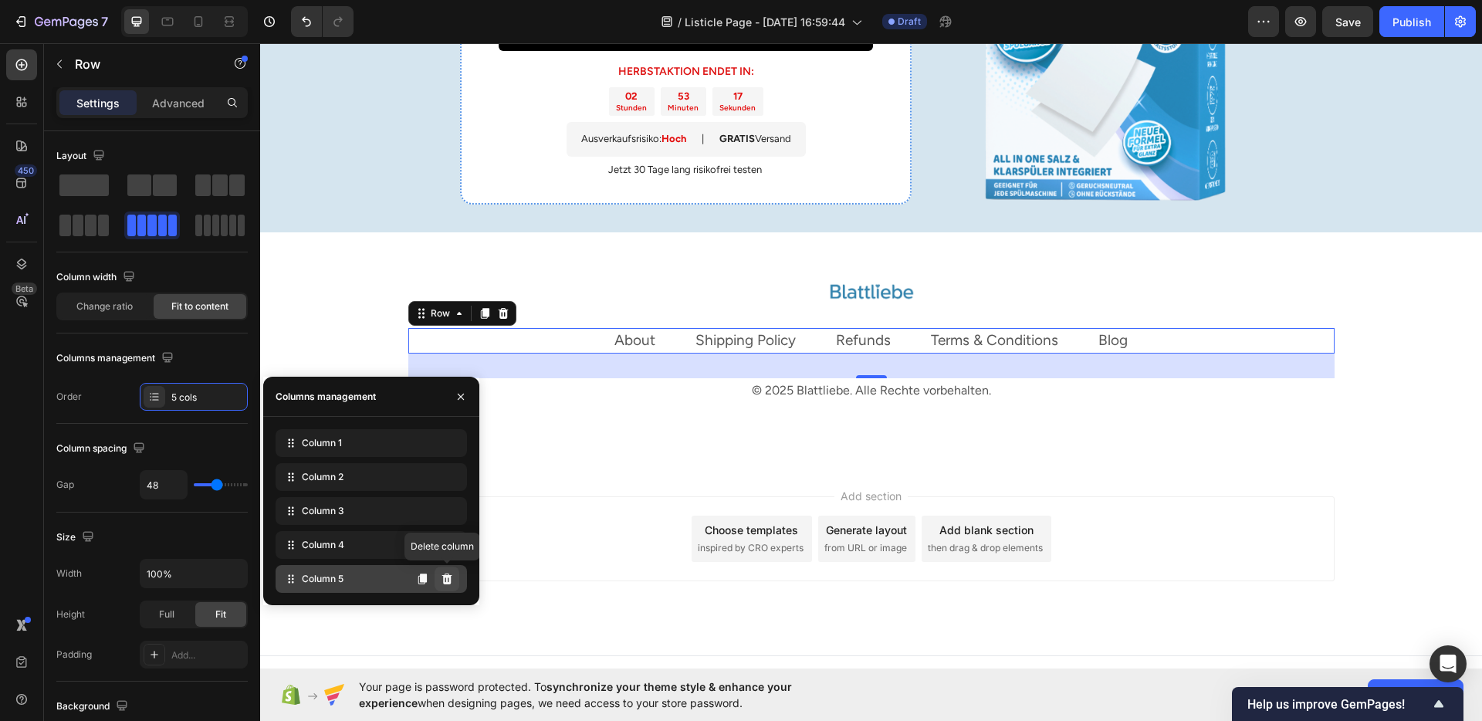
click at [445, 585] on button at bounding box center [447, 579] width 25 height 25
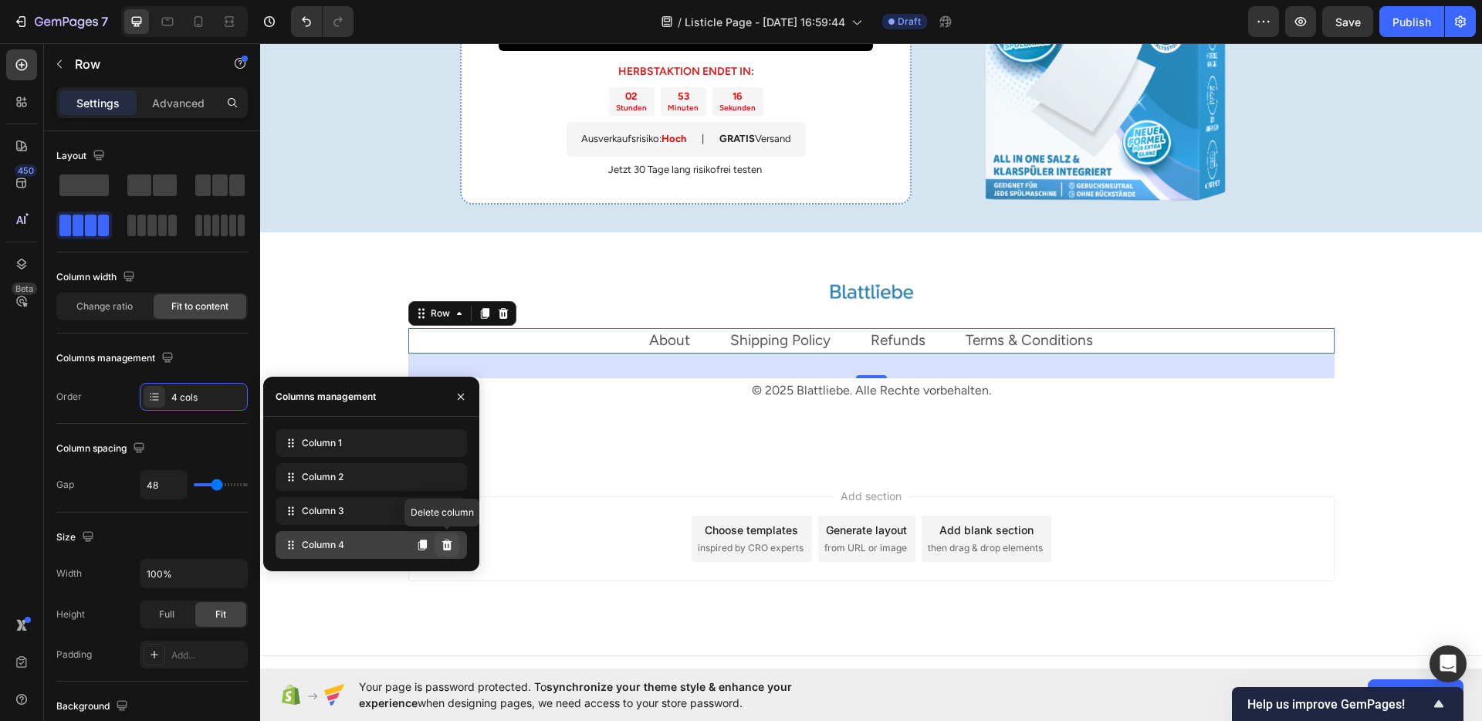
click at [442, 550] on icon at bounding box center [447, 545] width 12 height 12
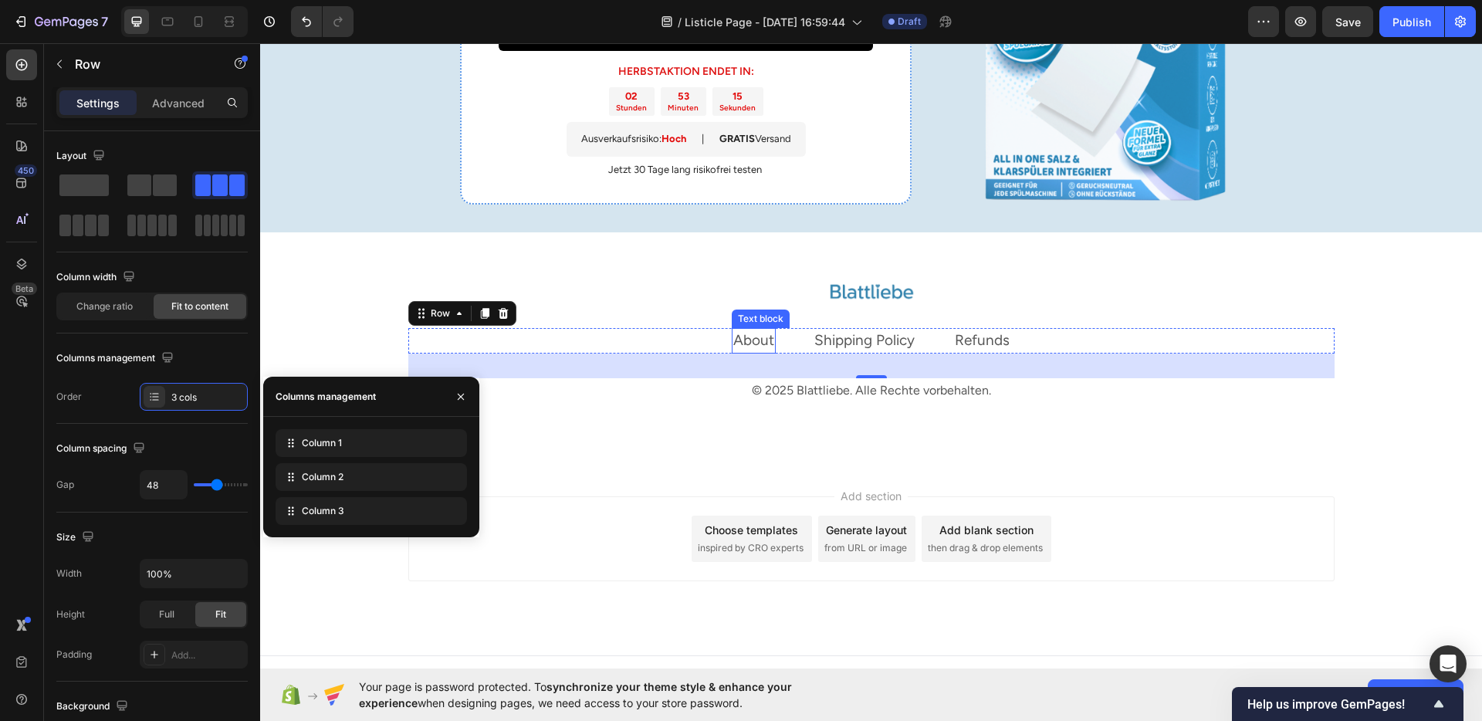
click at [742, 338] on link "About" at bounding box center [753, 340] width 41 height 18
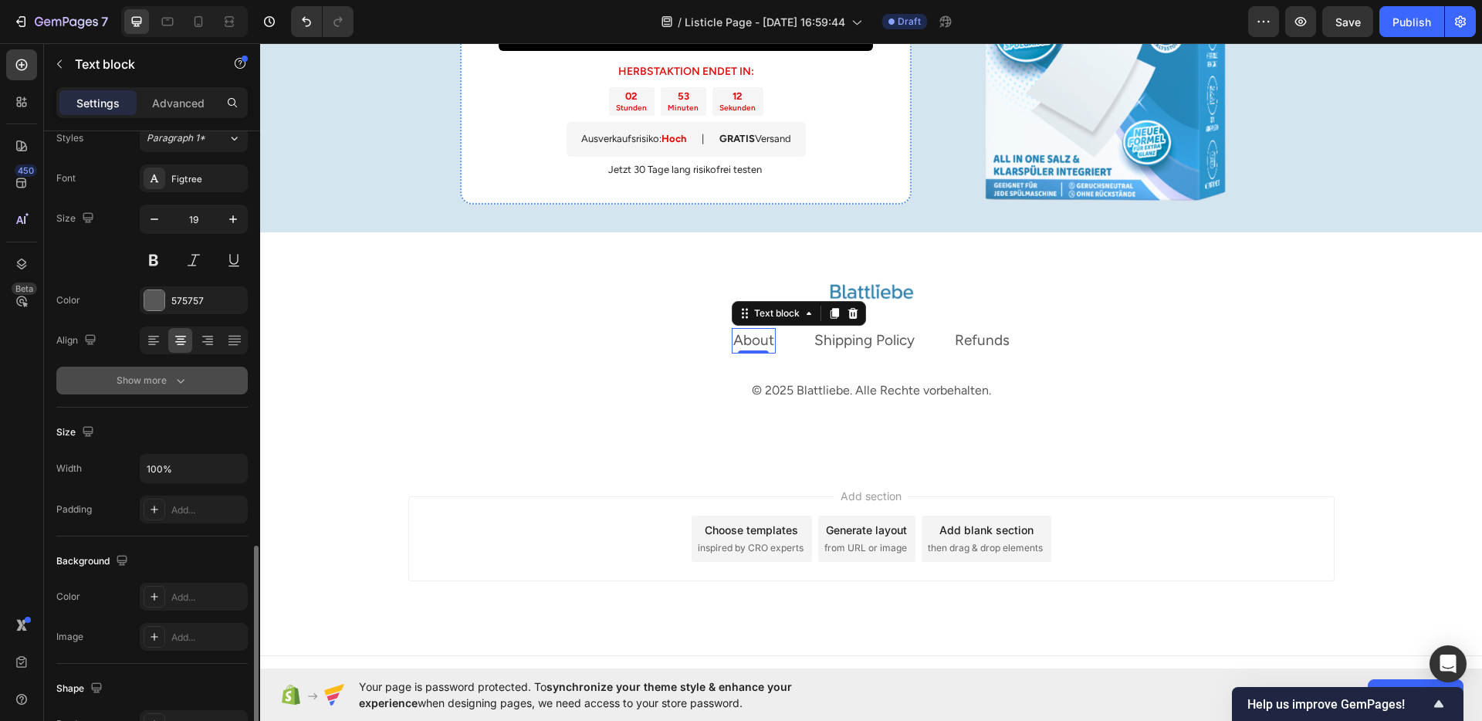
scroll to position [0, 0]
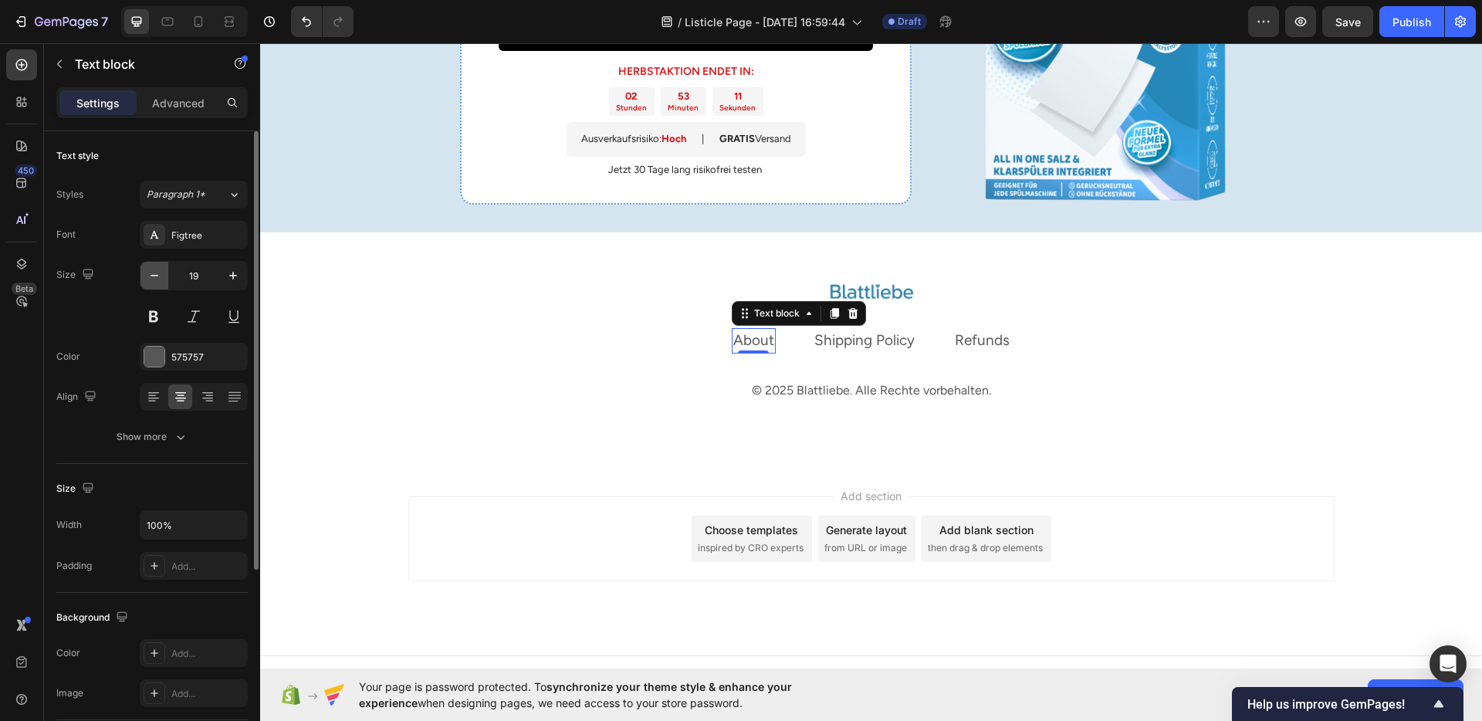
click at [151, 279] on icon "button" at bounding box center [154, 275] width 15 height 15
type input "17"
click at [184, 432] on icon "button" at bounding box center [180, 436] width 15 height 15
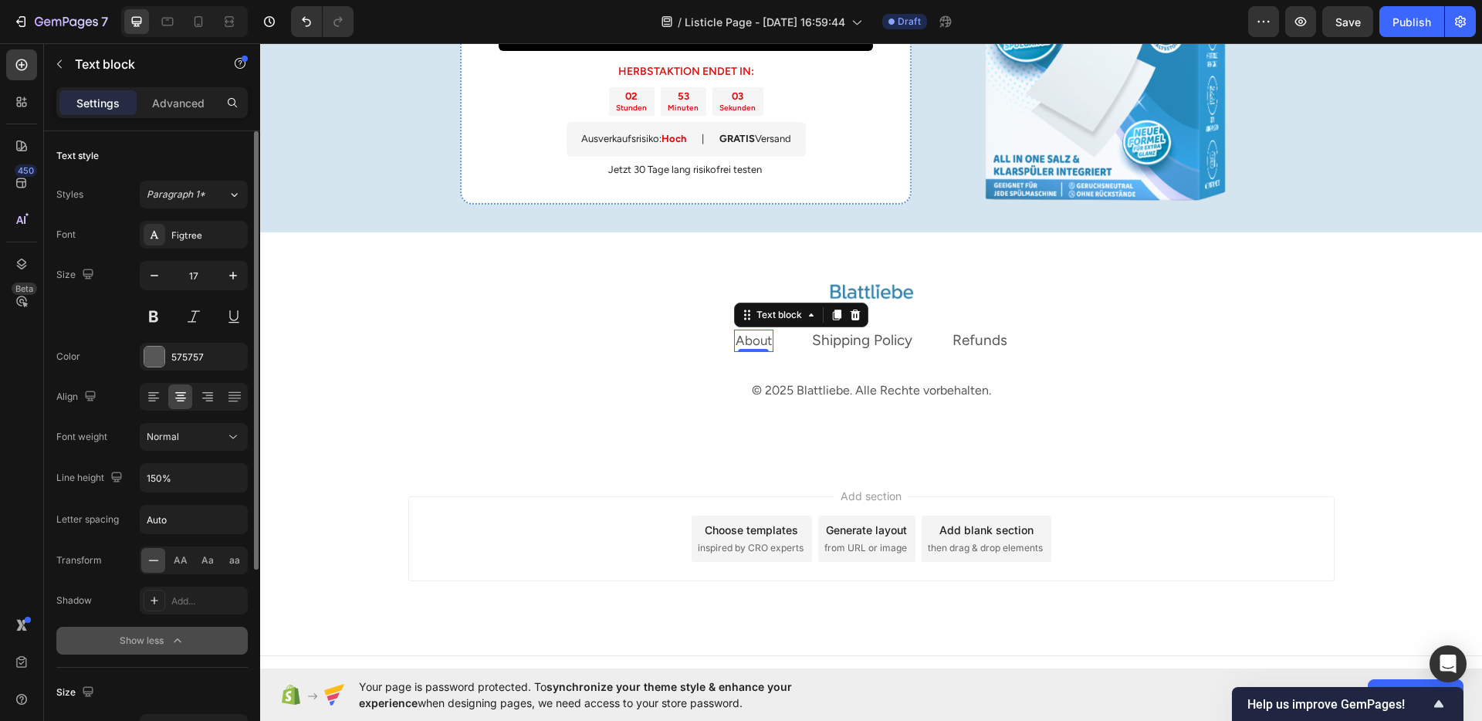
click at [746, 334] on link "About" at bounding box center [754, 340] width 36 height 15
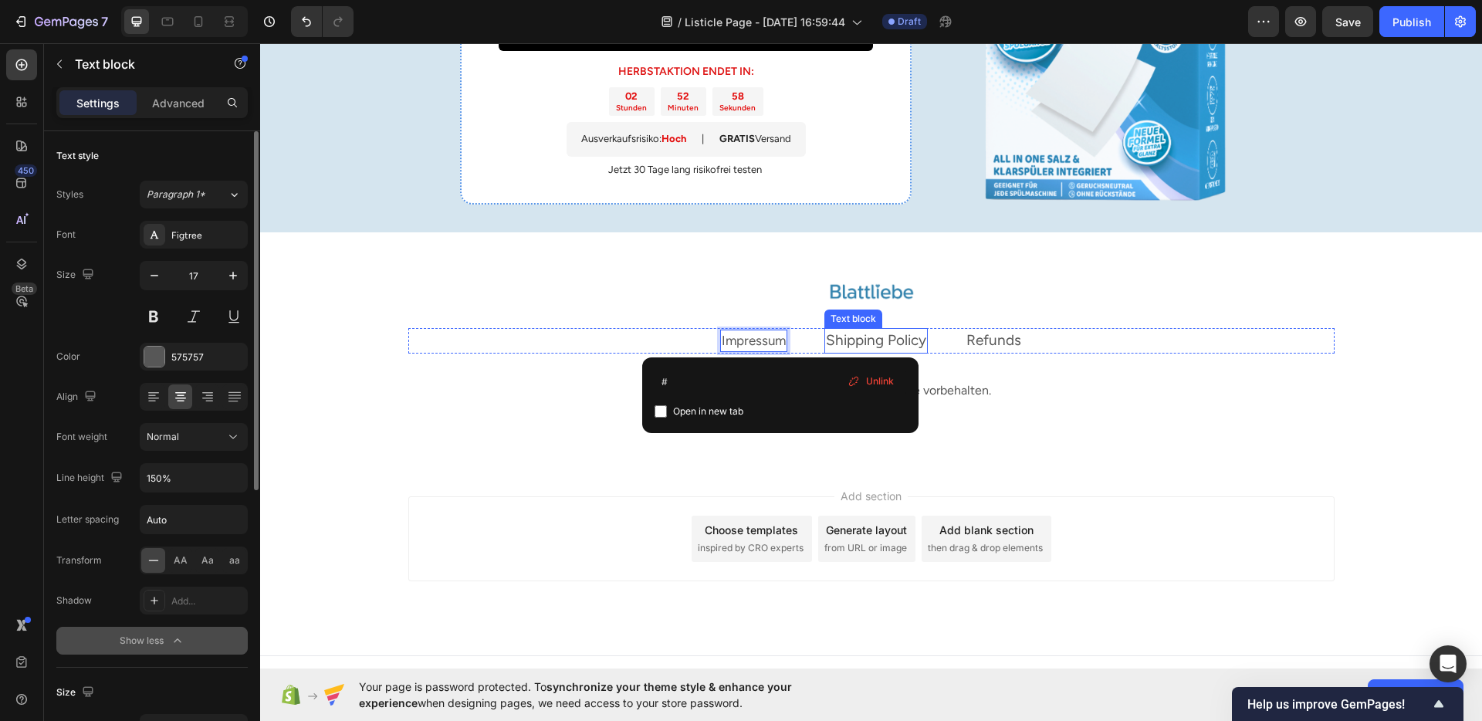
click at [866, 340] on link "Shipping Policy" at bounding box center [876, 340] width 100 height 18
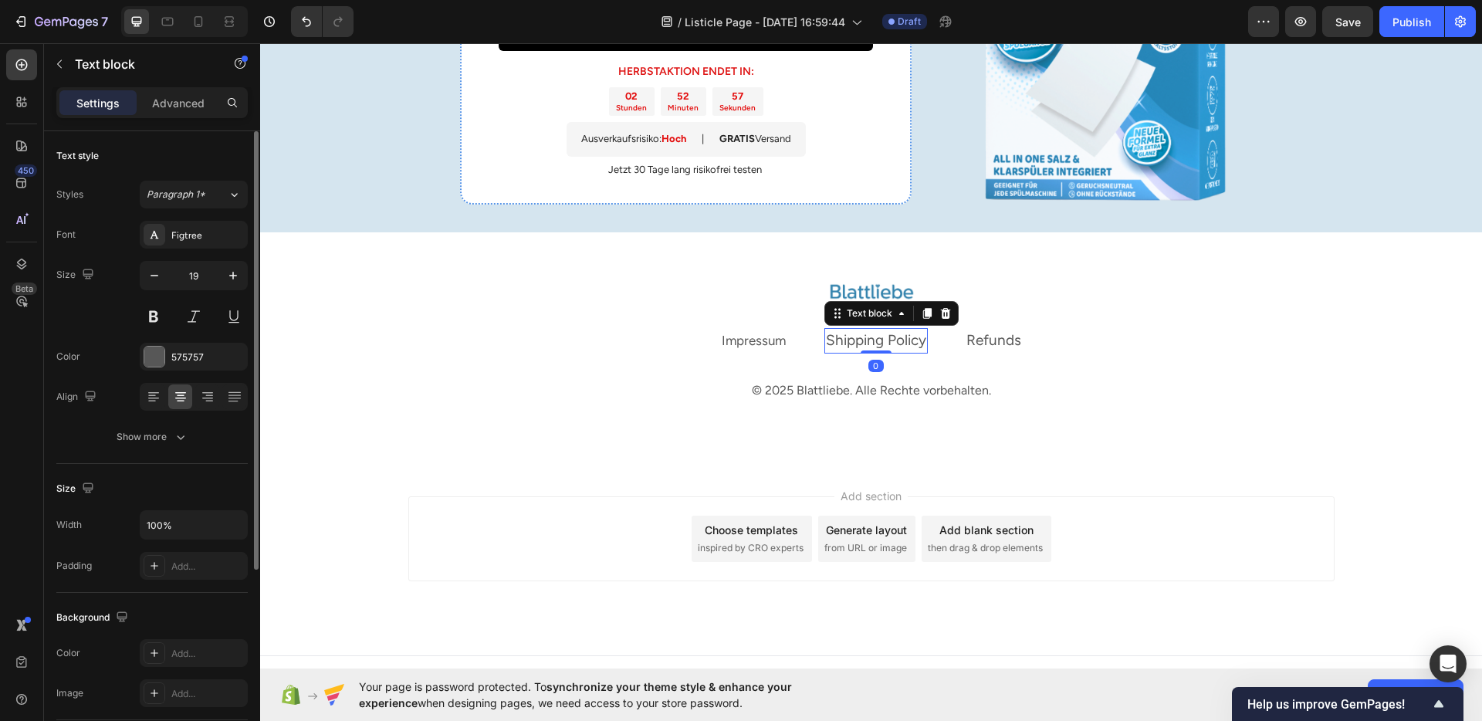
click at [866, 340] on link "Shipping Policy" at bounding box center [876, 340] width 100 height 18
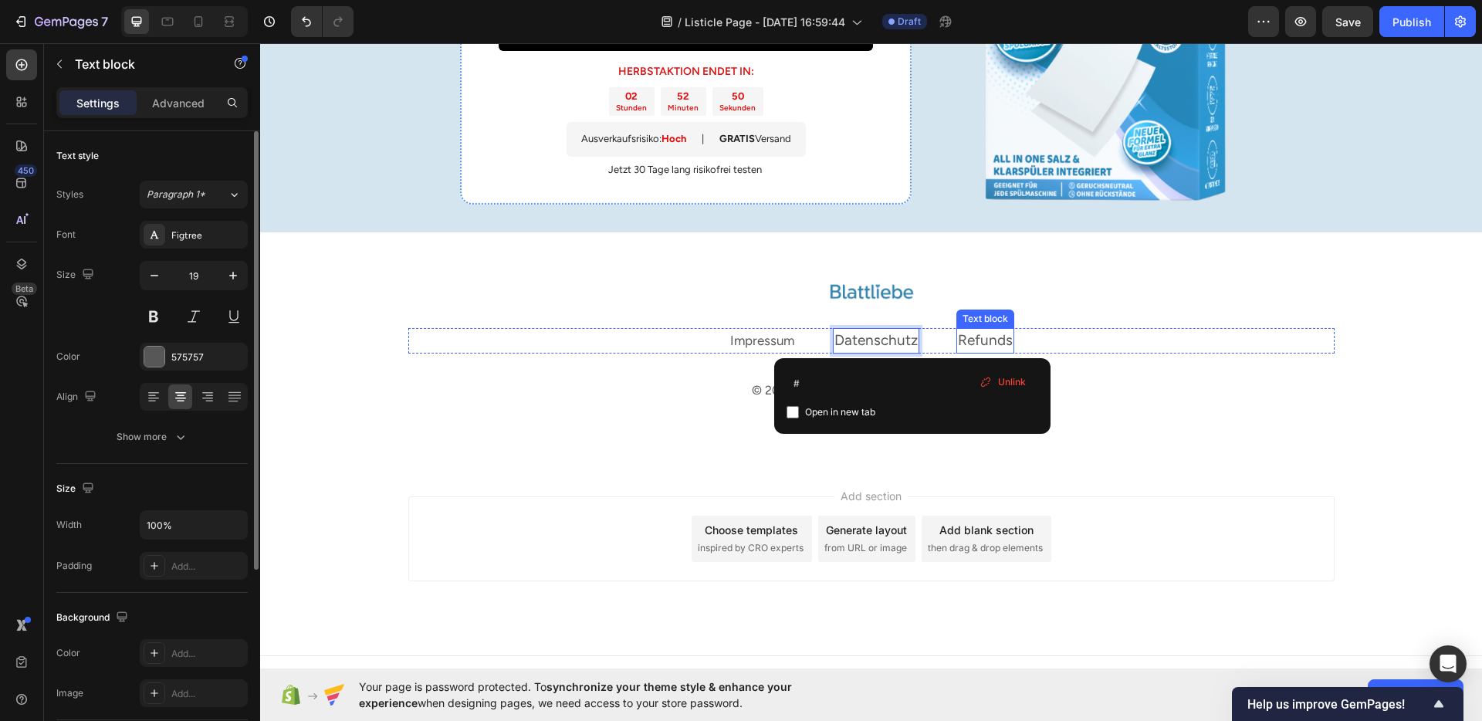
click at [990, 337] on link "Refunds" at bounding box center [985, 340] width 55 height 18
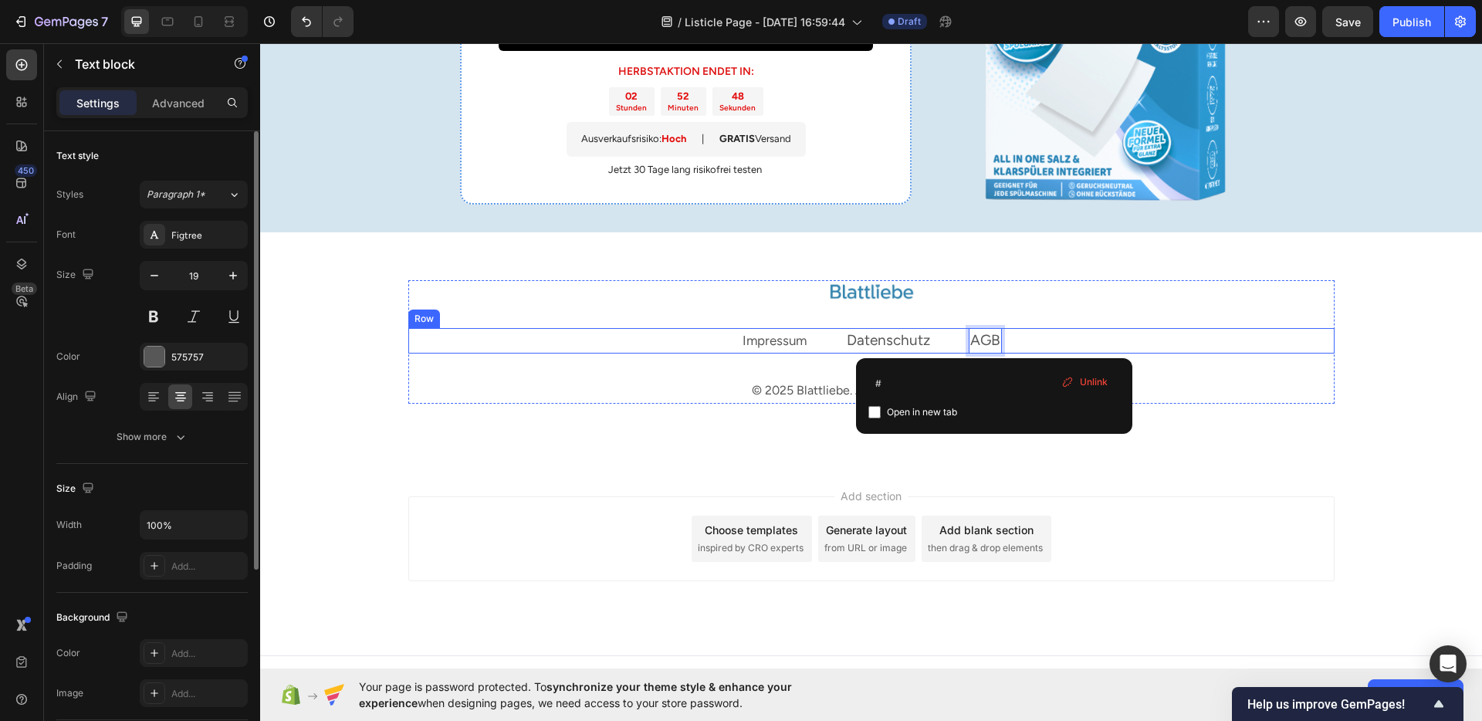
click at [1175, 340] on div "Impressum Text block Datenschutz Text block AGB Text block 0 Row" at bounding box center [871, 340] width 926 height 25
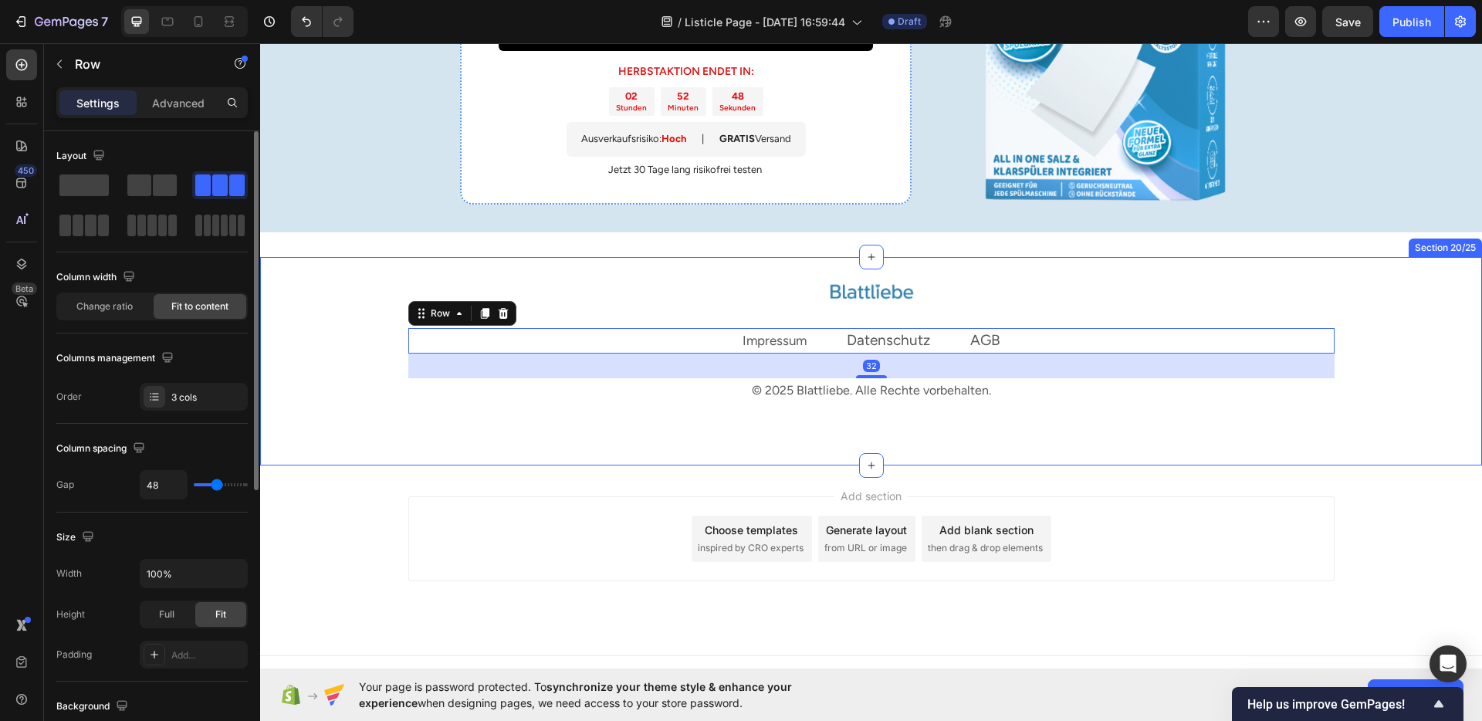
click at [1400, 359] on div "Image Impressum Text block Datenschutz Text block AGB Text block Row 32 © 2025 …" at bounding box center [871, 341] width 1199 height 123
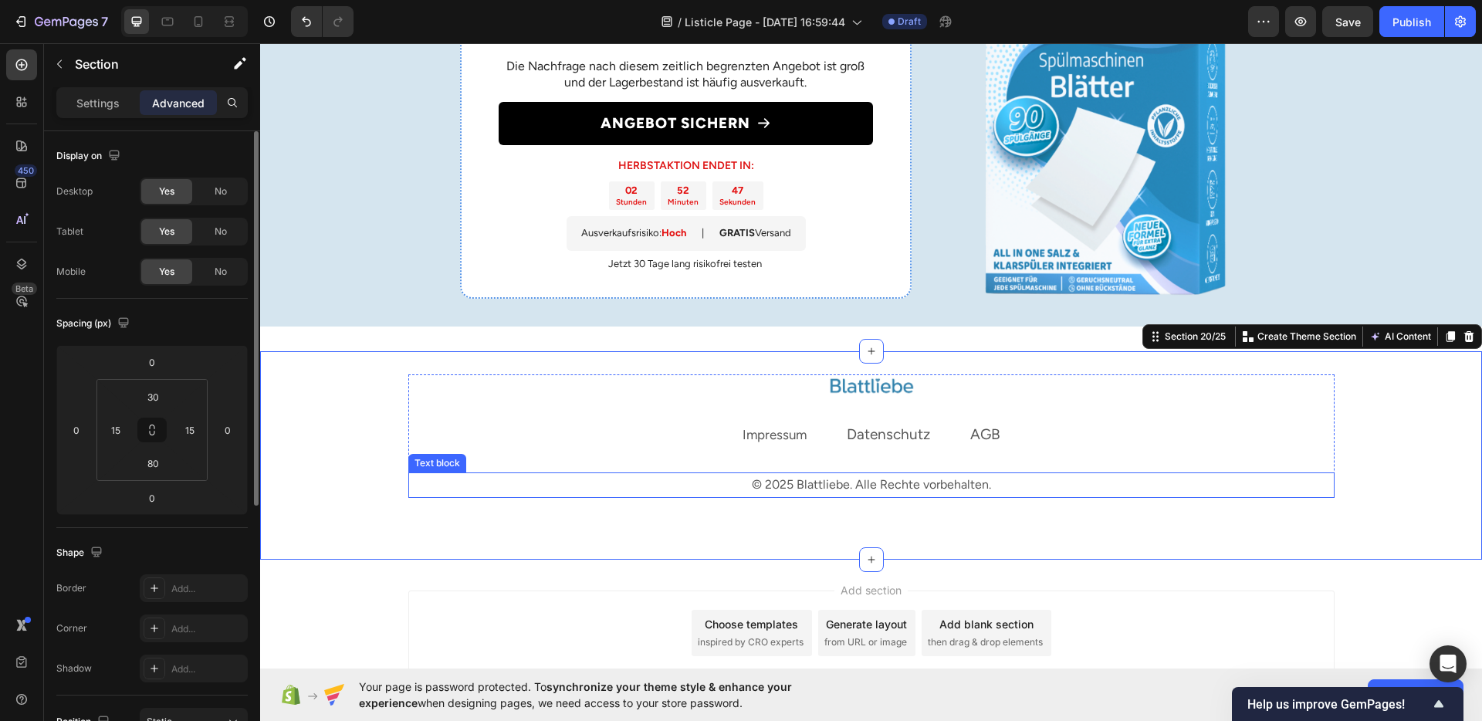
scroll to position [3136, 0]
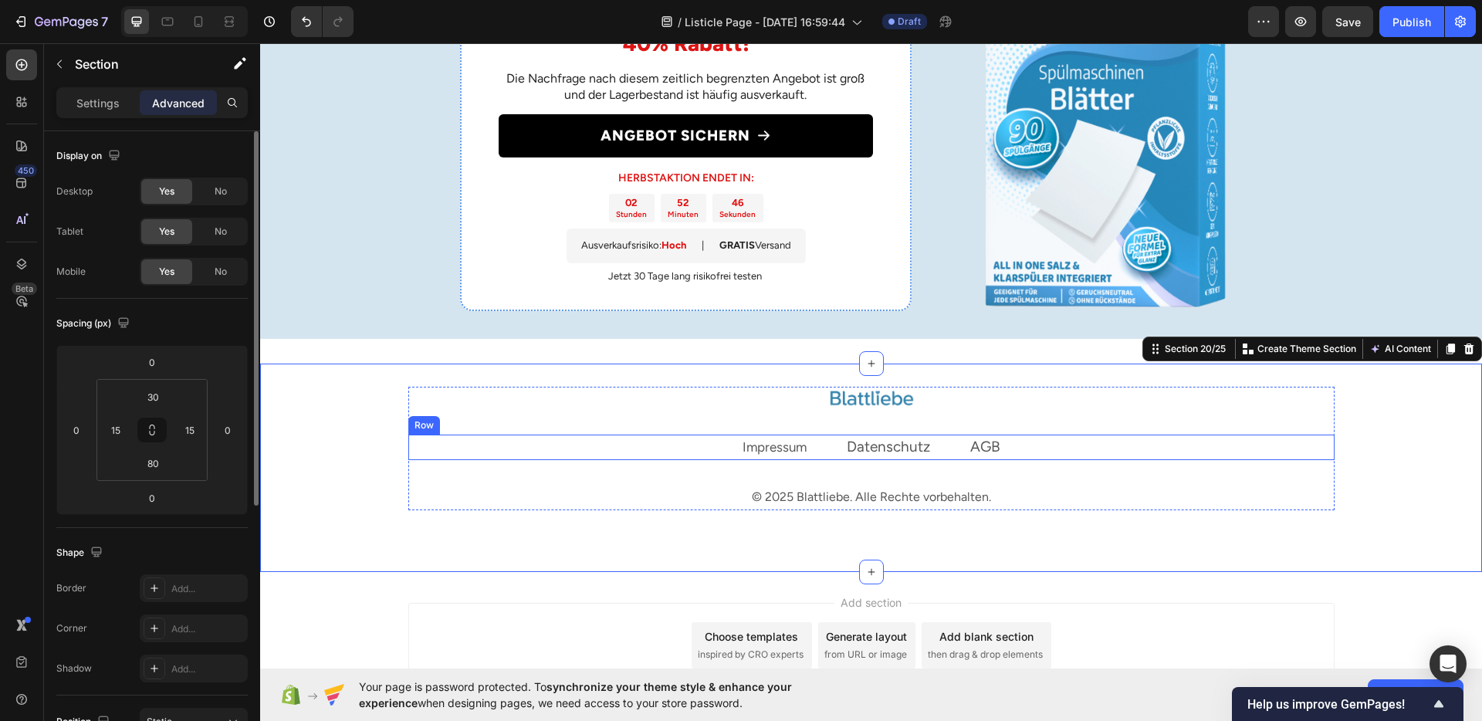
click at [1038, 449] on div "Impressum Text block Datenschutz Text block AGB Text block Row" at bounding box center [871, 447] width 926 height 25
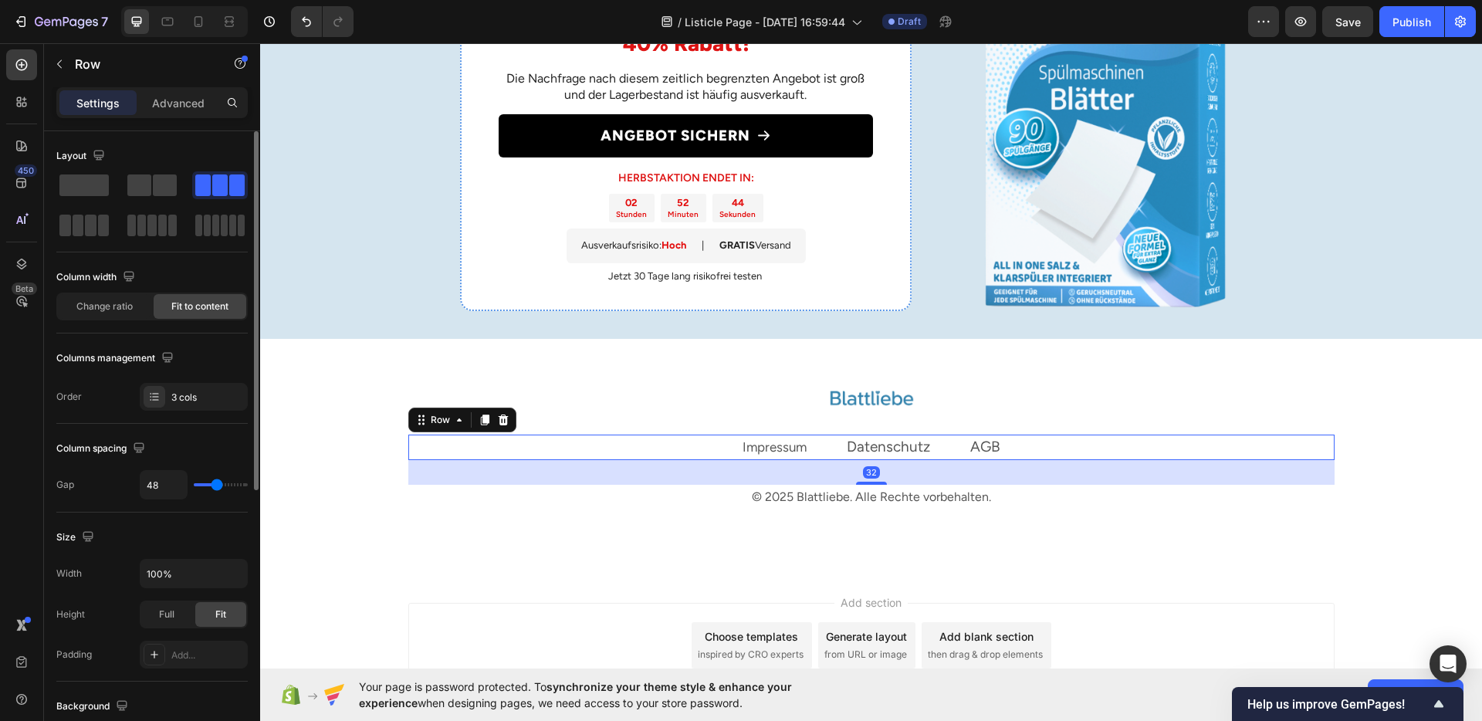
type input "49"
type input "45"
type input "43"
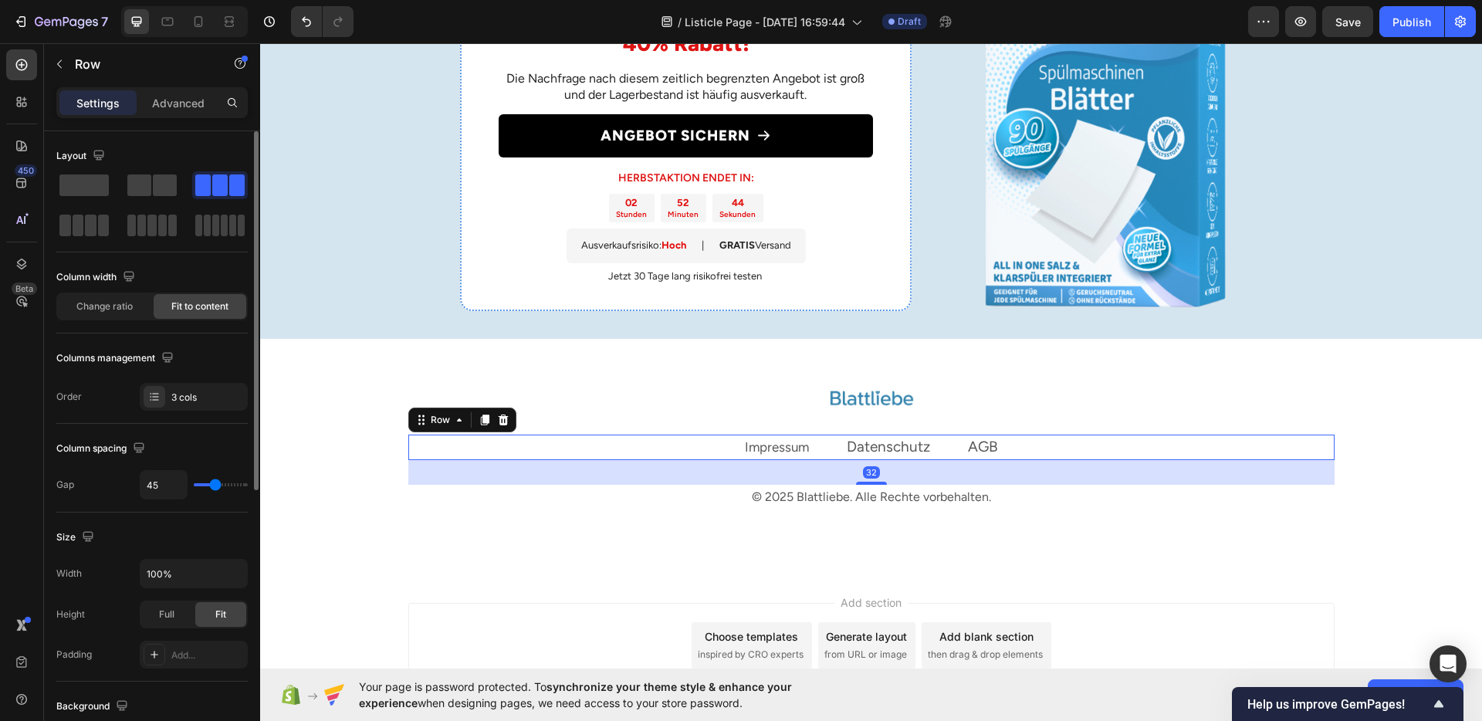
type input "43"
type input "44"
type input "55"
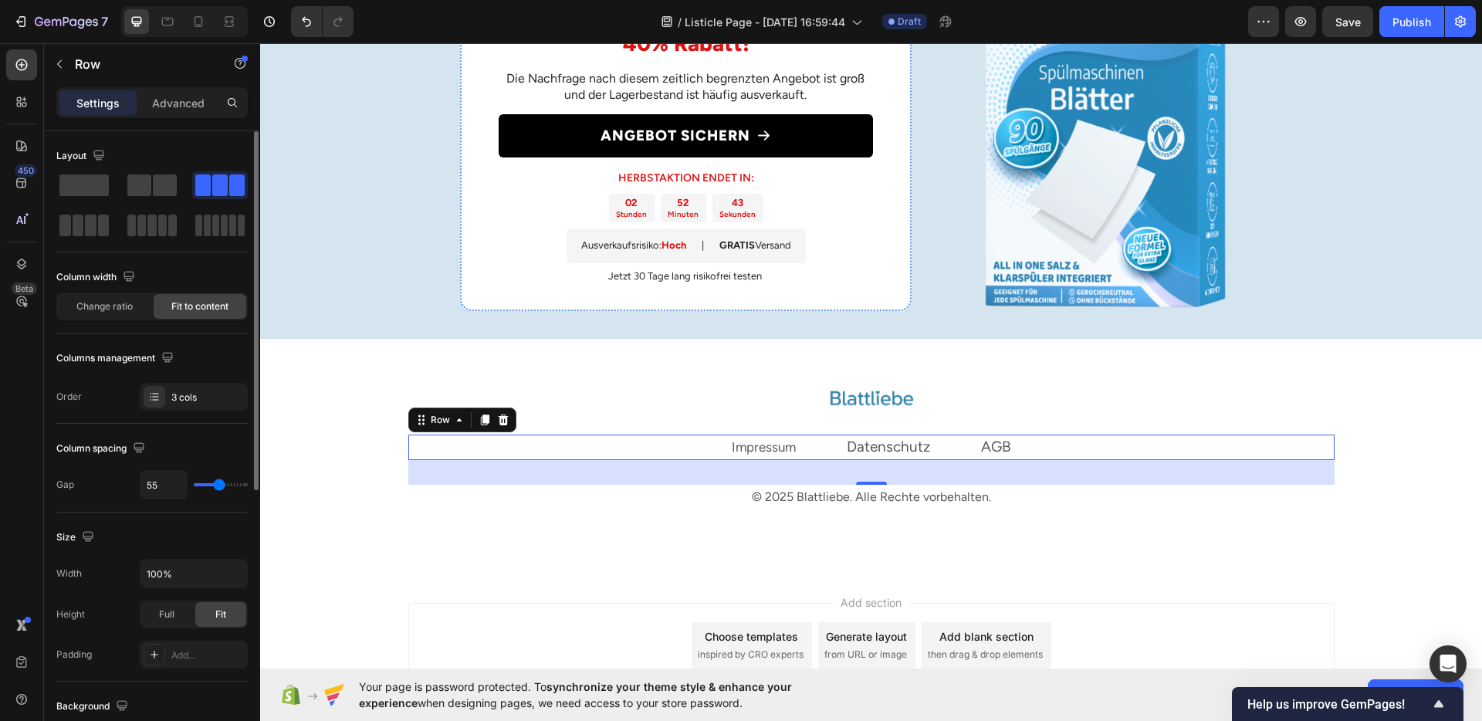
type input "62"
click at [221, 483] on input "range" at bounding box center [221, 484] width 54 height 3
click at [137, 493] on div "Gap 62" at bounding box center [151, 484] width 191 height 29
click at [151, 487] on input "62" at bounding box center [163, 485] width 46 height 28
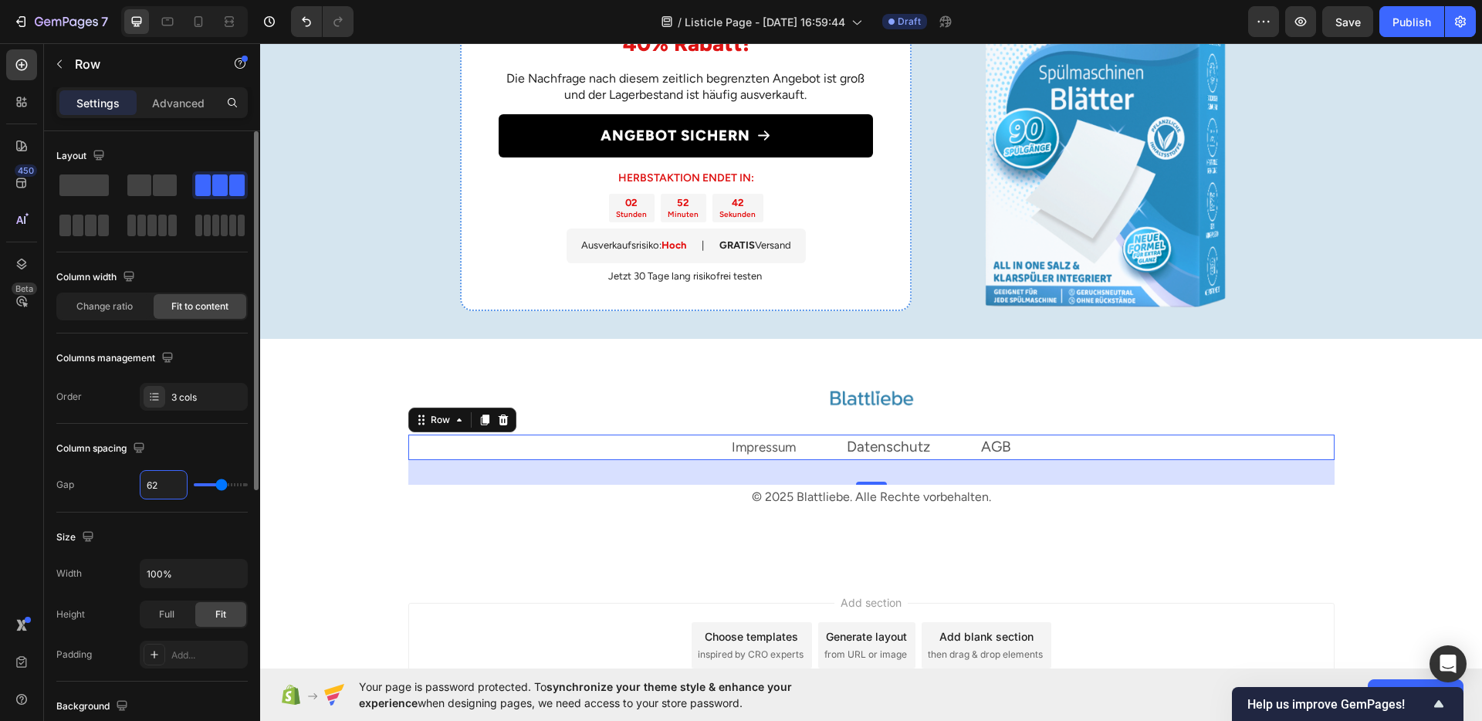
type input "4"
type input "48"
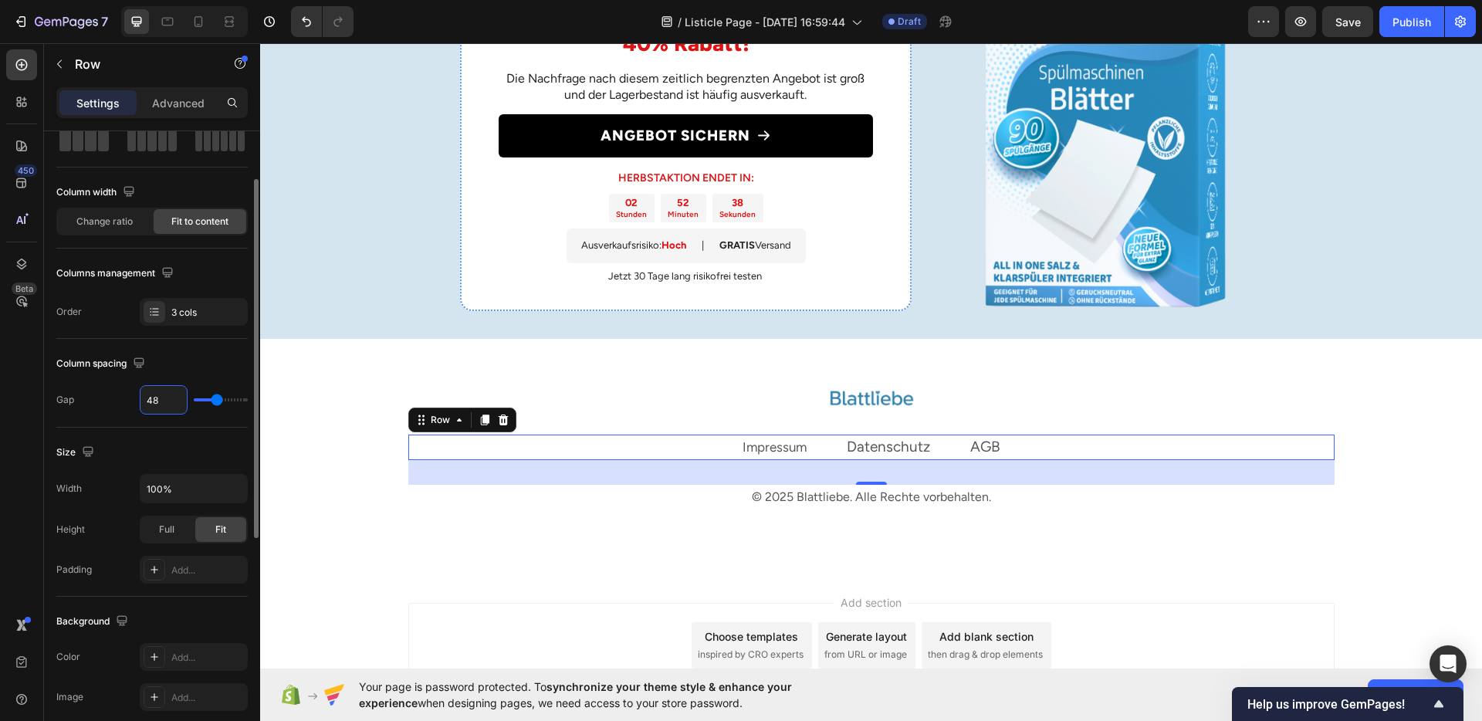
scroll to position [0, 0]
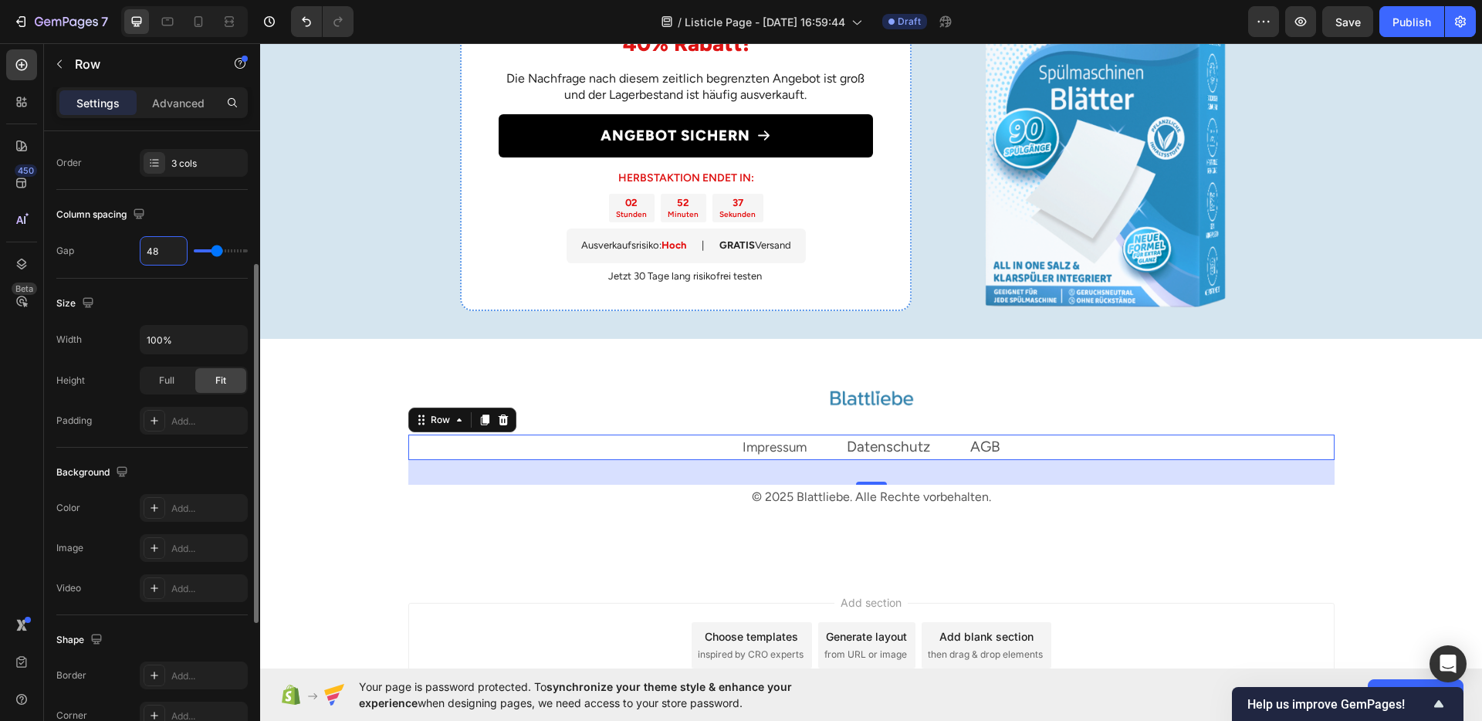
click at [154, 461] on div "Background" at bounding box center [151, 472] width 191 height 25
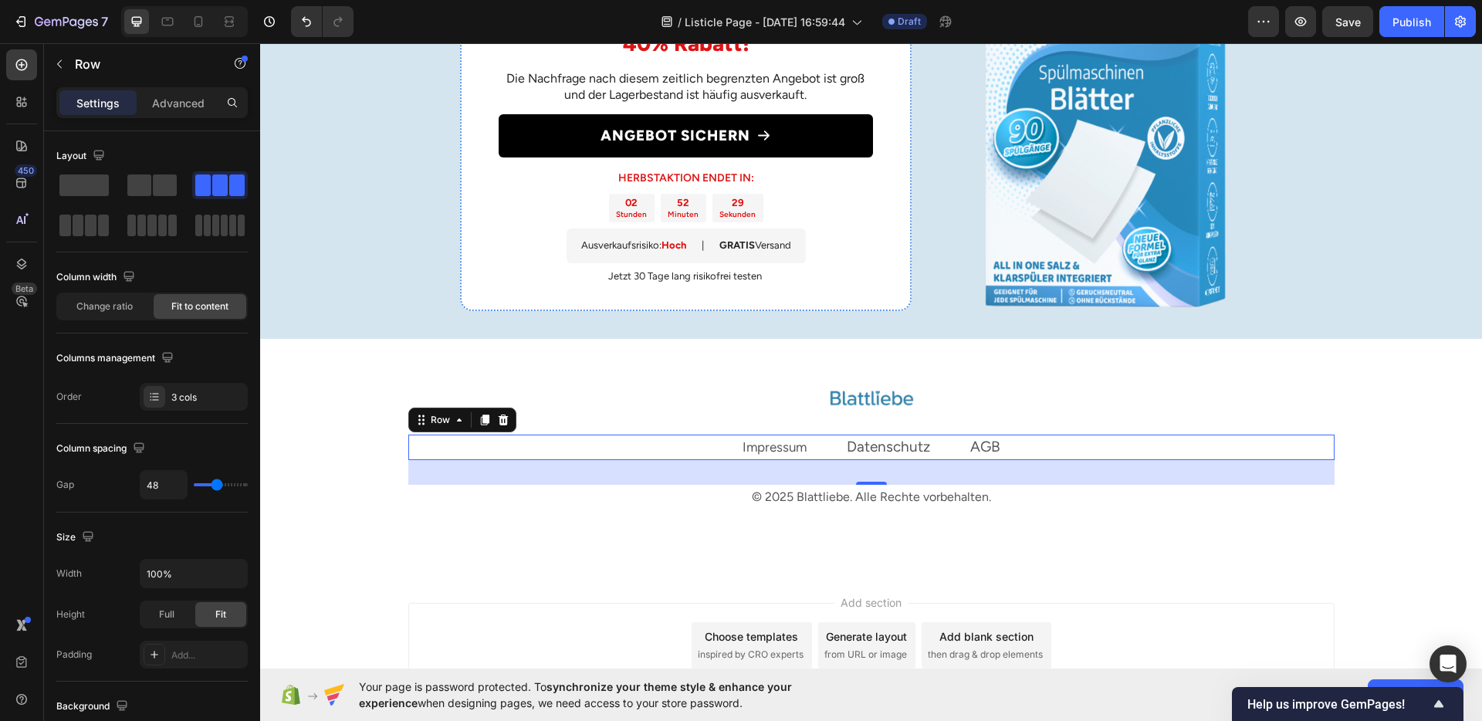
click at [679, 444] on div "Impressum Text block Datenschutz Text block AGB Text block Row 32" at bounding box center [871, 447] width 926 height 25
click at [753, 445] on link "Impressum" at bounding box center [775, 446] width 64 height 15
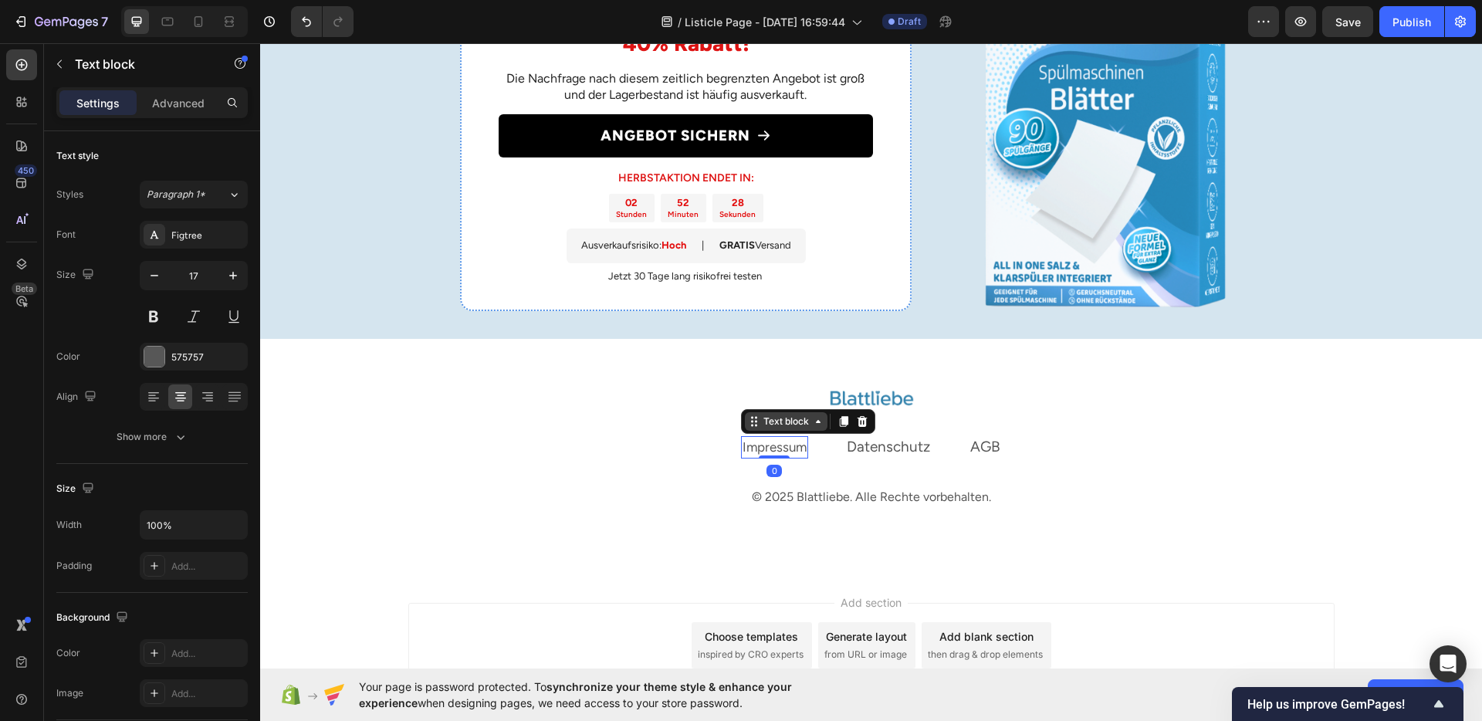
click at [761, 425] on div "Text block" at bounding box center [786, 422] width 52 height 14
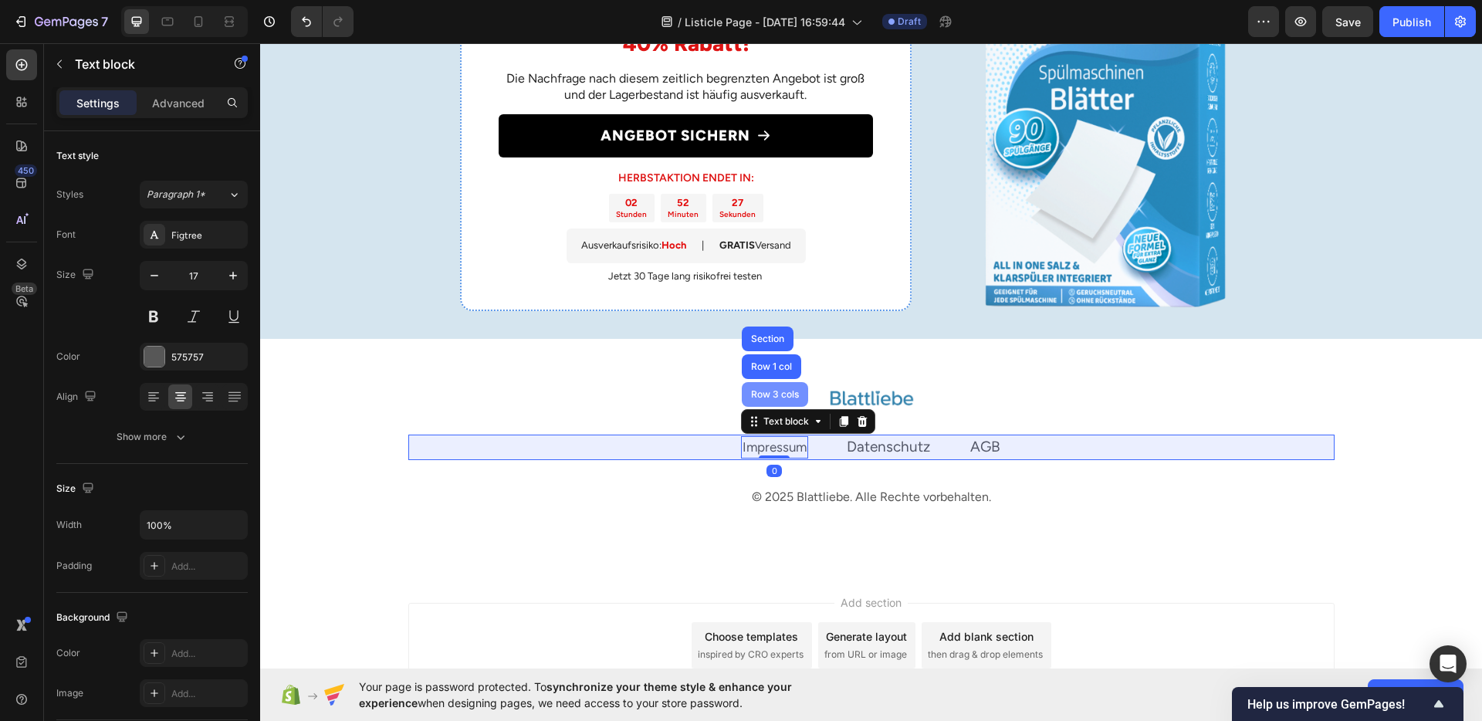
click at [764, 403] on div "Row 3 cols" at bounding box center [775, 394] width 66 height 25
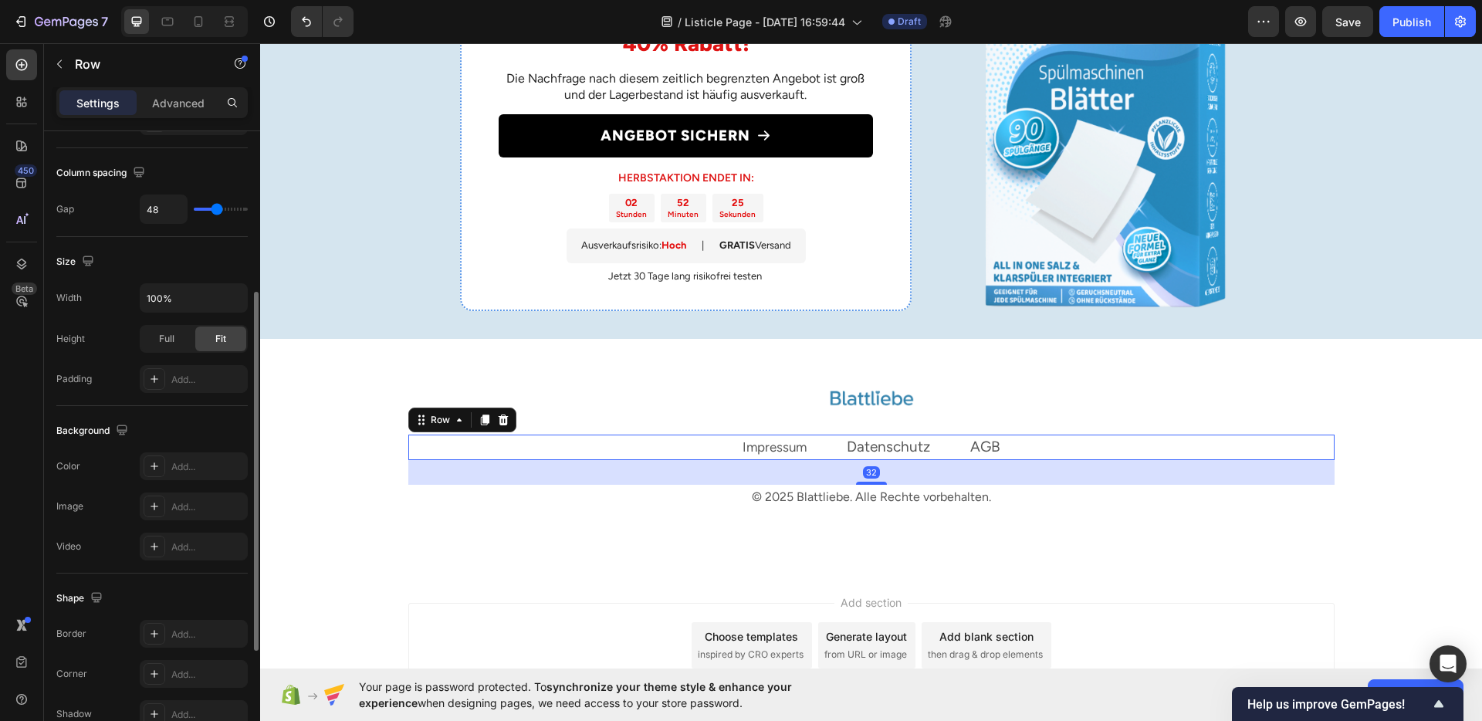
scroll to position [484, 0]
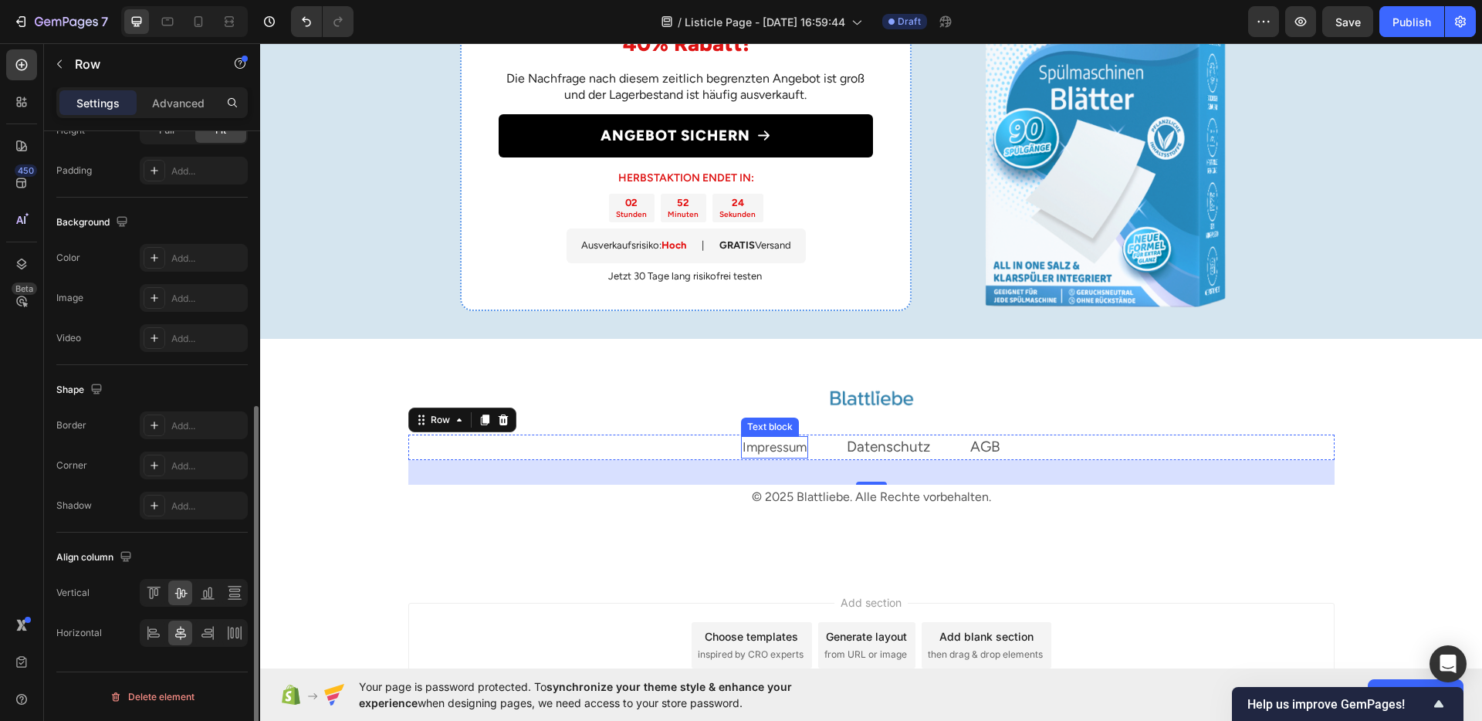
click at [764, 454] on link "Impressum" at bounding box center [775, 446] width 64 height 15
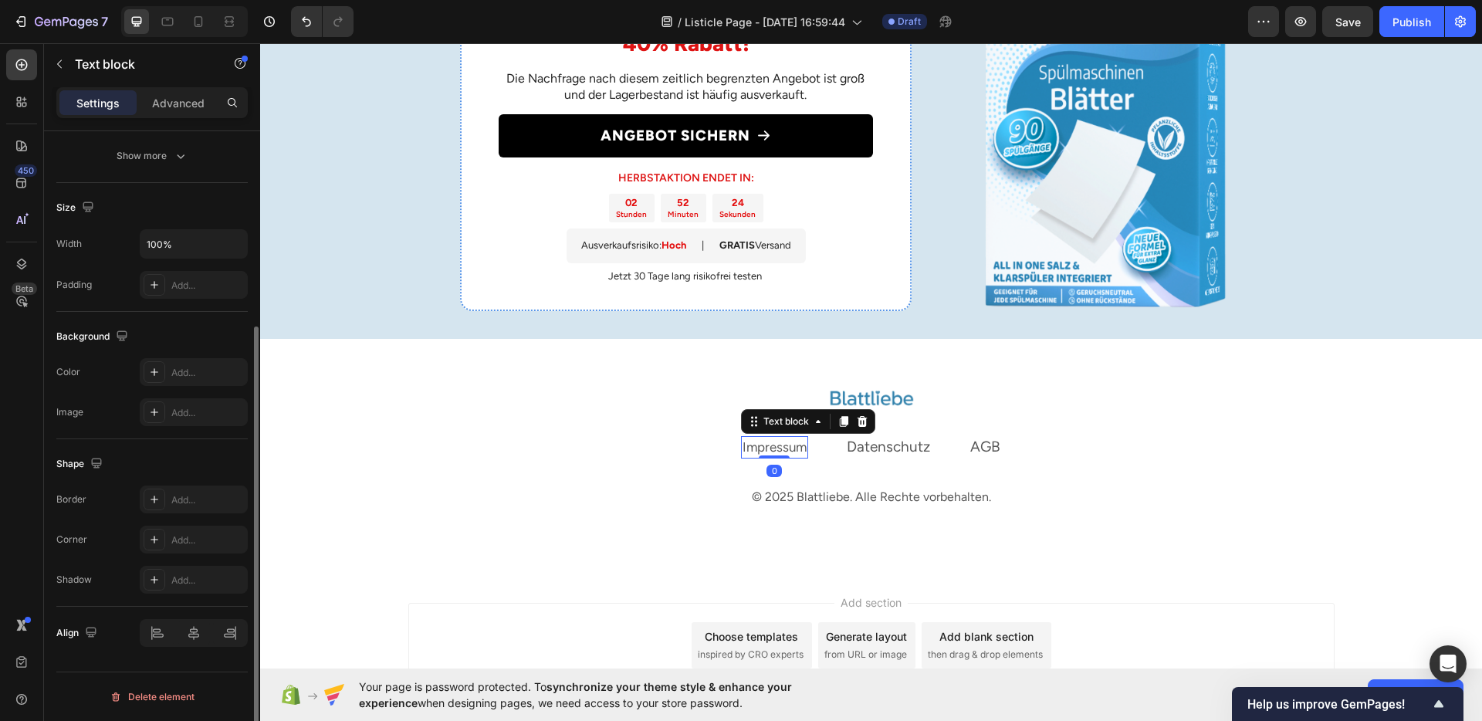
scroll to position [0, 0]
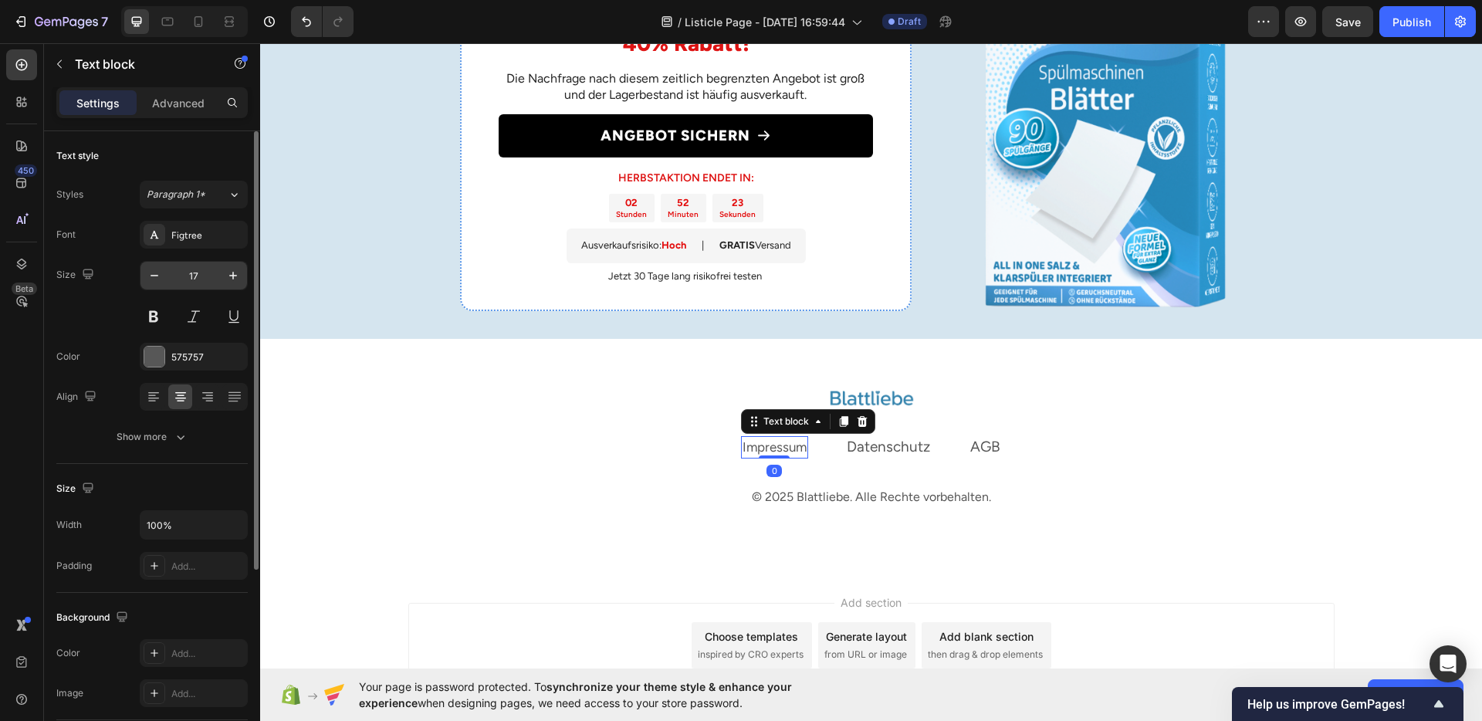
click at [201, 279] on input "17" at bounding box center [193, 276] width 51 height 28
type input "15"
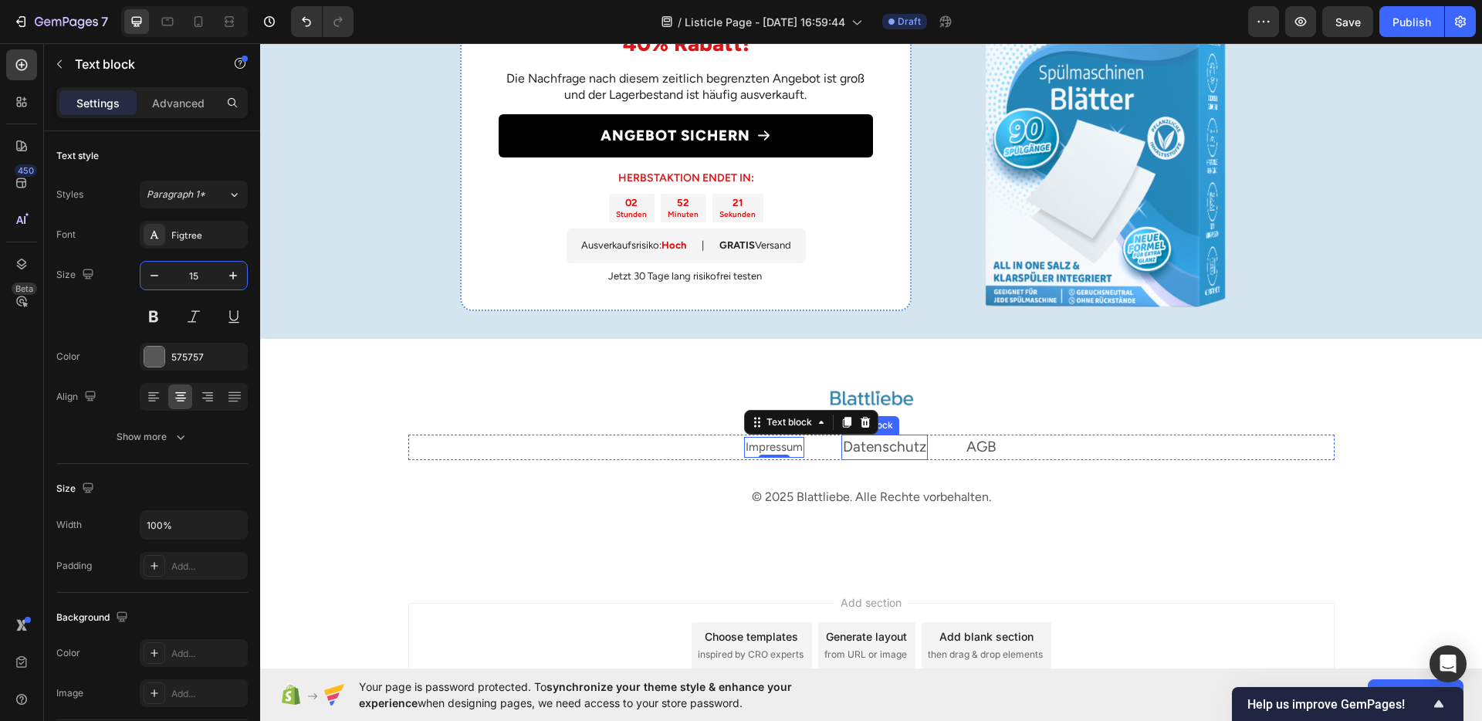
click at [855, 447] on link "Datenschutz" at bounding box center [884, 447] width 83 height 18
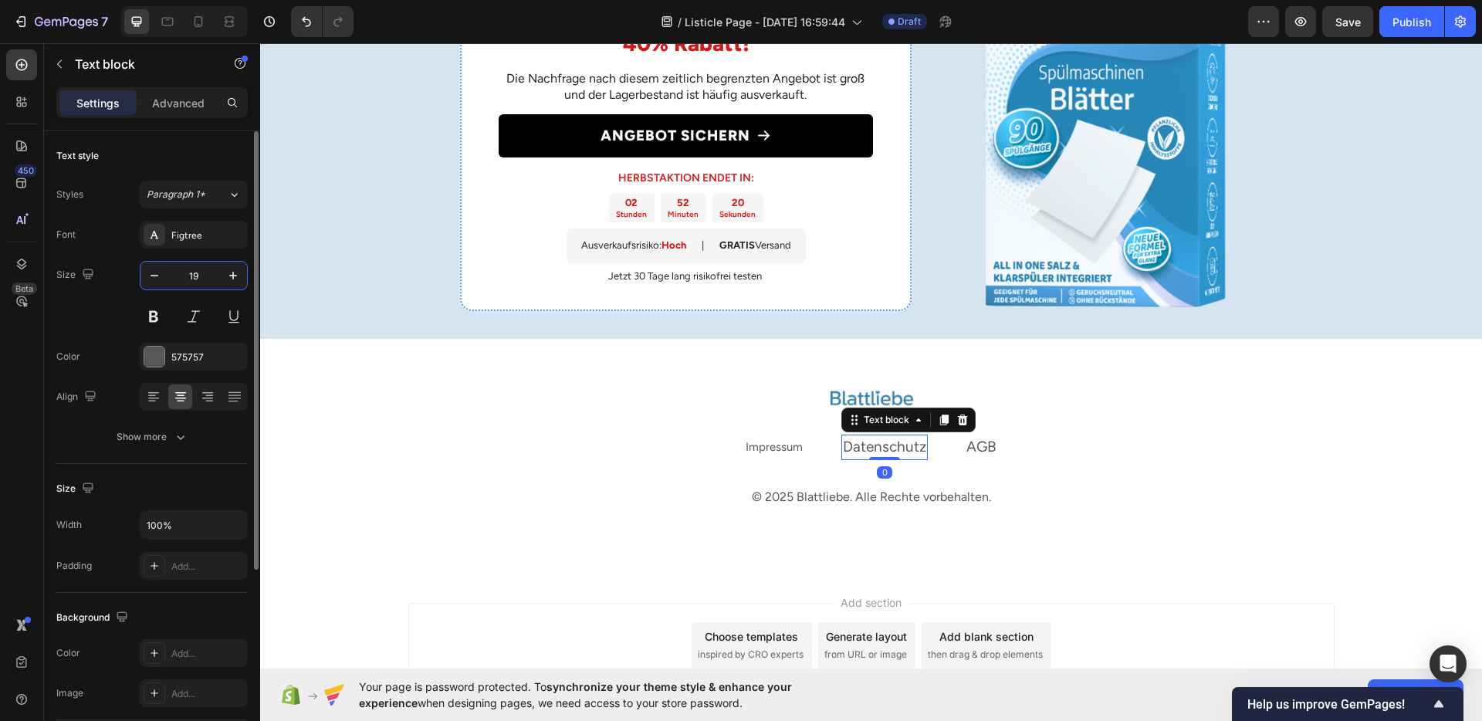
click at [193, 275] on input "19" at bounding box center [193, 276] width 51 height 28
type input "15"
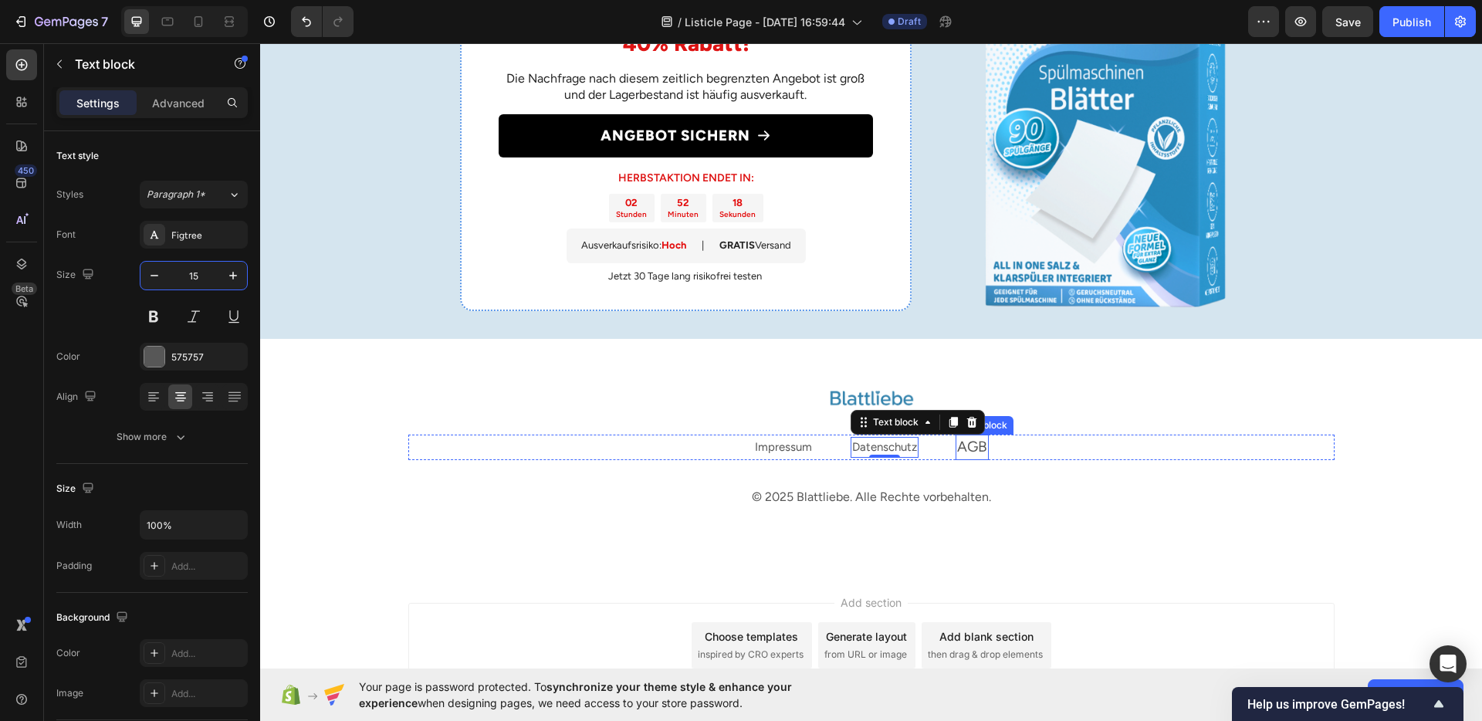
click at [964, 454] on link "AGB" at bounding box center [972, 447] width 30 height 18
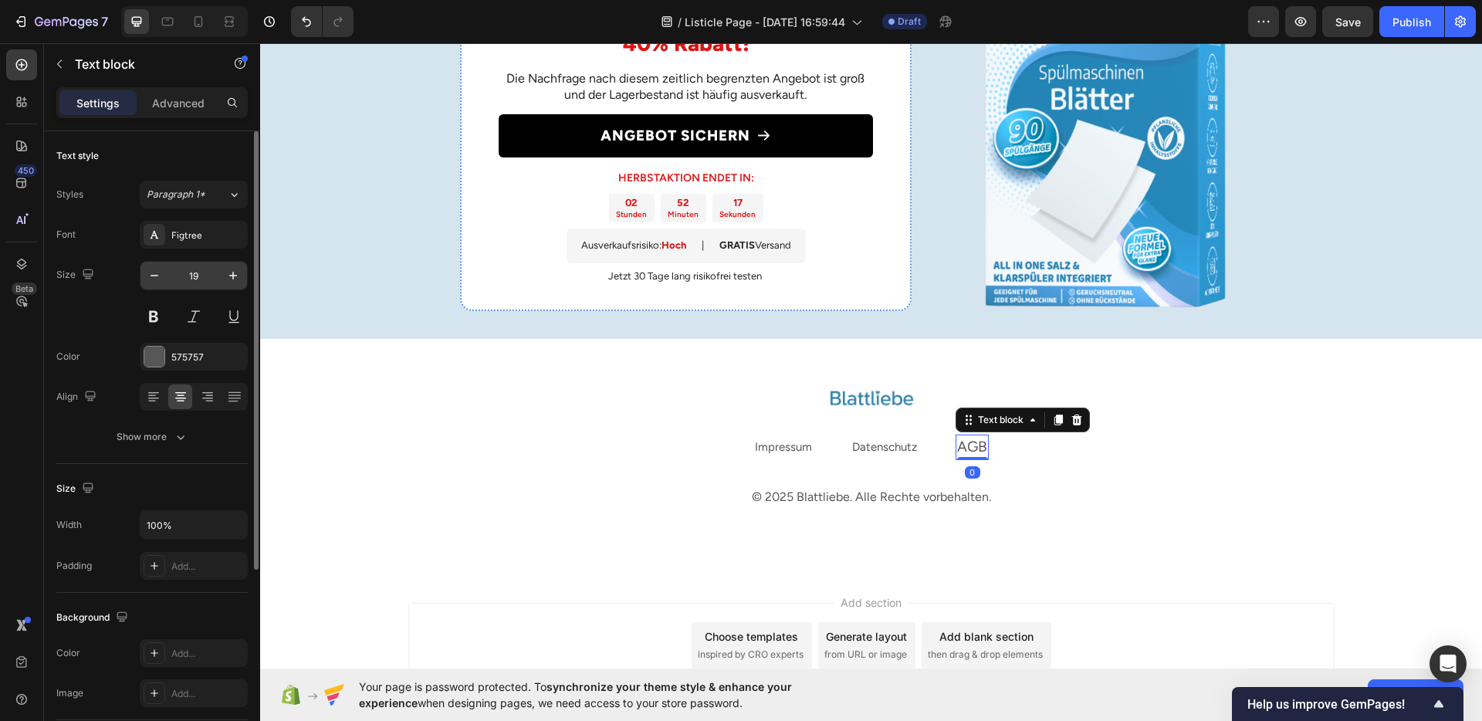
click at [193, 273] on input "19" at bounding box center [193, 276] width 51 height 28
type input "15"
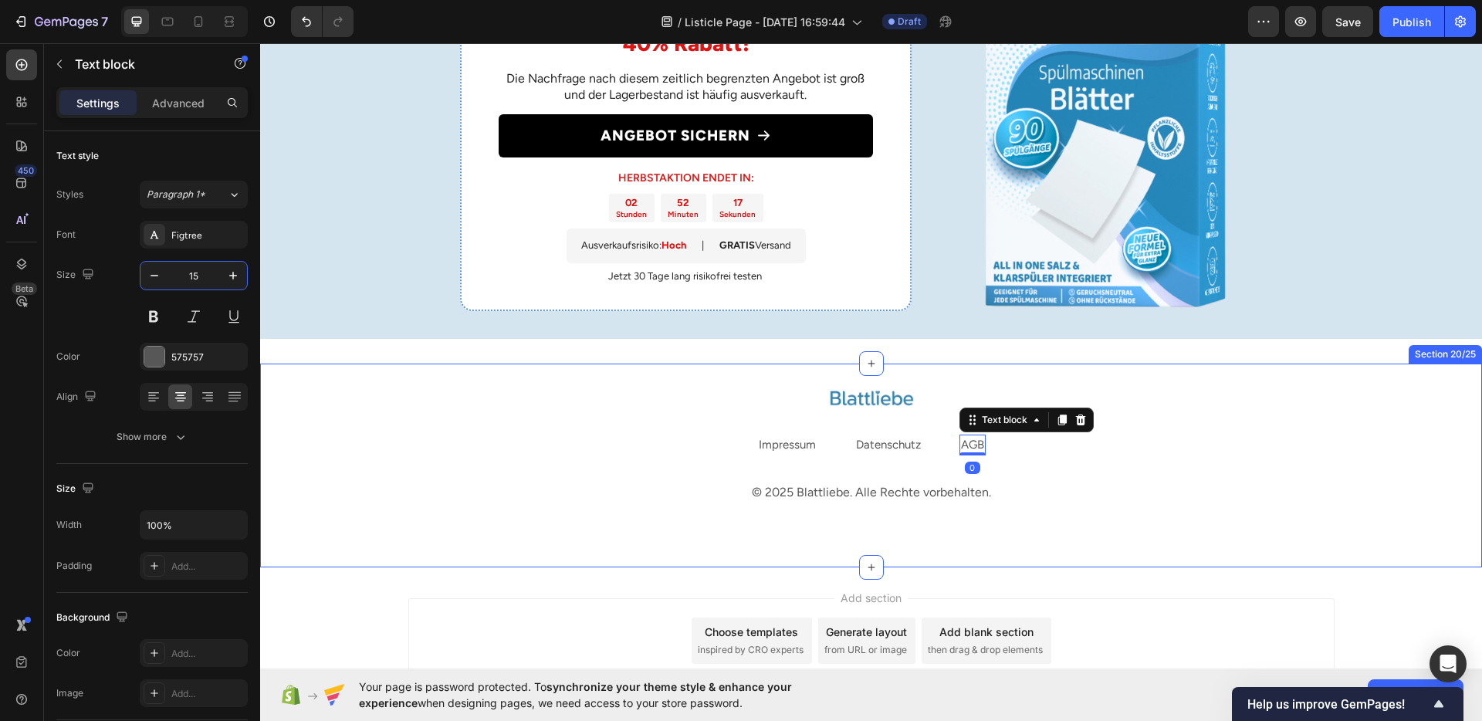
click at [630, 439] on div "Impressum Text block Datenschutz Text block AGB Text block 0 Row" at bounding box center [871, 445] width 926 height 21
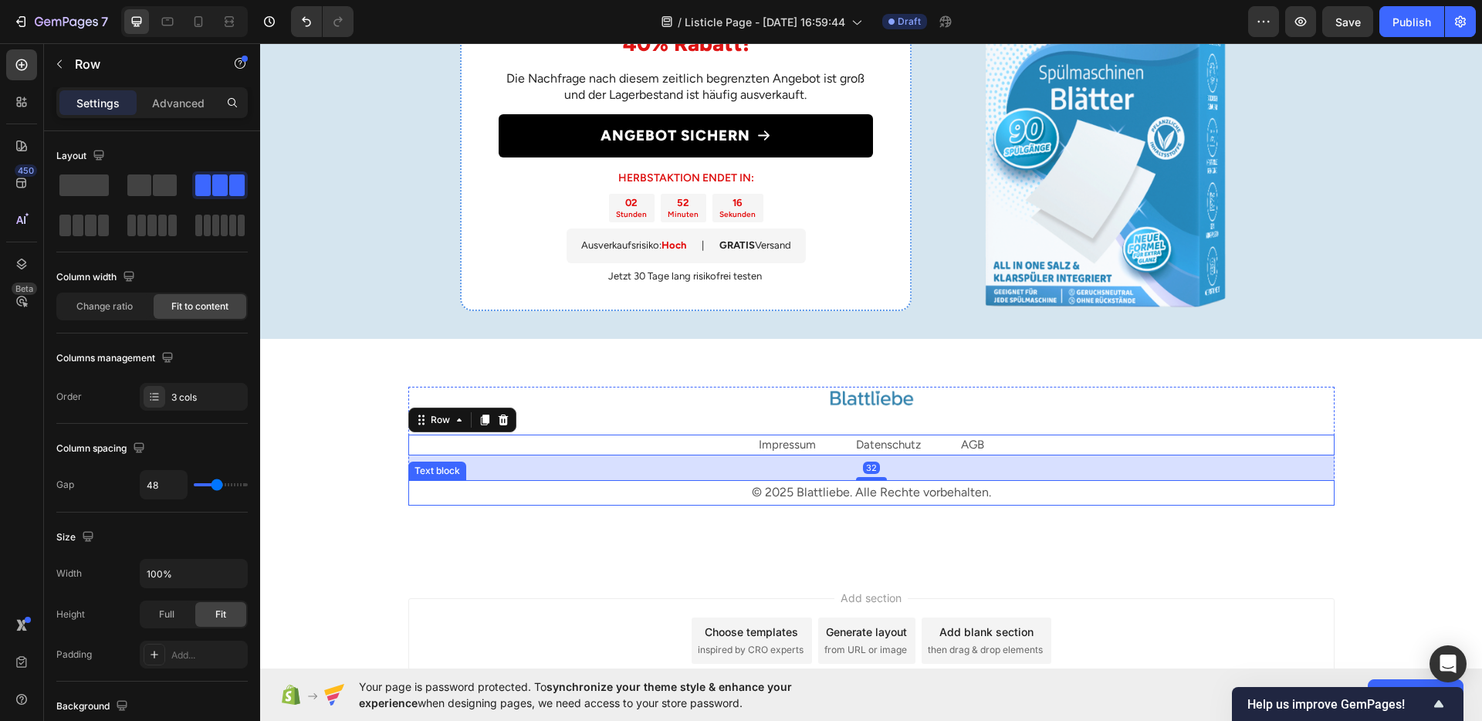
click at [620, 501] on p "© 2025 Blattliebe. Alle Rechte vorbehalten." at bounding box center [871, 493] width 923 height 22
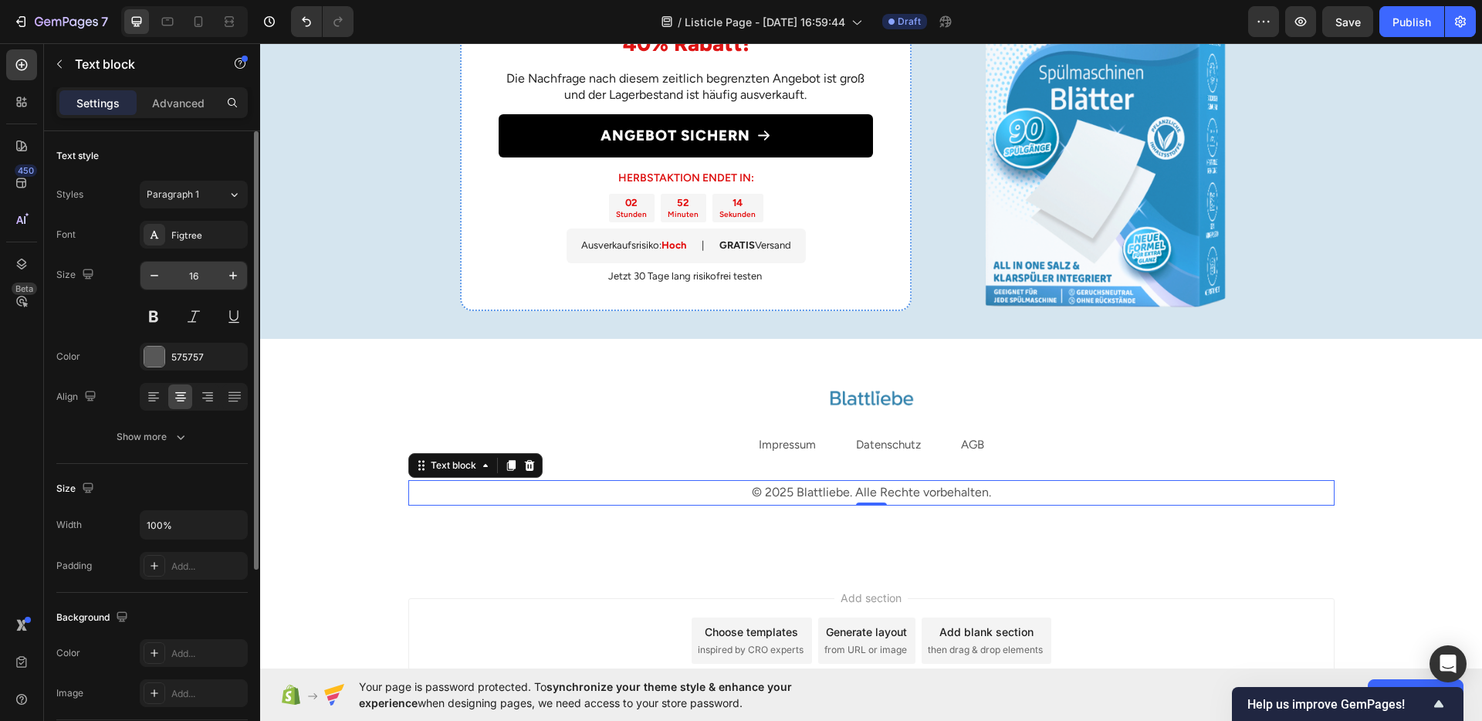
click at [185, 279] on input "16" at bounding box center [193, 276] width 51 height 28
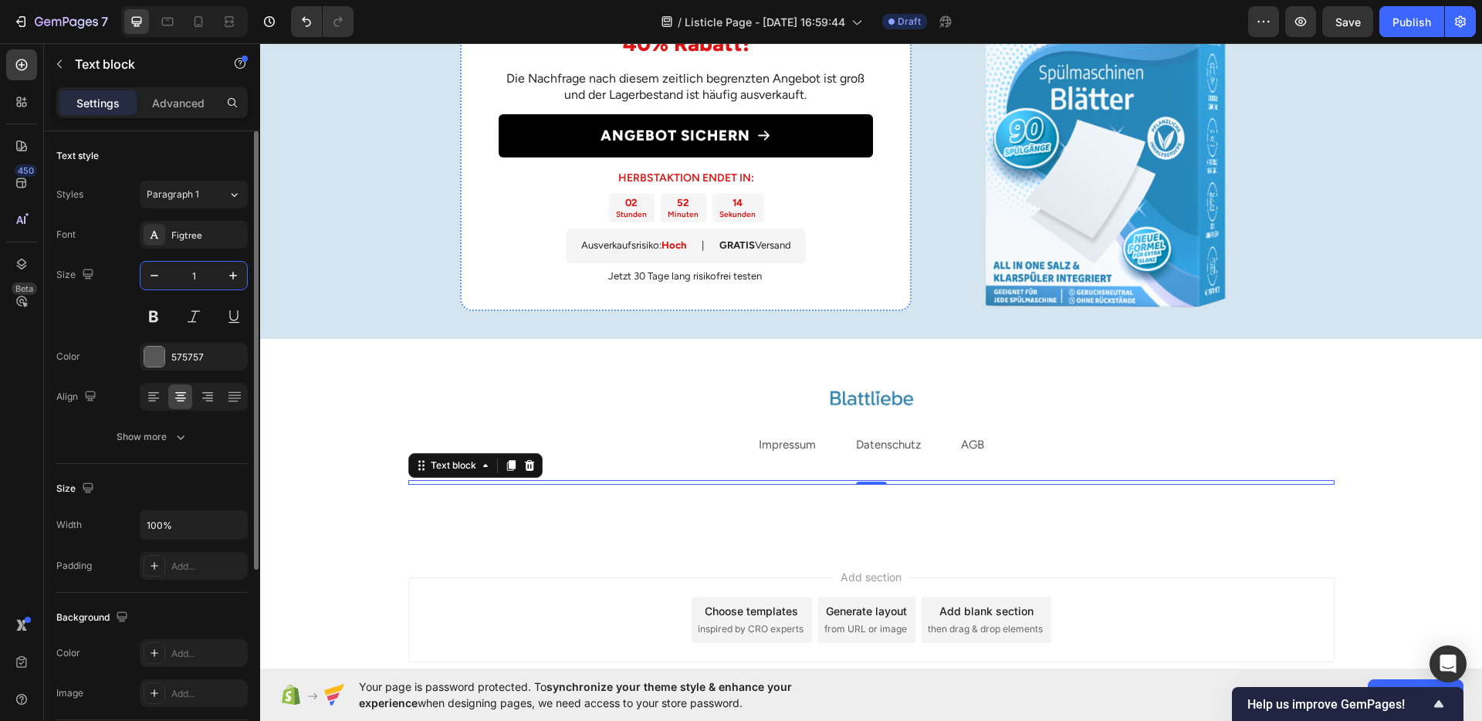
type input "14"
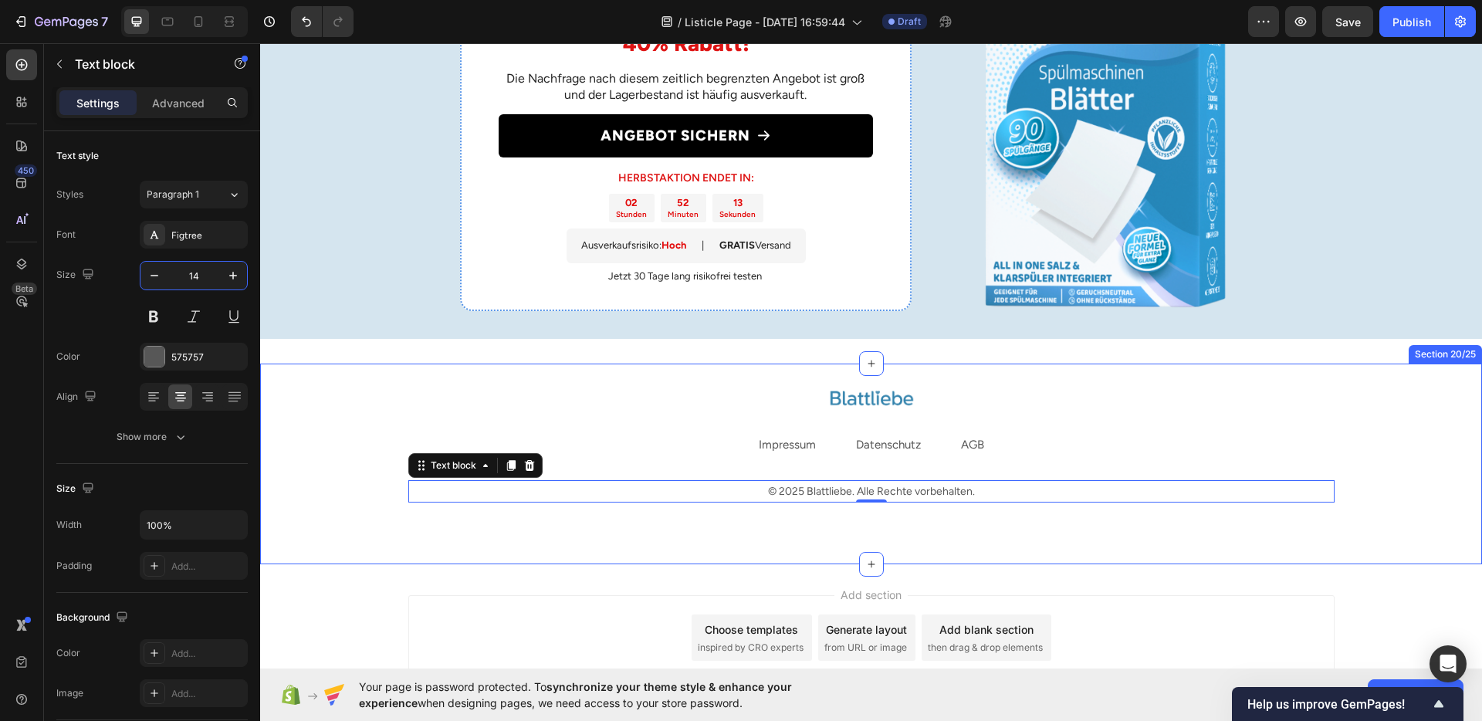
click at [769, 556] on div "Image Impressum Text block Datenschutz Text block AGB Text block Row © 2025 Bla…" at bounding box center [871, 464] width 1222 height 201
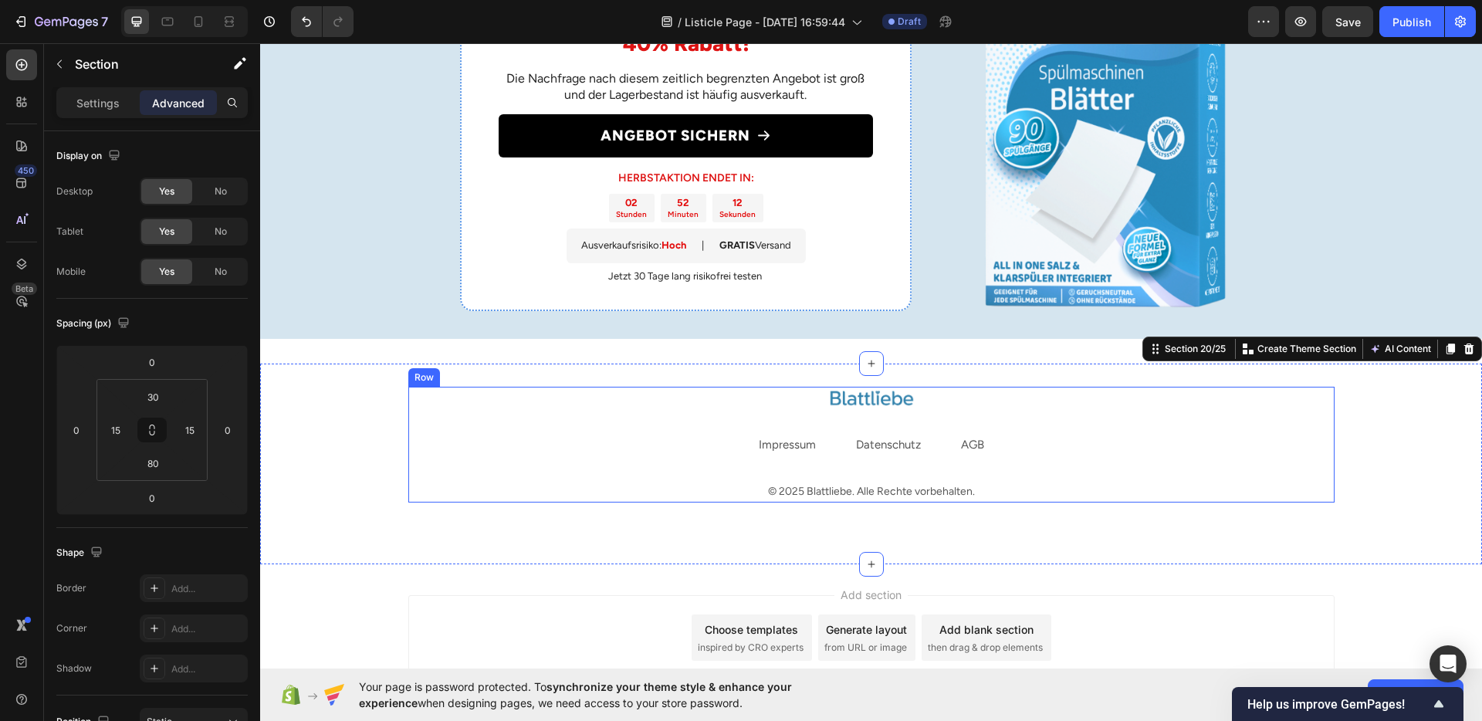
click at [668, 456] on div "Image Impressum Text block Datenschutz Text block AGB Text block Row © 2025 Bla…" at bounding box center [871, 445] width 926 height 116
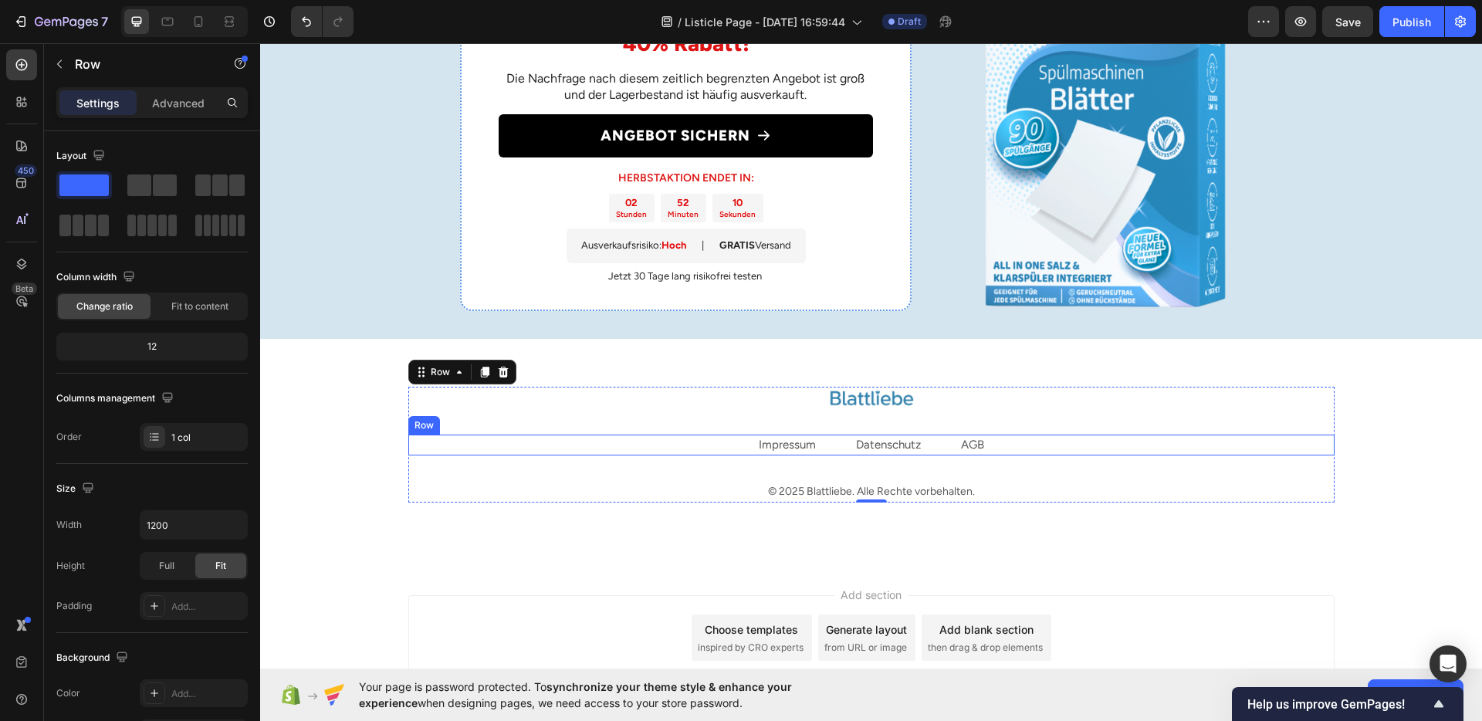
click at [676, 441] on div "Impressum Text block Datenschutz Text block AGB Text block Row" at bounding box center [871, 445] width 926 height 21
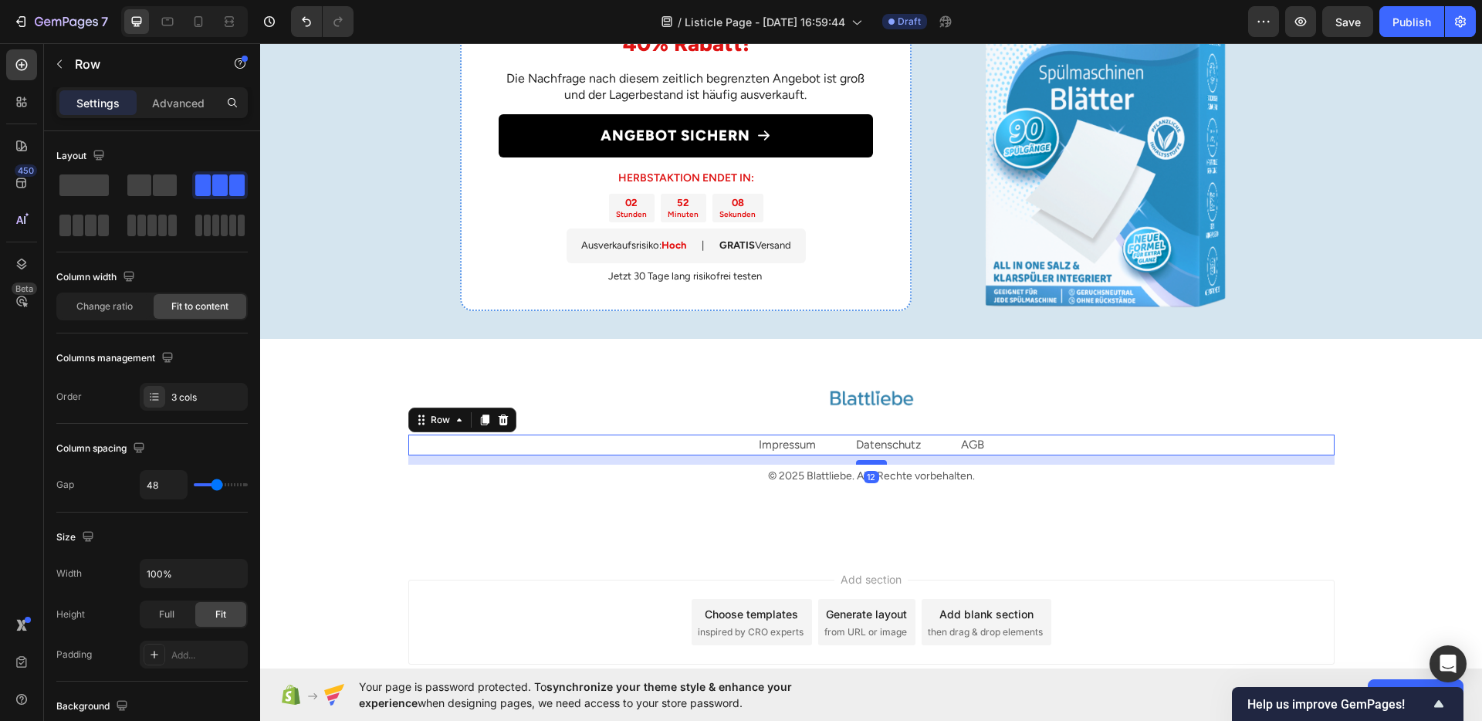
drag, startPoint x: 872, startPoint y: 479, endPoint x: 875, endPoint y: 463, distance: 15.7
click at [875, 463] on div at bounding box center [871, 462] width 31 height 5
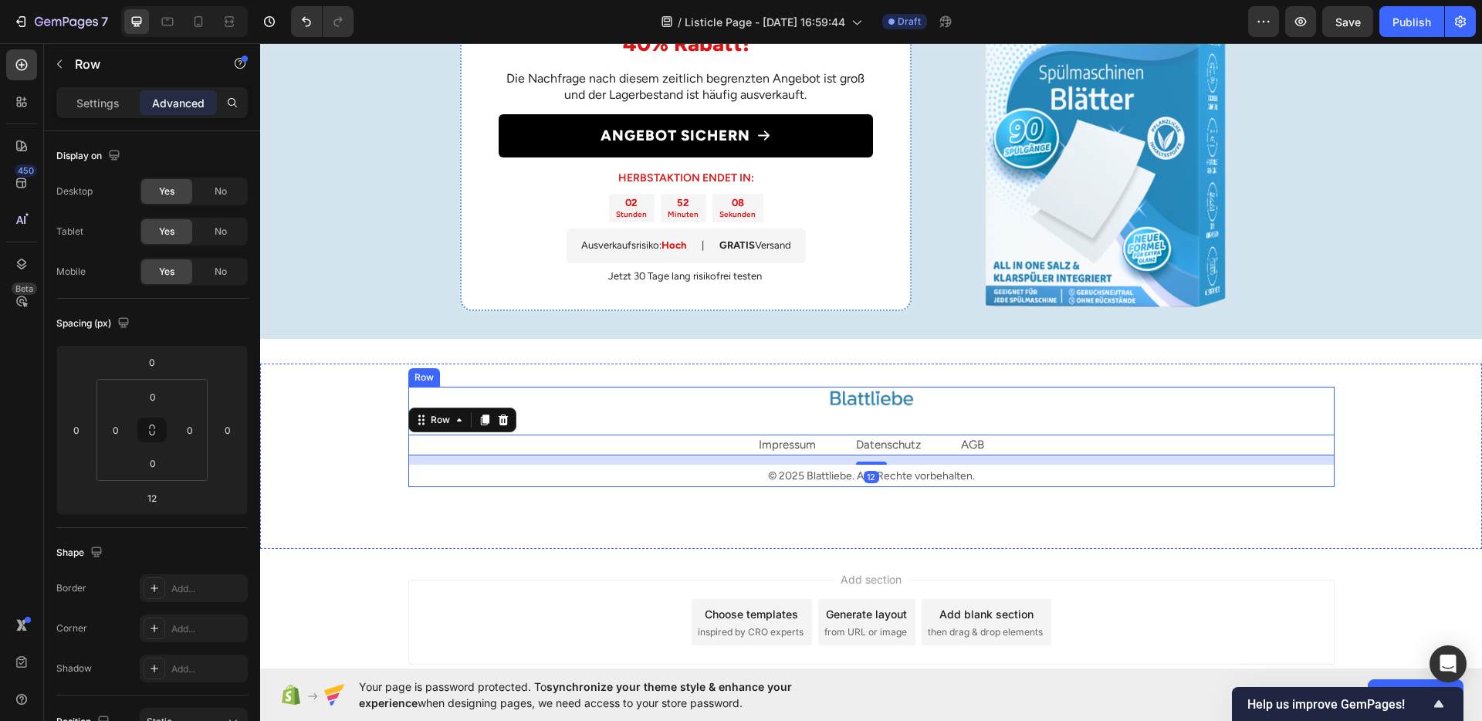
click at [773, 407] on div at bounding box center [871, 398] width 926 height 23
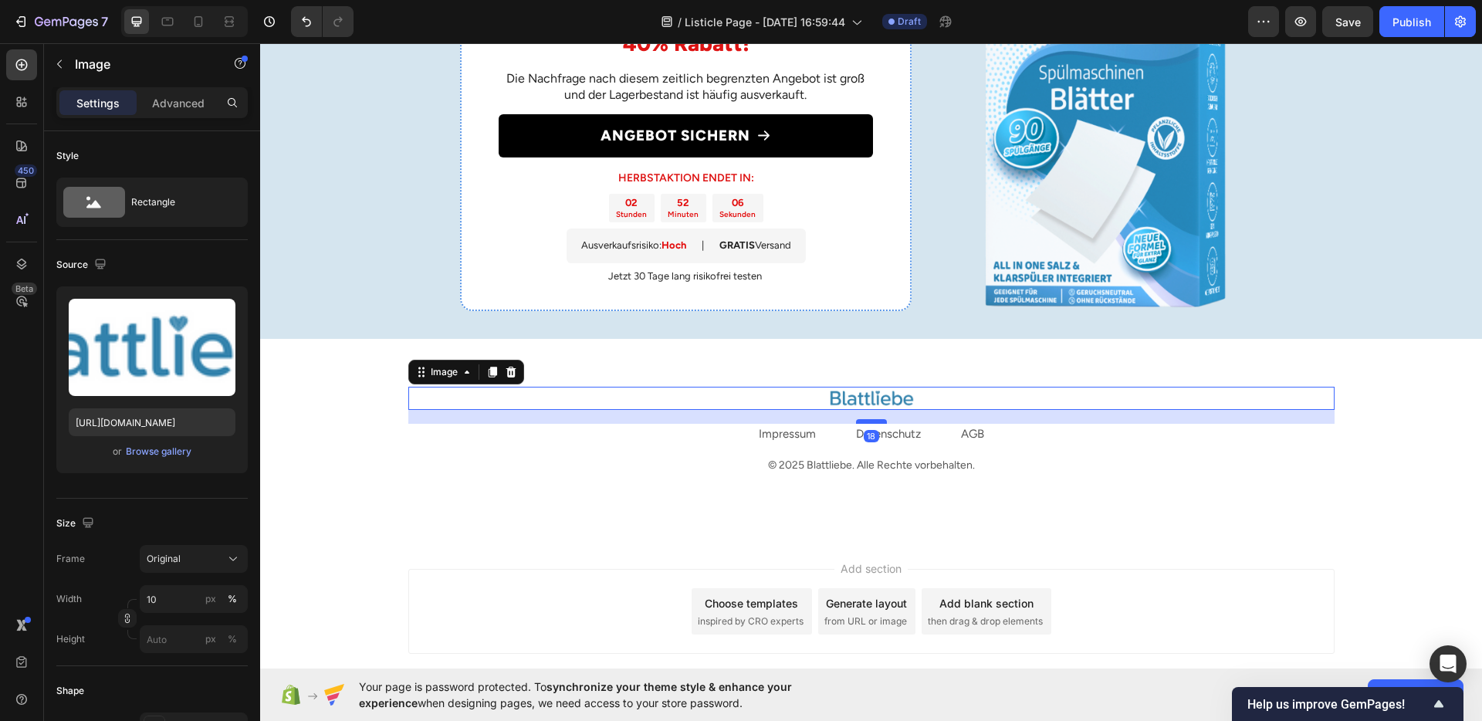
drag, startPoint x: 853, startPoint y: 432, endPoint x: 852, endPoint y: 421, distance: 10.8
click at [856, 421] on div at bounding box center [871, 421] width 31 height 5
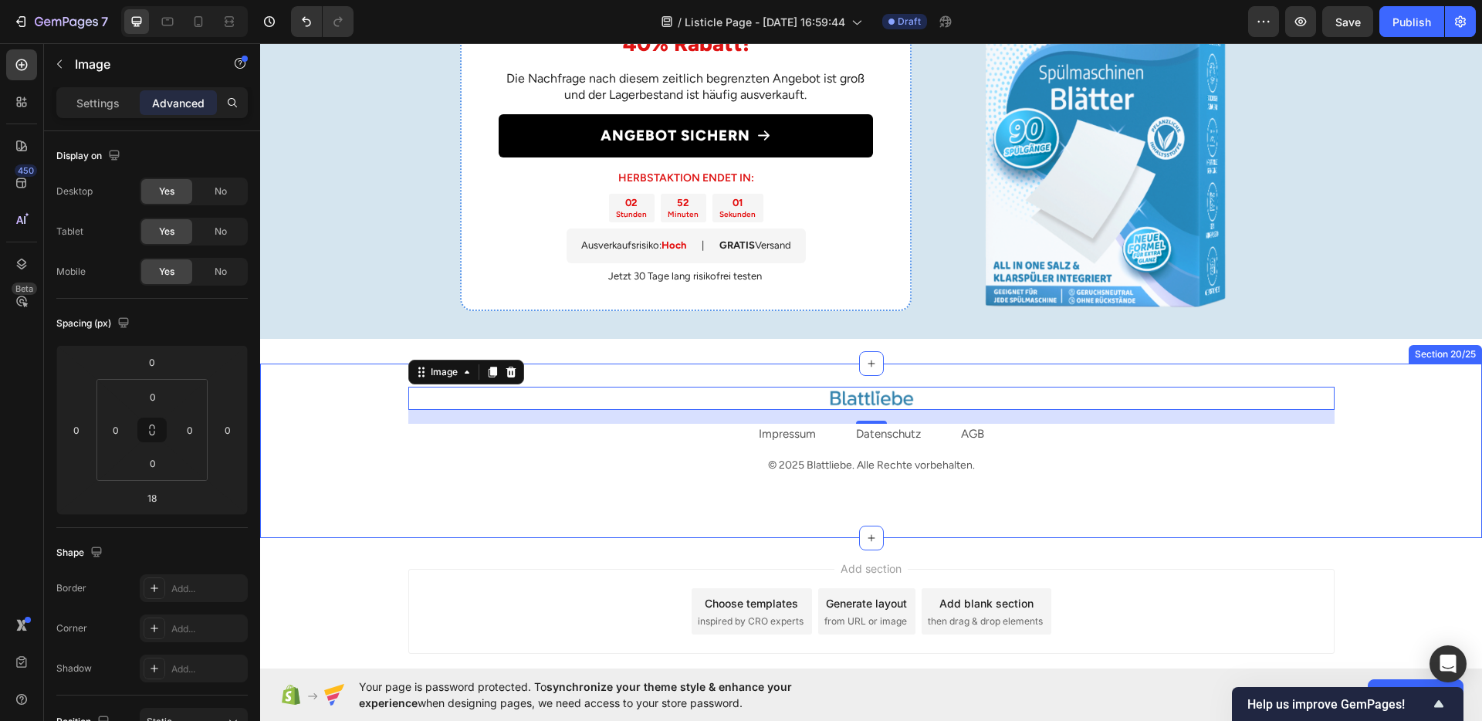
click at [696, 488] on div "Image 18 Impressum Text block Datenschutz Text block AGB Text block Row © 2025 …" at bounding box center [871, 451] width 1222 height 174
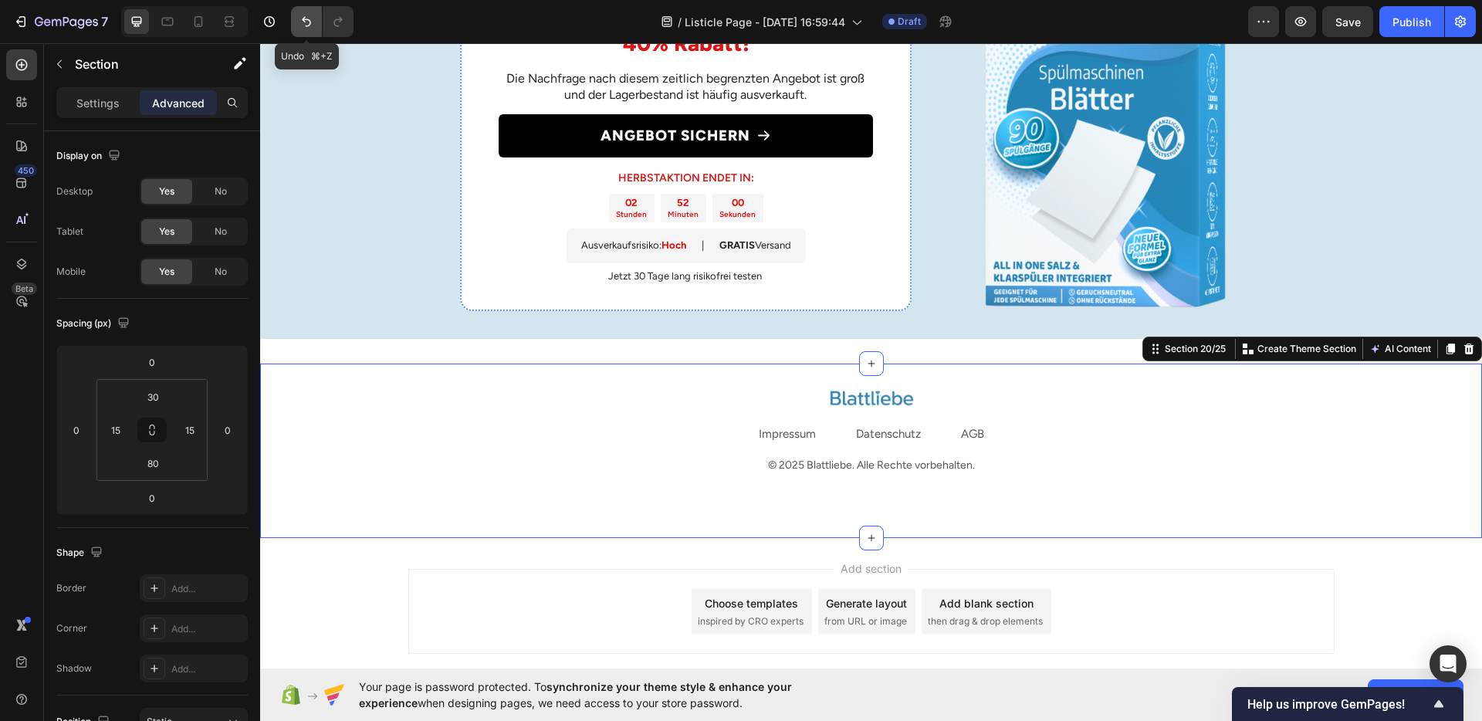
click at [307, 36] on button "Undo/Redo" at bounding box center [306, 21] width 31 height 31
click at [308, 25] on icon "Undo/Redo" at bounding box center [306, 22] width 9 height 10
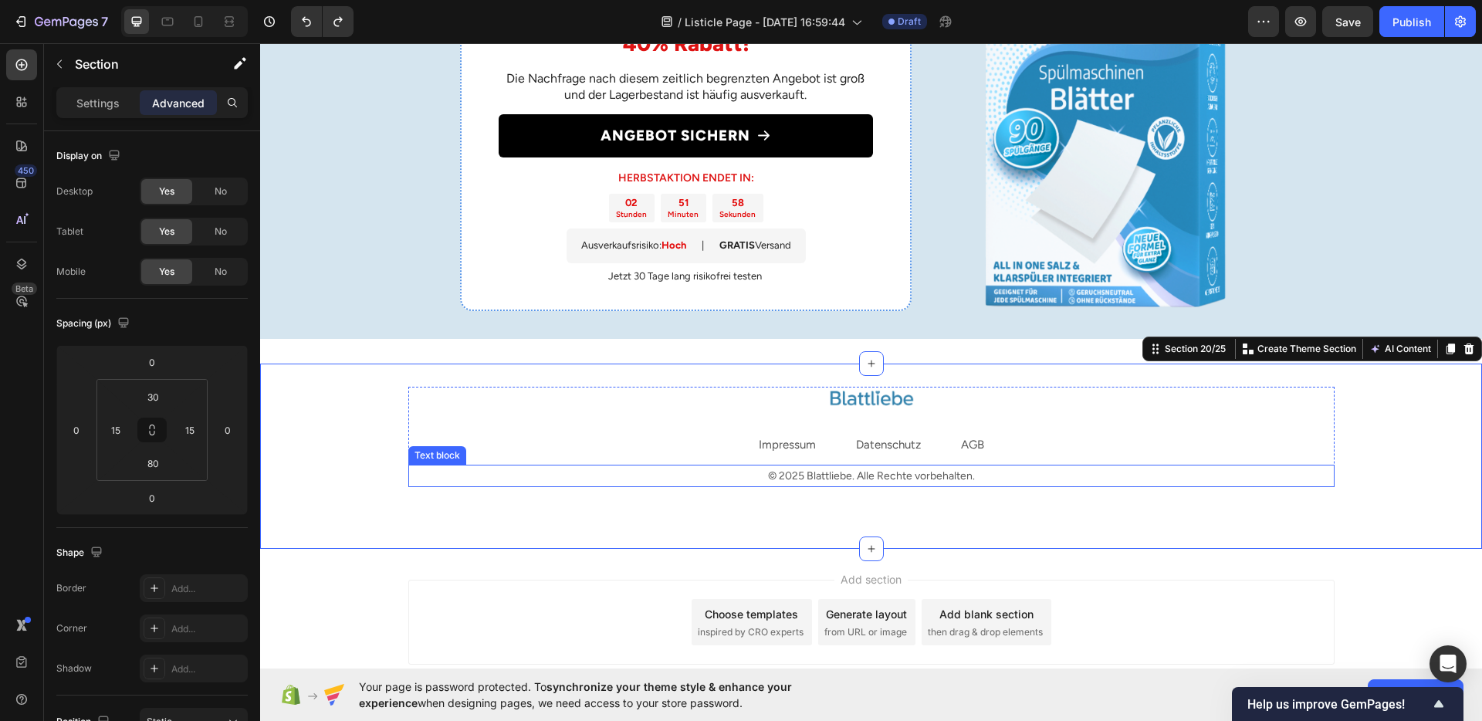
click at [780, 472] on p "© 2025 Blattliebe. Alle Rechte vorbehalten." at bounding box center [871, 475] width 923 height 19
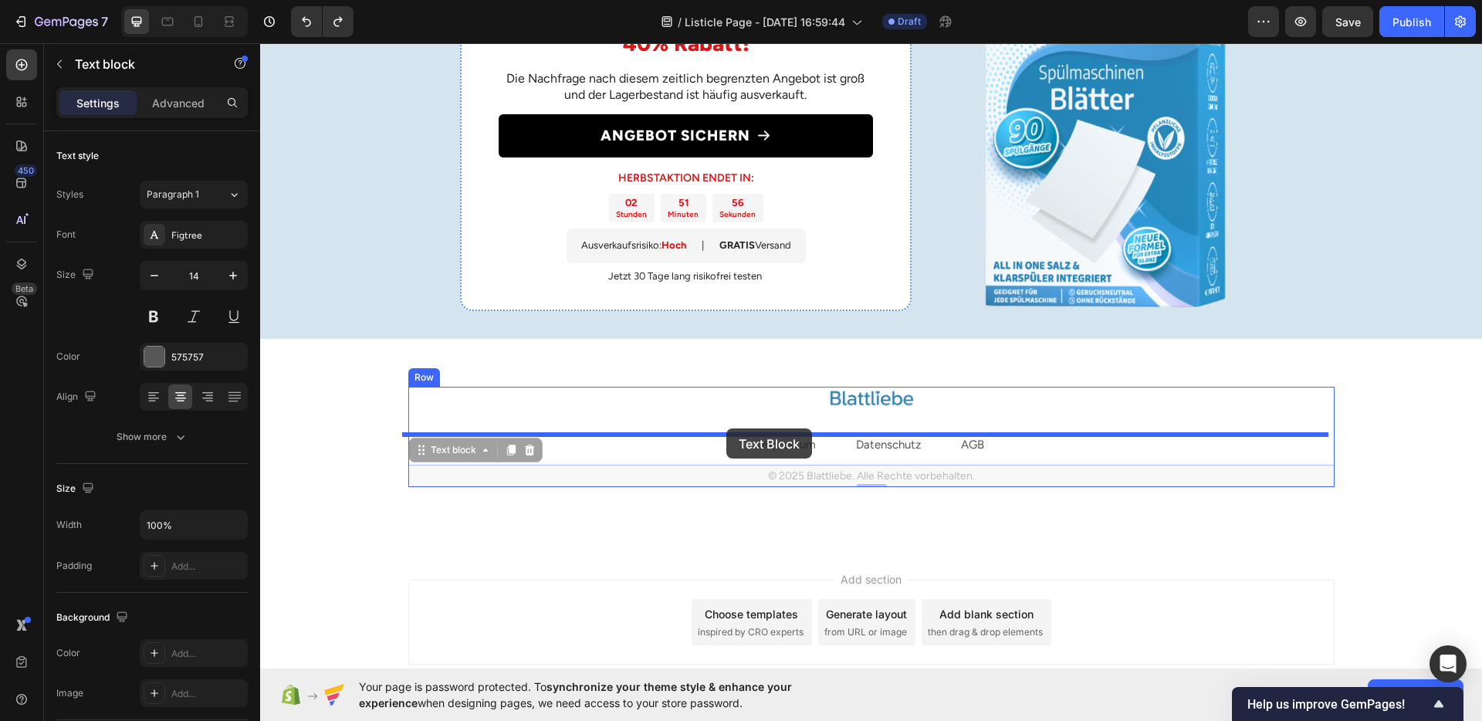
drag, startPoint x: 442, startPoint y: 453, endPoint x: 726, endPoint y: 428, distance: 285.2
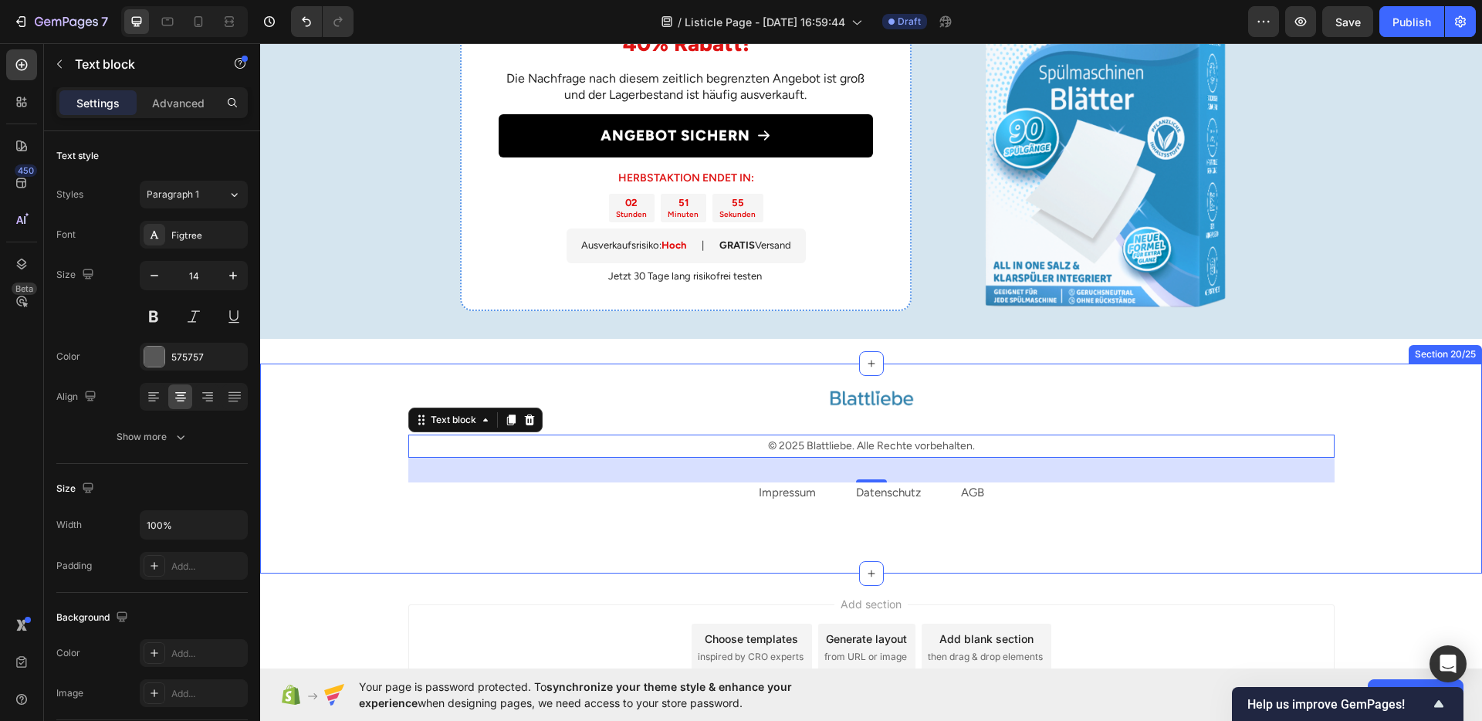
click at [696, 539] on div "Image © 2025 Blattliebe. Alle Rechte vorbehalten. Text block 0 Impressum Text b…" at bounding box center [871, 469] width 1222 height 210
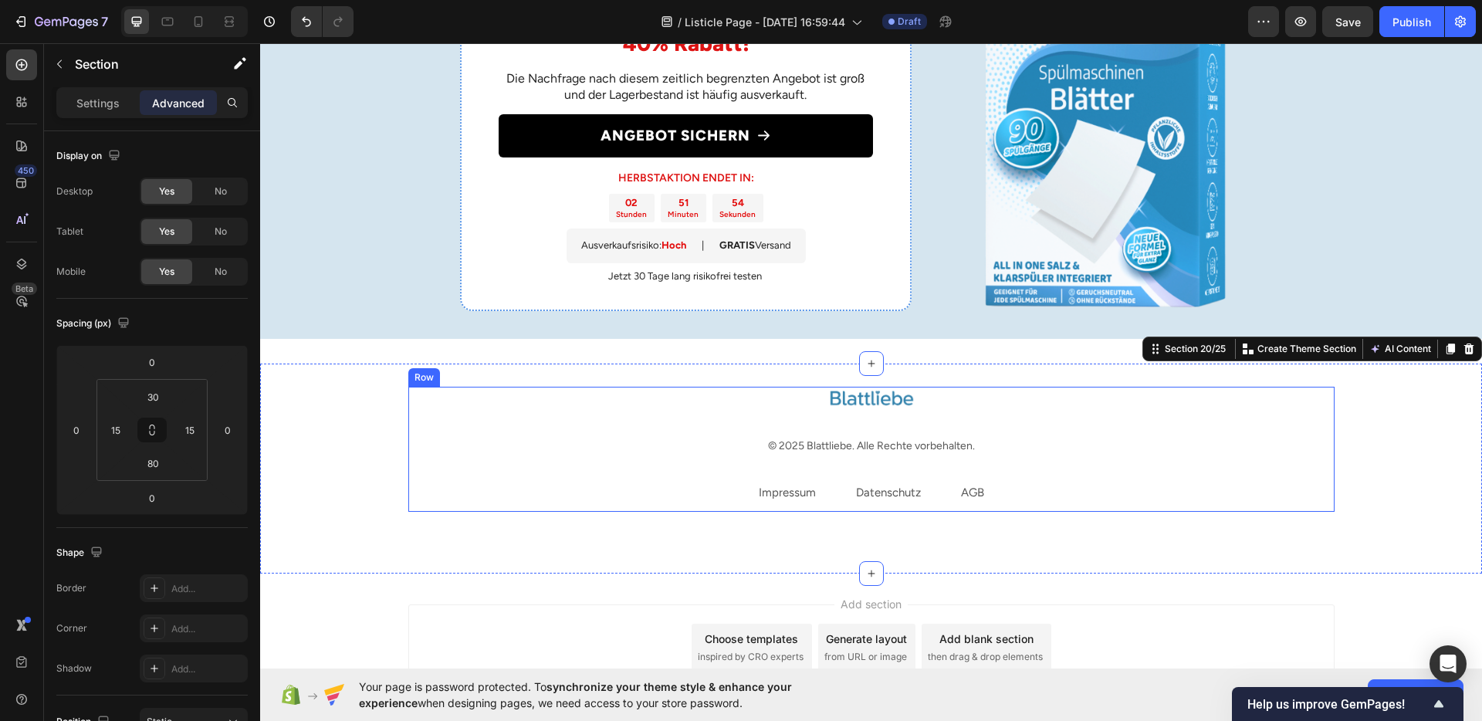
click at [780, 416] on div "Image © 2025 Blattliebe. Alle Rechte vorbehalten. Text block Impressum Text blo…" at bounding box center [871, 449] width 926 height 125
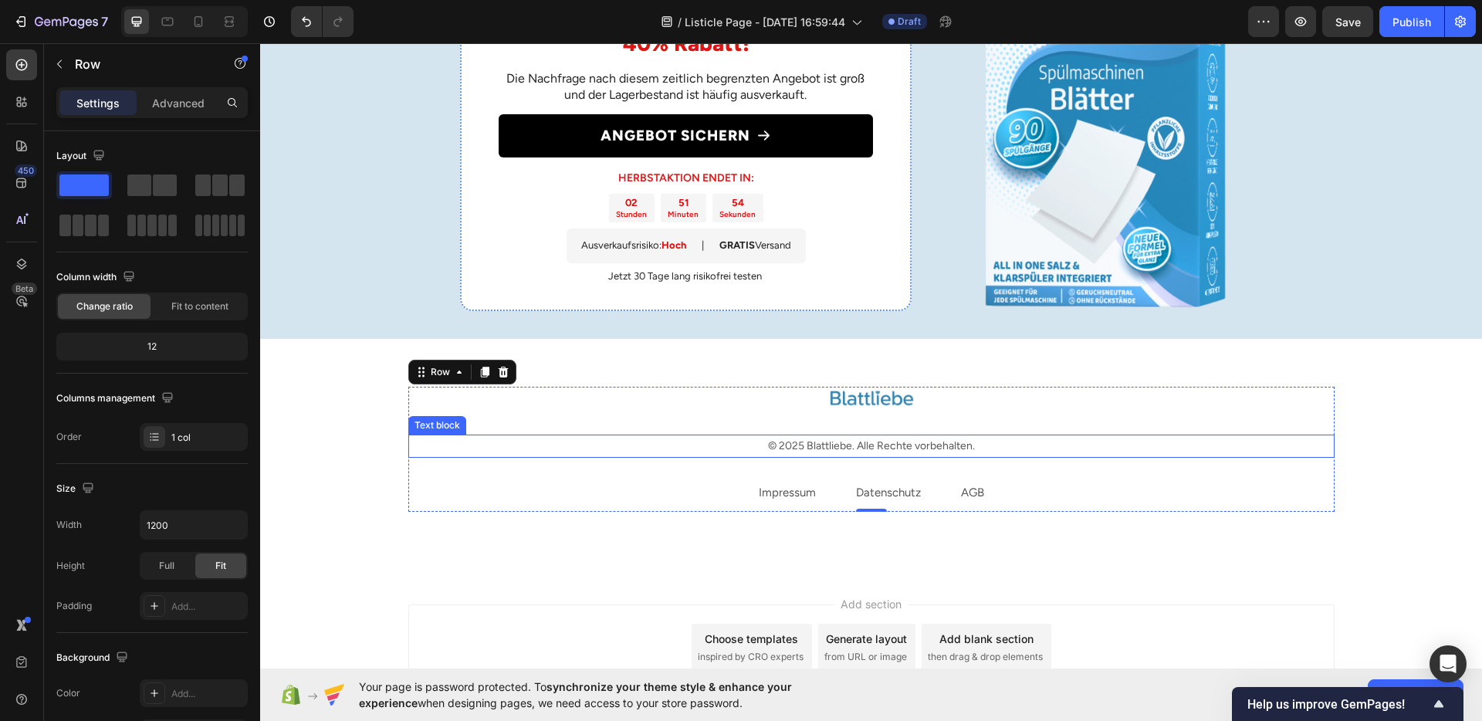
click at [804, 439] on p "© 2025 Blattliebe. Alle Rechte vorbehalten." at bounding box center [871, 445] width 923 height 19
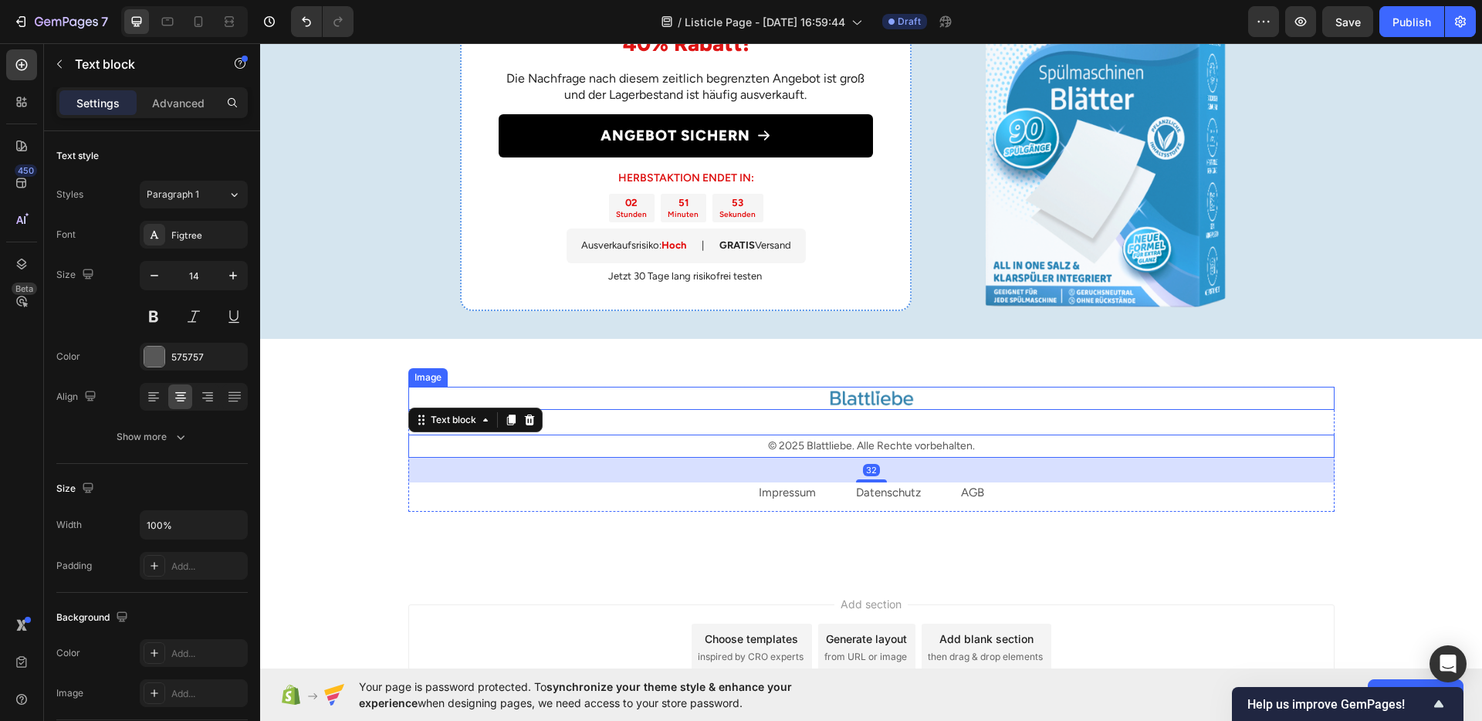
click at [807, 403] on div at bounding box center [871, 398] width 926 height 23
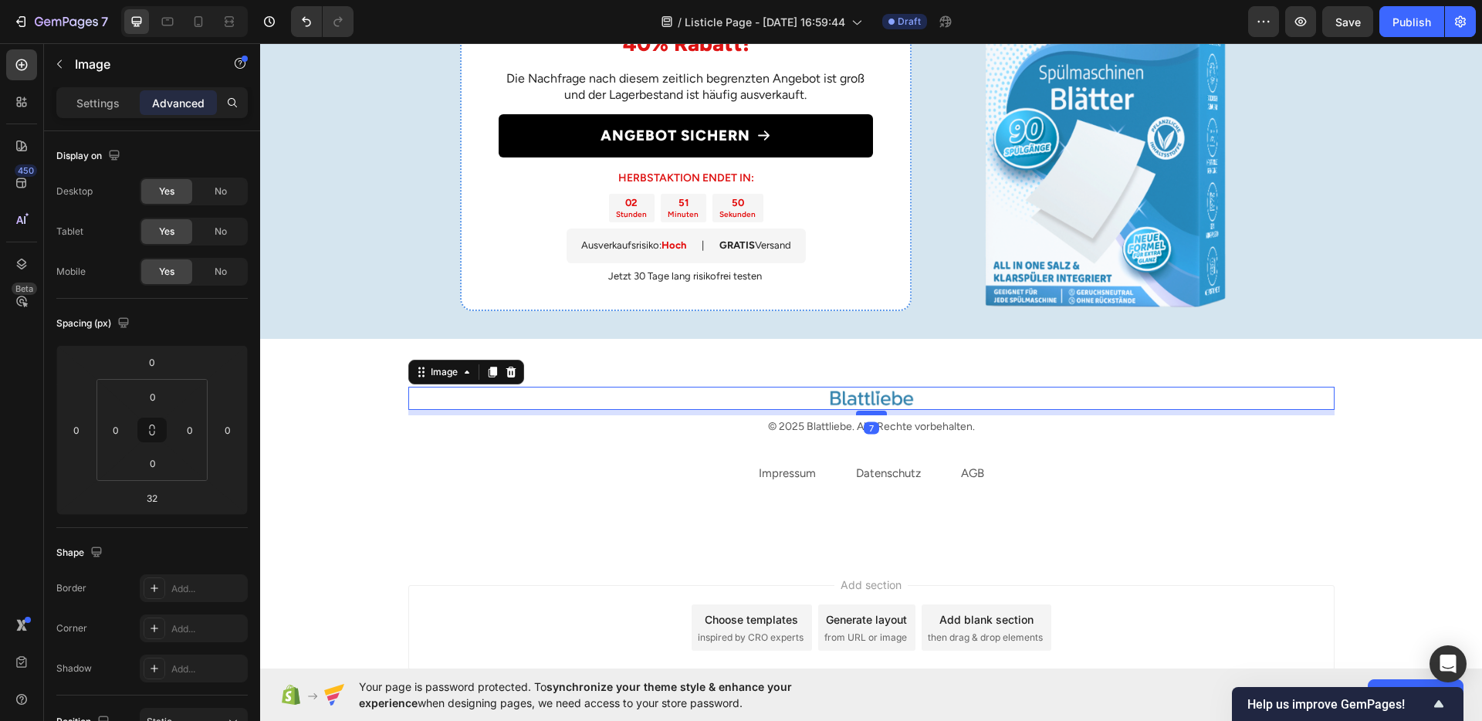
drag, startPoint x: 870, startPoint y: 421, endPoint x: 871, endPoint y: 413, distance: 8.5
click at [871, 413] on div at bounding box center [871, 413] width 31 height 5
type input "7"
click at [860, 398] on img at bounding box center [871, 398] width 93 height 23
click at [675, 432] on p "© 2025 Blattliebe. Alle Rechte vorbehalten." at bounding box center [871, 426] width 923 height 19
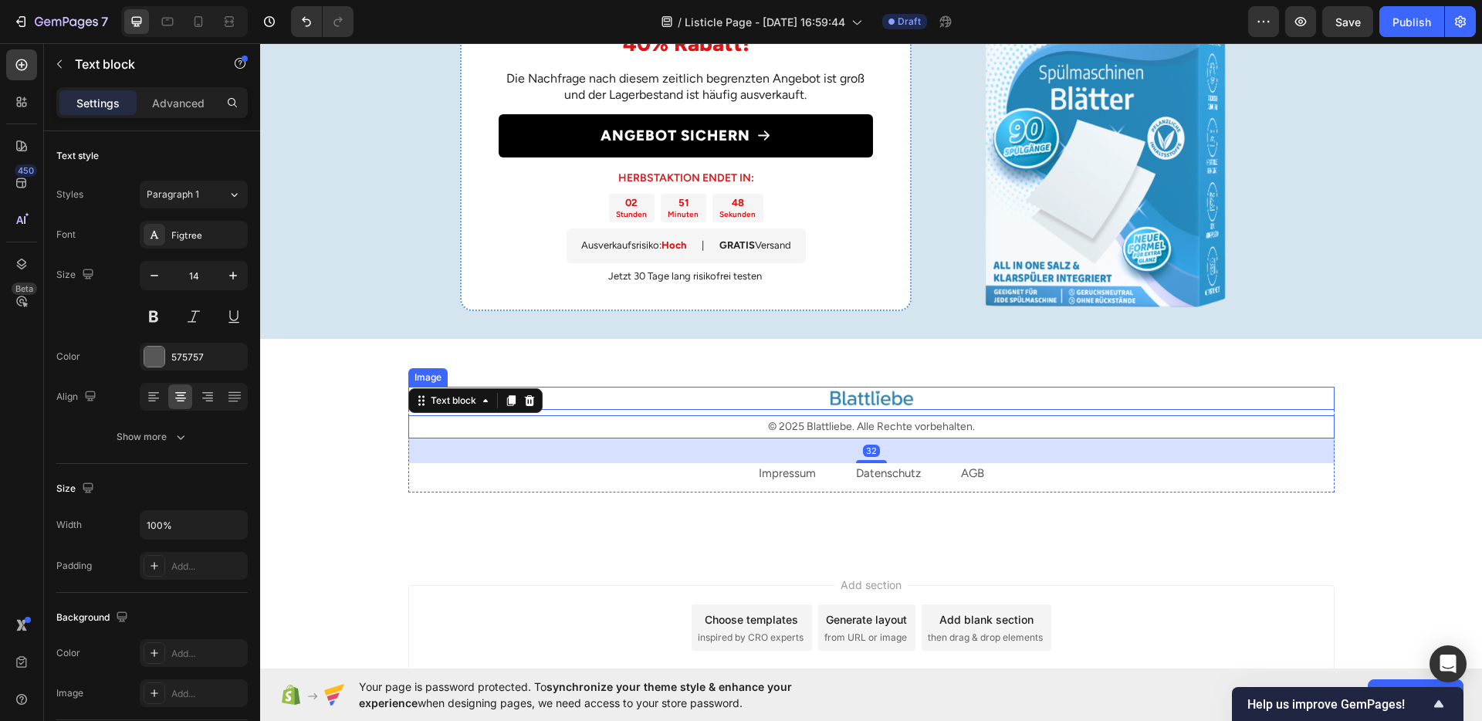
click at [663, 402] on div at bounding box center [871, 398] width 926 height 23
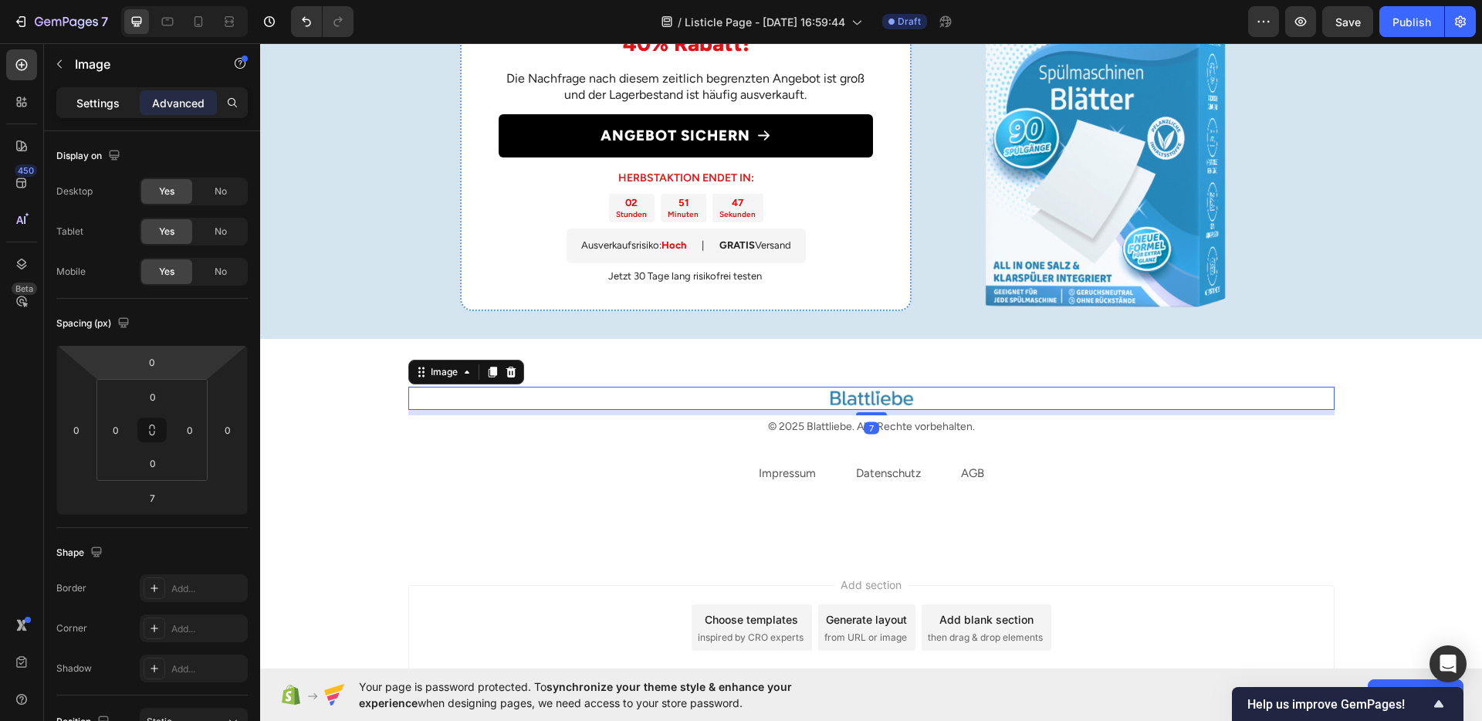
click at [100, 110] on p "Settings" at bounding box center [97, 103] width 43 height 16
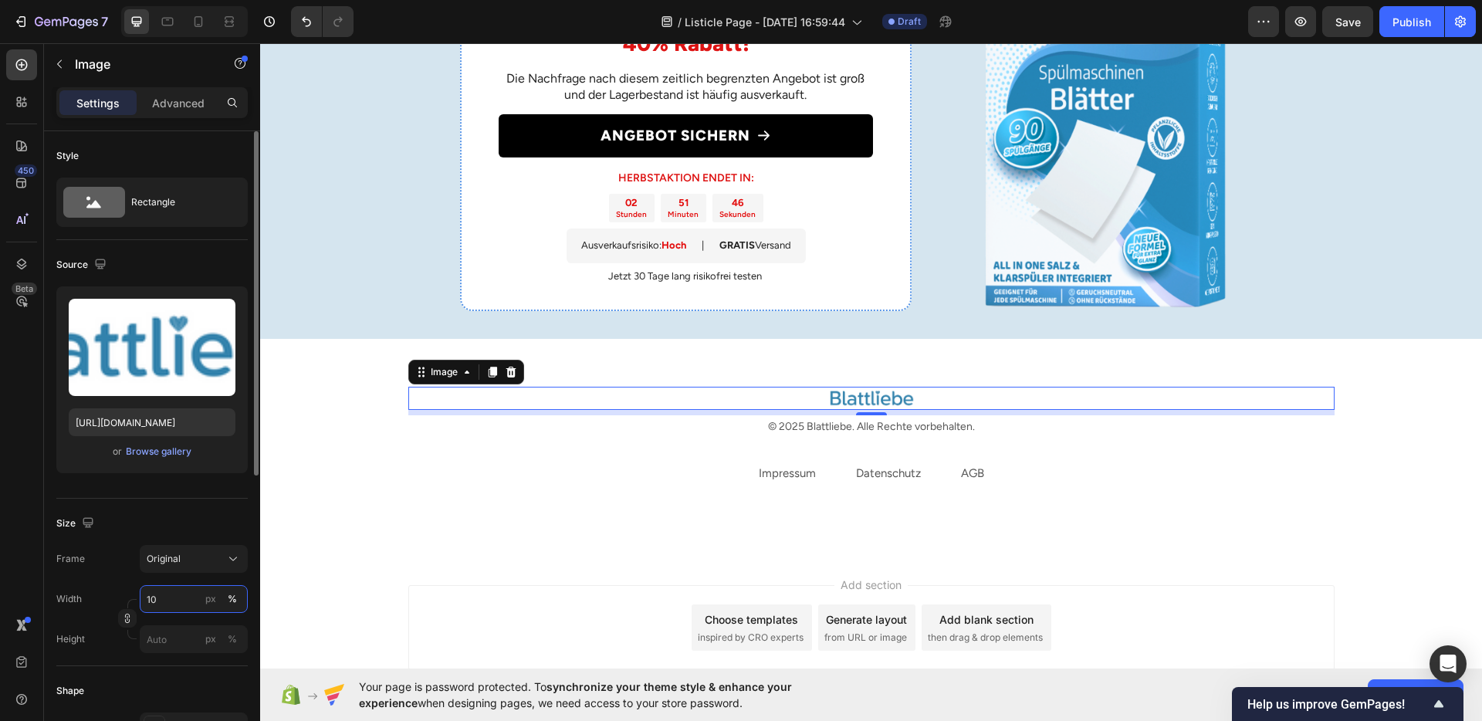
click at [151, 604] on input "10" at bounding box center [194, 599] width 108 height 28
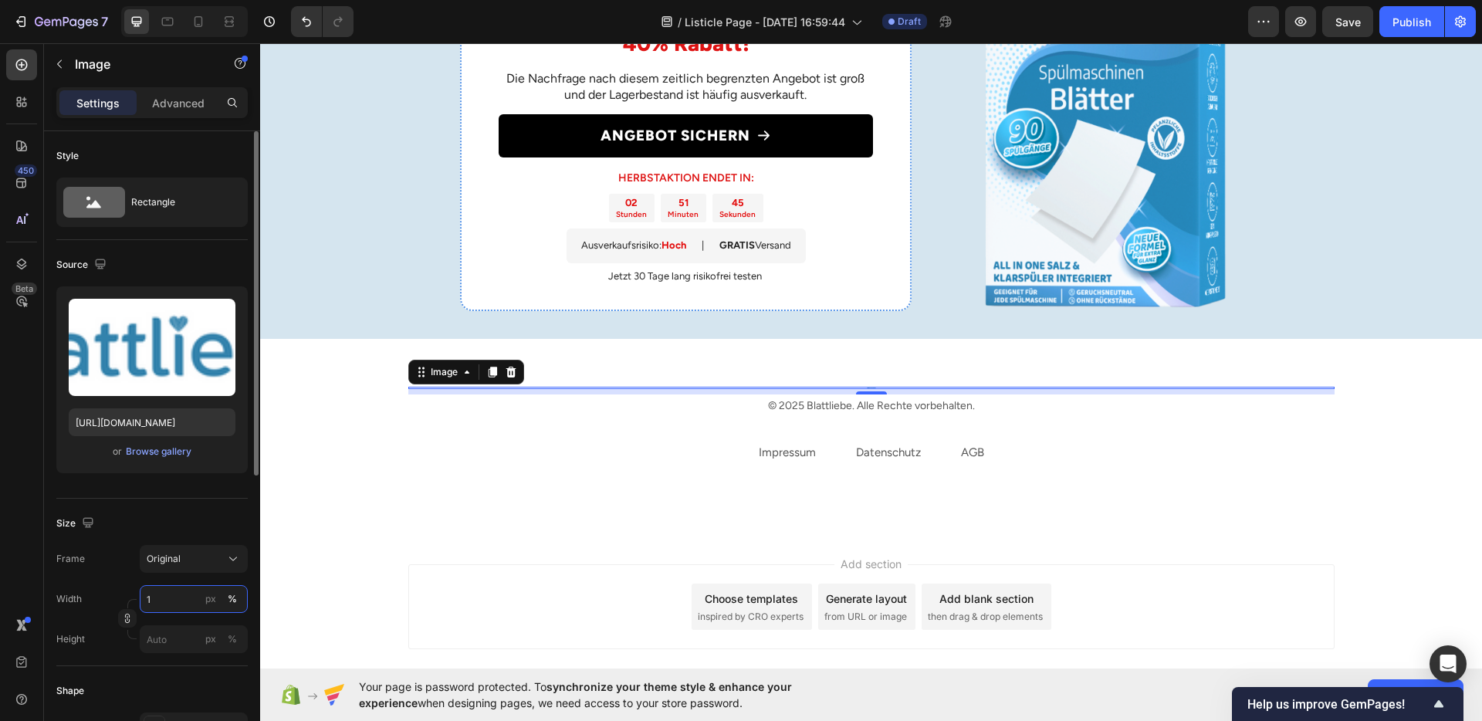
type input "15"
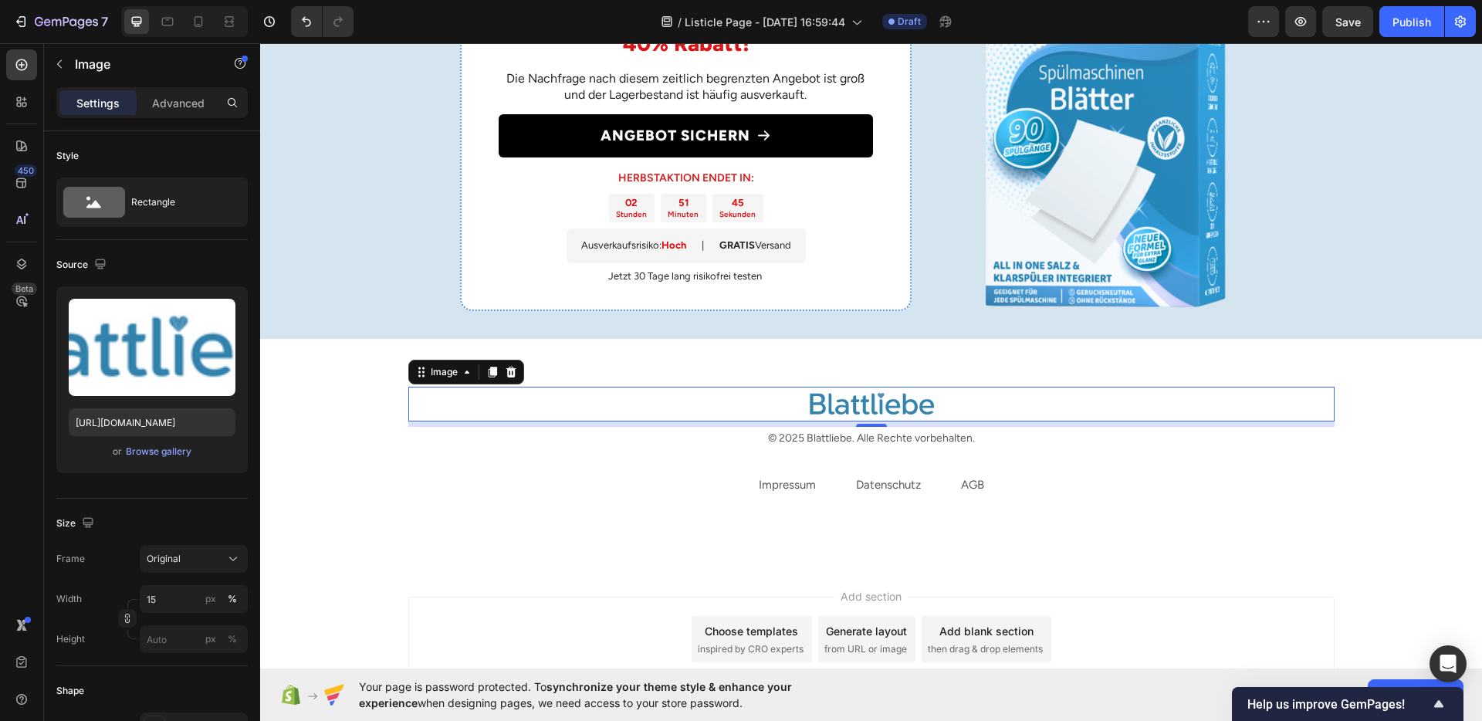
click at [608, 564] on div "Image 7 © 2025 Blattliebe. Alle Rechte vorbehalten. Text block Impressum Text b…" at bounding box center [871, 465] width 1222 height 202
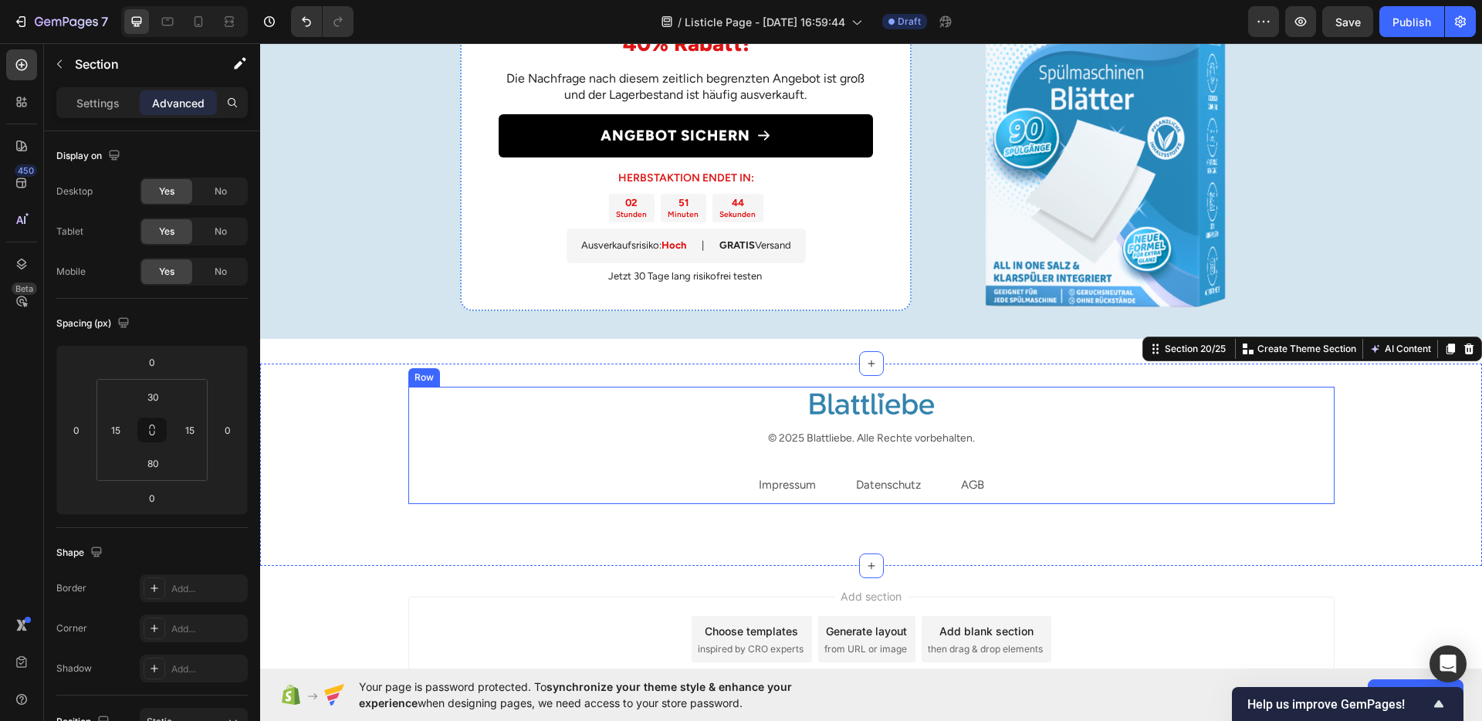
click at [899, 458] on div "Image © 2025 Blattliebe. Alle Rechte vorbehalten. Text block Impressum Text blo…" at bounding box center [871, 445] width 926 height 117
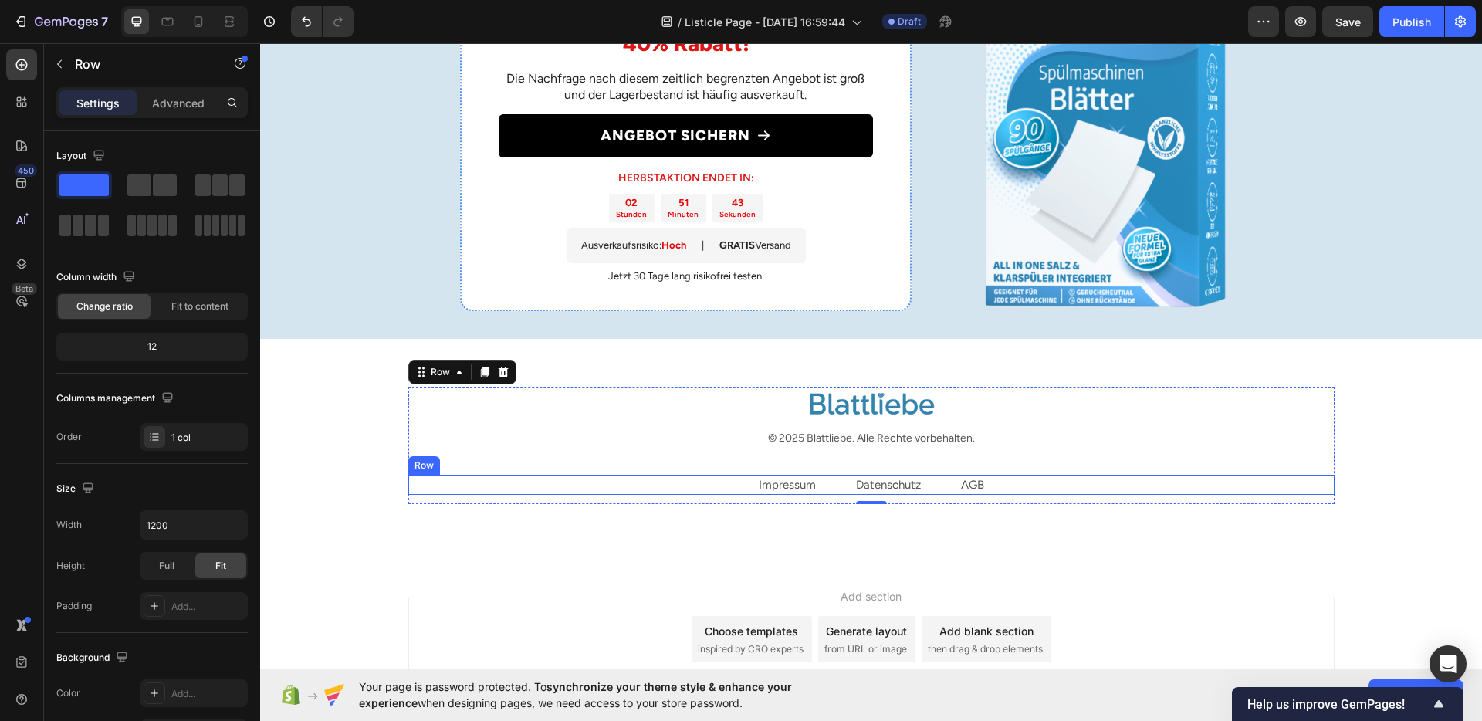
click at [827, 493] on div "Impressum Text block Datenschutz Text block AGB Text block Row" at bounding box center [871, 485] width 926 height 21
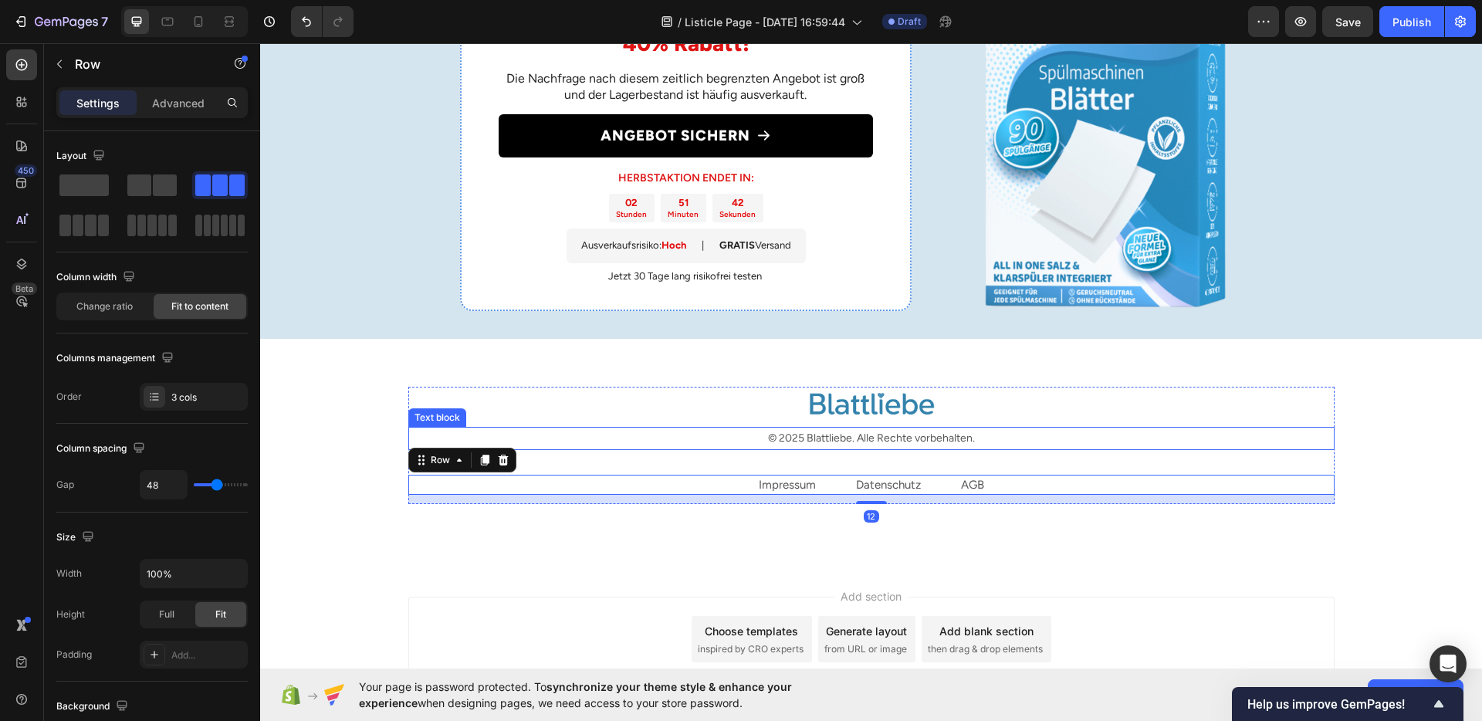
click at [850, 448] on p "© 2025 Blattliebe. Alle Rechte vorbehalten." at bounding box center [871, 437] width 923 height 19
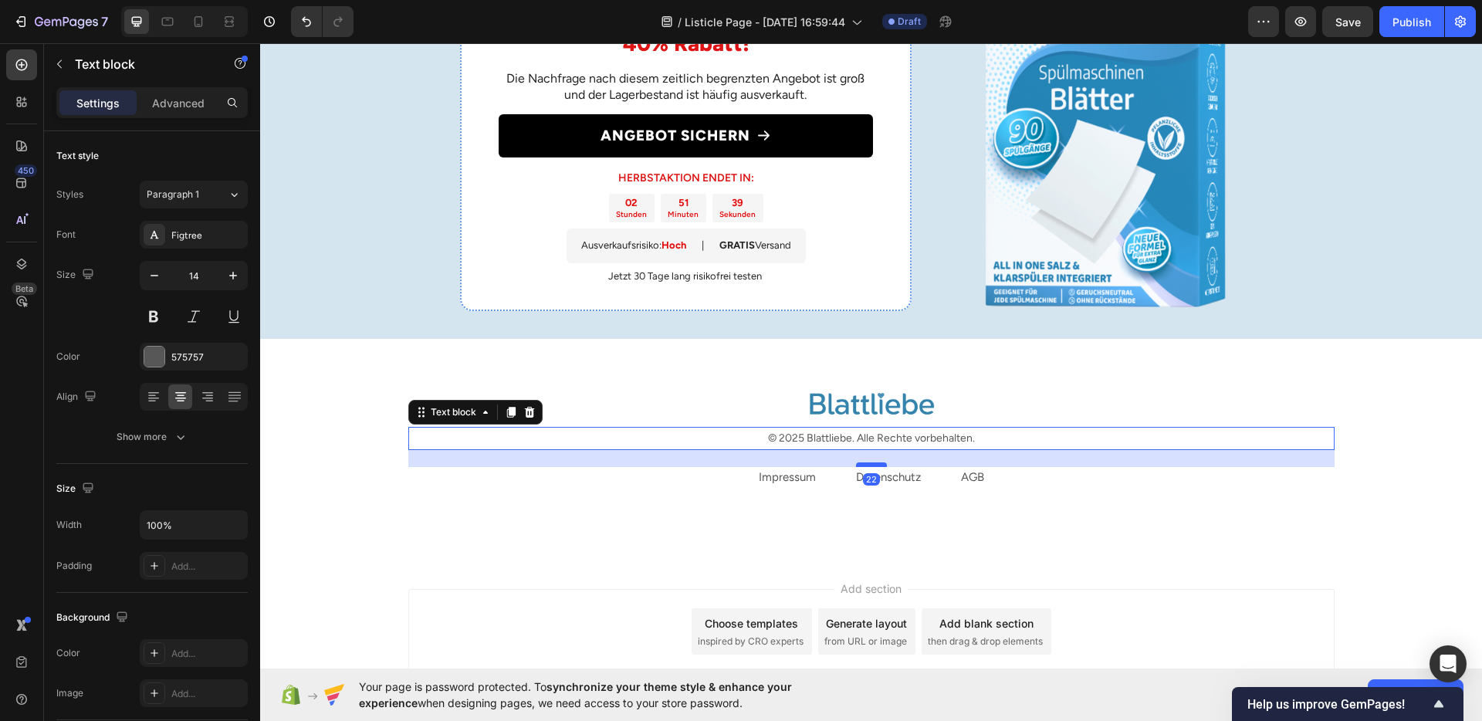
drag, startPoint x: 856, startPoint y: 472, endPoint x: 861, endPoint y: 464, distance: 9.0
click at [861, 464] on div at bounding box center [871, 464] width 31 height 5
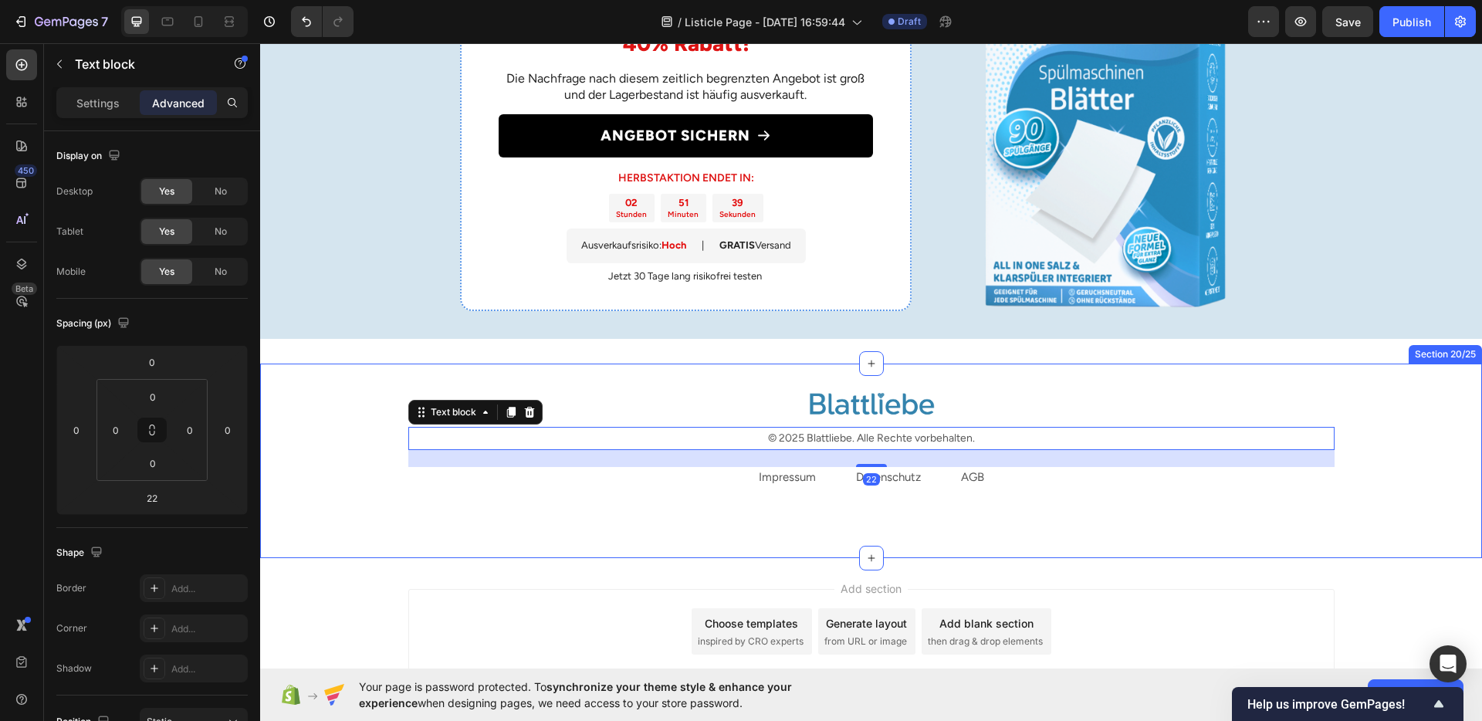
click at [806, 501] on div "Image © 2025 Blattliebe. Alle Rechte vorbehalten. Text block 22 Impressum Text …" at bounding box center [871, 461] width 1222 height 195
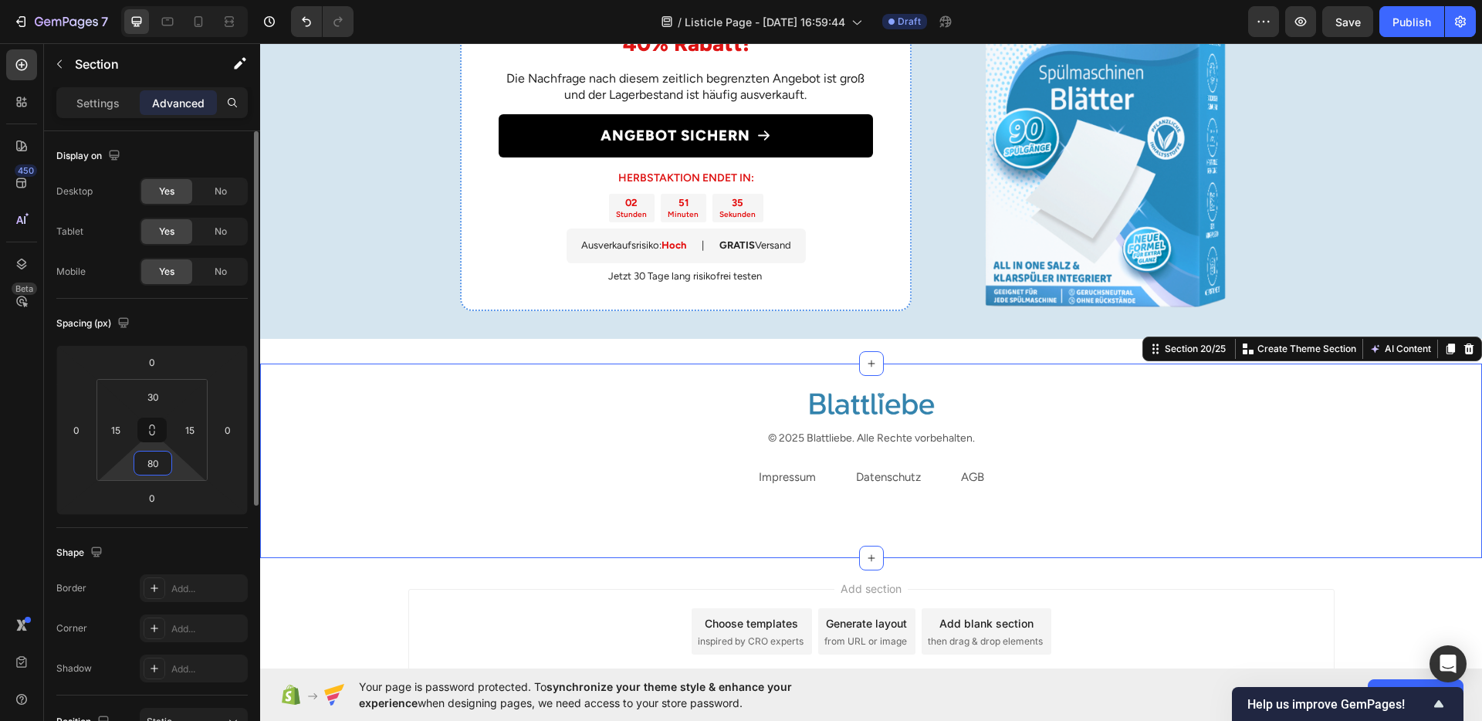
click at [161, 464] on input "80" at bounding box center [152, 463] width 31 height 23
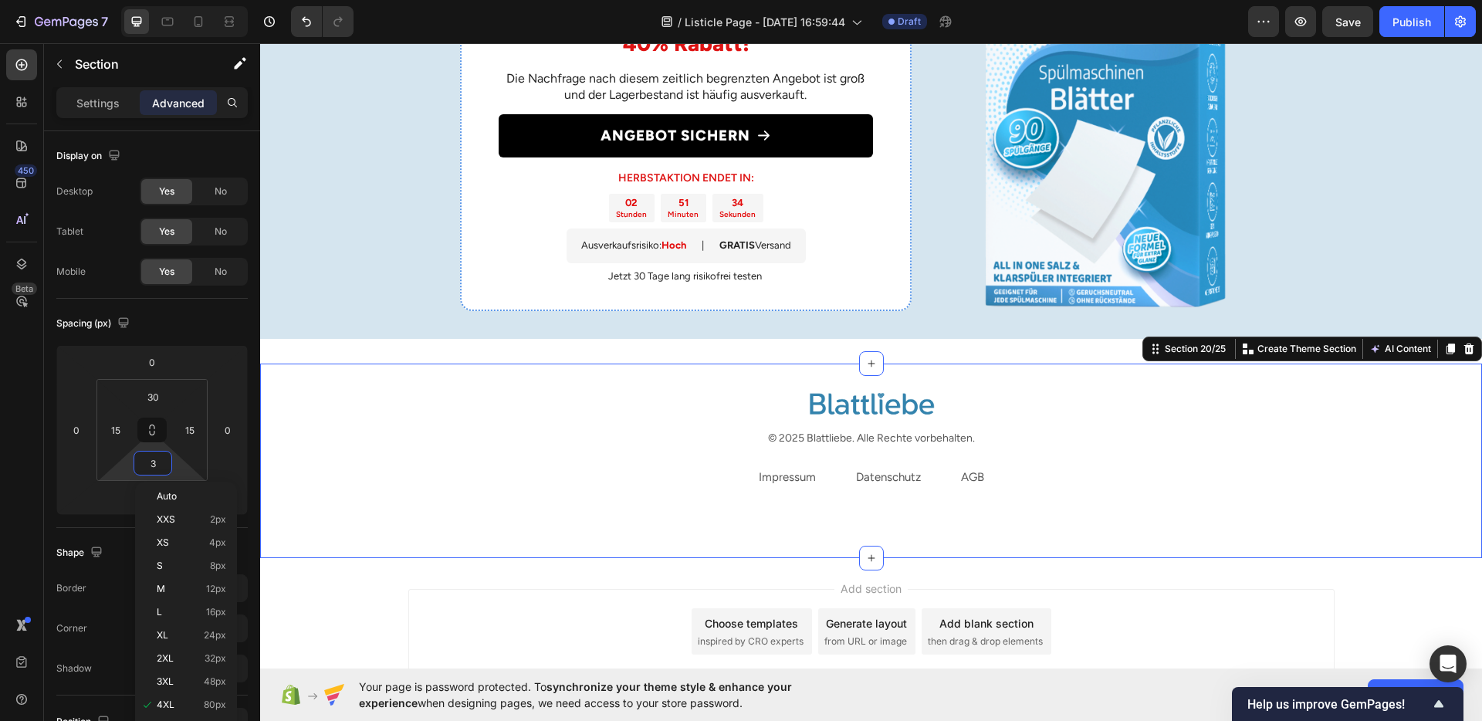
type input "30"
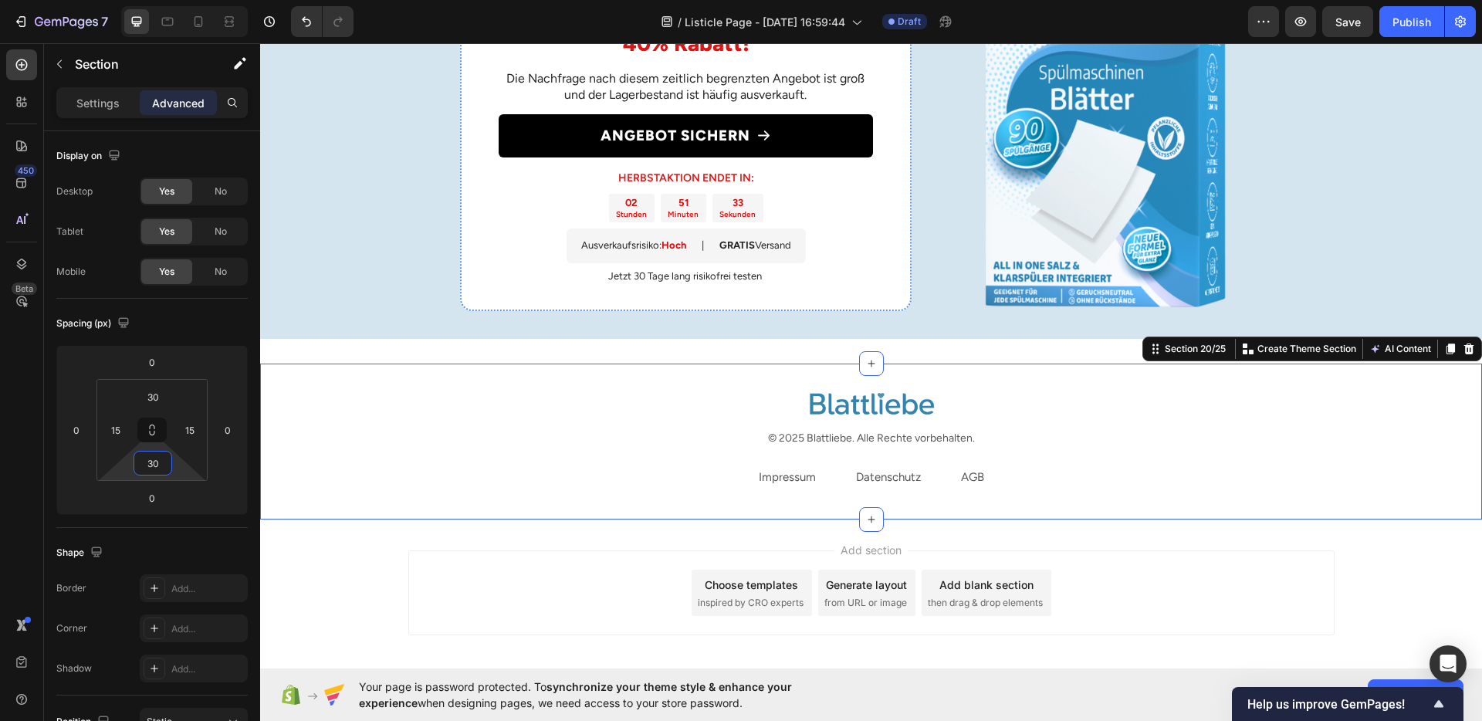
click at [530, 536] on div "Add section Choose templates inspired by CRO experts Generate layout from URL o…" at bounding box center [871, 615] width 1222 height 190
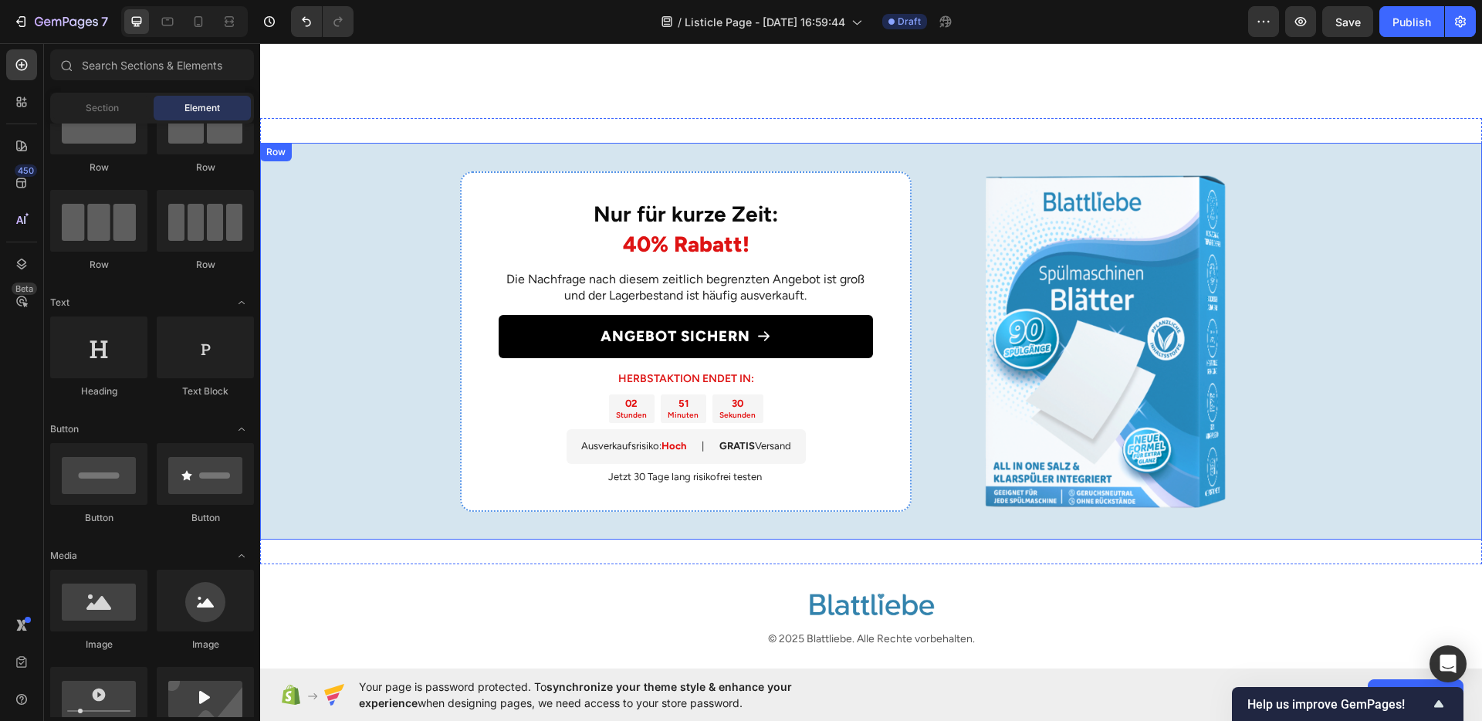
scroll to position [2938, 0]
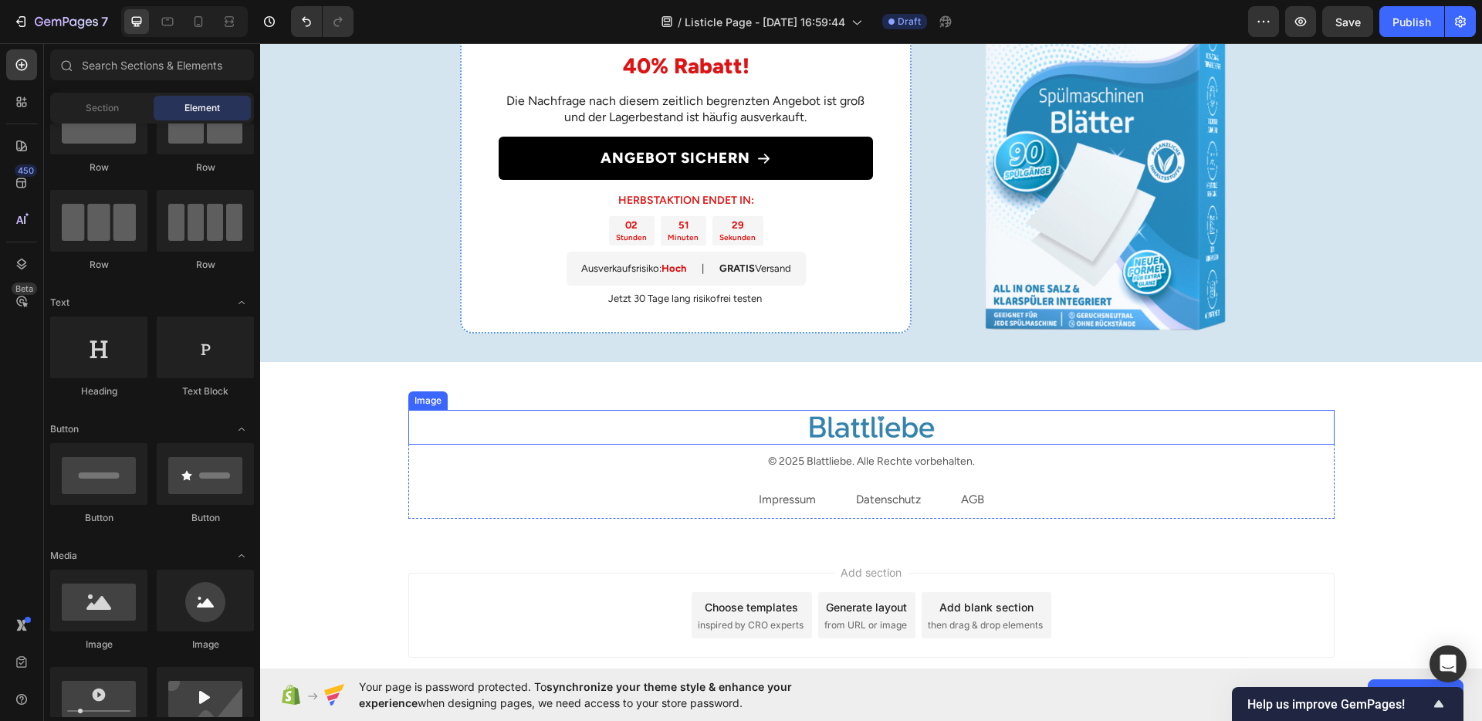
click at [851, 445] on img at bounding box center [871, 427] width 139 height 35
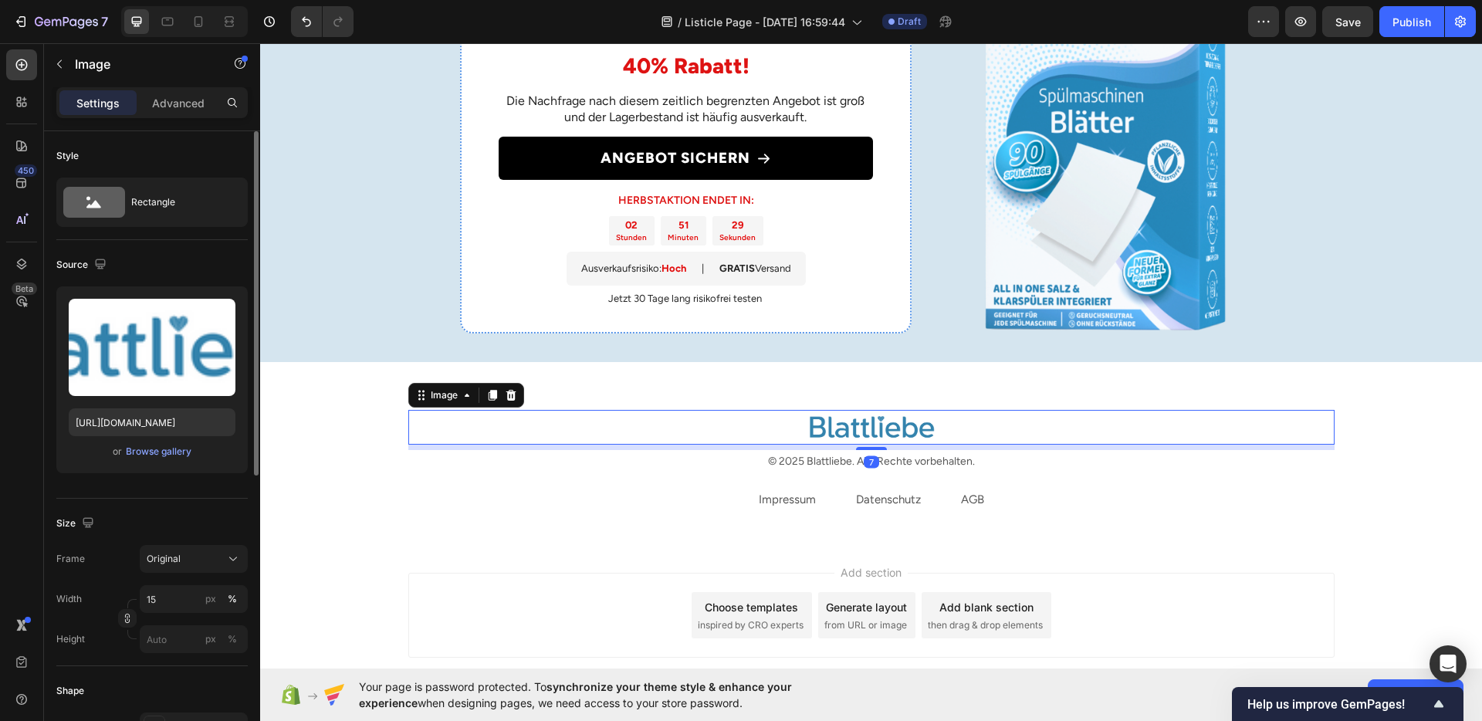
scroll to position [103, 0]
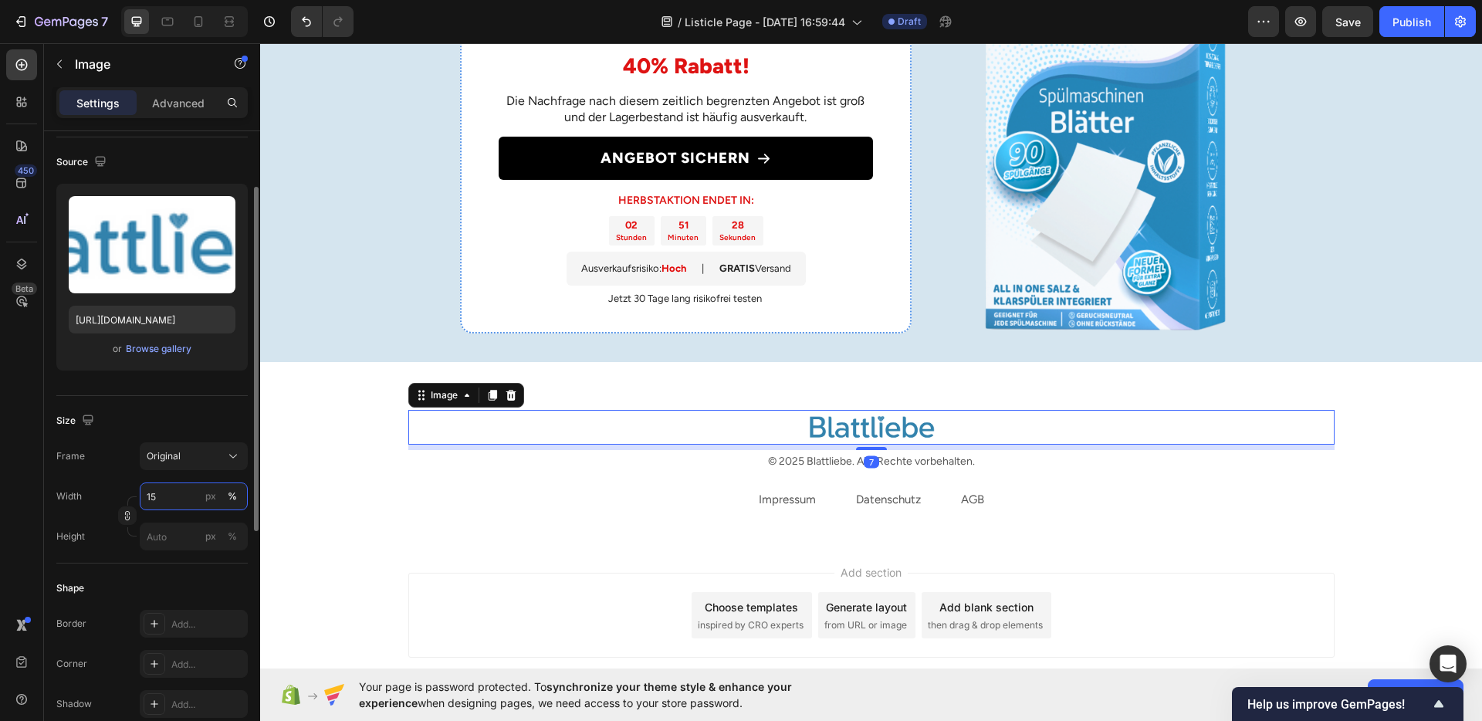
click at [181, 490] on input "15" at bounding box center [194, 496] width 108 height 28
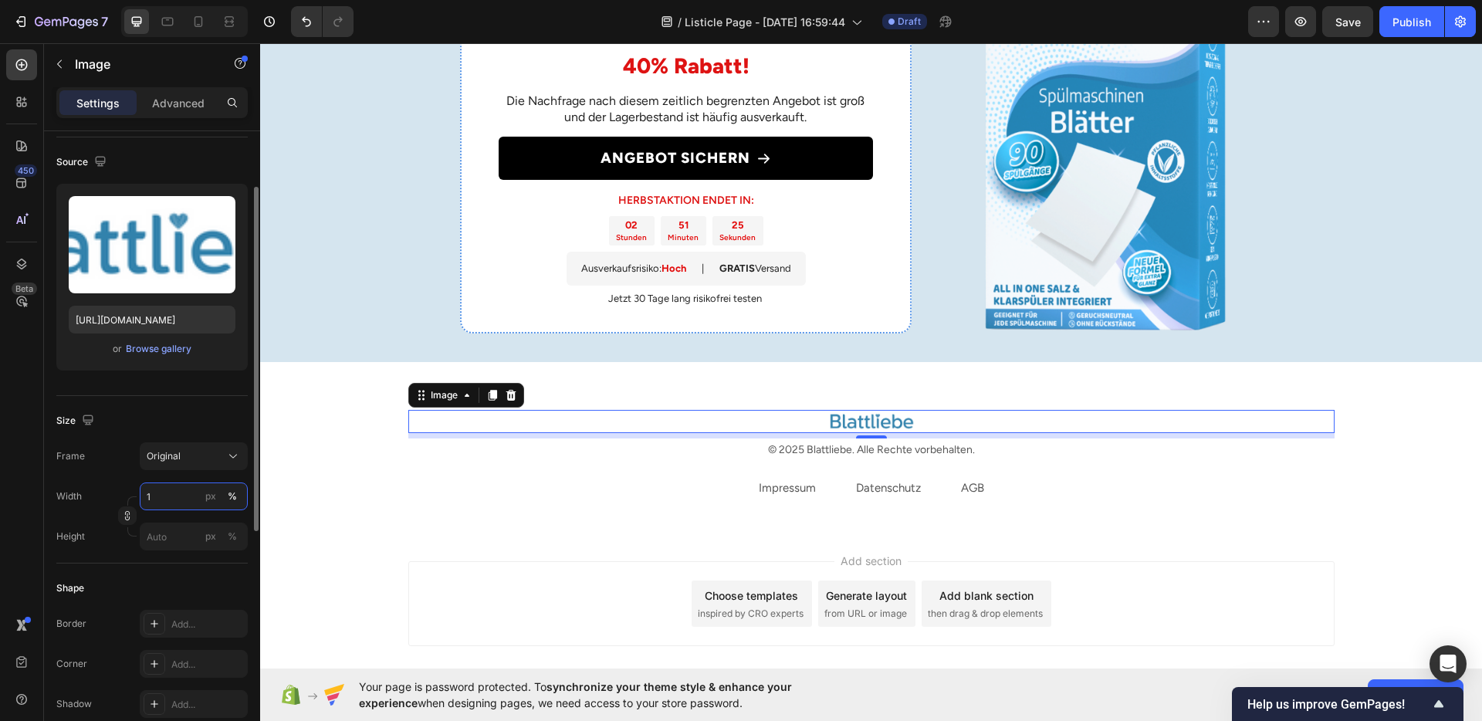
type input "12"
click at [373, 362] on div "Nur für kurze Zeit: 40% Rabatt! Heading Die Nachfrage nach diesem zeitlich begr…" at bounding box center [871, 163] width 1222 height 397
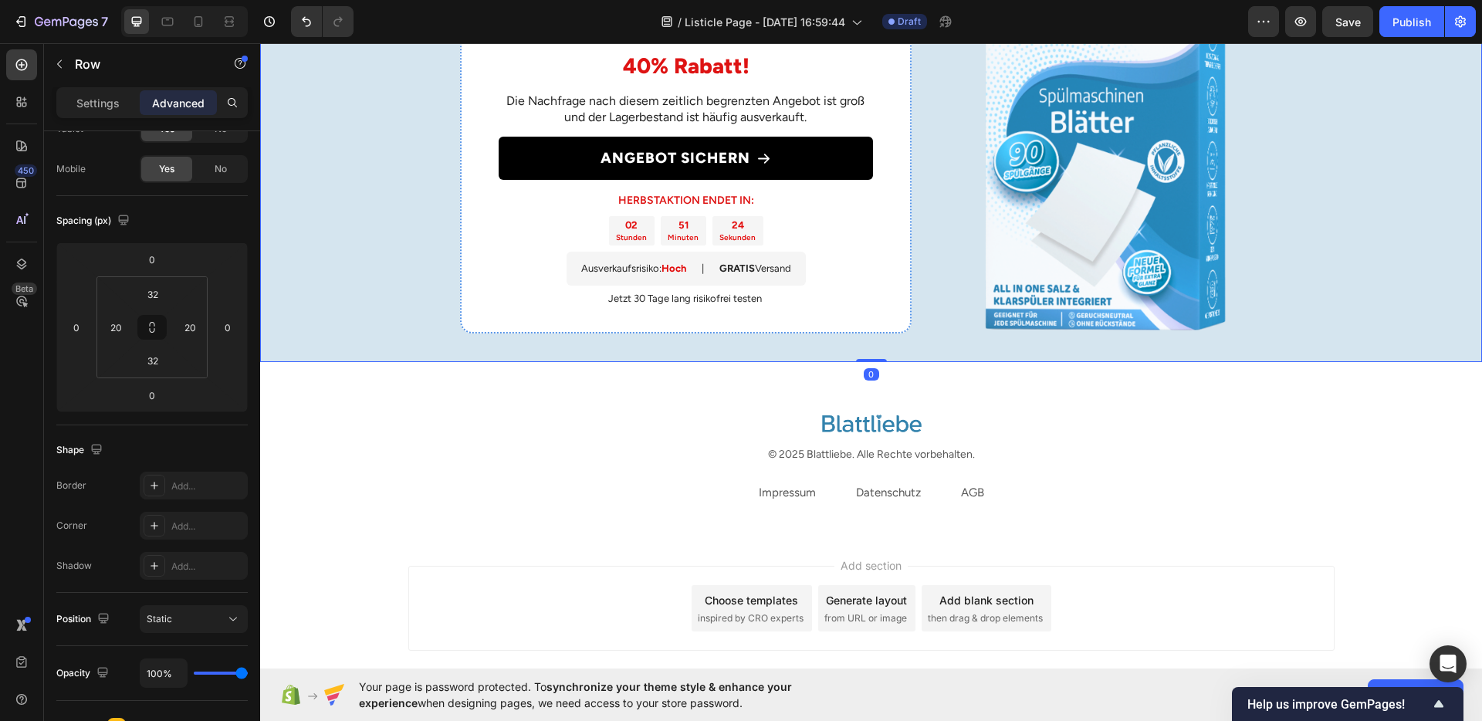
scroll to position [0, 0]
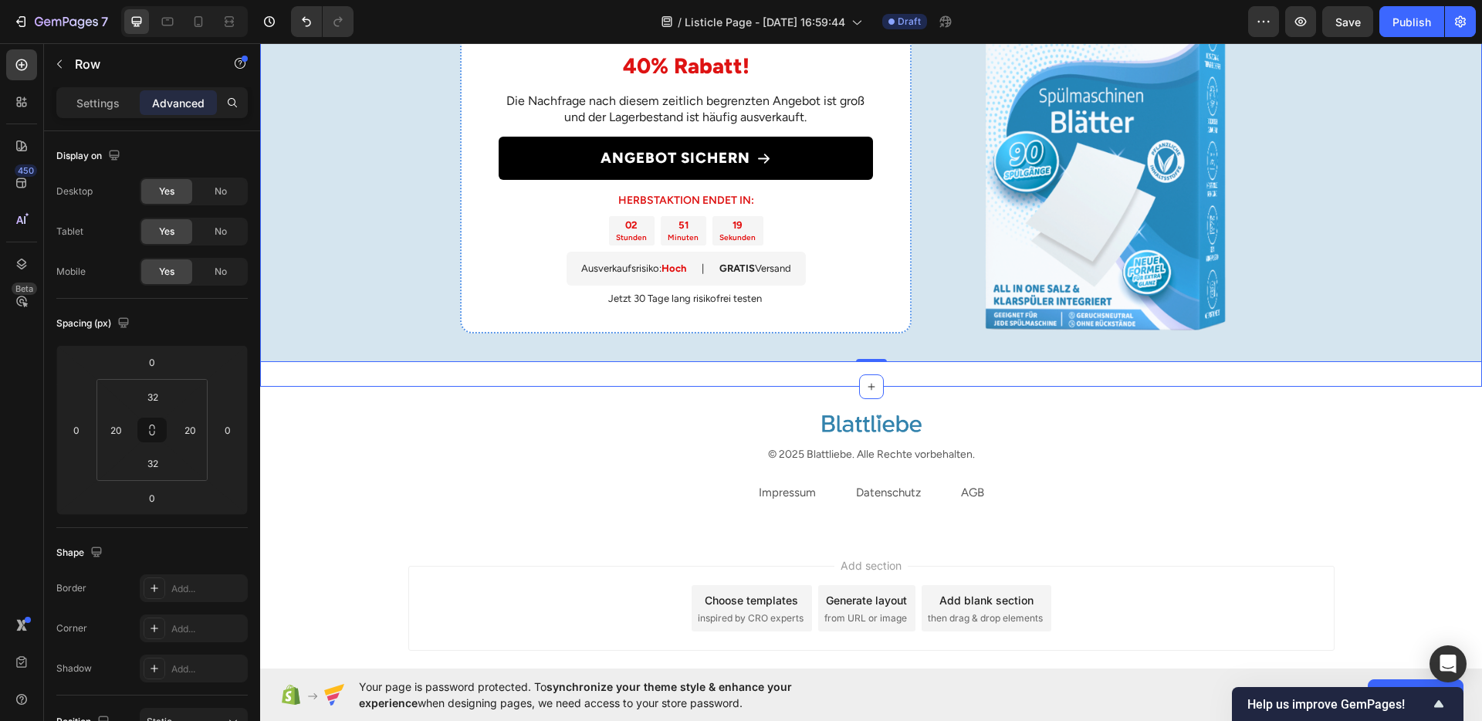
click at [733, 387] on div "Nur für kurze Zeit: 40% Rabatt! Heading Die Nachfrage nach diesem zeitlich begr…" at bounding box center [871, 164] width 1222 height 446
click at [550, 387] on div "Nur für kurze Zeit: 40% Rabatt! Heading Die Nachfrage nach diesem zeitlich begr…" at bounding box center [871, 164] width 1222 height 446
click at [165, 495] on input "0" at bounding box center [152, 497] width 31 height 23
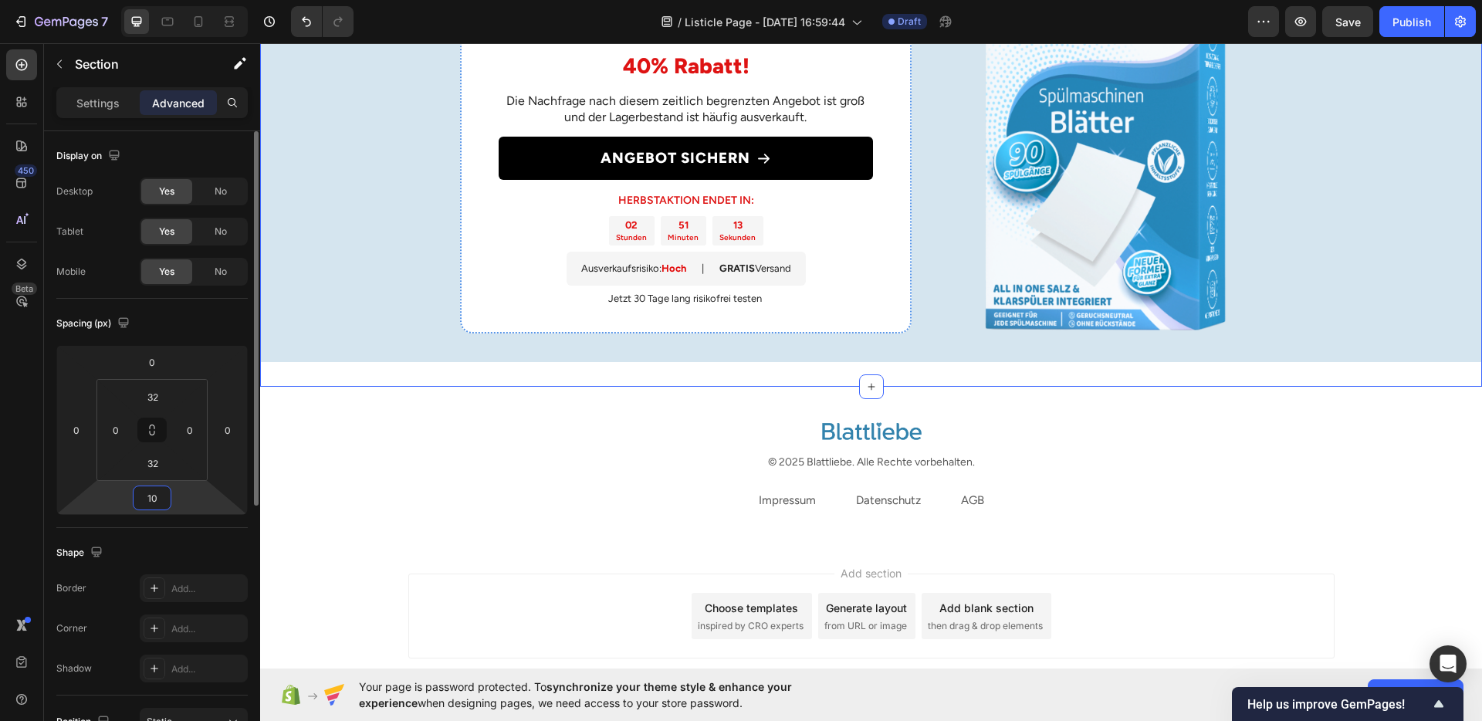
click at [154, 493] on input "10" at bounding box center [152, 497] width 31 height 23
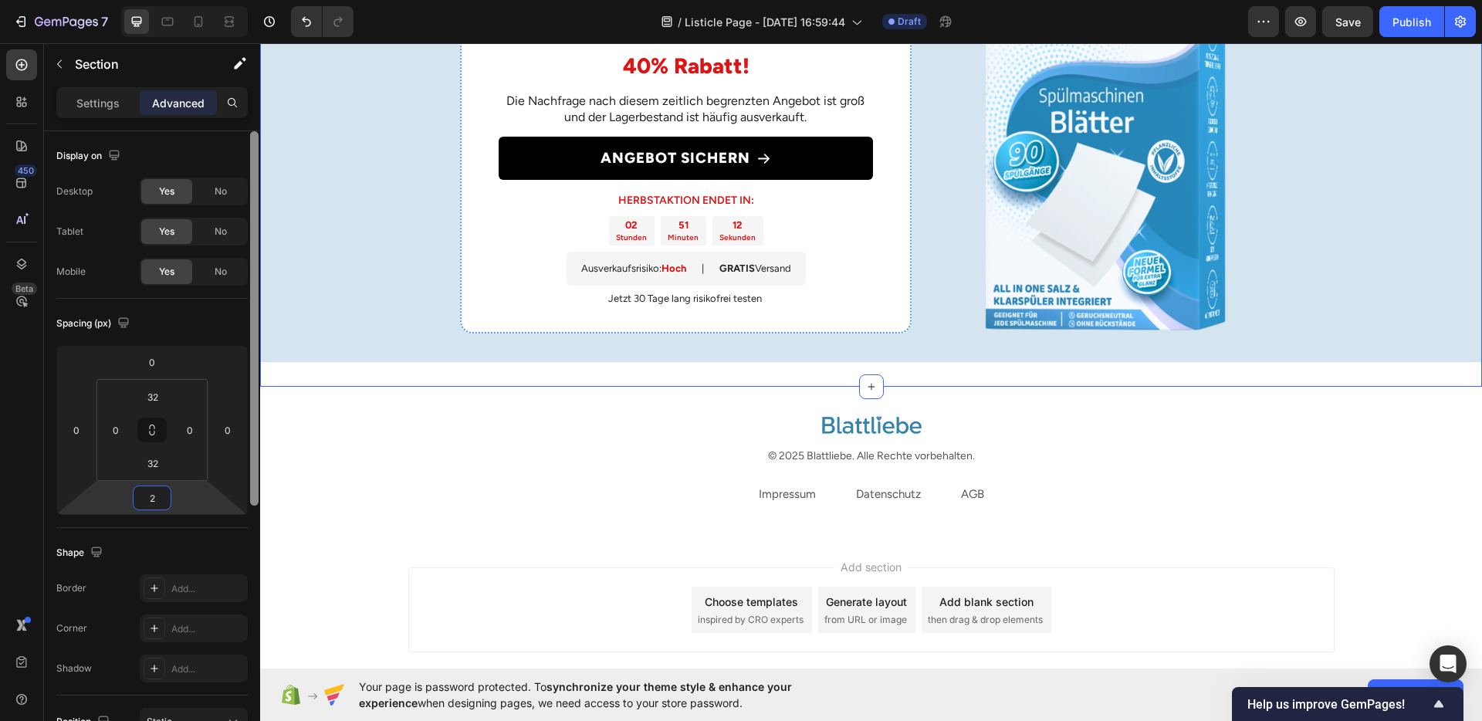
type input "20"
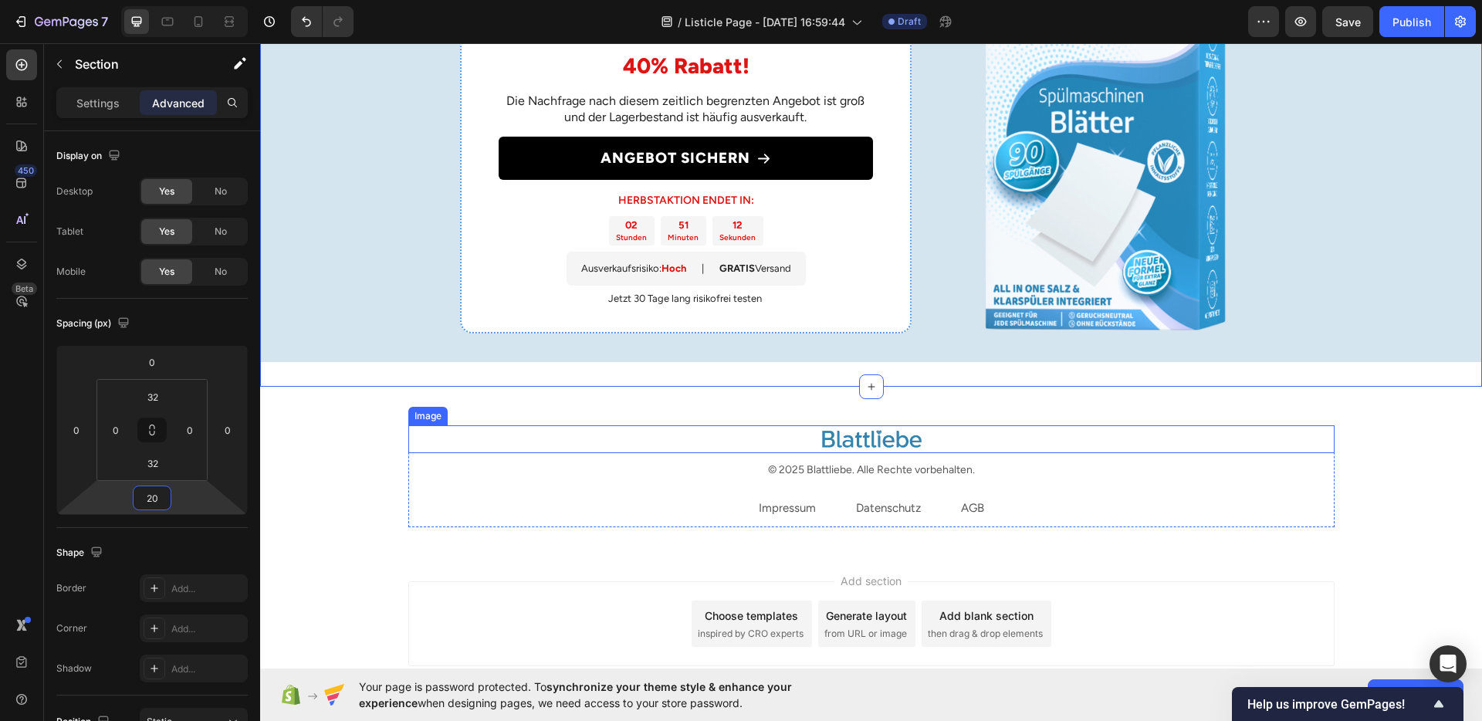
click at [544, 453] on div at bounding box center [871, 439] width 926 height 28
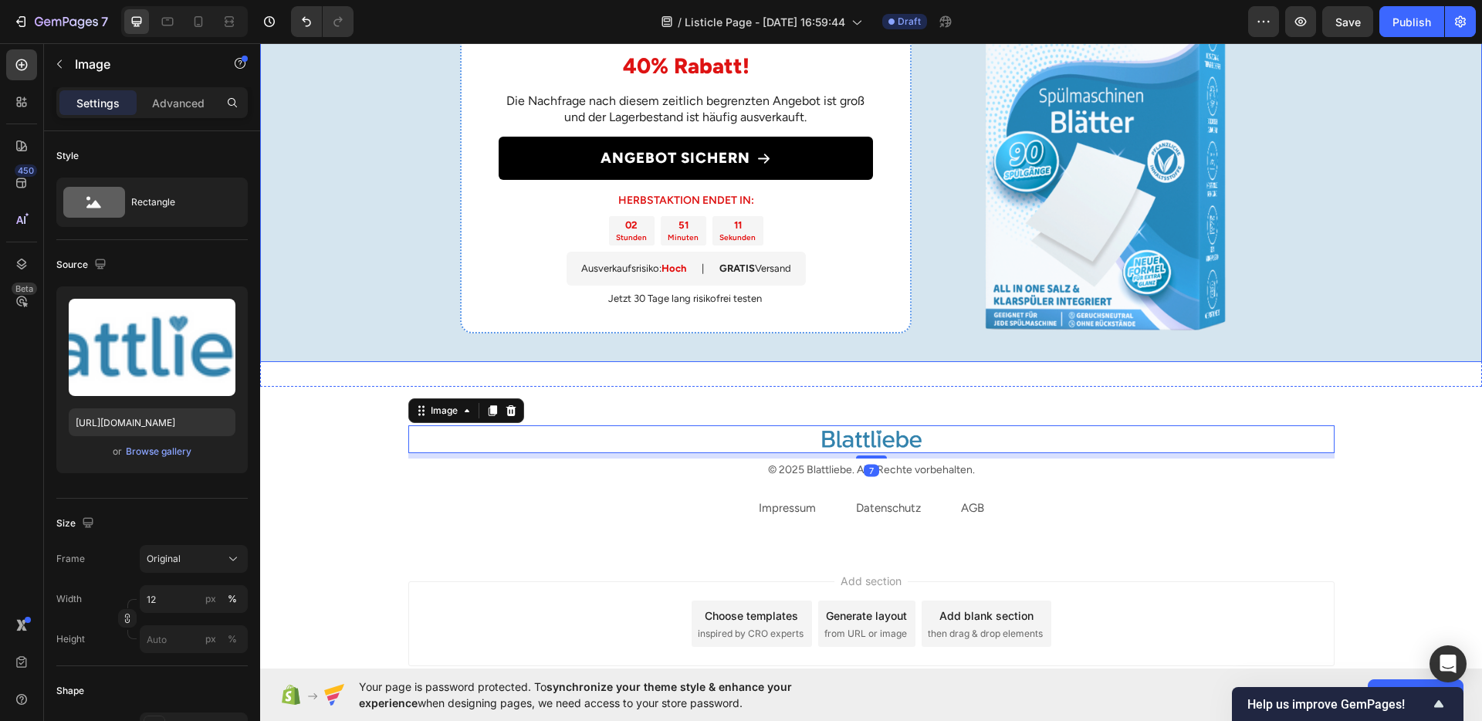
click at [344, 362] on div "Nur für kurze Zeit: 40% Rabatt! Heading Die Nachfrage nach diesem zeitlich begr…" at bounding box center [871, 163] width 1222 height 397
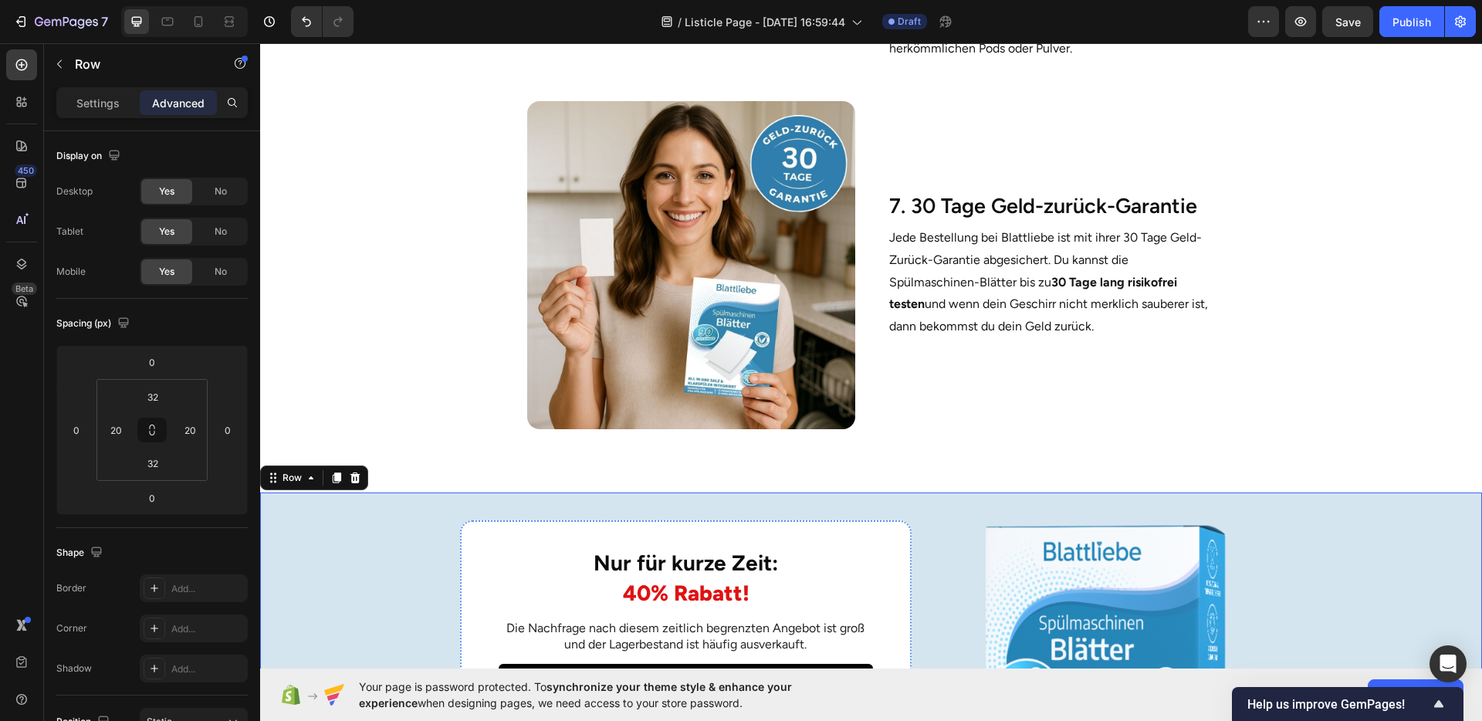
click at [1272, 350] on section "Image 7. 30 Tage Geld-zurück-Garantie Heading Jede Bestellung bei Blattliebe is…" at bounding box center [871, 271] width 941 height 391
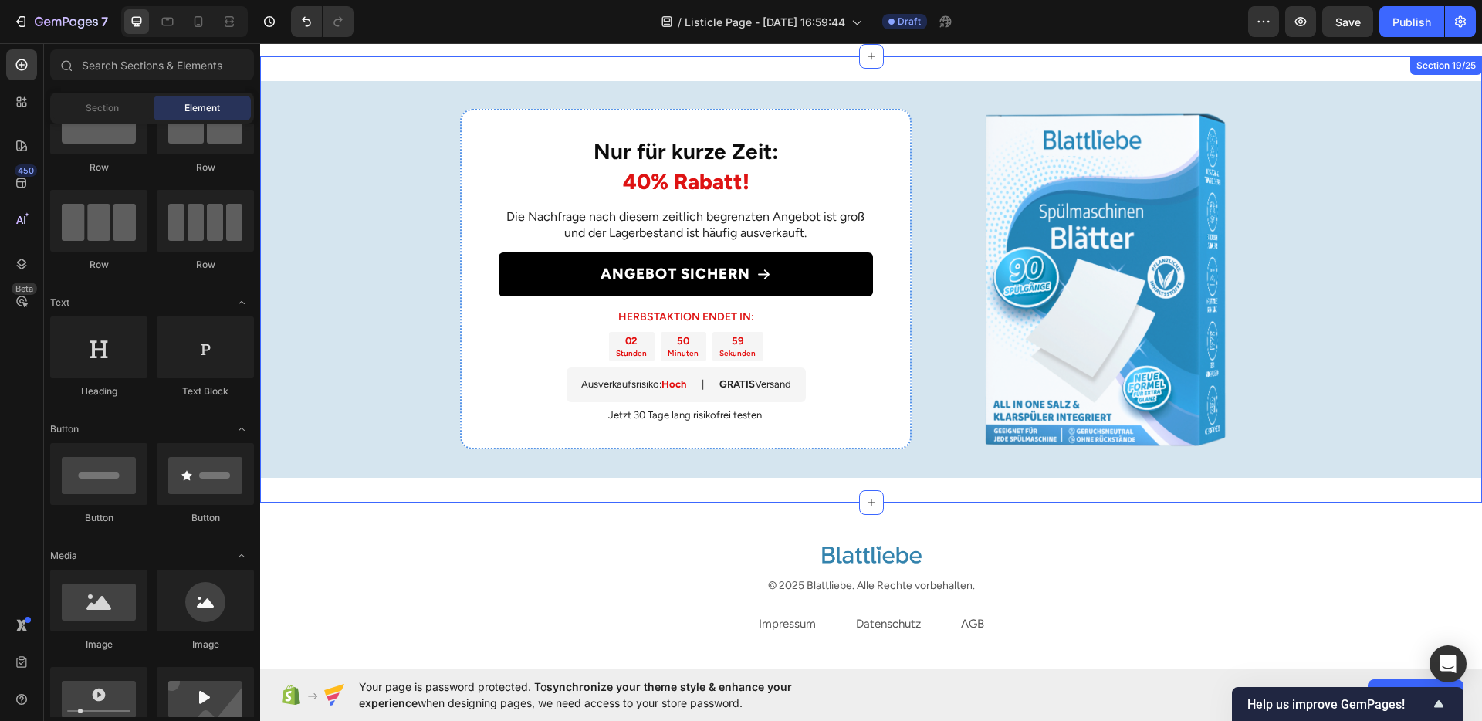
scroll to position [3057, 0]
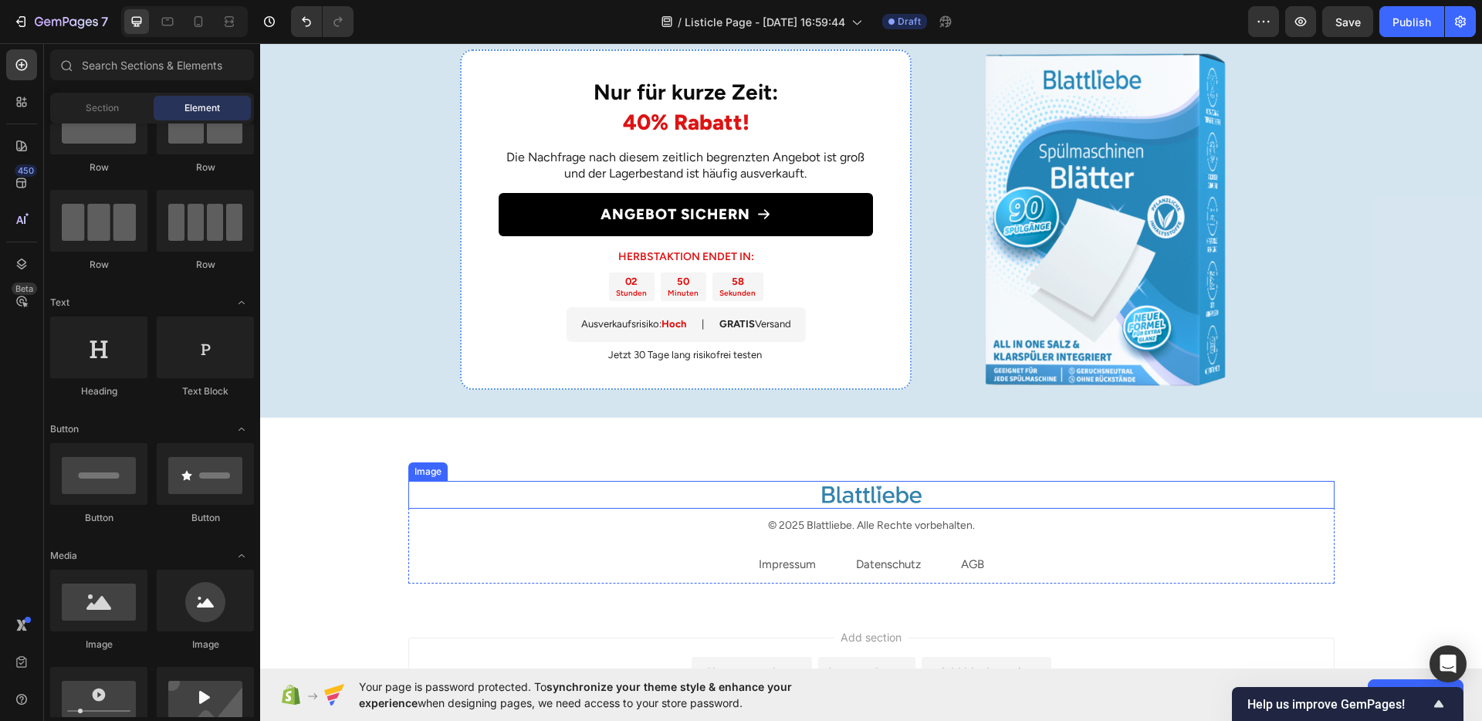
click at [442, 506] on div at bounding box center [871, 495] width 926 height 28
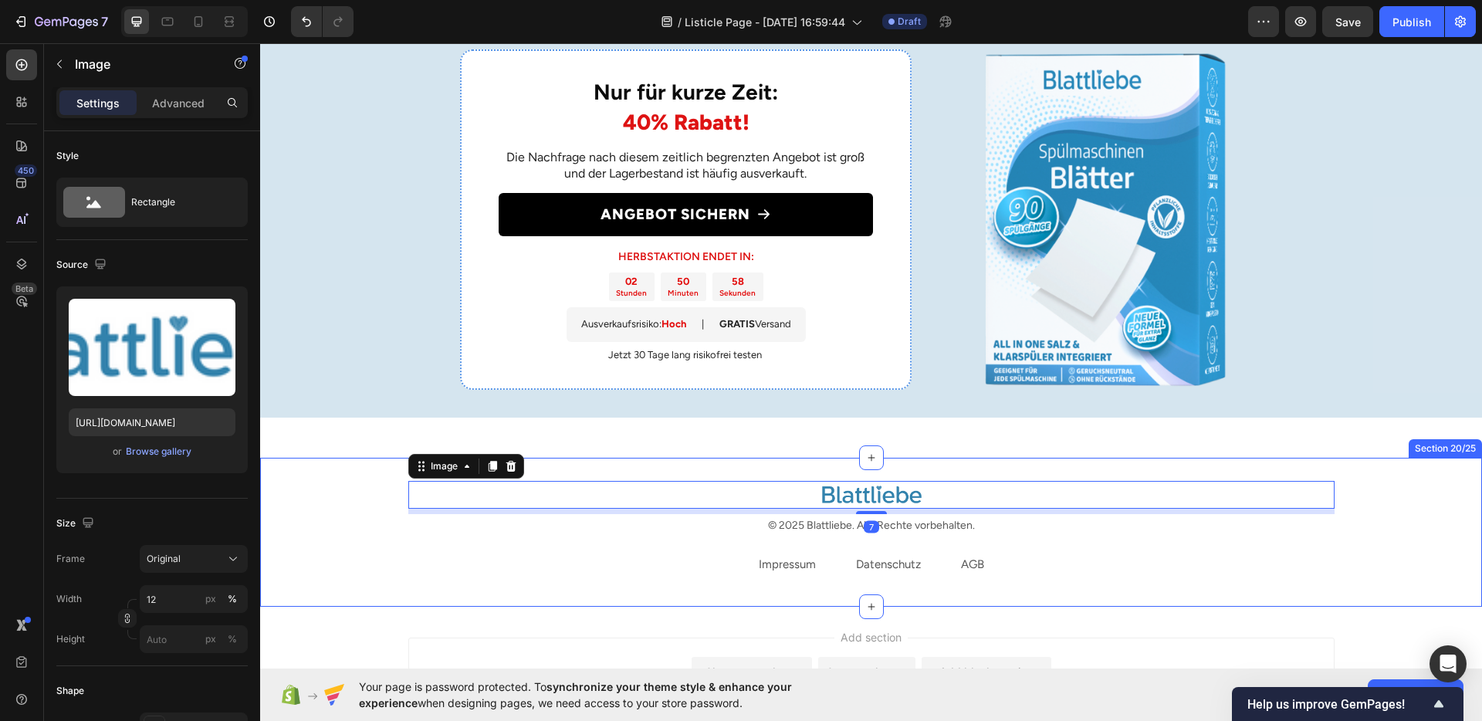
click at [344, 514] on div "Image 7 © 2025 Blattliebe. Alle Rechte vorbehalten. Text block Impressum Text b…" at bounding box center [871, 532] width 1199 height 103
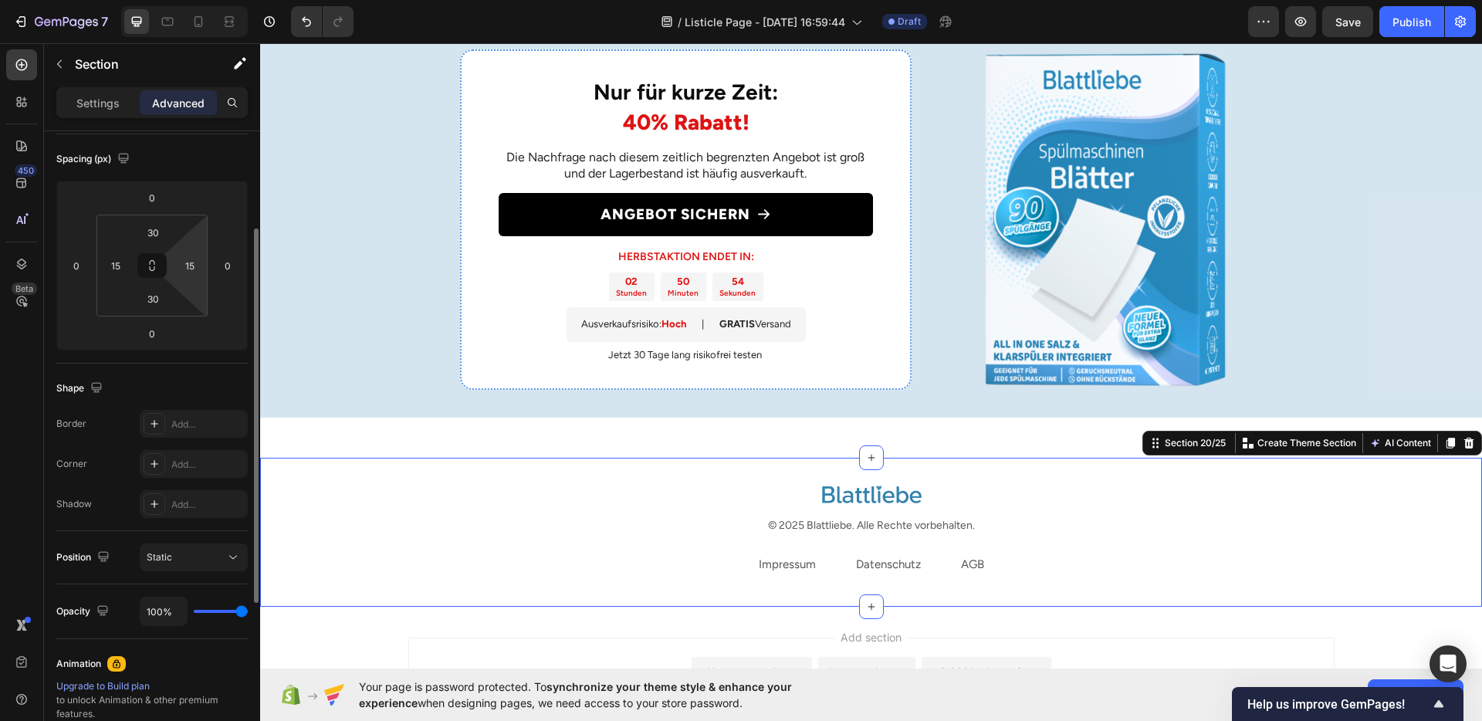
scroll to position [0, 0]
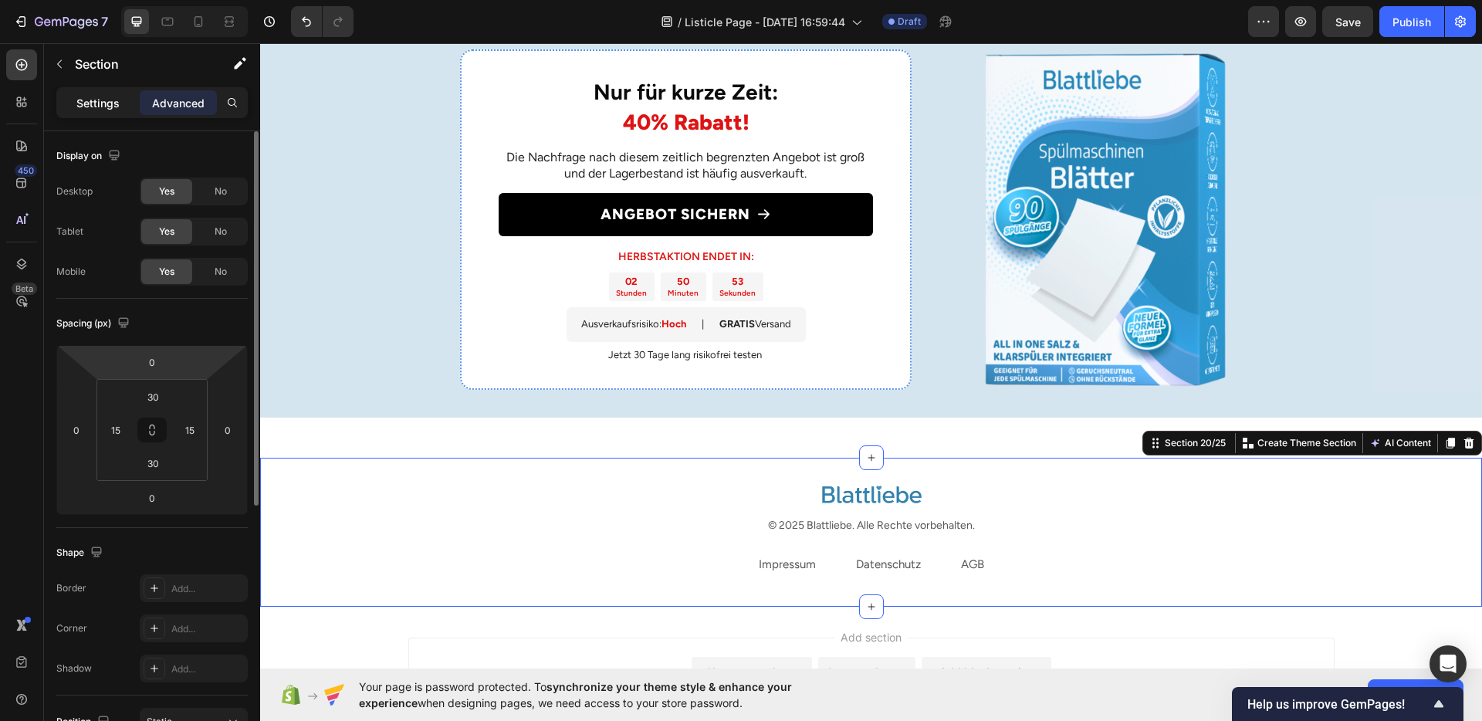
click at [113, 104] on p "Settings" at bounding box center [97, 103] width 43 height 16
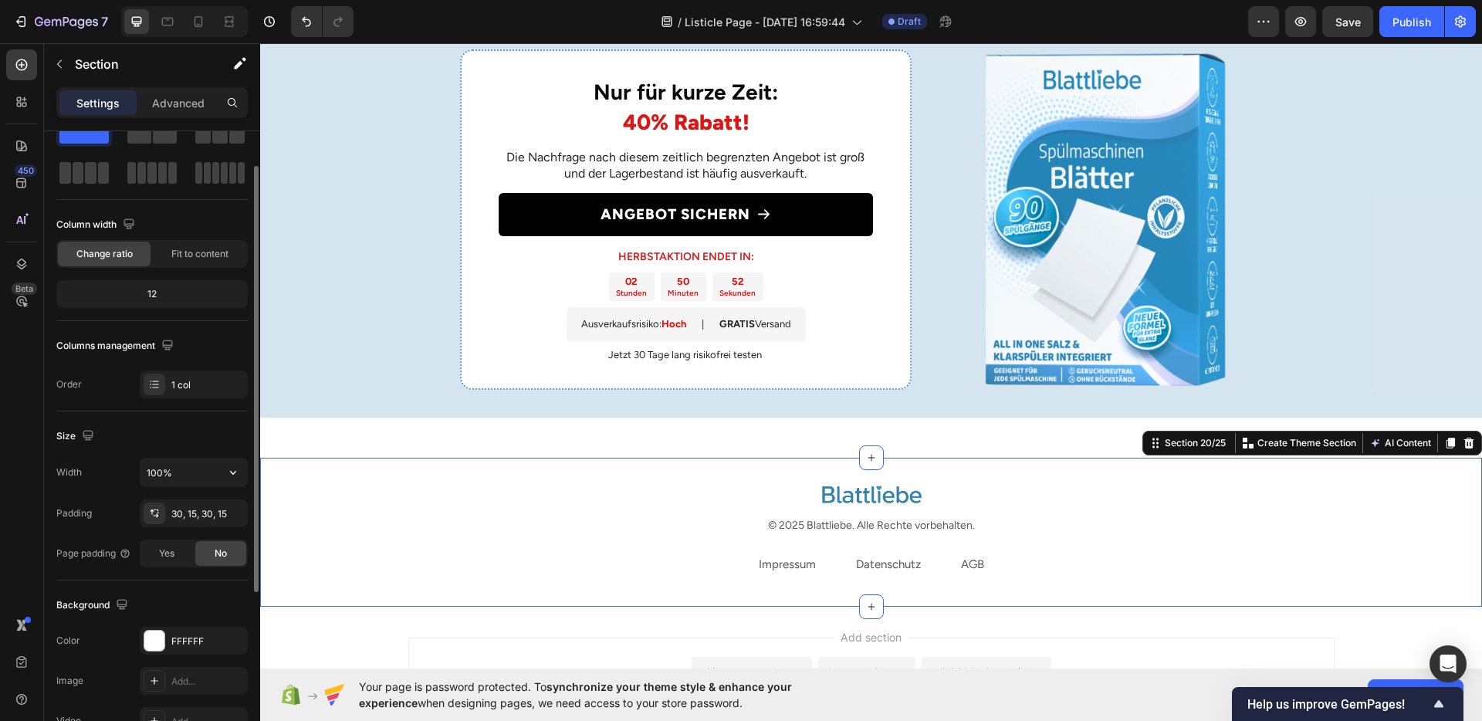
scroll to position [120, 0]
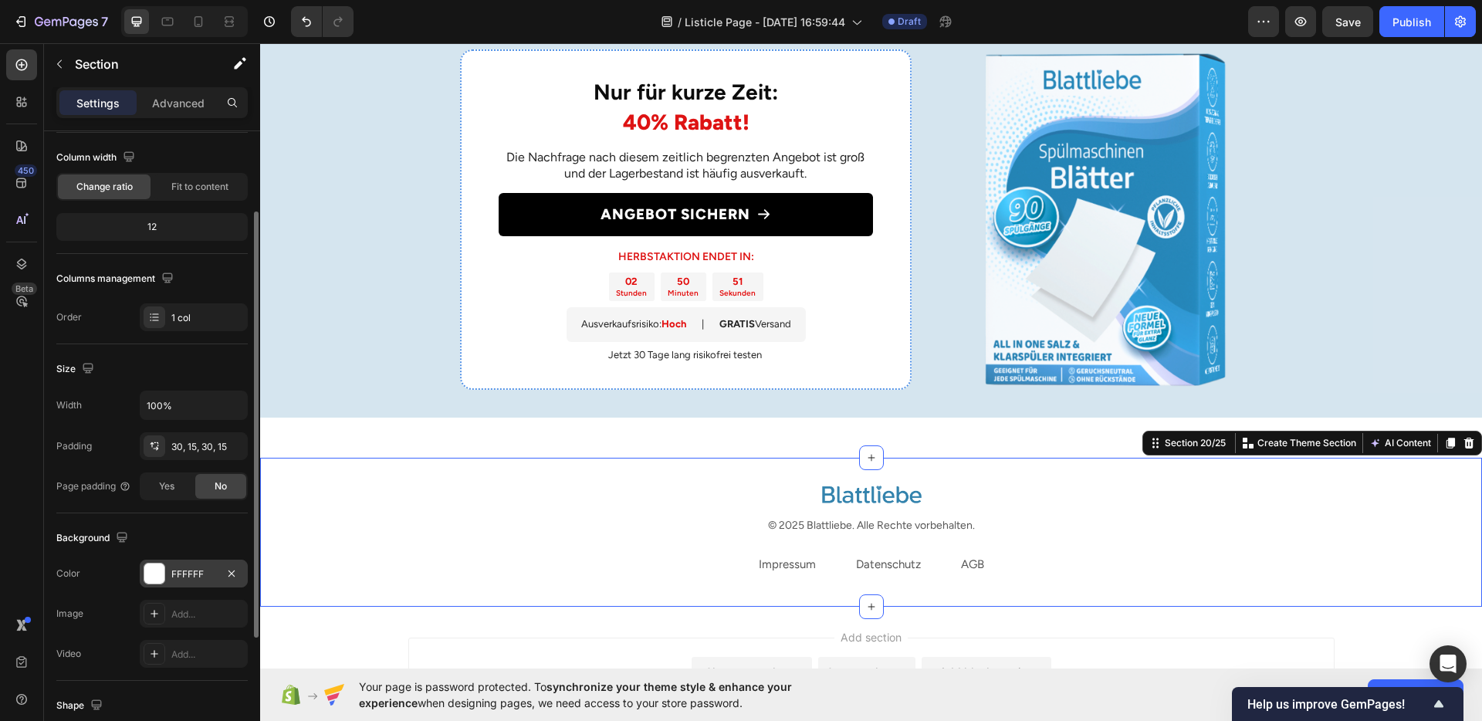
click at [192, 565] on div "FFFFFF" at bounding box center [194, 574] width 108 height 28
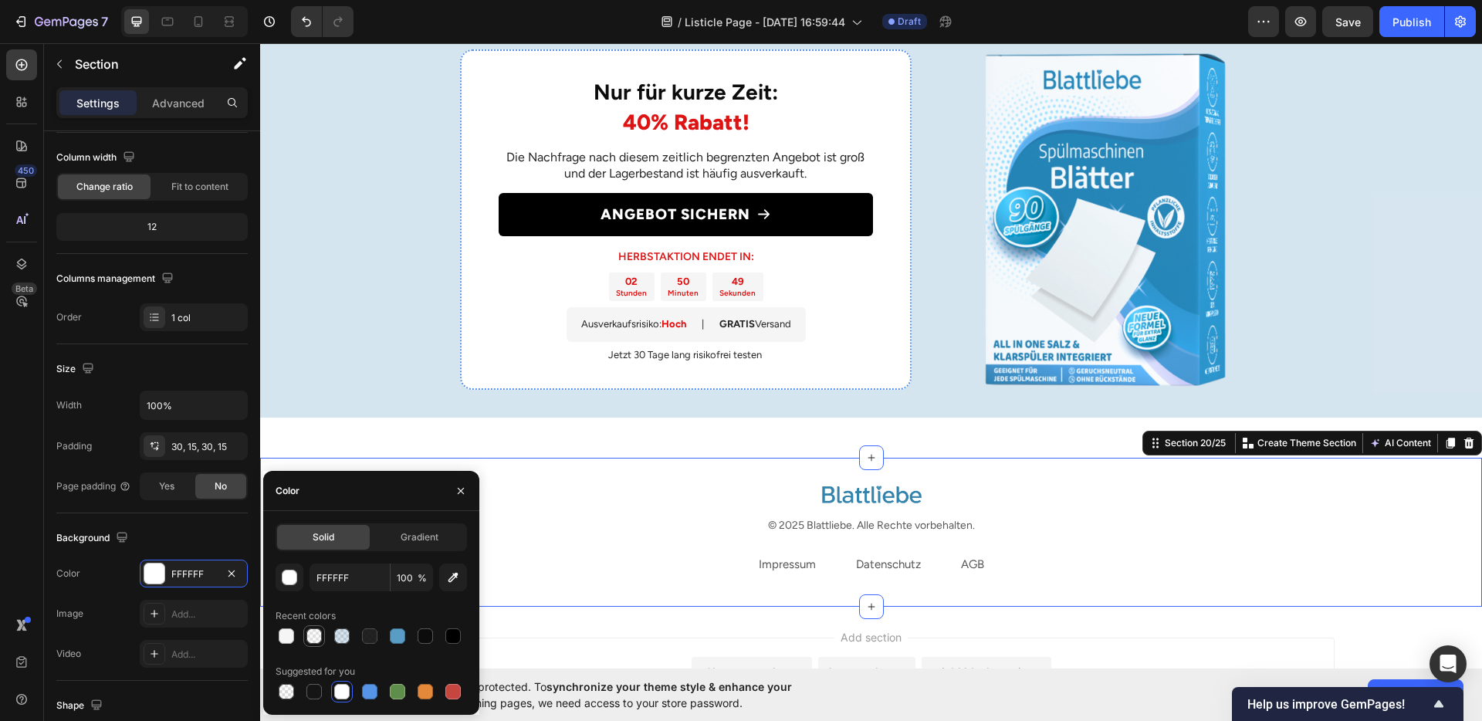
click at [317, 643] on div at bounding box center [313, 635] width 15 height 15
type input "F5F5F5"
click at [407, 588] on input "20" at bounding box center [412, 578] width 42 height 28
type input "100"
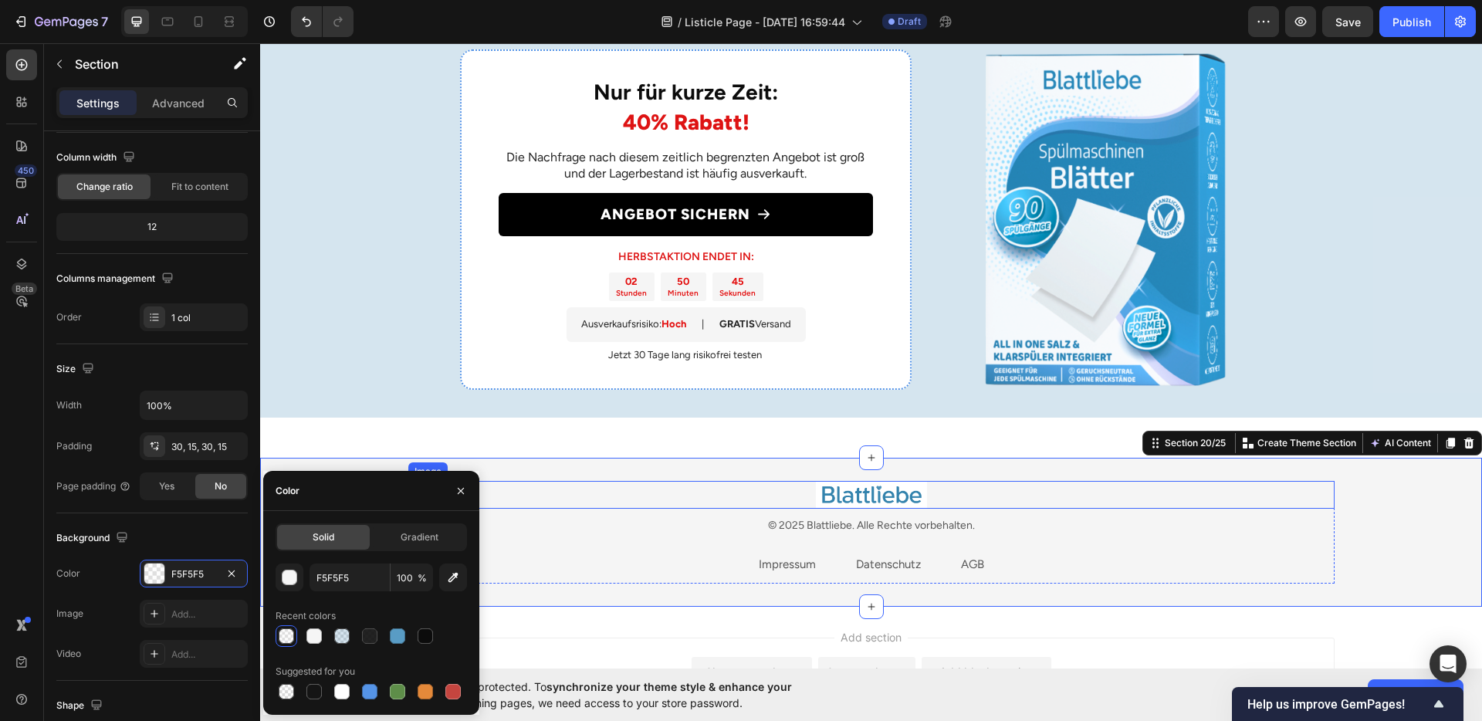
click at [831, 496] on img at bounding box center [871, 495] width 111 height 28
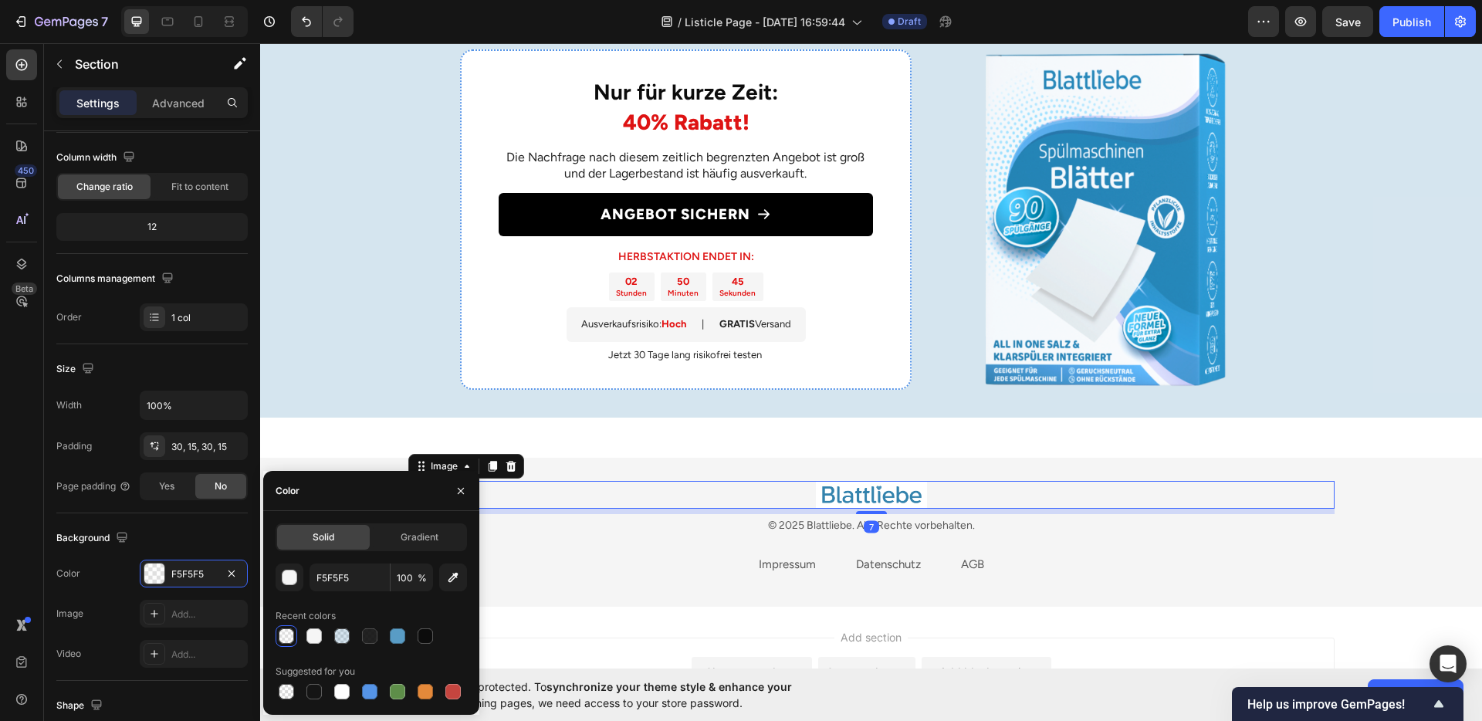
scroll to position [0, 0]
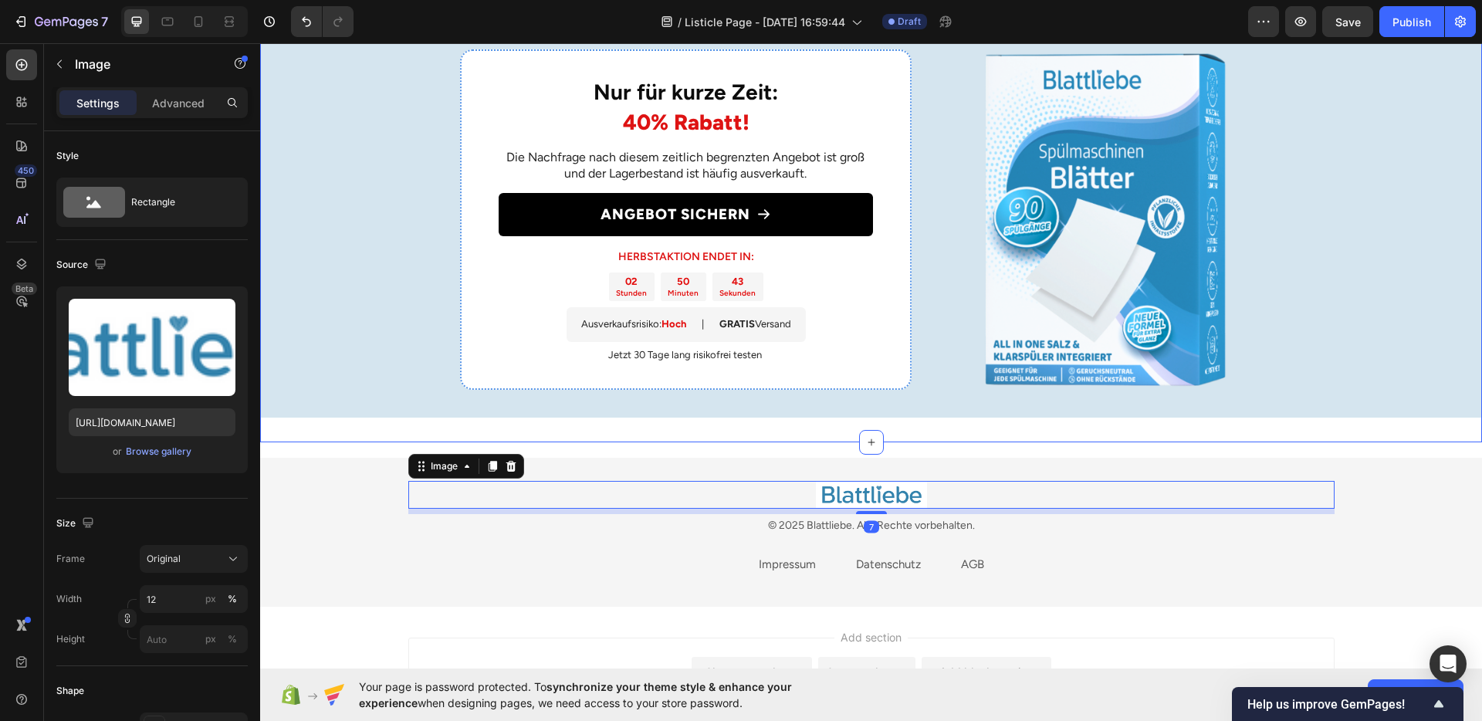
click at [608, 435] on div "Nur für kurze Zeit: 40% Rabatt! Heading Die Nachfrage nach diesem zeitlich begr…" at bounding box center [871, 219] width 1222 height 446
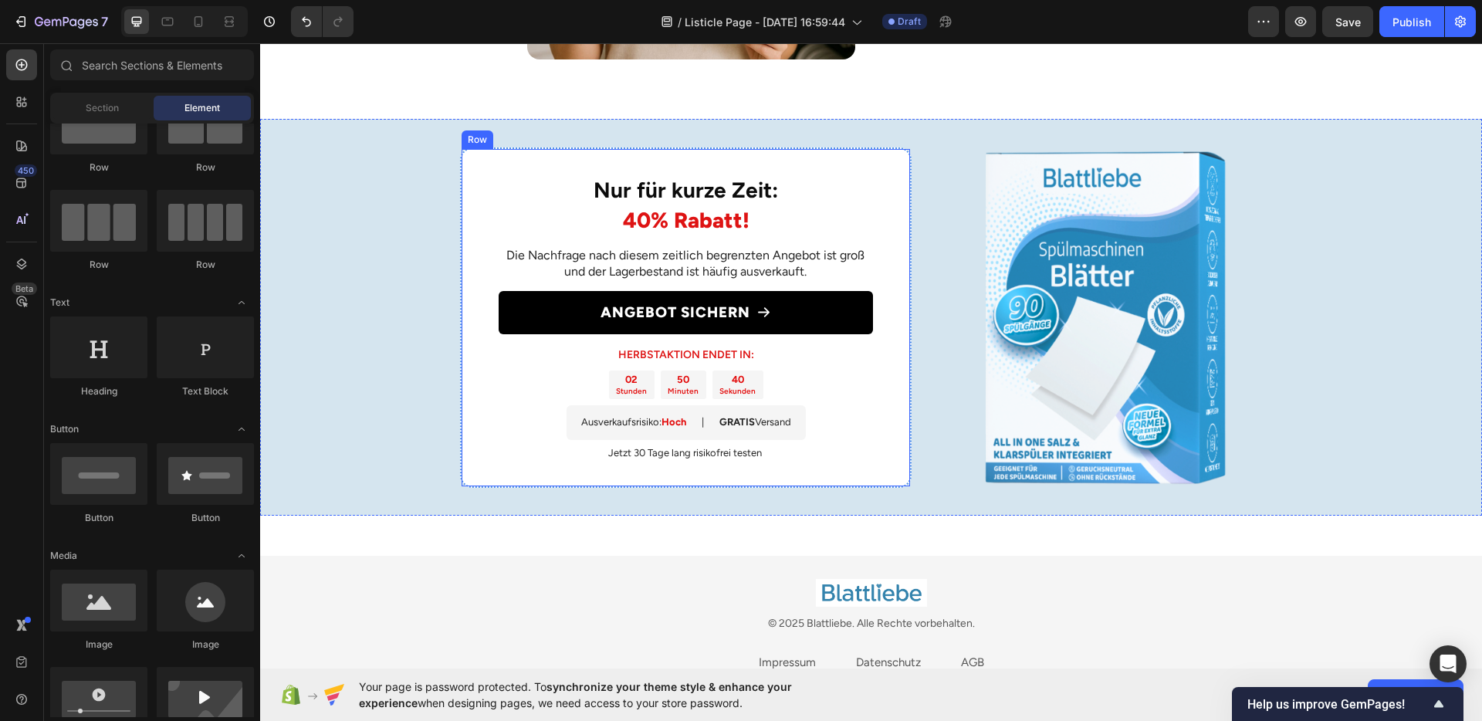
scroll to position [2954, 0]
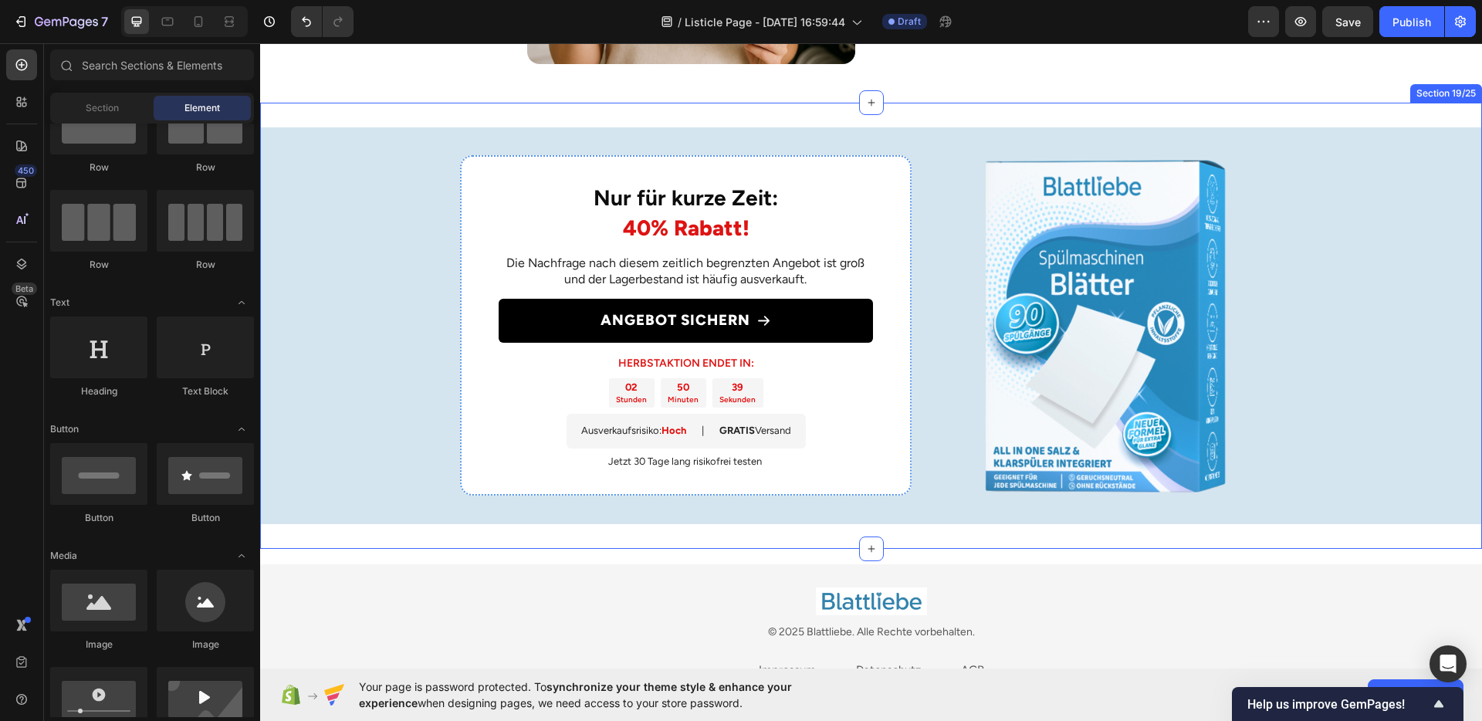
click at [655, 524] on div "Nur für kurze Zeit: 40% Rabatt! Heading Die Nachfrage nach diesem zeitlich begr…" at bounding box center [871, 326] width 1222 height 446
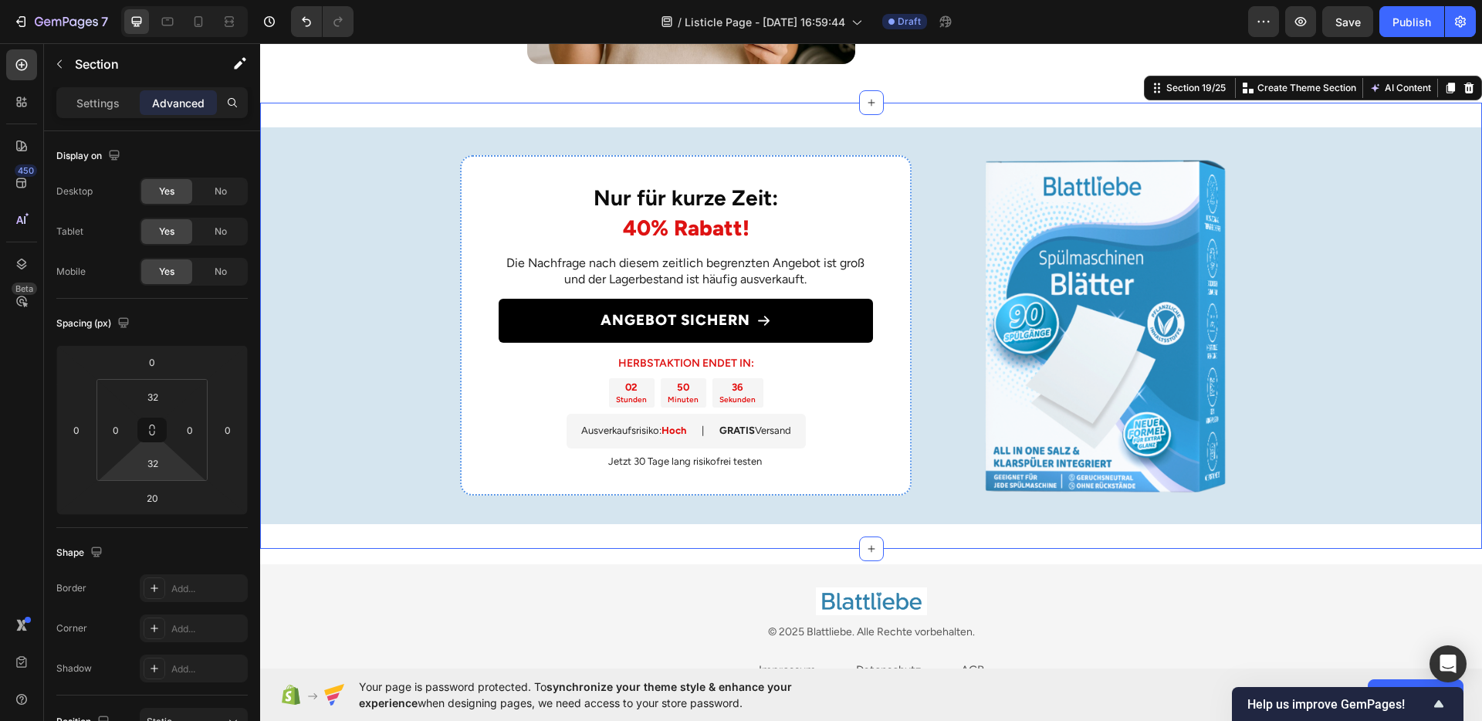
click at [436, 593] on div at bounding box center [871, 601] width 926 height 28
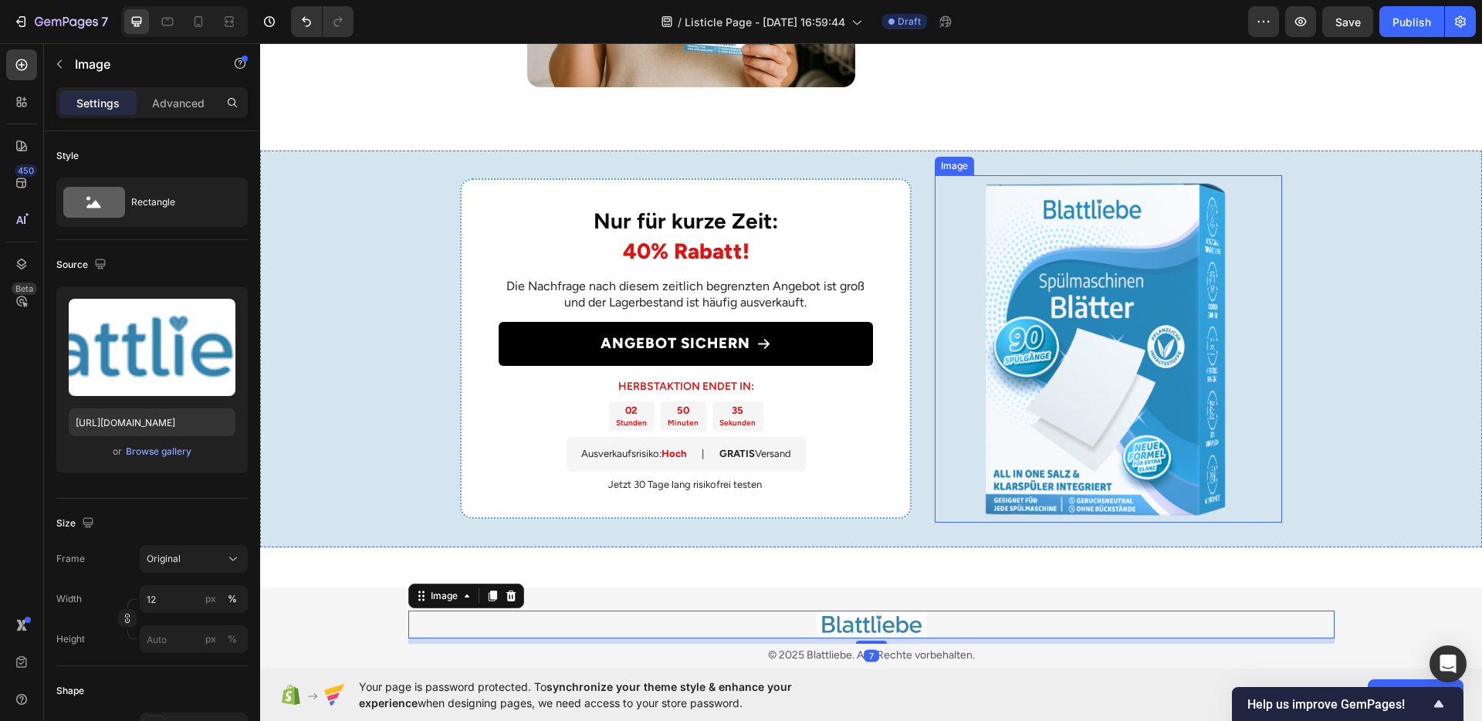
click at [1308, 442] on div "Nur für kurze Zeit: 40% Rabatt! Heading Die Nachfrage nach diesem zeitlich begr…" at bounding box center [871, 349] width 1222 height 397
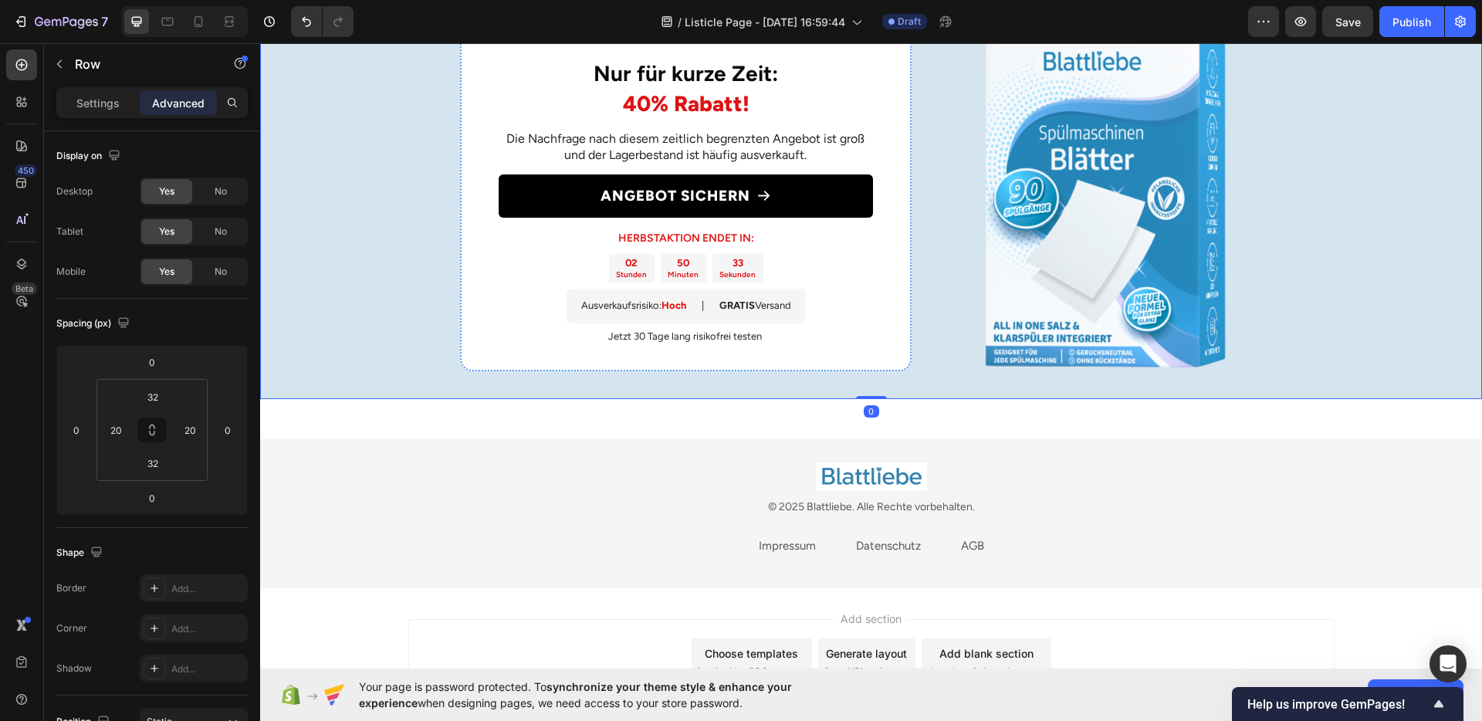
scroll to position [3109, 0]
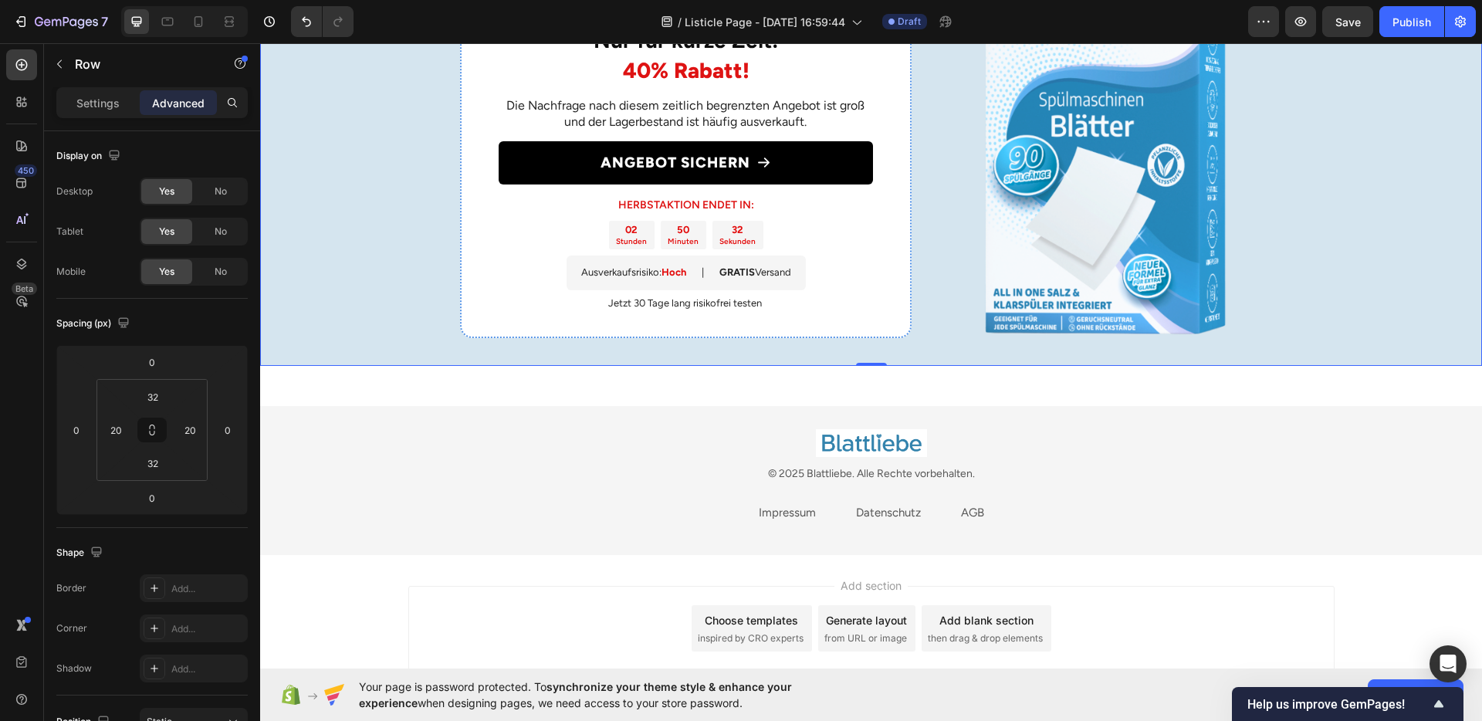
click at [1115, 570] on div "Add section Choose templates inspired by CRO experts Generate layout from URL o…" at bounding box center [871, 650] width 1222 height 190
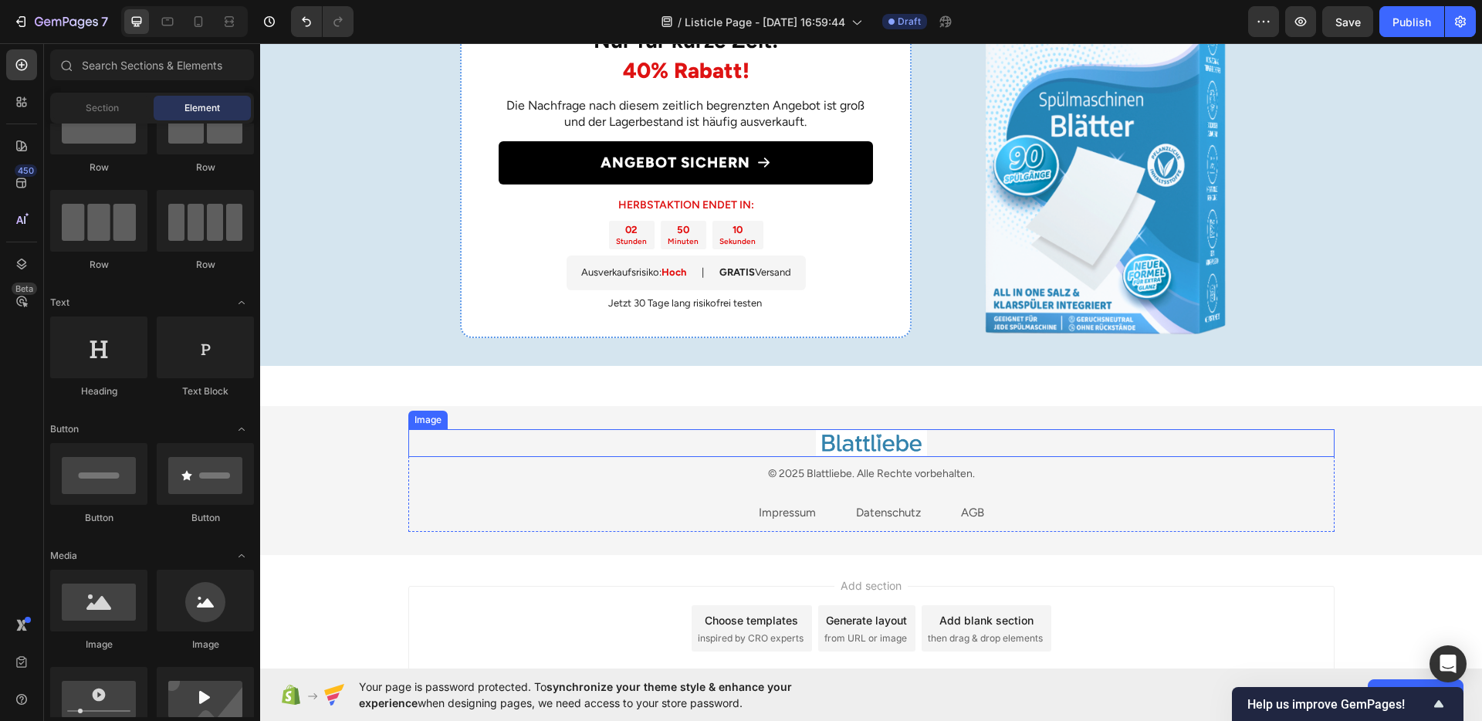
click at [833, 442] on img at bounding box center [871, 443] width 111 height 28
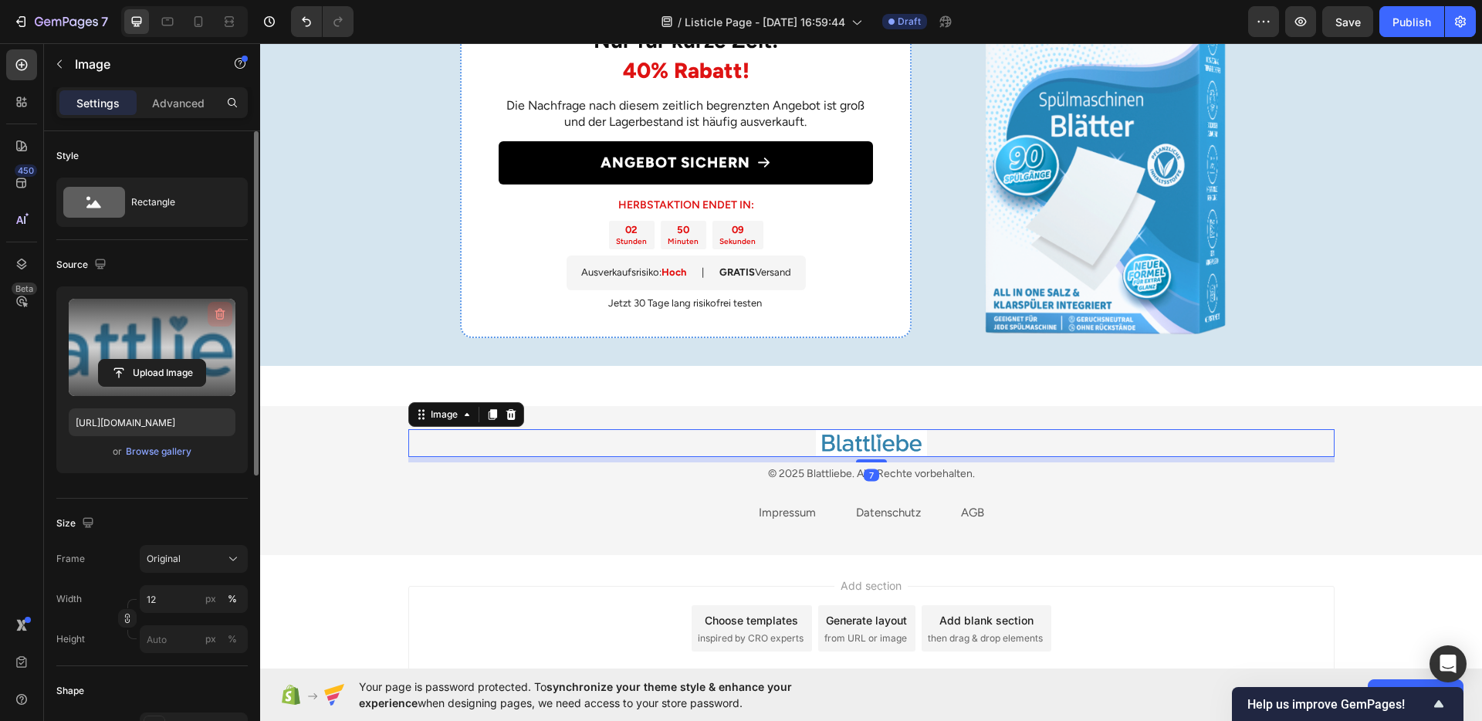
click at [218, 310] on icon "button" at bounding box center [220, 315] width 10 height 12
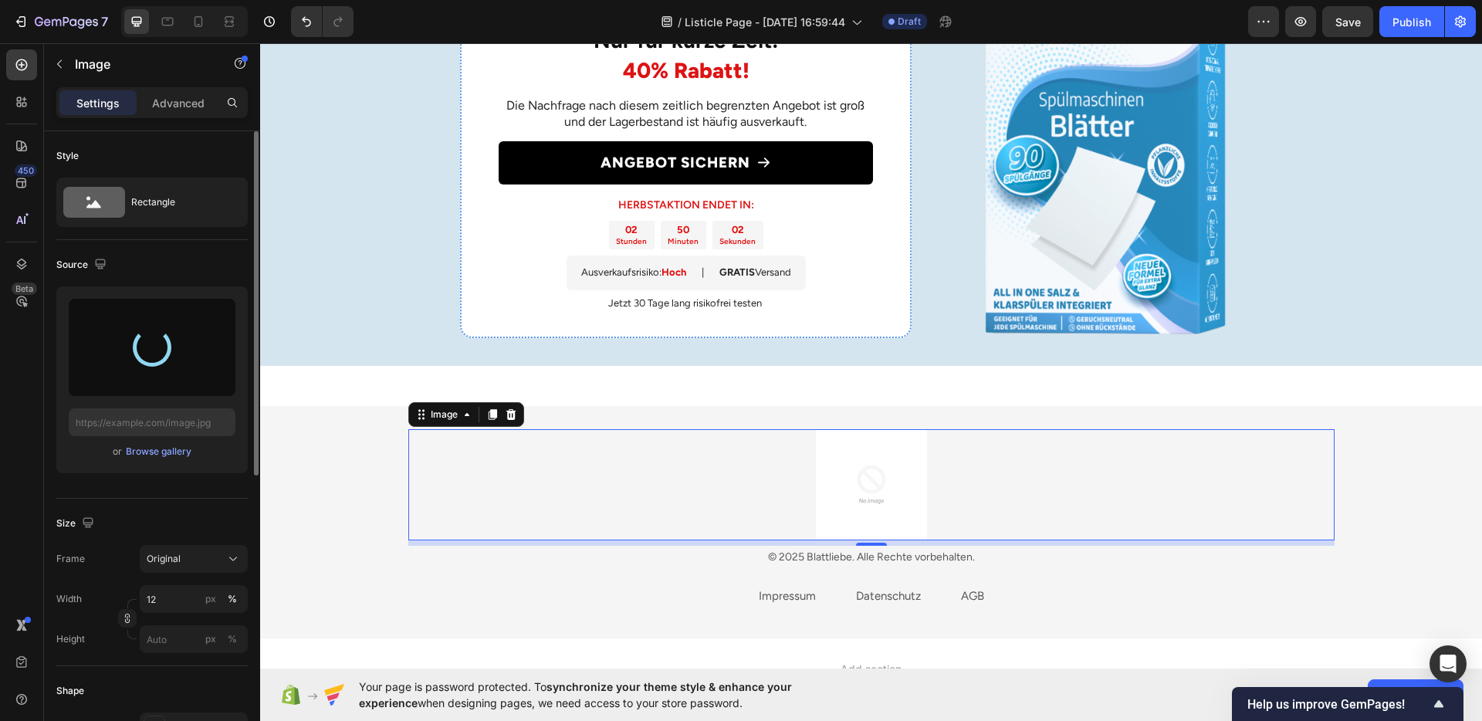
type input "[URL][DOMAIN_NAME]"
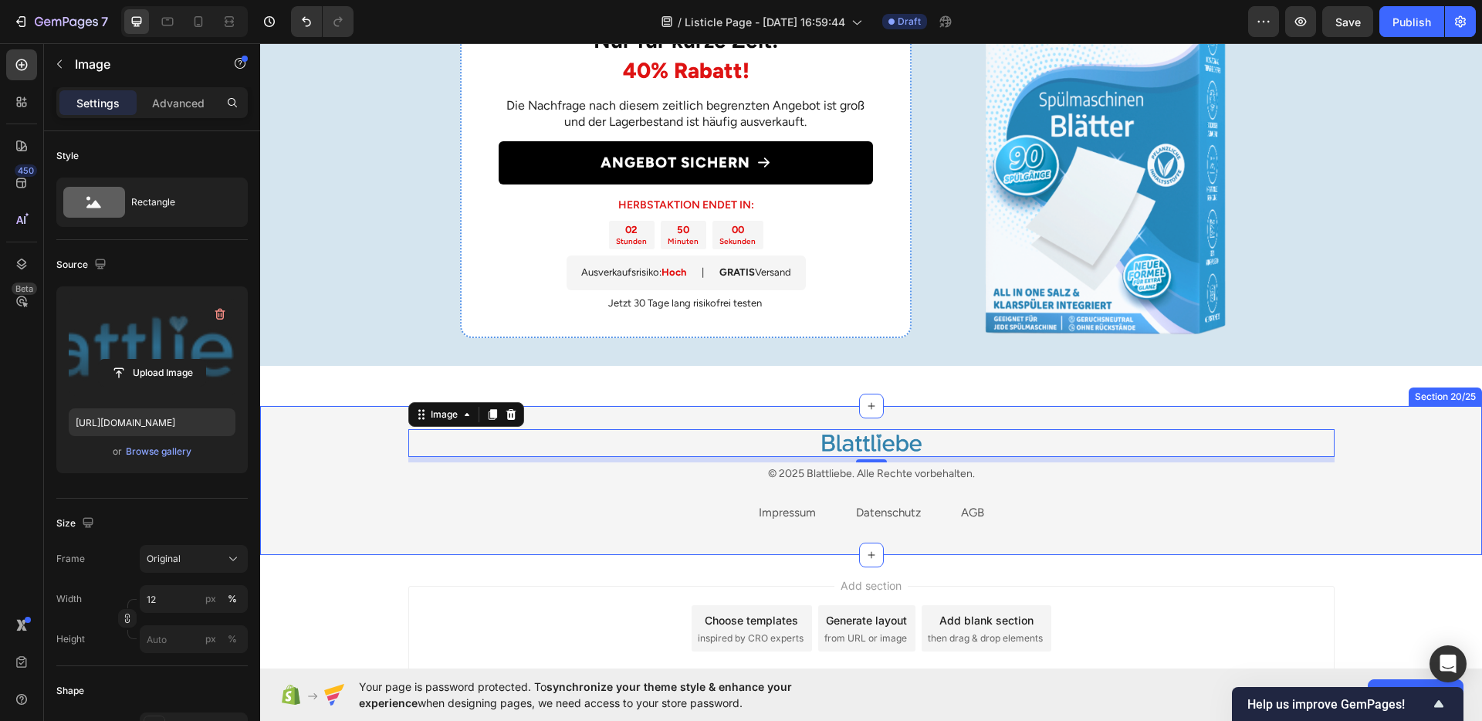
click at [398, 520] on div "Image 7 © 2025 Blattliebe. Alle Rechte vorbehalten. Text block Impressum Text b…" at bounding box center [871, 480] width 1199 height 103
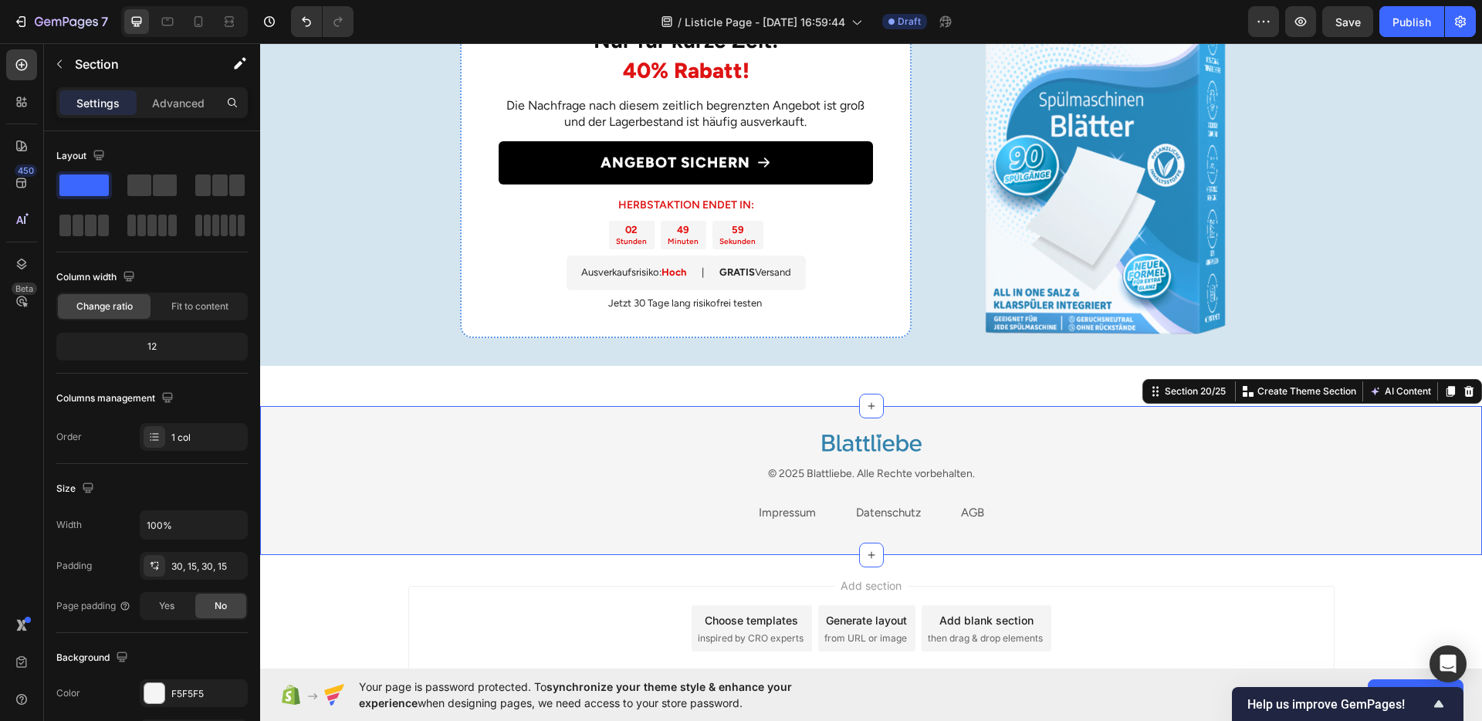
click at [479, 577] on div "Add section Choose templates inspired by CRO experts Generate layout from URL o…" at bounding box center [871, 650] width 1222 height 190
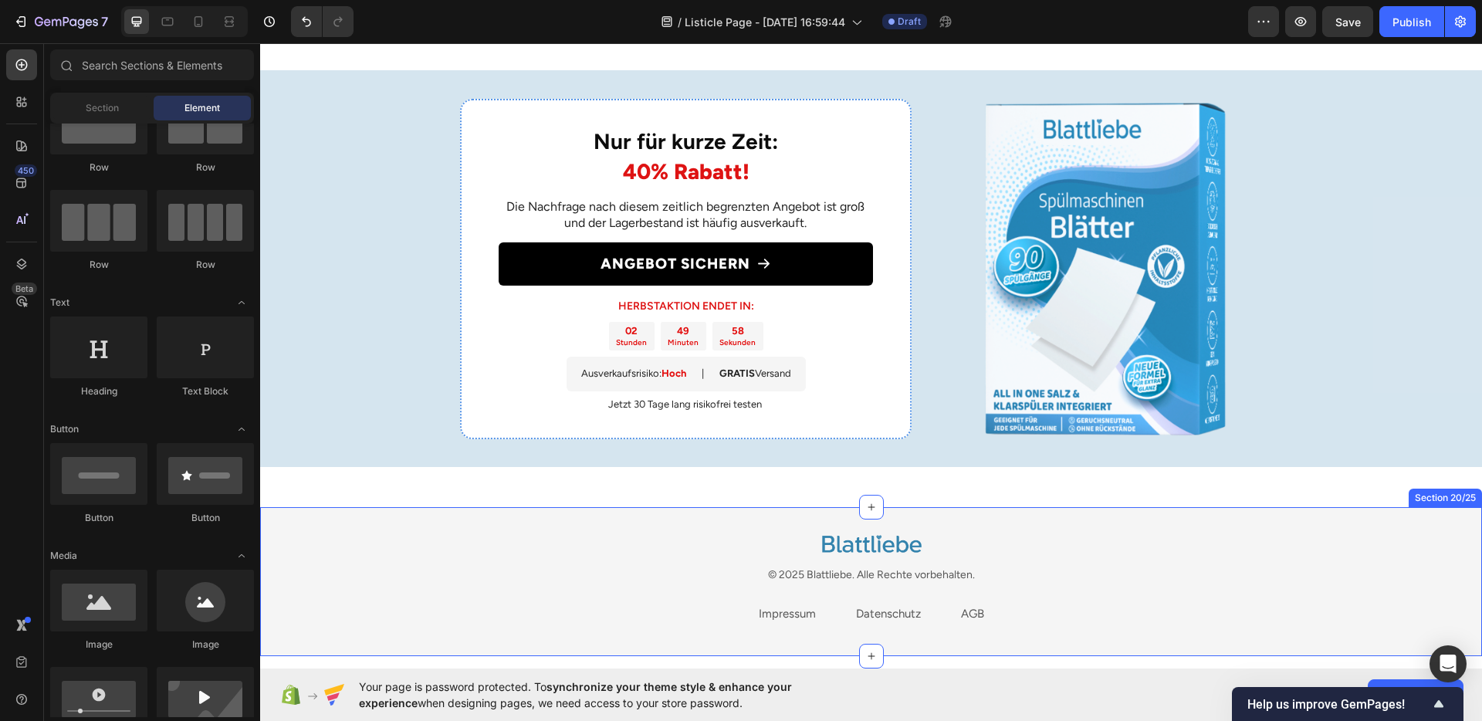
scroll to position [3007, 0]
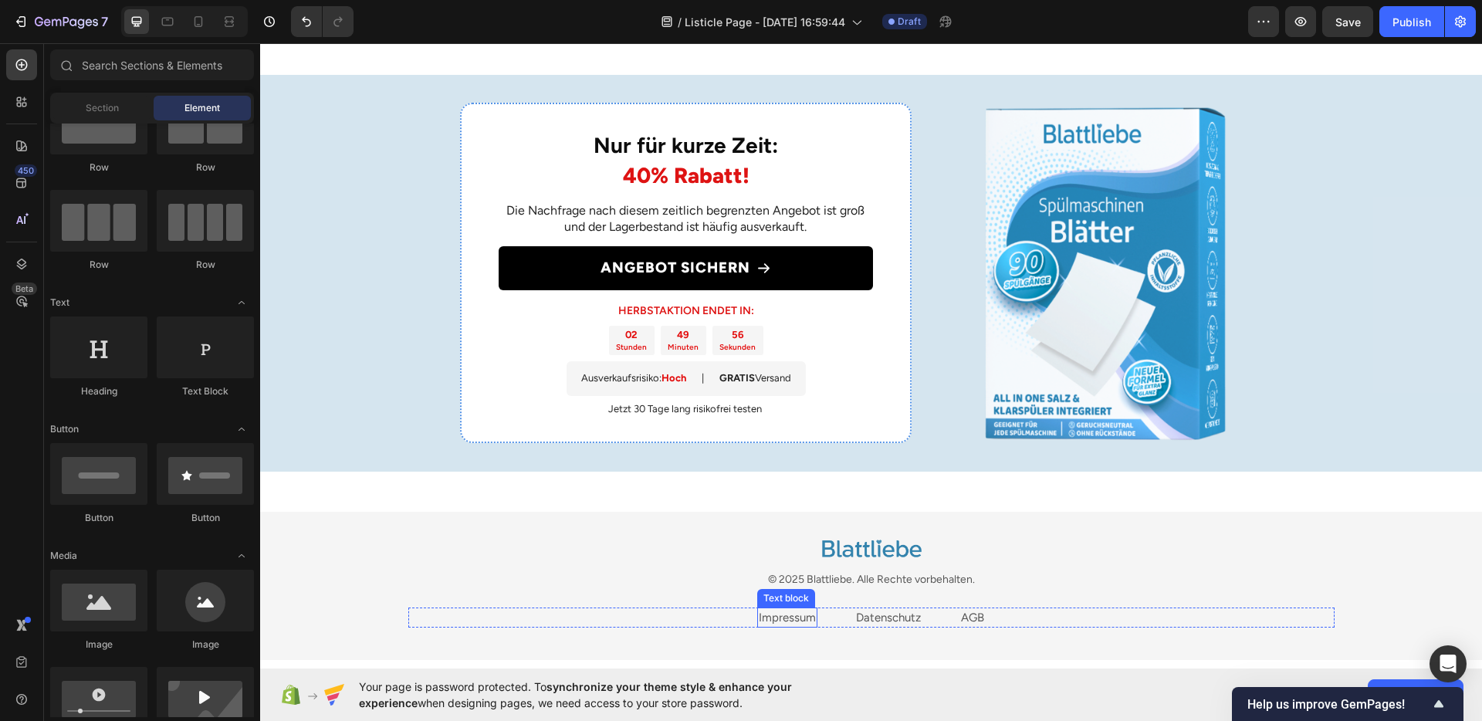
click at [770, 615] on link "Impressum" at bounding box center [787, 618] width 57 height 14
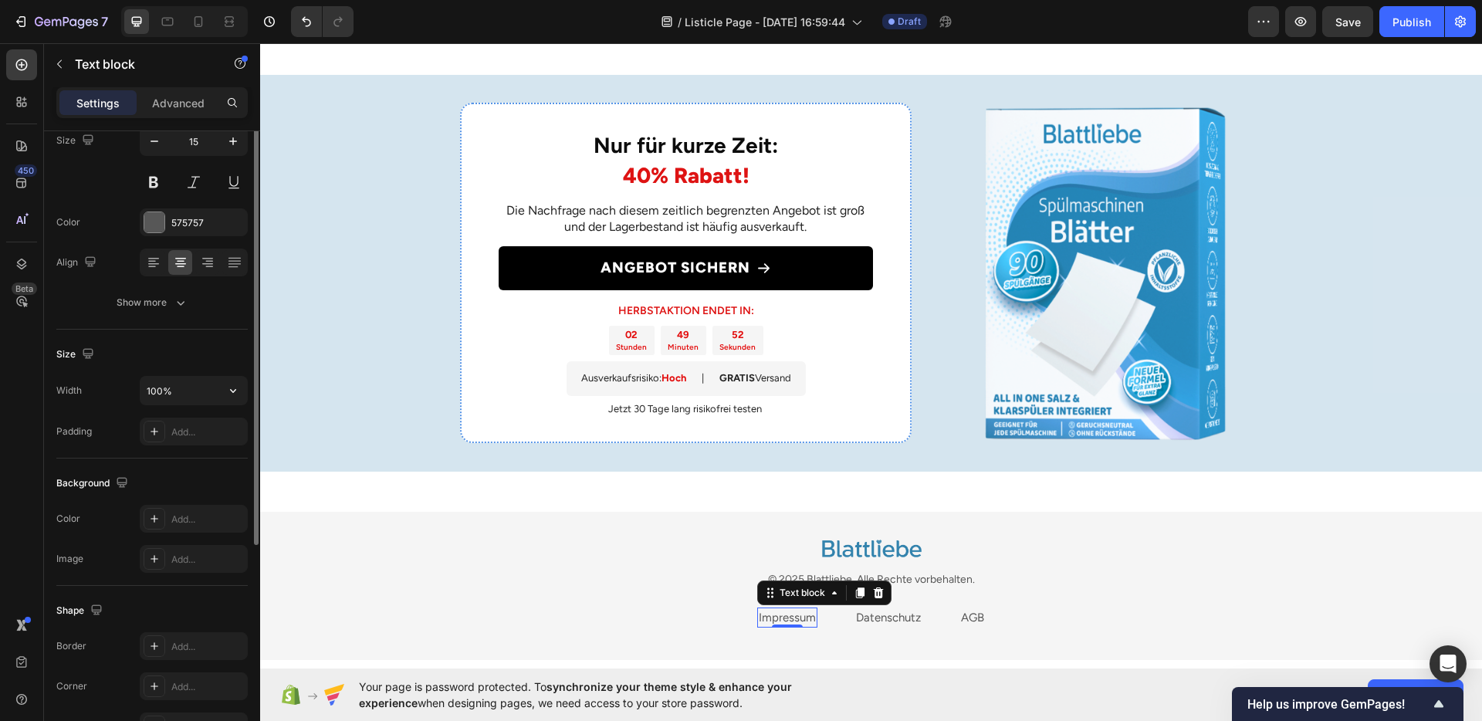
scroll to position [0, 0]
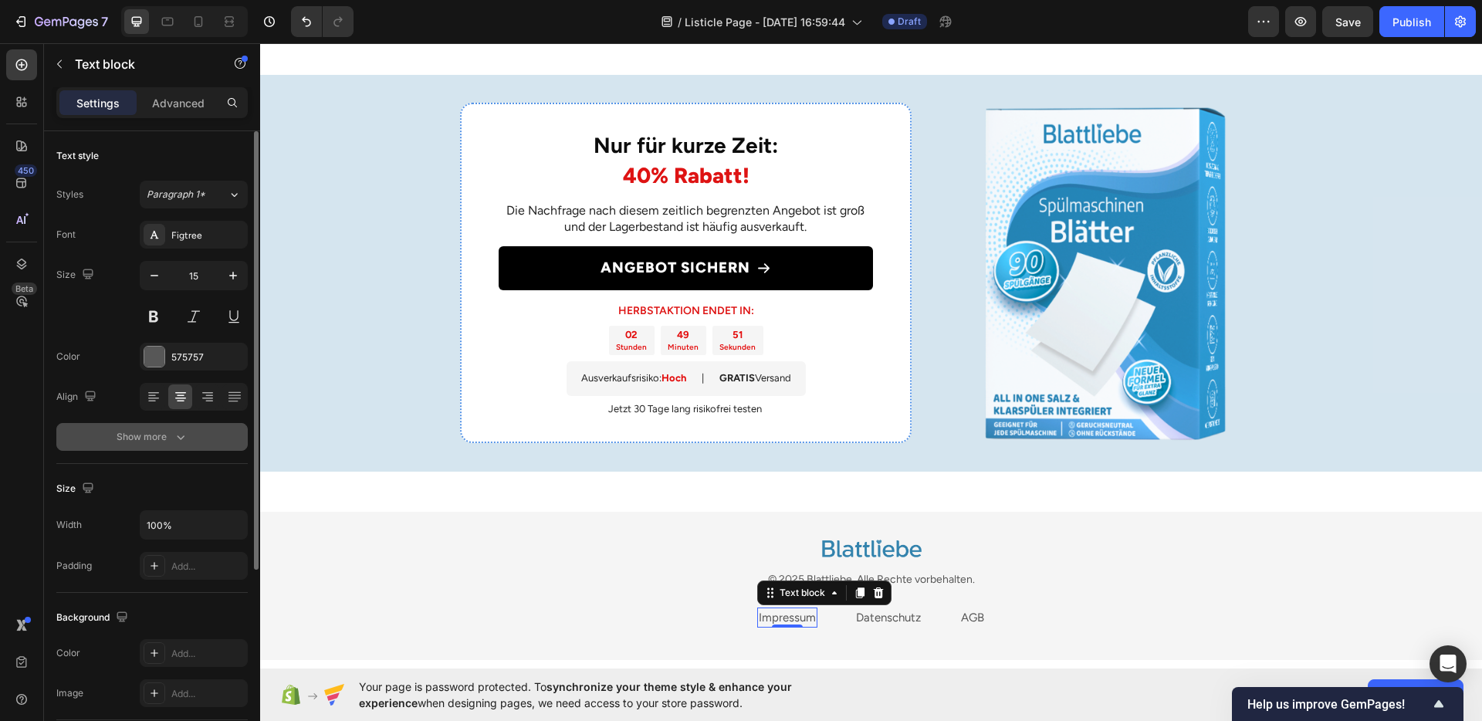
click at [177, 441] on icon "button" at bounding box center [180, 436] width 15 height 15
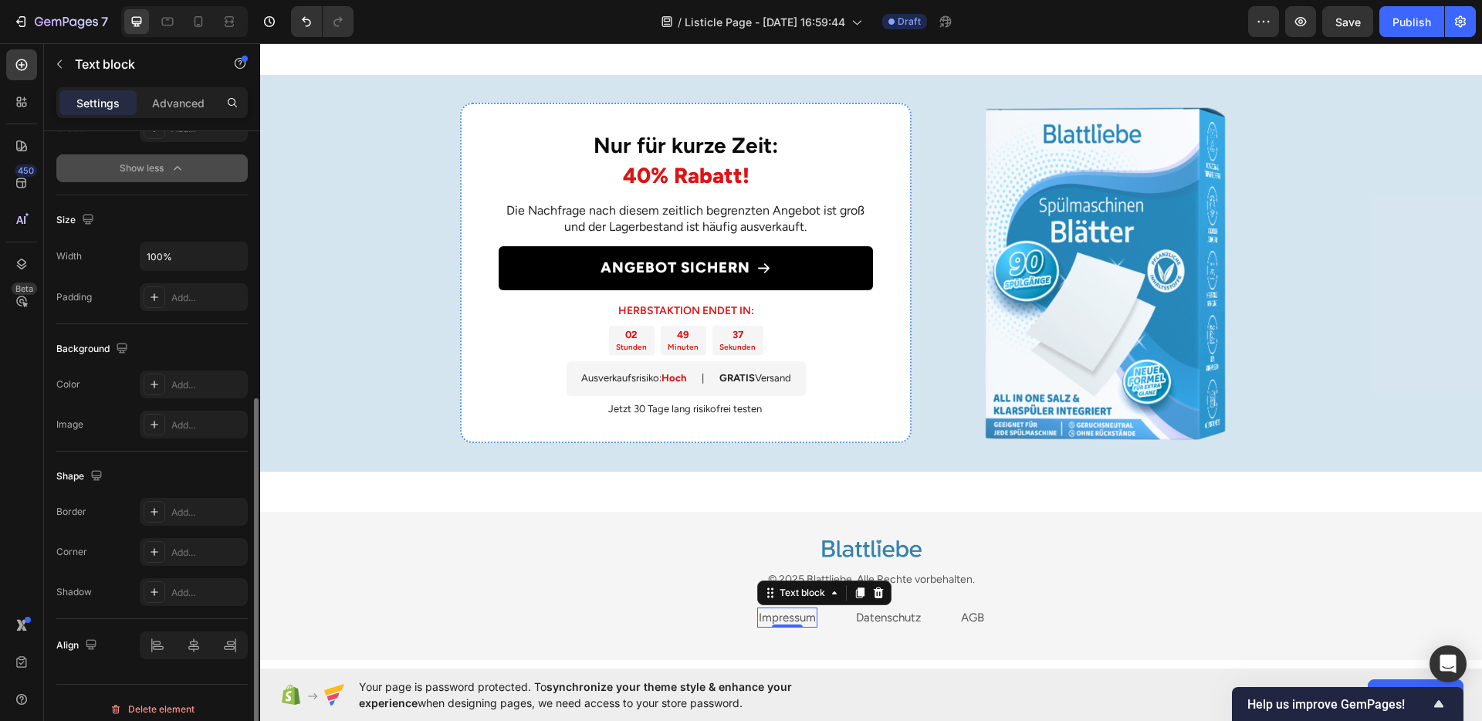
scroll to position [485, 0]
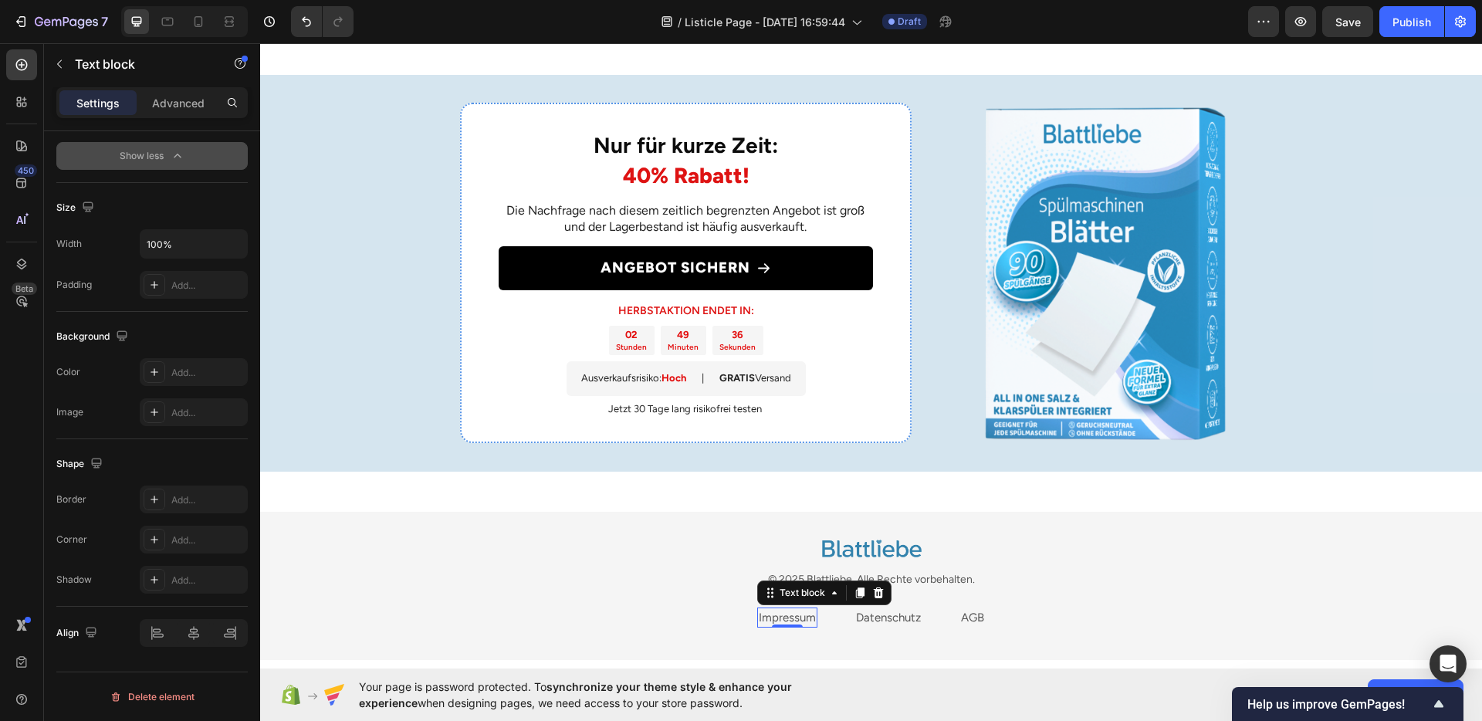
click at [797, 613] on link "Impressum" at bounding box center [787, 618] width 57 height 14
click at [797, 612] on link "Impressum" at bounding box center [787, 618] width 57 height 14
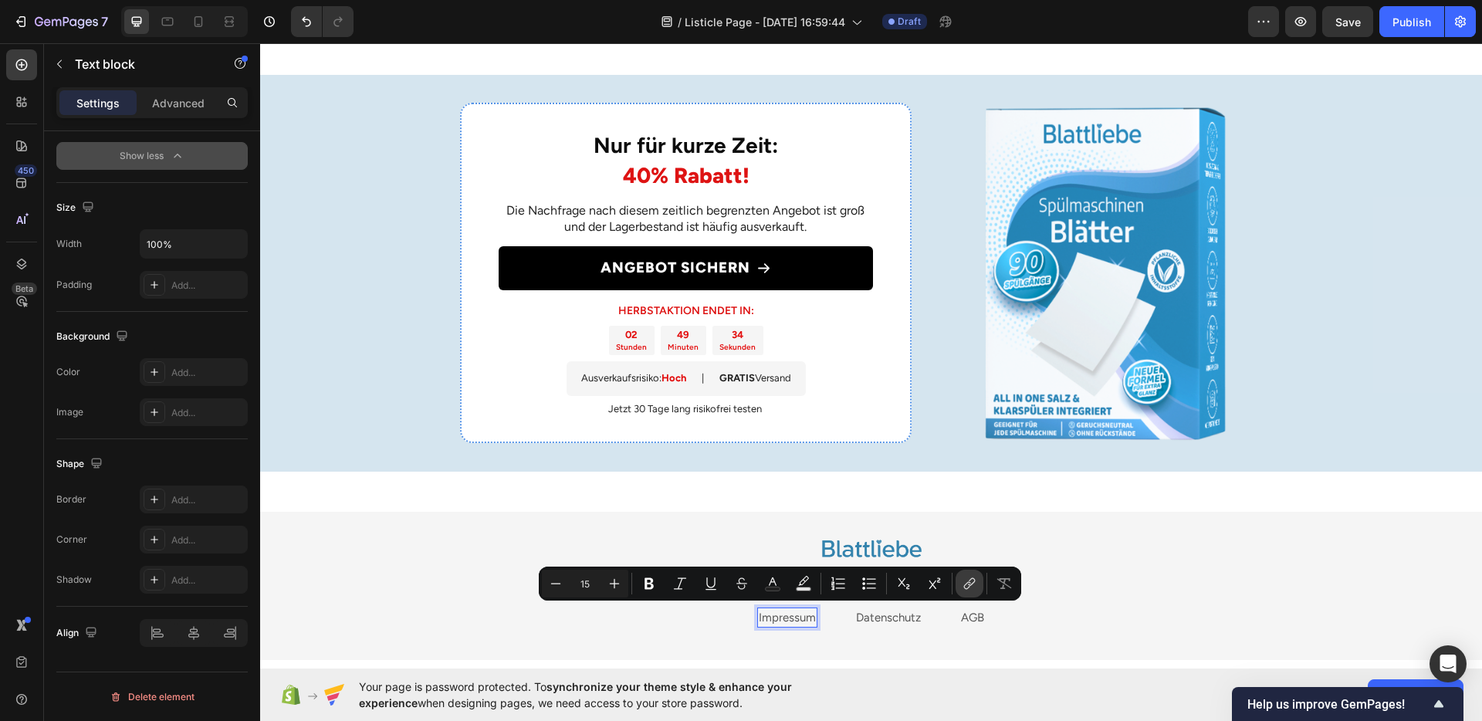
click at [963, 586] on icon "Editor contextual toolbar" at bounding box center [969, 583] width 15 height 15
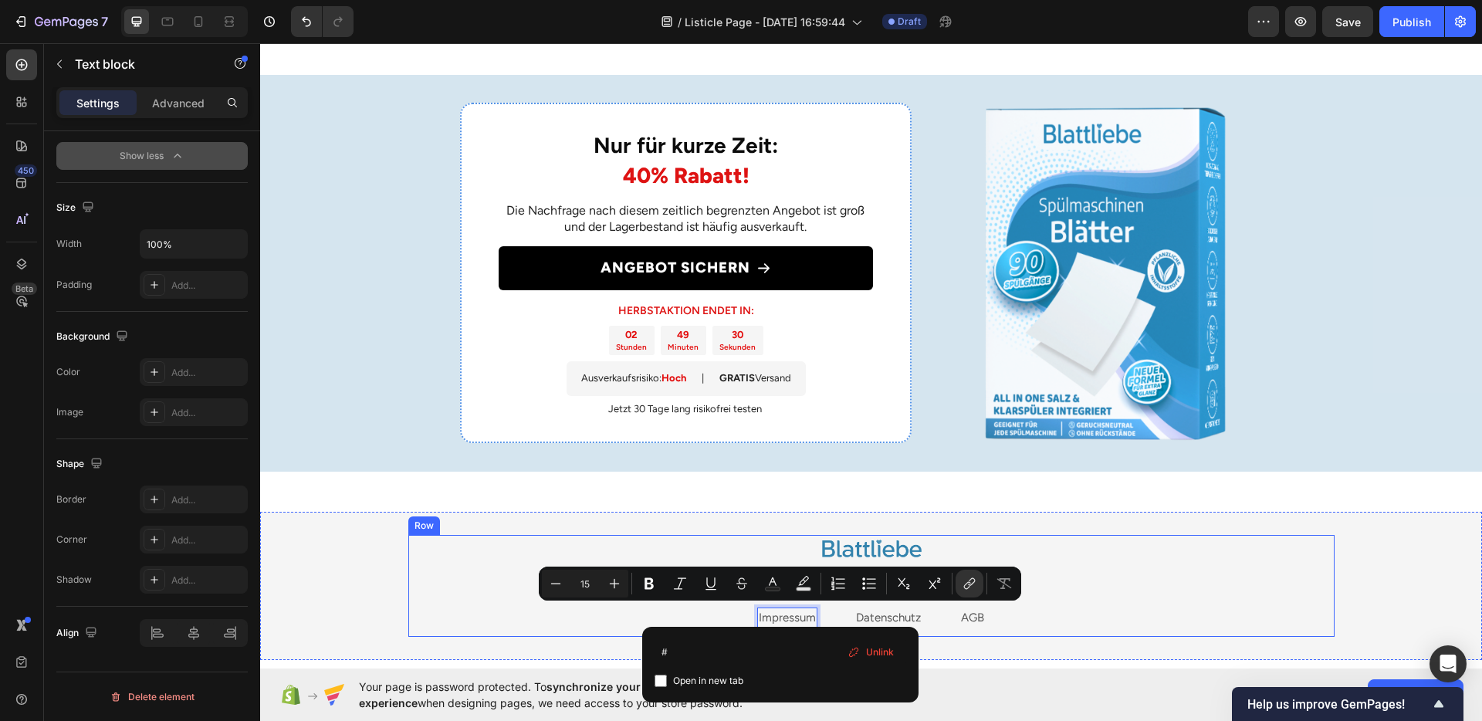
click at [1112, 600] on div "Image © 2025 Blattliebe. Alle Rechte vorbehalten. Text block Impressum Text blo…" at bounding box center [871, 586] width 926 height 103
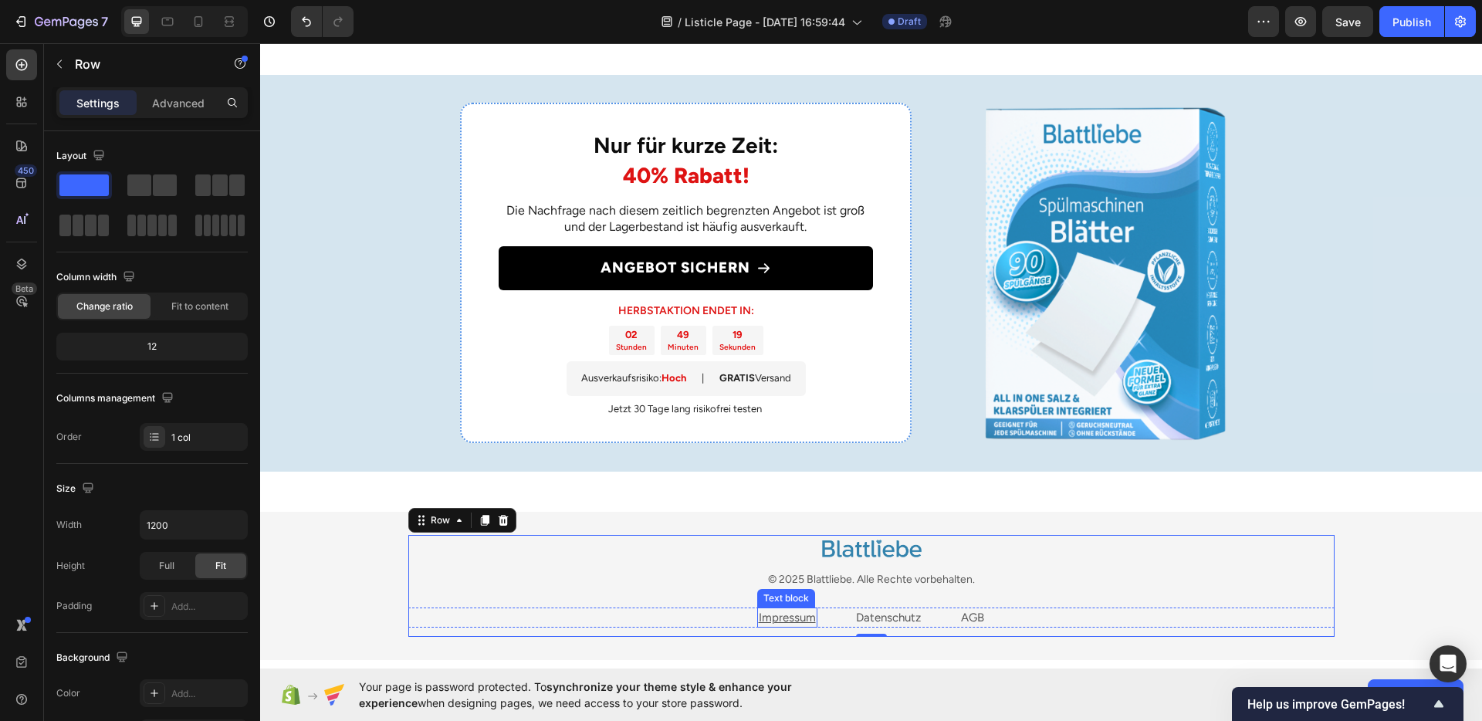
click at [775, 611] on u "Impressum" at bounding box center [787, 618] width 57 height 14
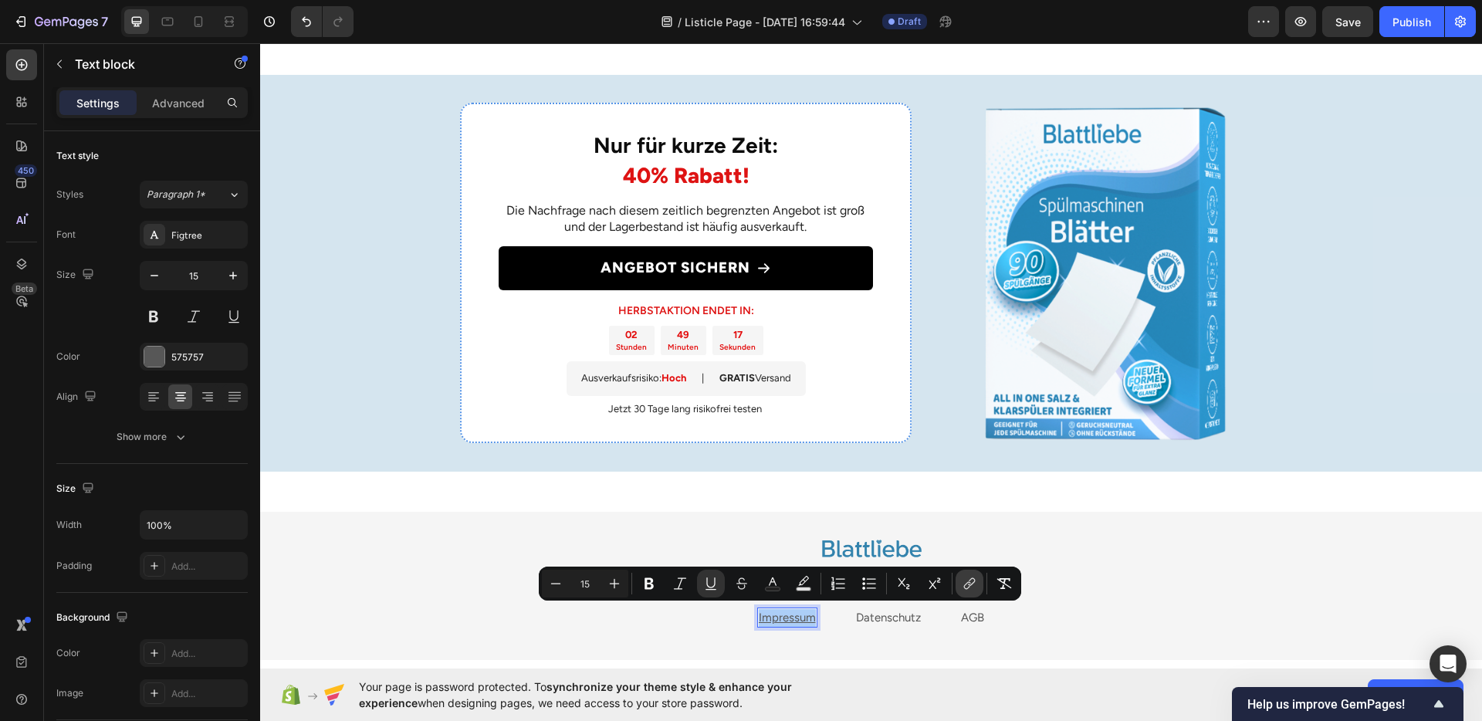
click at [966, 585] on icon "Editor contextual toolbar" at bounding box center [969, 583] width 15 height 15
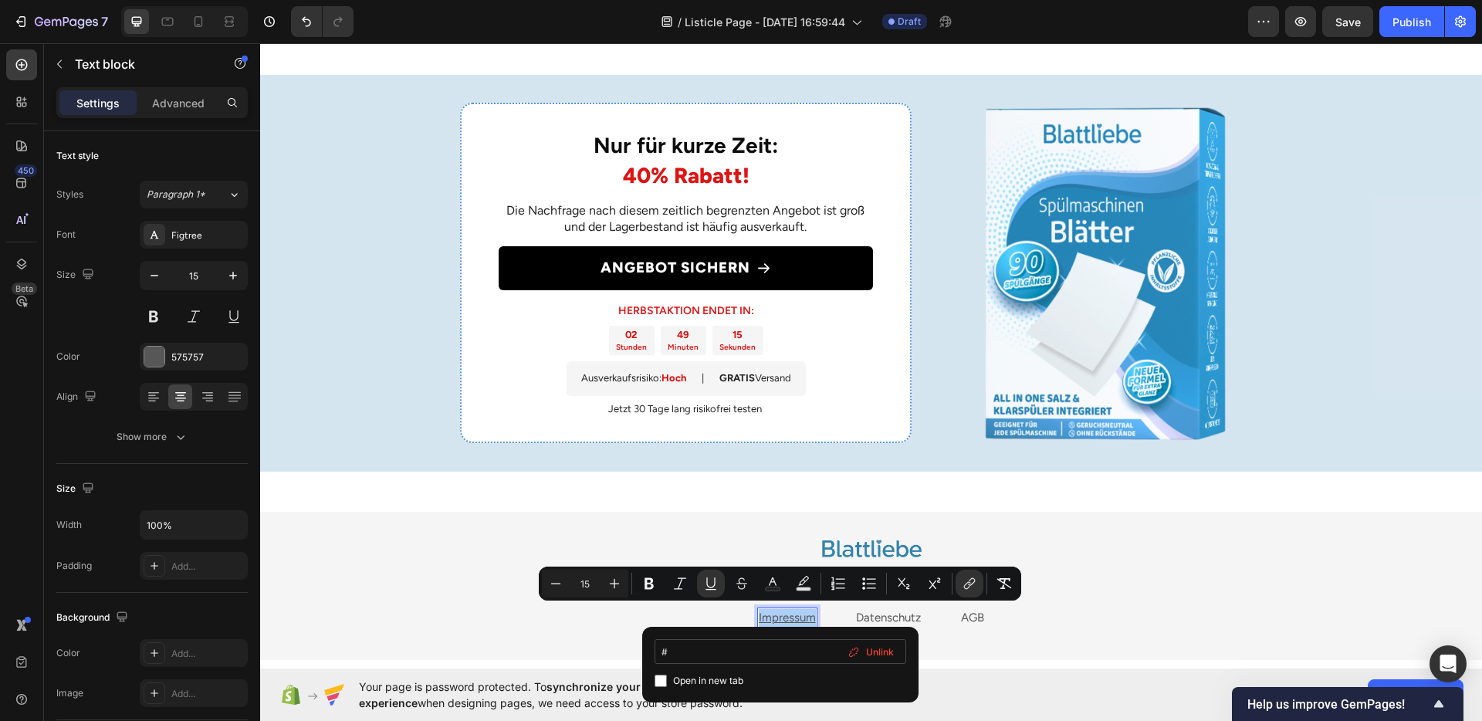
type input "#[URL][DOMAIN_NAME]"
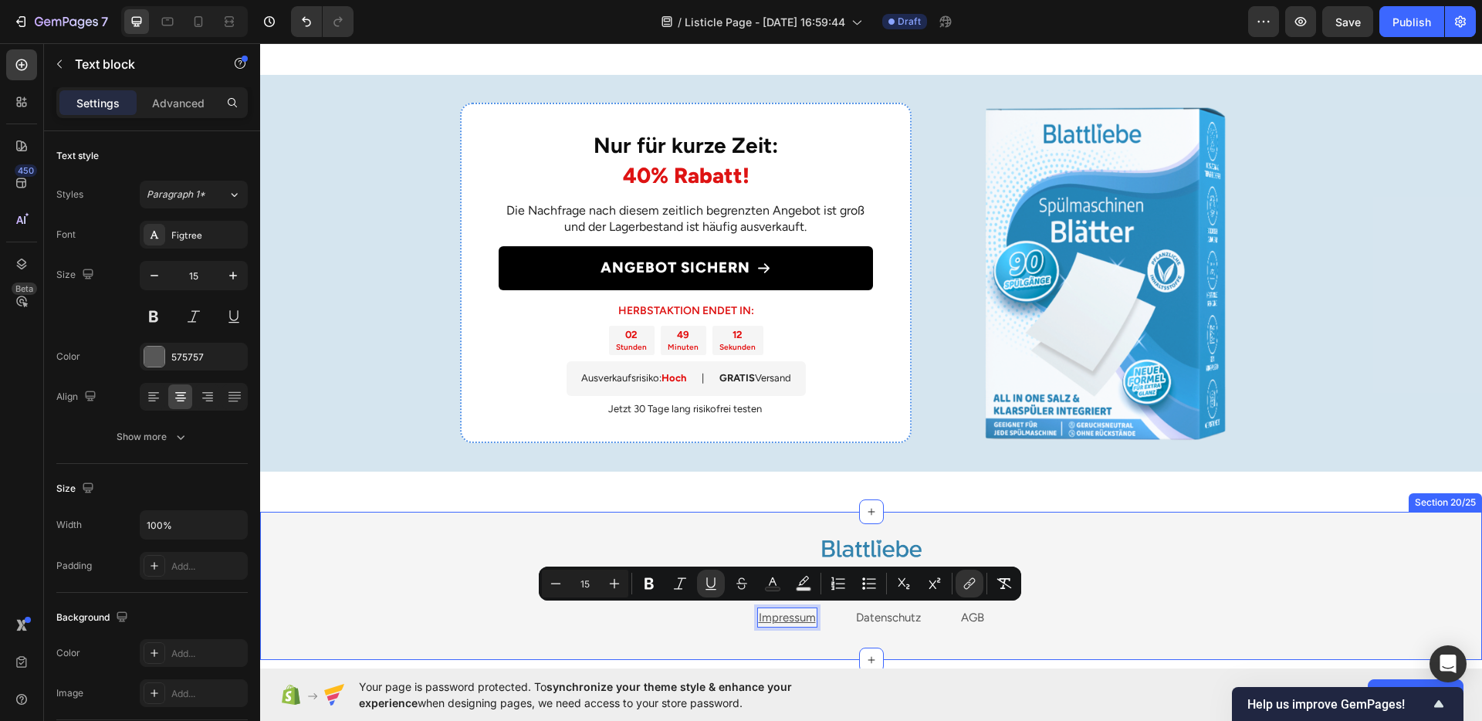
click at [770, 641] on div "Image © 2025 Blattliebe. Alle Rechte vorbehalten. Text block Impressum Text blo…" at bounding box center [871, 586] width 1222 height 149
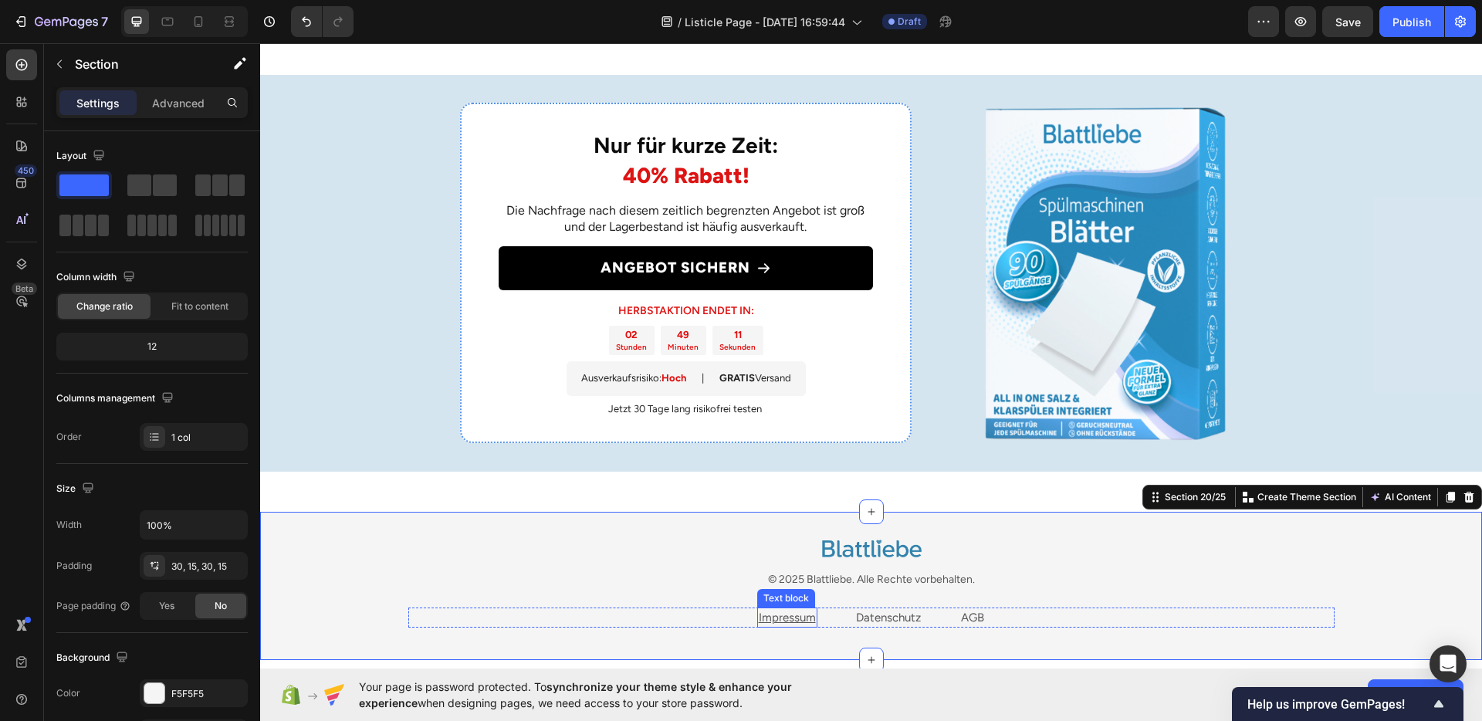
click at [770, 616] on u "Impressum" at bounding box center [787, 618] width 57 height 14
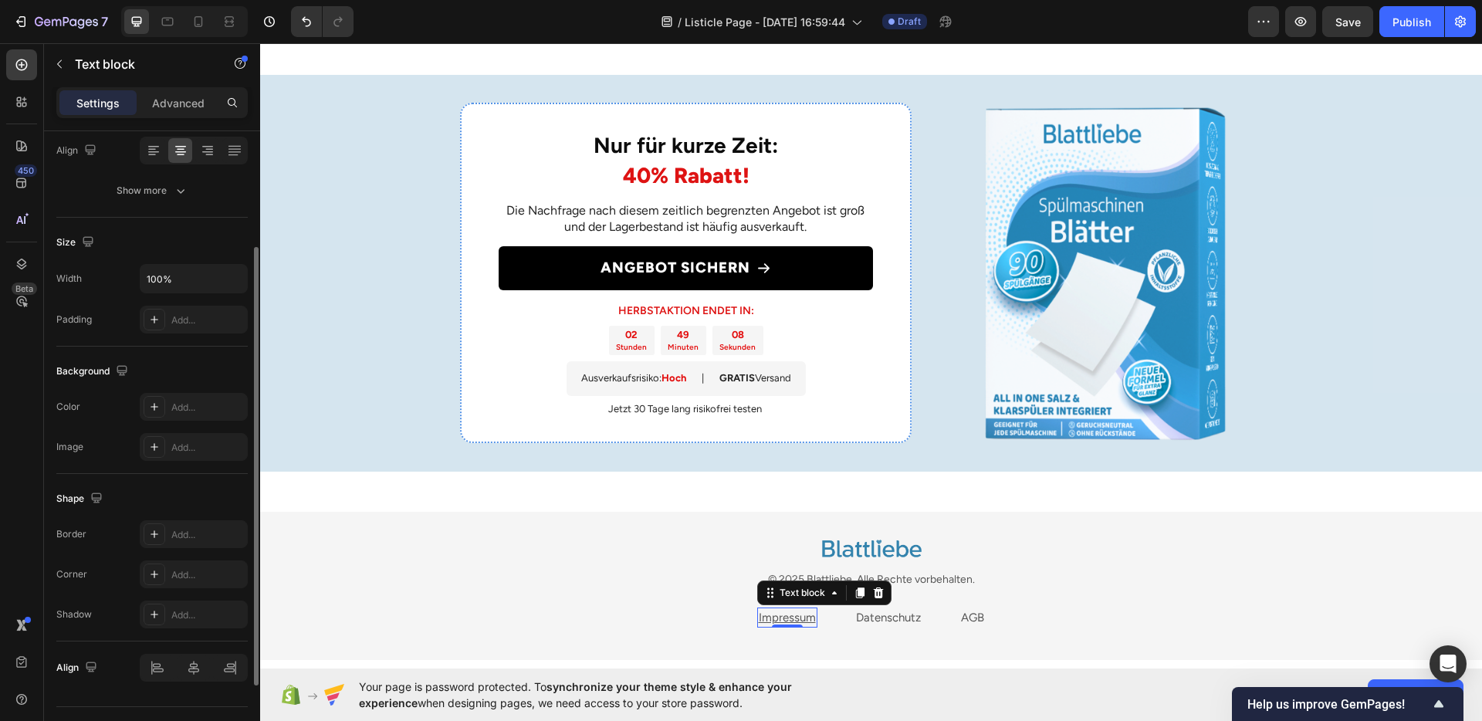
scroll to position [281, 0]
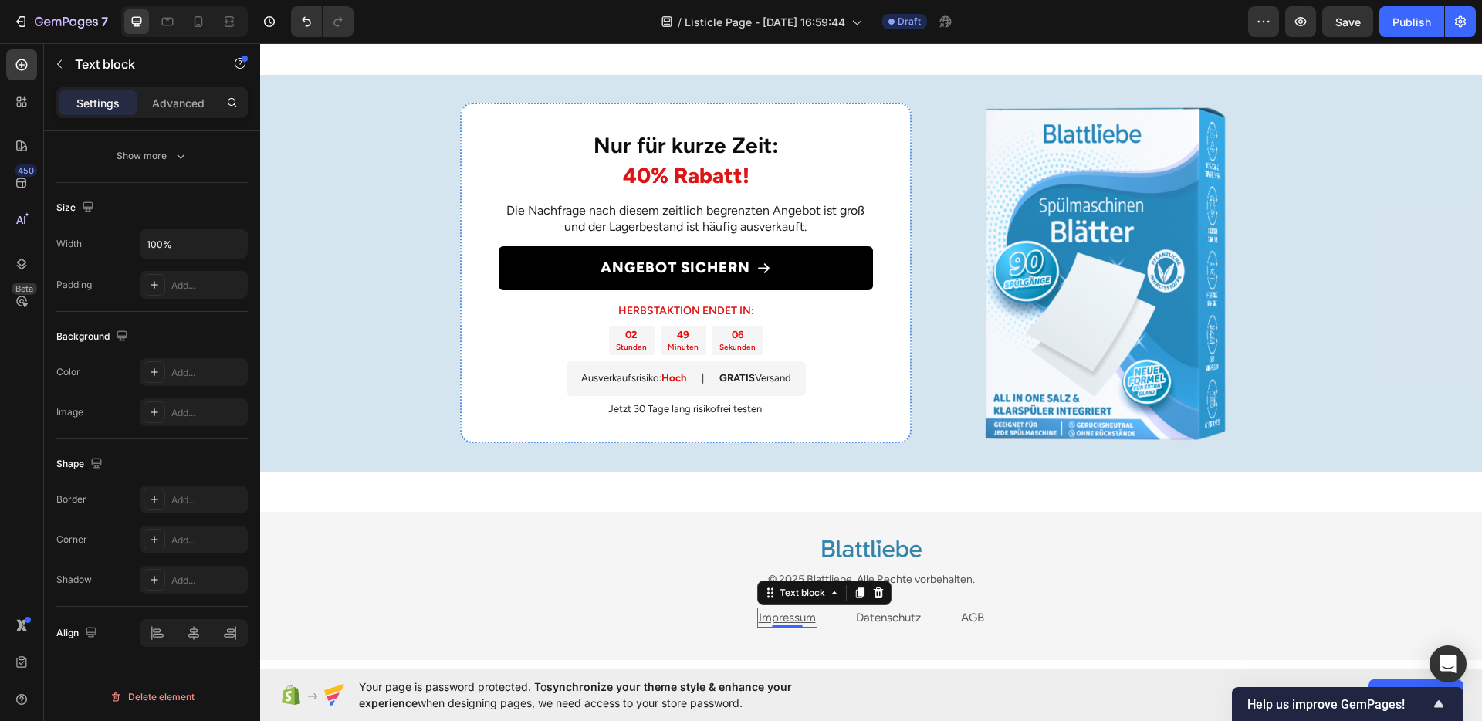
click at [774, 616] on u "Impressum" at bounding box center [787, 618] width 57 height 14
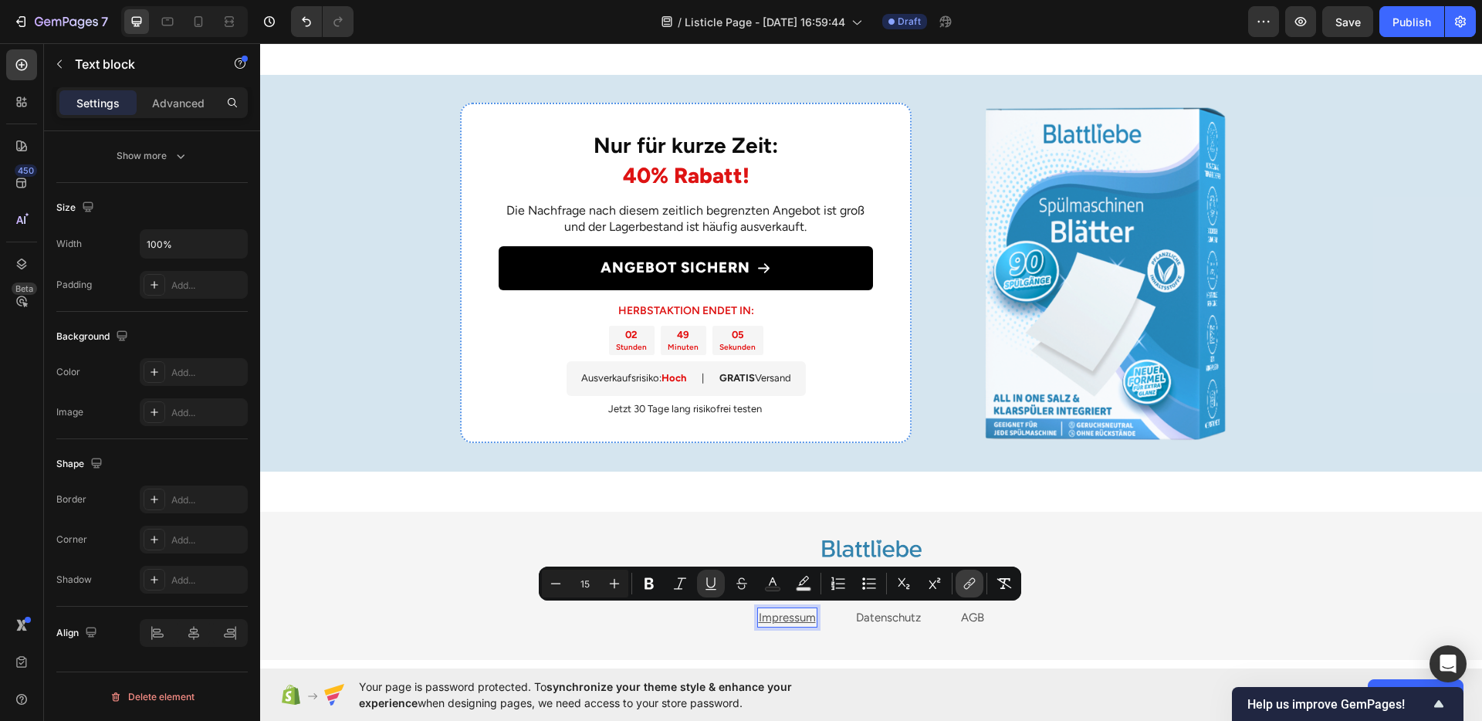
click at [964, 586] on icon "Editor contextual toolbar" at bounding box center [969, 583] width 15 height 15
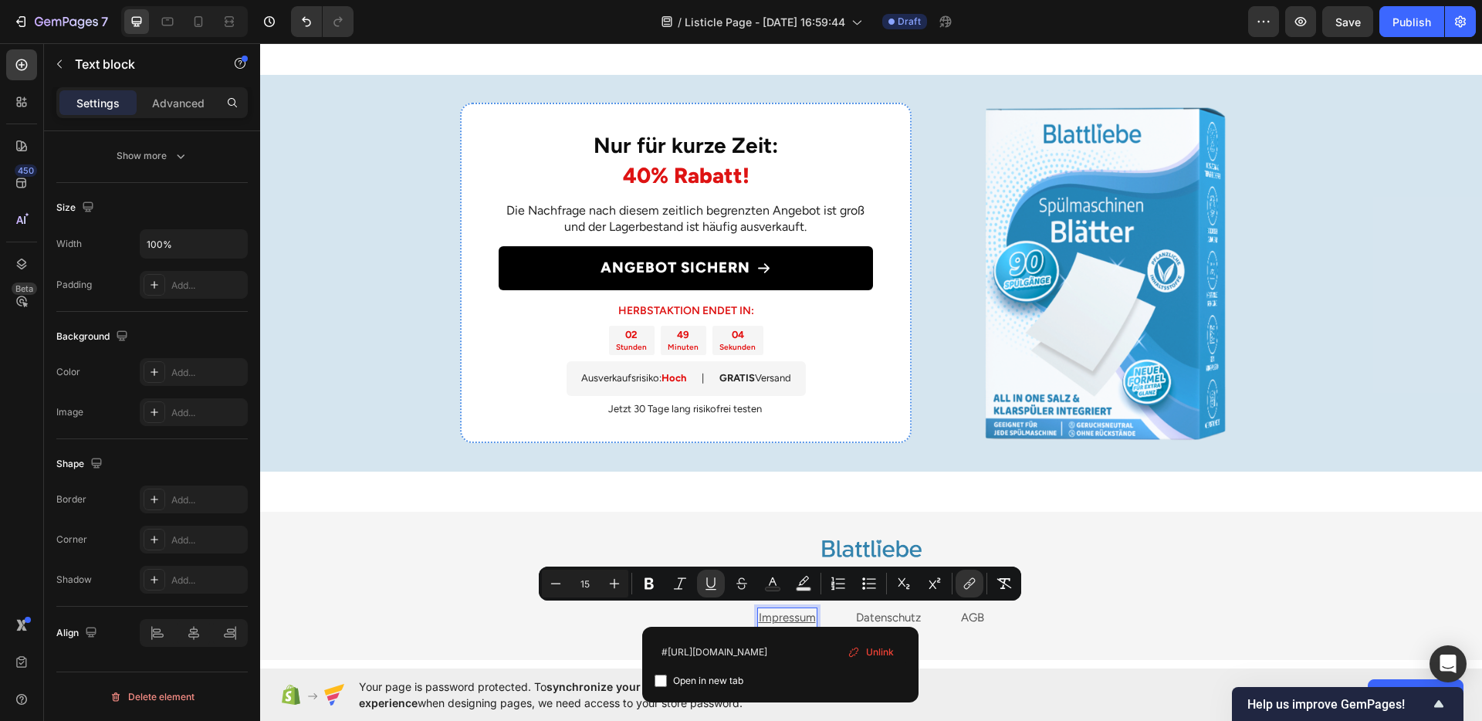
scroll to position [0, 0]
drag, startPoint x: 939, startPoint y: 692, endPoint x: 640, endPoint y: 648, distance: 302.0
click at [666, 651] on input "#[URL][DOMAIN_NAME]" at bounding box center [781, 651] width 252 height 25
type input "[URL][DOMAIN_NAME]"
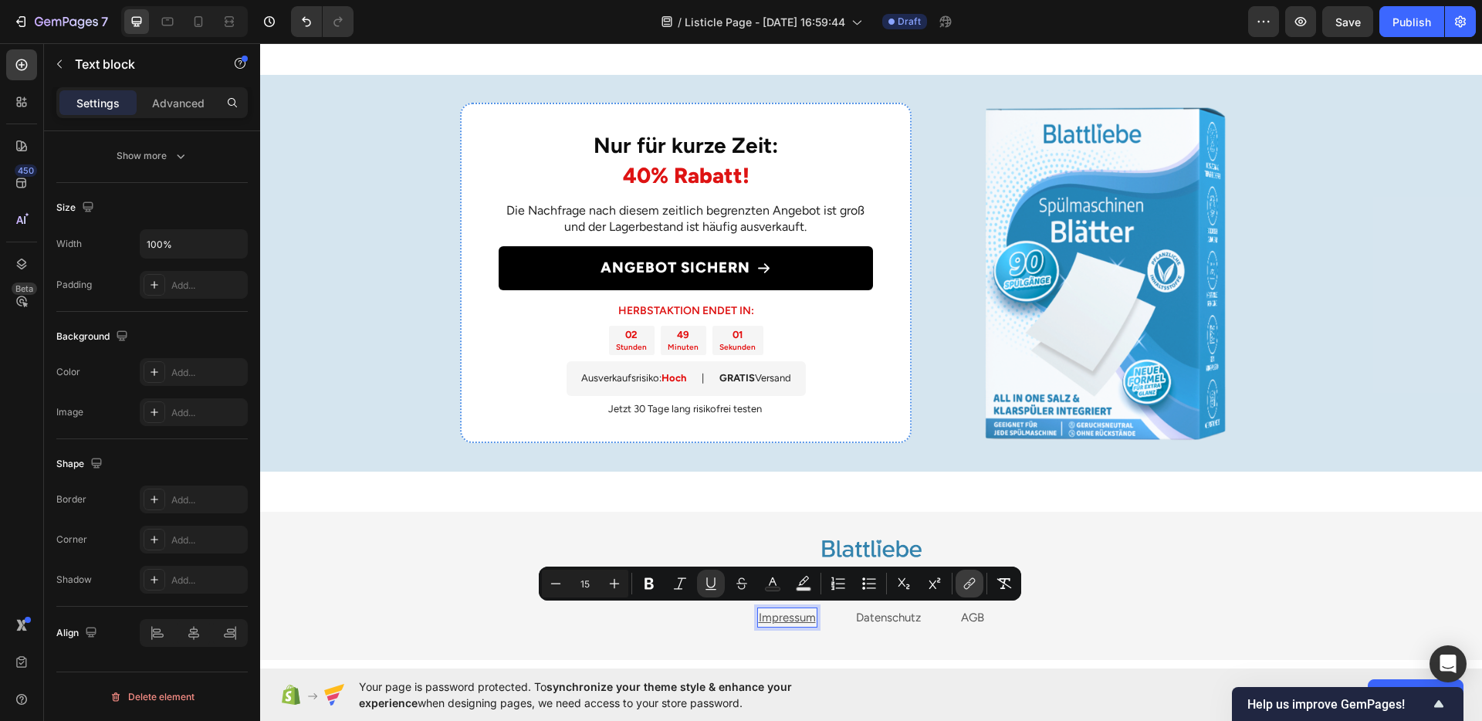
click at [965, 587] on icon "Editor contextual toolbar" at bounding box center [969, 583] width 15 height 15
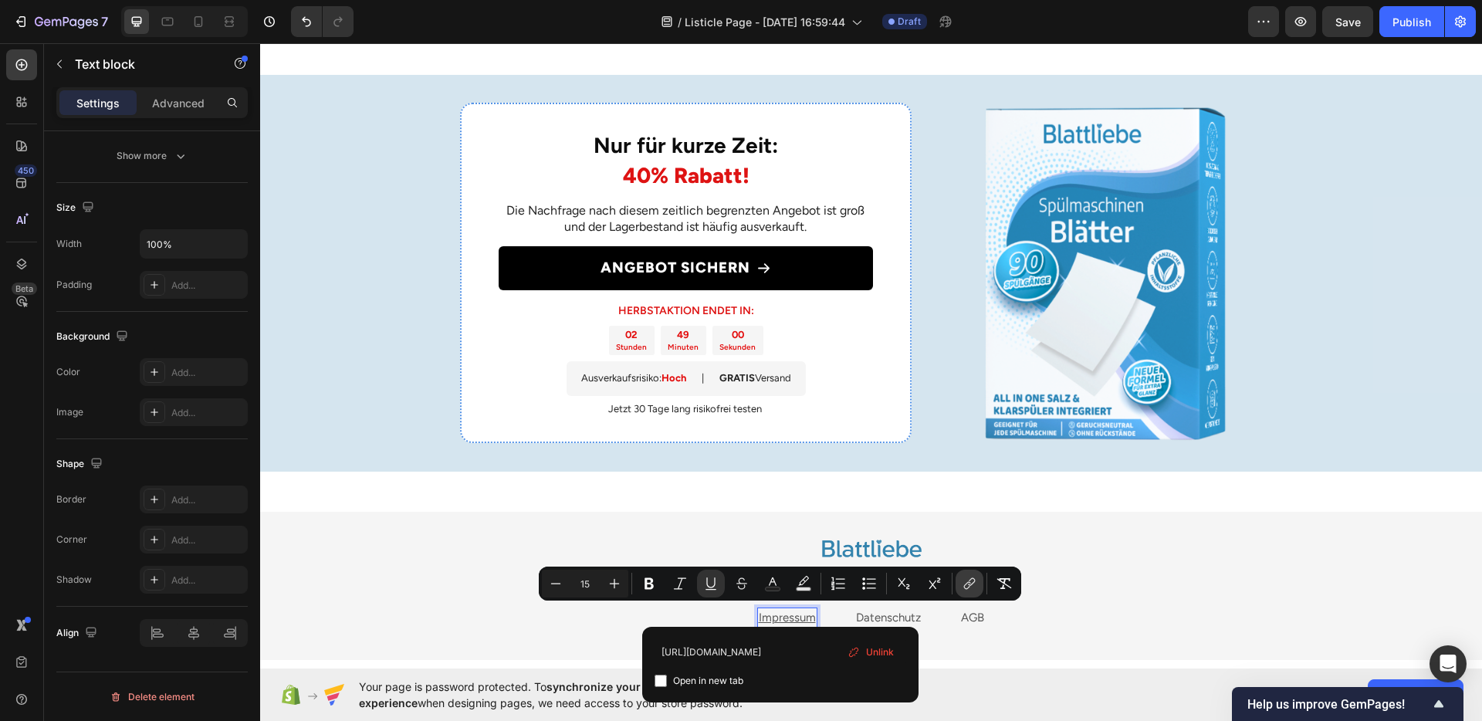
scroll to position [0, 2]
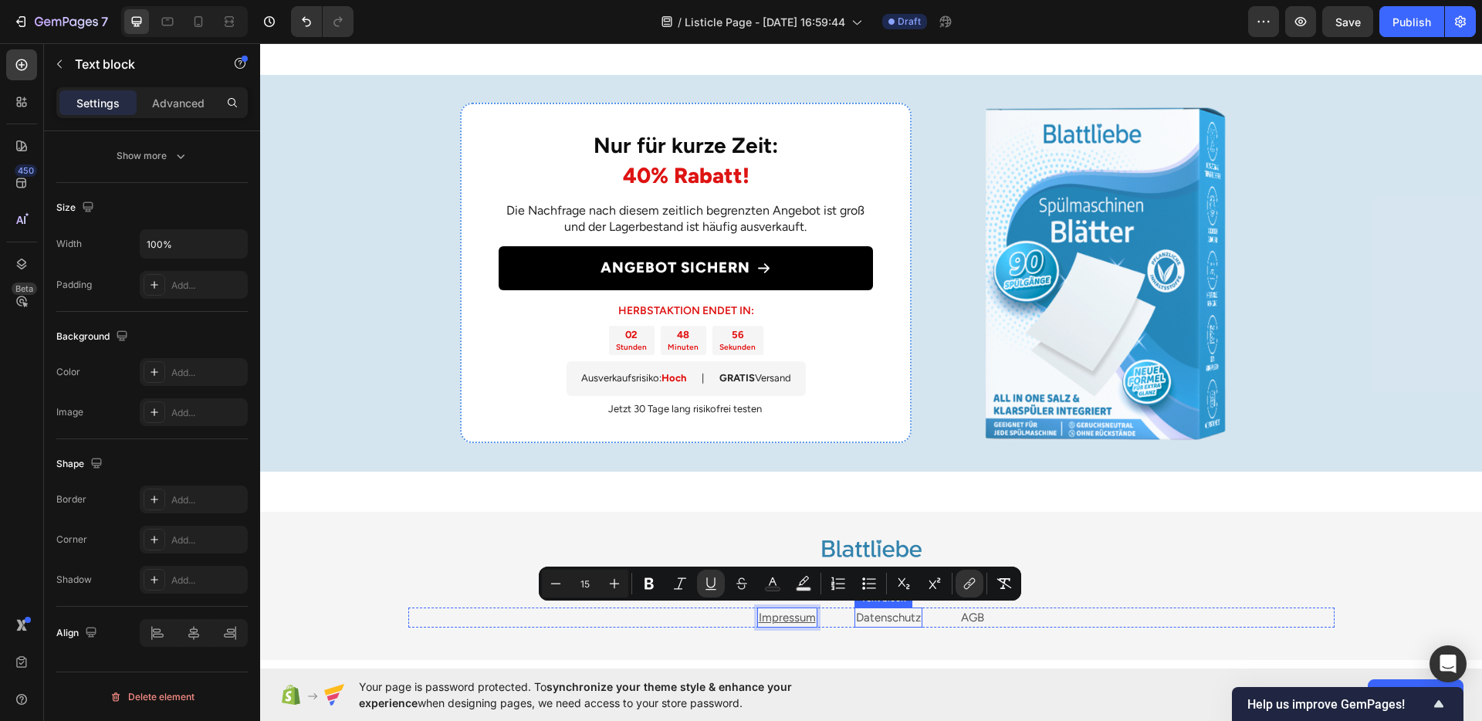
click at [860, 614] on link "Datenschutz" at bounding box center [888, 618] width 65 height 14
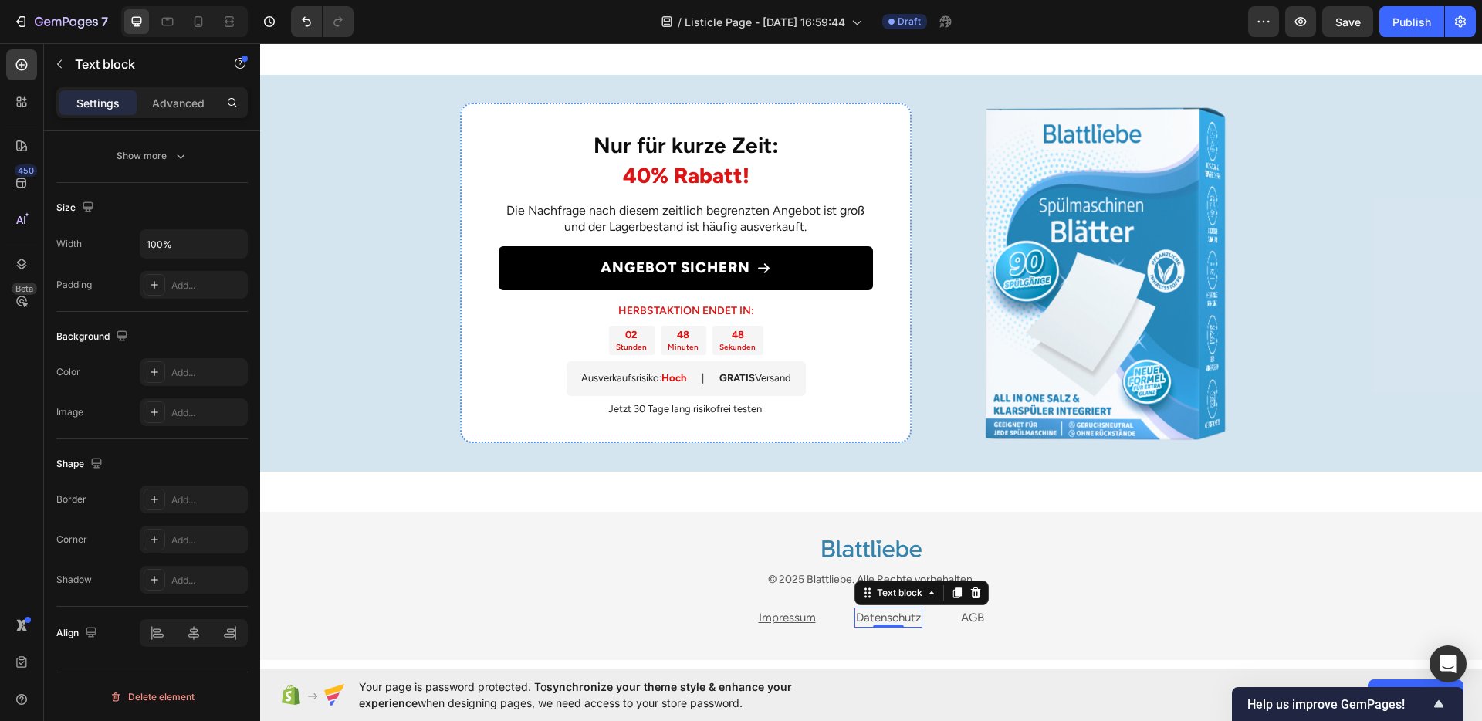
click at [892, 614] on link "Datenschutz" at bounding box center [888, 618] width 65 height 14
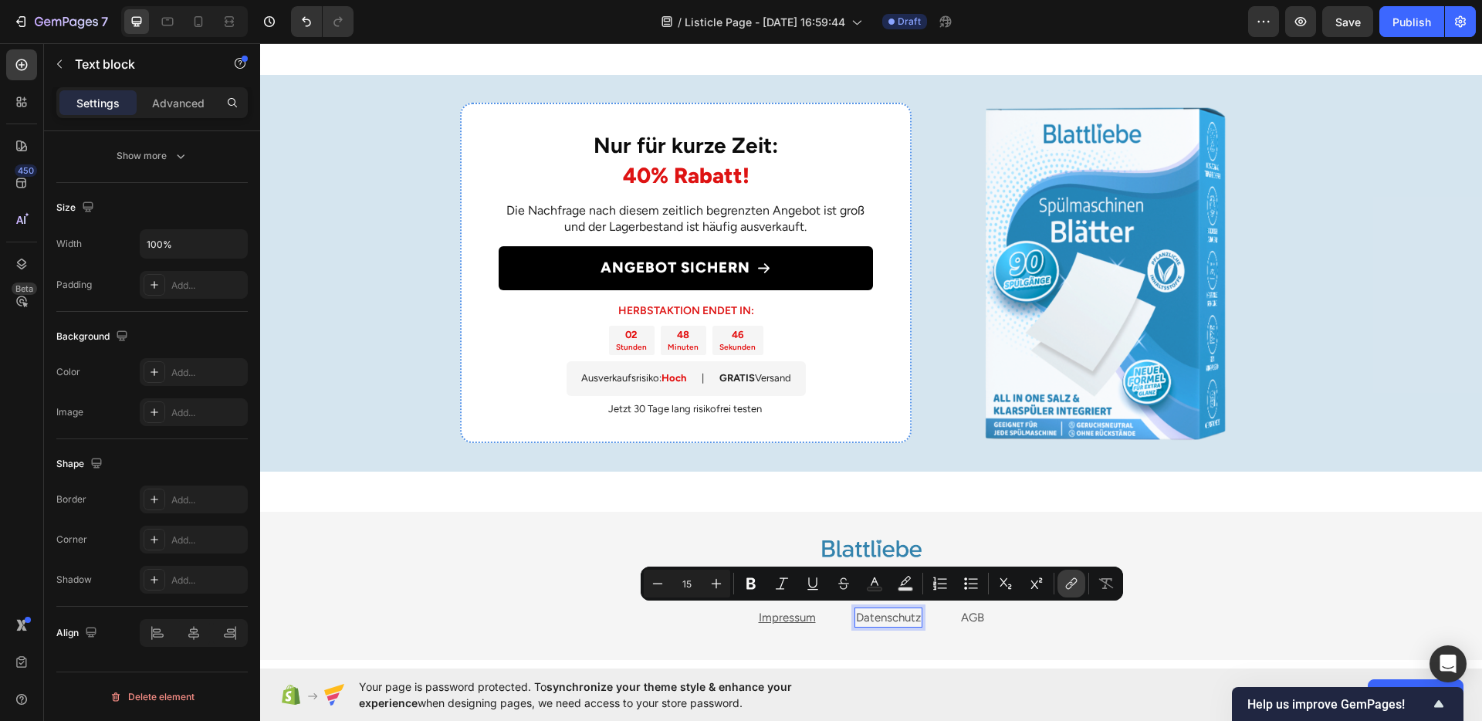
click at [1068, 581] on icon "Editor contextual toolbar" at bounding box center [1071, 583] width 15 height 15
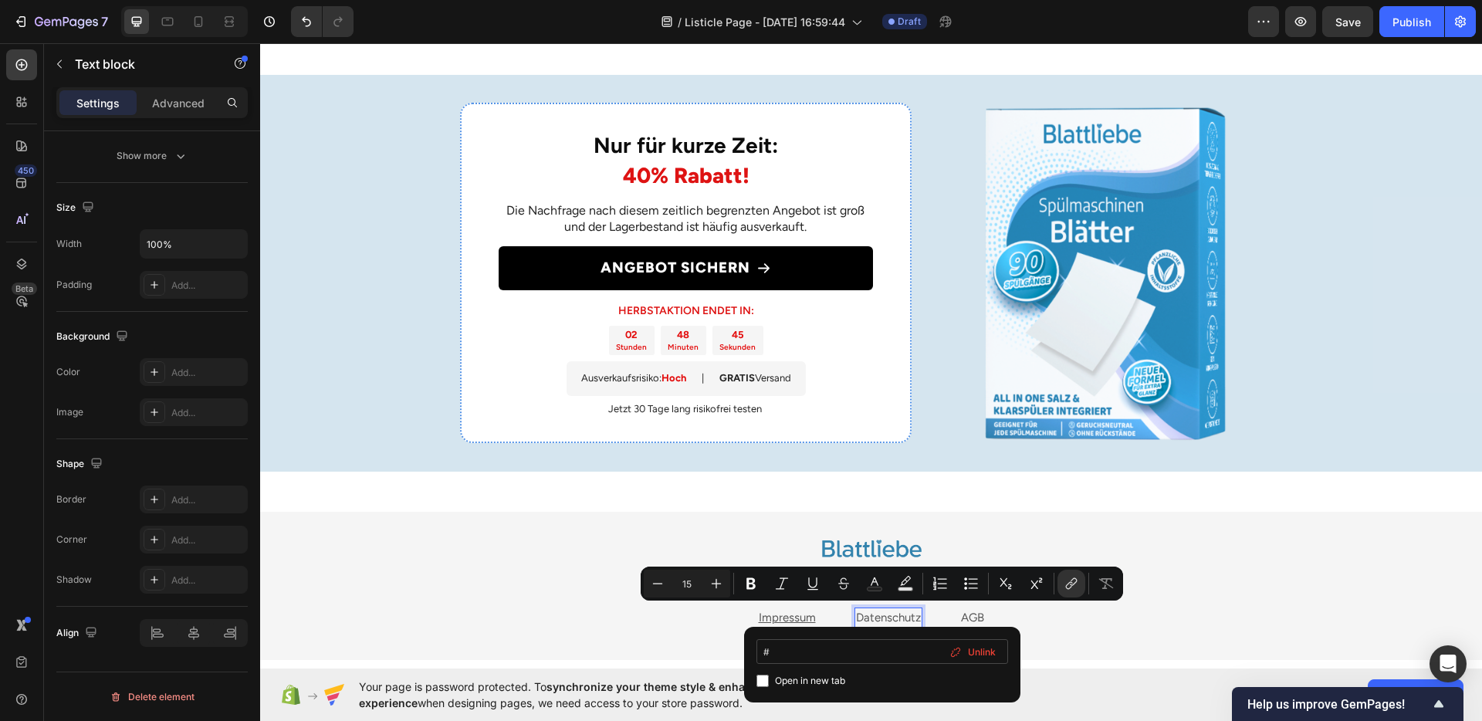
type input "[URL][DOMAIN_NAME]"
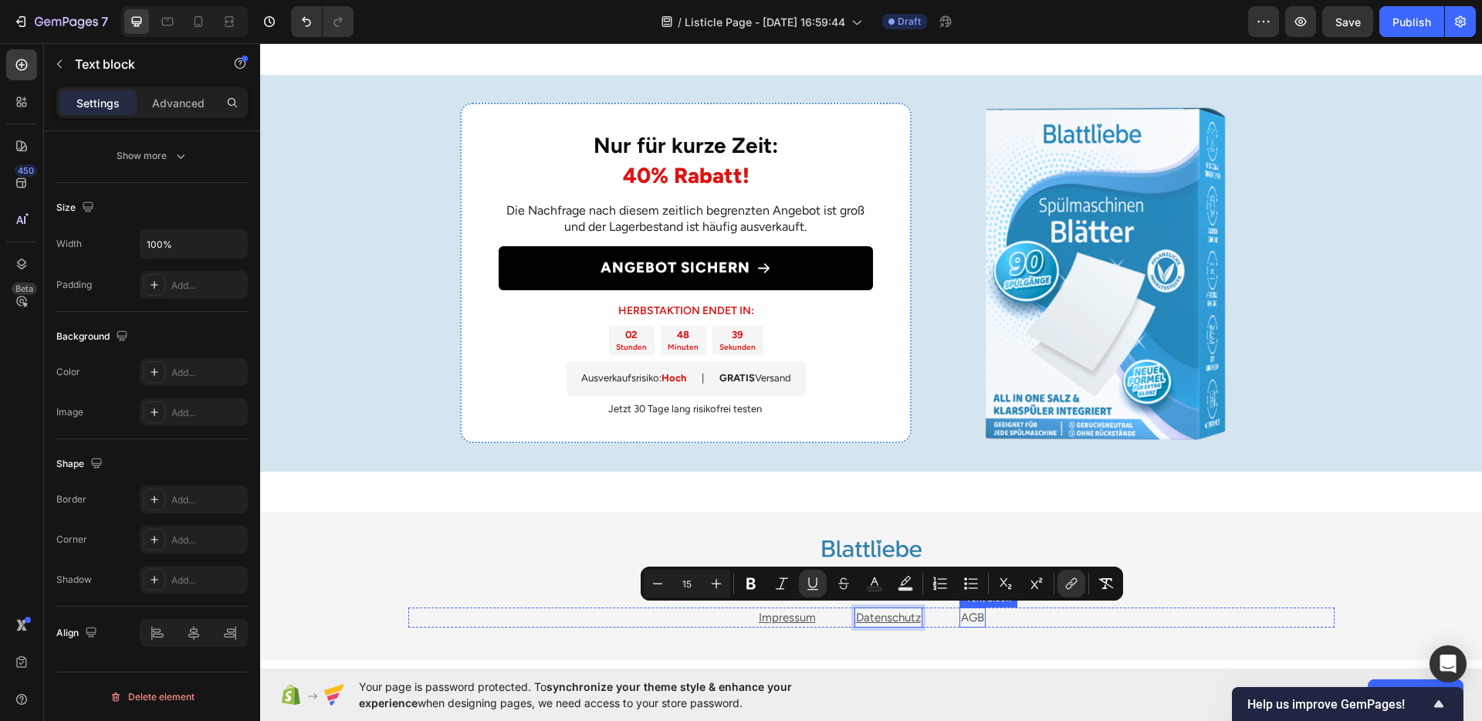
click at [961, 615] on link "AGB" at bounding box center [972, 618] width 23 height 14
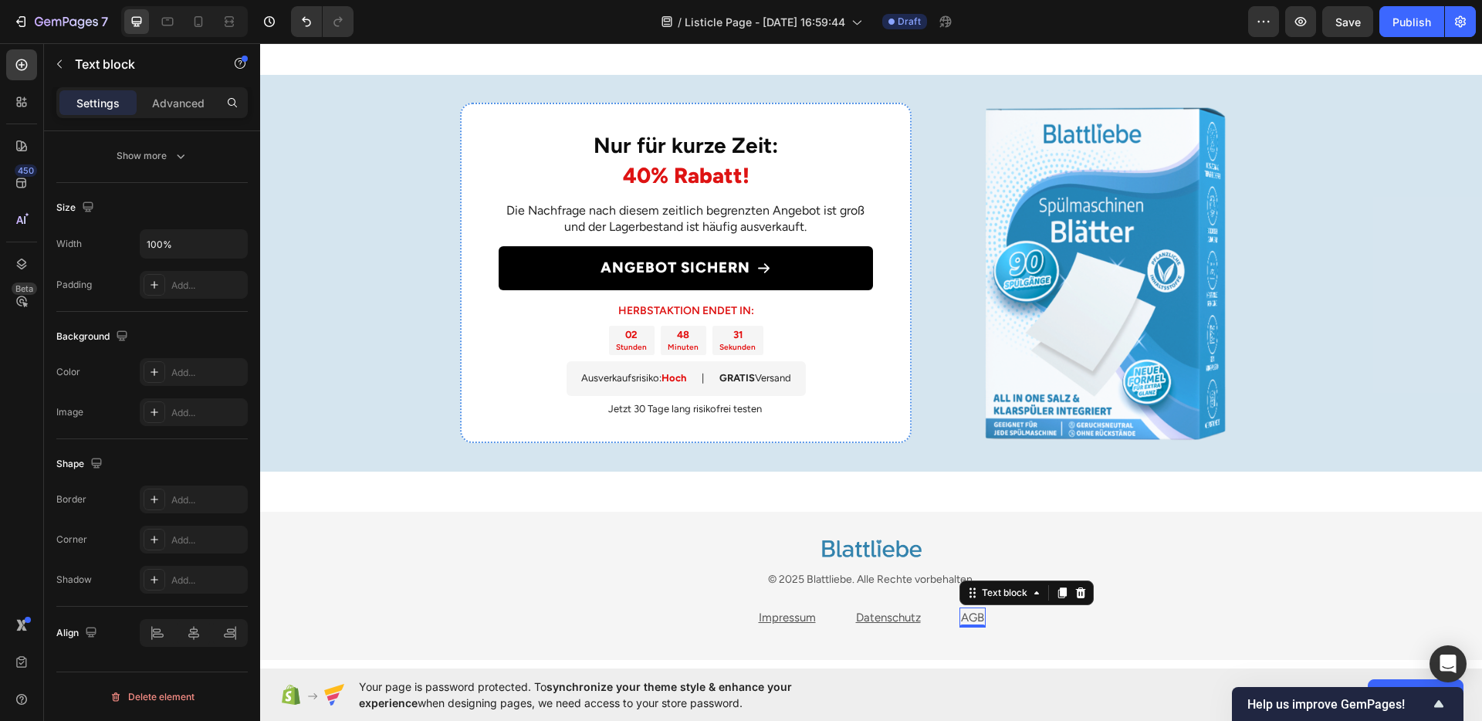
click at [963, 611] on link "AGB" at bounding box center [972, 618] width 23 height 14
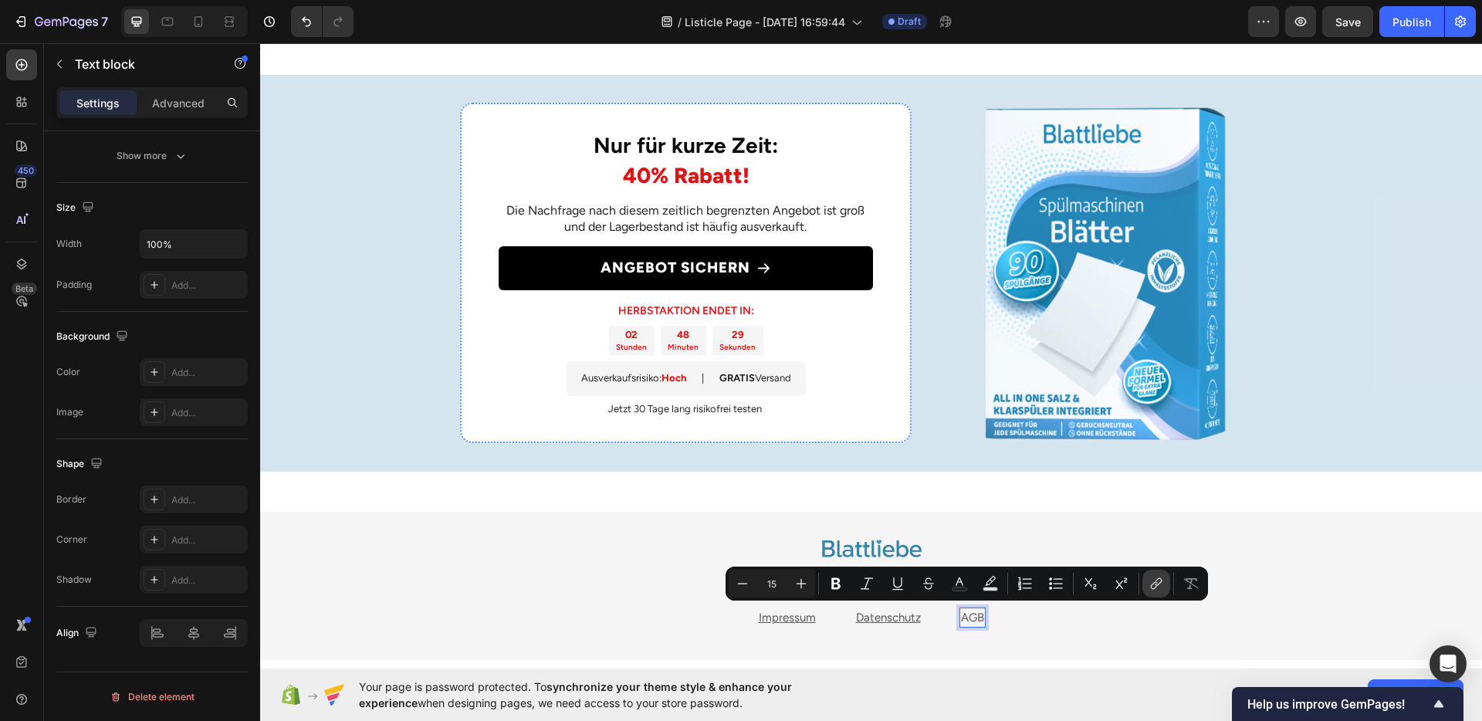
click at [1149, 589] on icon "Editor contextual toolbar" at bounding box center [1156, 583] width 15 height 15
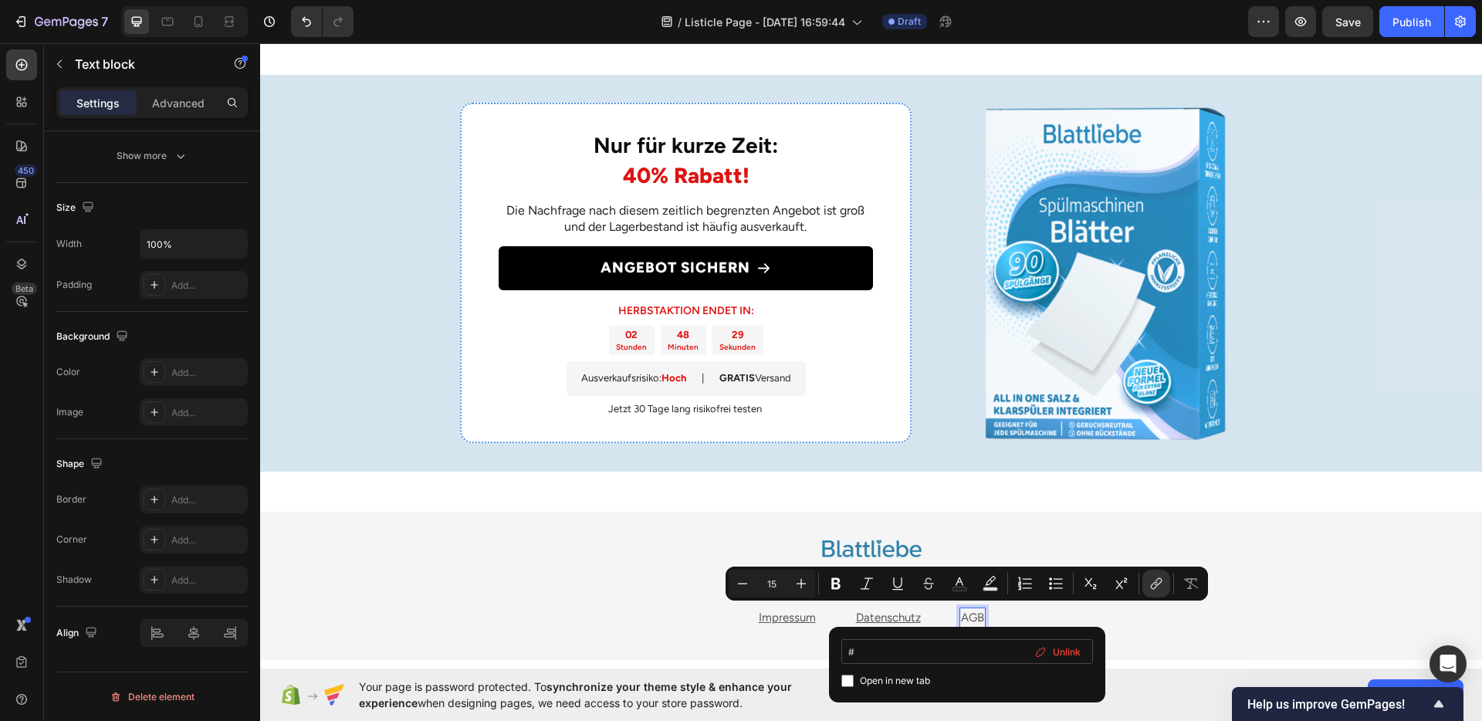
type input "[URL][DOMAIN_NAME]"
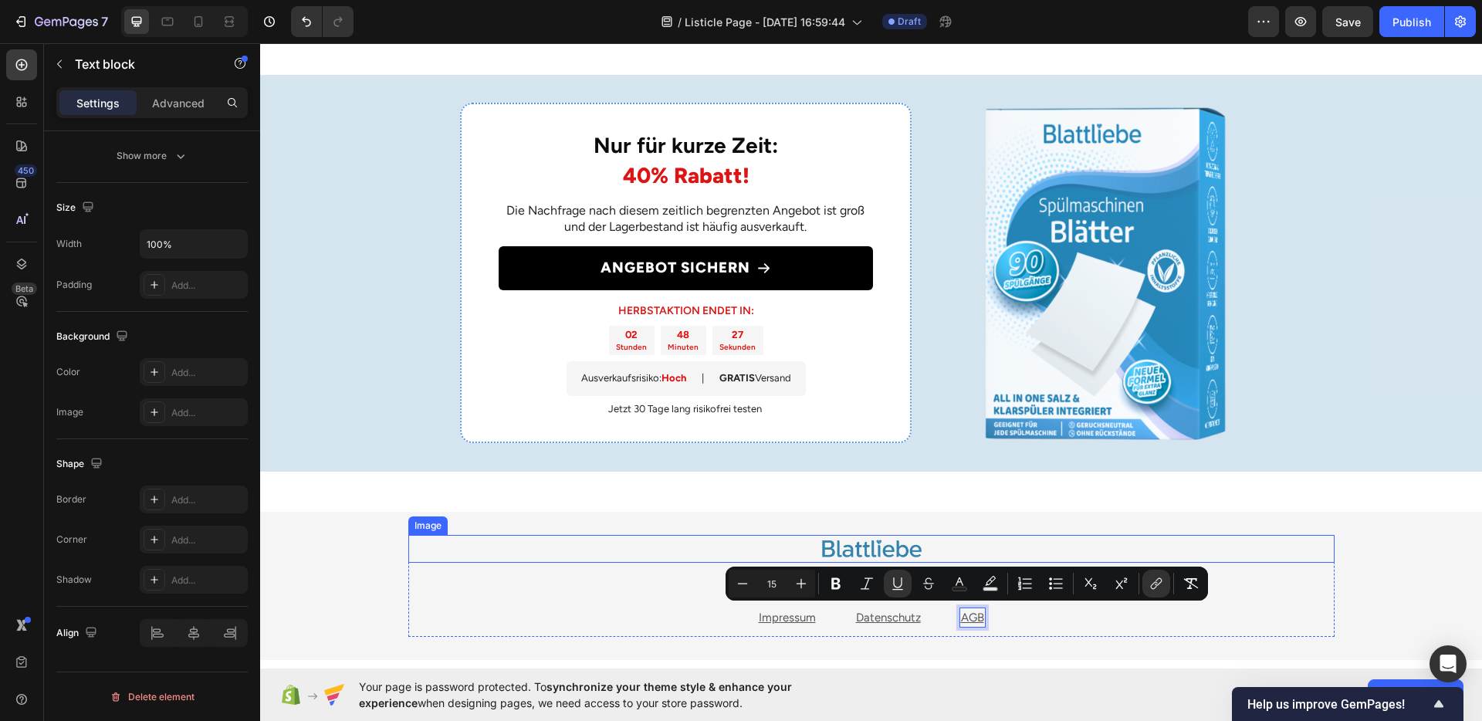
click at [1004, 530] on div "Image © 2025 Blattliebe. Alle Rechte vorbehalten. Text block Impressum Text blo…" at bounding box center [871, 586] width 1222 height 149
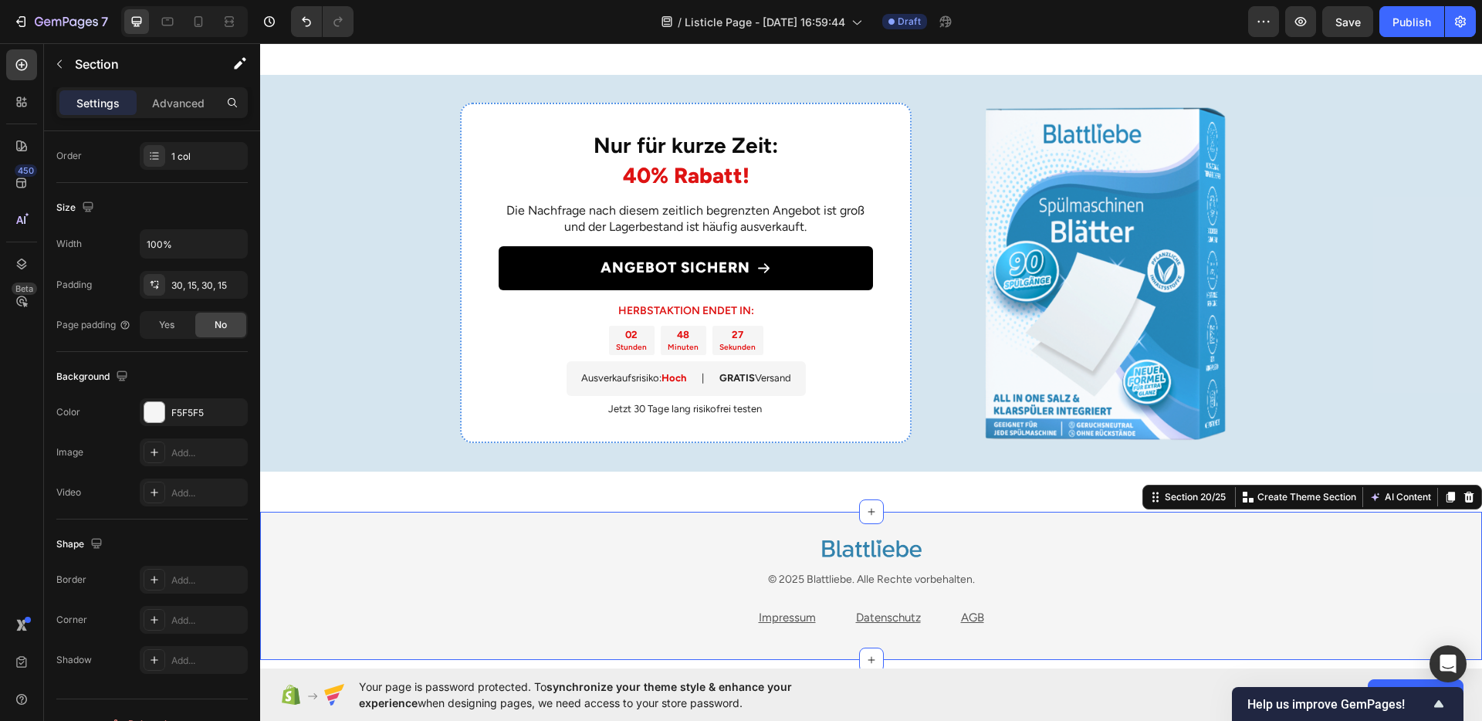
scroll to position [0, 0]
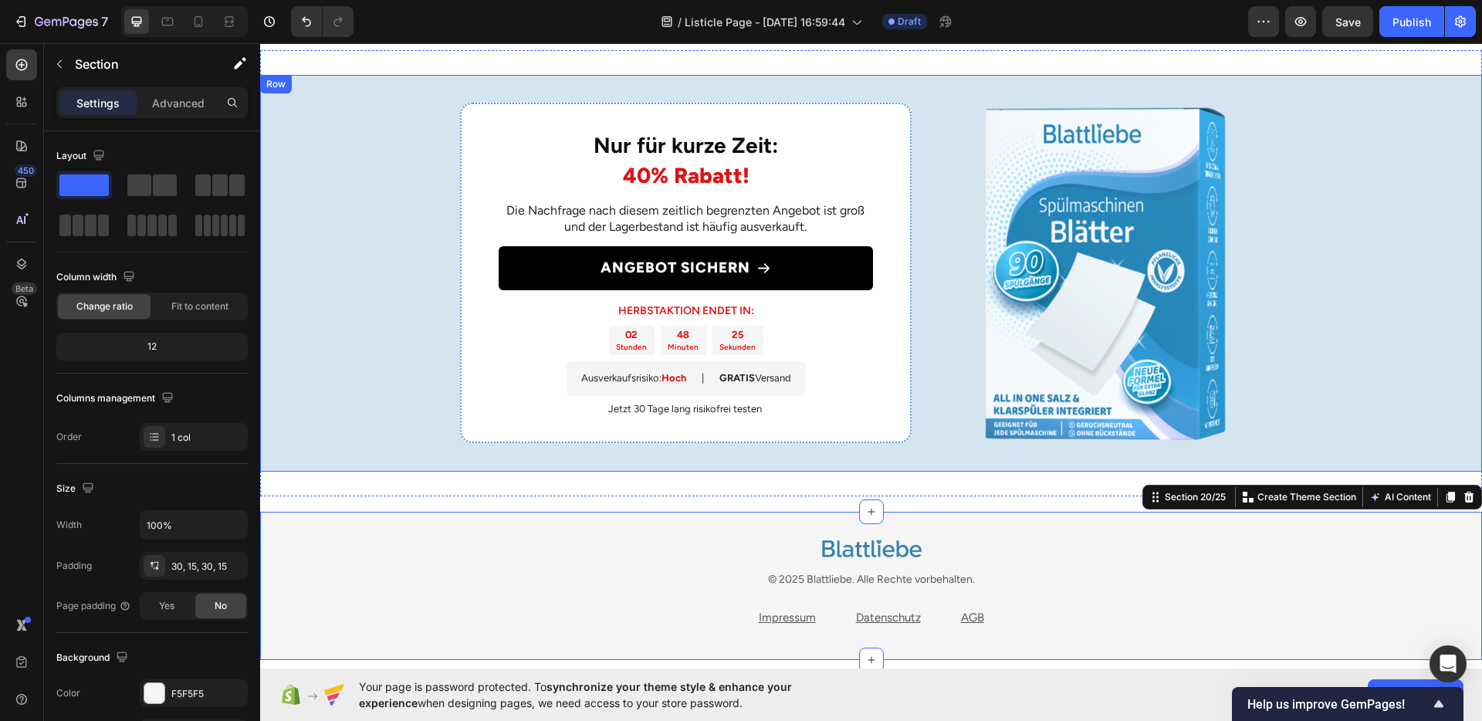
click at [916, 449] on div "Nur für kurze Zeit: 40% Rabatt! Heading Die Nachfrage nach diesem zeitlich begr…" at bounding box center [871, 273] width 1222 height 397
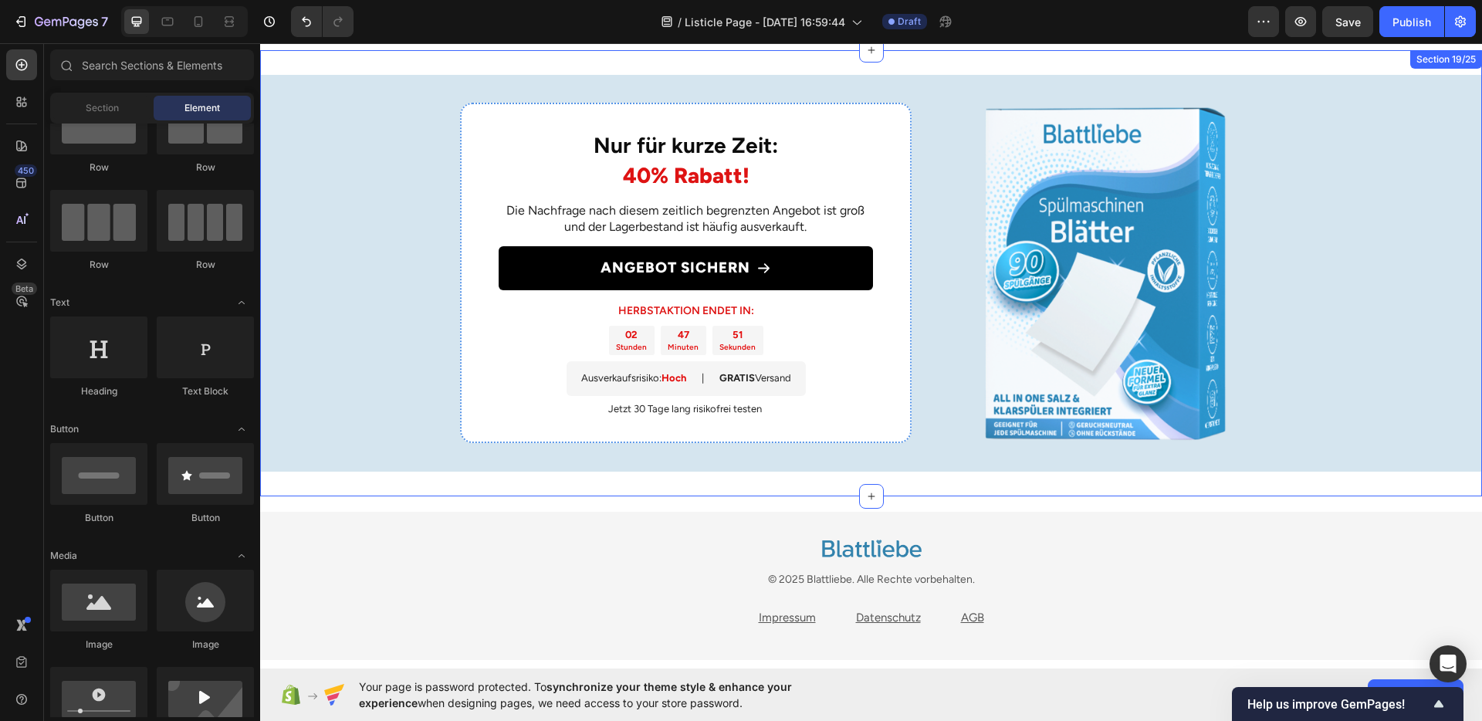
click at [964, 477] on div "Nur für kurze Zeit: 40% Rabatt! Heading Die Nachfrage nach diesem zeitlich begr…" at bounding box center [871, 273] width 1222 height 446
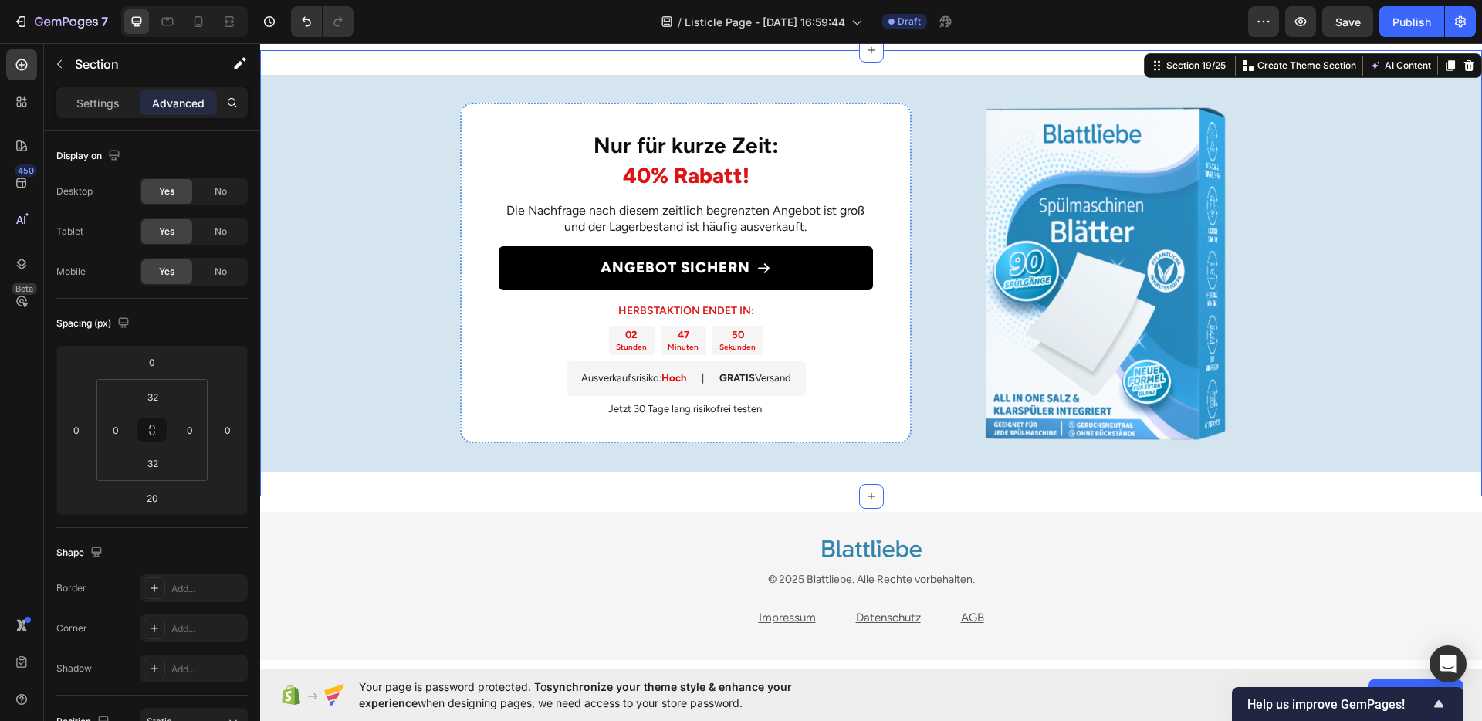
scroll to position [3004, 0]
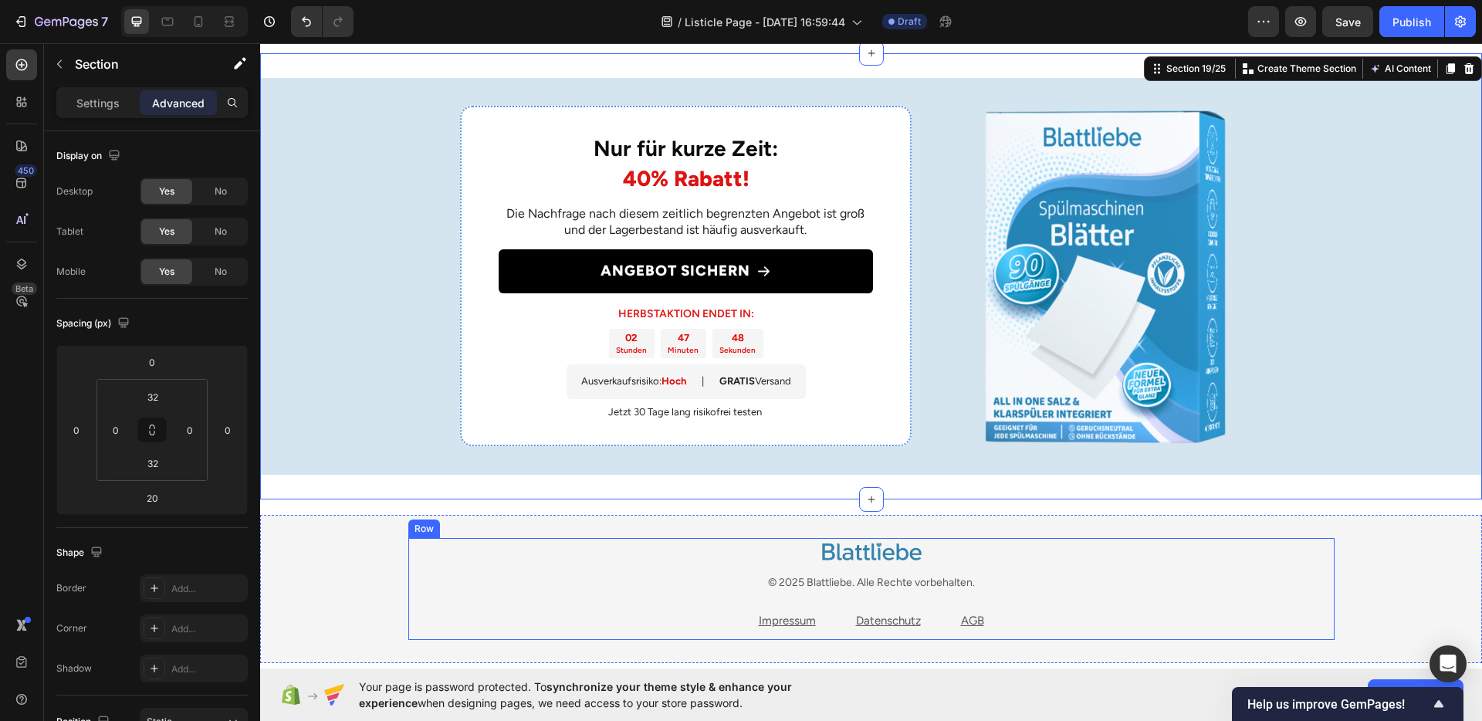
click at [1078, 594] on div "Image © 2025 Blattliebe. Alle Rechte vorbehalten. Text block Impressum Text blo…" at bounding box center [871, 589] width 926 height 103
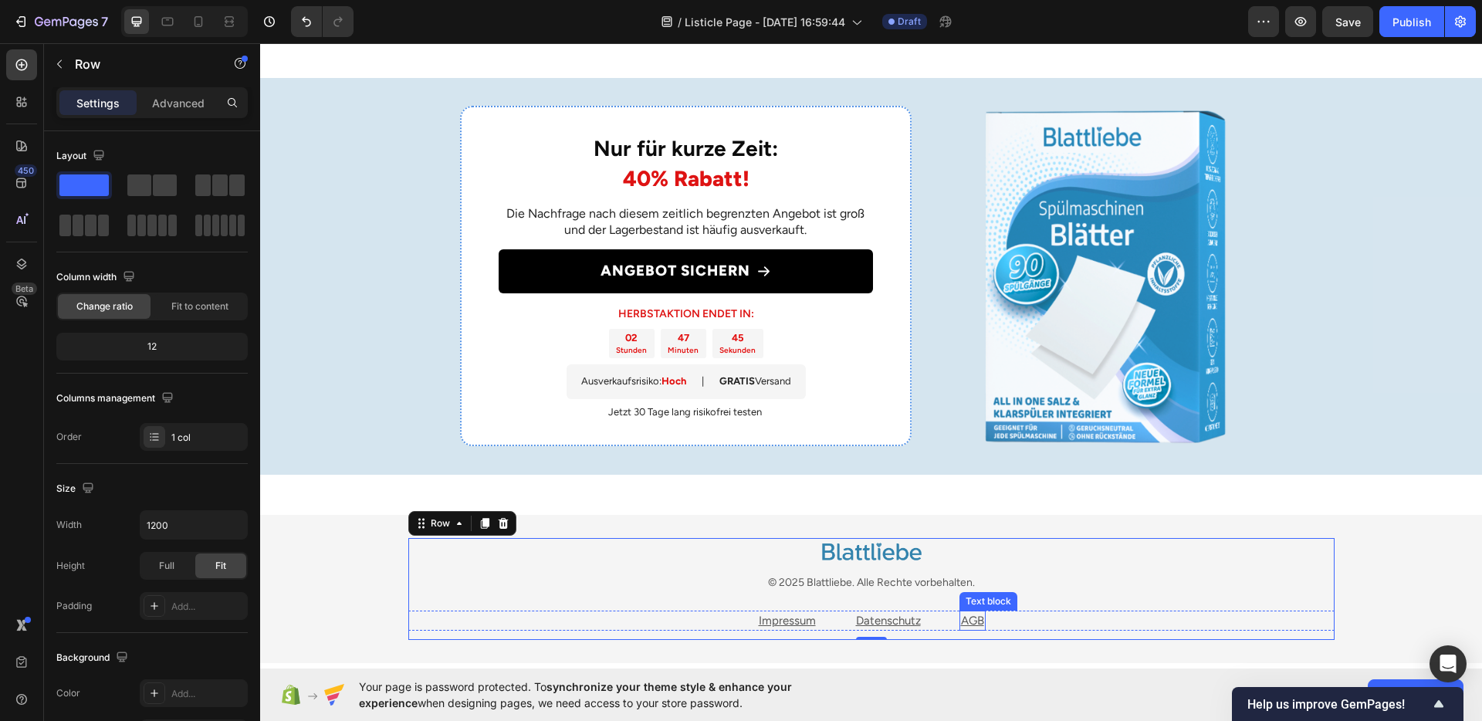
click at [961, 618] on u "AGB" at bounding box center [972, 621] width 23 height 14
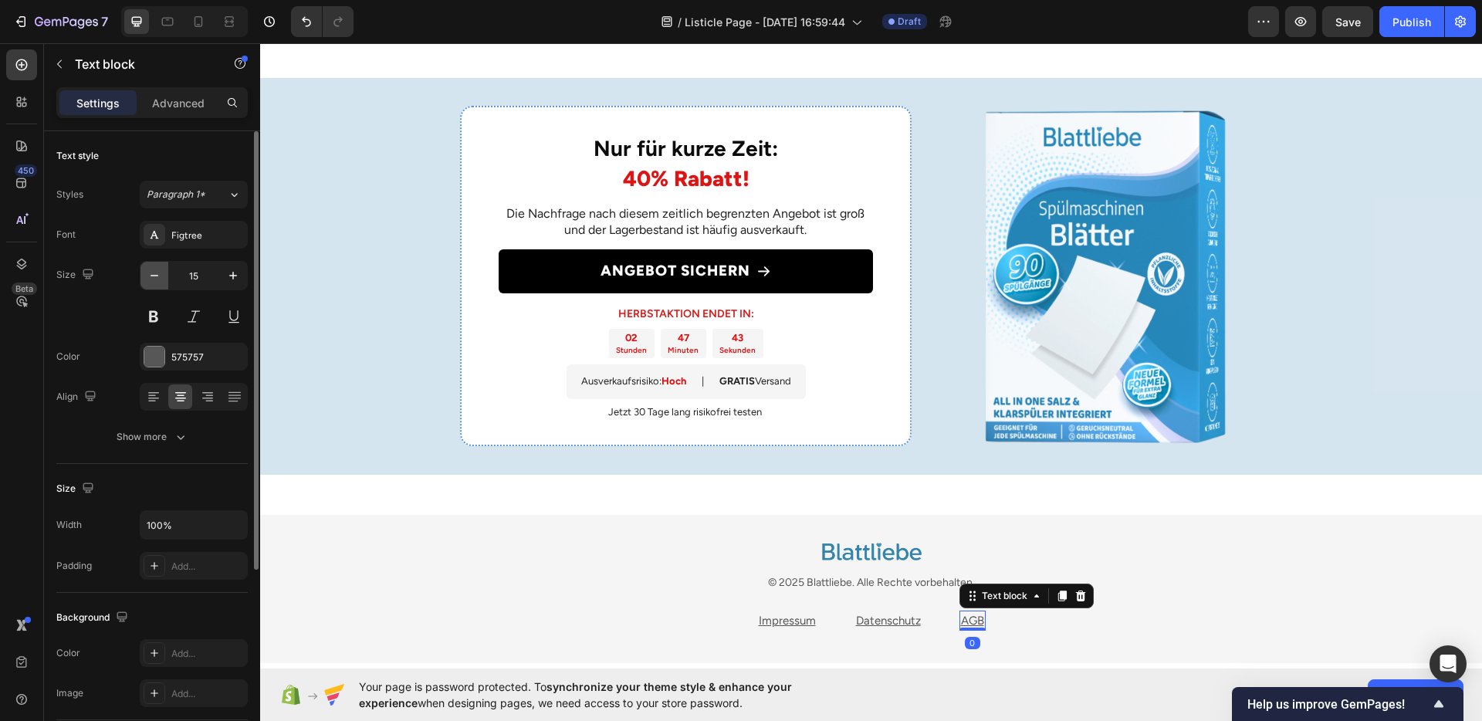
click at [152, 281] on icon "button" at bounding box center [154, 275] width 15 height 15
type input "14"
click at [859, 621] on u "Datenschutz" at bounding box center [888, 621] width 65 height 14
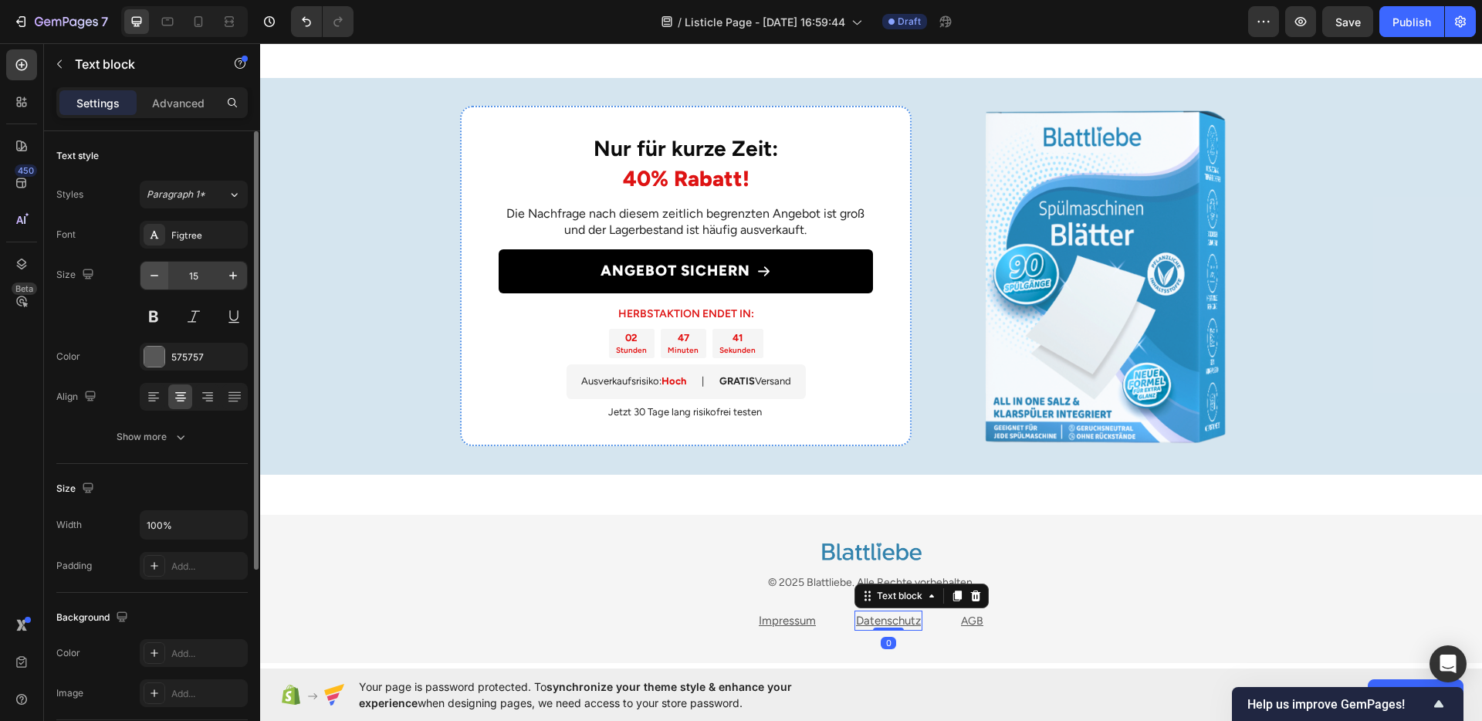
click at [147, 282] on icon "button" at bounding box center [154, 275] width 15 height 15
type input "14"
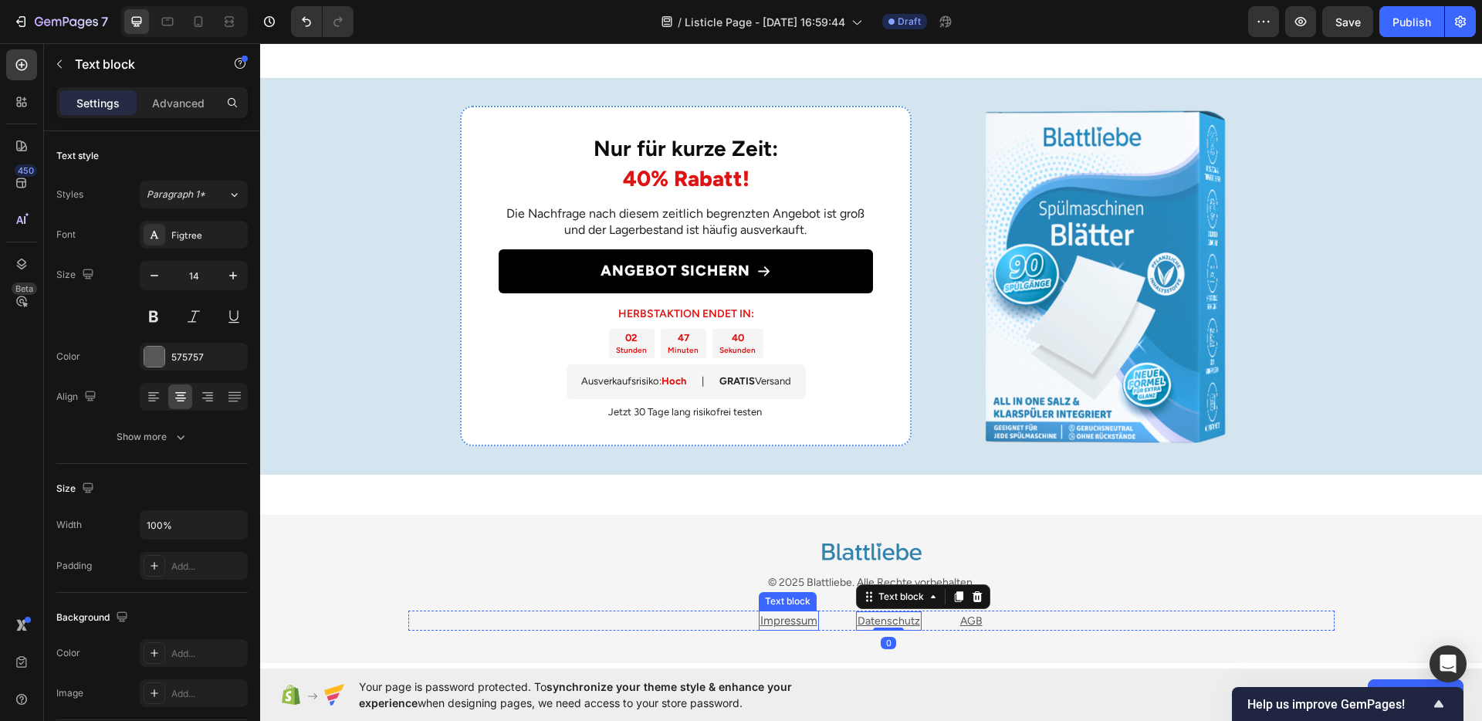
click at [796, 618] on u "Impressum" at bounding box center [788, 621] width 57 height 14
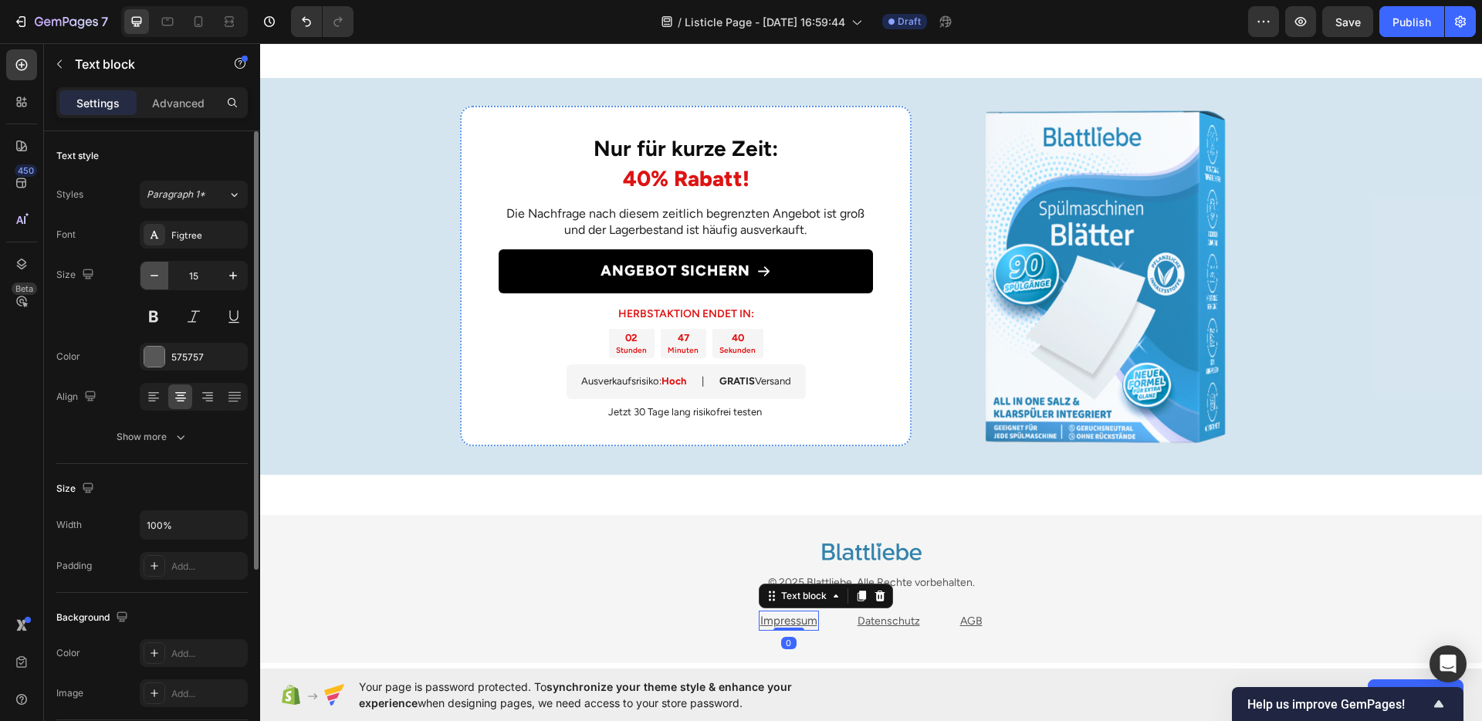
click at [147, 272] on icon "button" at bounding box center [154, 275] width 15 height 15
type input "14"
click at [400, 354] on div "Nur für kurze Zeit: 40% Rabatt! Heading Die Nachfrage nach diesem zeitlich begr…" at bounding box center [871, 276] width 1222 height 397
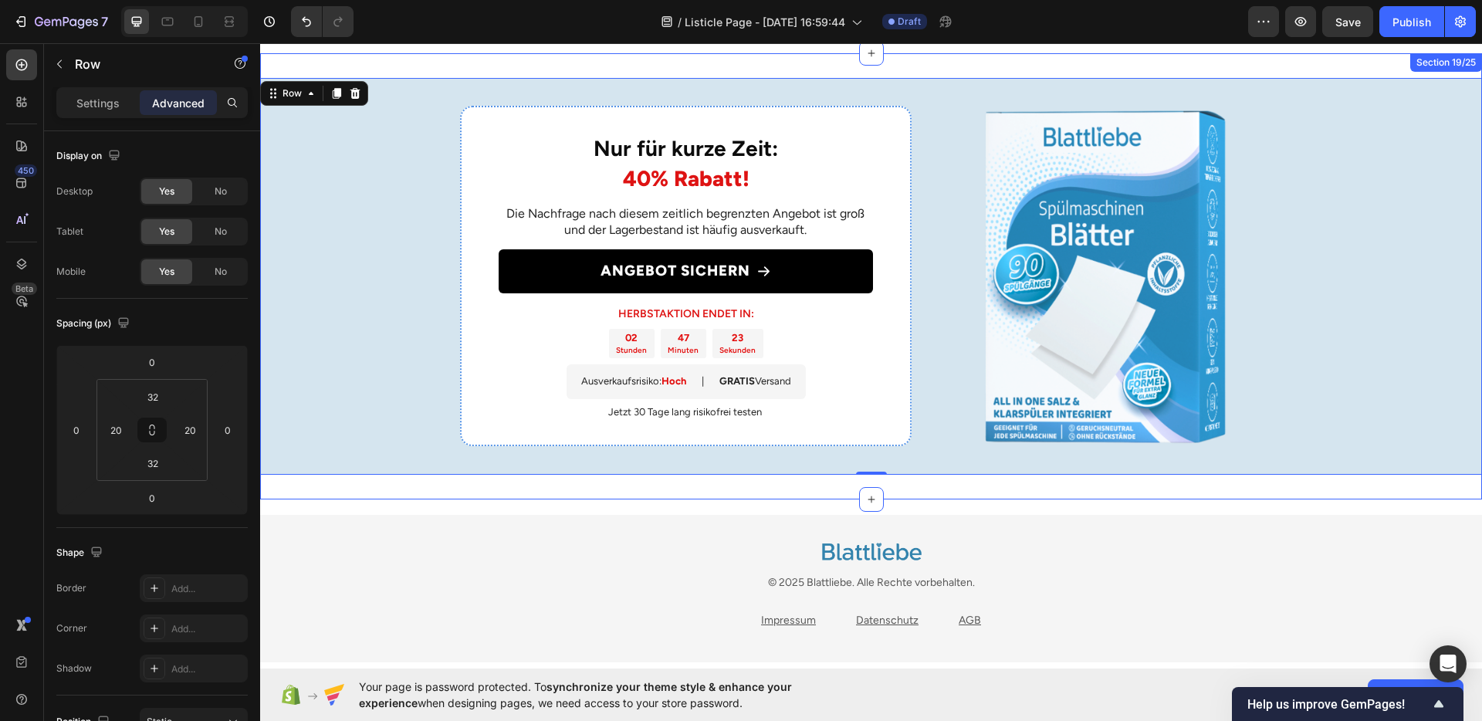
click at [1343, 484] on div "Nur für kurze Zeit: 40% Rabatt! Heading Die Nachfrage nach diesem zeitlich begr…" at bounding box center [871, 276] width 1222 height 446
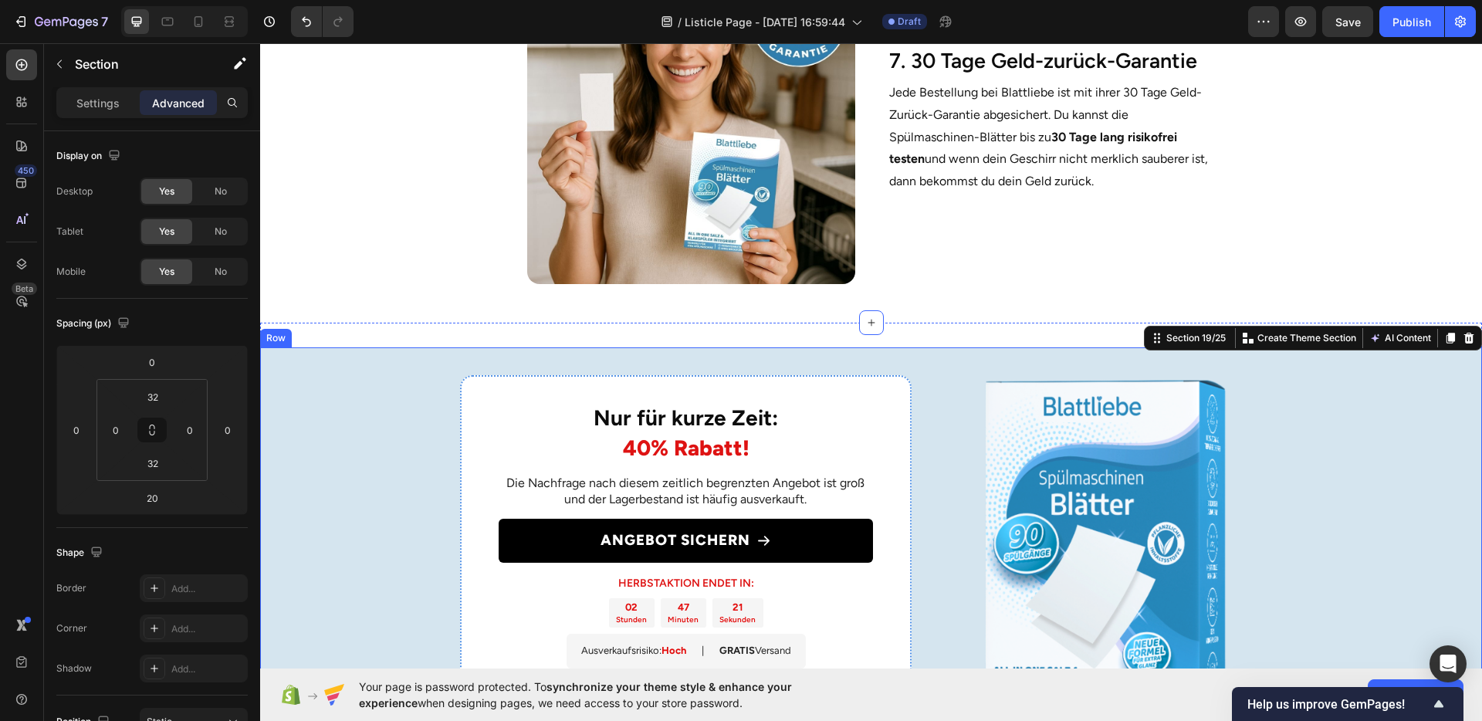
scroll to position [2713, 0]
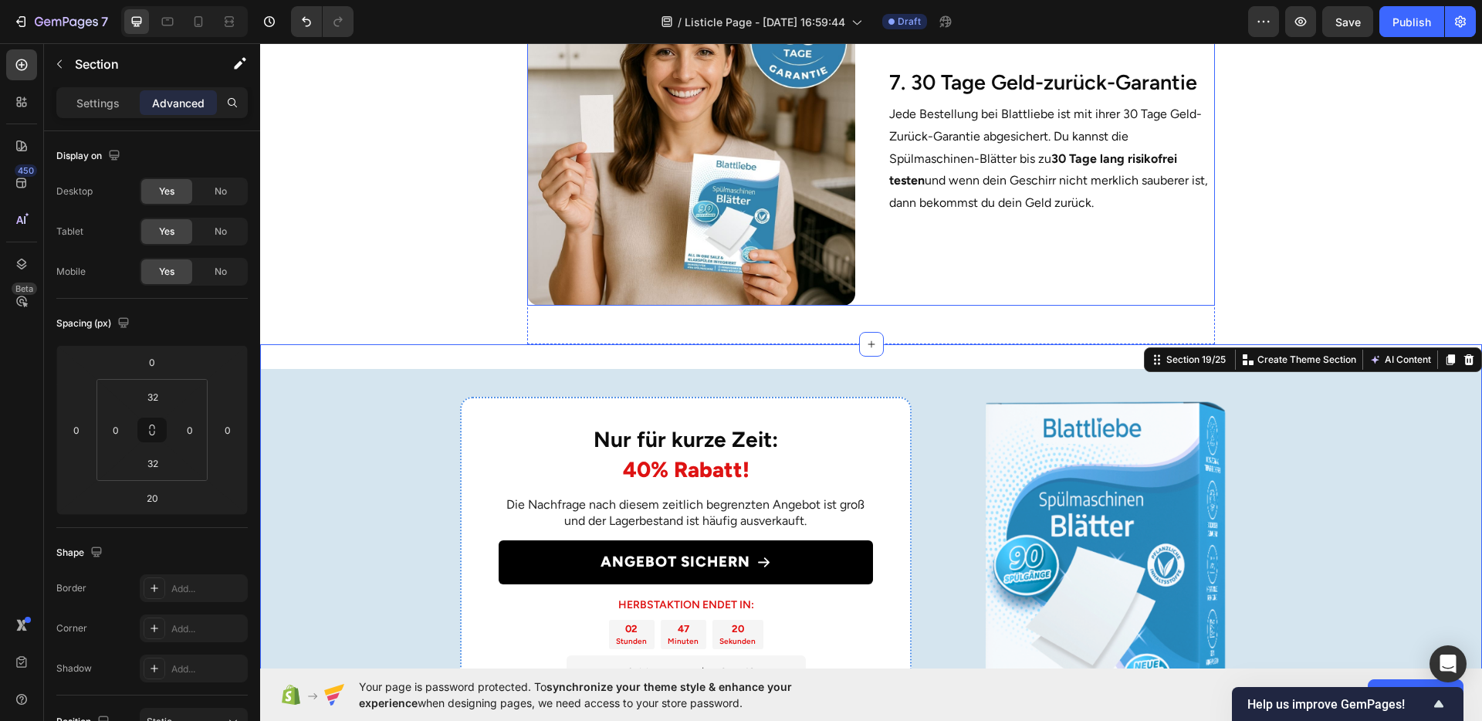
click at [1029, 278] on div "7. 30 Tage Geld-zurück-Garantie Heading Jede Bestellung bei Blattliebe ist mit …" at bounding box center [1051, 141] width 327 height 327
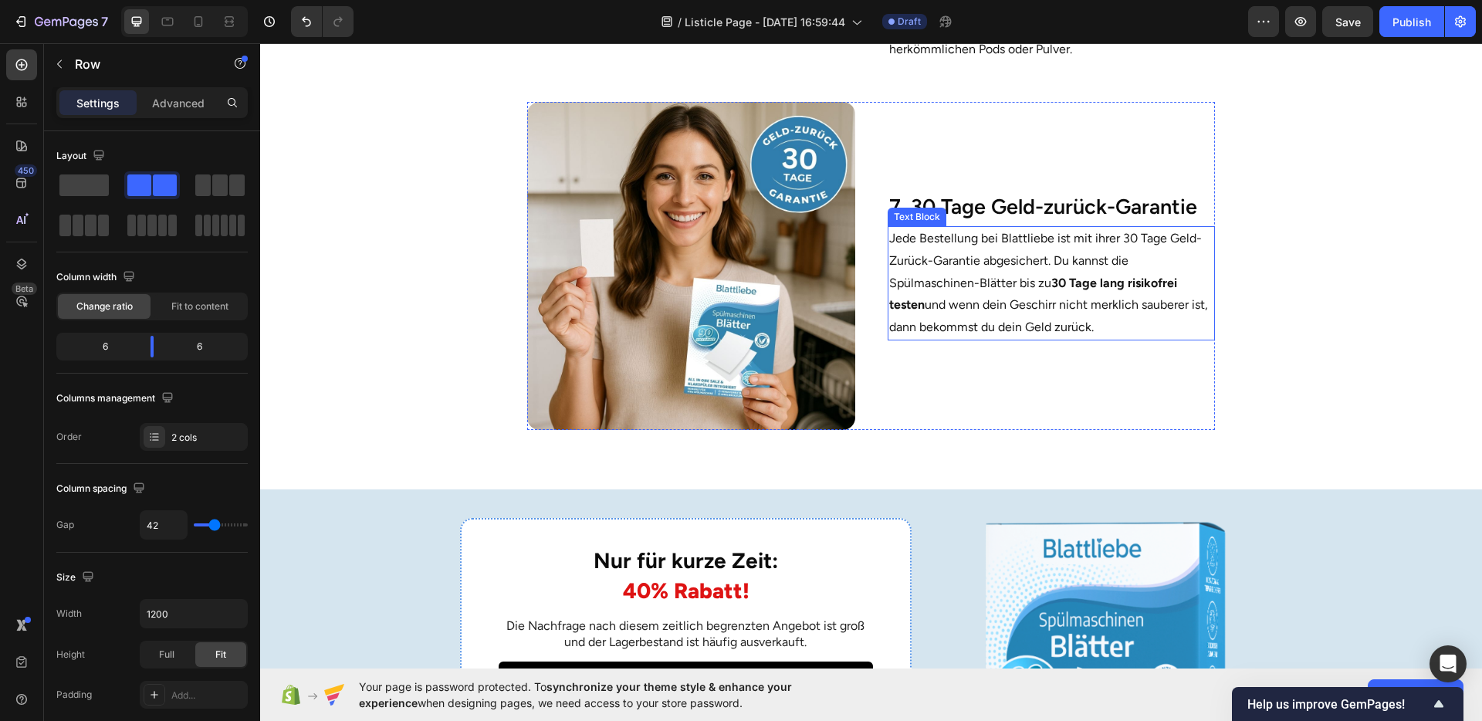
scroll to position [2587, 0]
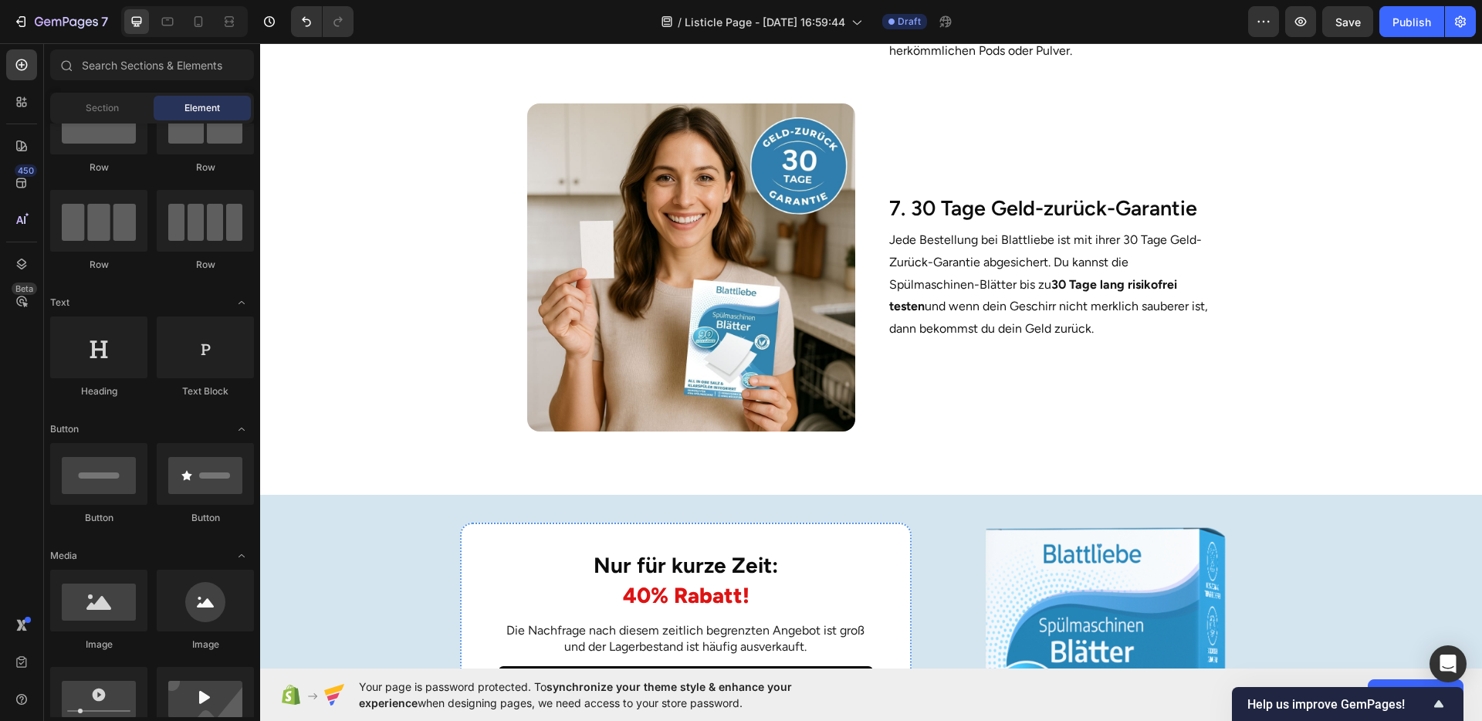
click at [1239, 349] on section "Image 7. 30 Tage Geld-zurück-Garantie Heading Jede Bestellung bei Blattliebe is…" at bounding box center [871, 274] width 941 height 391
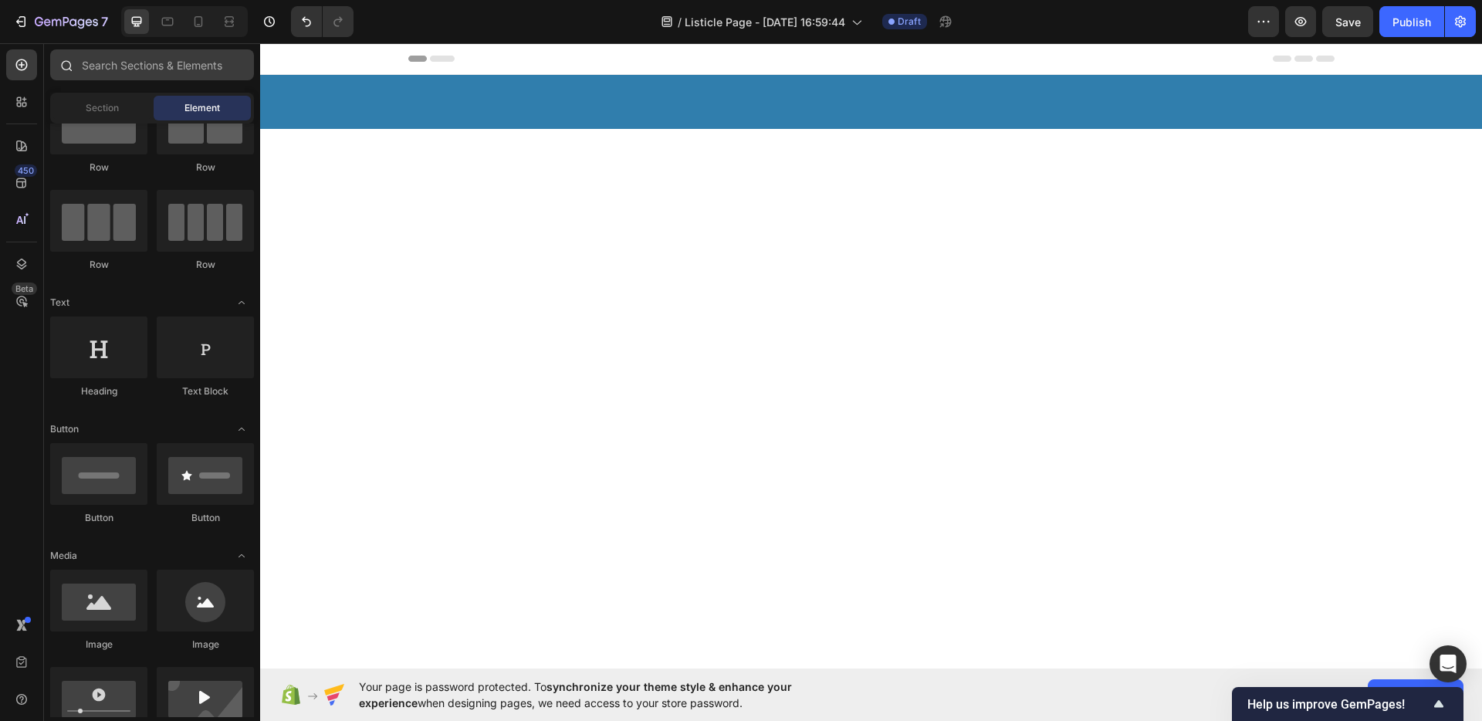
scroll to position [3334, 0]
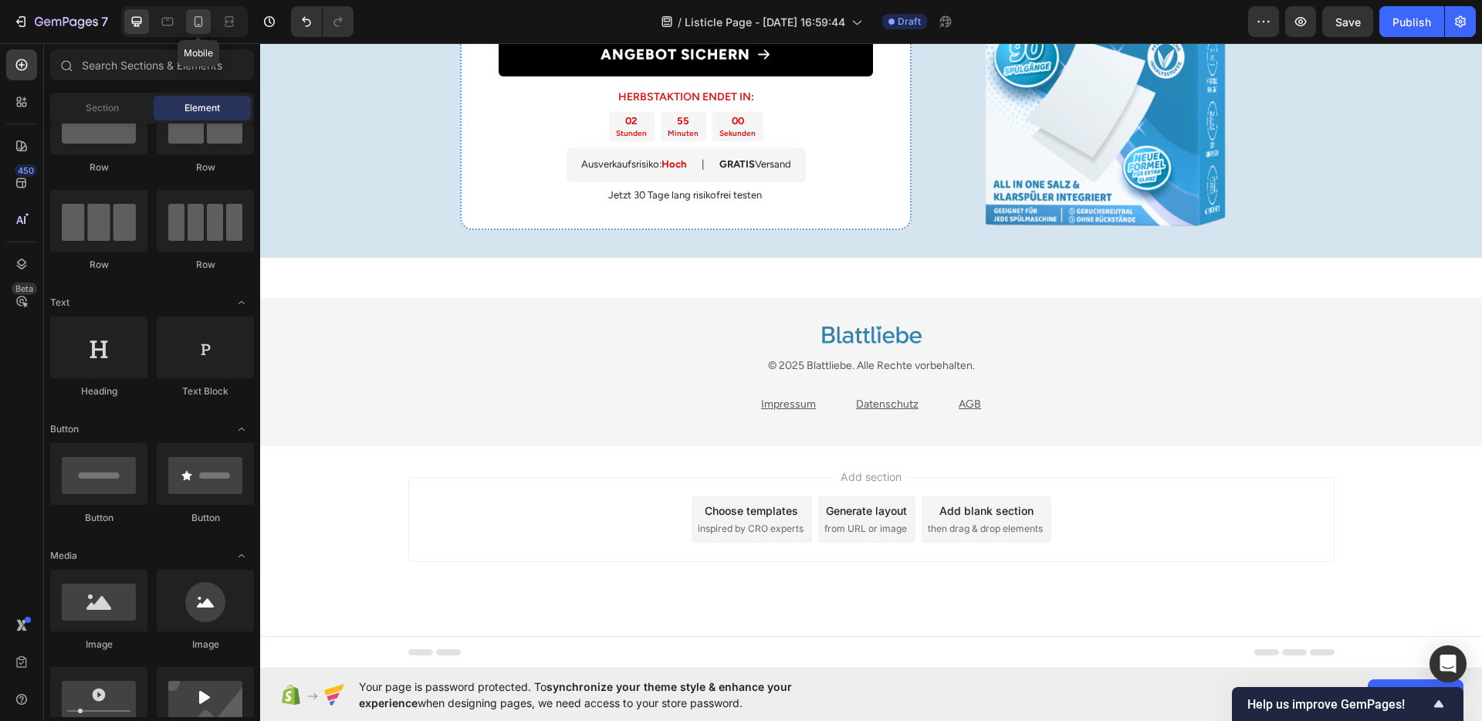
click at [194, 33] on div at bounding box center [198, 21] width 25 height 25
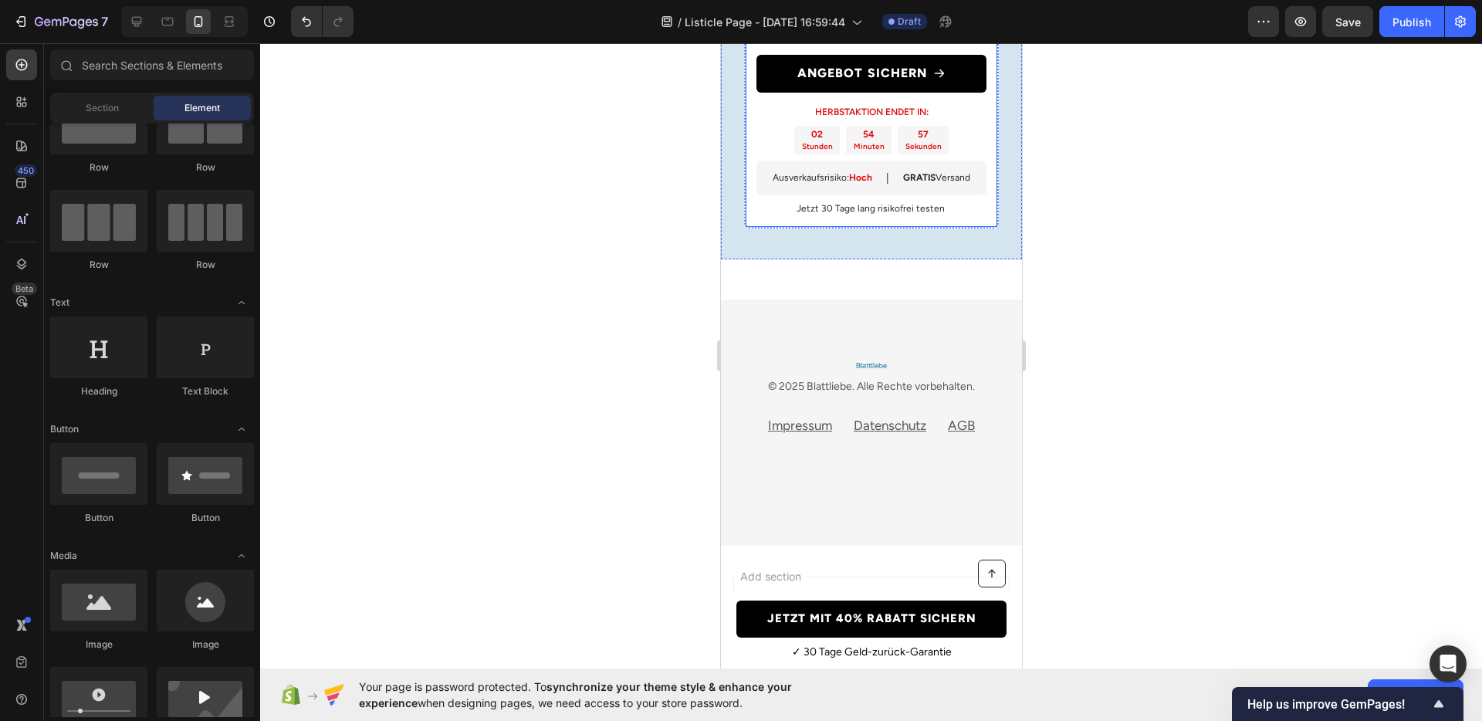
scroll to position [5015, 0]
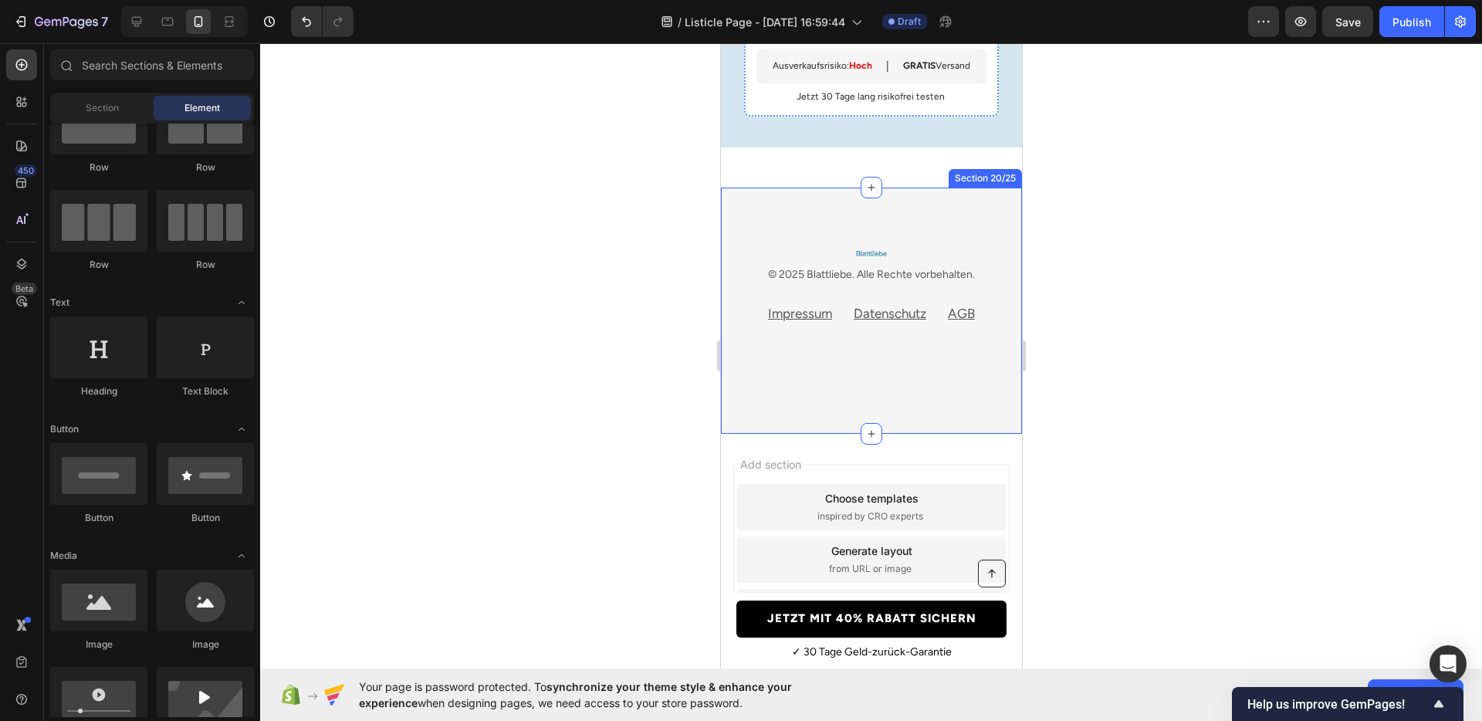
click at [892, 388] on div "Image © 2025 Blattliebe. Alle Rechte vorbehalten. Text block Impressum Text blo…" at bounding box center [870, 311] width 301 height 246
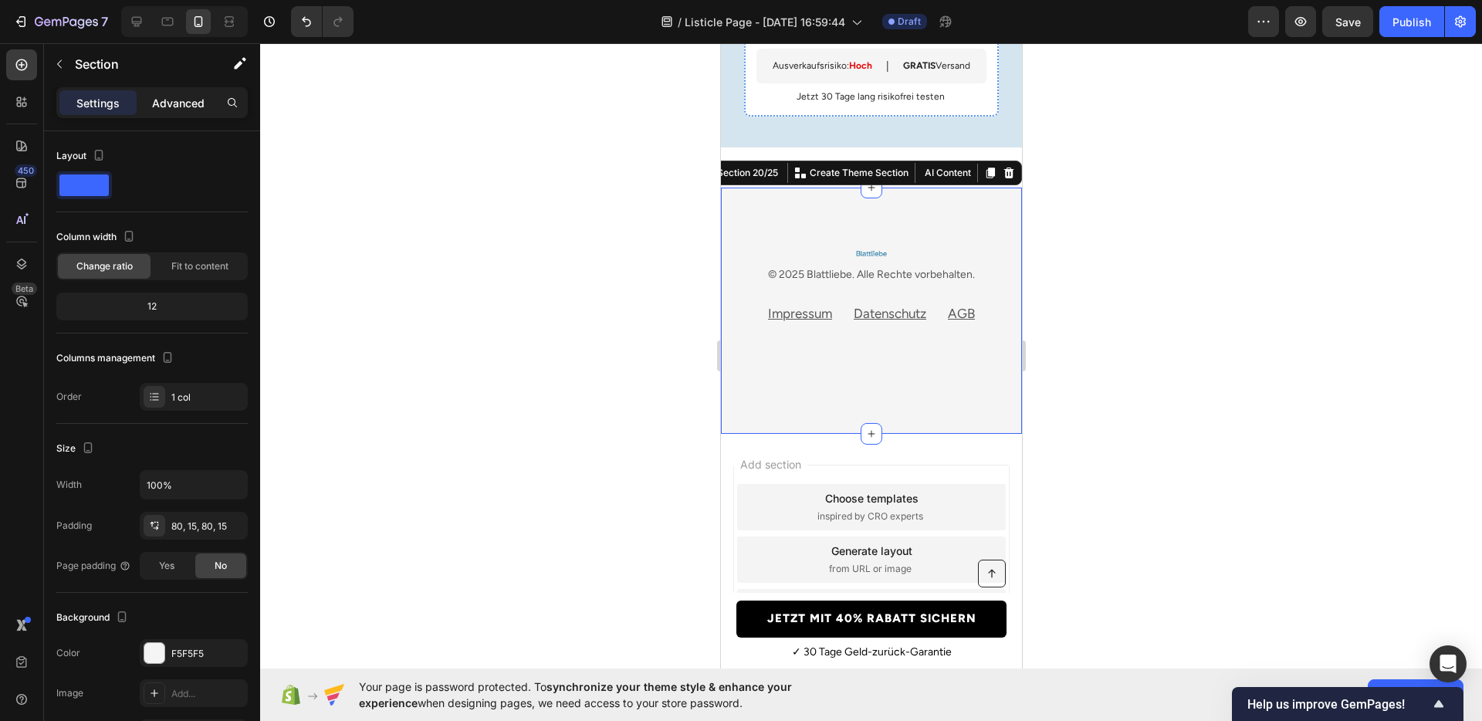
click at [183, 110] on p "Advanced" at bounding box center [178, 103] width 52 height 16
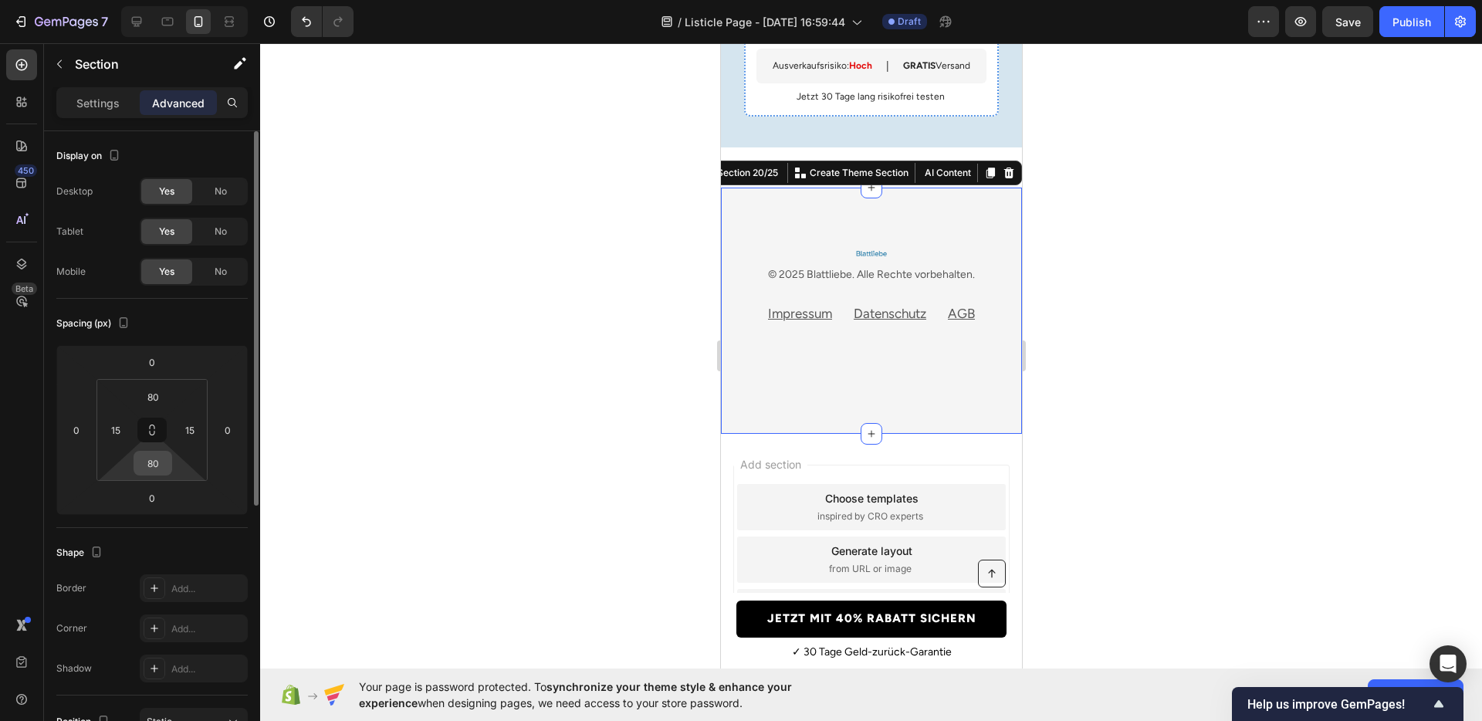
click at [140, 454] on input "80" at bounding box center [152, 463] width 31 height 23
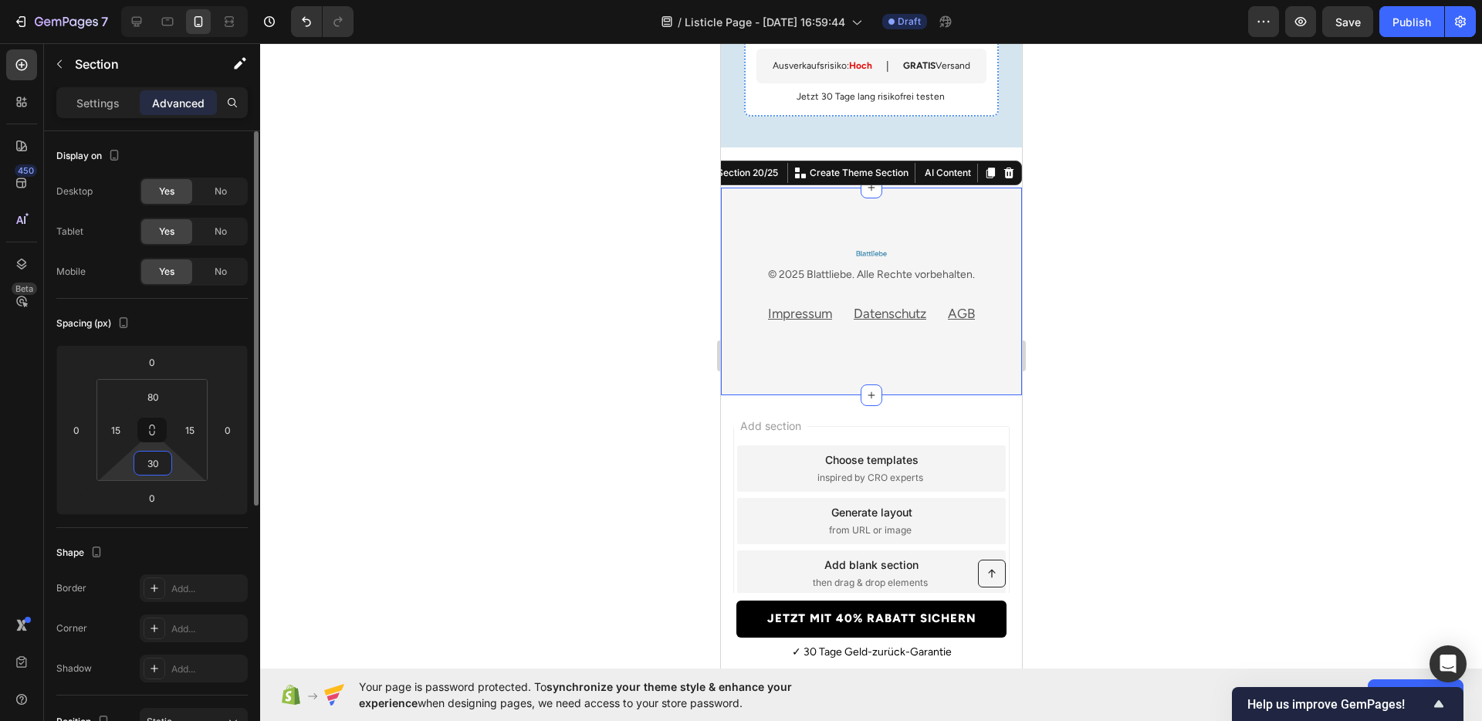
click at [140, 454] on input "30" at bounding box center [152, 463] width 31 height 23
click at [140, 454] on input "40" at bounding box center [152, 463] width 31 height 23
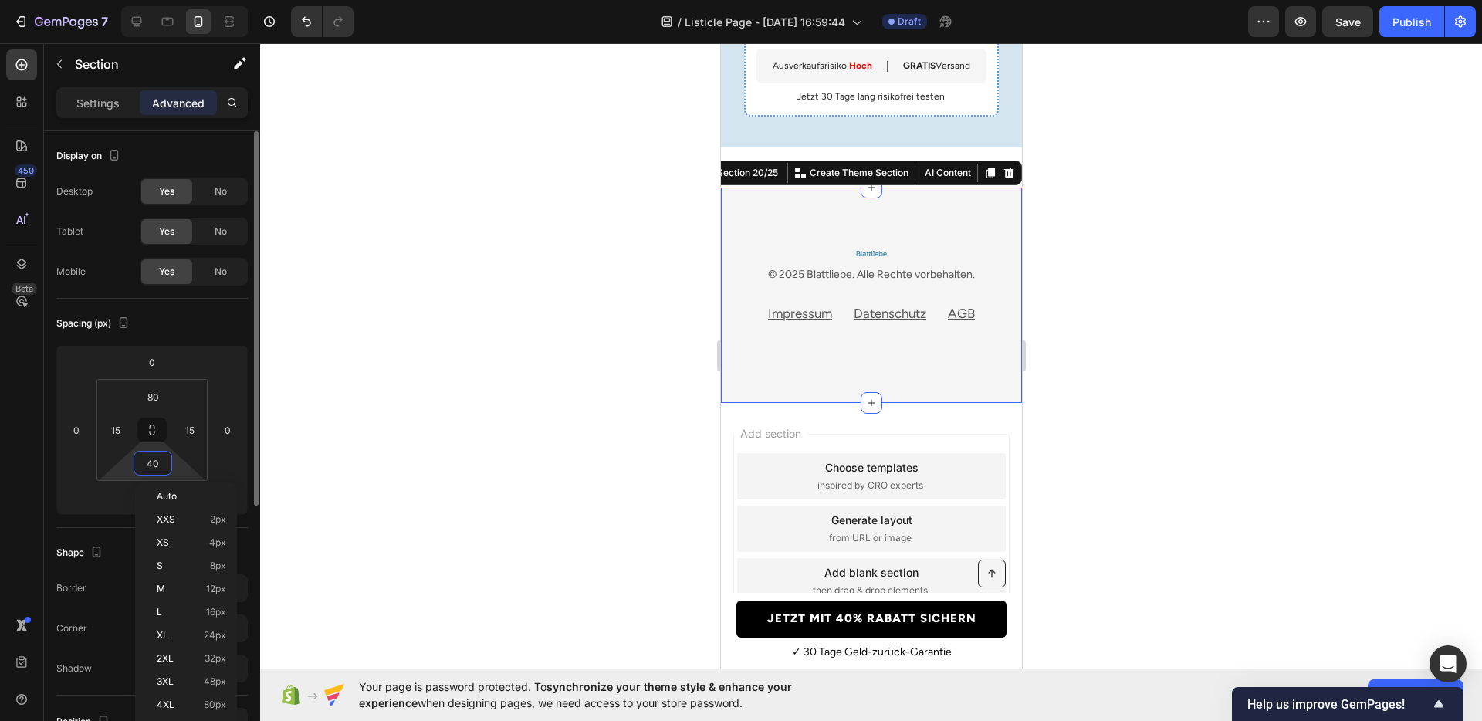
click at [140, 454] on input "40" at bounding box center [152, 463] width 31 height 23
type input "0"
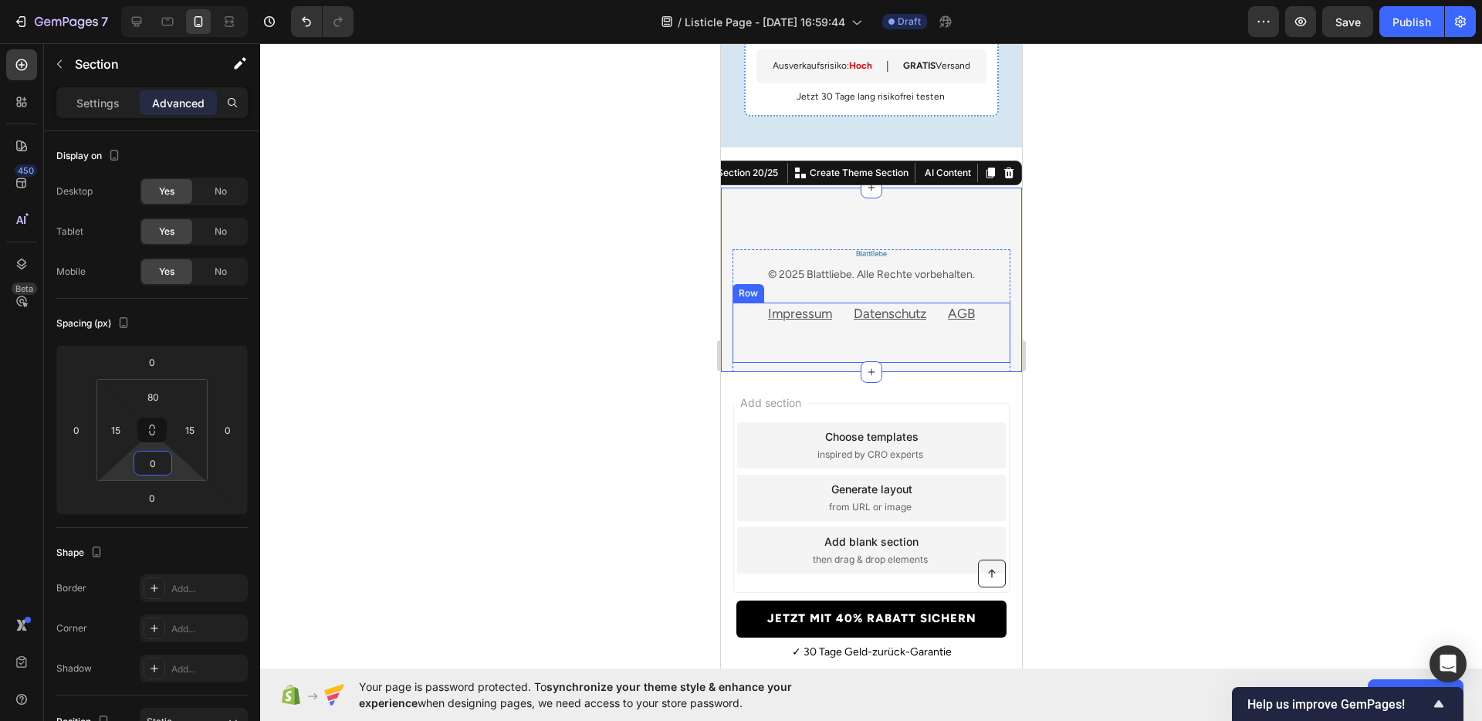
click at [792, 342] on div "Impressum Text block" at bounding box center [799, 333] width 67 height 60
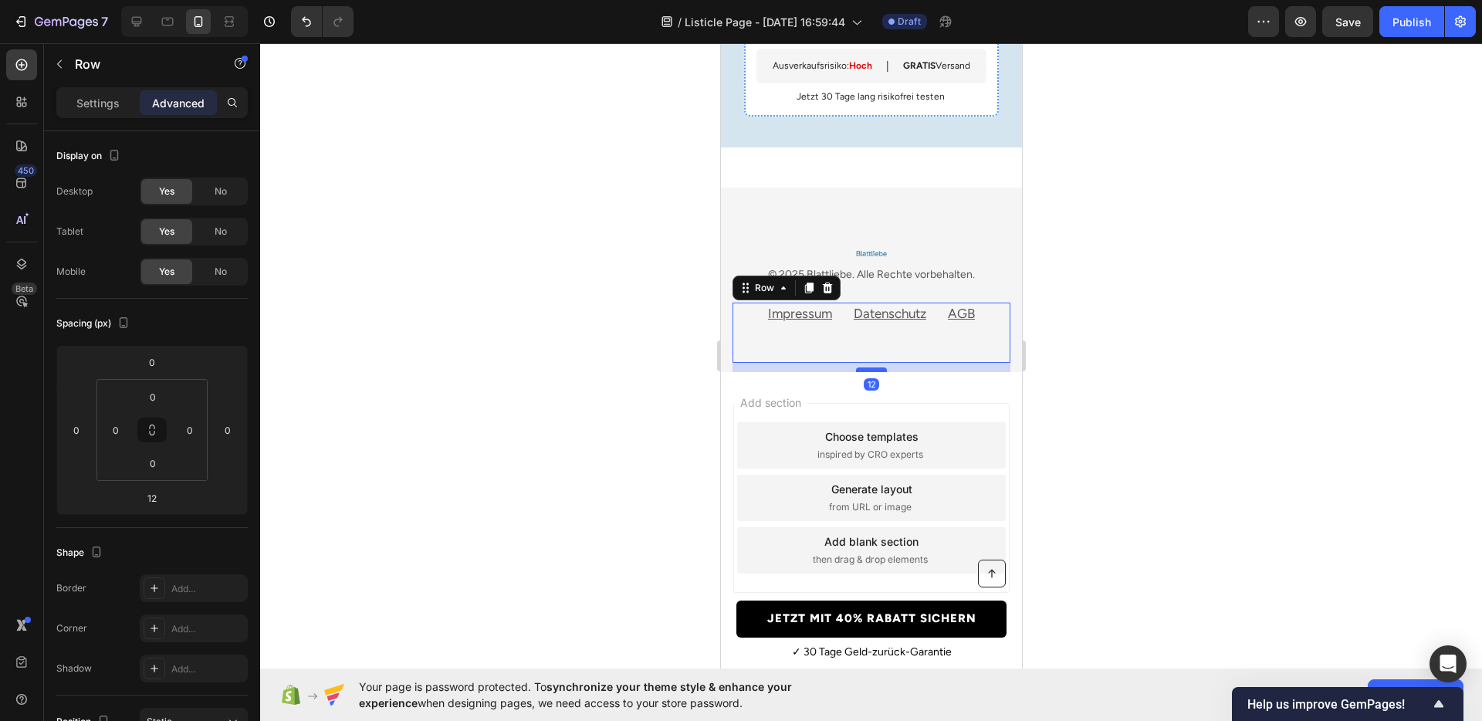
drag, startPoint x: 861, startPoint y: 368, endPoint x: 870, endPoint y: 360, distance: 12.0
click at [870, 367] on div at bounding box center [870, 369] width 31 height 5
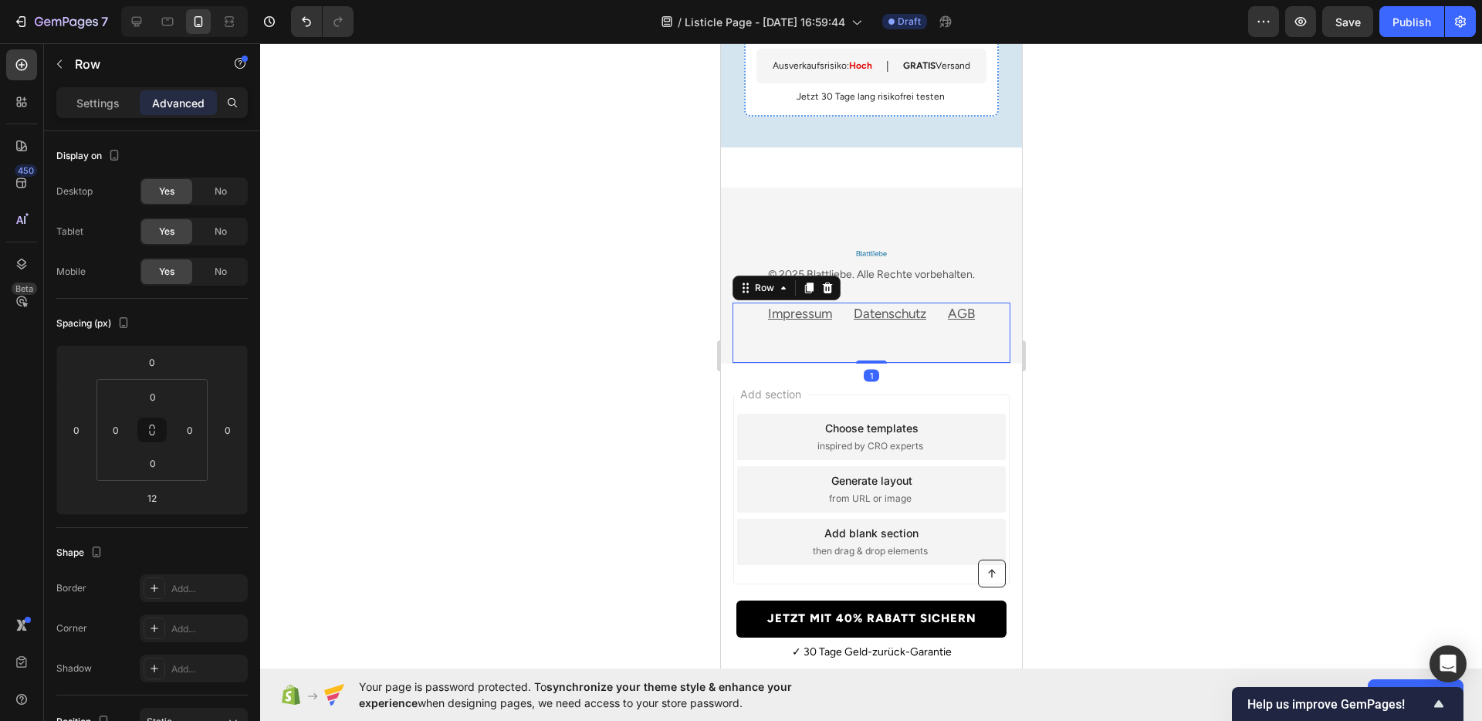
type input "1"
click at [1081, 328] on div at bounding box center [871, 382] width 1222 height 678
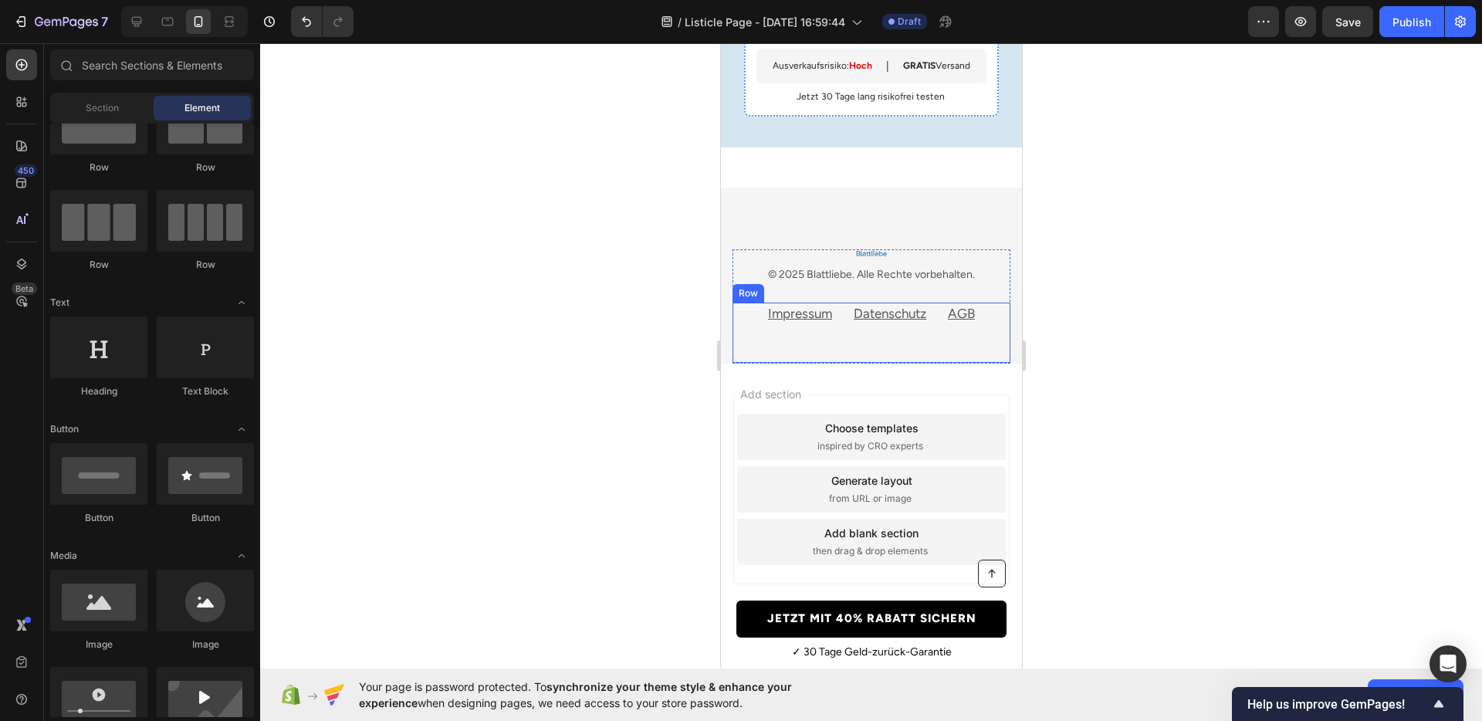
click at [919, 335] on div "Datenschutz Text block" at bounding box center [889, 333] width 76 height 60
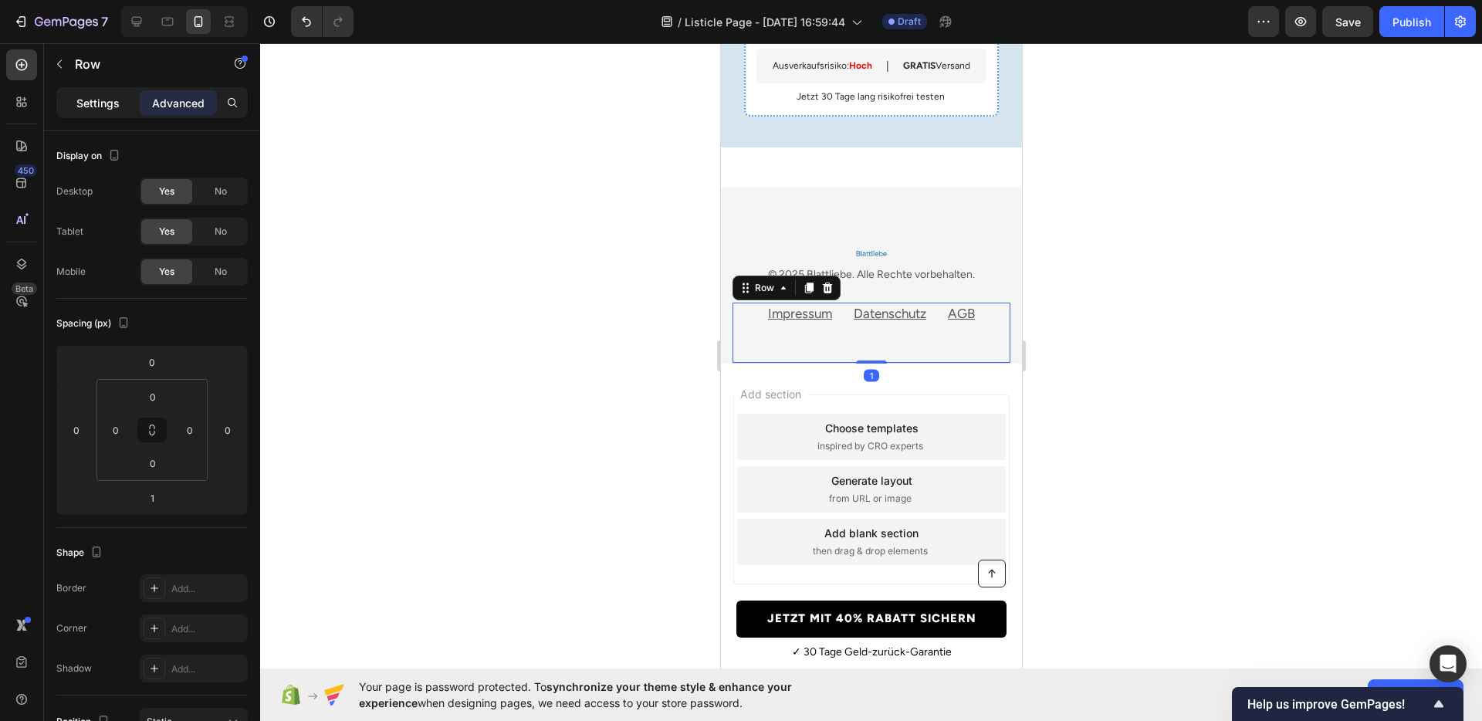
click at [77, 95] on p "Settings" at bounding box center [97, 103] width 43 height 16
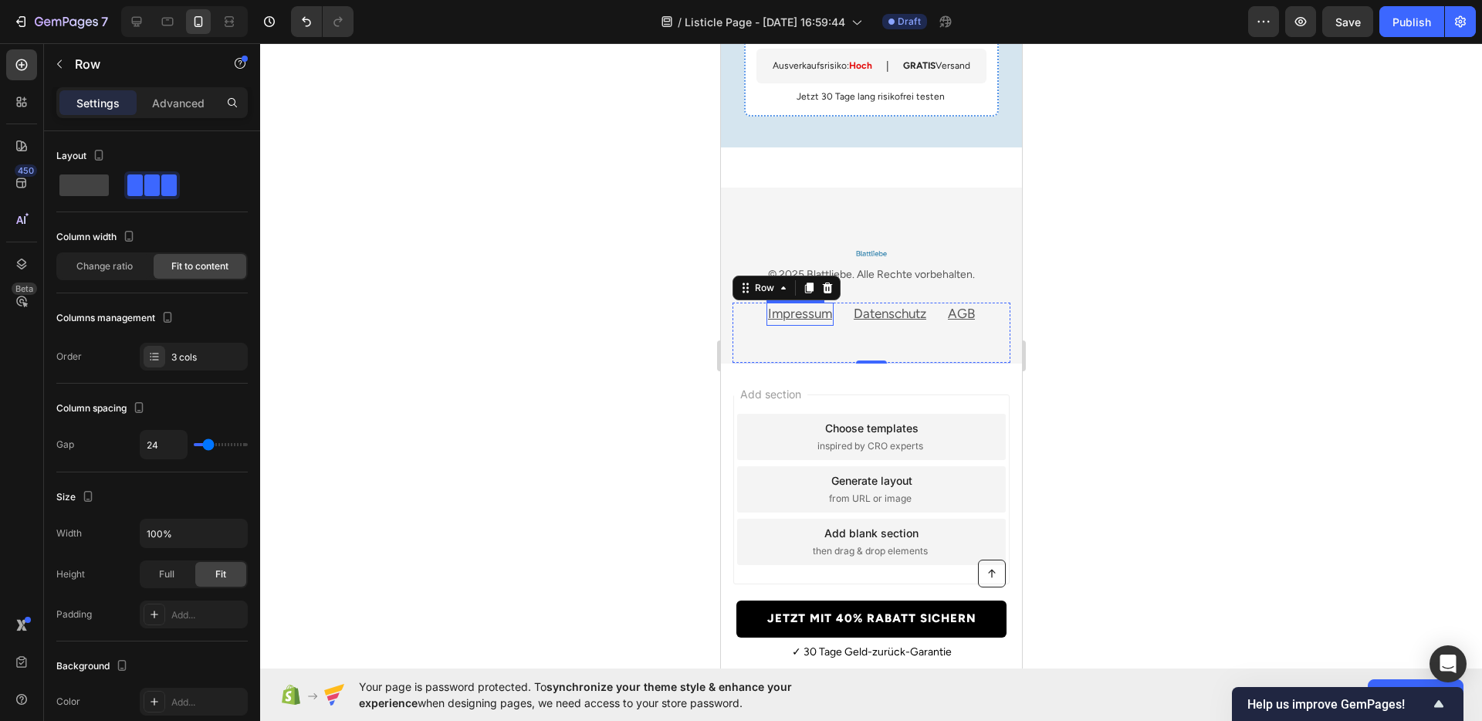
click at [799, 316] on u "Impressum" at bounding box center [799, 313] width 64 height 15
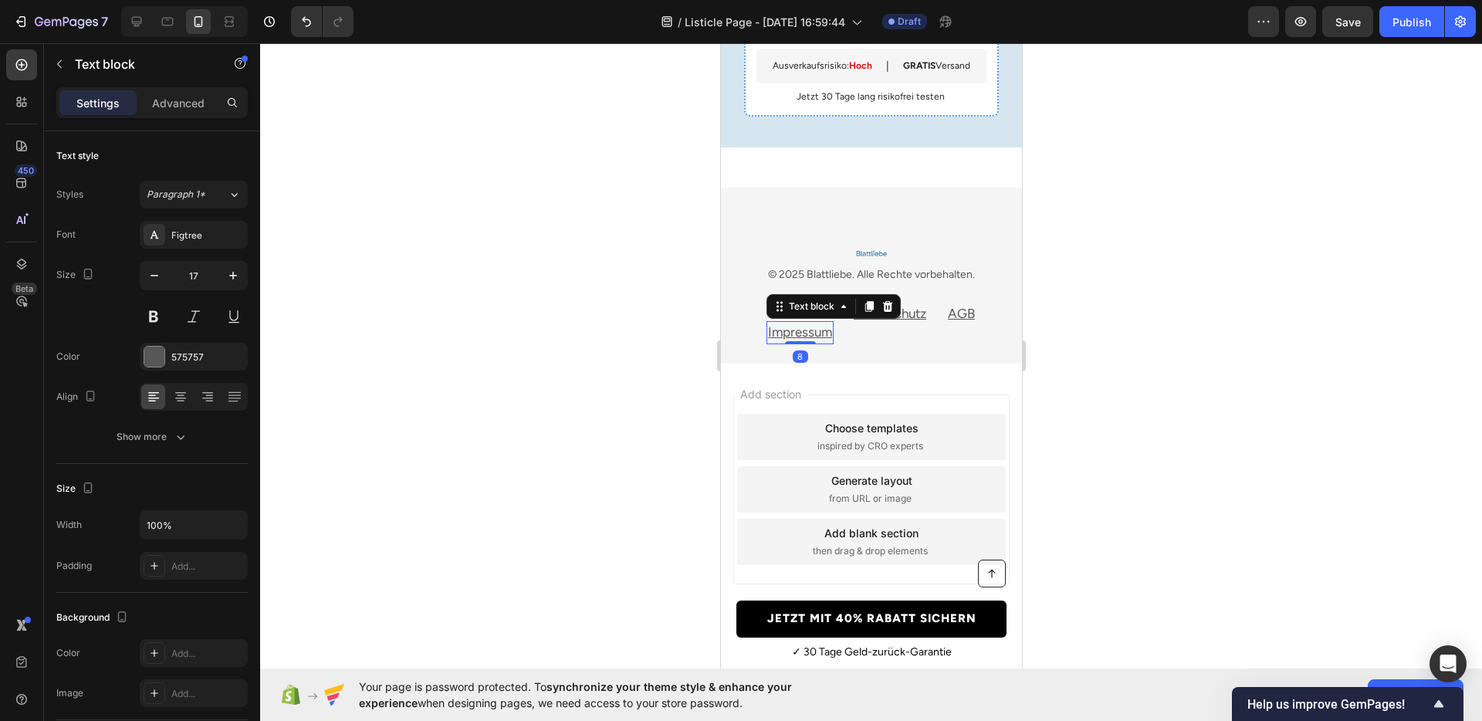
drag, startPoint x: 784, startPoint y: 361, endPoint x: 818, endPoint y: 291, distance: 77.7
click at [818, 291] on div "Image © 2025 Blattliebe. Alle Rechte vorbehalten. Text block Impressum Text blo…" at bounding box center [871, 306] width 278 height 114
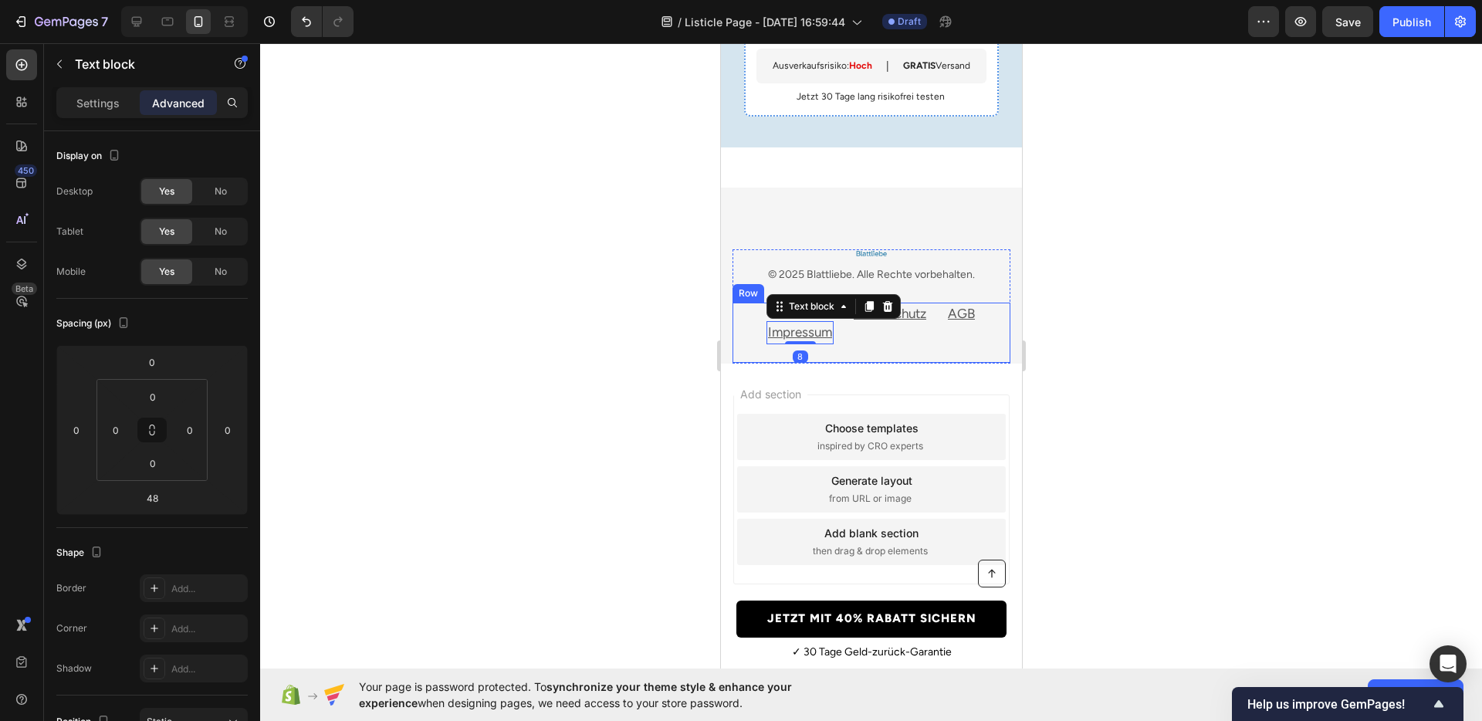
click at [919, 317] on u "Datenschutz" at bounding box center [889, 313] width 73 height 15
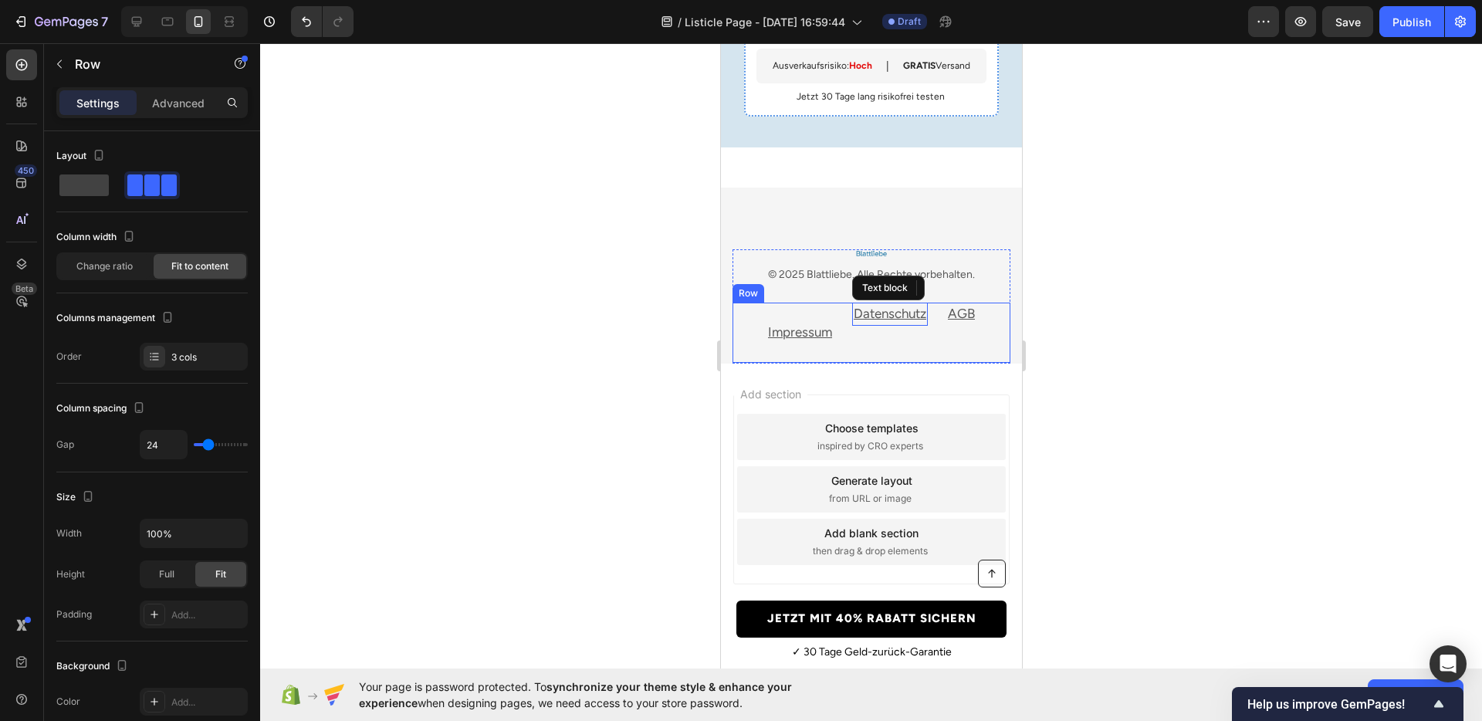
click at [882, 346] on div "Datenschutz Text block" at bounding box center [889, 333] width 76 height 60
click at [879, 312] on u "Datenschutz" at bounding box center [889, 313] width 73 height 15
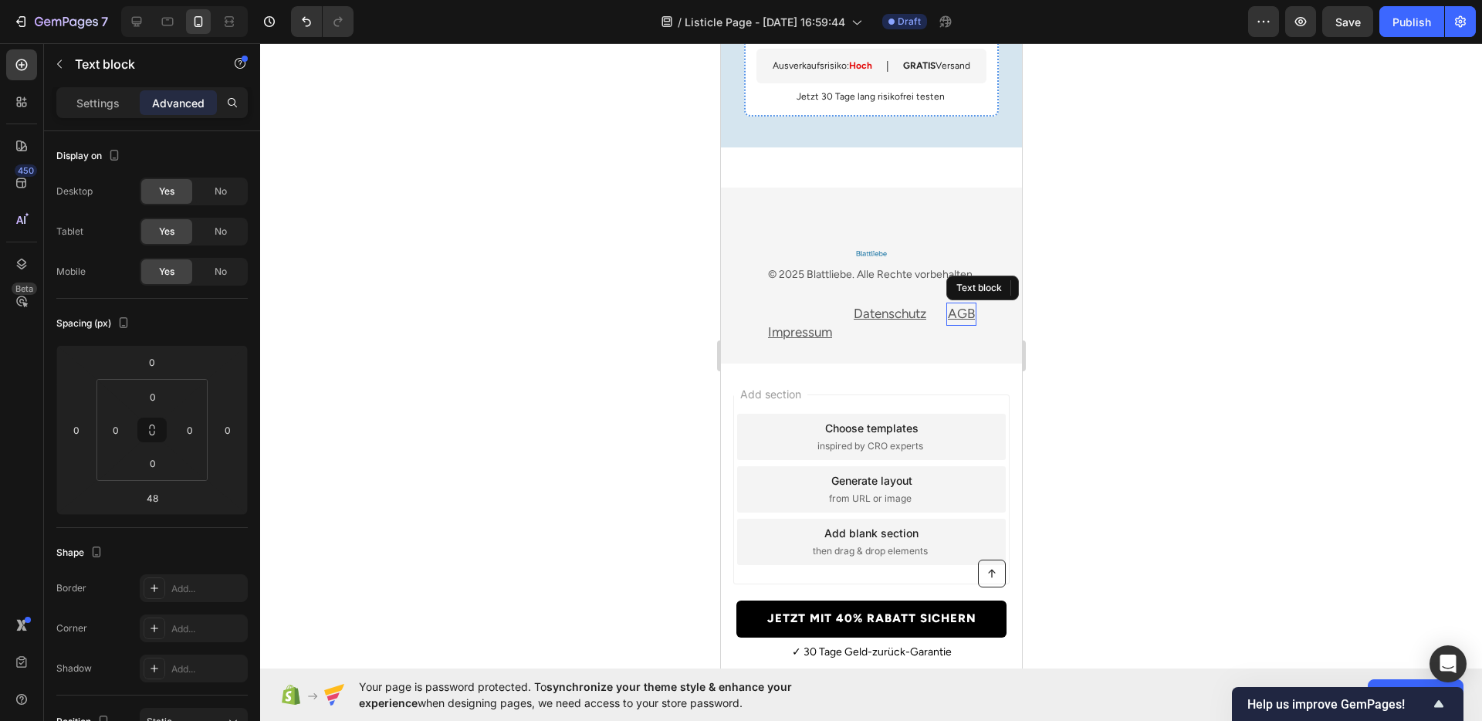
click at [953, 319] on u "AGB" at bounding box center [960, 313] width 27 height 15
click at [802, 331] on u "Impressum" at bounding box center [799, 331] width 64 height 15
